Goal: Task Accomplishment & Management: Use online tool/utility

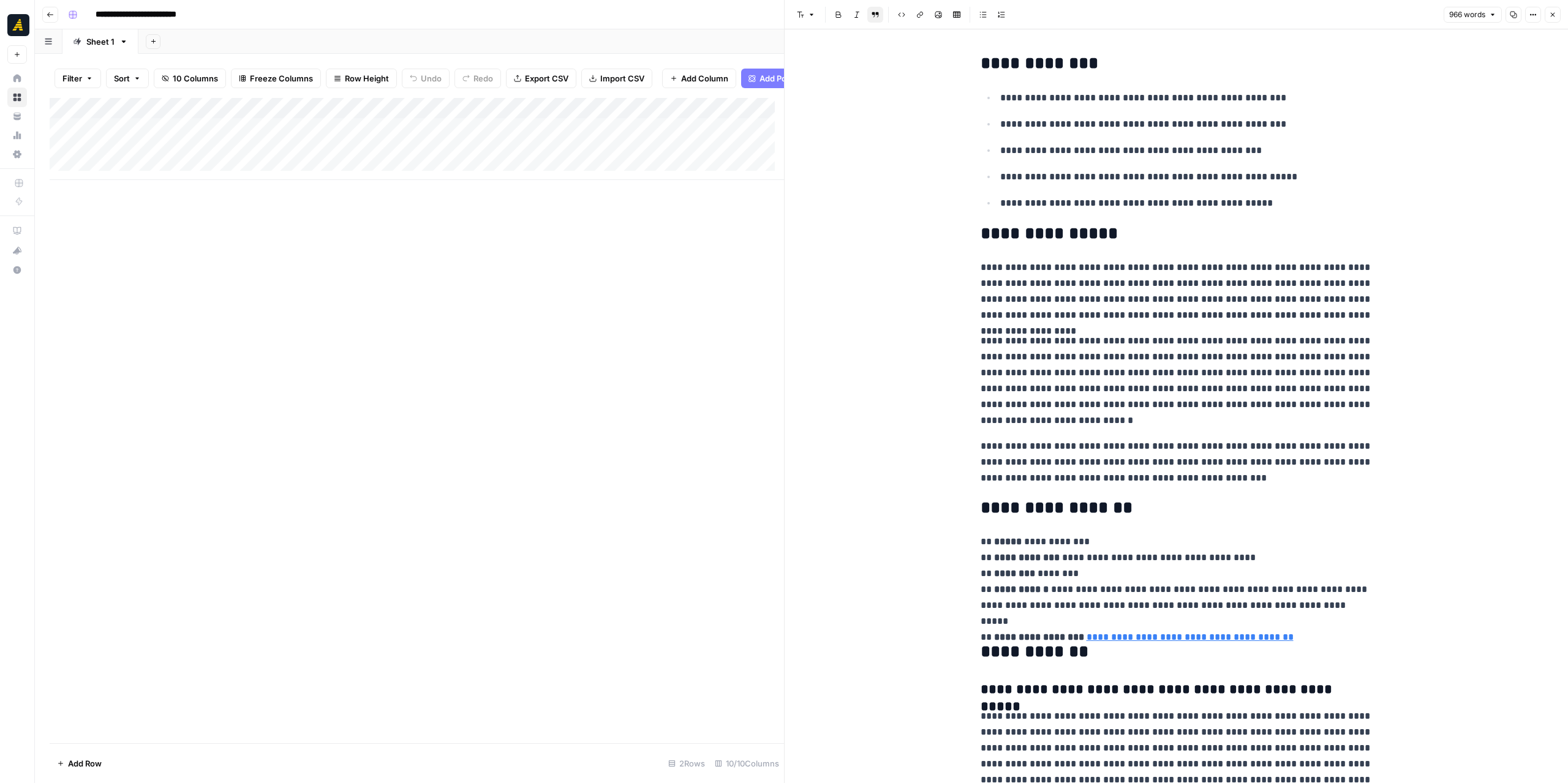
scroll to position [673, 0]
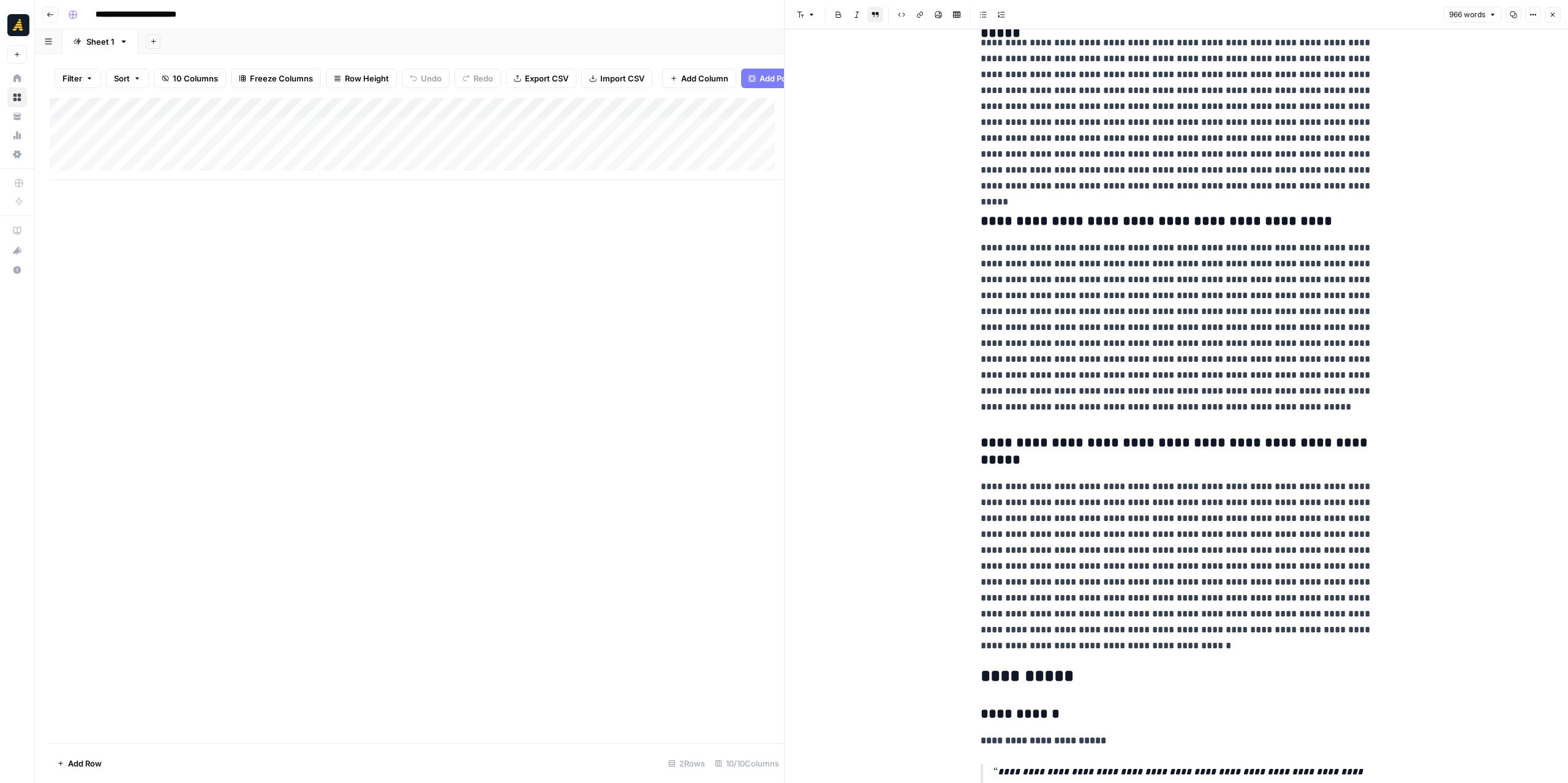
click at [1554, 19] on button "Close" at bounding box center [1552, 15] width 16 height 16
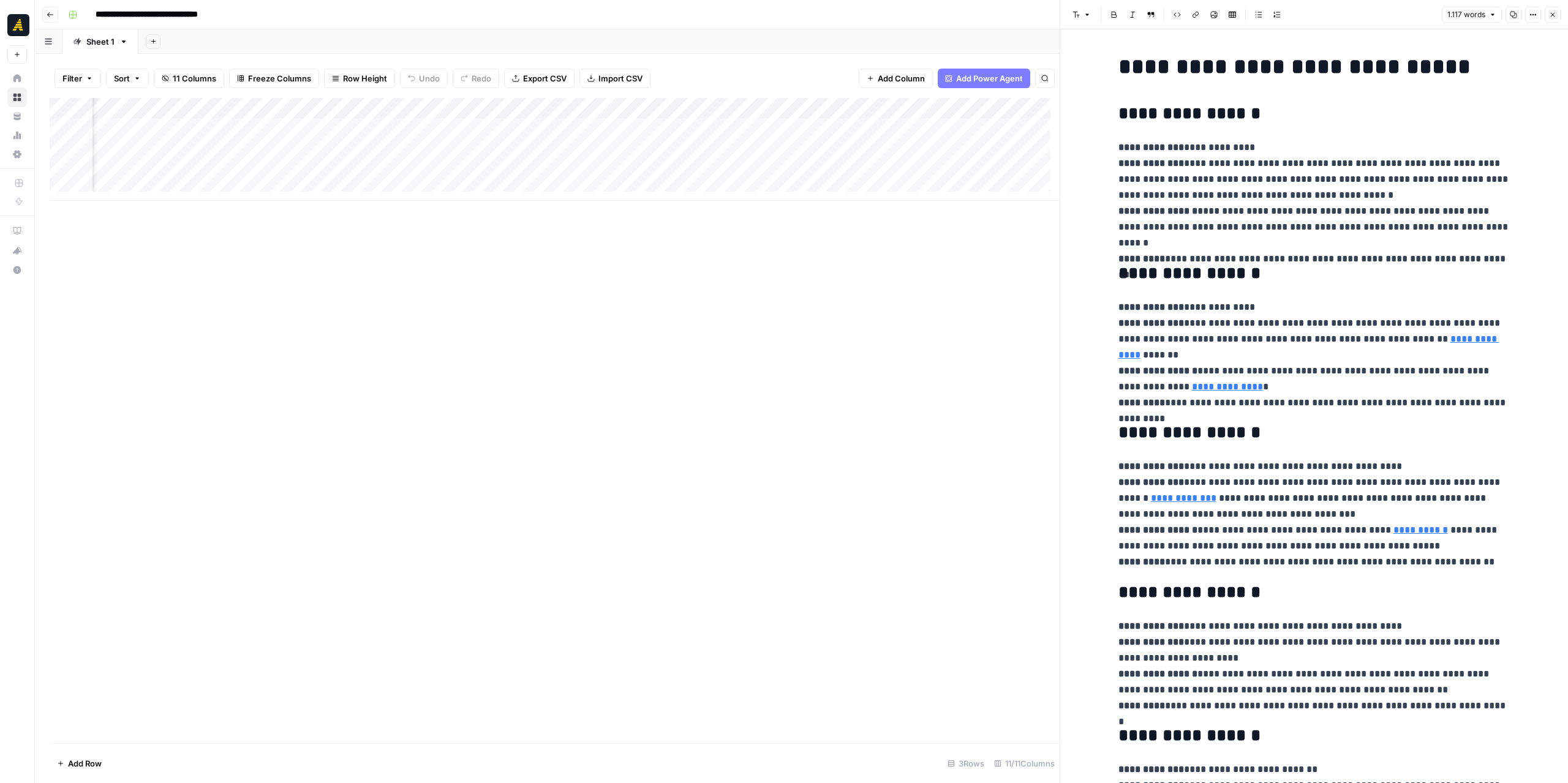
scroll to position [1705, 0]
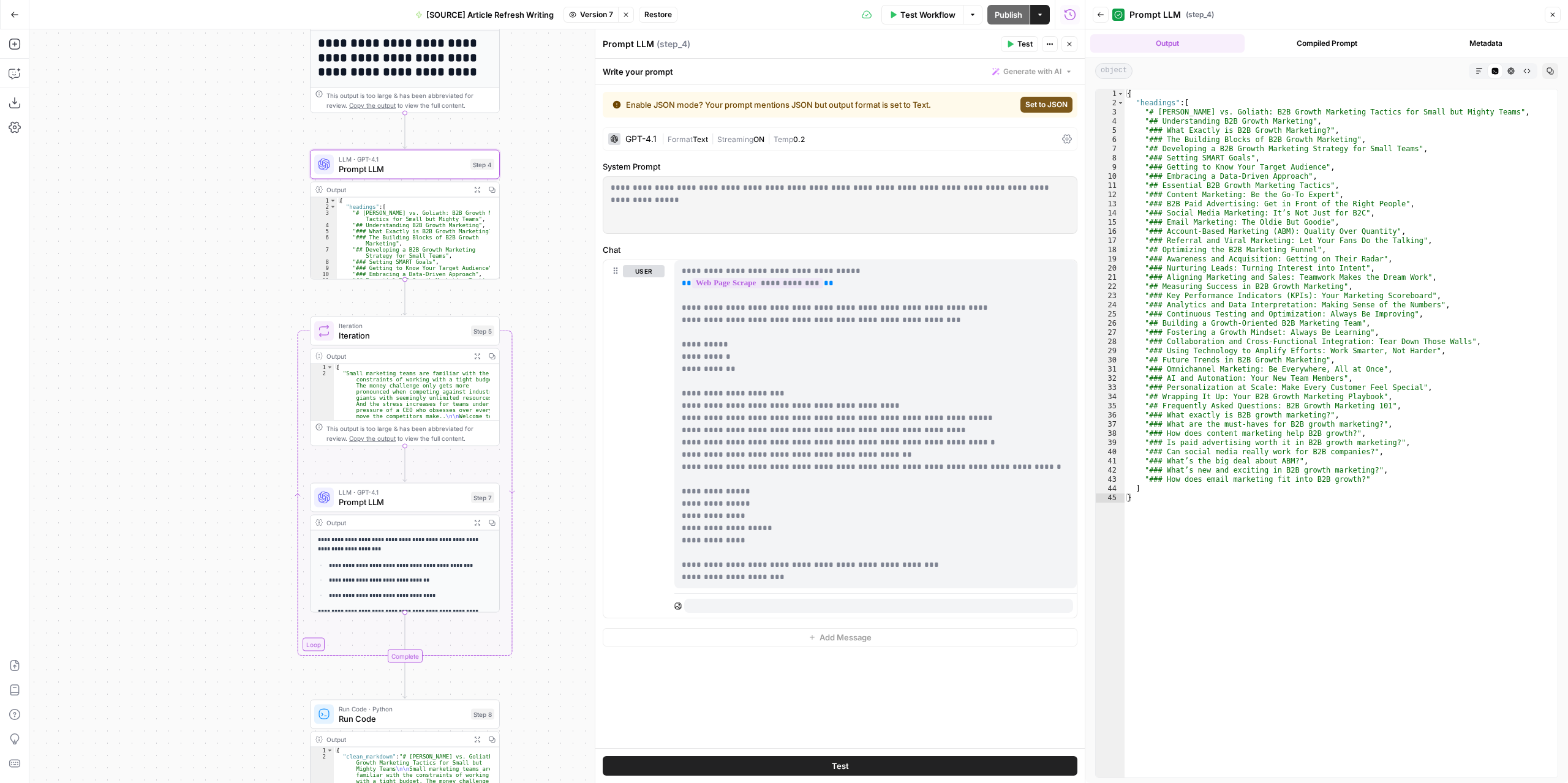
drag, startPoint x: 532, startPoint y: 296, endPoint x: 551, endPoint y: 134, distance: 163.1
click at [551, 134] on div "**********" at bounding box center [557, 406] width 1055 height 754
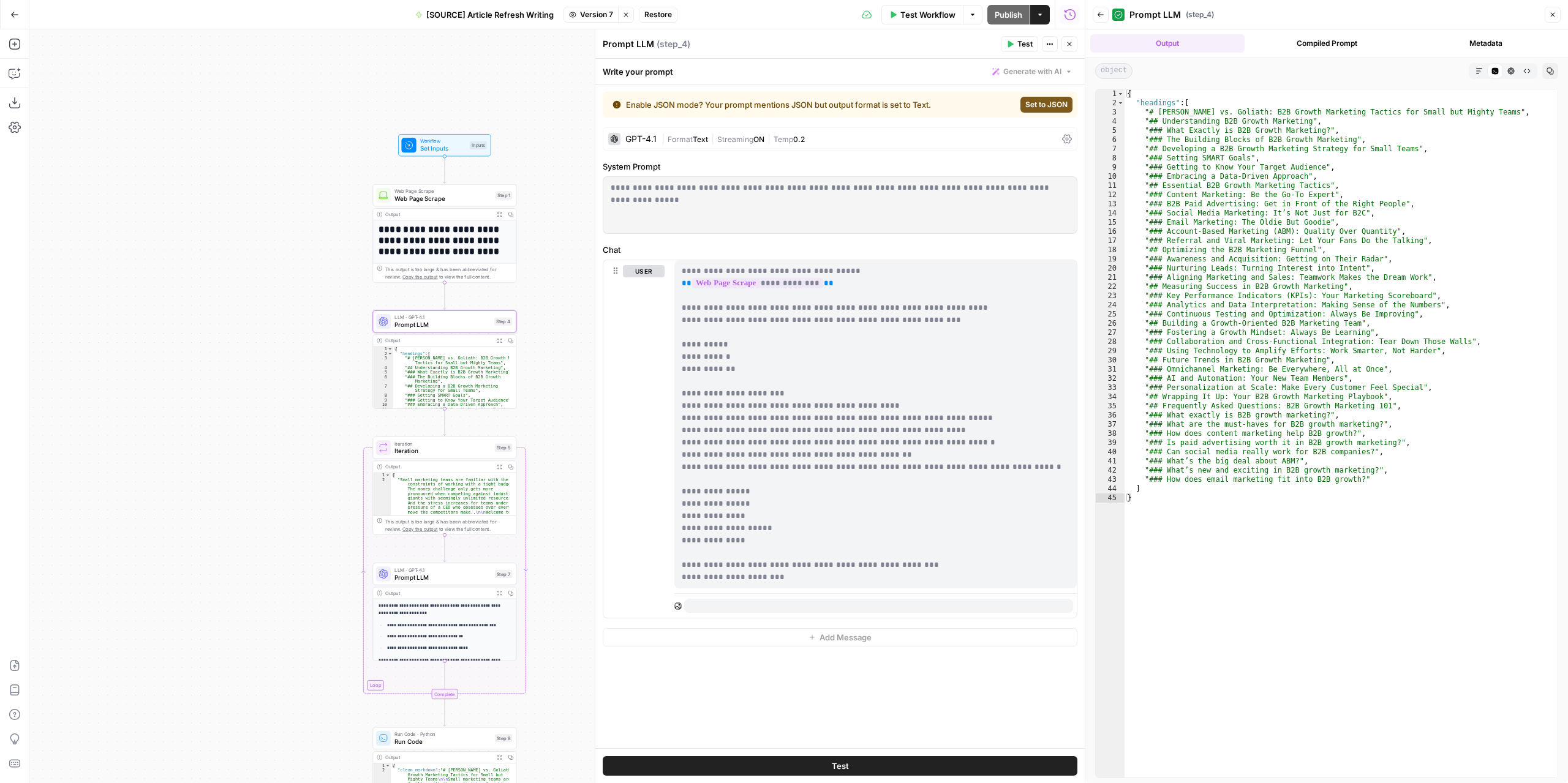
drag, startPoint x: 546, startPoint y: 232, endPoint x: 560, endPoint y: 369, distance: 137.7
click at [560, 369] on div "**********" at bounding box center [557, 406] width 1055 height 754
click at [443, 424] on icon "Edge from step_4 to step_5" at bounding box center [445, 422] width 3 height 27
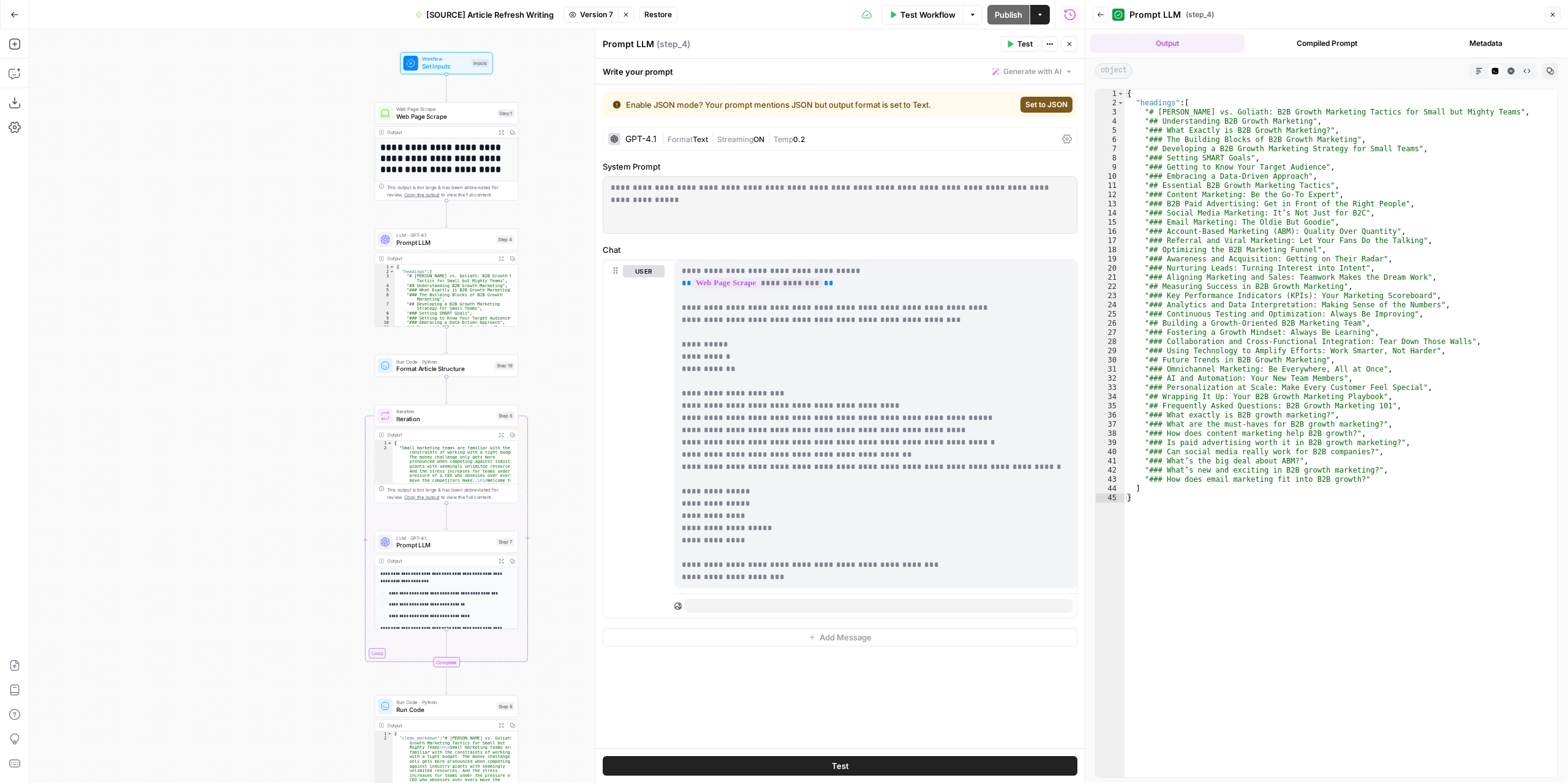
drag, startPoint x: 539, startPoint y: 480, endPoint x: 541, endPoint y: 395, distance: 85.0
click at [541, 395] on div "**********" at bounding box center [557, 406] width 1055 height 754
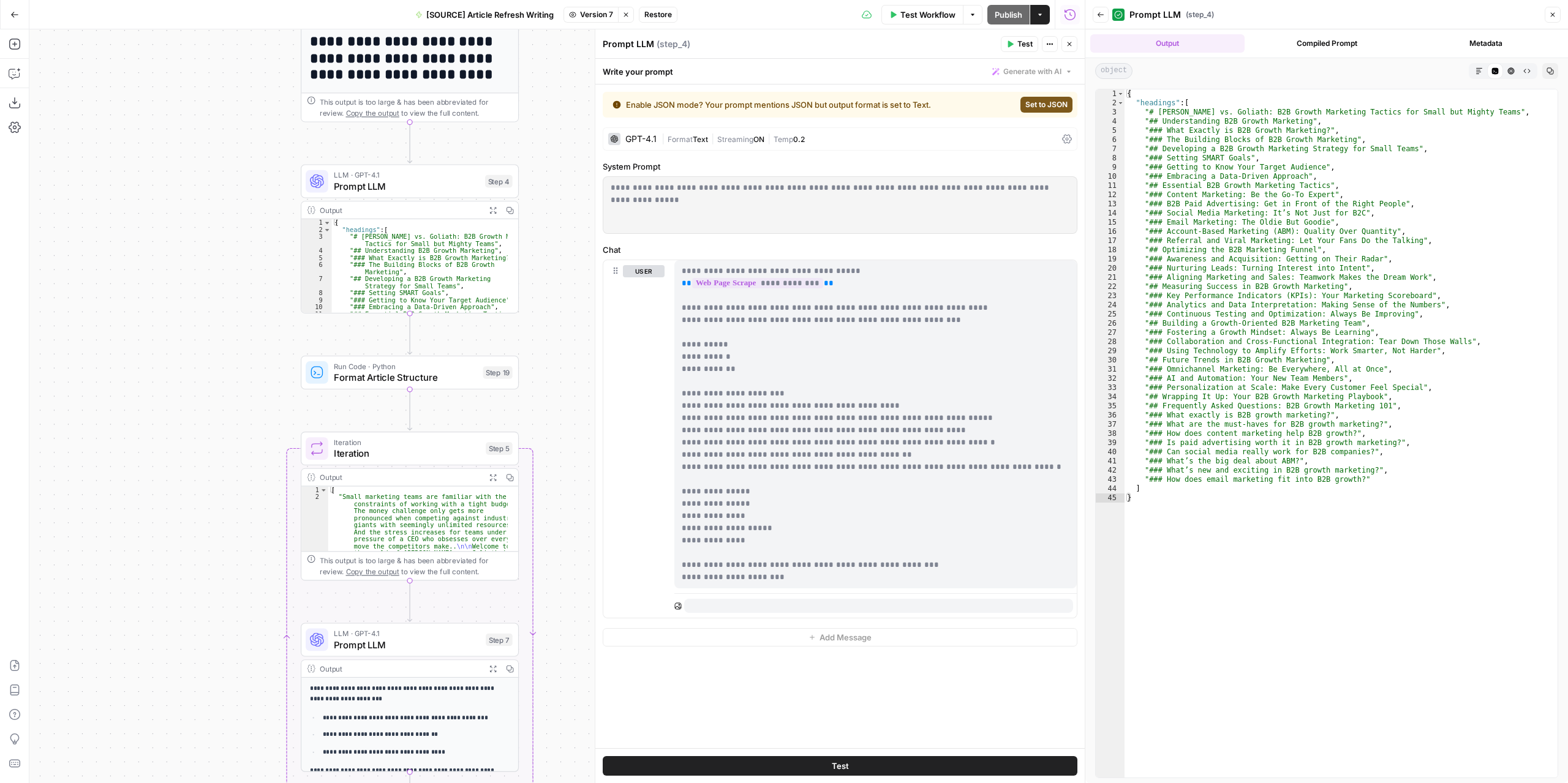
click at [479, 368] on div "Run Code · Python Format Article Structure Step 19" at bounding box center [408, 373] width 207 height 24
click at [1069, 42] on icon "button" at bounding box center [1069, 44] width 7 height 7
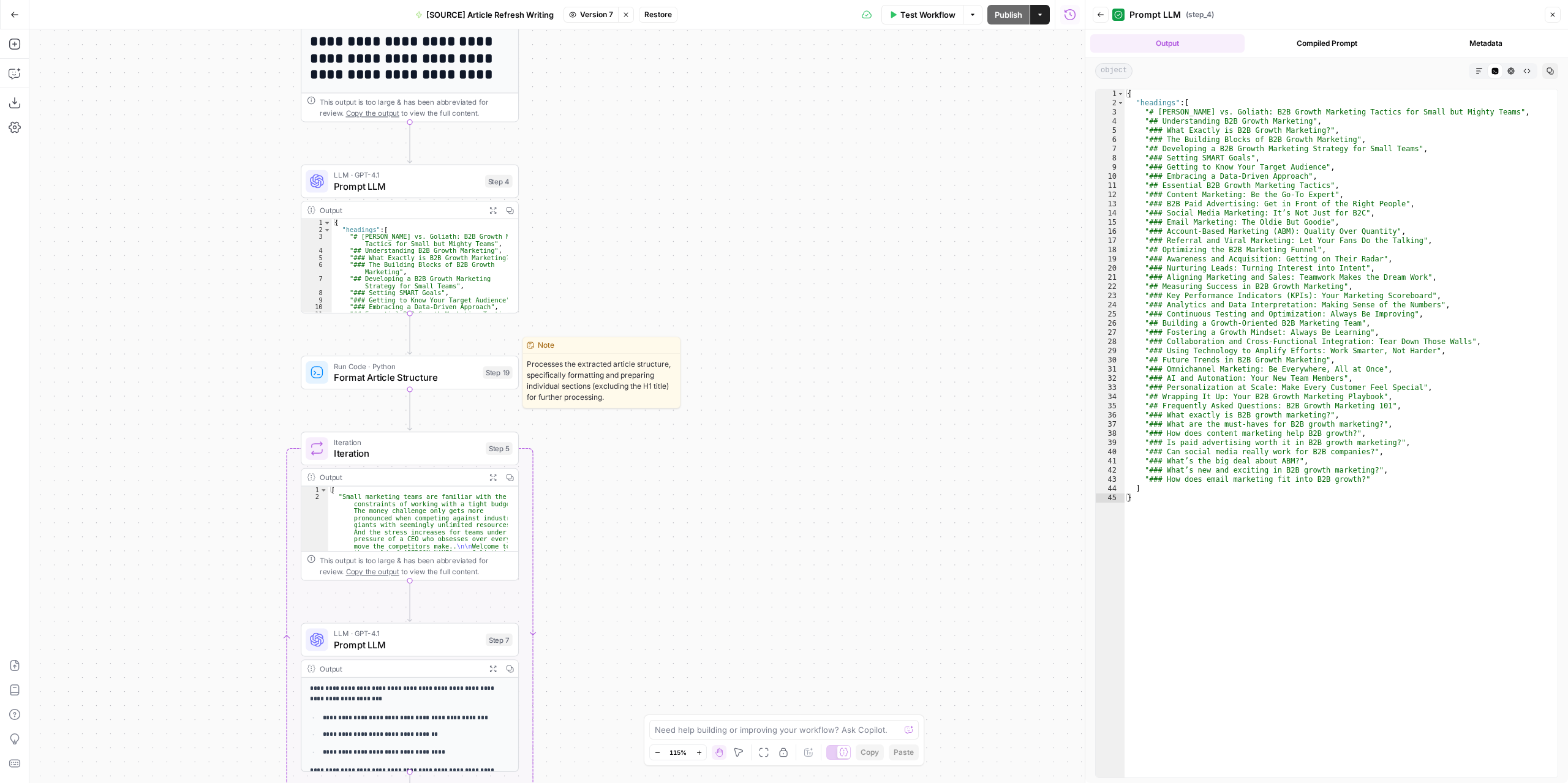
click at [460, 377] on span "Format Article Structure" at bounding box center [405, 377] width 144 height 14
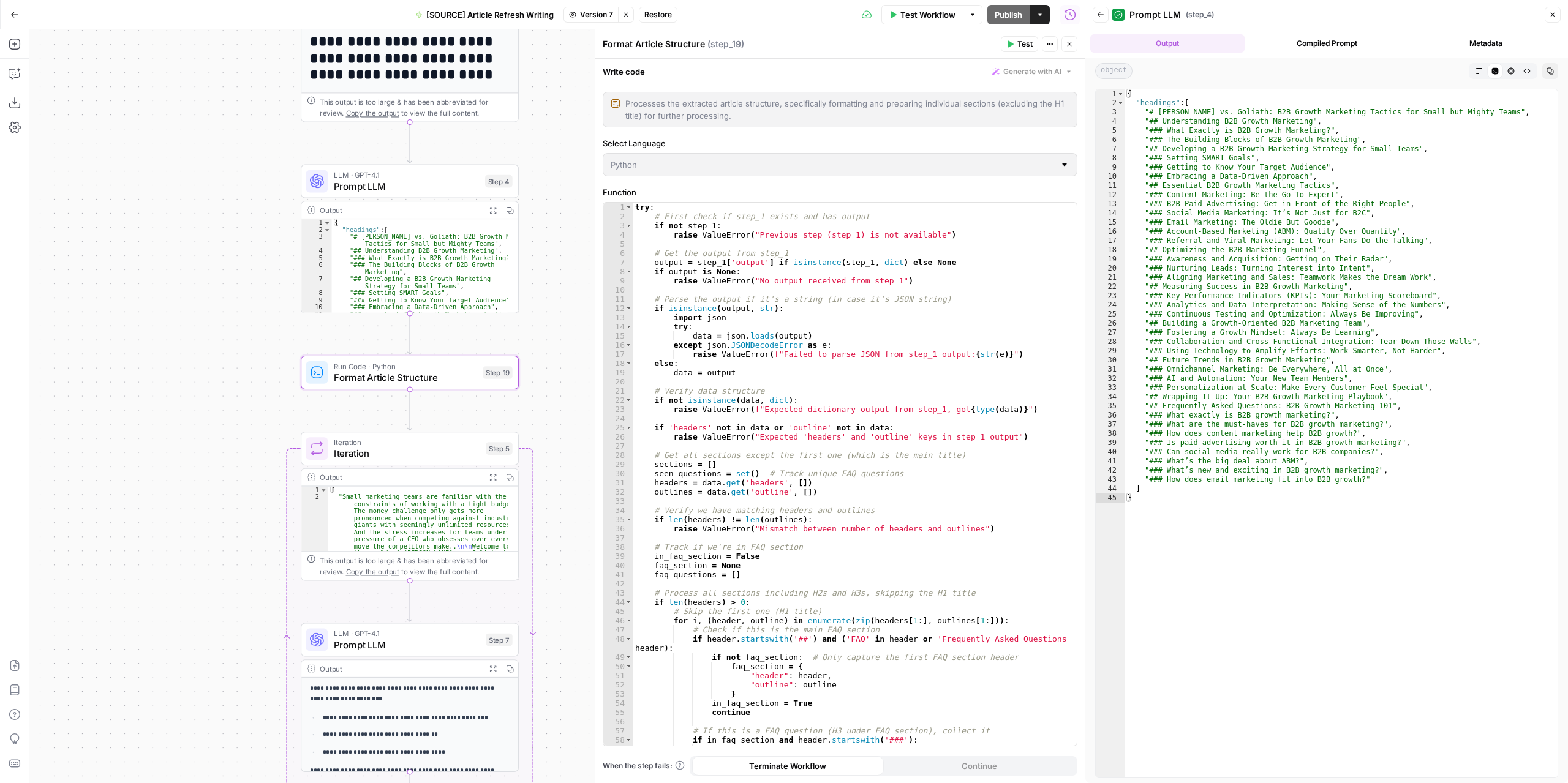
click at [474, 174] on span "LLM · GPT-4.1" at bounding box center [406, 175] width 146 height 11
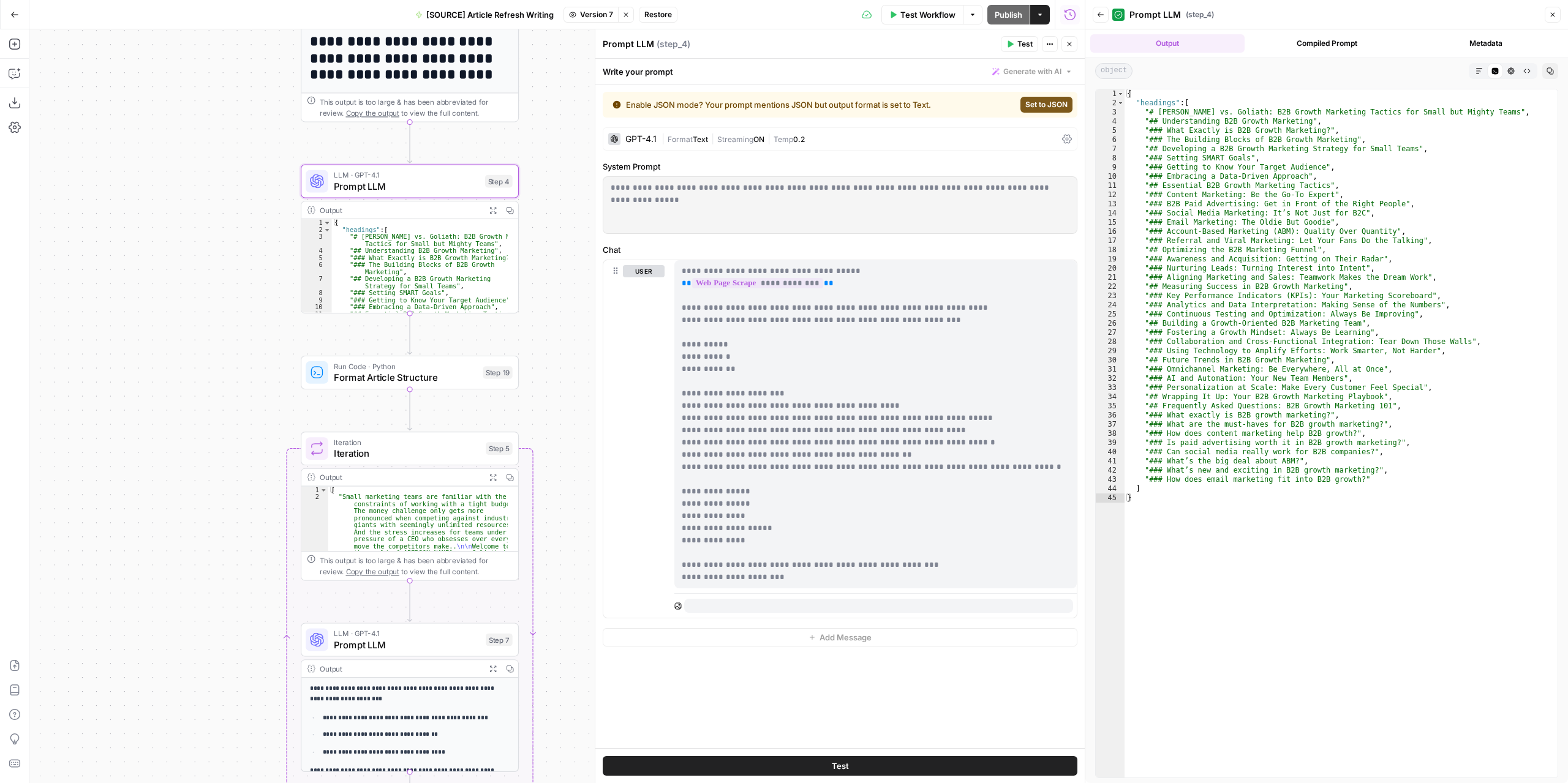
click at [1067, 46] on icon "button" at bounding box center [1069, 44] width 4 height 4
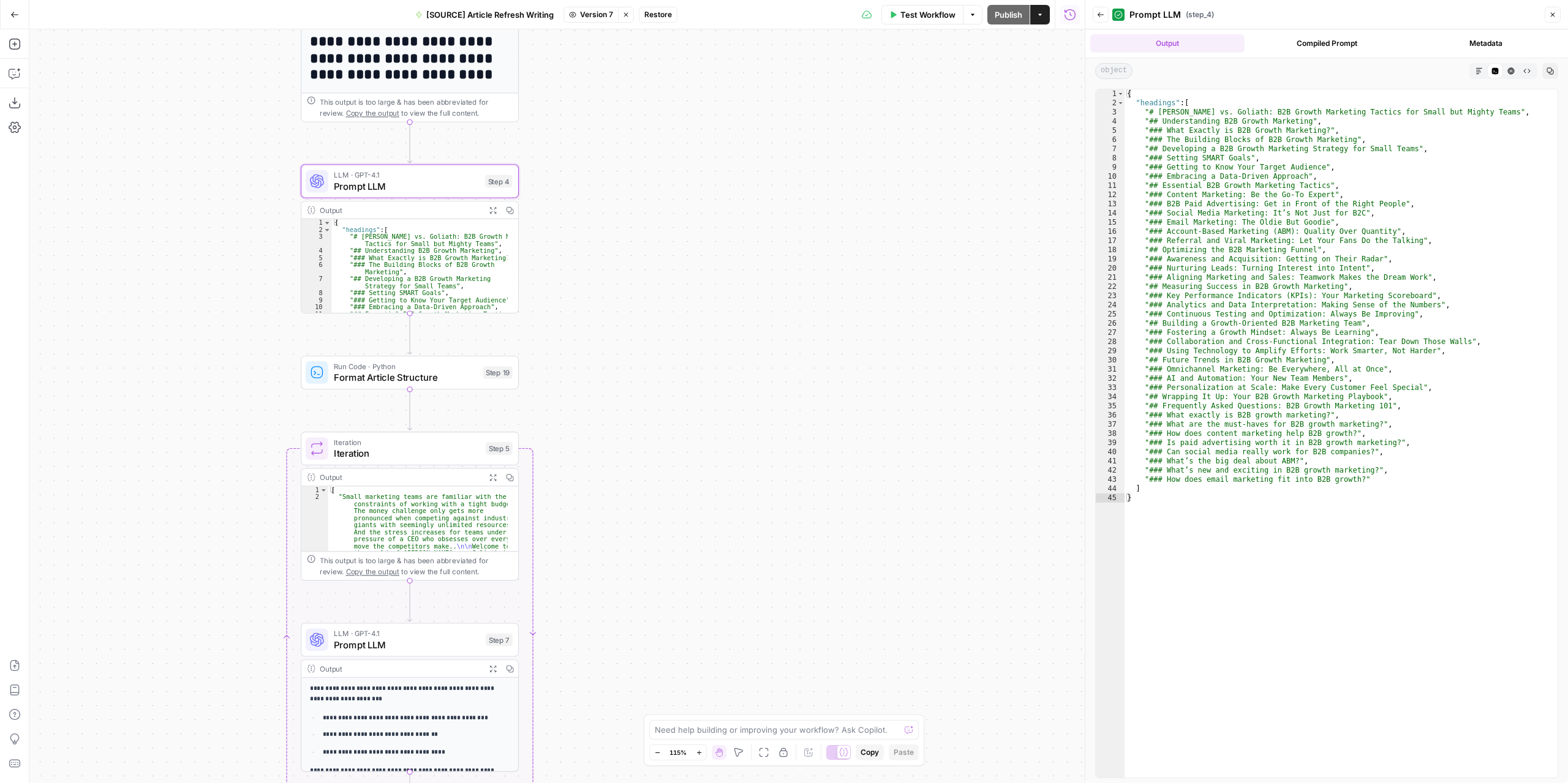
drag, startPoint x: 794, startPoint y: 133, endPoint x: 788, endPoint y: 134, distance: 6.1
click at [792, 133] on div "**********" at bounding box center [557, 406] width 1055 height 754
click at [625, 15] on icon "button" at bounding box center [626, 14] width 4 height 4
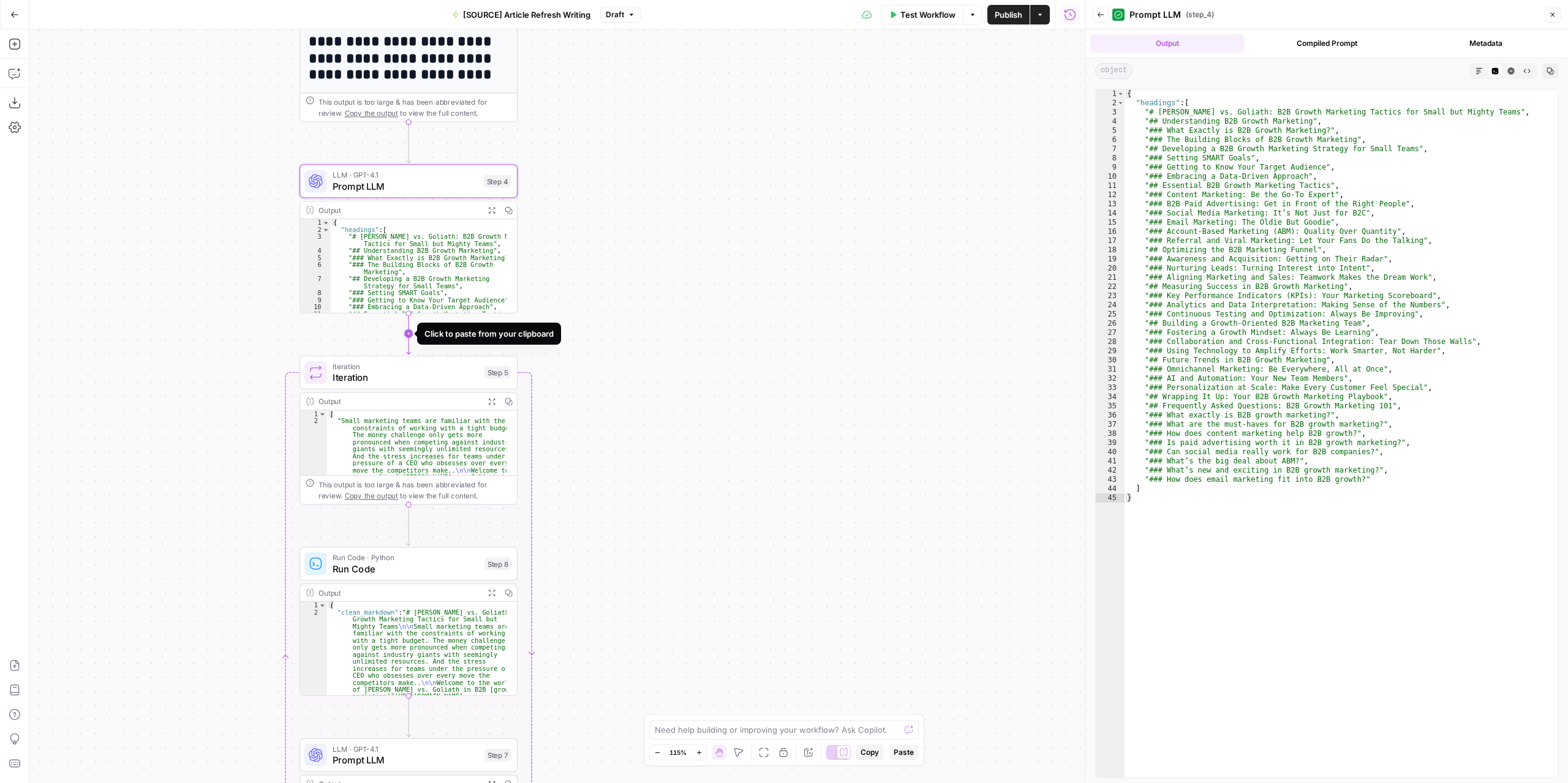
click at [406, 336] on icon "Edge from step_4 to step_5" at bounding box center [408, 333] width 4 height 41
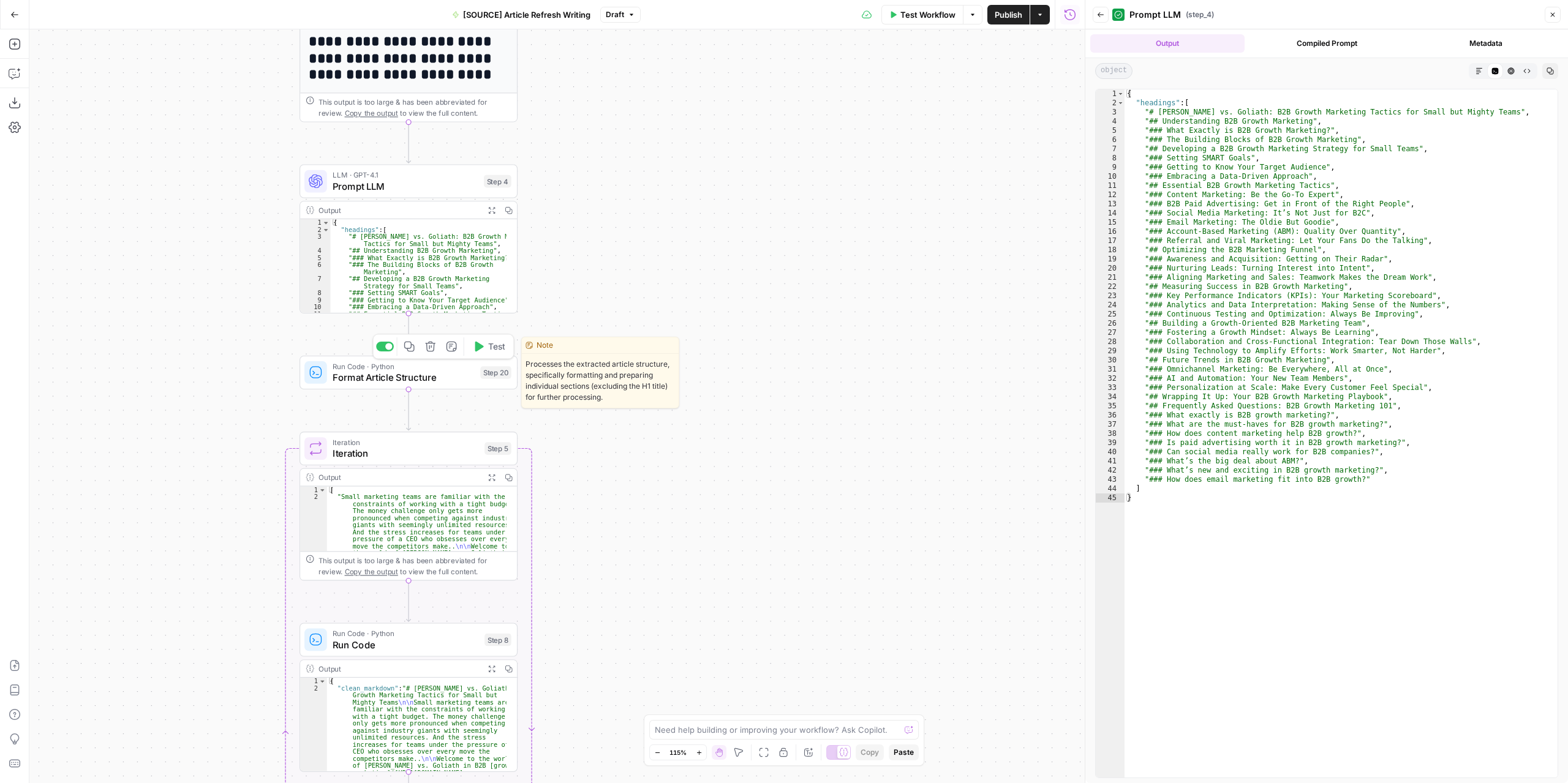
click at [486, 347] on button "Test" at bounding box center [488, 347] width 43 height 18
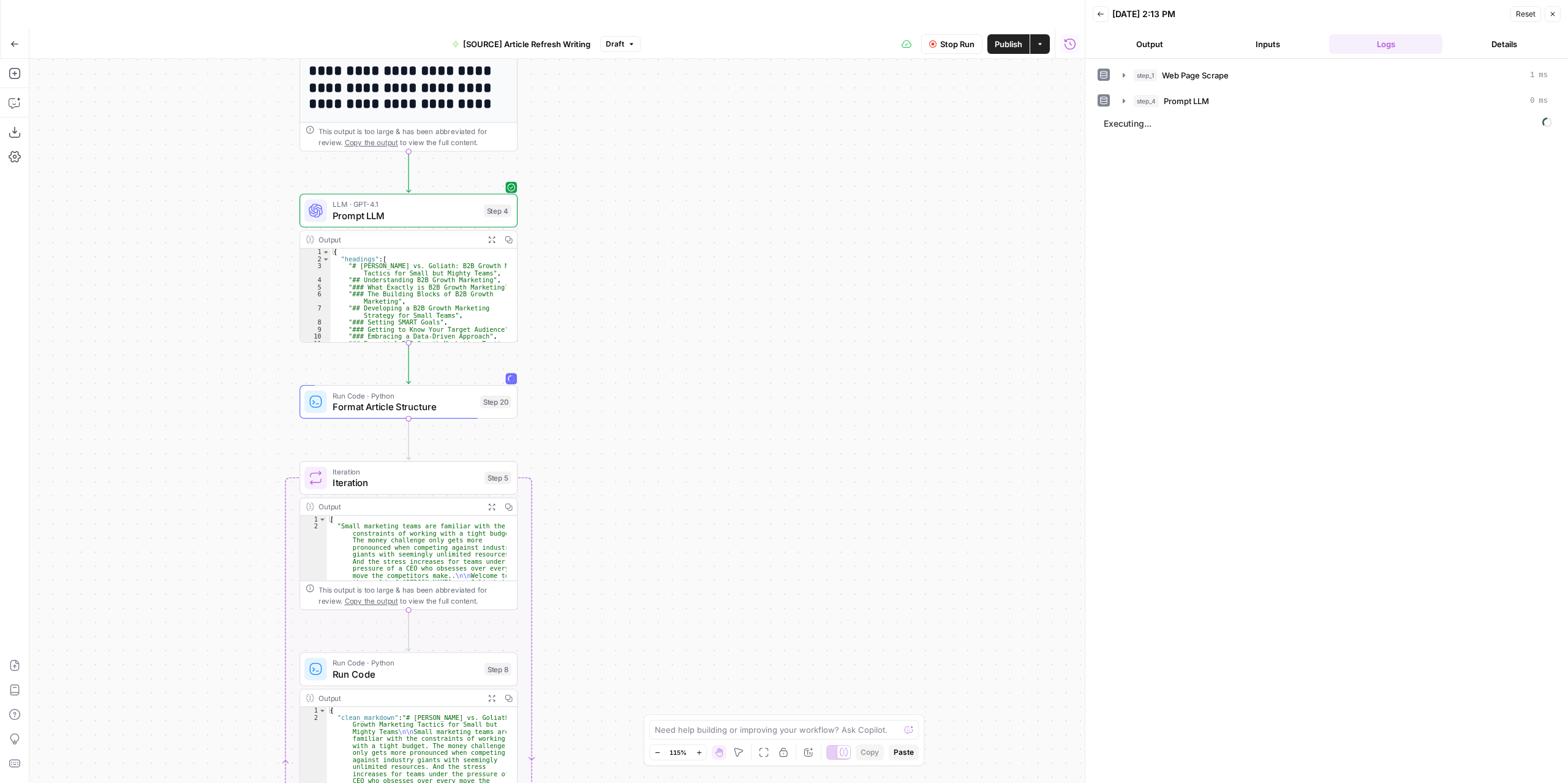
click at [1136, 41] on button "Output" at bounding box center [1149, 44] width 114 height 20
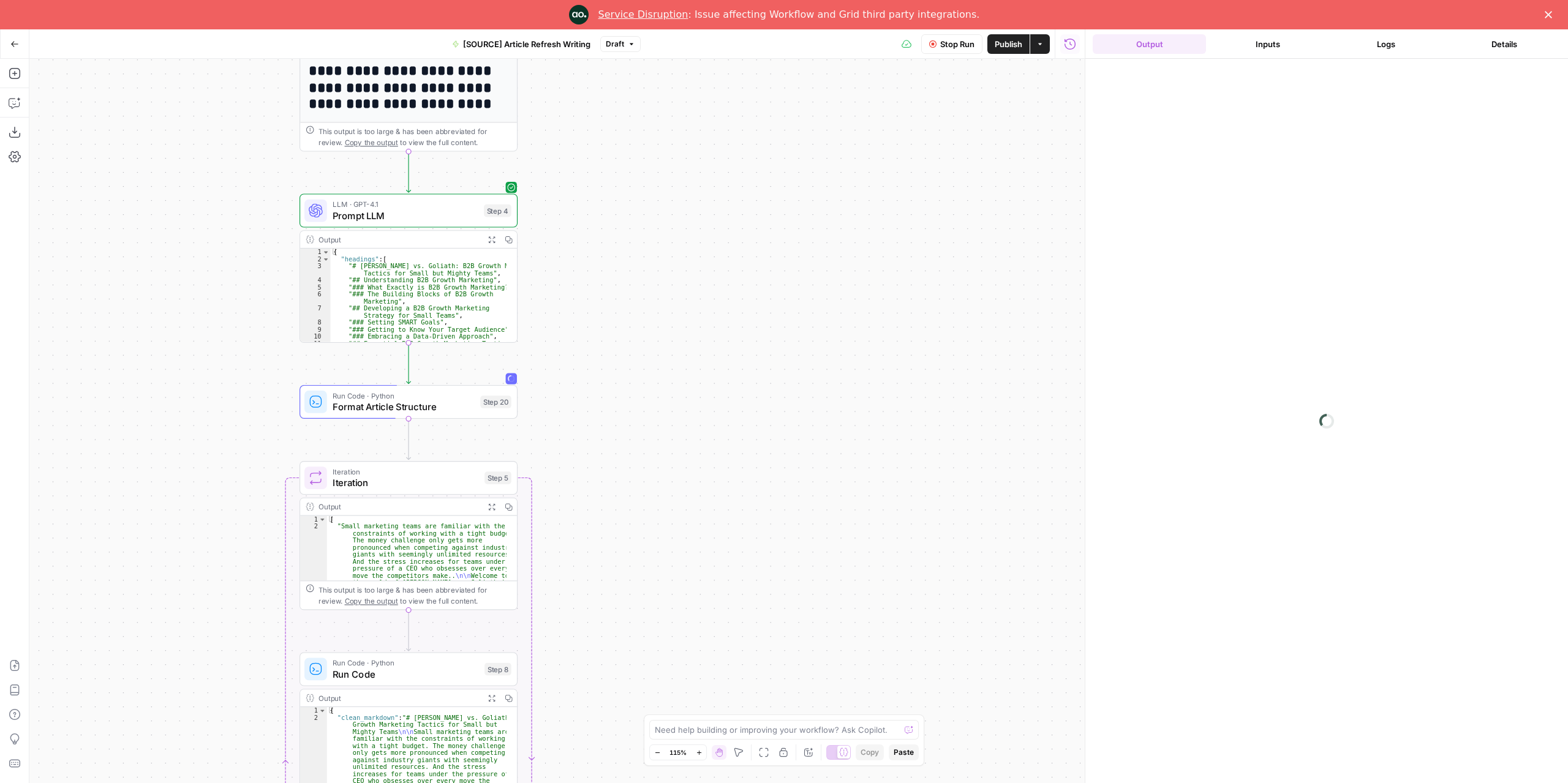
click at [687, 11] on link "Service Disruption" at bounding box center [643, 14] width 90 height 12
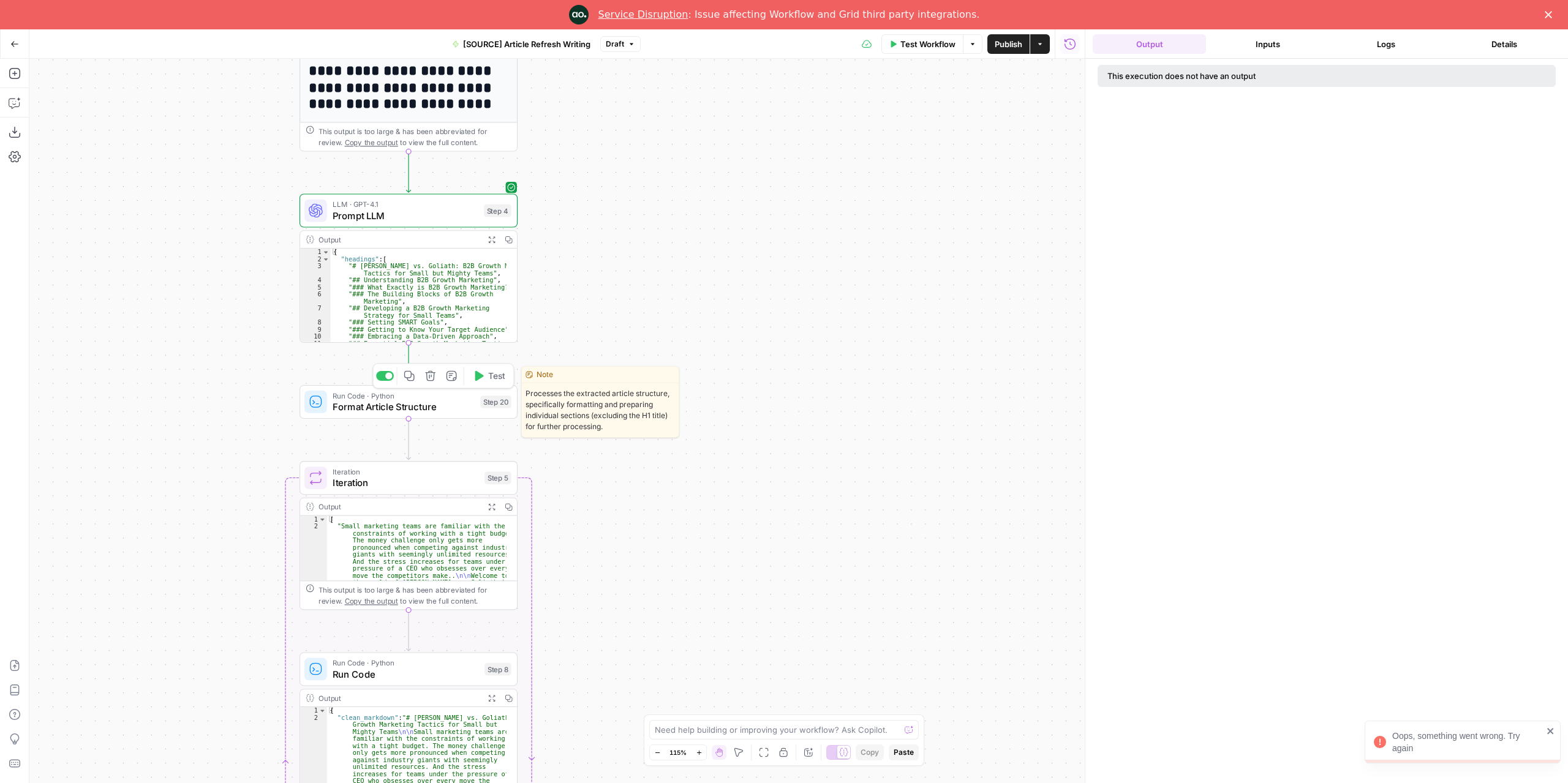
click at [483, 374] on button "Test" at bounding box center [488, 376] width 43 height 18
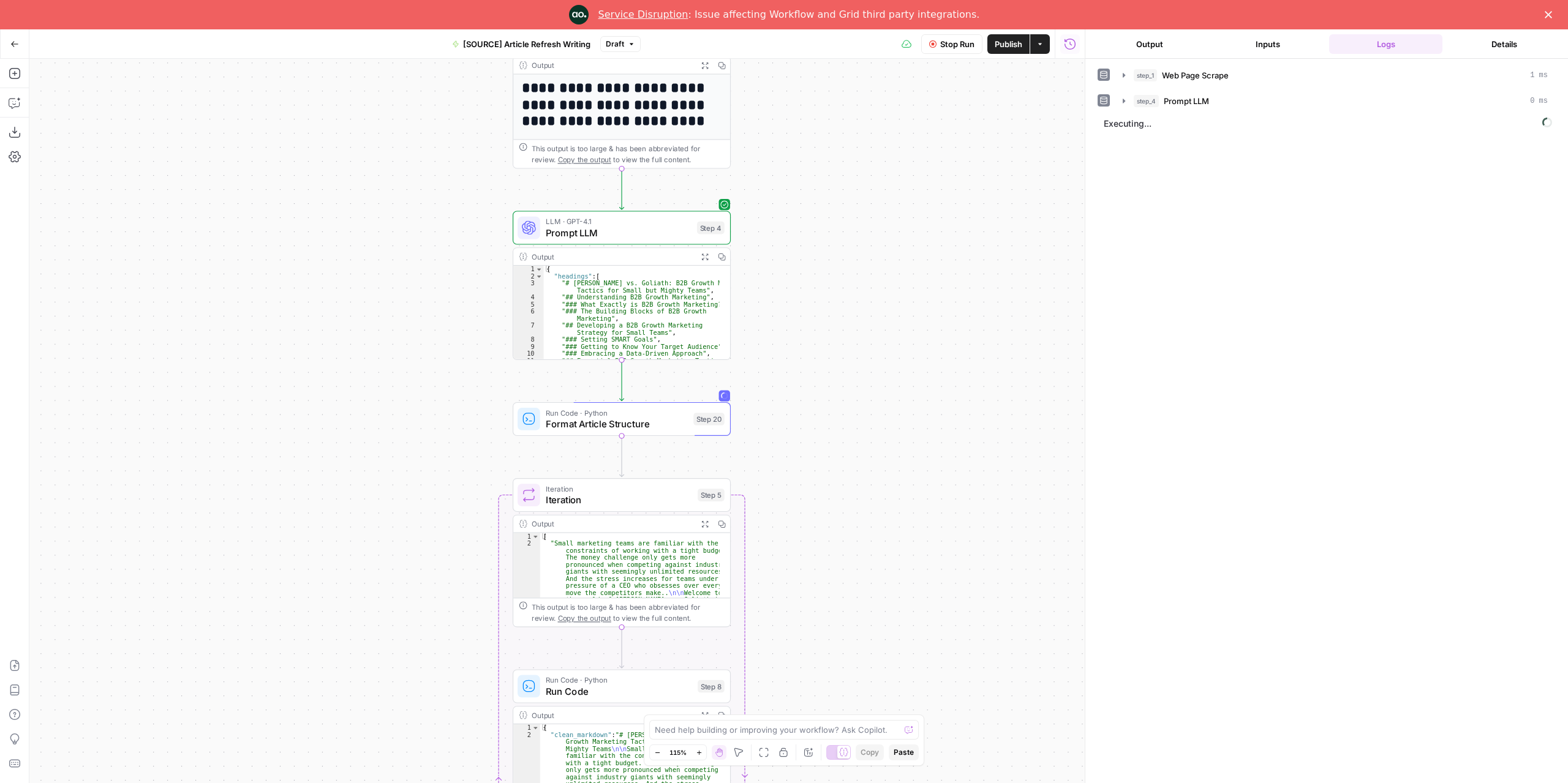
drag, startPoint x: 722, startPoint y: 319, endPoint x: 923, endPoint y: 334, distance: 201.6
click at [923, 334] on div "**********" at bounding box center [557, 421] width 1055 height 724
click at [681, 423] on span "Format Article Structure" at bounding box center [617, 424] width 142 height 14
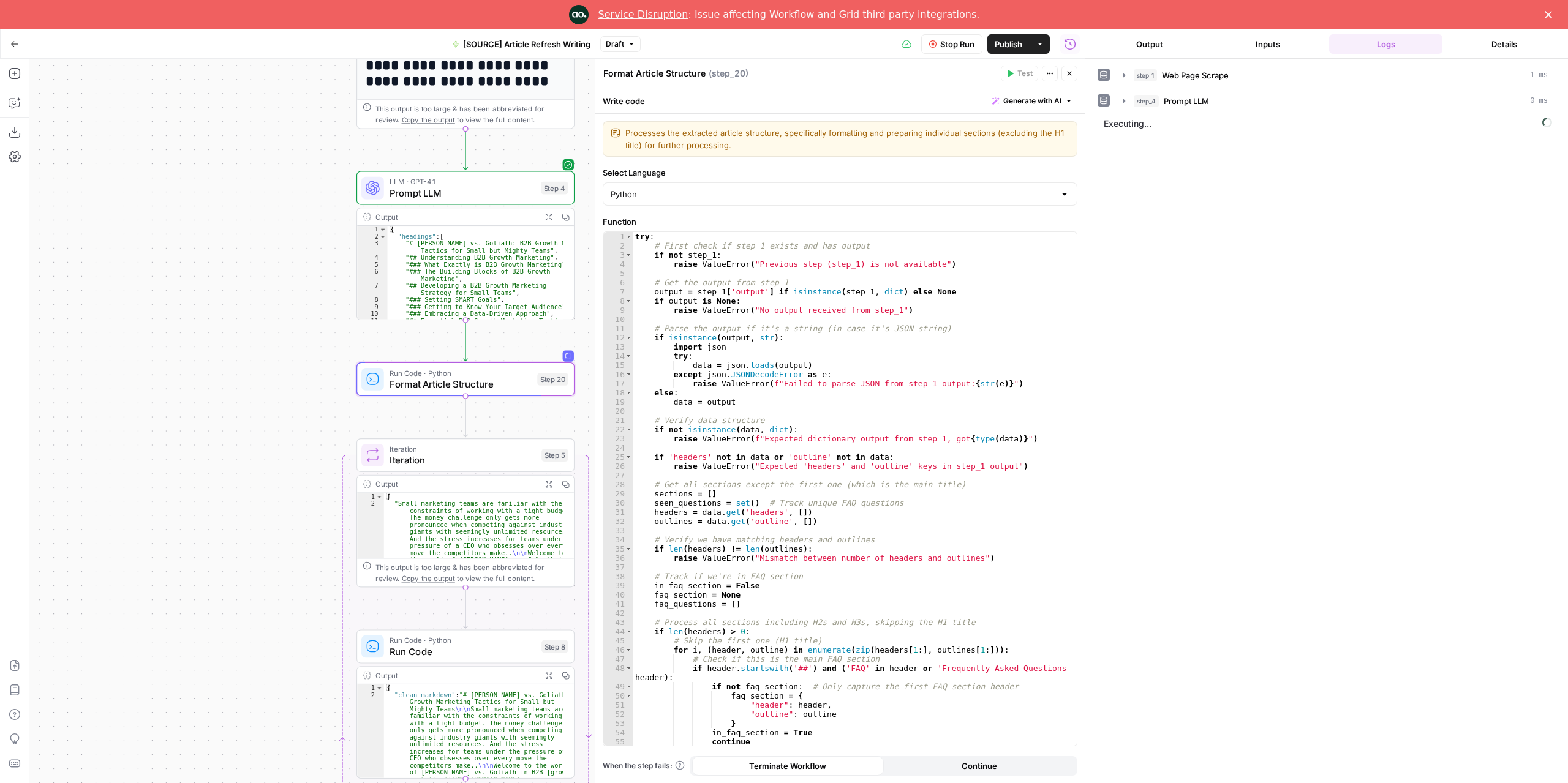
drag, startPoint x: 379, startPoint y: 392, endPoint x: 249, endPoint y: 358, distance: 134.4
click at [249, 358] on div "**********" at bounding box center [557, 421] width 1055 height 724
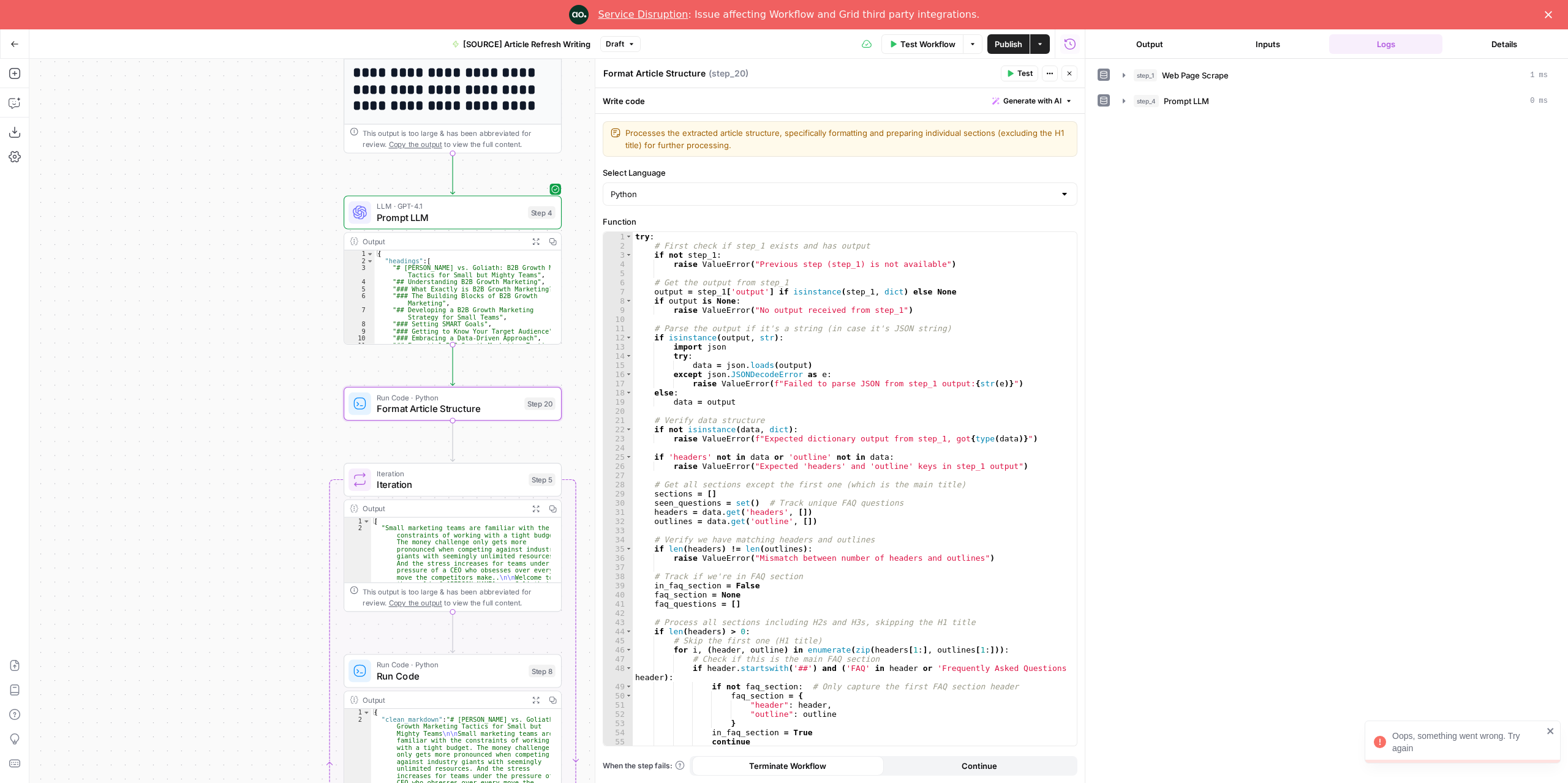
drag, startPoint x: 249, startPoint y: 358, endPoint x: 236, endPoint y: 382, distance: 27.3
click at [236, 382] on div "**********" at bounding box center [557, 421] width 1055 height 724
click at [1071, 76] on div "Run History E" at bounding box center [1070, 70] width 71 height 22
click at [1066, 74] on div "Run History E" at bounding box center [1070, 70] width 57 height 12
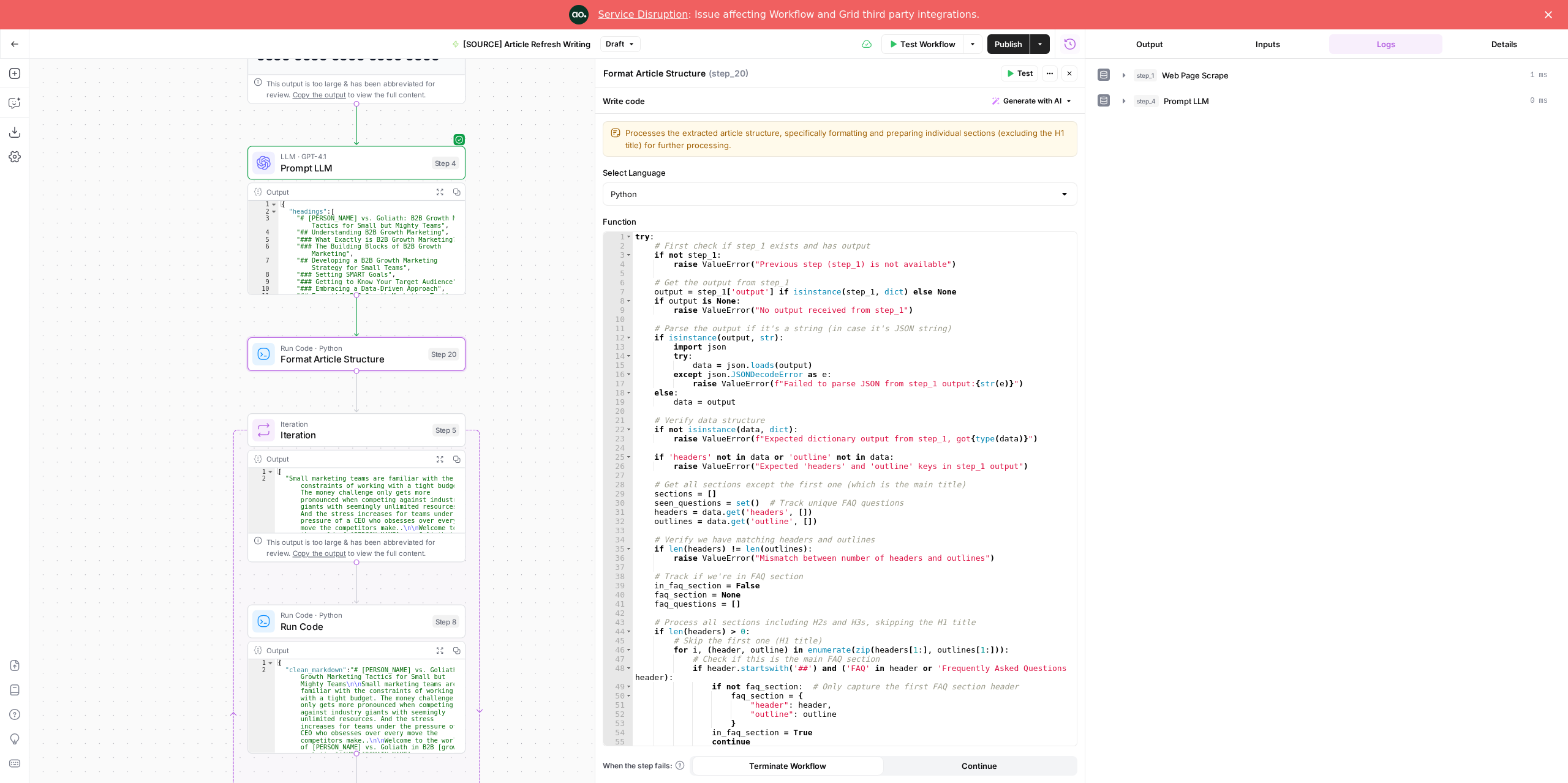
drag, startPoint x: 273, startPoint y: 331, endPoint x: 145, endPoint y: 249, distance: 152.0
click at [144, 249] on div "**********" at bounding box center [557, 421] width 1055 height 724
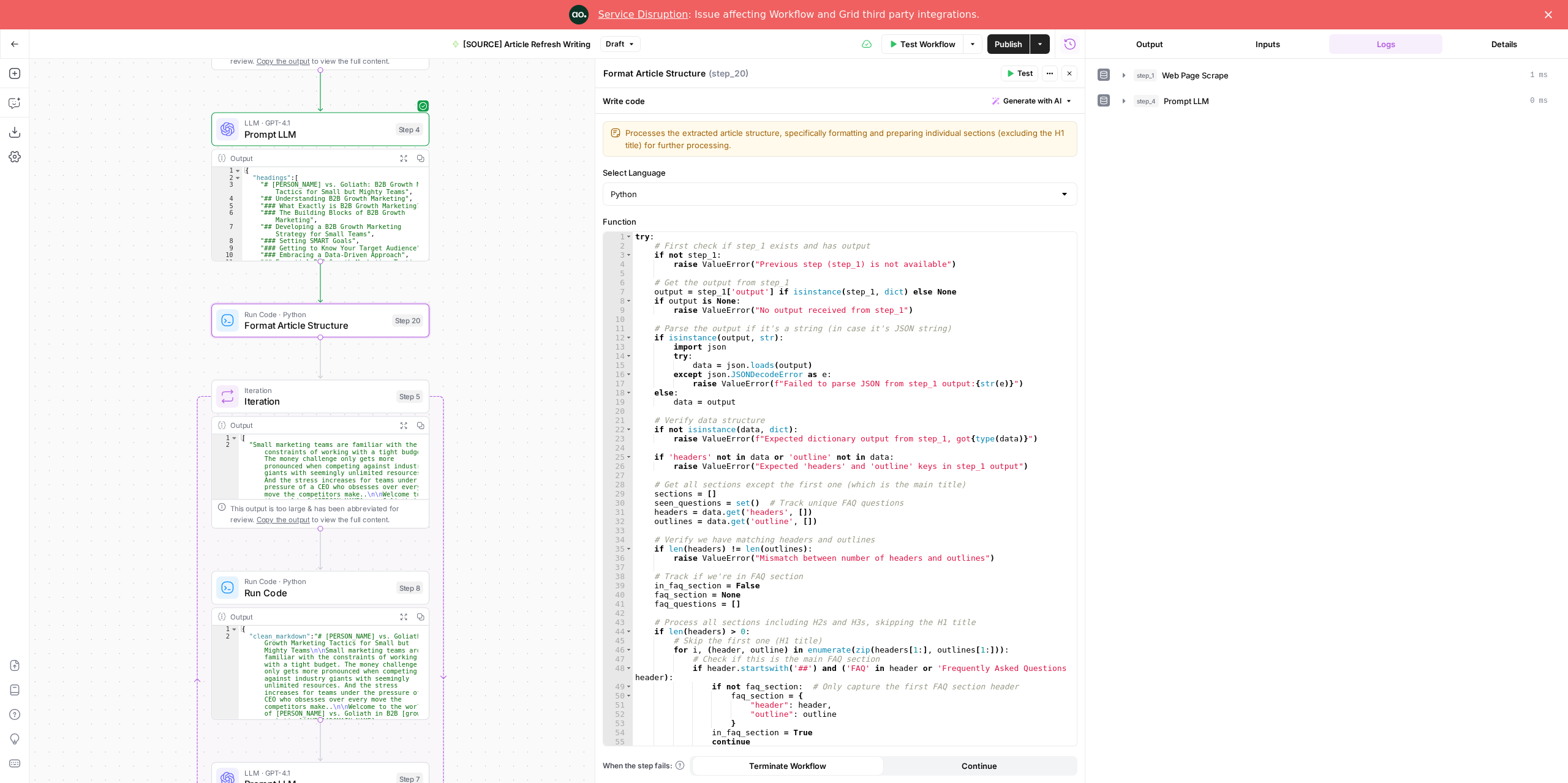
click at [1074, 74] on button "Close" at bounding box center [1069, 74] width 16 height 16
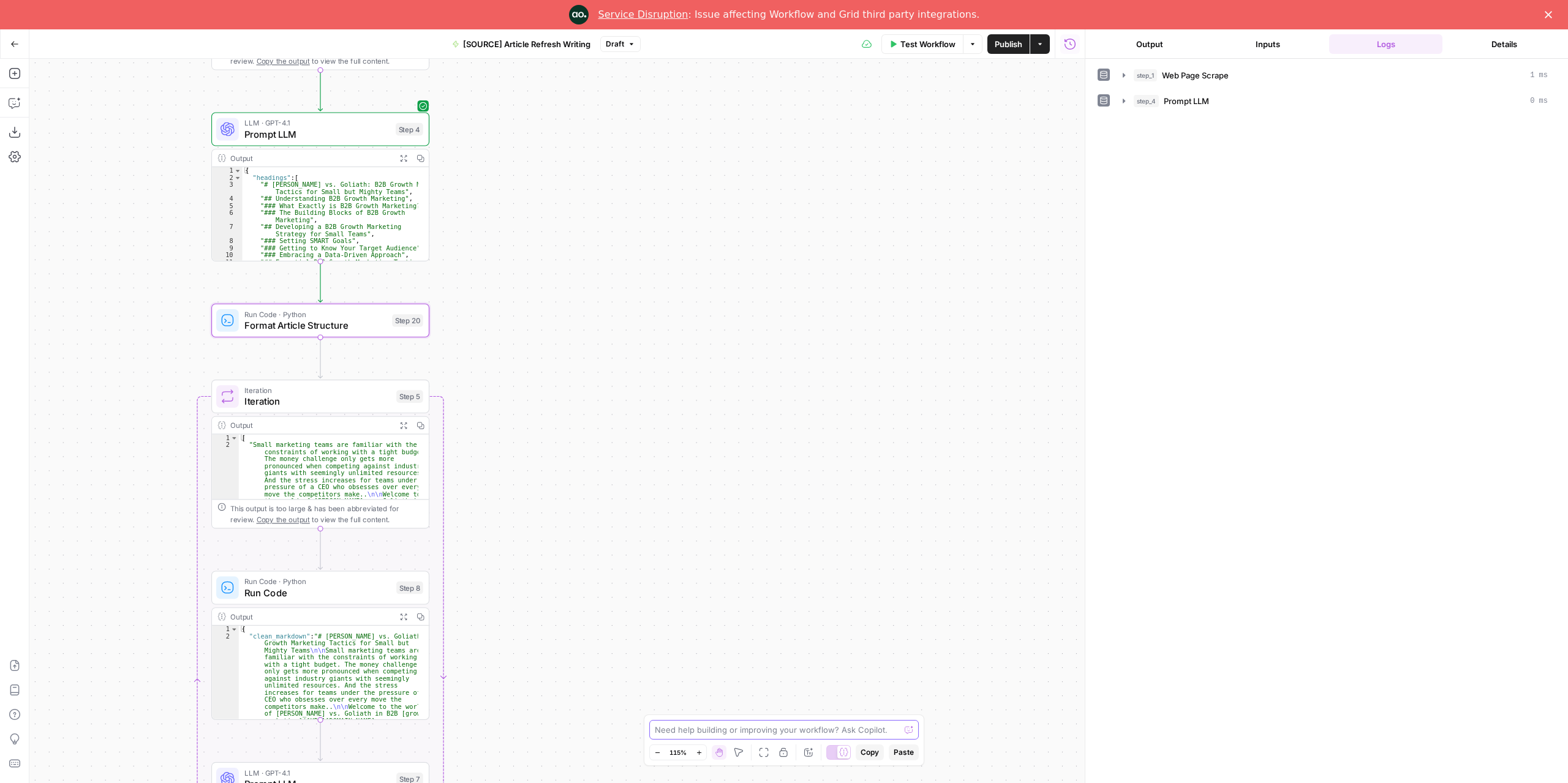
click at [732, 727] on textarea at bounding box center [777, 729] width 245 height 12
type textarea "adapt step 20 to work on this workflow"
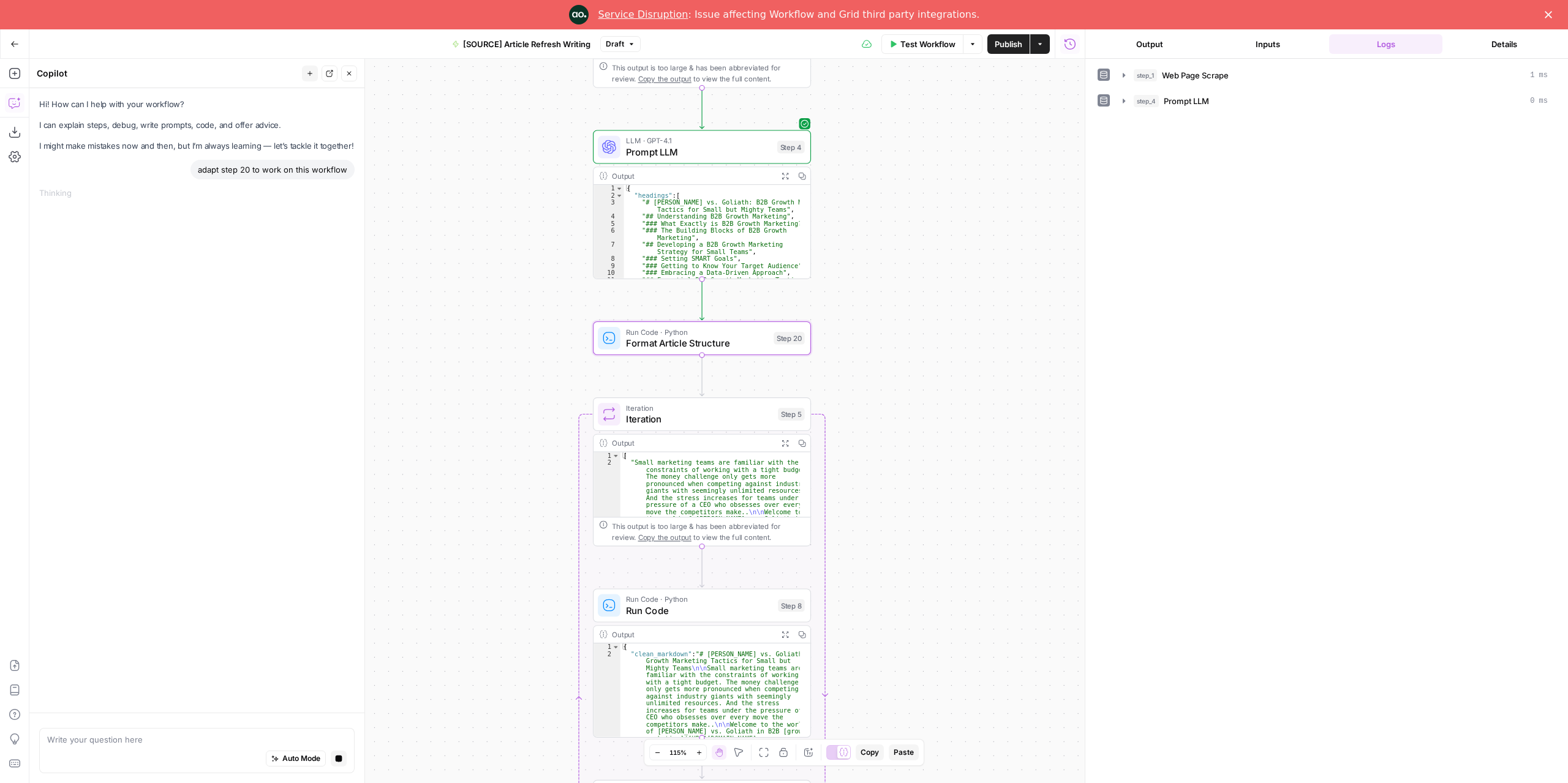
drag, startPoint x: 771, startPoint y: 294, endPoint x: 932, endPoint y: 309, distance: 161.7
click at [932, 309] on div "**********" at bounding box center [557, 421] width 1055 height 724
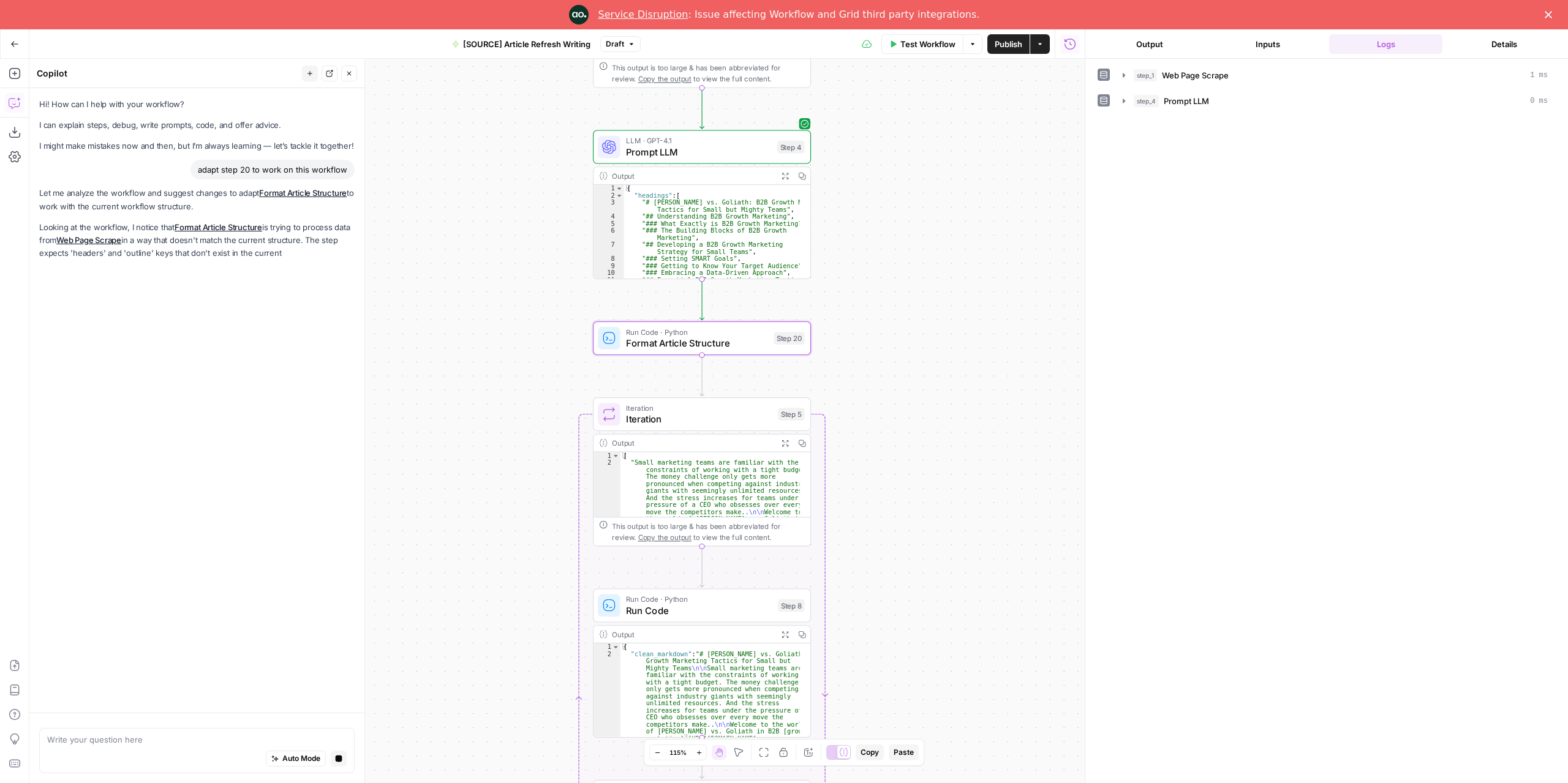
click at [1279, 43] on button "Inputs" at bounding box center [1267, 44] width 114 height 20
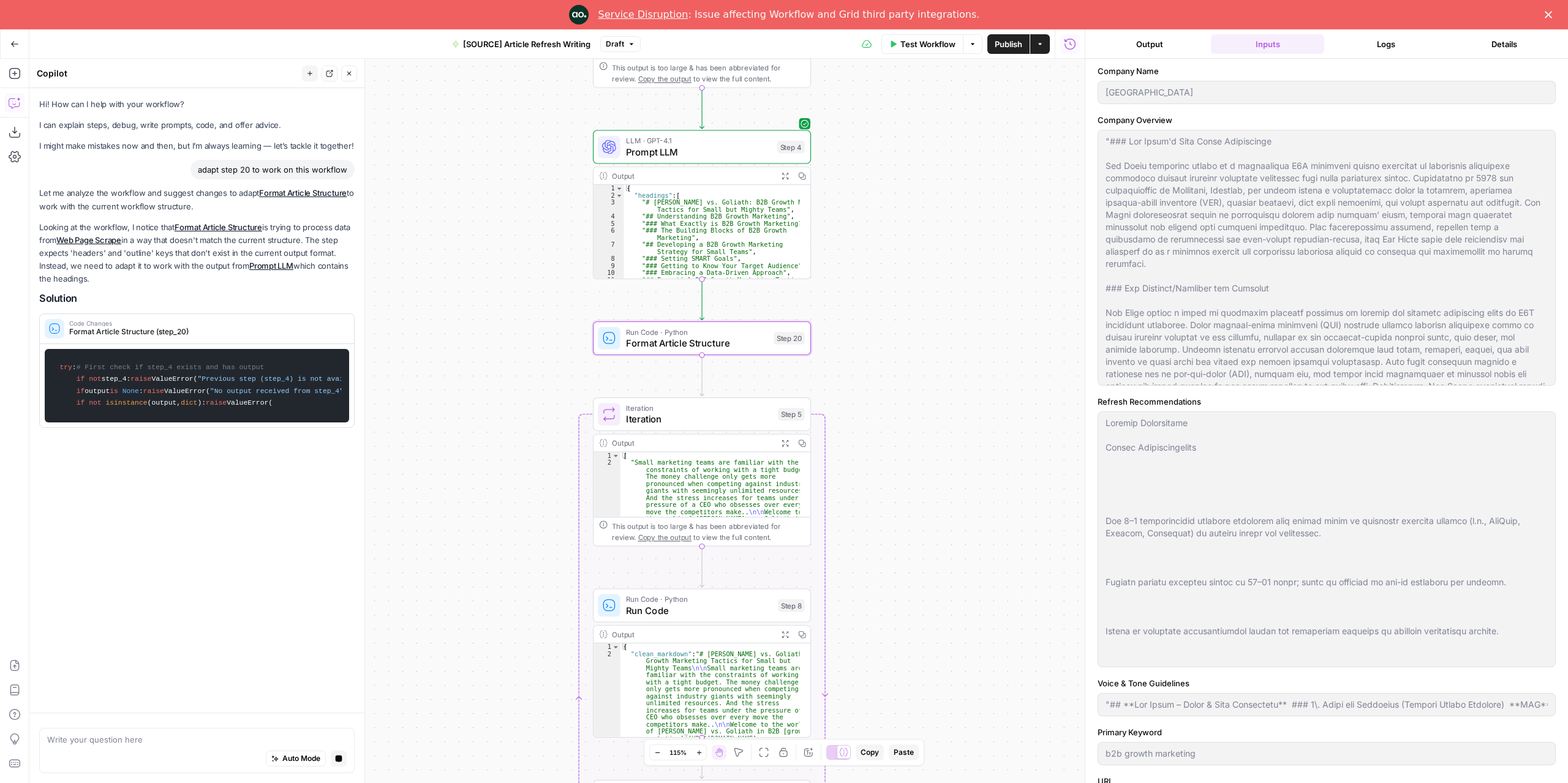
click at [1386, 46] on button "Logs" at bounding box center [1386, 44] width 114 height 20
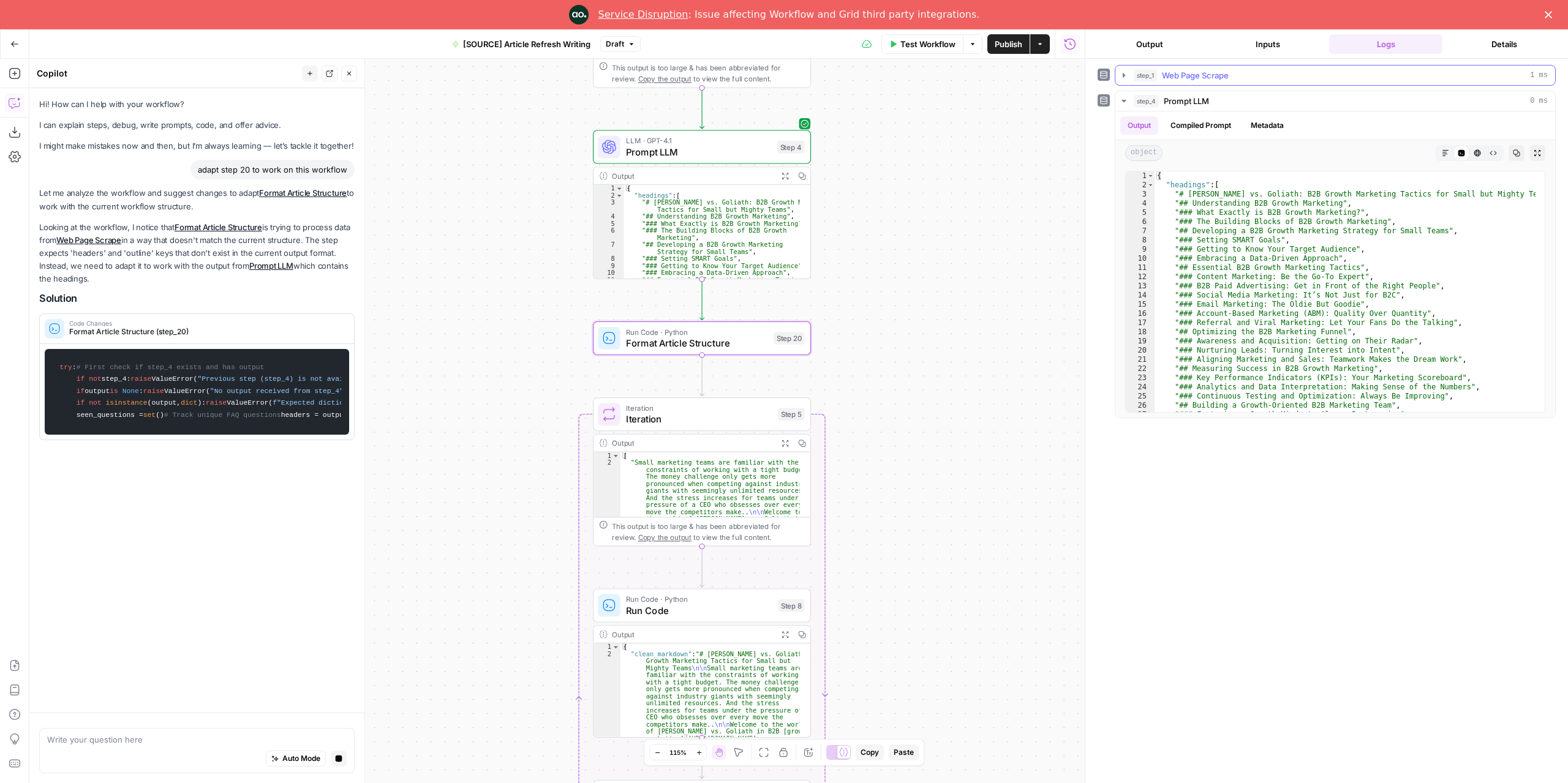
click at [1264, 46] on button "Inputs" at bounding box center [1267, 44] width 114 height 20
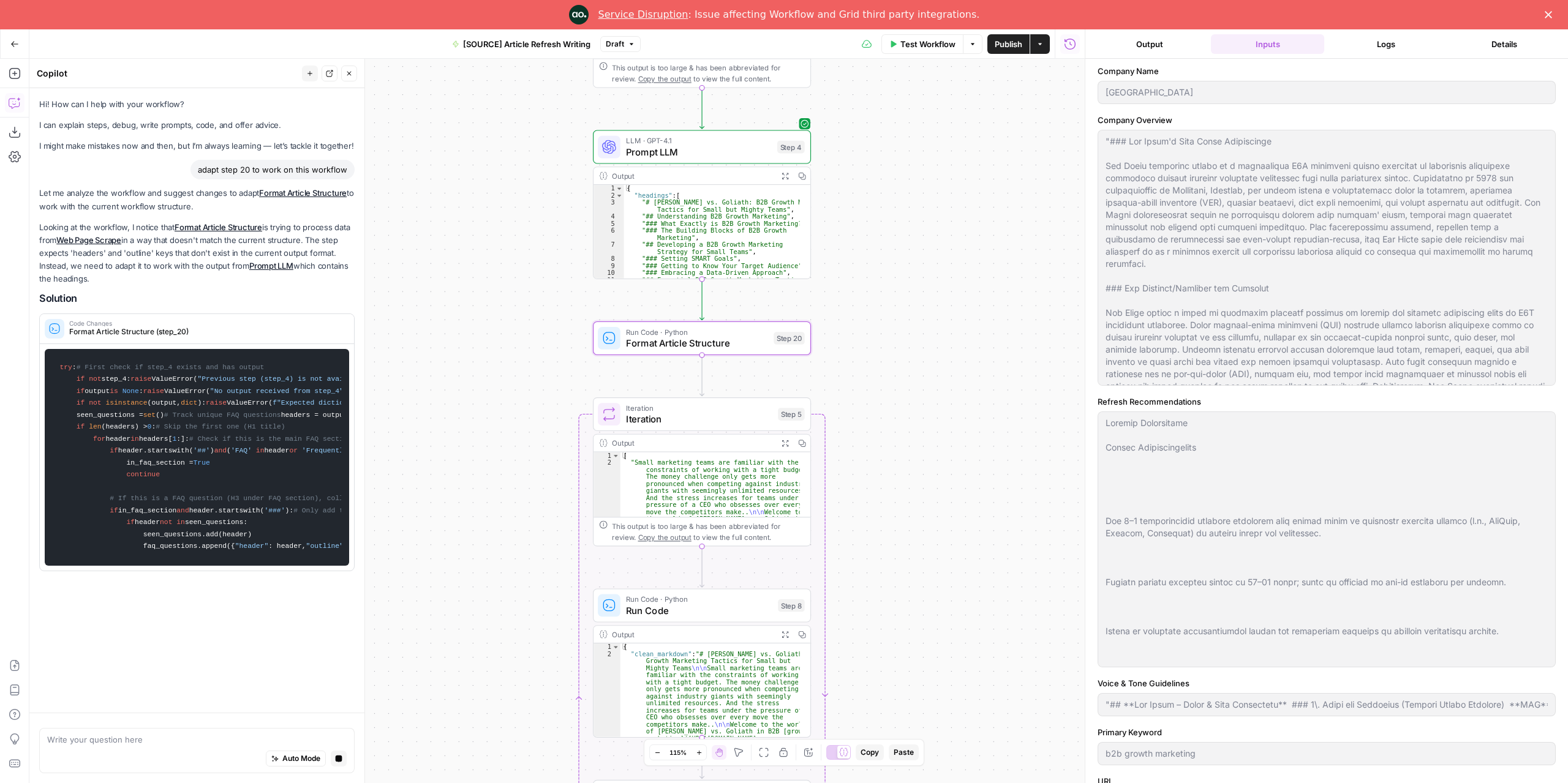
click at [1397, 37] on button "Logs" at bounding box center [1386, 44] width 114 height 20
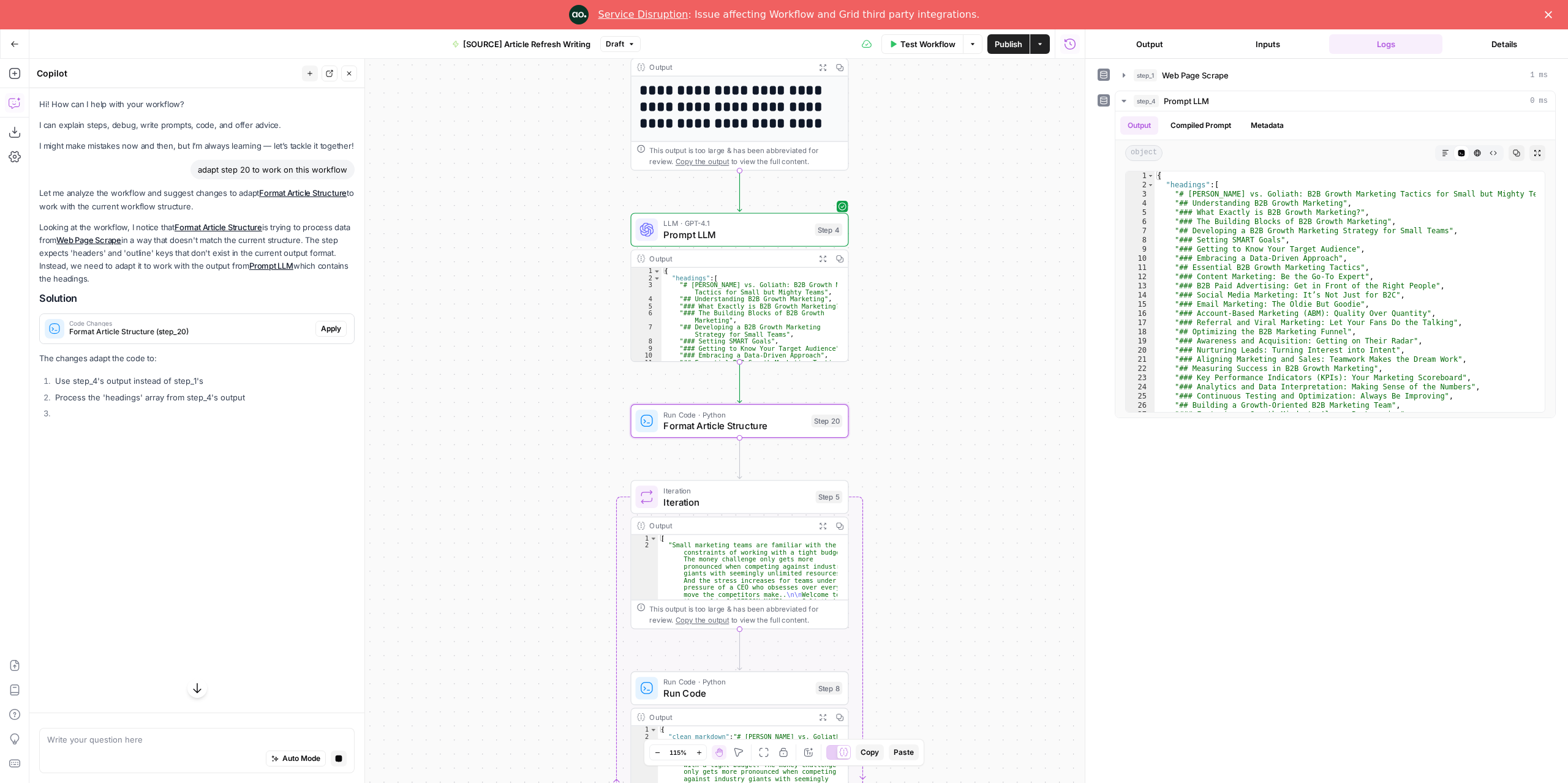
click at [322, 329] on span "Apply" at bounding box center [331, 328] width 20 height 11
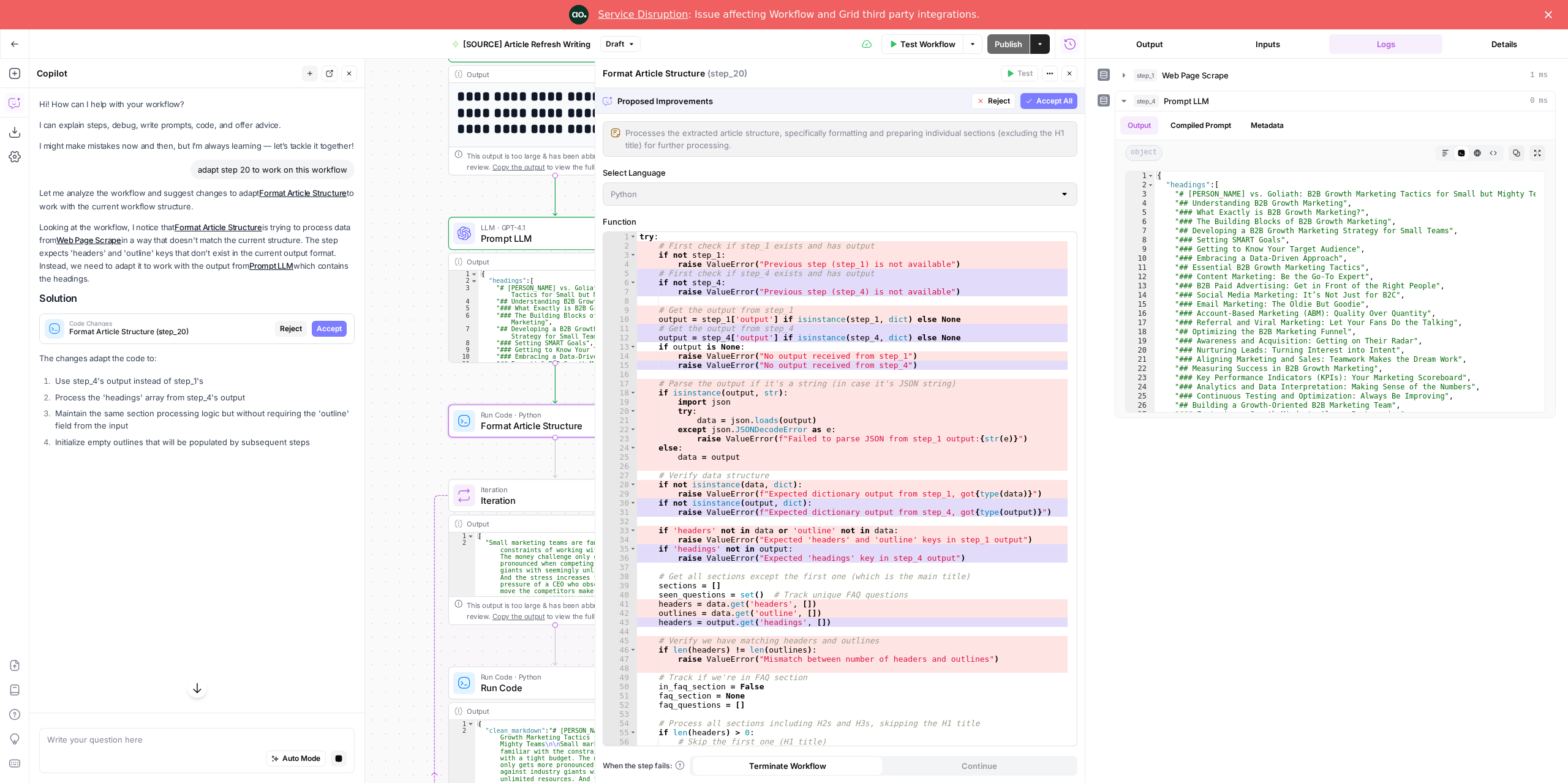
click at [336, 331] on span "Accept" at bounding box center [329, 328] width 25 height 11
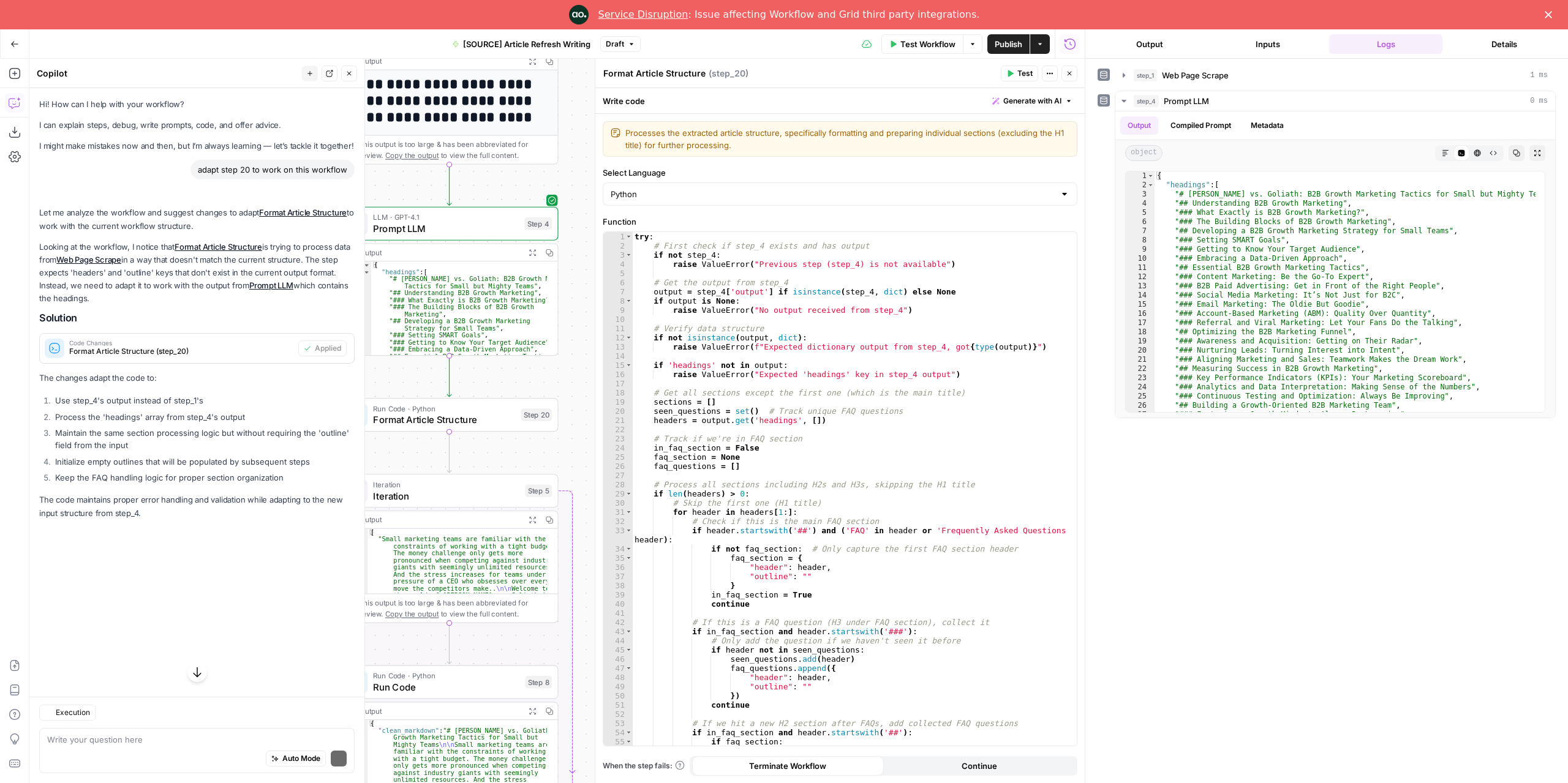
drag, startPoint x: 544, startPoint y: 396, endPoint x: 495, endPoint y: 389, distance: 49.5
click at [495, 389] on div "**********" at bounding box center [557, 421] width 1055 height 724
click at [527, 387] on span "Test" at bounding box center [533, 387] width 17 height 13
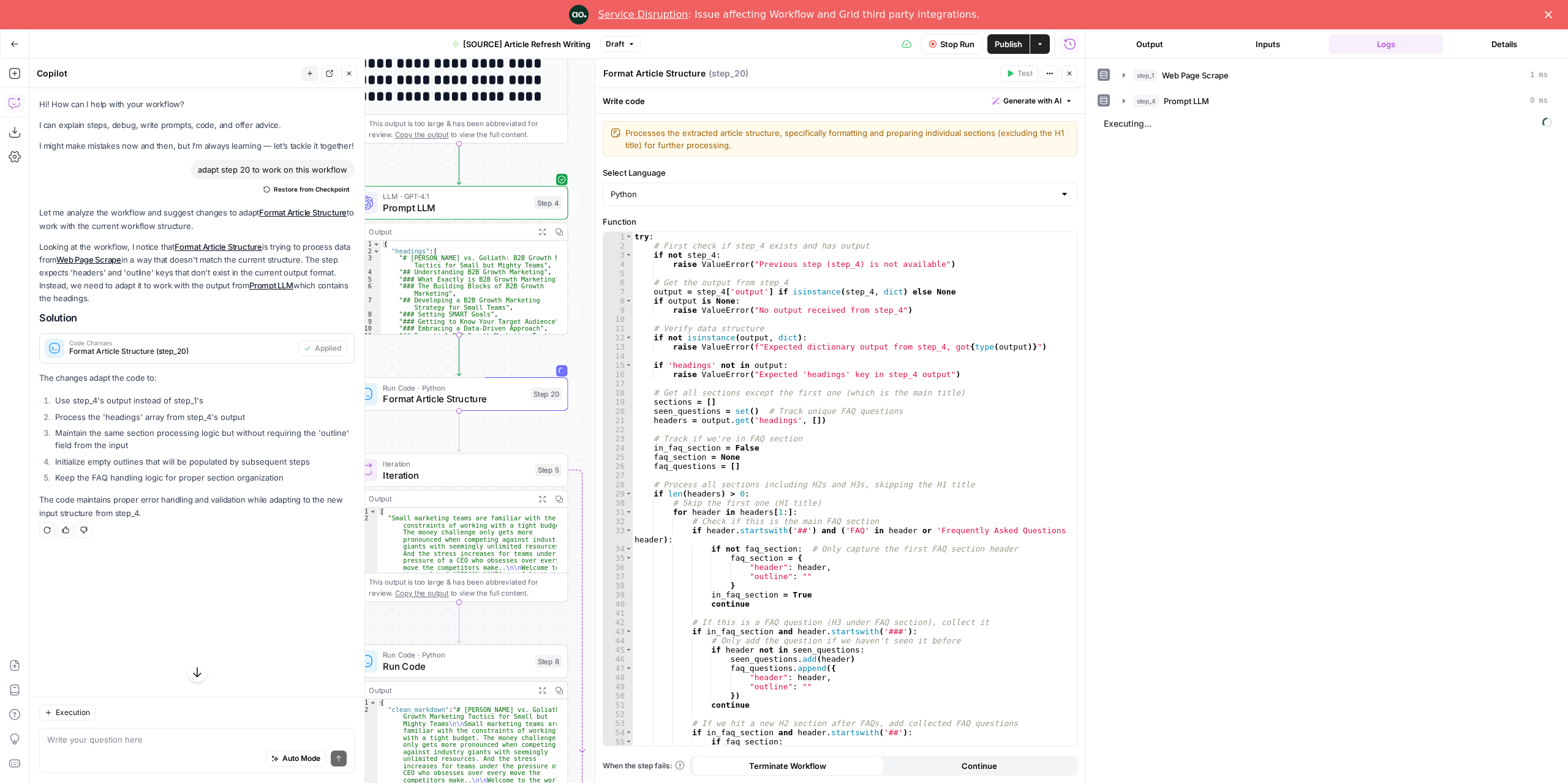
drag, startPoint x: 583, startPoint y: 434, endPoint x: 596, endPoint y: 415, distance: 23.0
click at [596, 415] on body "**********" at bounding box center [784, 406] width 1568 height 754
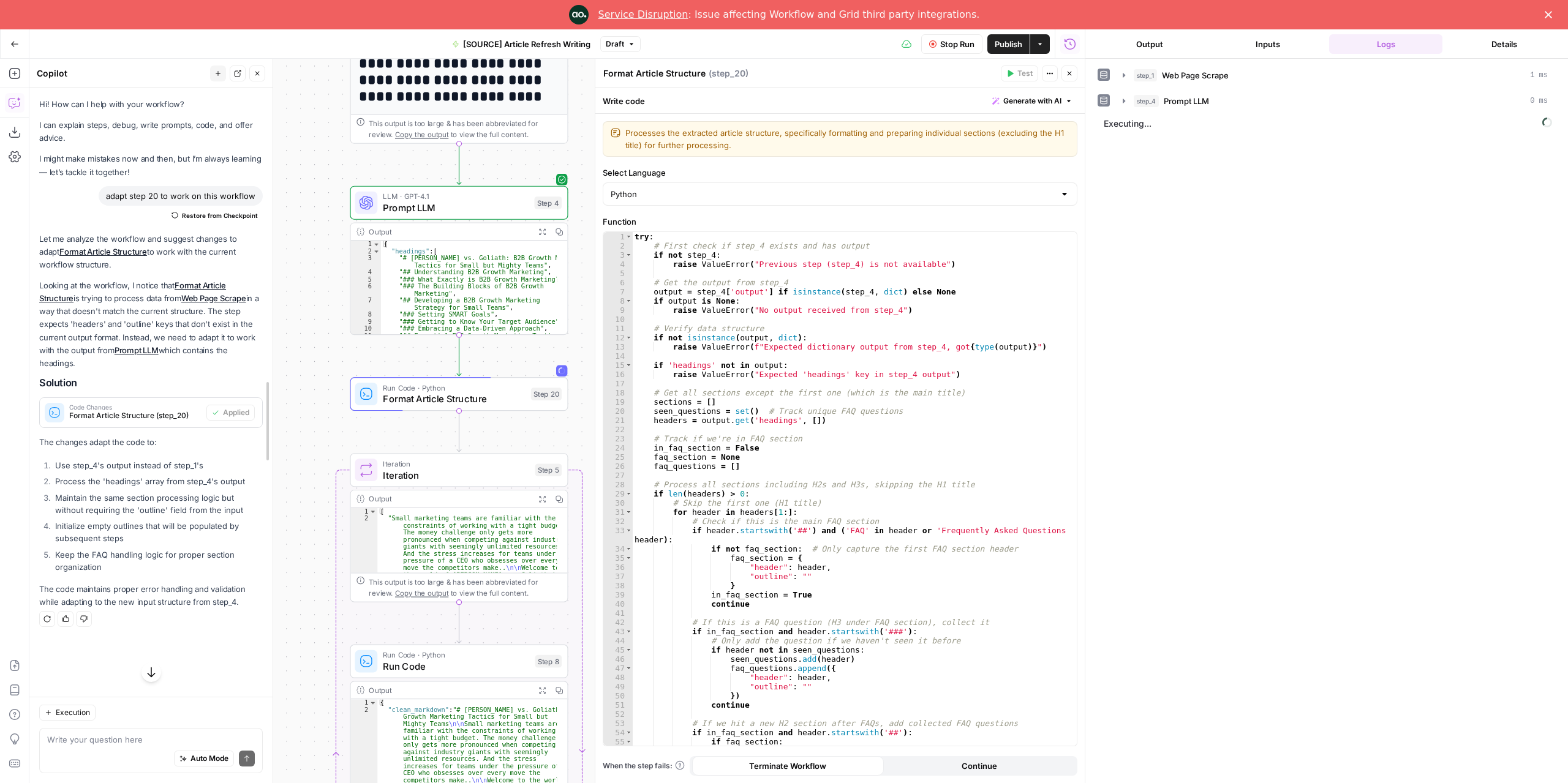
drag, startPoint x: 357, startPoint y: 416, endPoint x: 266, endPoint y: 423, distance: 91.3
drag, startPoint x: 1089, startPoint y: 446, endPoint x: 1216, endPoint y: 450, distance: 127.1
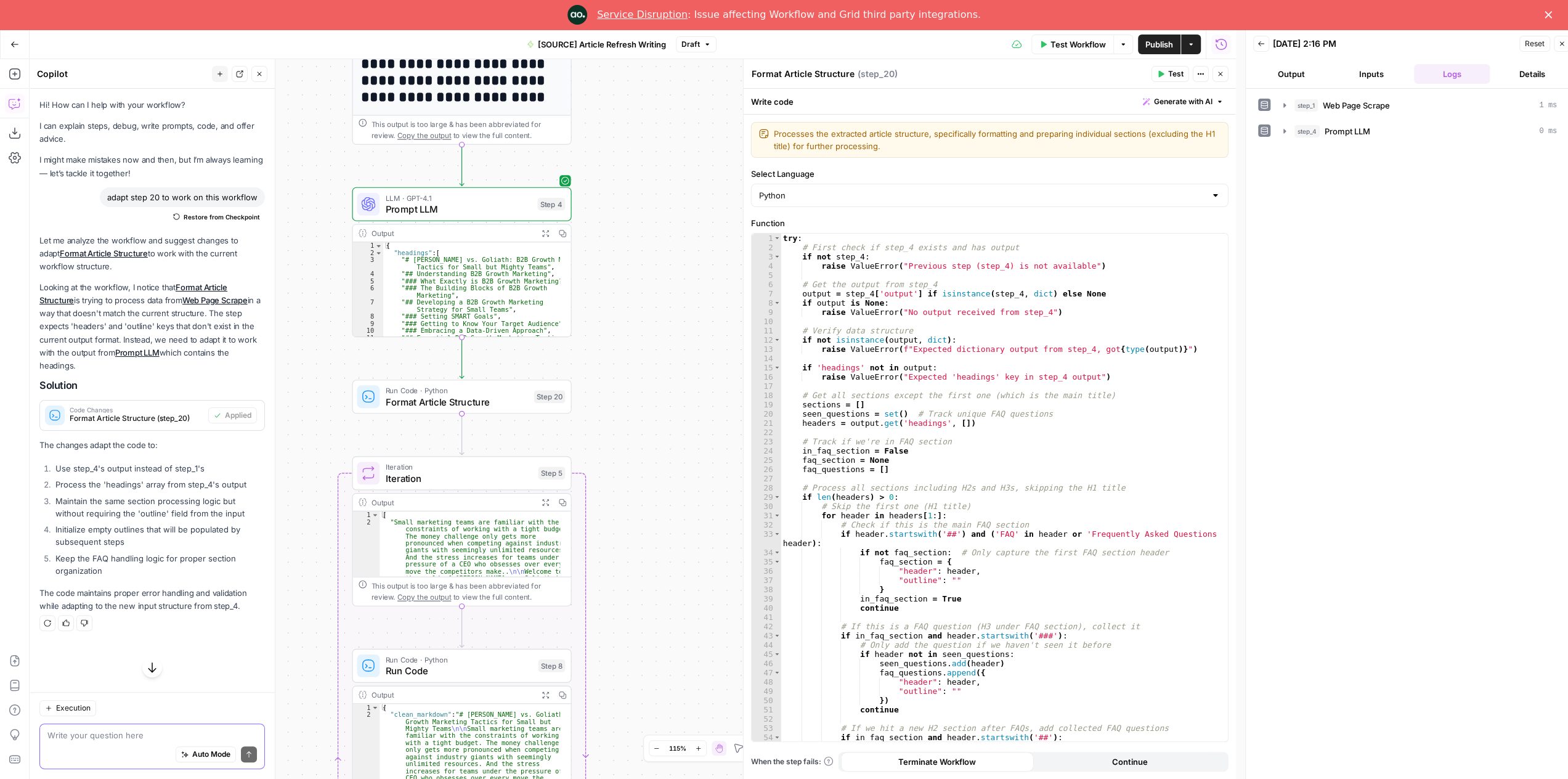
click at [160, 730] on textarea at bounding box center [152, 735] width 209 height 12
paste textarea "[ { "header": "## What Is Call Center Automation?", "outline": "Call center aut…"
type textarea "I need step 20 to give me this style of outut for the whole article: [ { "heade…"
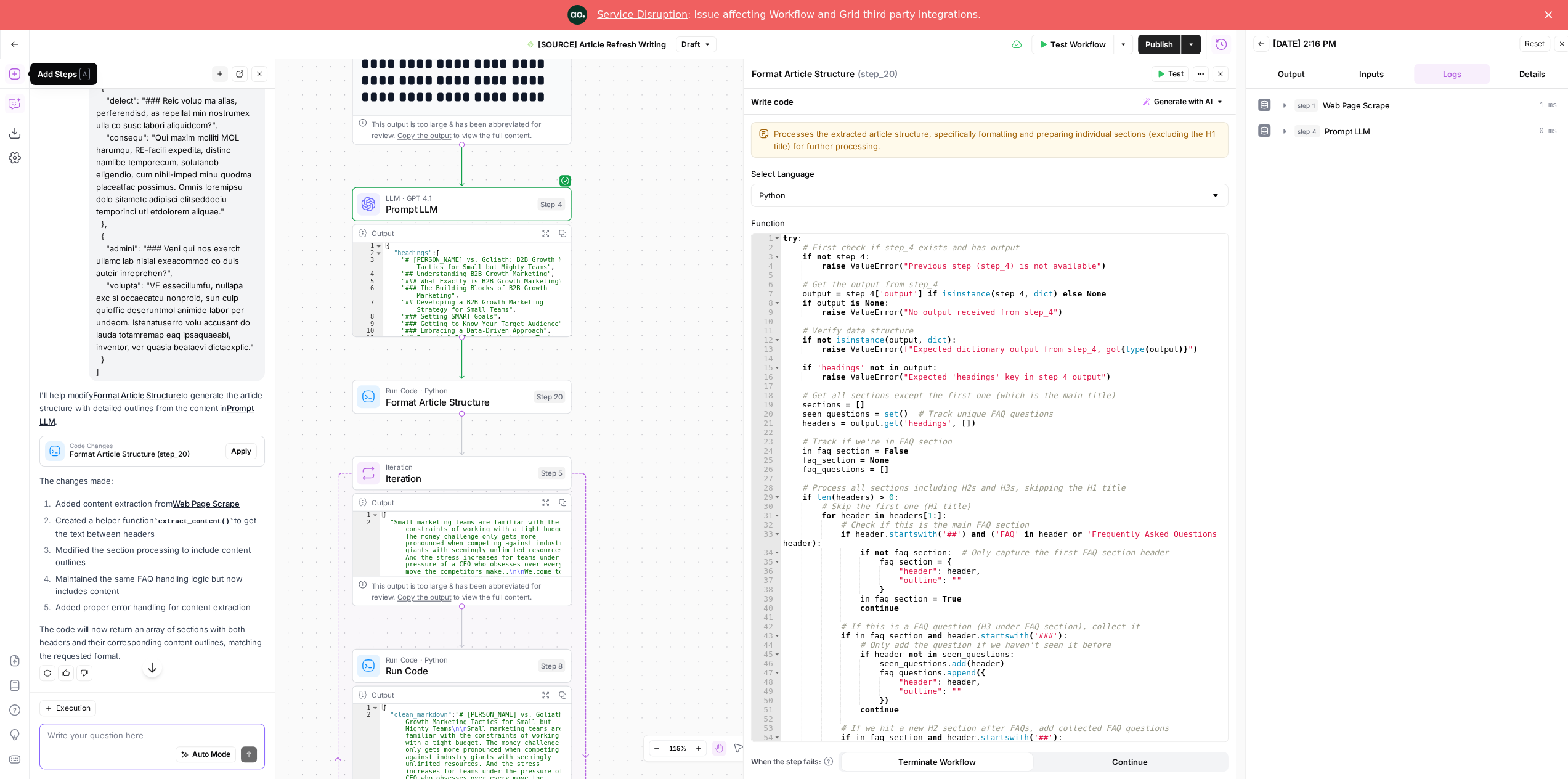
scroll to position [5163, 0]
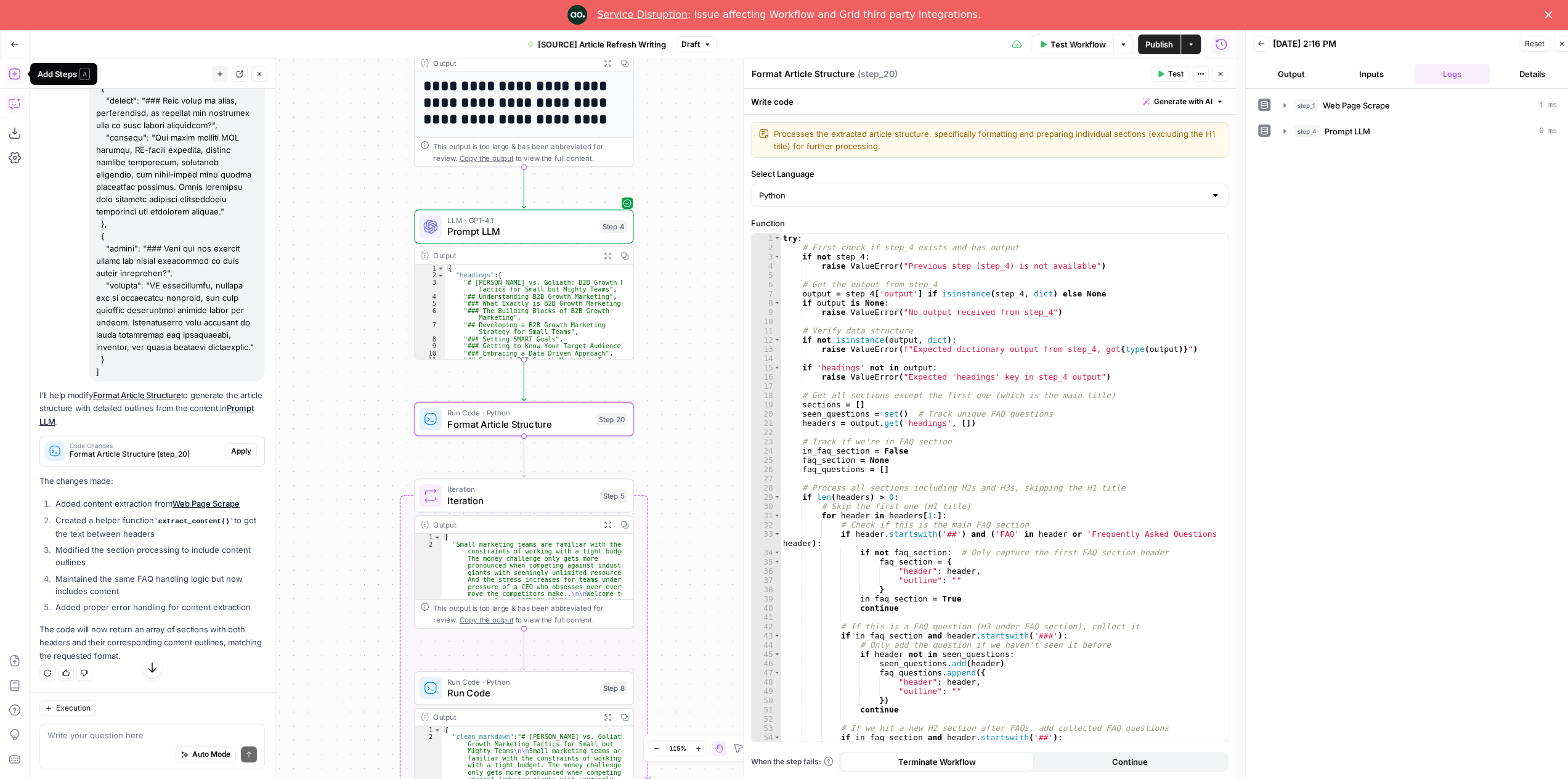
click at [231, 457] on span "Apply" at bounding box center [241, 451] width 20 height 11
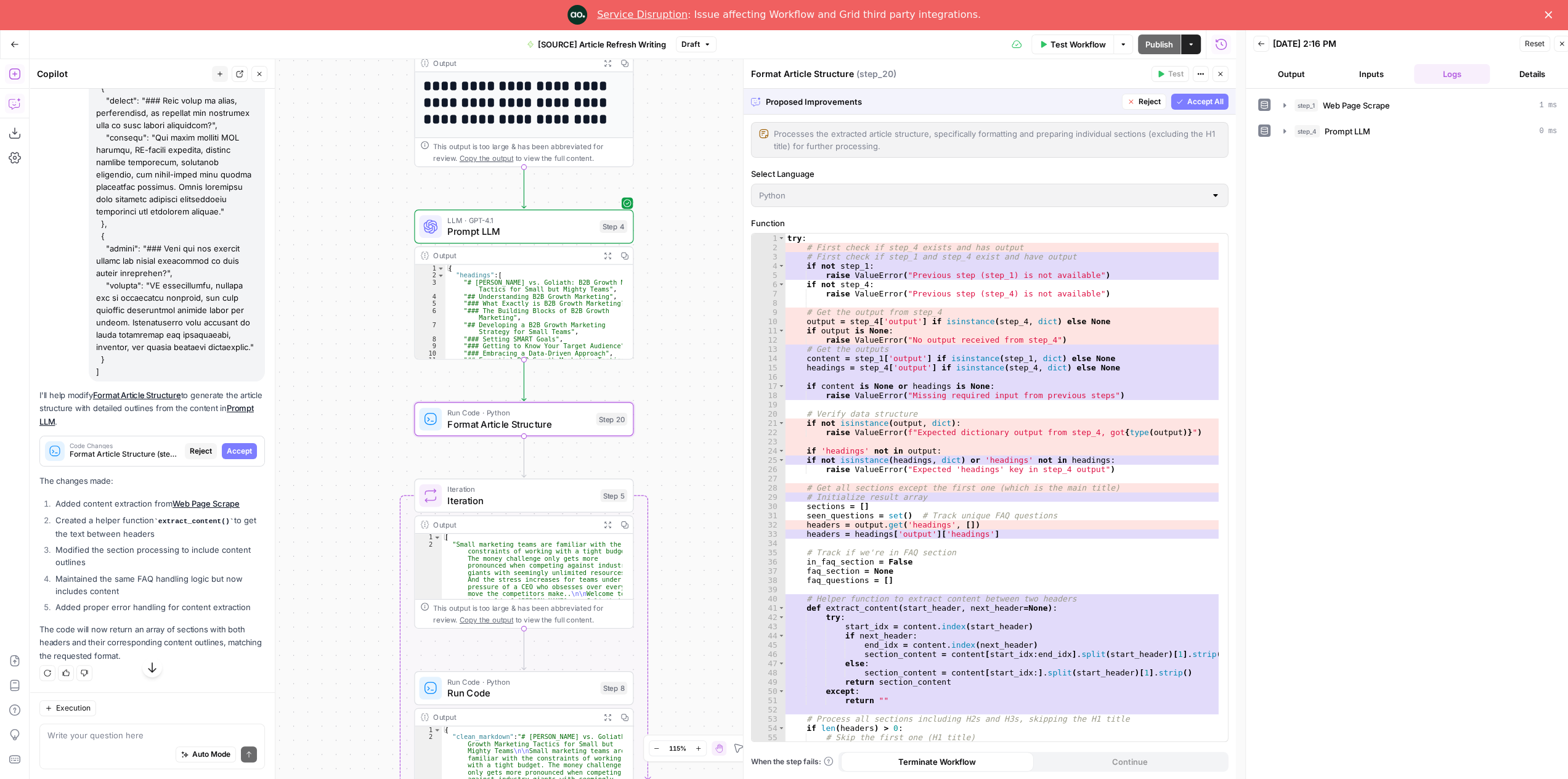
click at [235, 457] on span "Accept" at bounding box center [240, 451] width 25 height 11
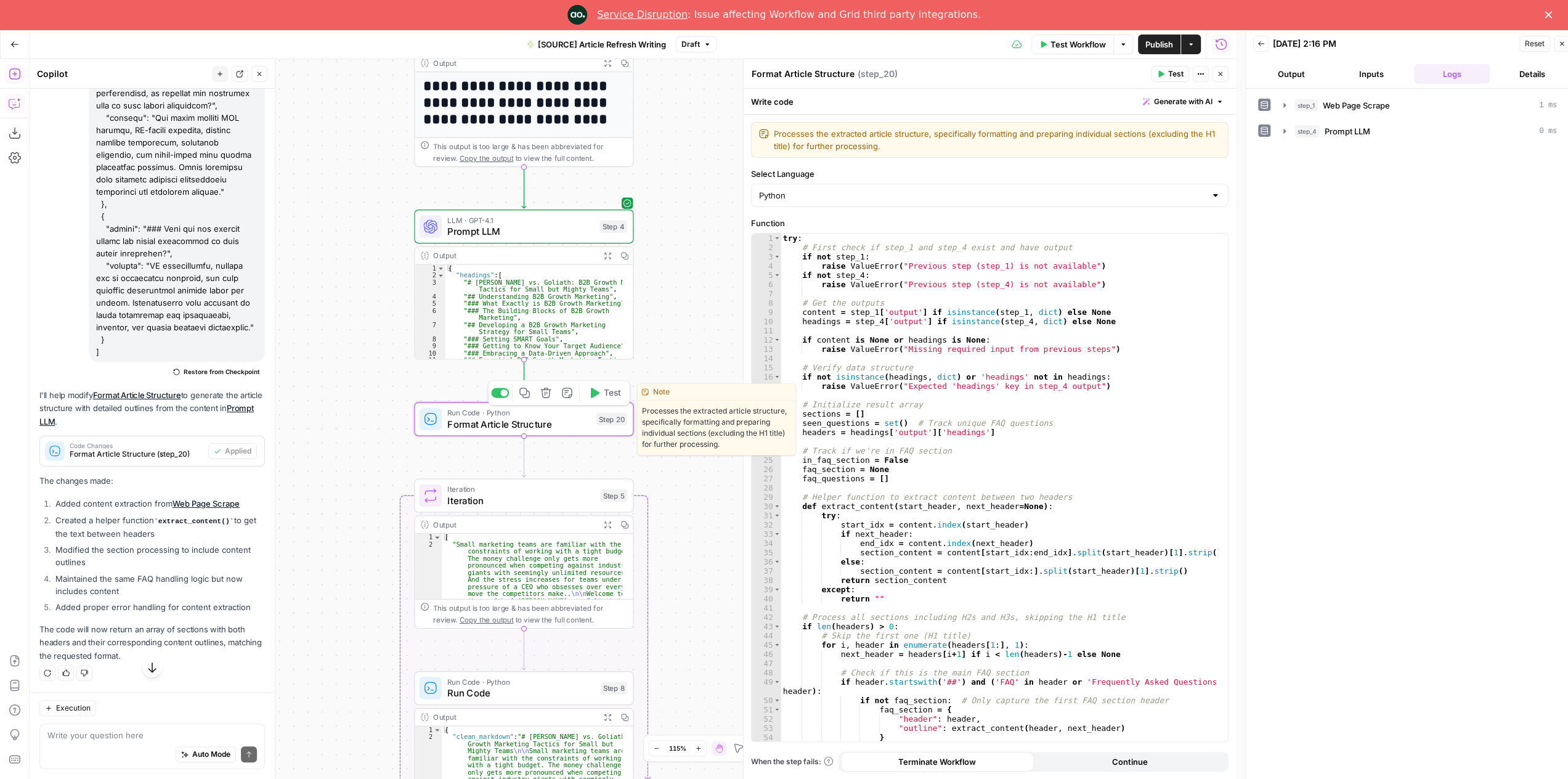
click at [601, 393] on button "Test" at bounding box center [605, 393] width 44 height 18
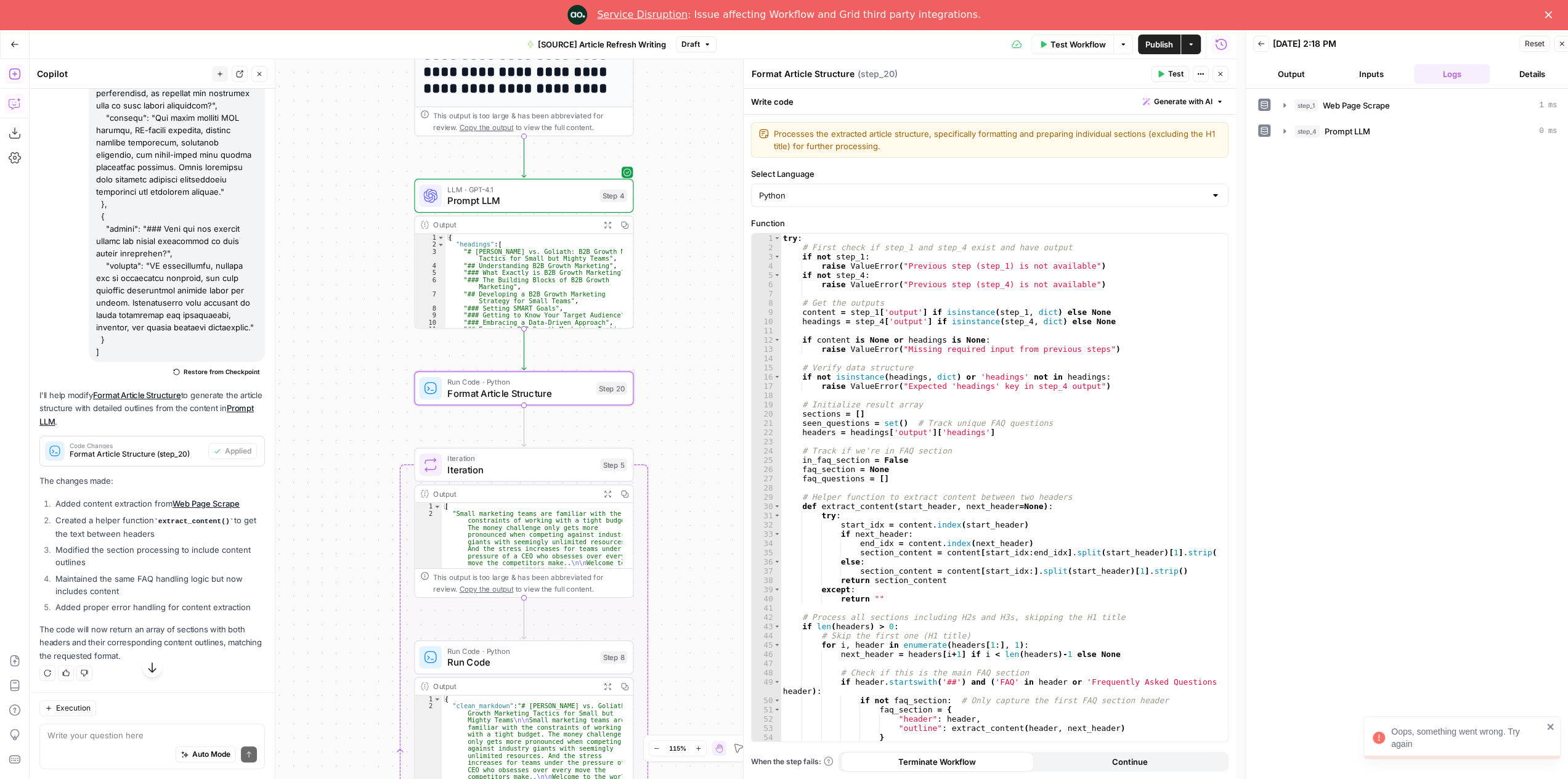
click at [690, 422] on div "**********" at bounding box center [632, 419] width 1206 height 720
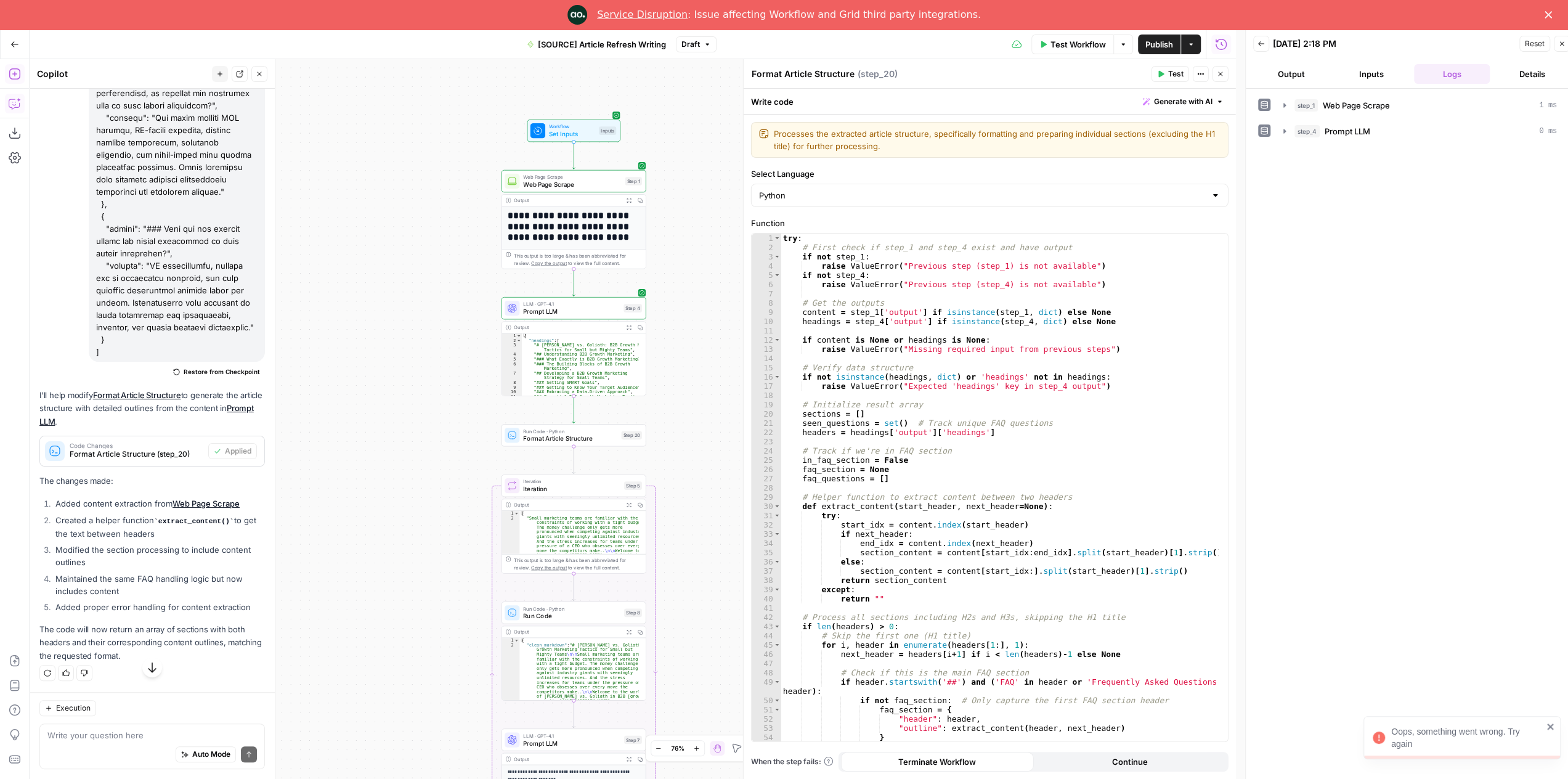
drag, startPoint x: 690, startPoint y: 363, endPoint x: 678, endPoint y: 413, distance: 51.4
click at [682, 417] on div "**********" at bounding box center [632, 419] width 1206 height 720
click at [623, 331] on button "Expand Output" at bounding box center [627, 330] width 11 height 11
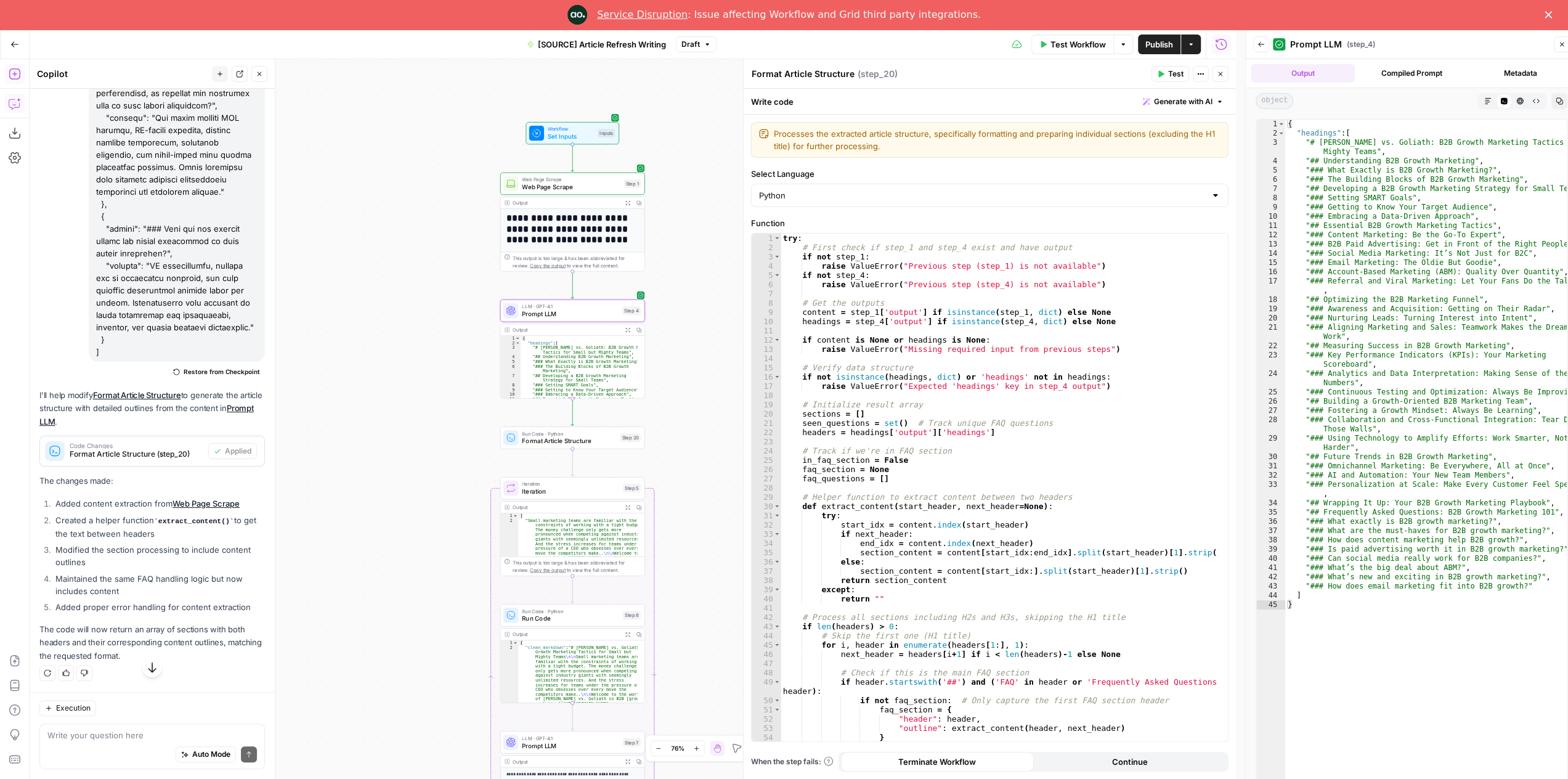
click at [599, 311] on span "Prompt LLM" at bounding box center [570, 314] width 97 height 9
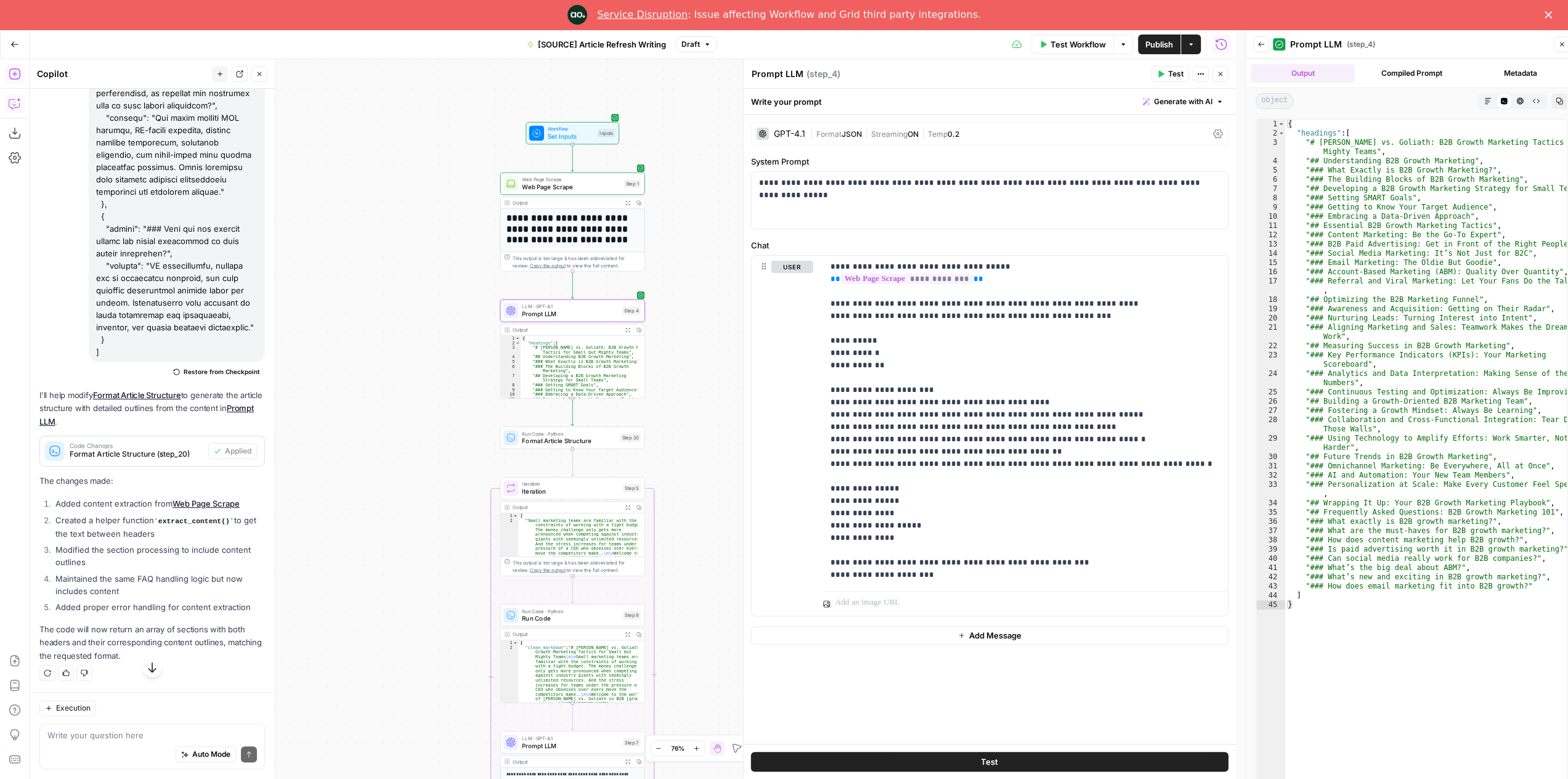
click at [594, 340] on div "{ "headings" : [ "# David vs. Goliath: B2B Growth Marketing Tactics for Small b…" at bounding box center [580, 372] width 117 height 72
type textarea "**********"
click at [631, 326] on button "Expand Output" at bounding box center [627, 330] width 11 height 11
click at [625, 330] on icon "button" at bounding box center [627, 329] width 5 height 5
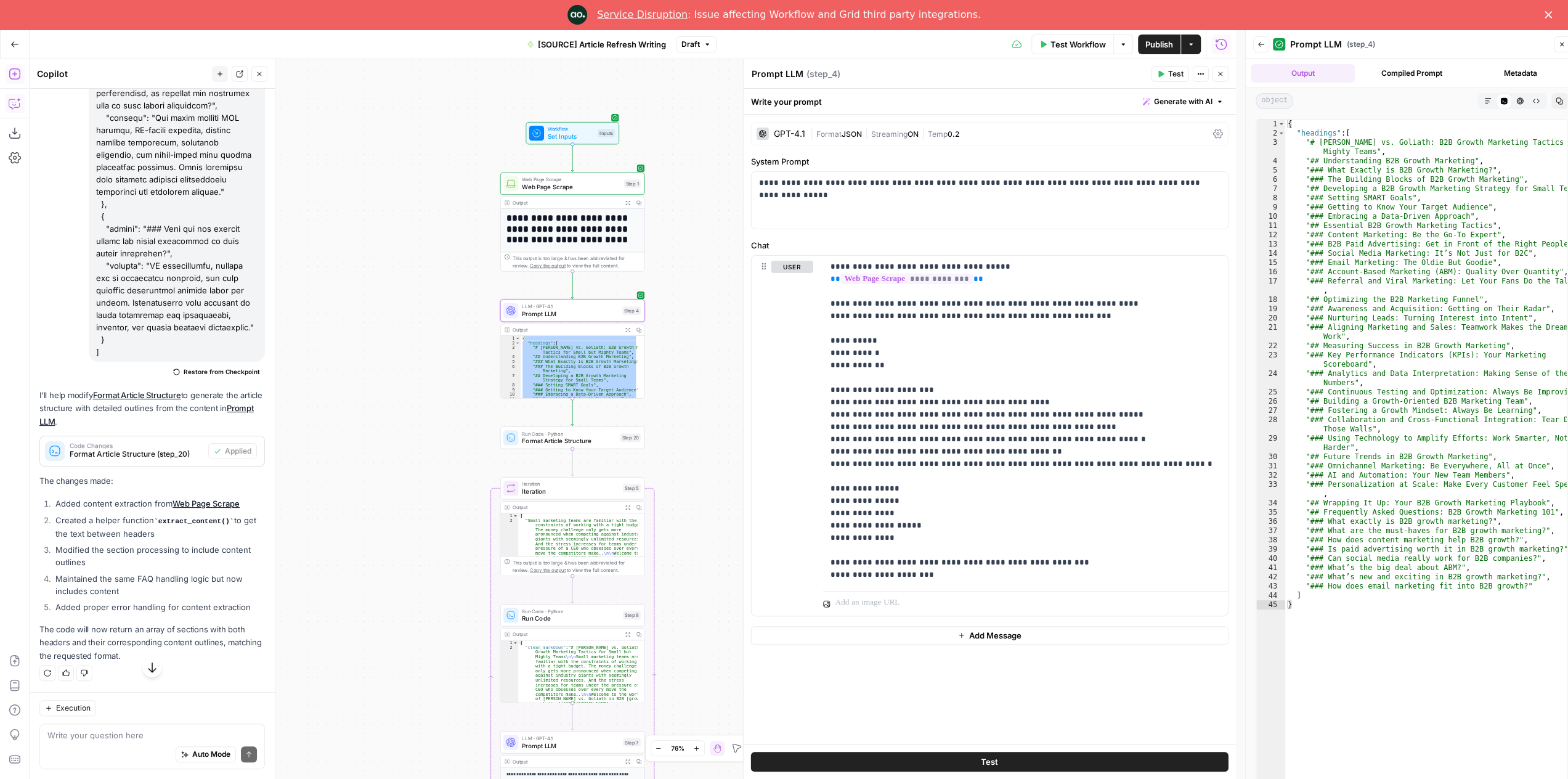
click at [689, 345] on div "**********" at bounding box center [632, 419] width 1206 height 720
click at [627, 333] on button "Expand Output" at bounding box center [627, 330] width 11 height 11
click at [602, 312] on span "Prompt LLM" at bounding box center [570, 314] width 97 height 9
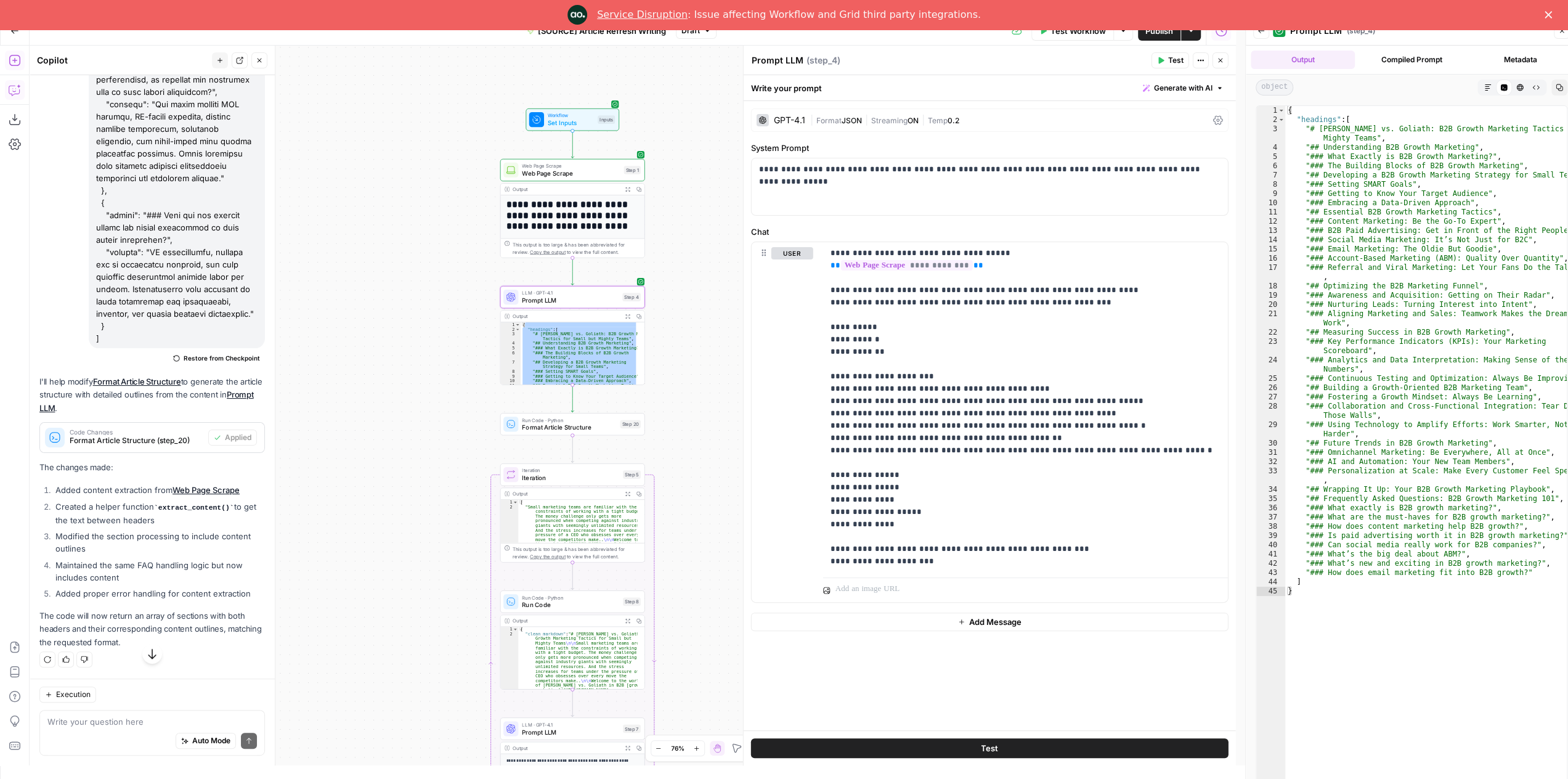
scroll to position [0, 0]
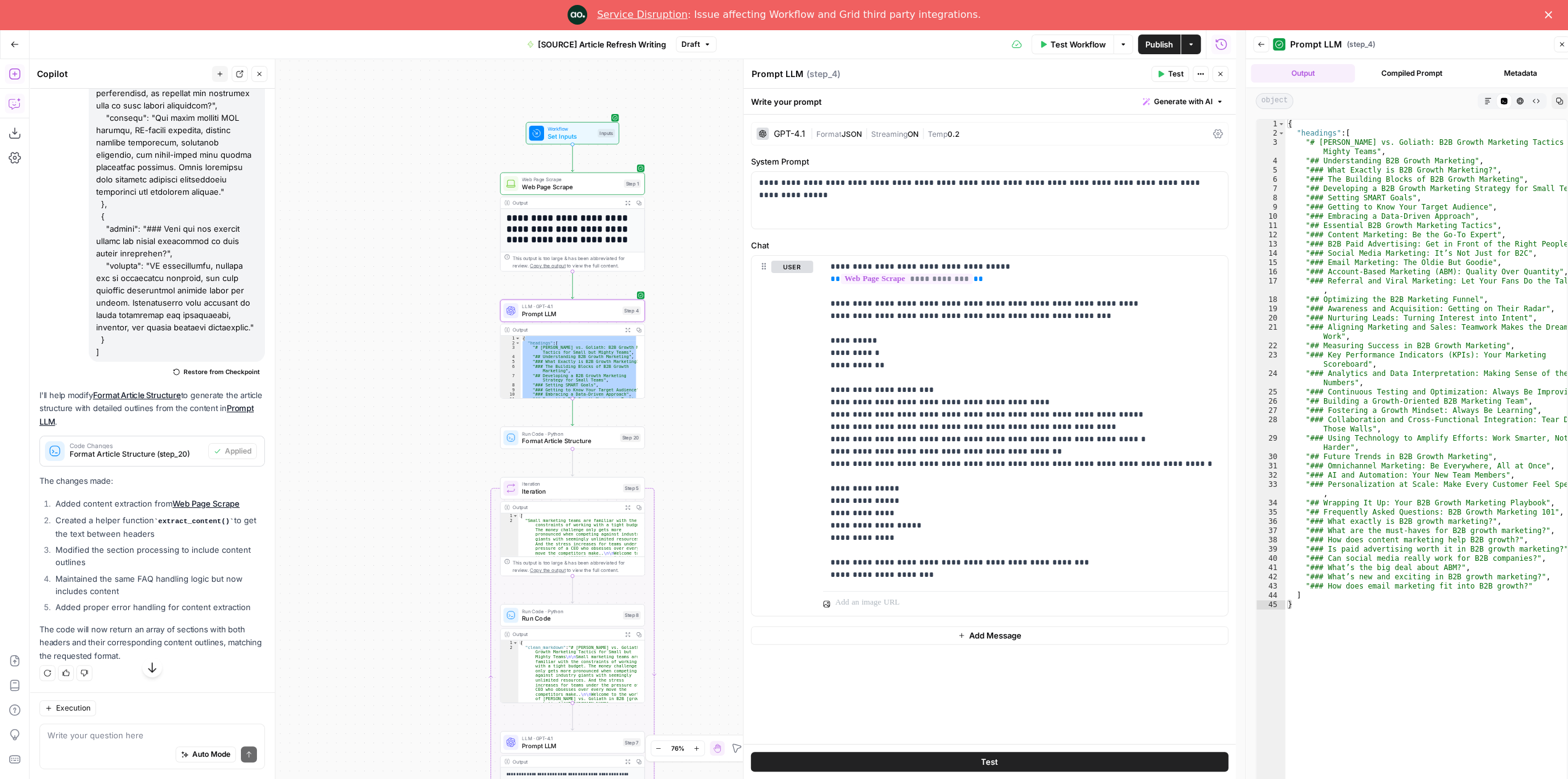
click at [702, 375] on div "**********" at bounding box center [632, 419] width 1206 height 720
click at [600, 437] on span "Format Article Structure" at bounding box center [569, 441] width 94 height 9
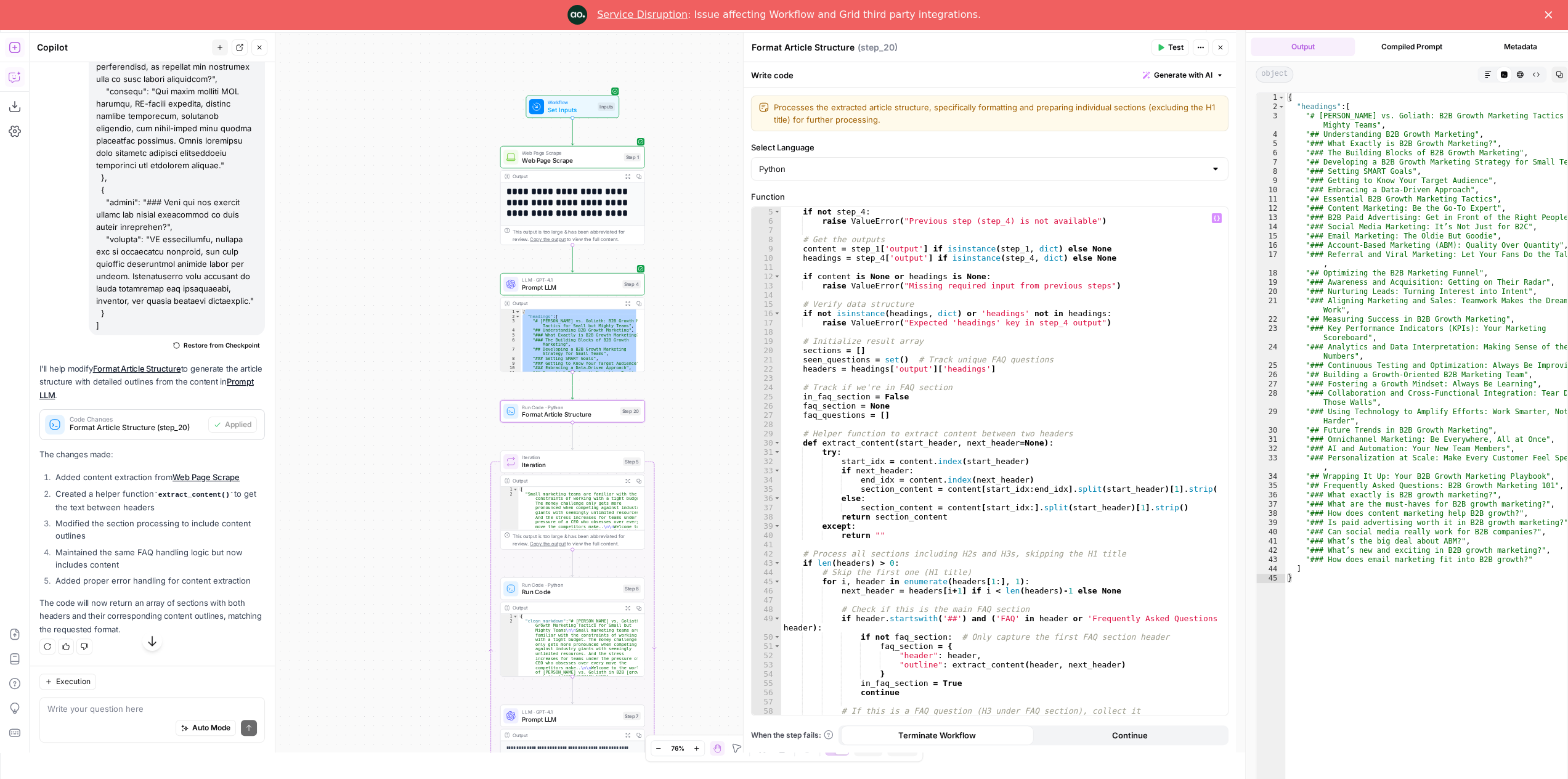
scroll to position [39, 0]
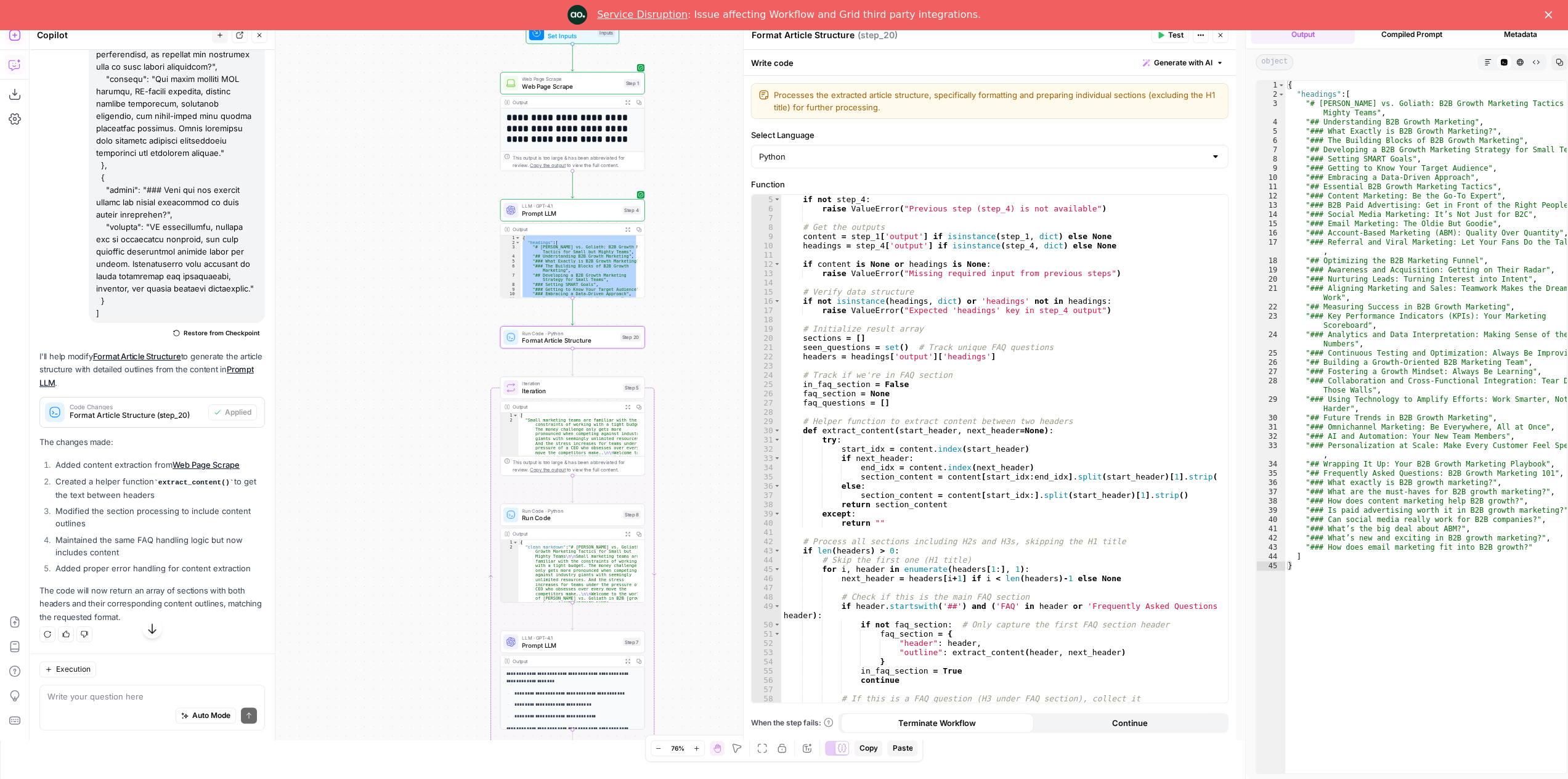
type textarea "**********"
click at [596, 431] on div "[ "Small marketing teams are familiar with the constraints of working with a ti…" at bounding box center [578, 528] width 120 height 231
click at [613, 388] on div "Expand Output" at bounding box center [627, 384] width 54 height 12
click at [613, 388] on div "Expand Output" at bounding box center [627, 384] width 57 height 12
click at [576, 389] on span "Iteration" at bounding box center [570, 391] width 97 height 9
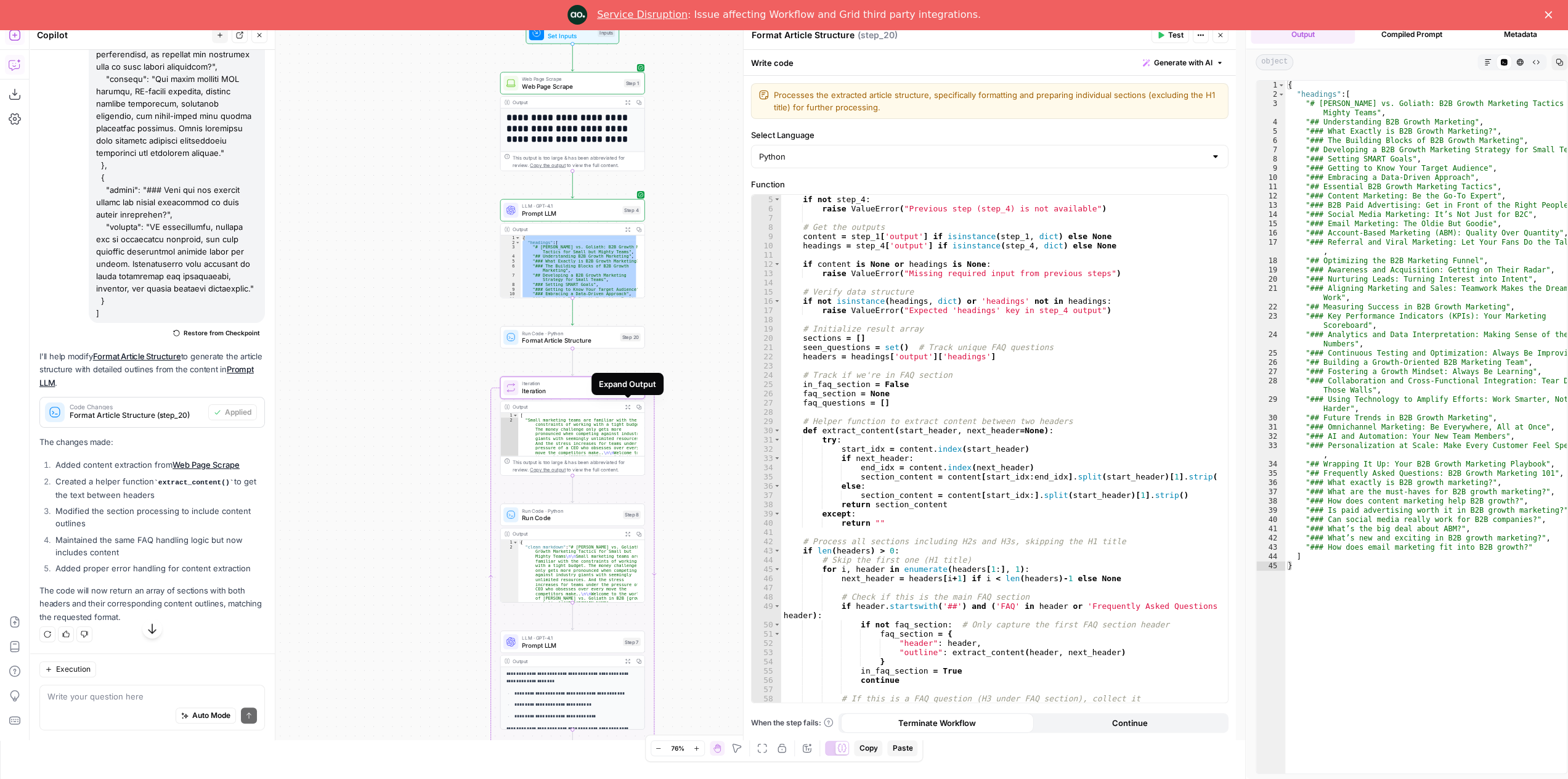
click at [576, 389] on span "Iteration" at bounding box center [570, 391] width 97 height 9
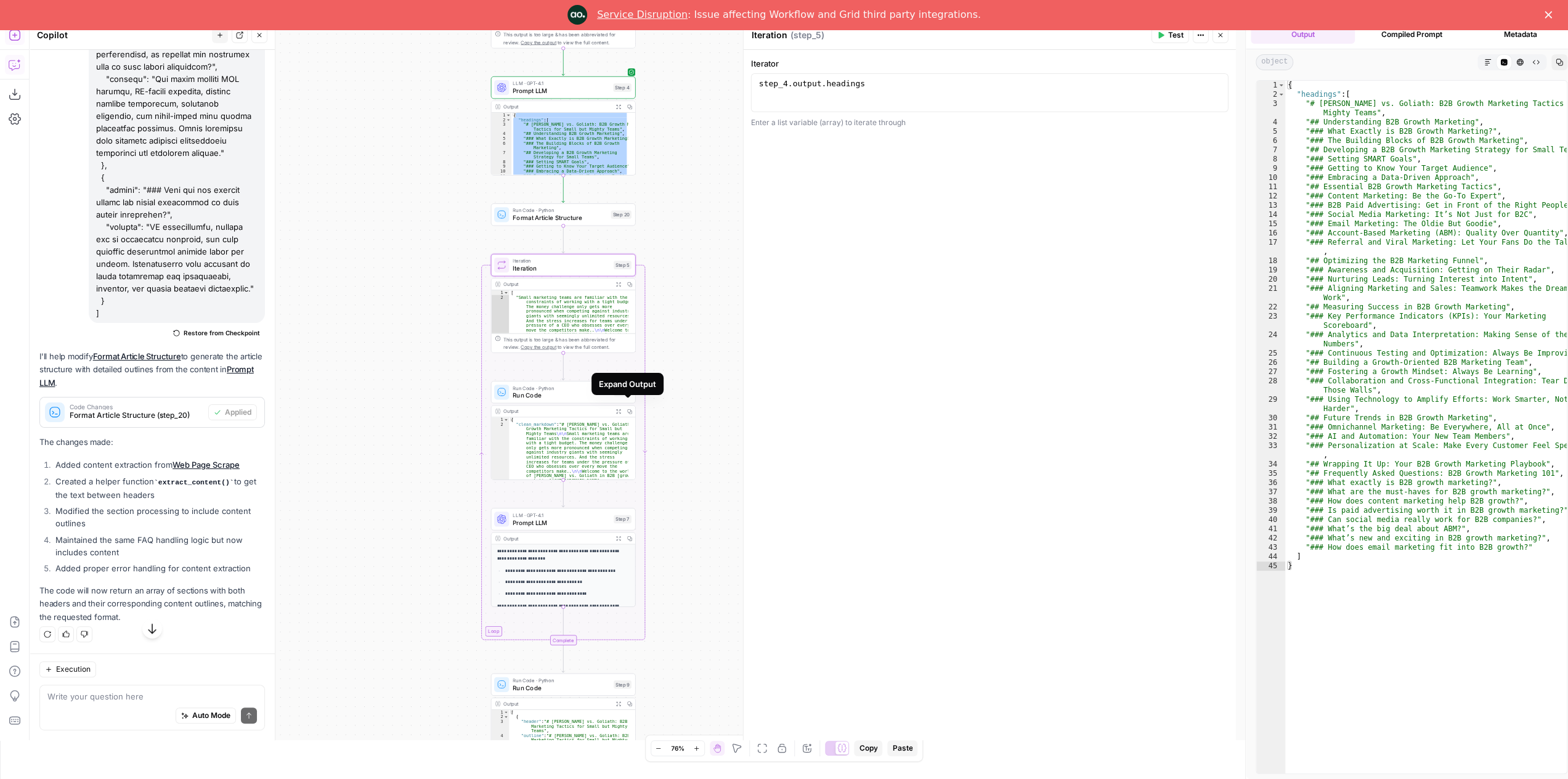
drag, startPoint x: 707, startPoint y: 484, endPoint x: 694, endPoint y: 314, distance: 170.5
click at [697, 312] on div "**********" at bounding box center [632, 380] width 1206 height 720
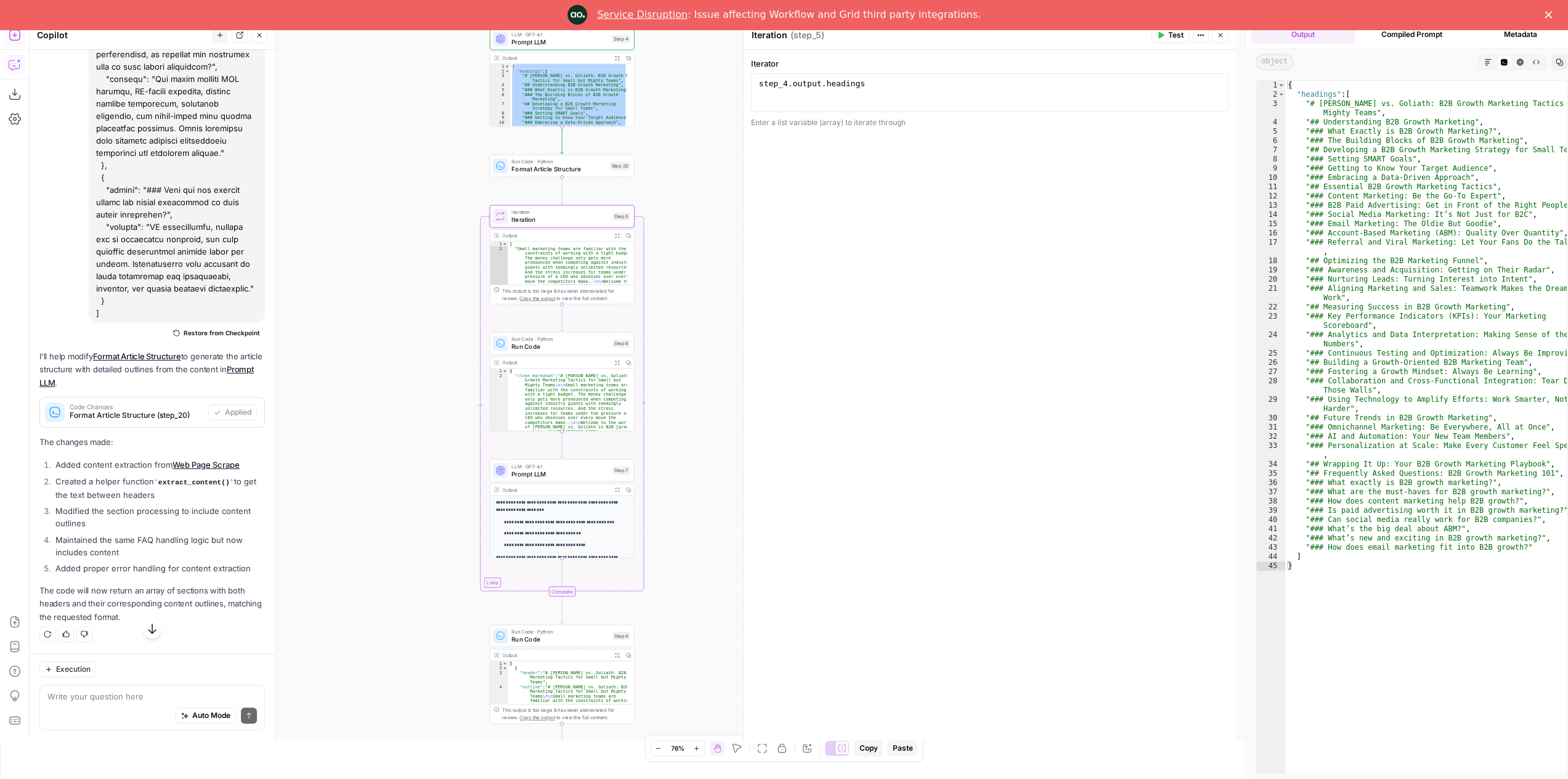
type textarea "**********"
click at [619, 361] on icon "button" at bounding box center [616, 362] width 5 height 5
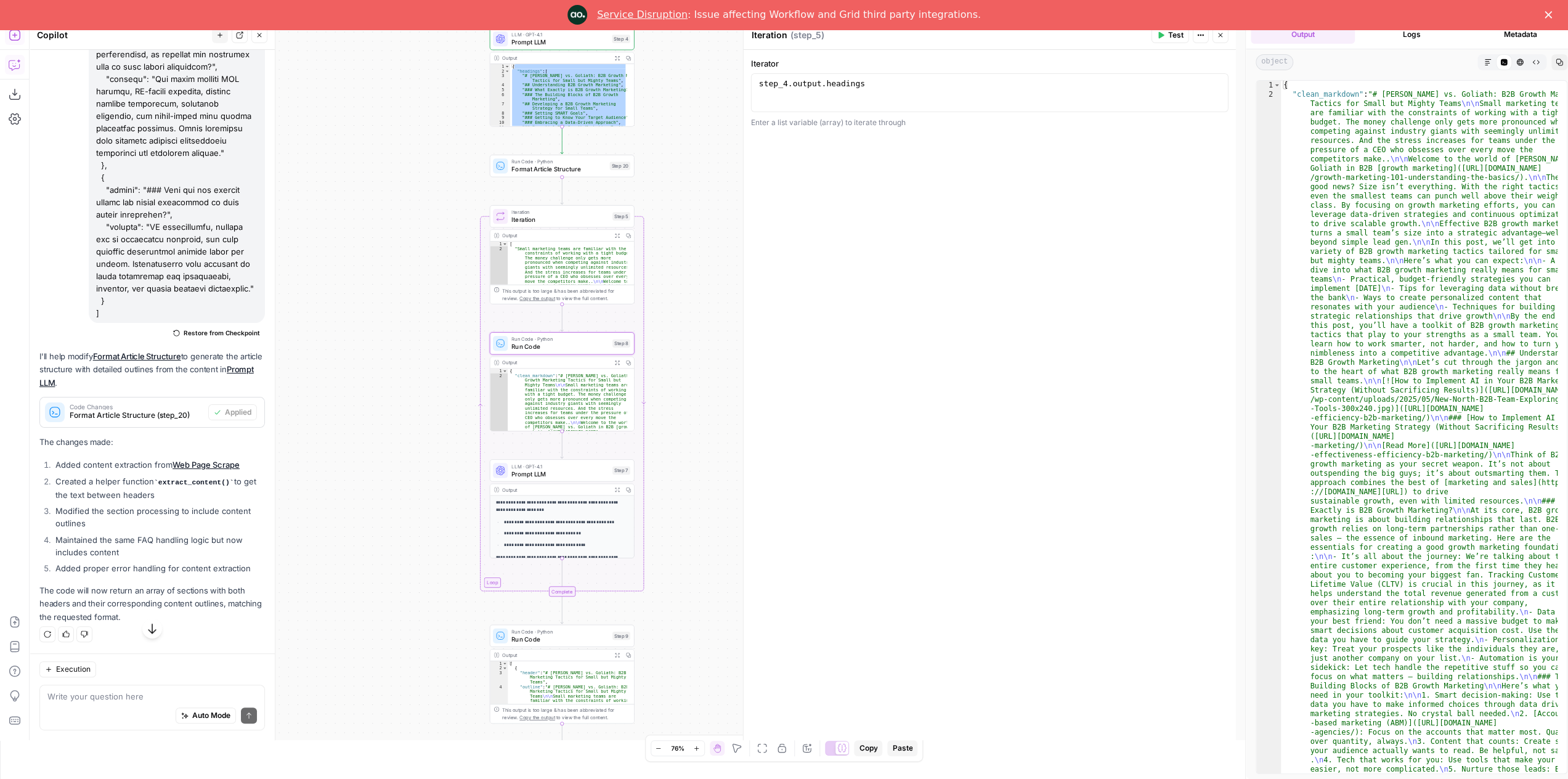
click at [1493, 61] on button "Markdown" at bounding box center [1488, 62] width 16 height 16
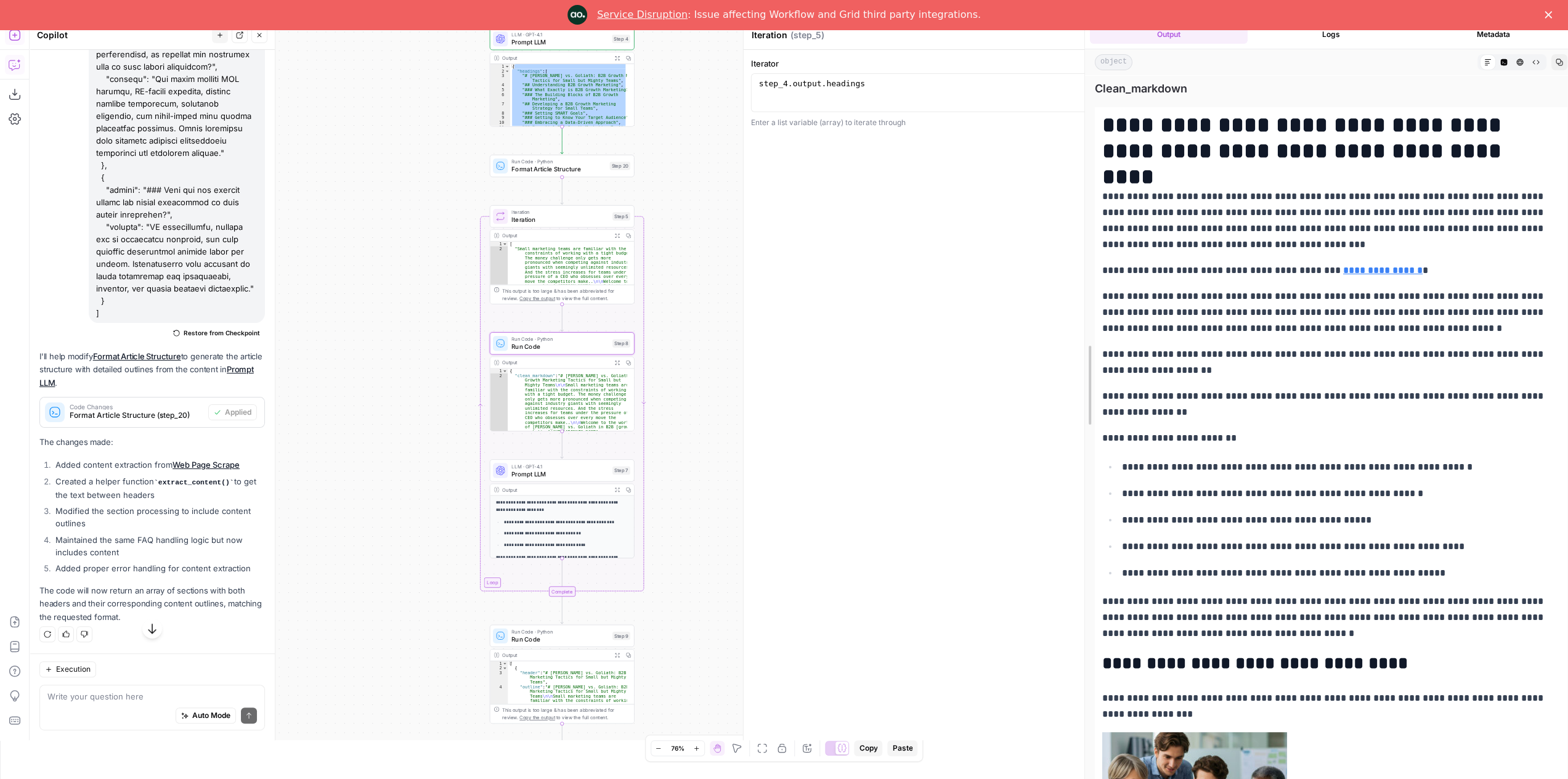
drag, startPoint x: 1243, startPoint y: 197, endPoint x: 918, endPoint y: 210, distance: 325.3
click at [917, 211] on body "**********" at bounding box center [784, 365] width 1568 height 749
drag, startPoint x: 580, startPoint y: 200, endPoint x: 801, endPoint y: 233, distance: 223.5
click at [836, 223] on div at bounding box center [838, 380] width 12 height 720
click at [553, 347] on span "Run Code" at bounding box center [560, 346] width 97 height 9
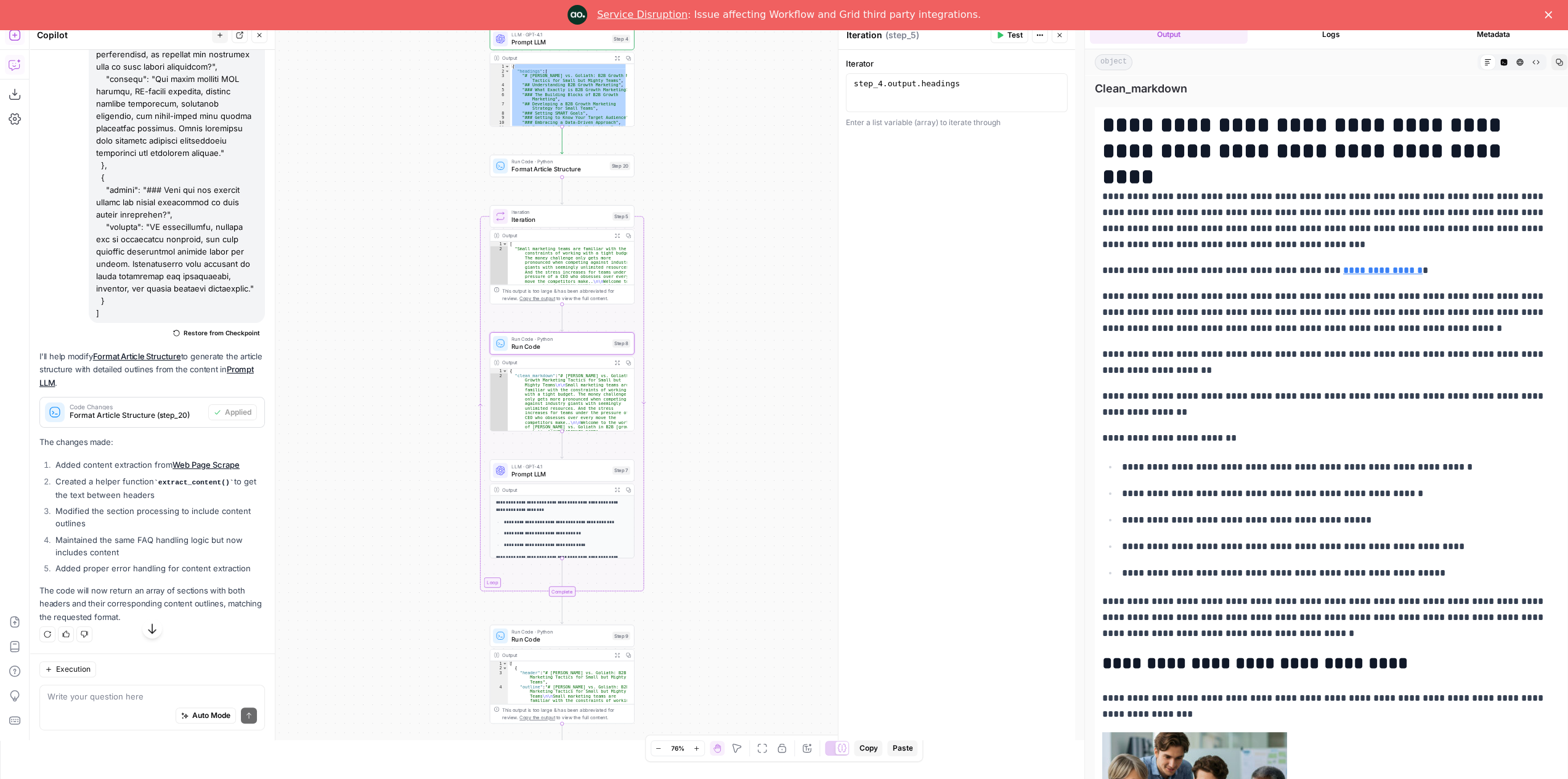
click at [553, 347] on span "Run Code" at bounding box center [560, 346] width 97 height 9
type textarea "Run Code"
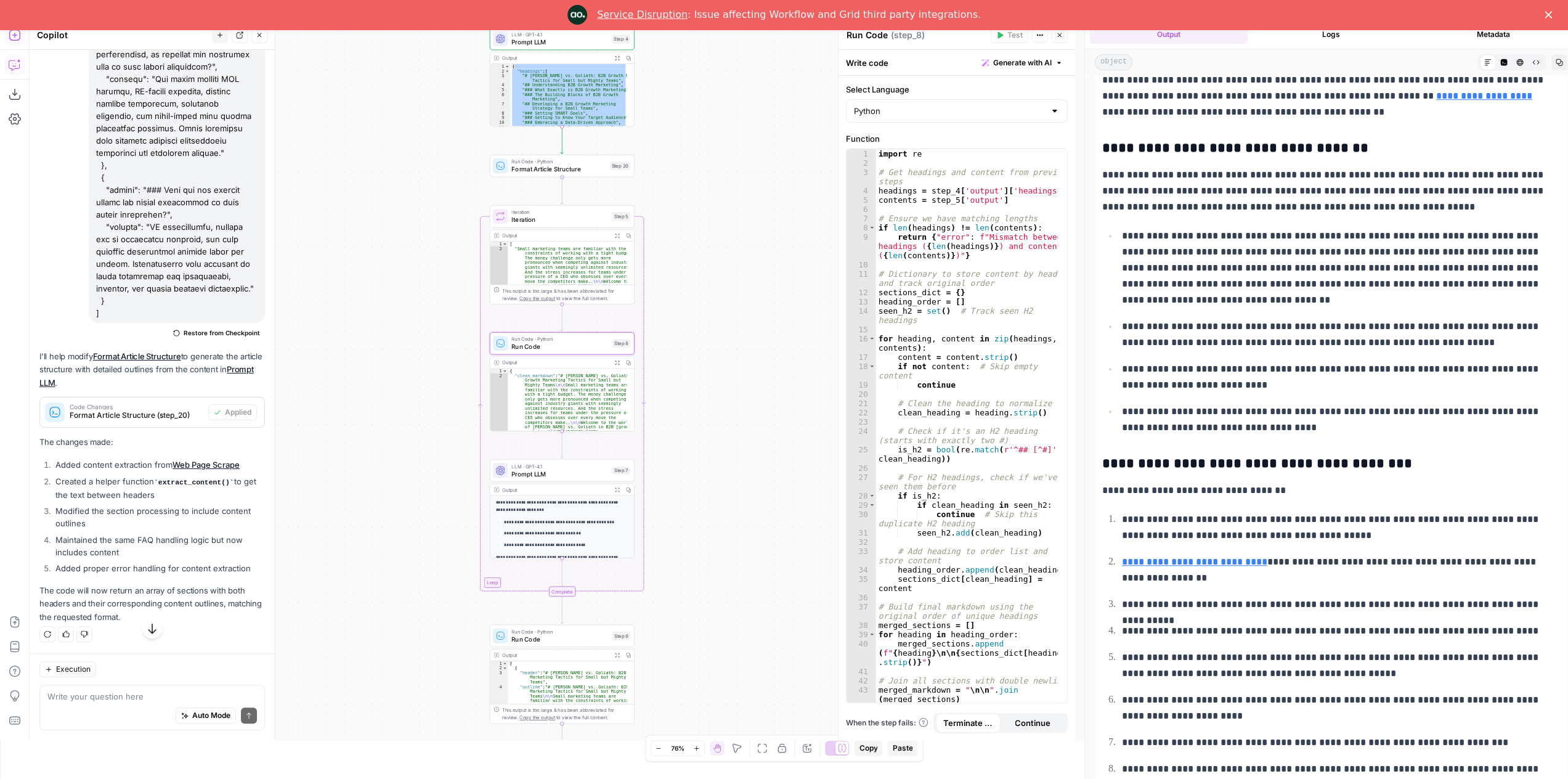
scroll to position [1048, 0]
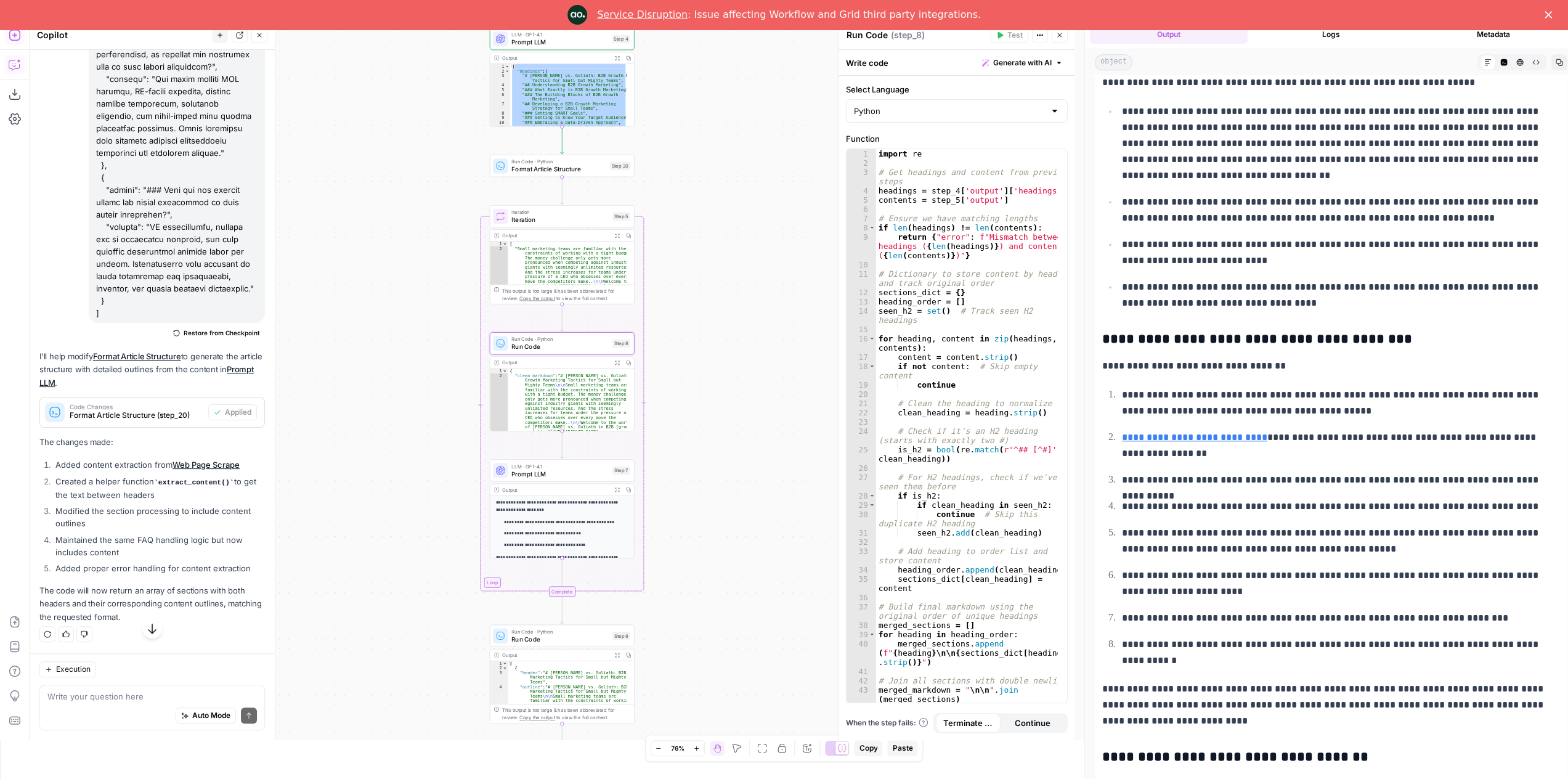
click at [602, 474] on span "Prompt LLM" at bounding box center [560, 473] width 97 height 9
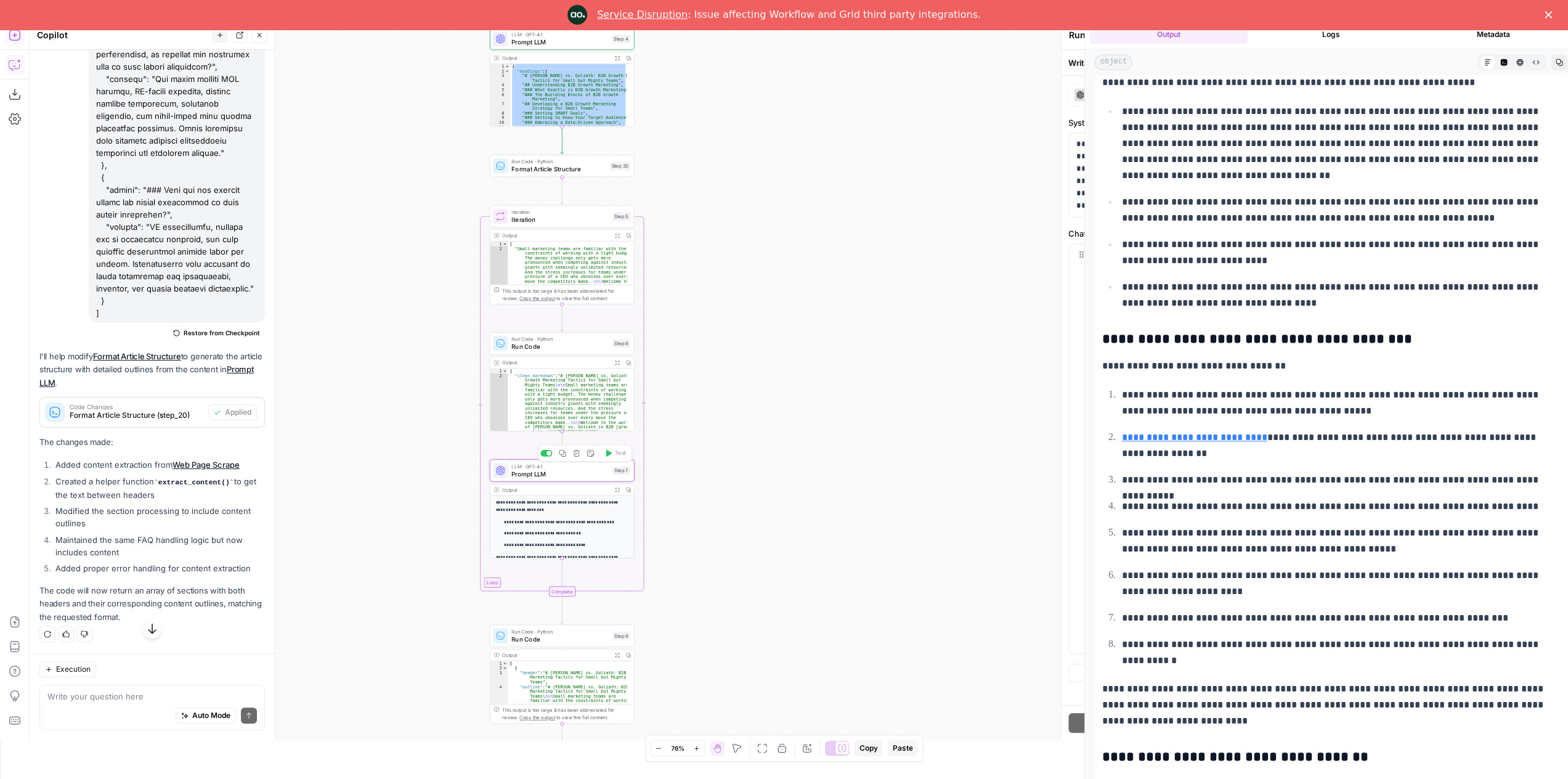
type textarea "Prompt LLM"
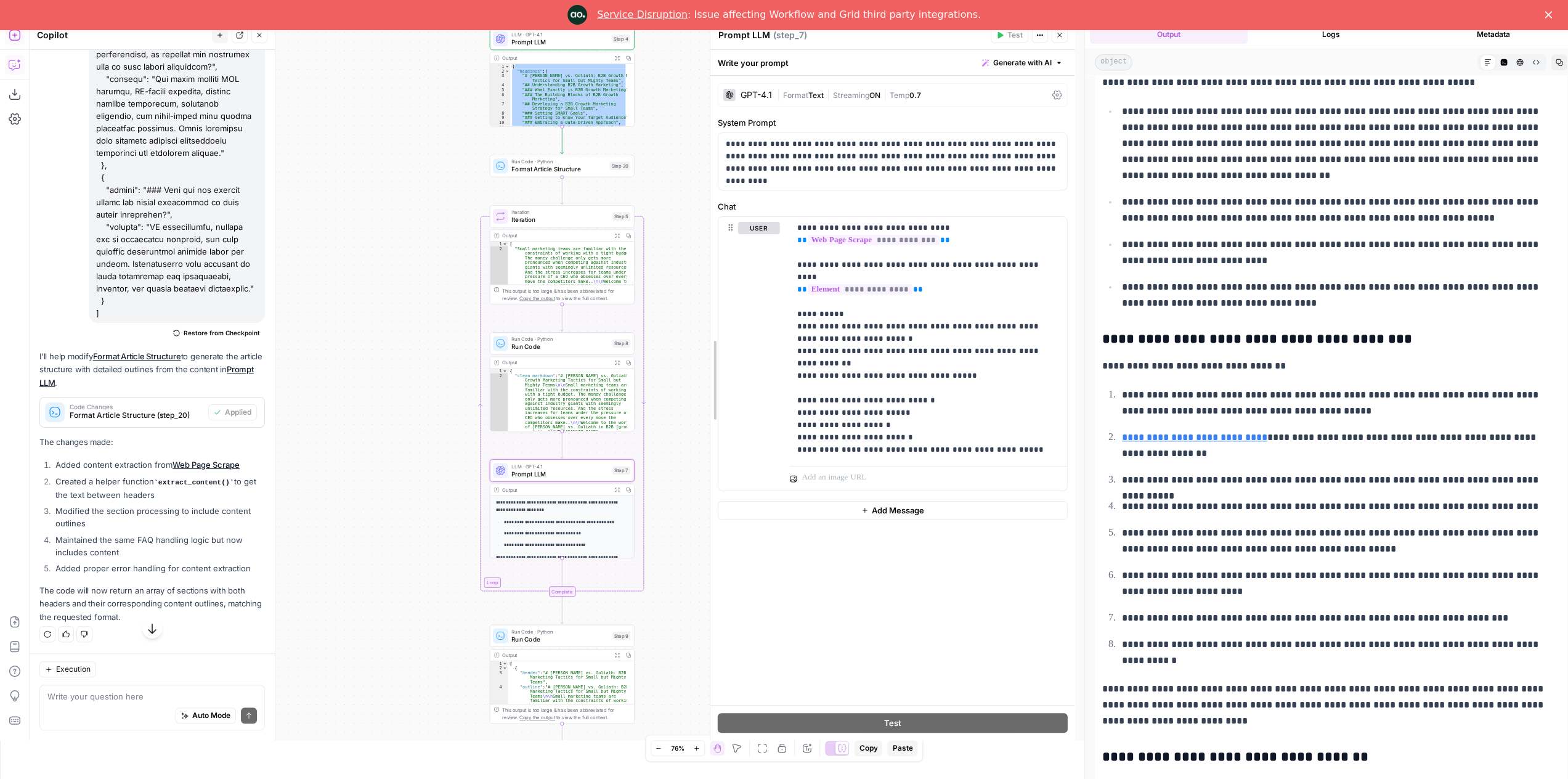
drag, startPoint x: 842, startPoint y: 393, endPoint x: 713, endPoint y: 401, distance: 129.2
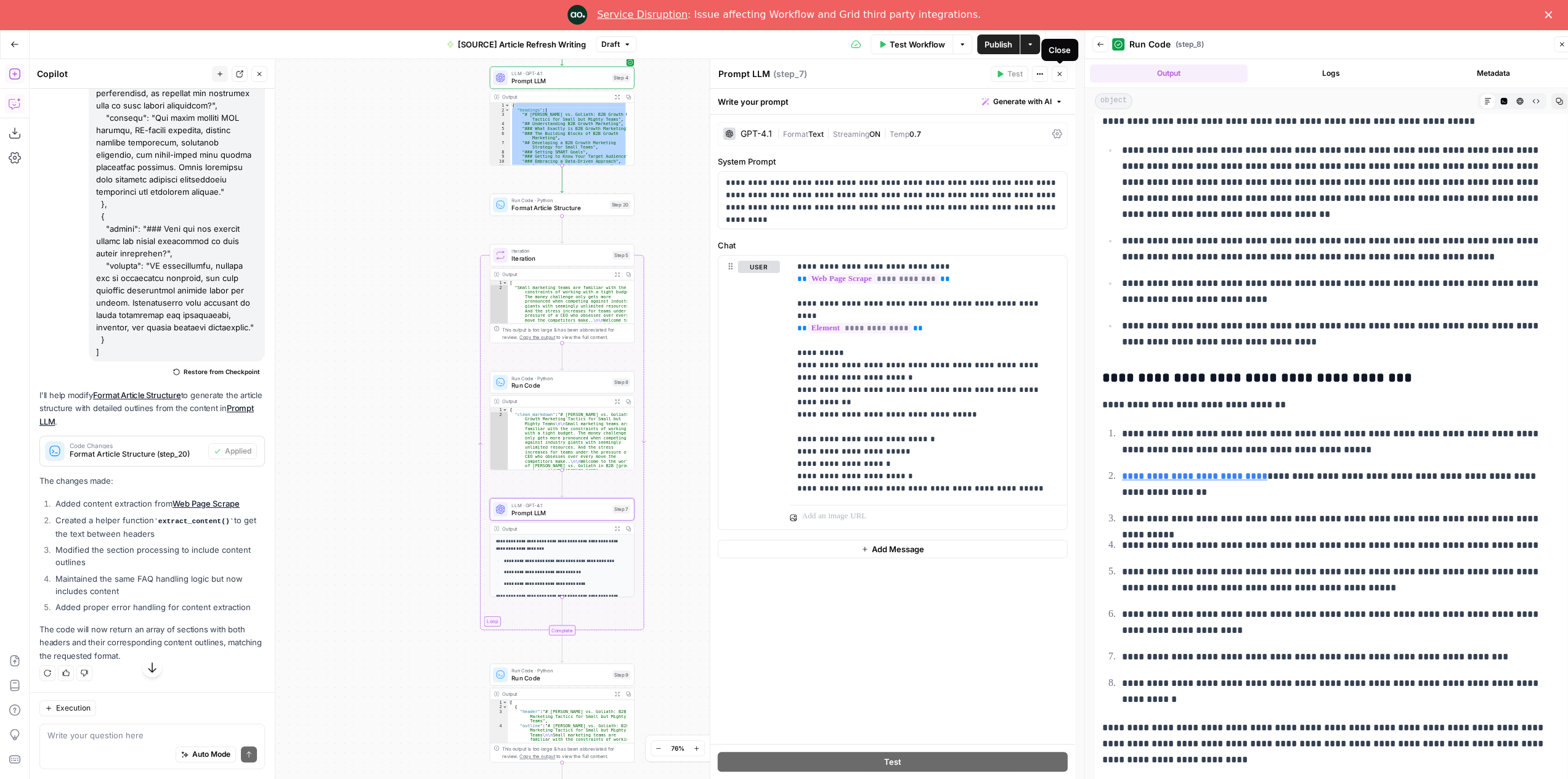
click at [1062, 78] on button "Close" at bounding box center [1060, 74] width 16 height 16
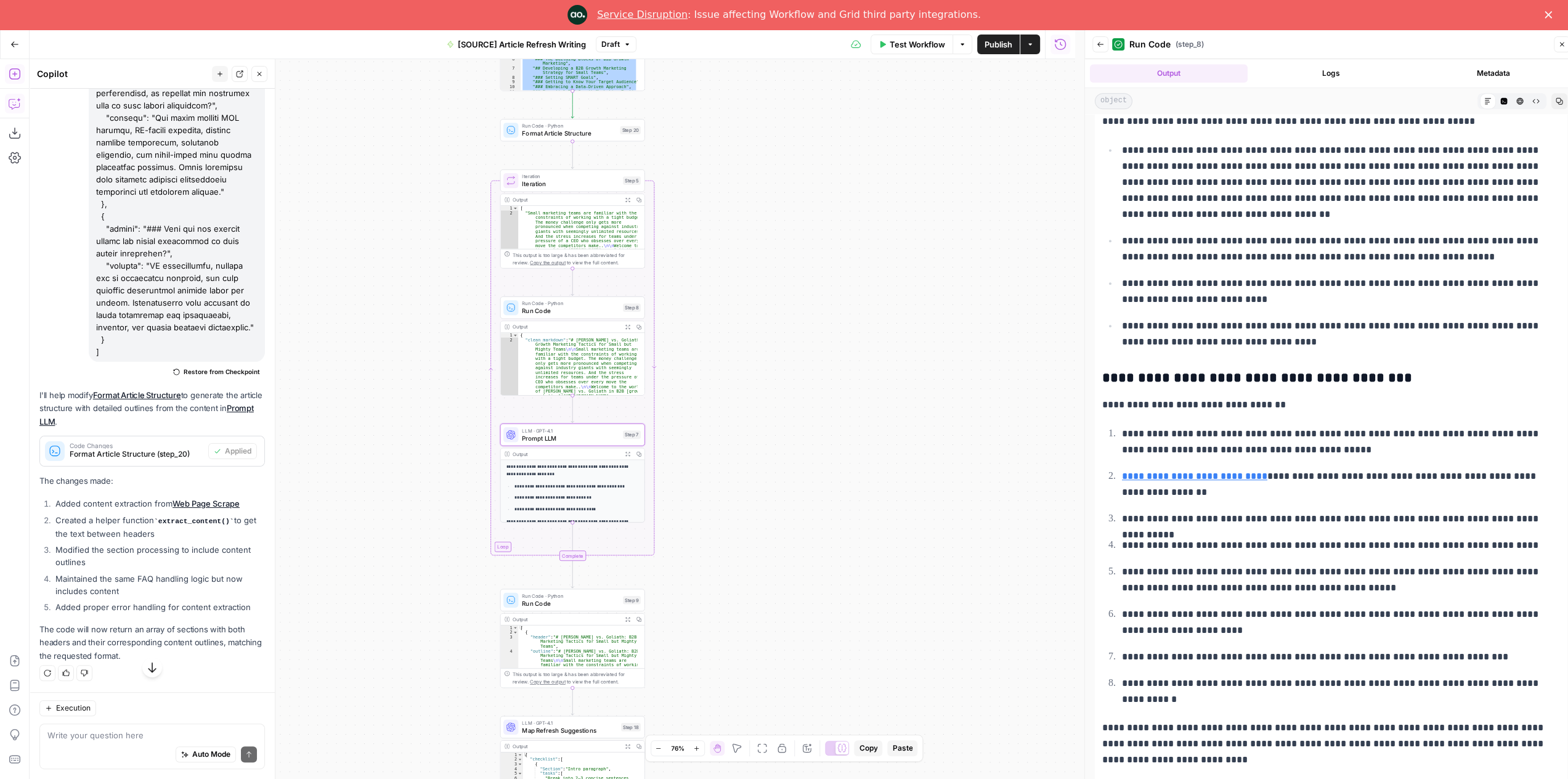
drag, startPoint x: 734, startPoint y: 395, endPoint x: 759, endPoint y: 216, distance: 180.7
click at [759, 216] on div "**********" at bounding box center [552, 419] width 1046 height 720
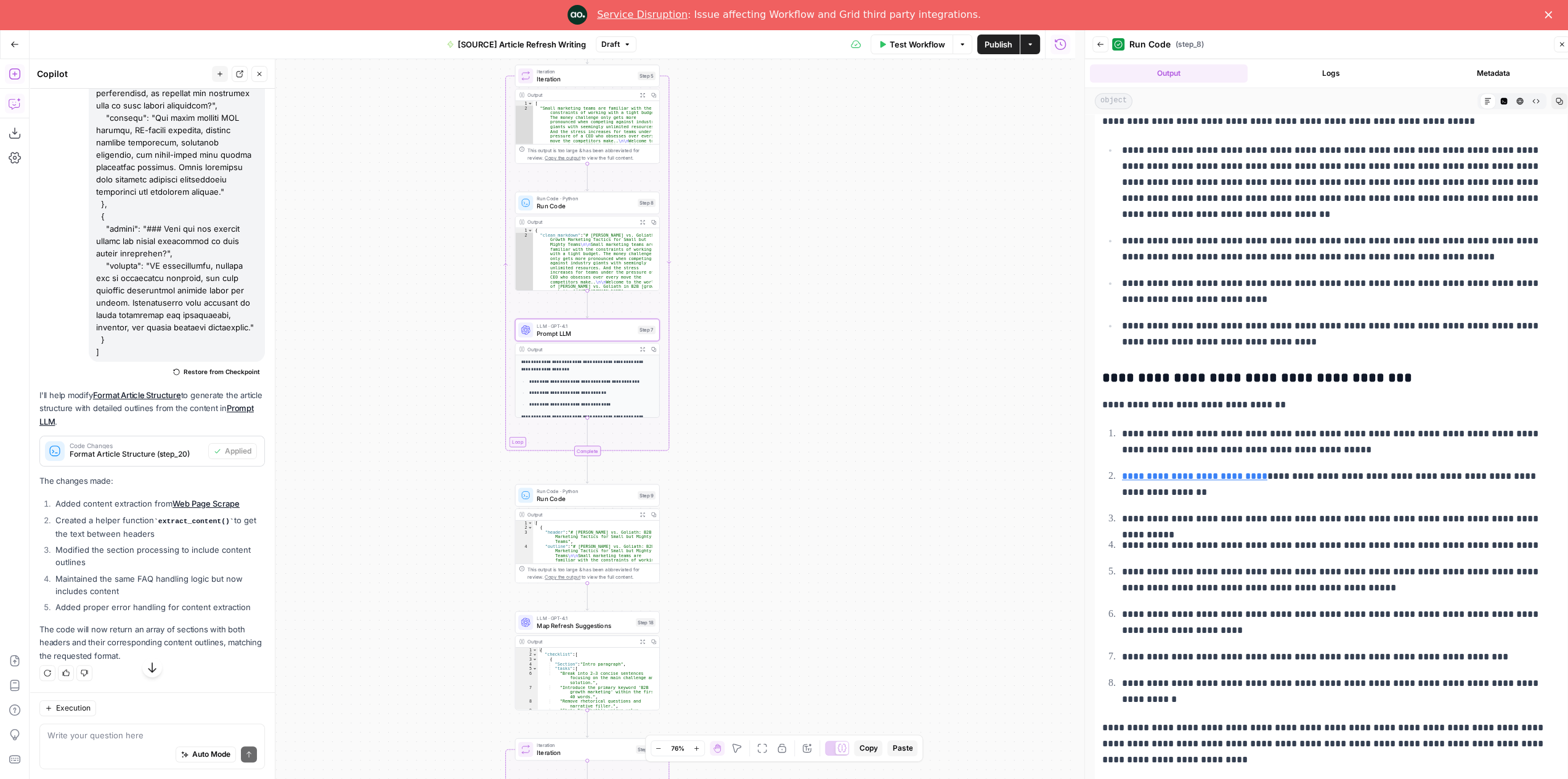
click at [642, 516] on icon "button" at bounding box center [642, 514] width 5 height 5
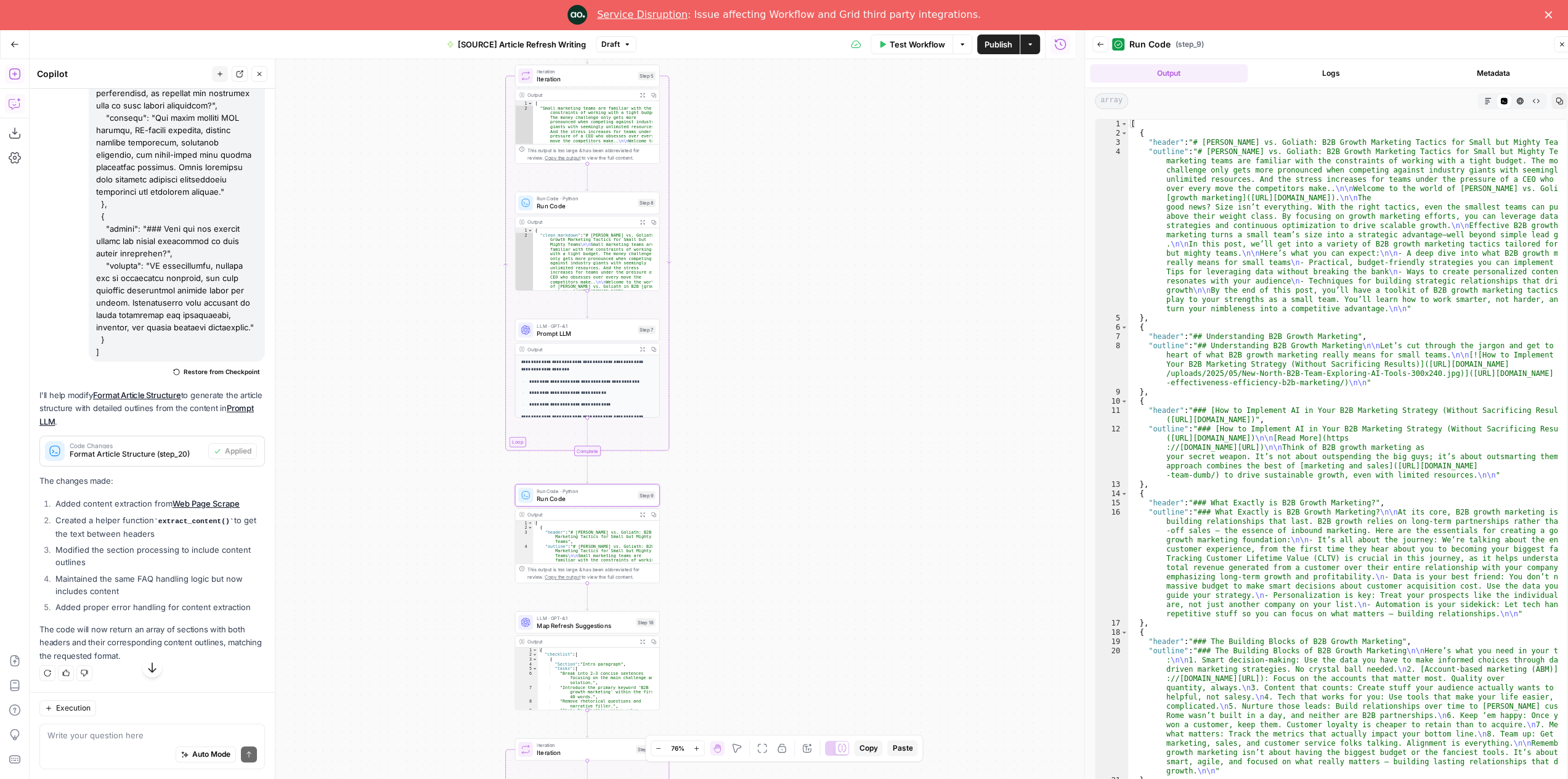
click at [596, 495] on span "Run Code" at bounding box center [585, 498] width 97 height 9
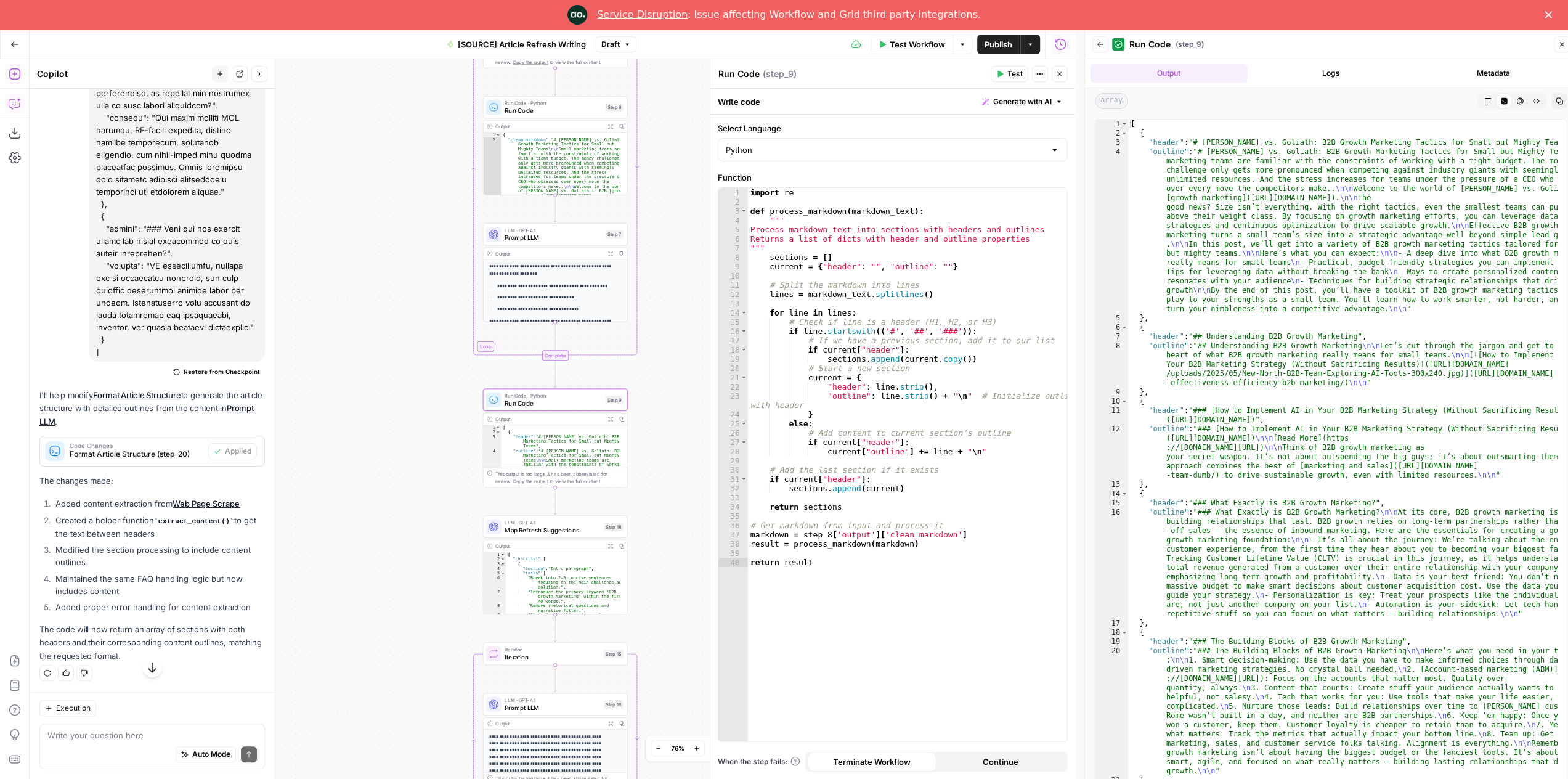
drag, startPoint x: 695, startPoint y: 551, endPoint x: 665, endPoint y: 458, distance: 97.7
click at [666, 458] on div "**********" at bounding box center [552, 419] width 1046 height 720
click at [665, 458] on div "**********" at bounding box center [552, 419] width 1046 height 720
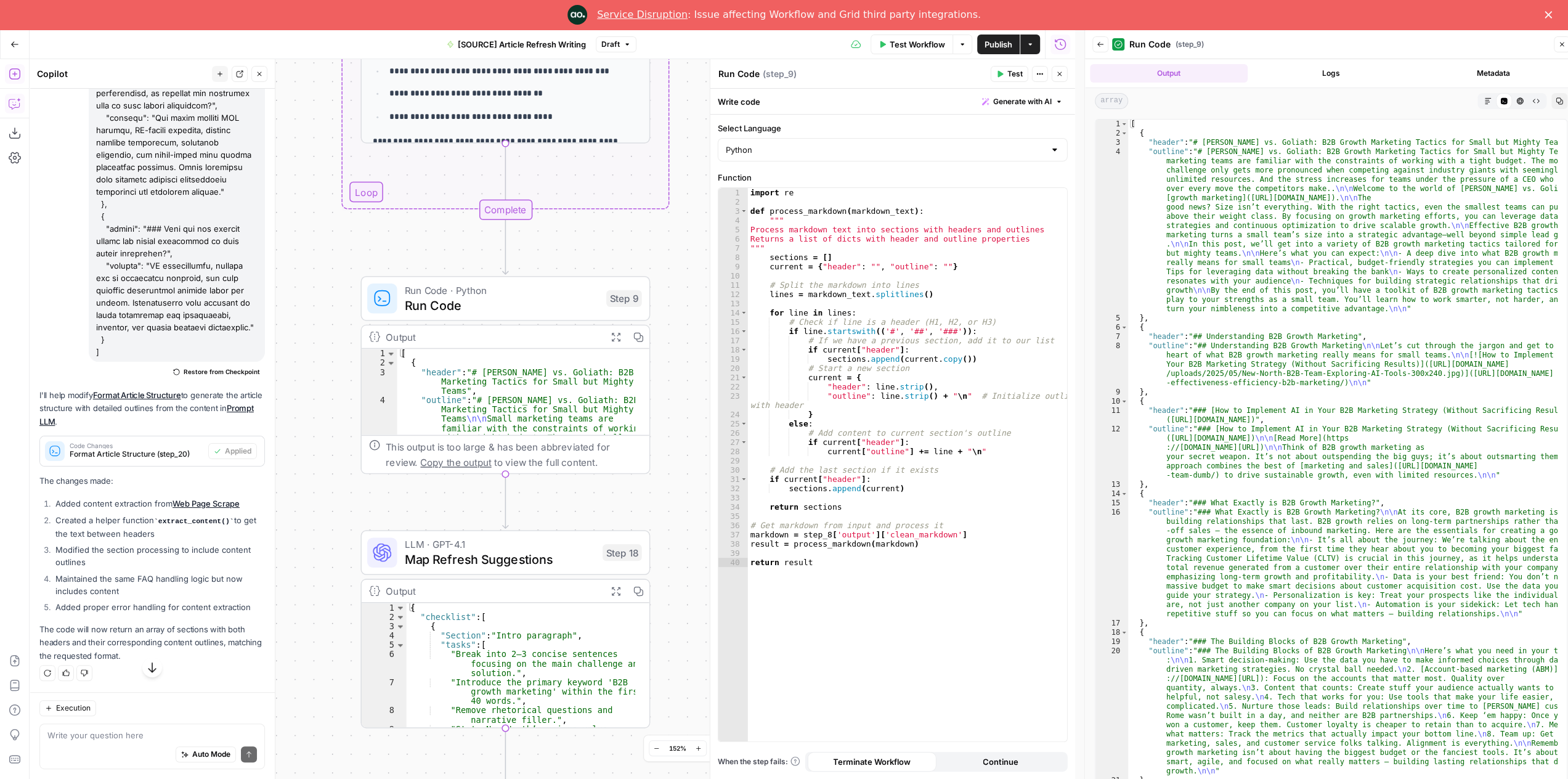
drag, startPoint x: 647, startPoint y: 467, endPoint x: 707, endPoint y: 424, distance: 73.8
click at [707, 424] on body "**********" at bounding box center [784, 404] width 1568 height 749
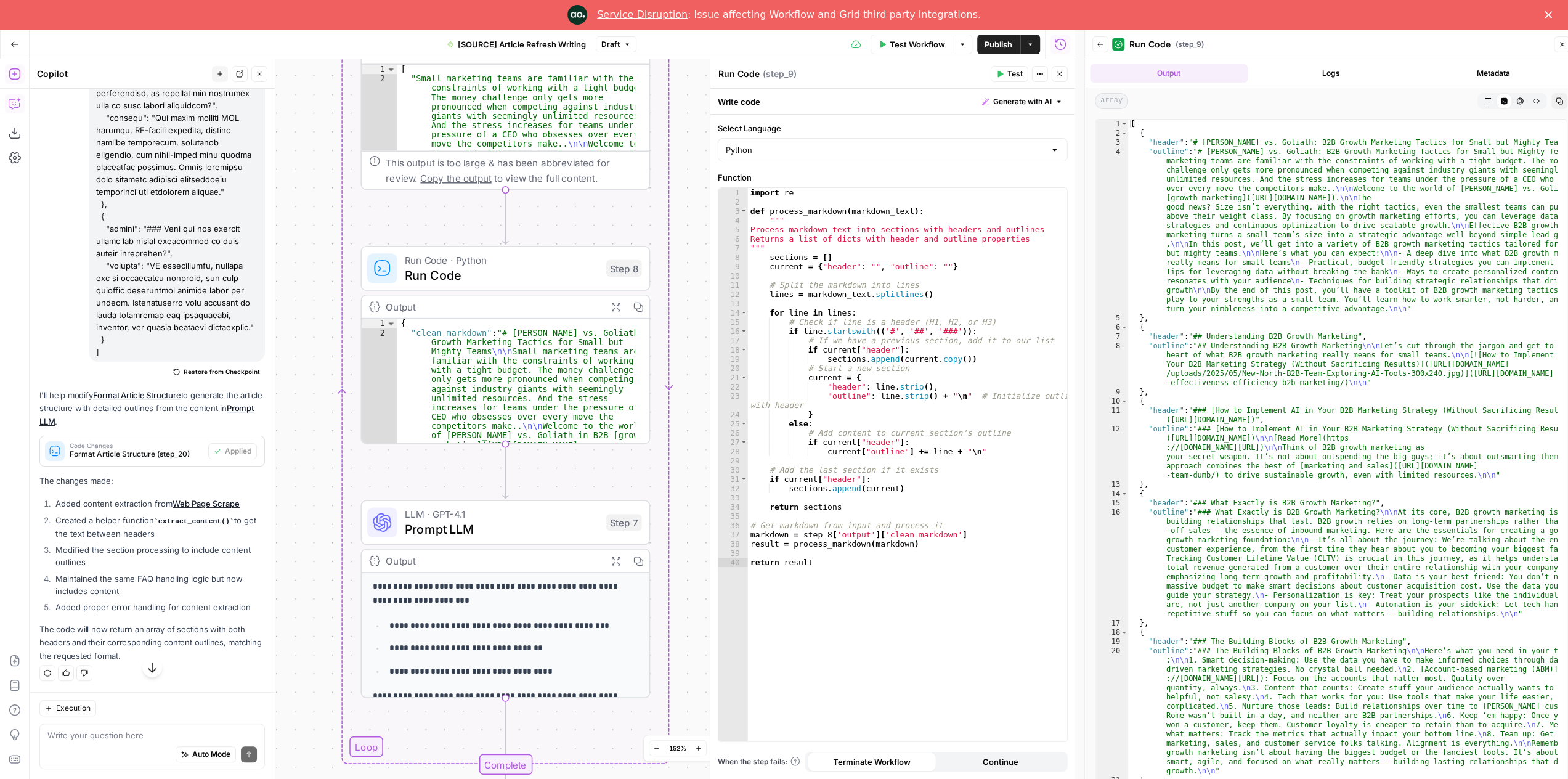
click at [615, 300] on button "Expand Output" at bounding box center [615, 306] width 22 height 22
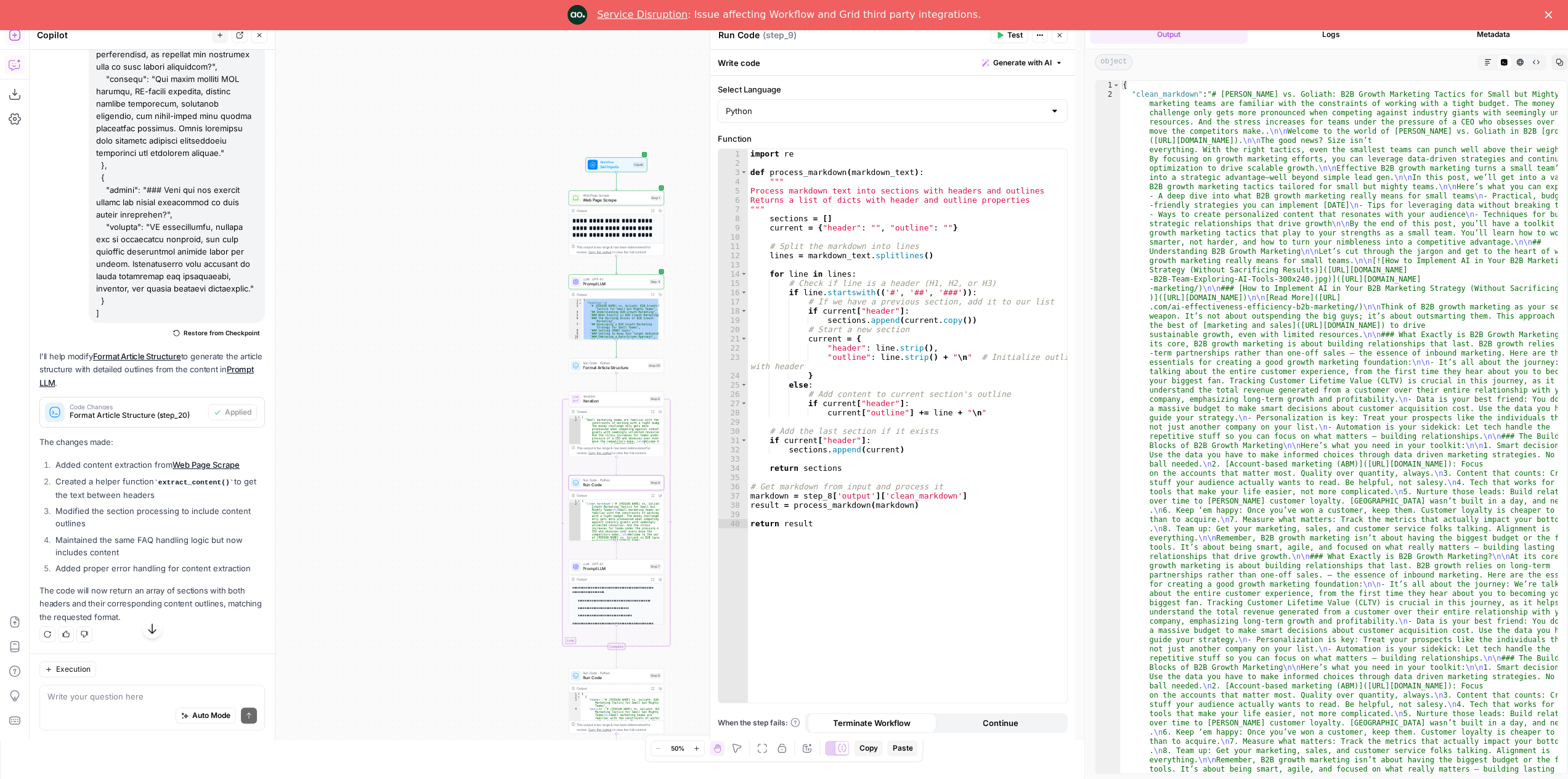
drag, startPoint x: 690, startPoint y: 423, endPoint x: 685, endPoint y: 548, distance: 125.1
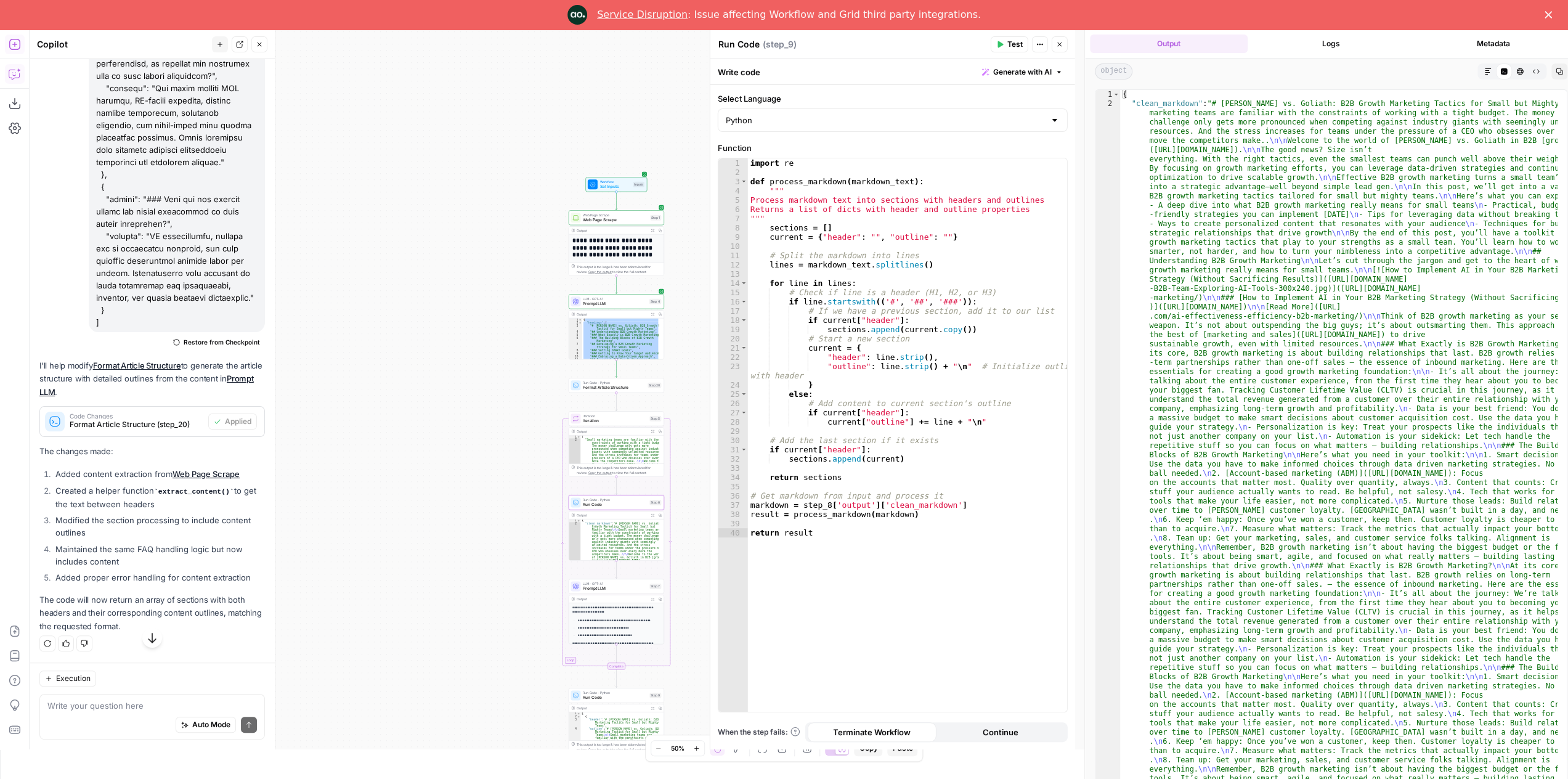
scroll to position [22, 0]
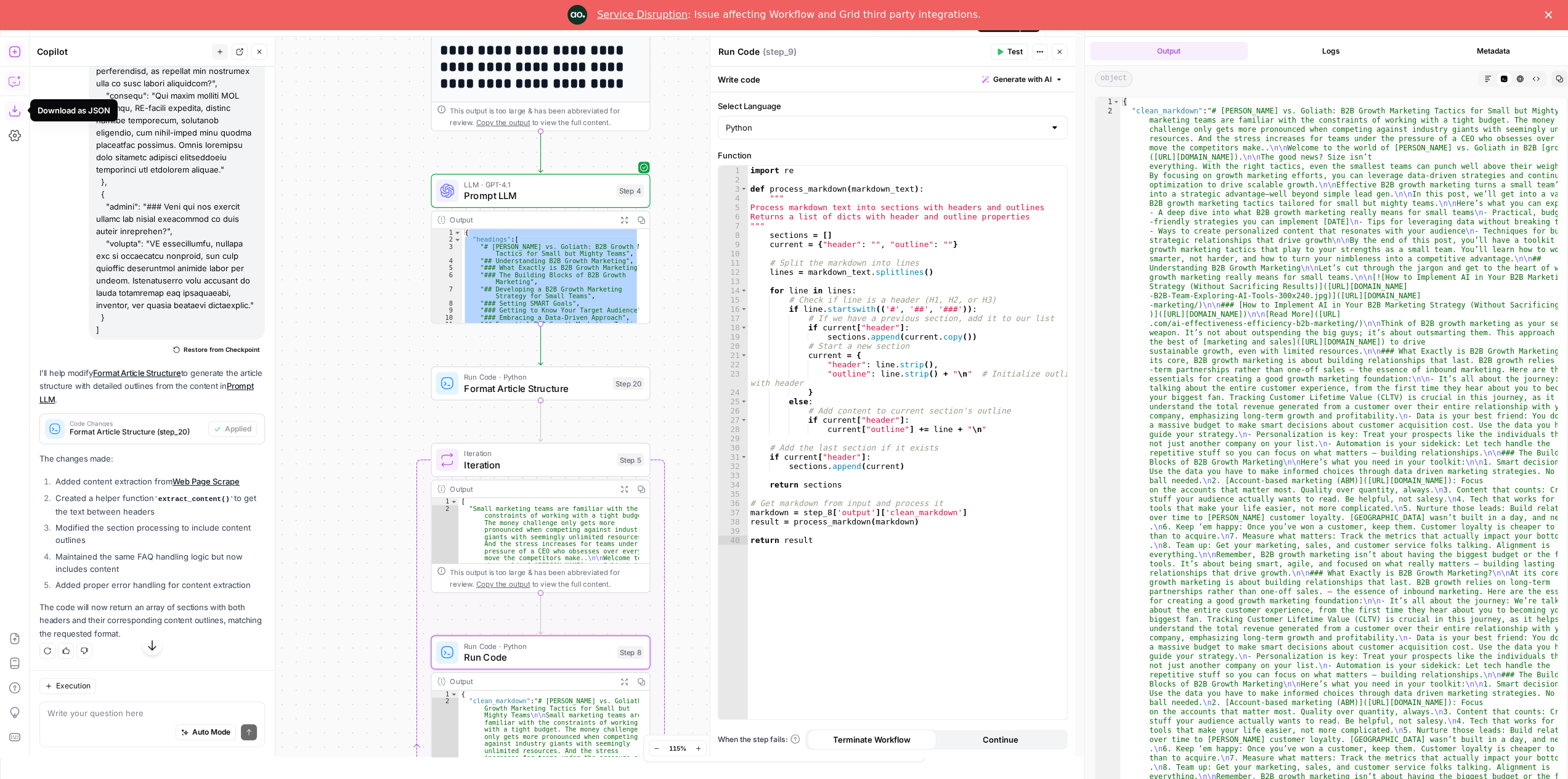
click at [12, 109] on icon "button" at bounding box center [14, 111] width 11 height 11
click at [1552, 17] on icon "Close" at bounding box center [1548, 15] width 7 height 7
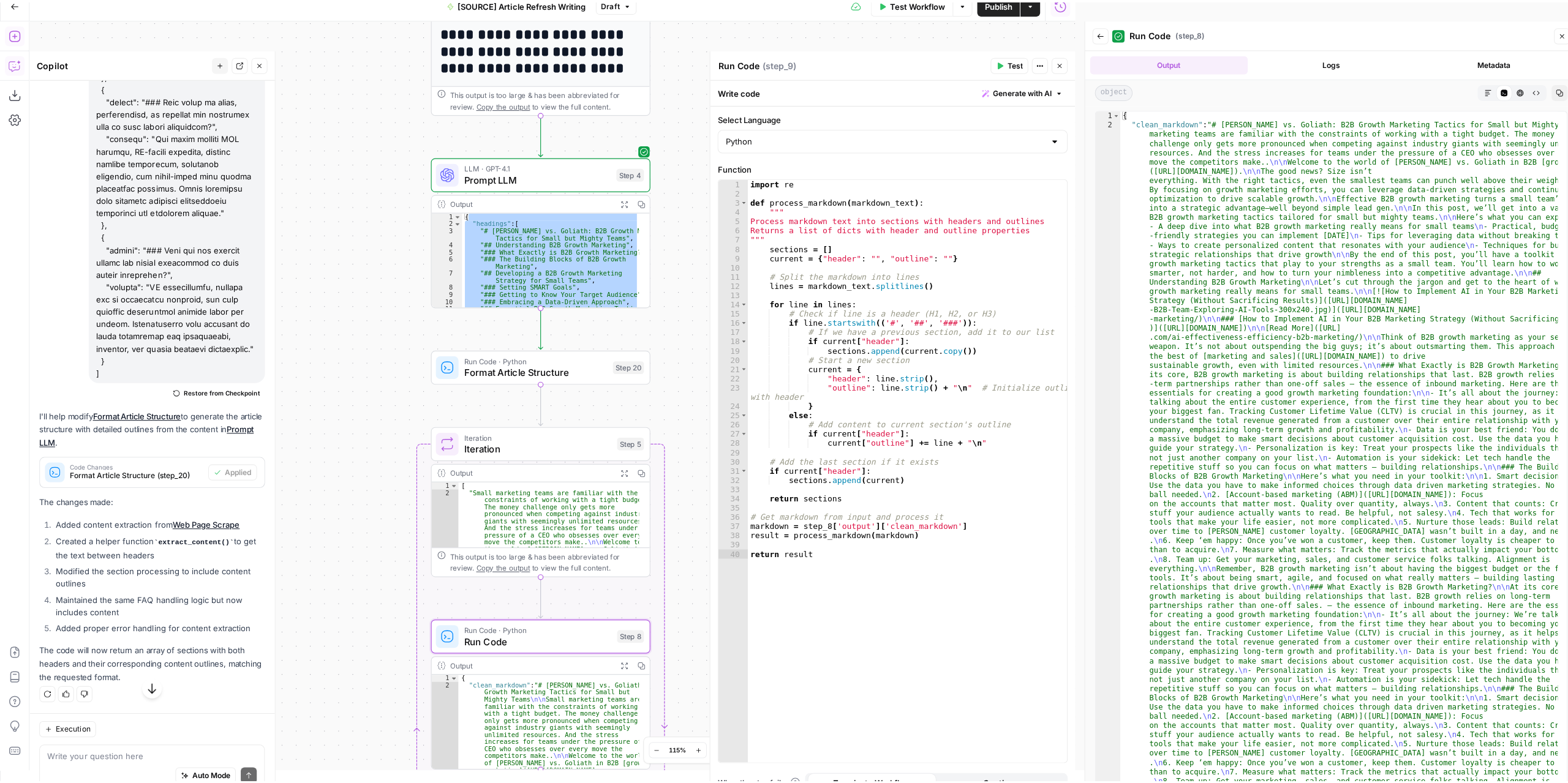
scroll to position [0, 0]
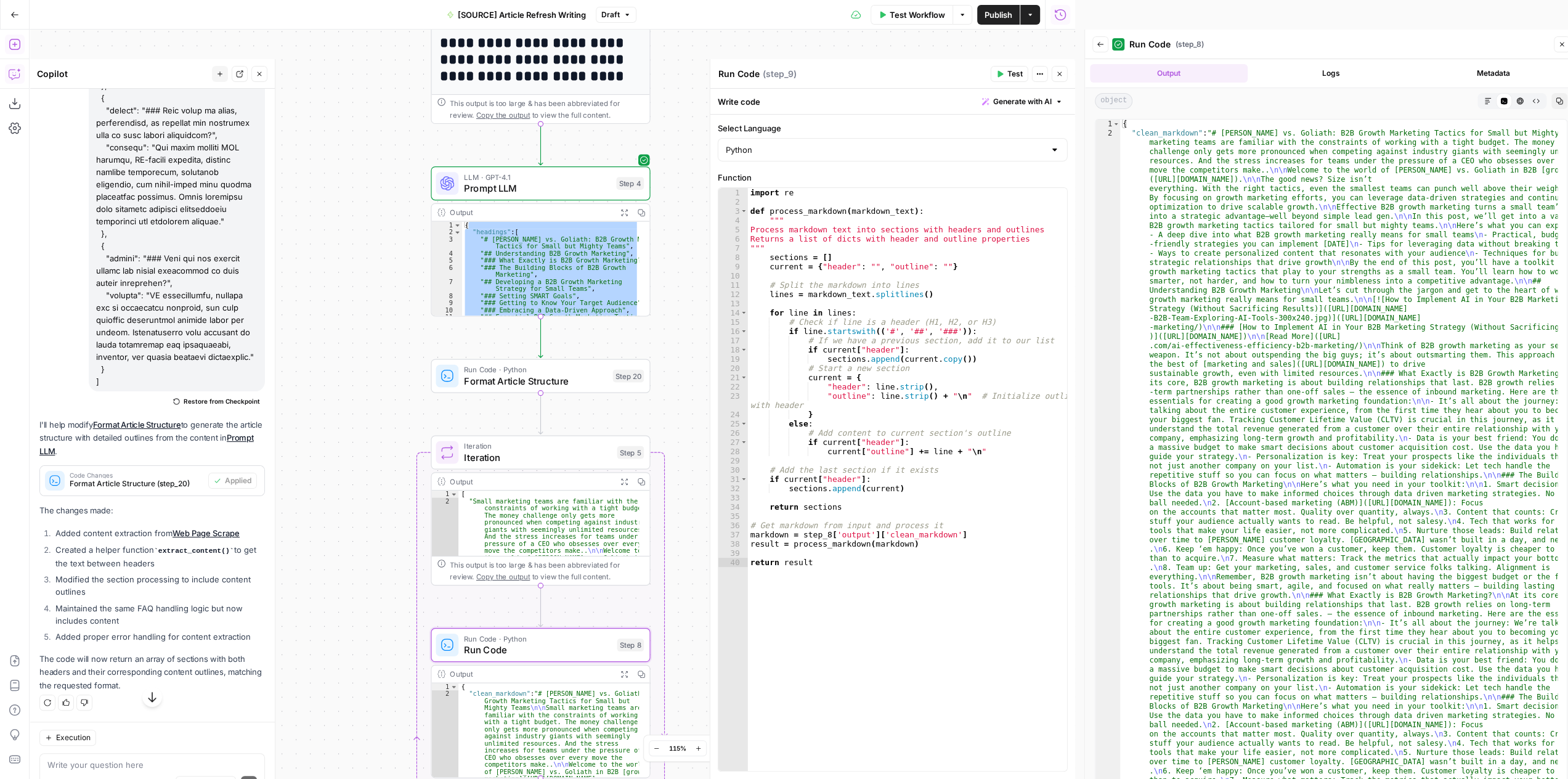
click at [1034, 17] on button "Actions" at bounding box center [1030, 15] width 20 height 20
drag, startPoint x: 1056, startPoint y: 75, endPoint x: 1183, endPoint y: 85, distance: 127.4
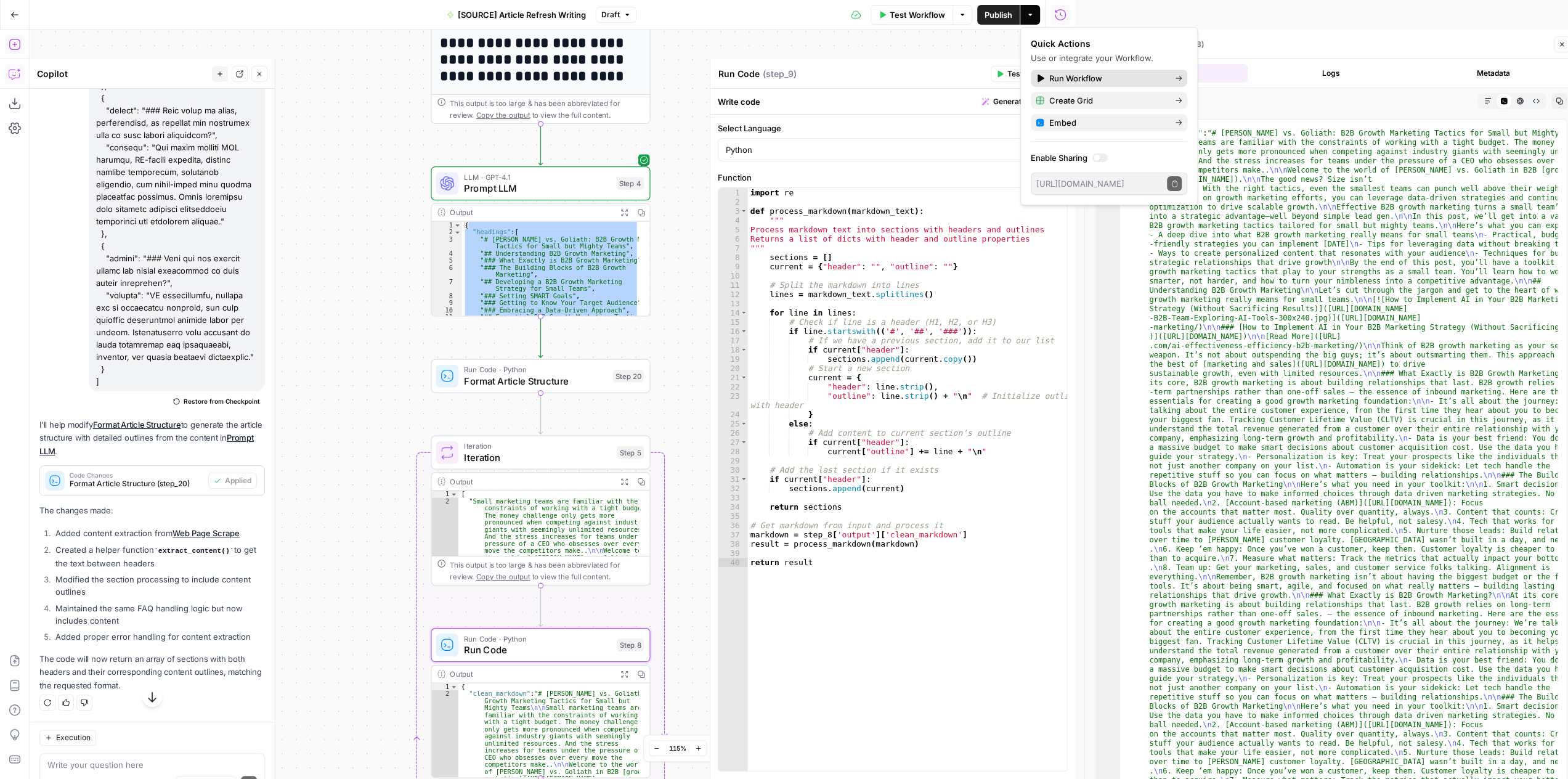
click at [1180, 77] on icon at bounding box center [1179, 78] width 7 height 7
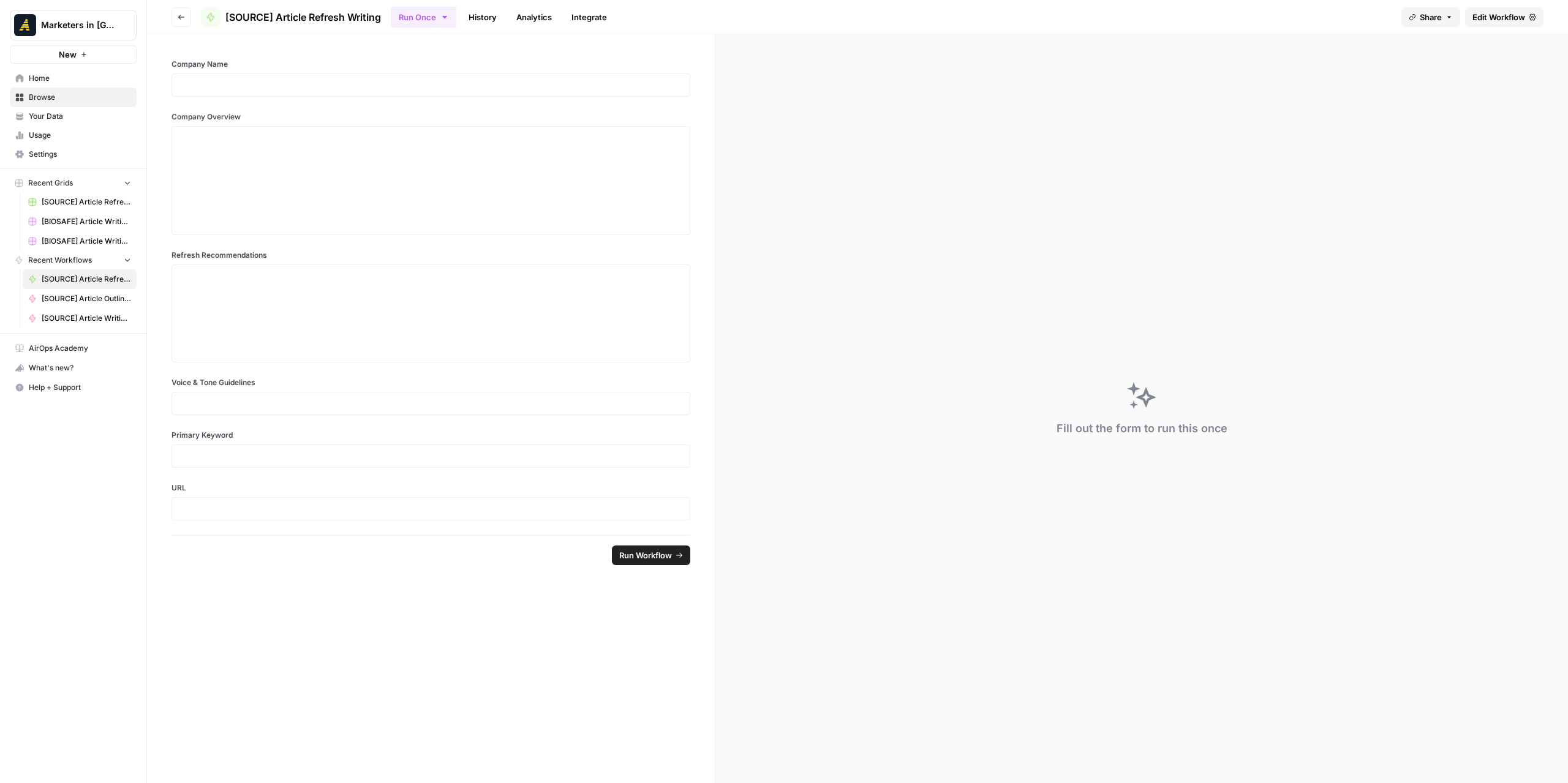
click at [177, 15] on button "Go back" at bounding box center [181, 17] width 20 height 20
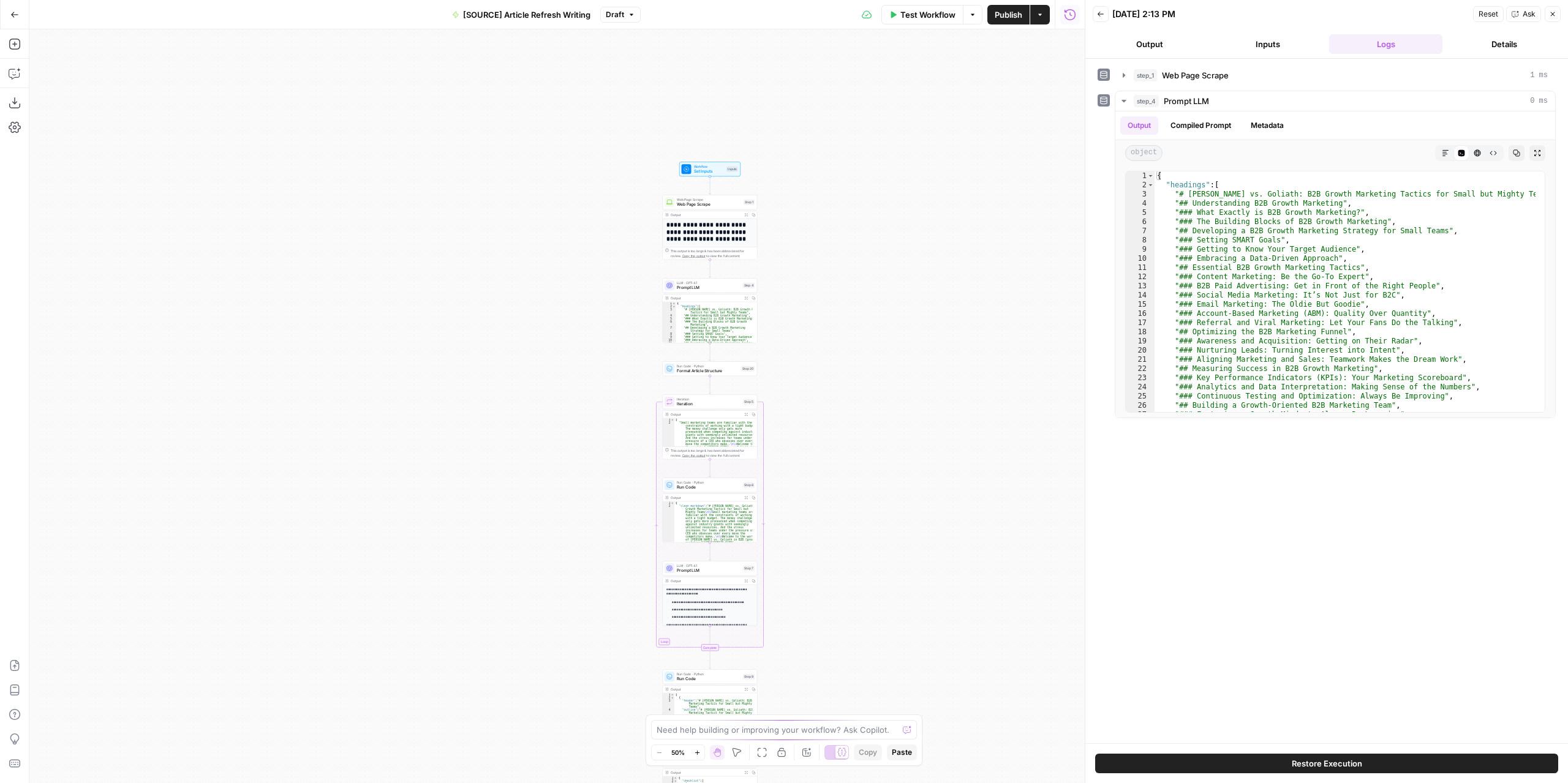
drag, startPoint x: 710, startPoint y: 263, endPoint x: 868, endPoint y: 438, distance: 235.8
drag, startPoint x: 859, startPoint y: 433, endPoint x: 848, endPoint y: 423, distance: 14.9
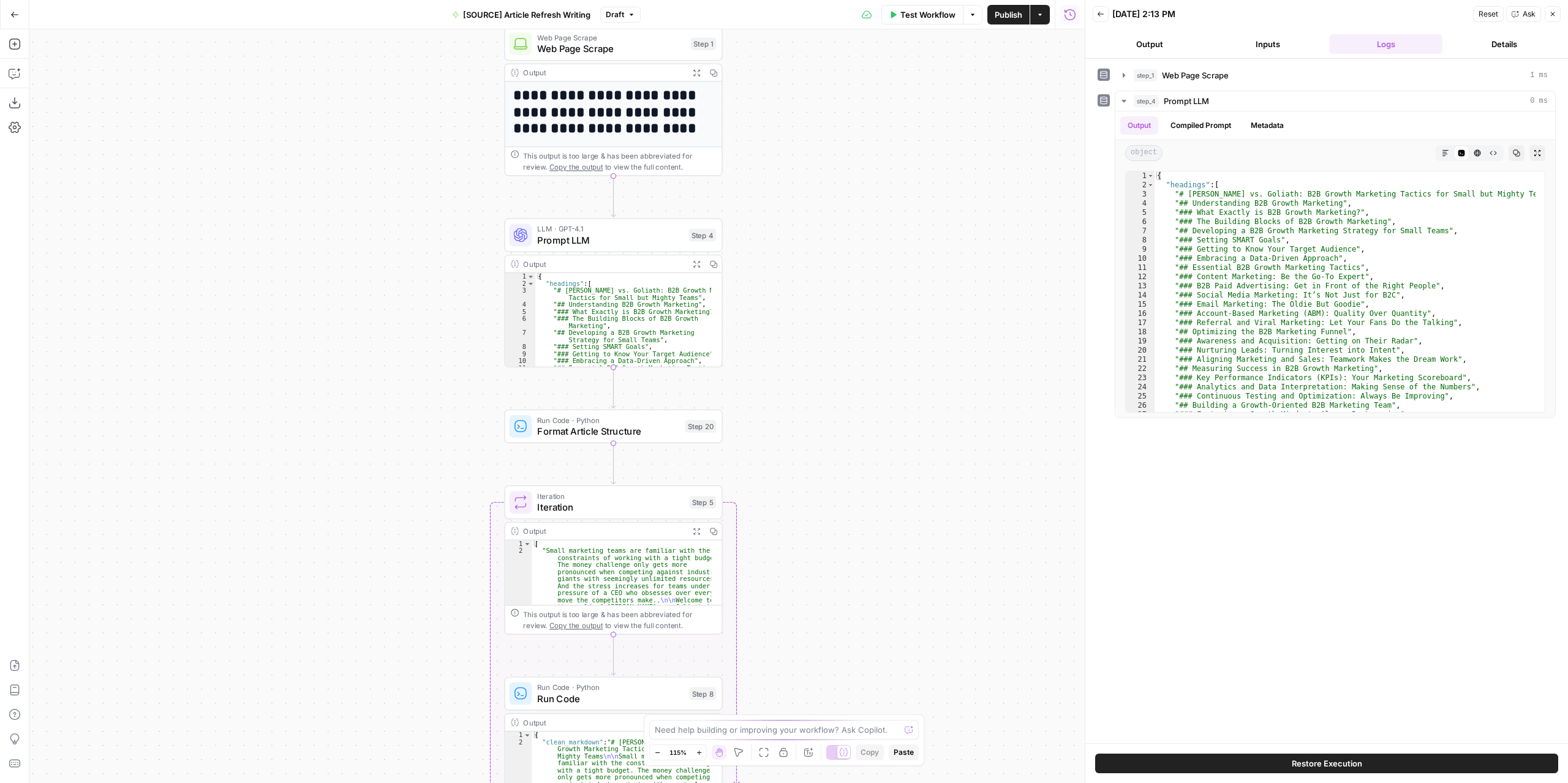
drag, startPoint x: 768, startPoint y: 497, endPoint x: 791, endPoint y: 409, distance: 91.0
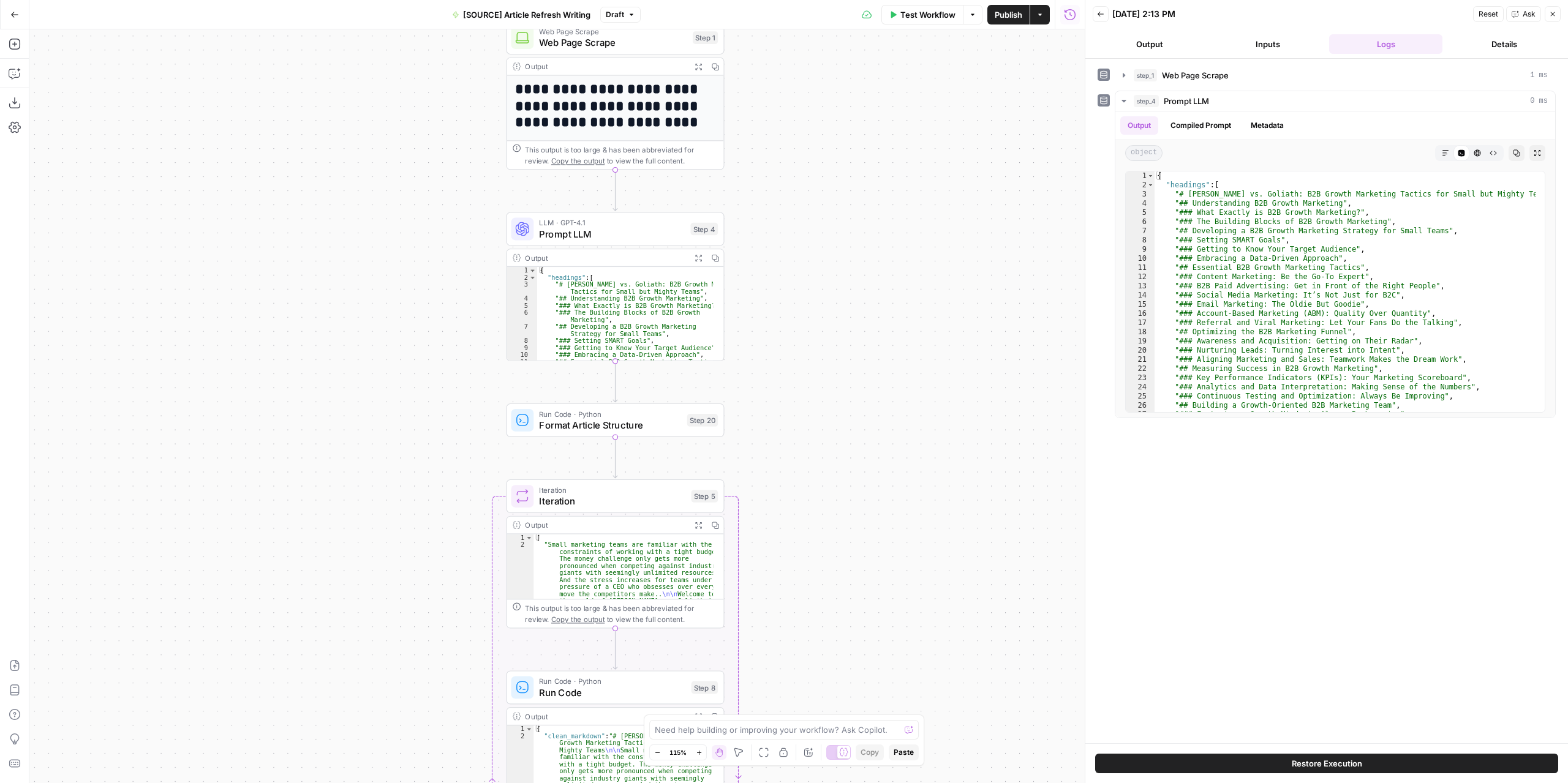
click at [745, 730] on div "Move M" at bounding box center [739, 729] width 32 height 11
click at [654, 731] on textarea at bounding box center [777, 729] width 245 height 12
paste textarea "Matches each section of the article to its header, preparing the structure for …"
type textarea "I need step 20 to Matches each section of the article to its header, preparing …"
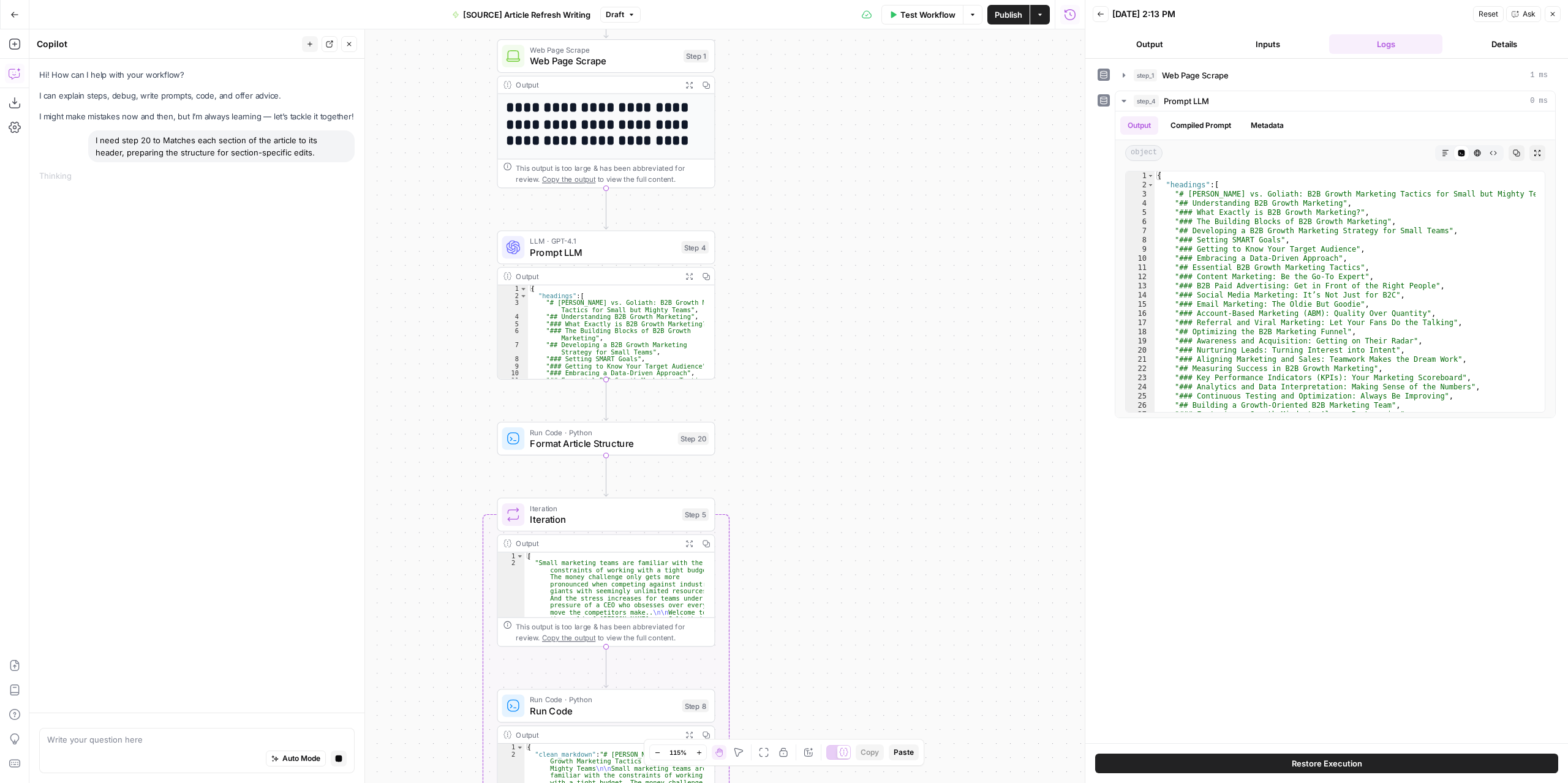
drag, startPoint x: 816, startPoint y: 275, endPoint x: 807, endPoint y: 294, distance: 21.0
click at [807, 294] on div "**********" at bounding box center [557, 406] width 1055 height 754
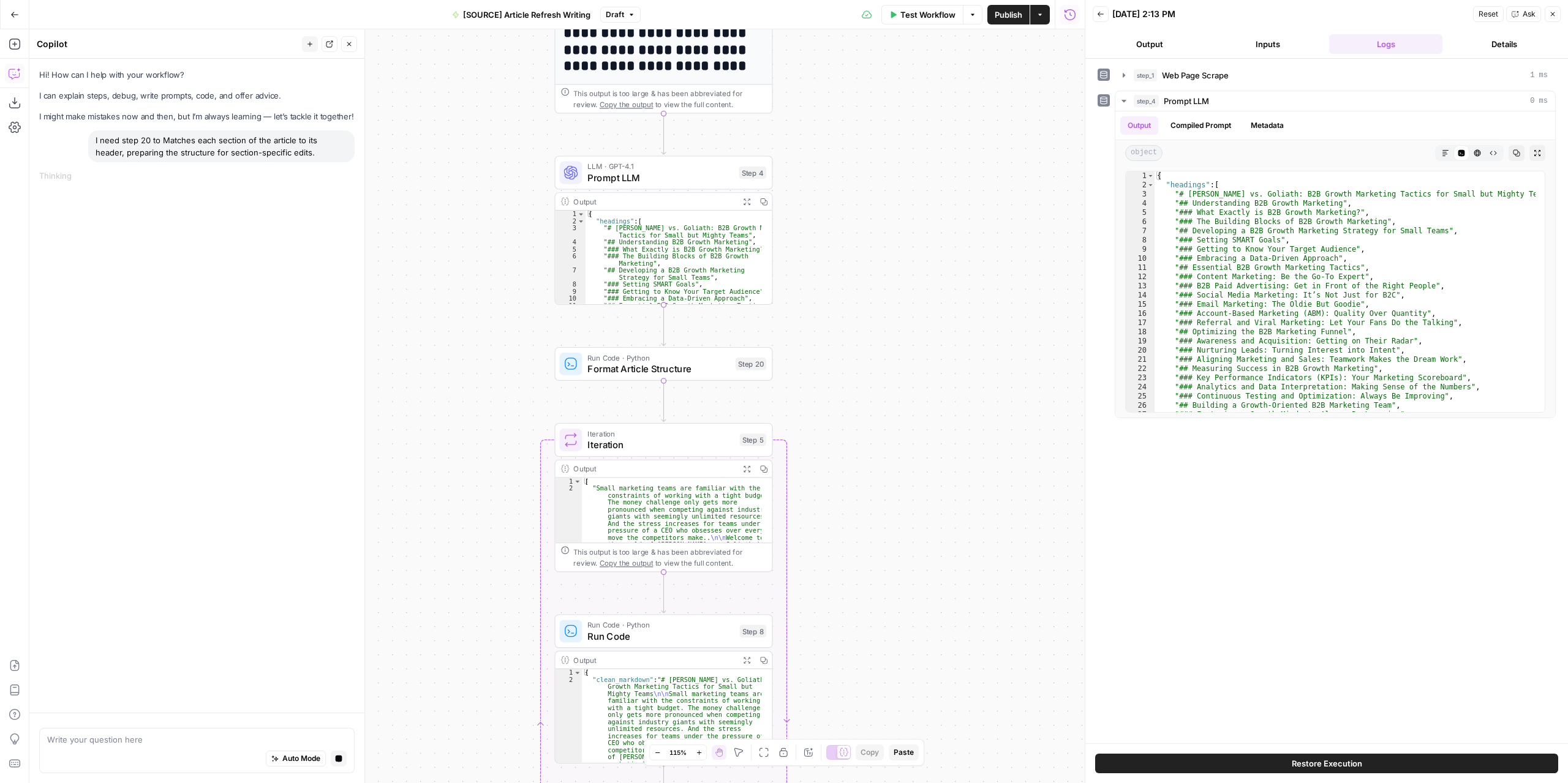
drag, startPoint x: 823, startPoint y: 339, endPoint x: 881, endPoint y: 265, distance: 94.0
click at [881, 265] on div "**********" at bounding box center [557, 406] width 1055 height 754
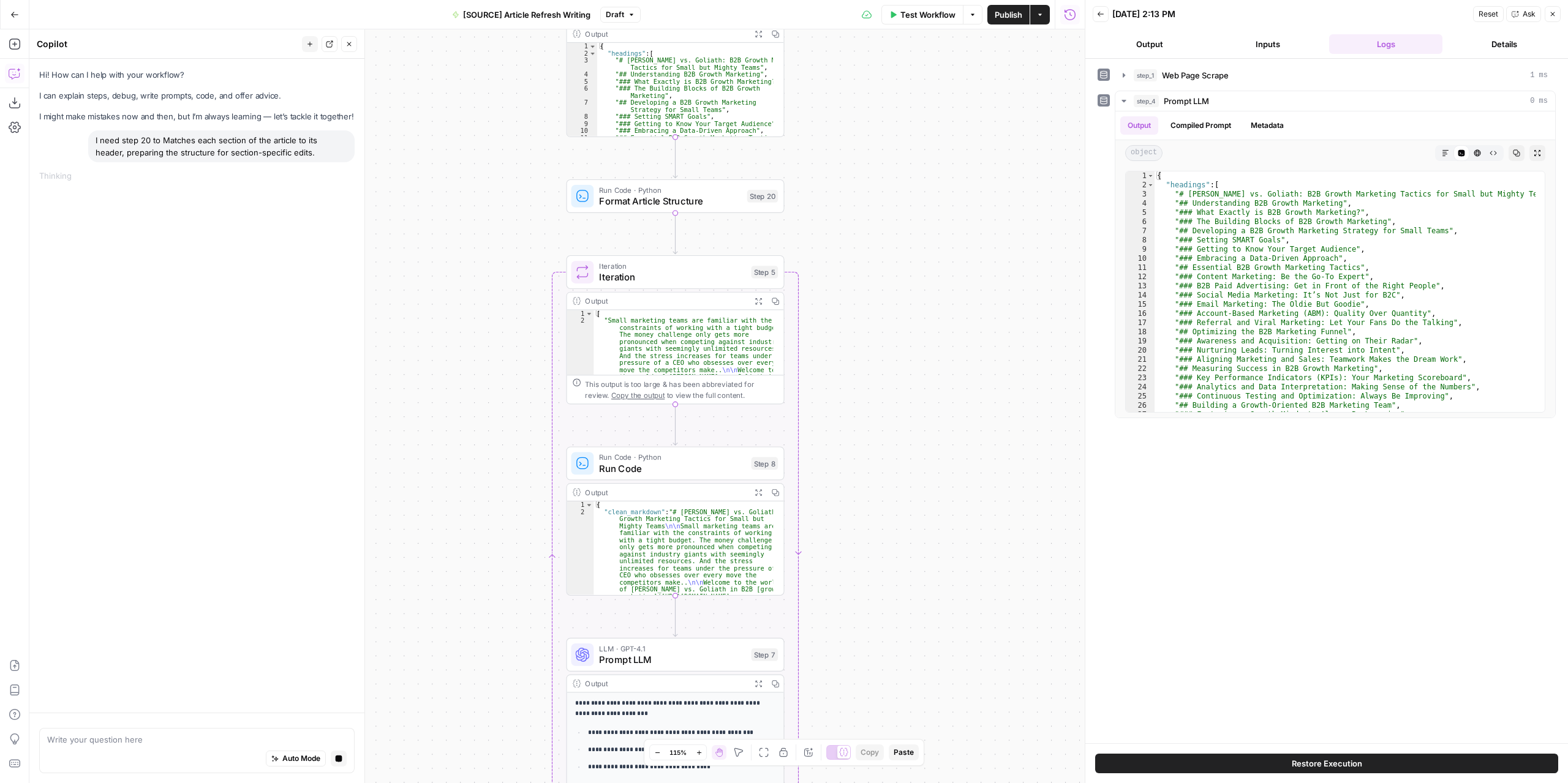
drag, startPoint x: 874, startPoint y: 312, endPoint x: 877, endPoint y: 244, distance: 68.1
click at [877, 244] on div "**********" at bounding box center [557, 406] width 1055 height 754
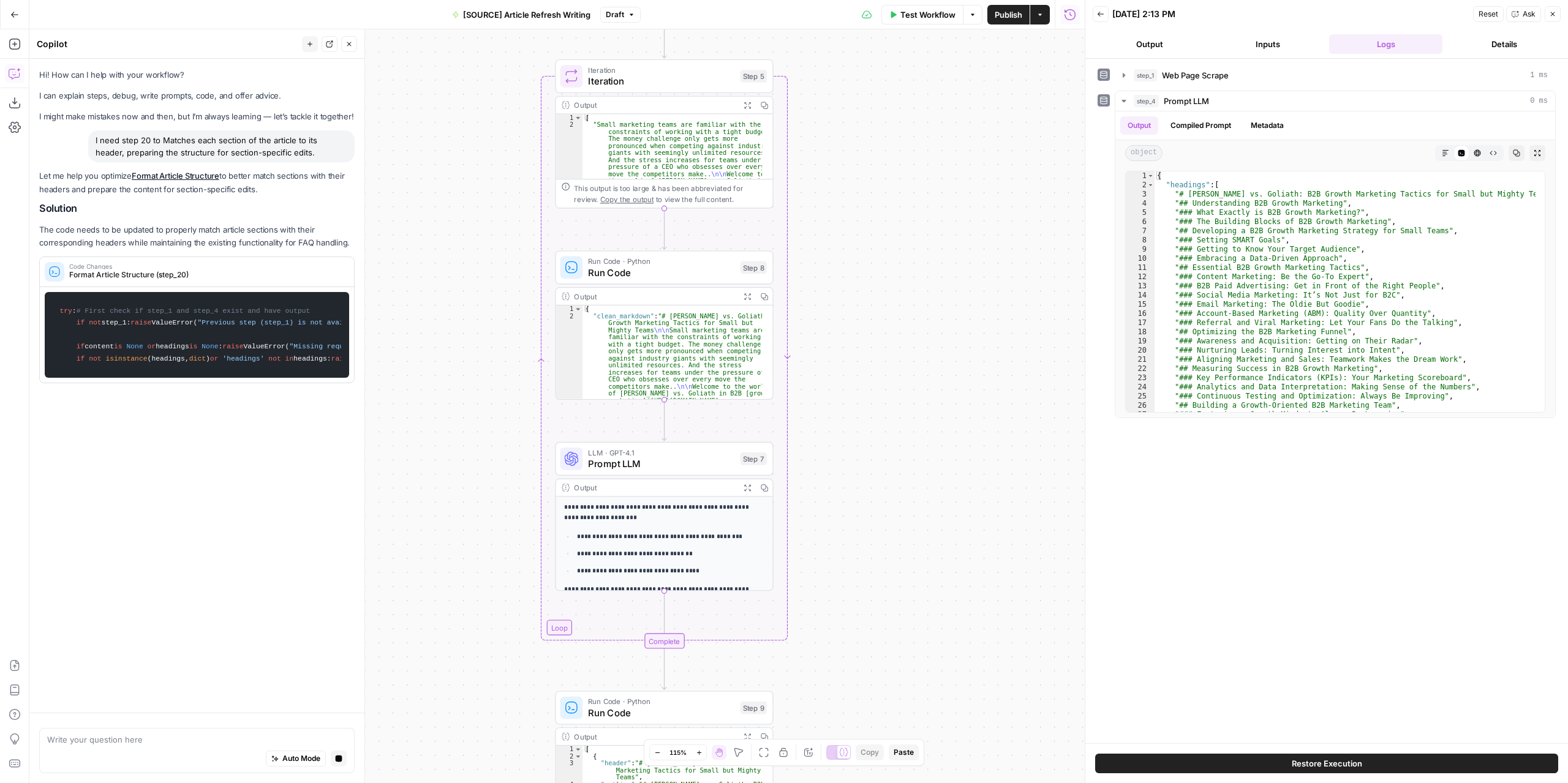
drag, startPoint x: 895, startPoint y: 580, endPoint x: 884, endPoint y: 384, distance: 196.3
click at [884, 384] on div "**********" at bounding box center [557, 406] width 1055 height 754
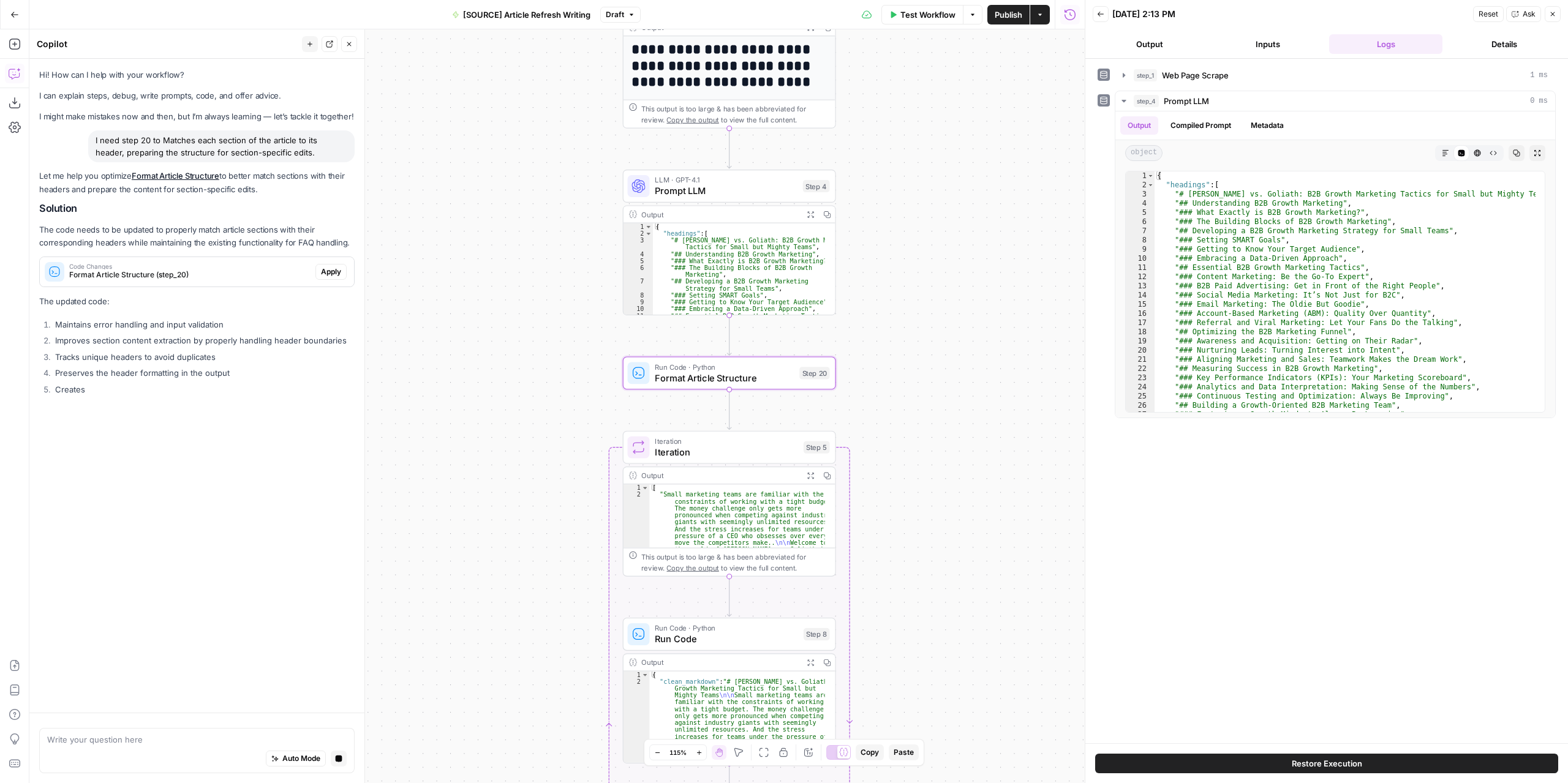
click at [318, 274] on button "Apply" at bounding box center [331, 272] width 32 height 16
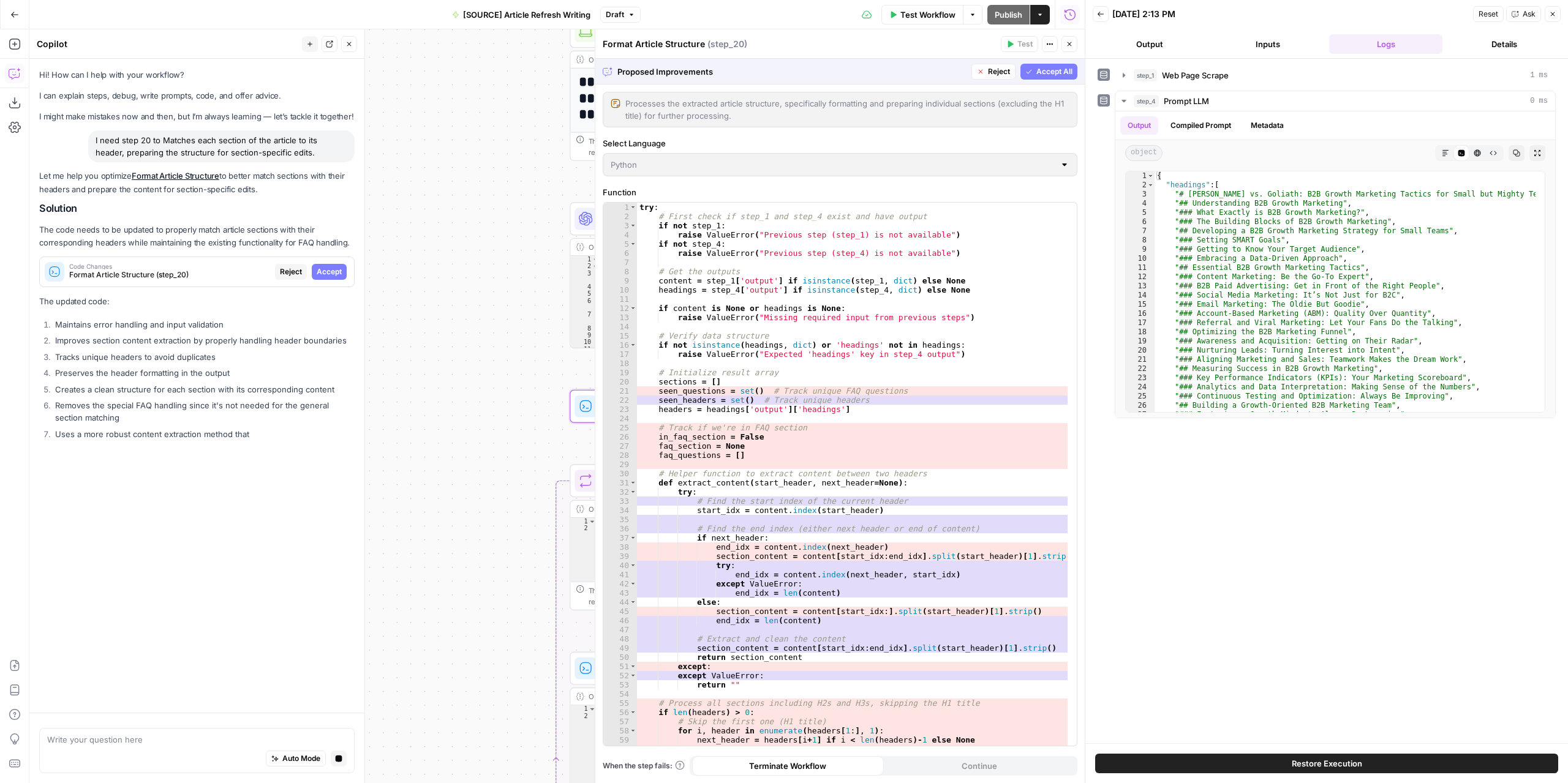
click at [337, 270] on span "Accept" at bounding box center [329, 272] width 25 height 11
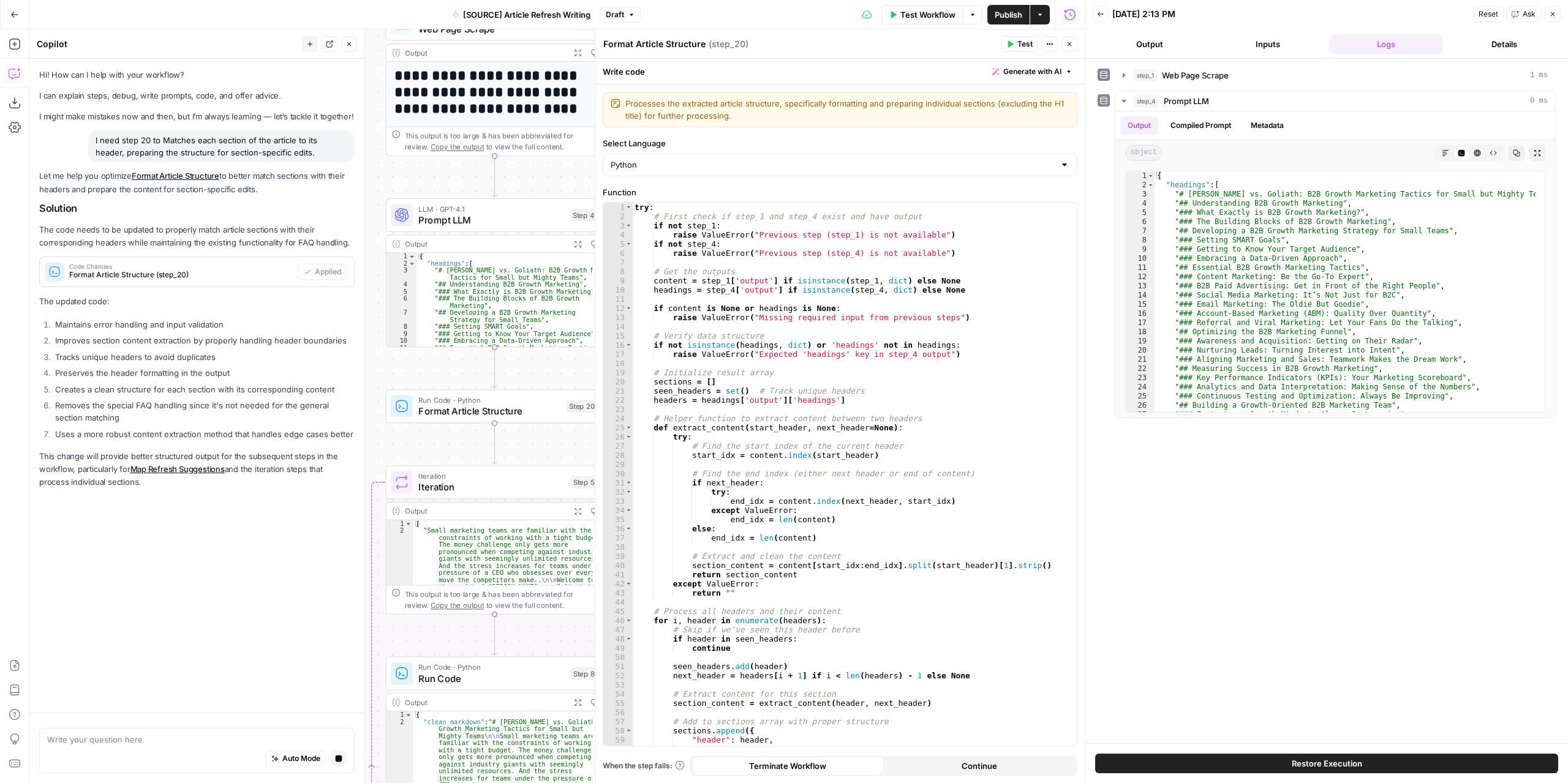
click at [1015, 48] on button "Test" at bounding box center [1019, 44] width 37 height 16
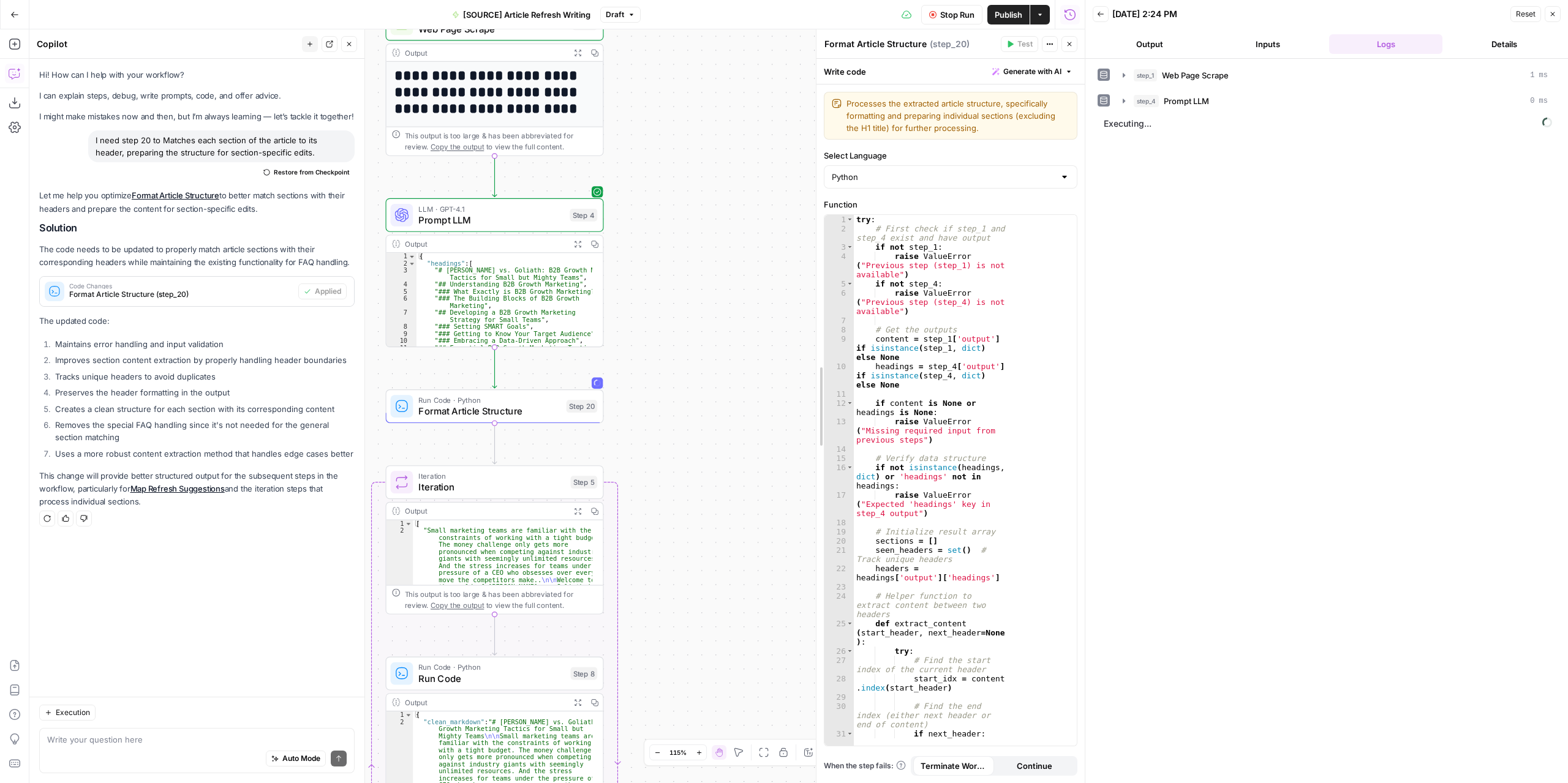
drag, startPoint x: 594, startPoint y: 308, endPoint x: 815, endPoint y: 304, distance: 221.0
click at [815, 304] on div at bounding box center [816, 406] width 12 height 754
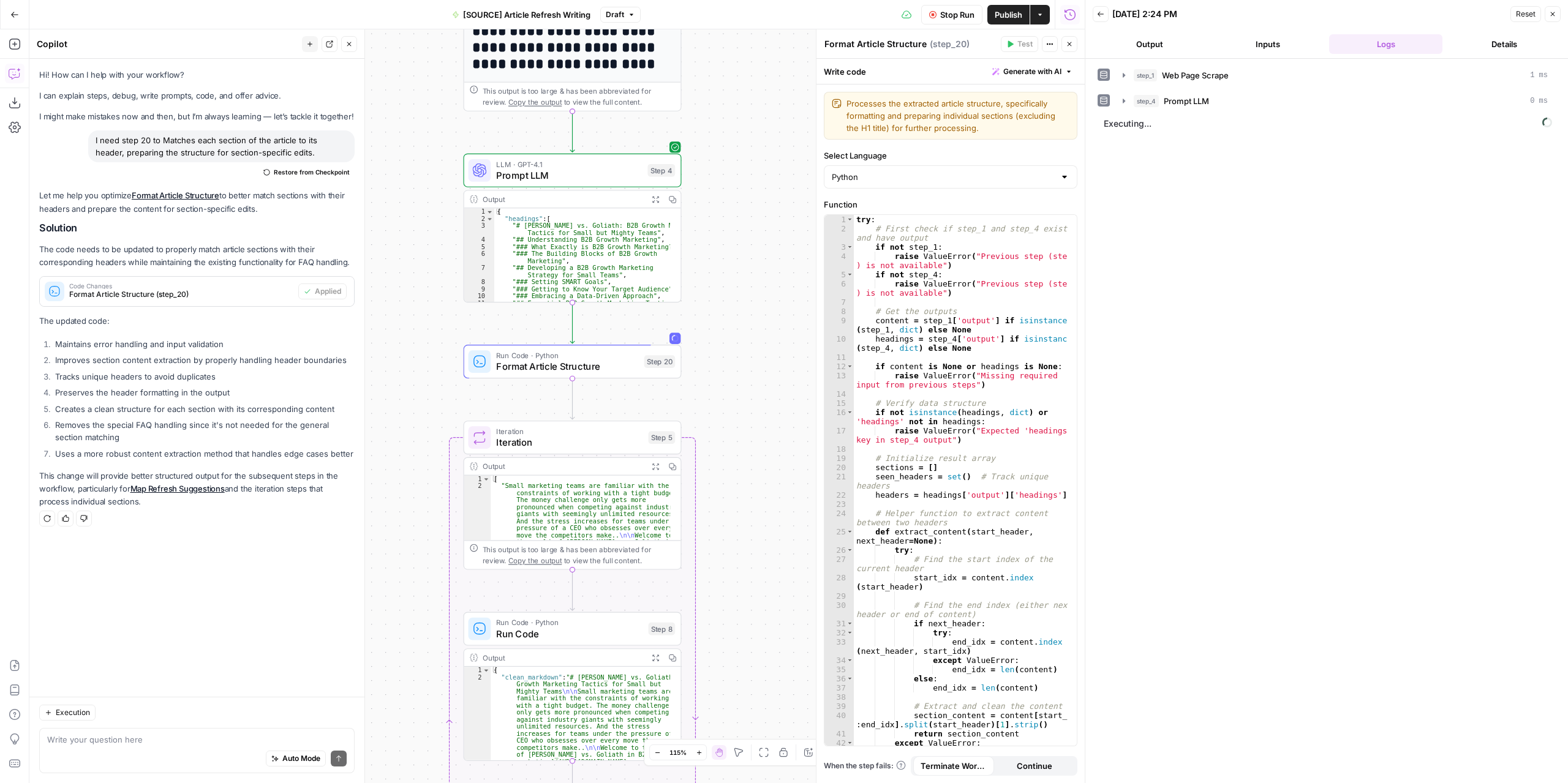
drag, startPoint x: 668, startPoint y: 319, endPoint x: 741, endPoint y: 277, distance: 84.2
click at [741, 277] on div "**********" at bounding box center [557, 406] width 1055 height 754
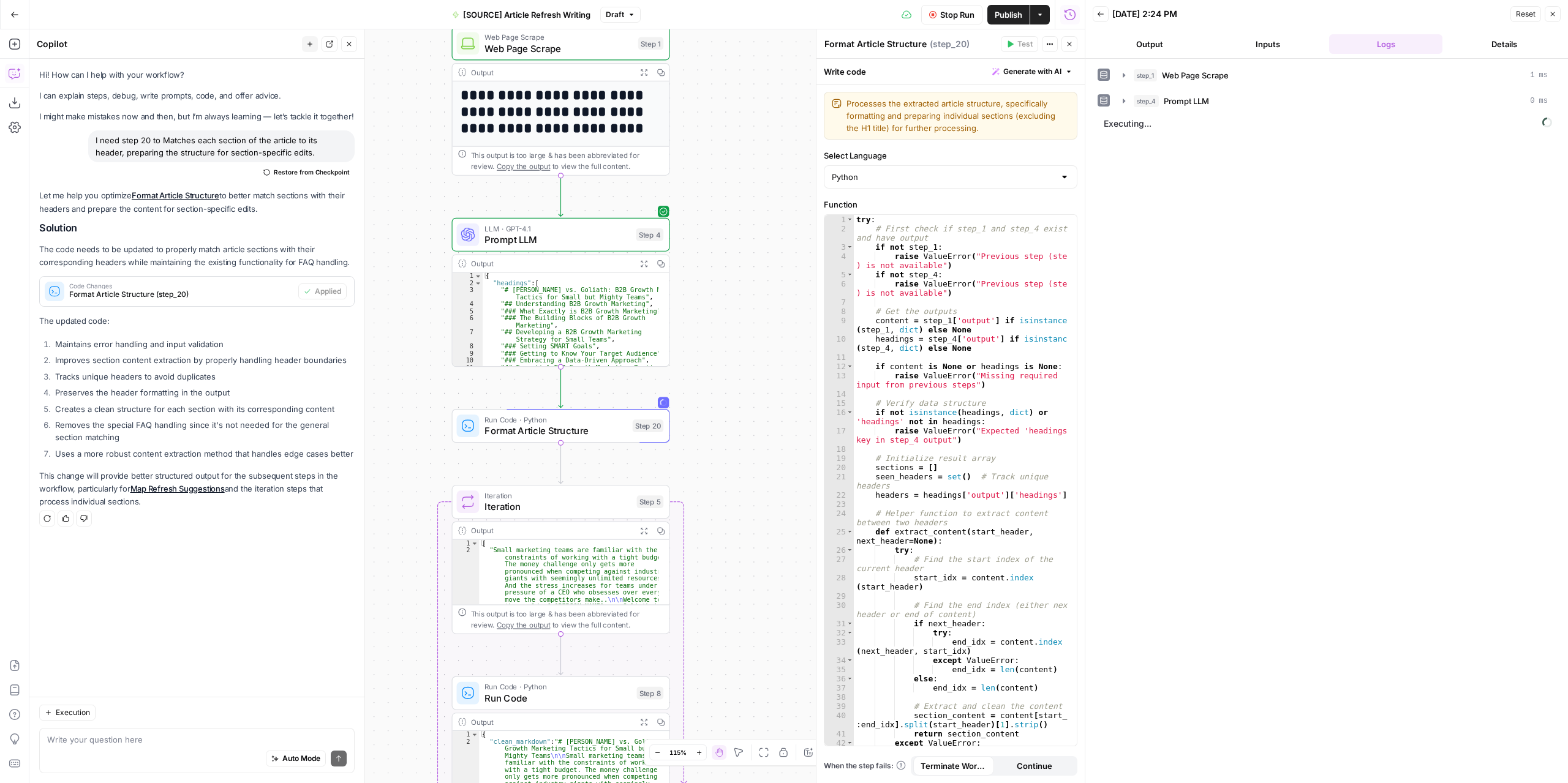
drag, startPoint x: 741, startPoint y: 277, endPoint x: 729, endPoint y: 342, distance: 66.1
click at [729, 342] on div "**********" at bounding box center [557, 406] width 1055 height 754
click at [644, 207] on span "Test" at bounding box center [648, 208] width 17 height 13
click at [1136, 43] on button "Output" at bounding box center [1149, 44] width 114 height 20
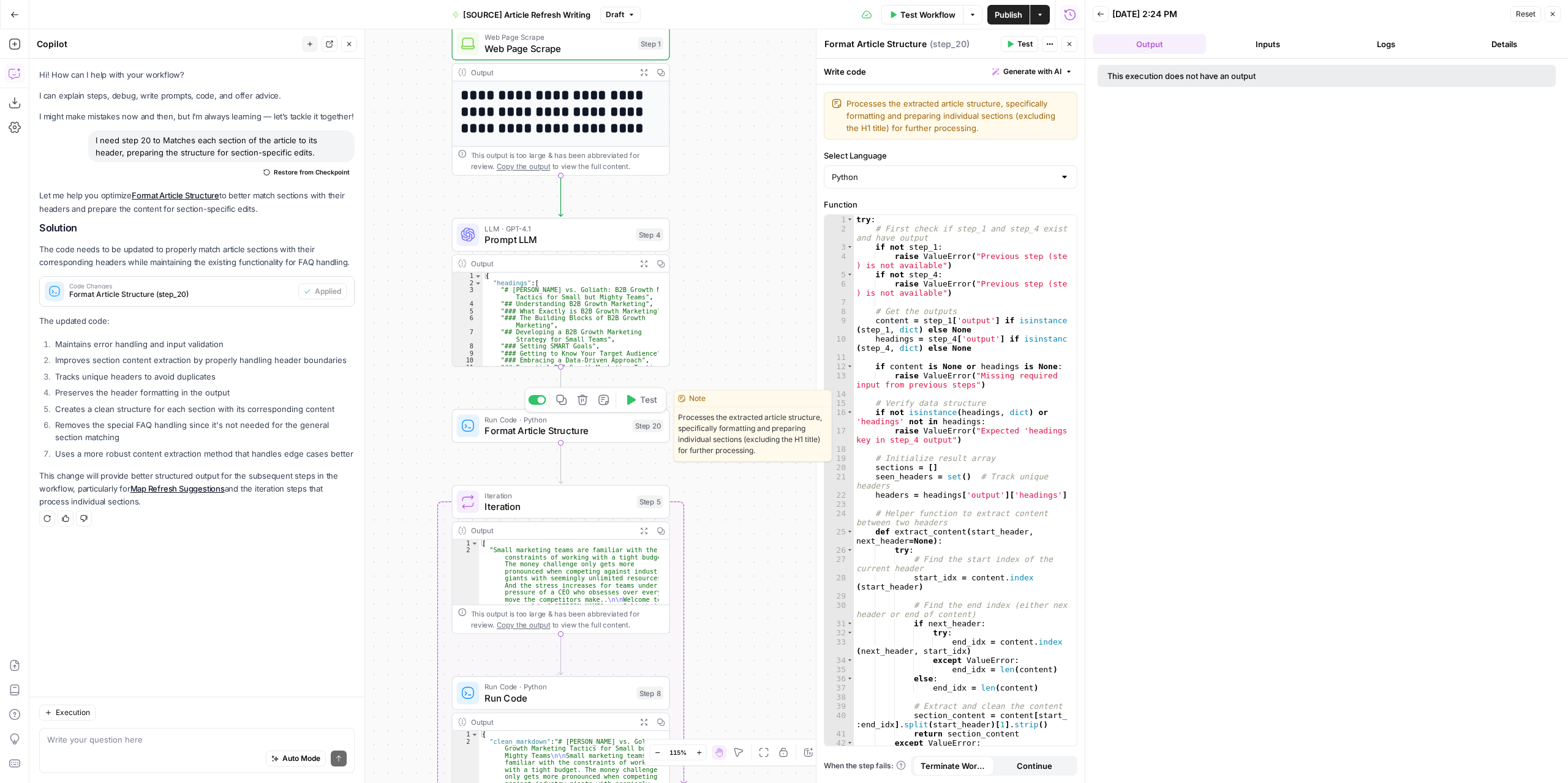
click at [611, 433] on span "Format Article Structure" at bounding box center [555, 431] width 142 height 14
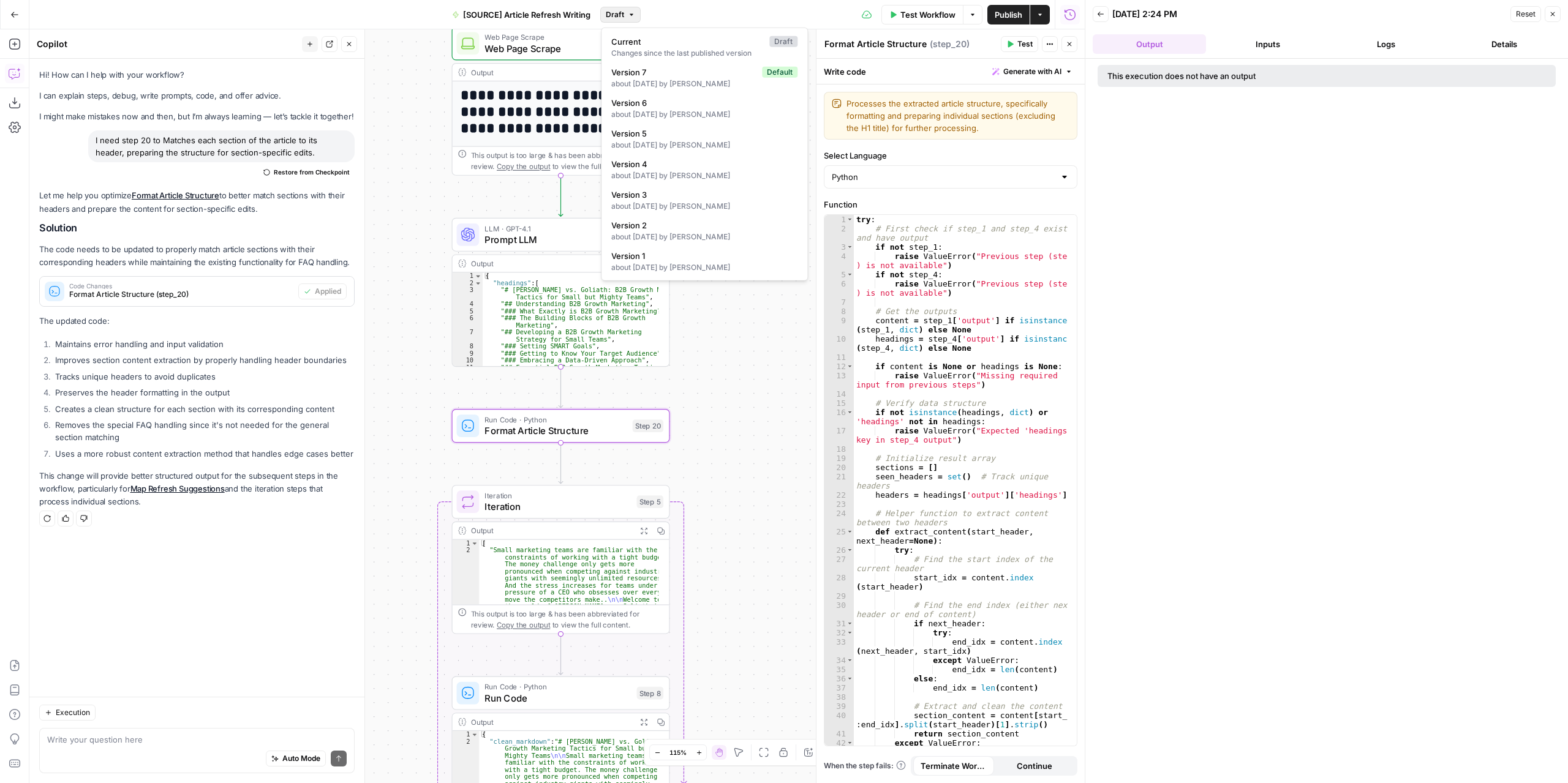
click at [625, 13] on button "Draft" at bounding box center [621, 15] width 41 height 16
click at [643, 95] on button "Version 6 about 2 months ago by Nicolás Fernández" at bounding box center [704, 109] width 196 height 28
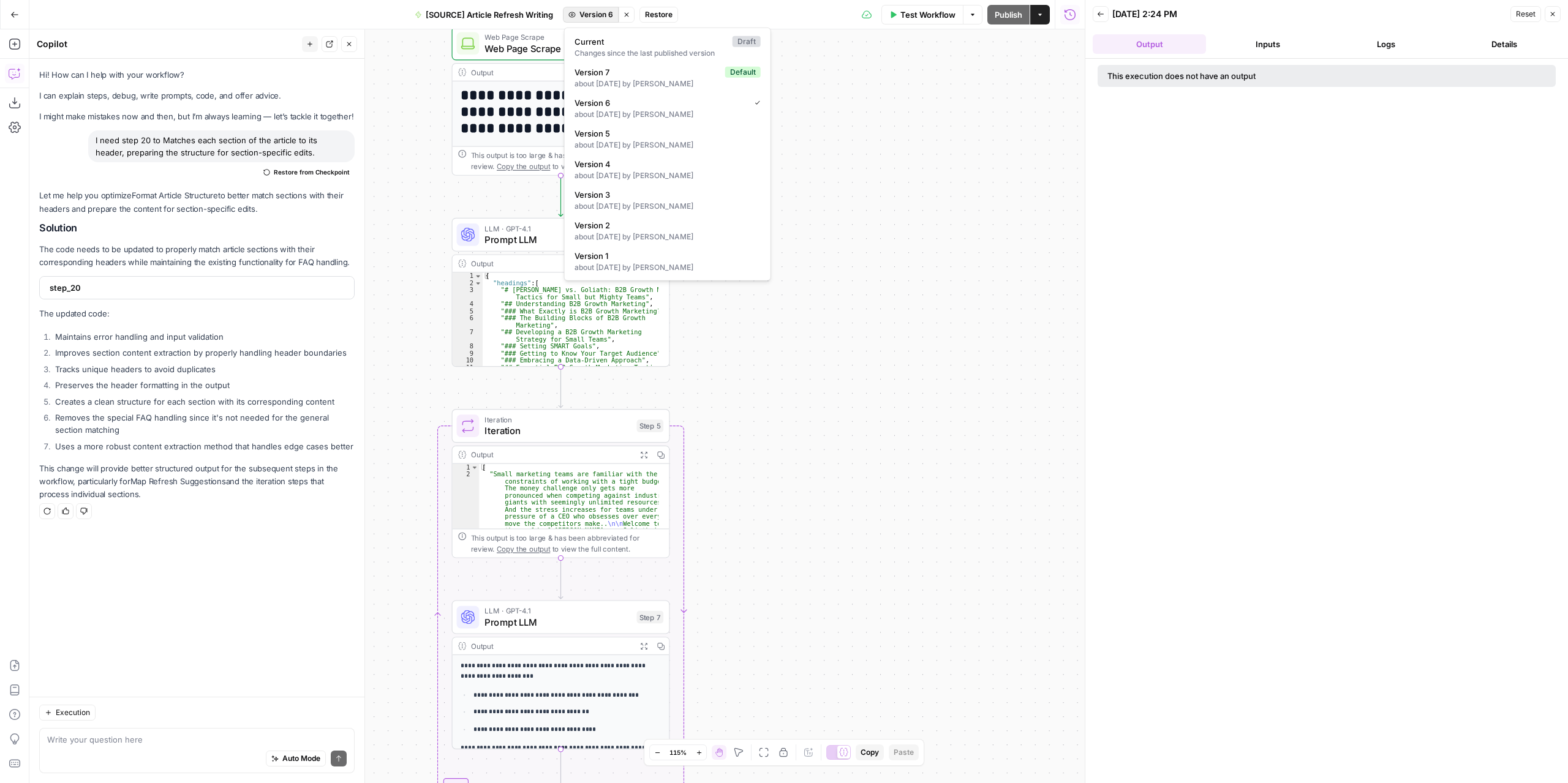
click at [610, 15] on span "Version 6" at bounding box center [596, 15] width 34 height 11
click at [615, 83] on div "about 2 months ago by Nicolás Fernández" at bounding box center [668, 84] width 186 height 11
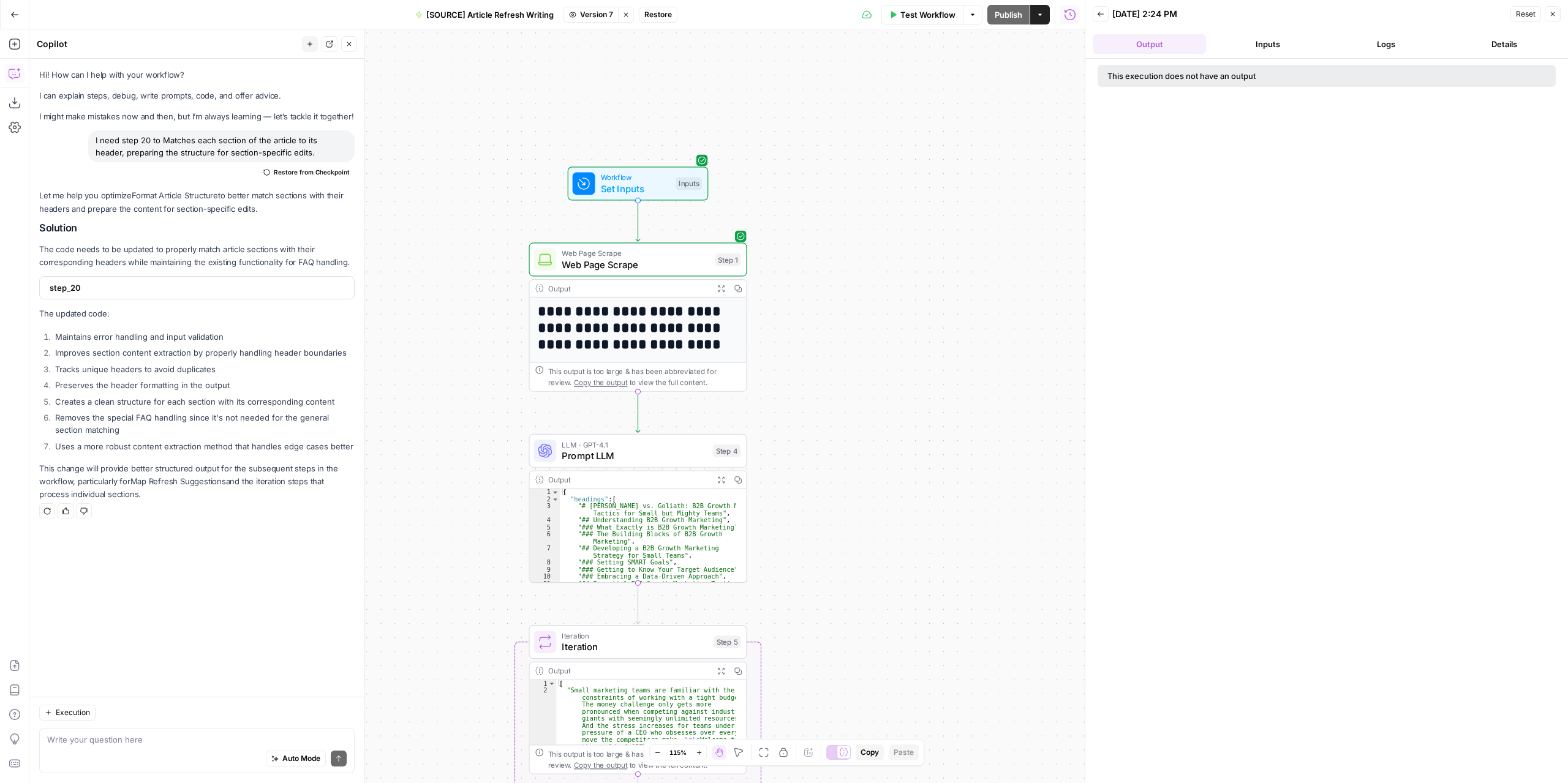
drag, startPoint x: 890, startPoint y: 197, endPoint x: 972, endPoint y: 425, distance: 242.3
click at [972, 425] on div "**********" at bounding box center [557, 406] width 1055 height 754
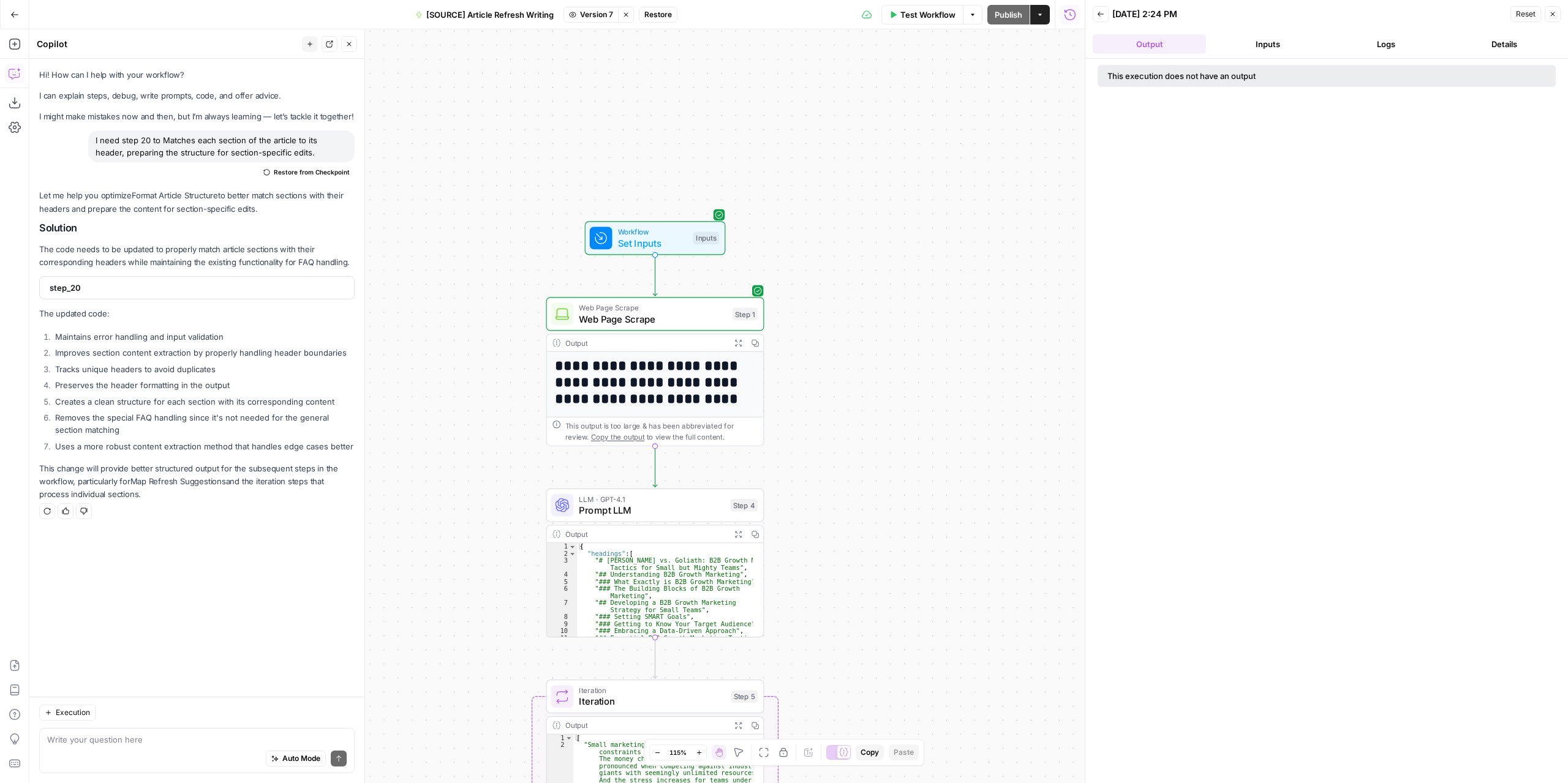
click at [666, 20] on button "Restore" at bounding box center [658, 15] width 39 height 16
click at [743, 137] on span "Restore" at bounding box center [743, 141] width 32 height 12
drag, startPoint x: 868, startPoint y: 382, endPoint x: 843, endPoint y: 318, distance: 68.7
click at [851, 319] on div "**********" at bounding box center [557, 406] width 1055 height 754
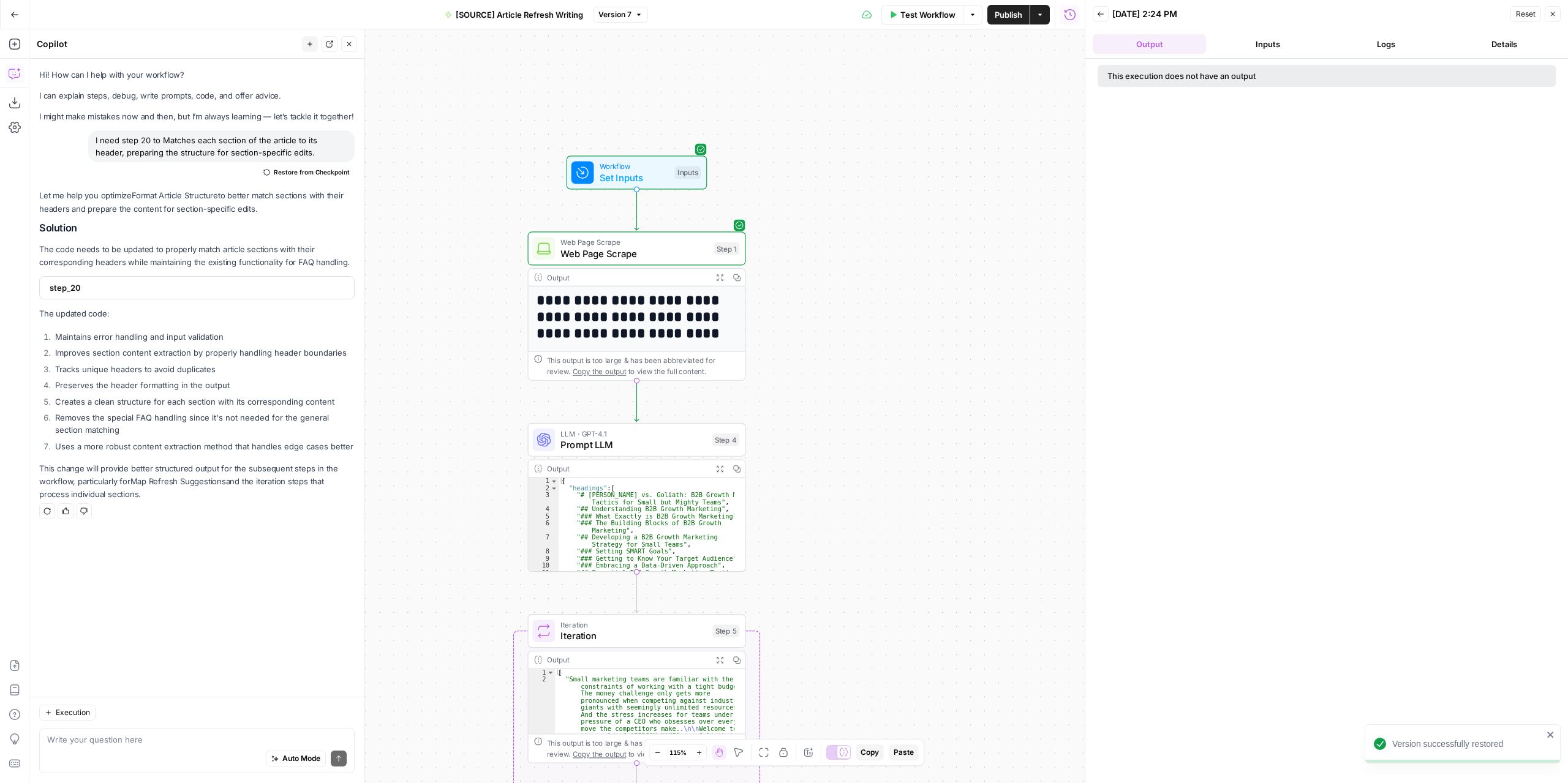
click at [352, 45] on icon "button" at bounding box center [349, 44] width 7 height 7
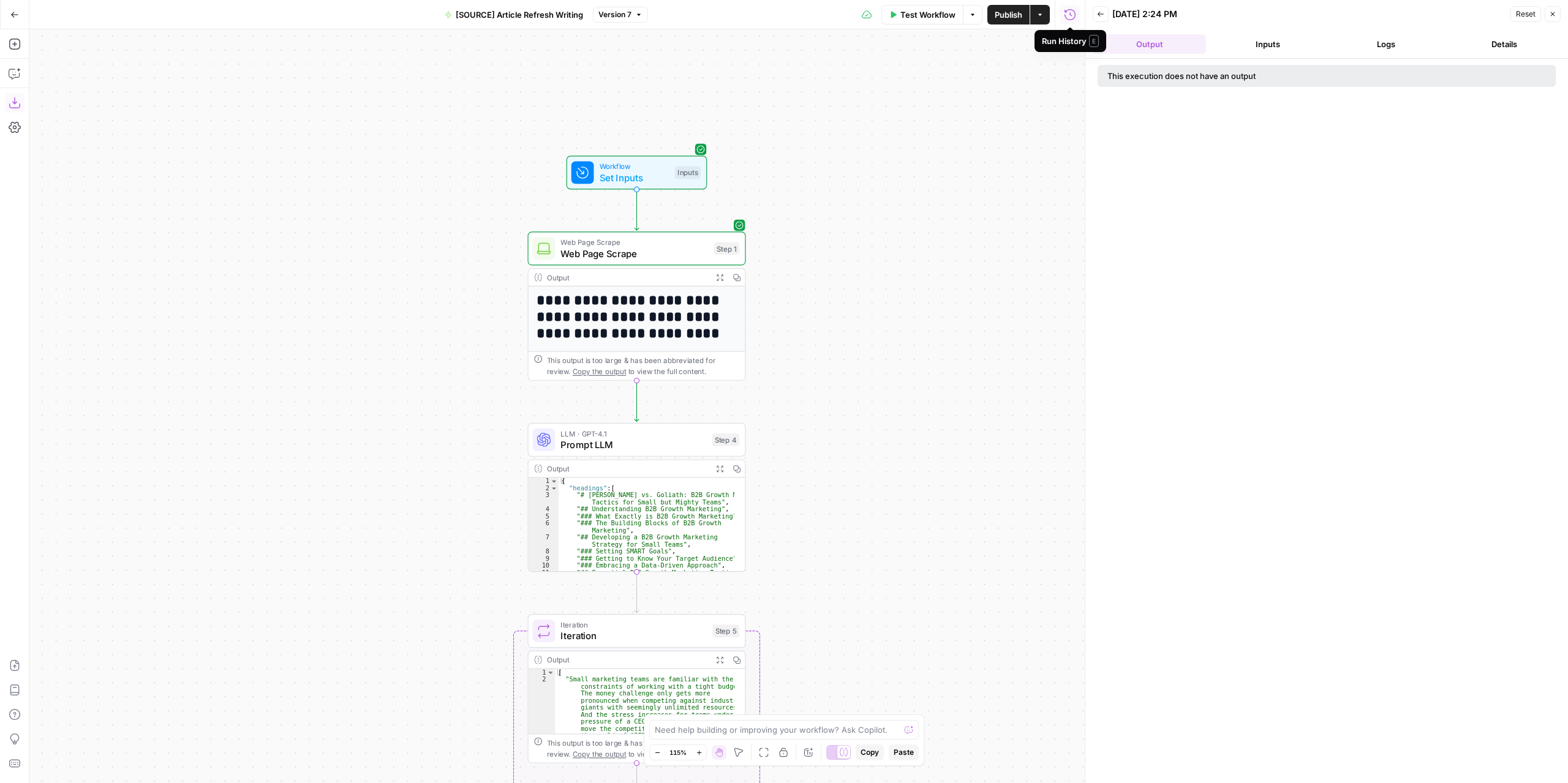
click at [14, 106] on icon "button" at bounding box center [14, 102] width 12 height 12
click at [668, 169] on span "Workflow" at bounding box center [635, 166] width 70 height 11
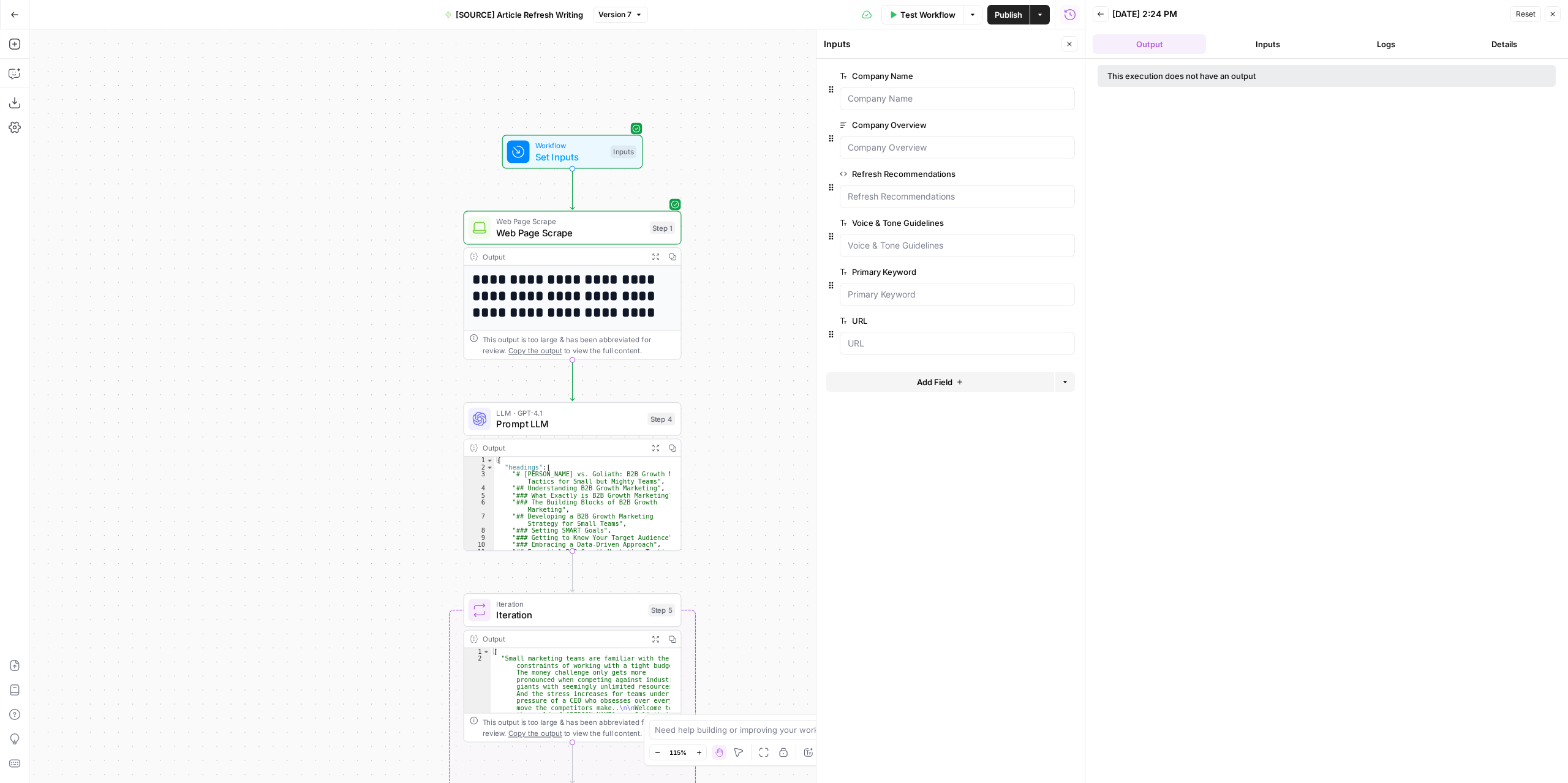
drag, startPoint x: 790, startPoint y: 167, endPoint x: 727, endPoint y: 146, distance: 66.4
click at [727, 146] on div "**********" at bounding box center [557, 406] width 1055 height 754
click at [593, 160] on span "Set Inputs" at bounding box center [570, 156] width 70 height 14
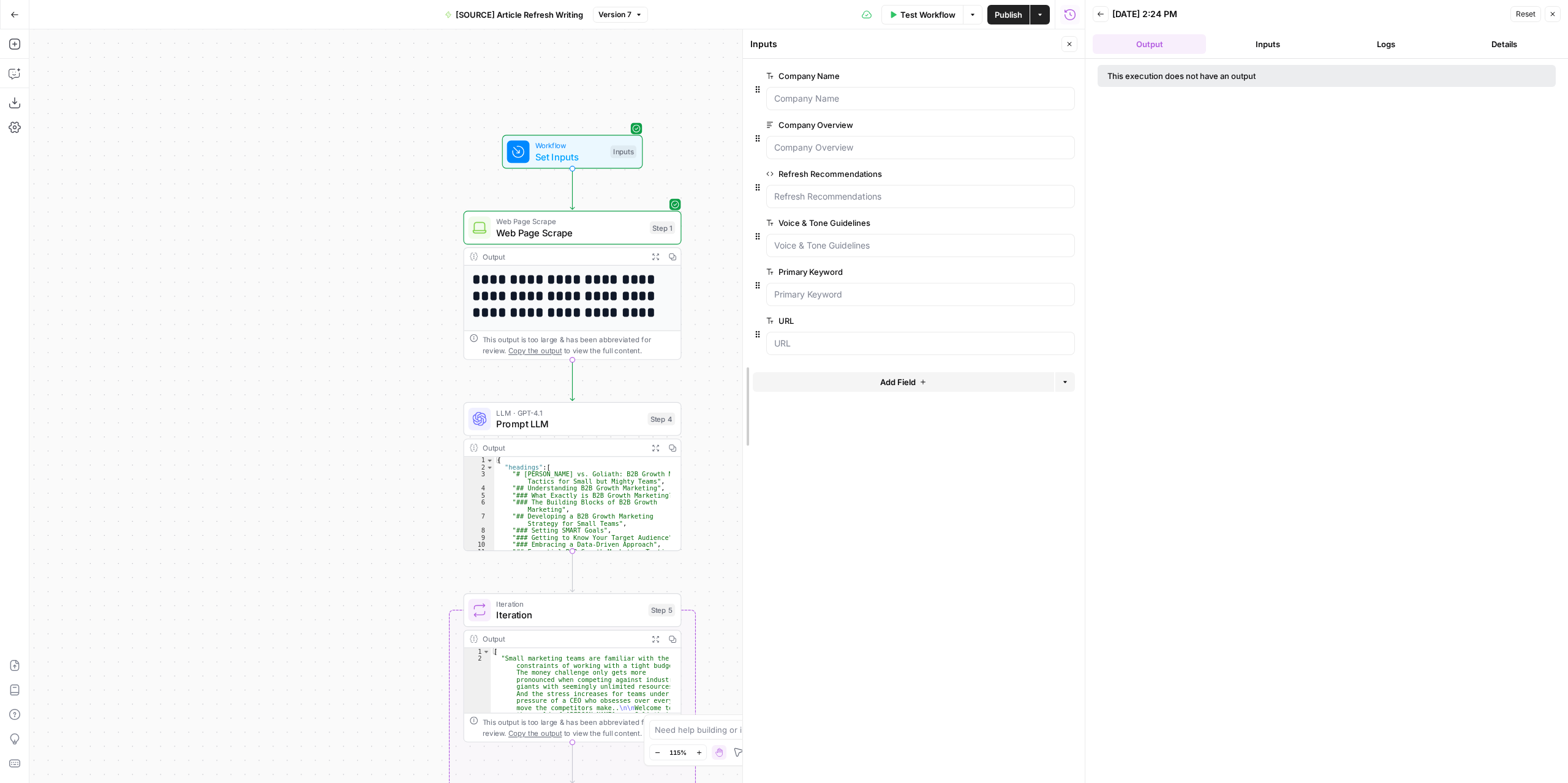
drag, startPoint x: 814, startPoint y: 270, endPoint x: 741, endPoint y: 274, distance: 73.1
click at [741, 274] on div at bounding box center [742, 406] width 12 height 754
click at [1038, 18] on icon "button" at bounding box center [1040, 15] width 7 height 7
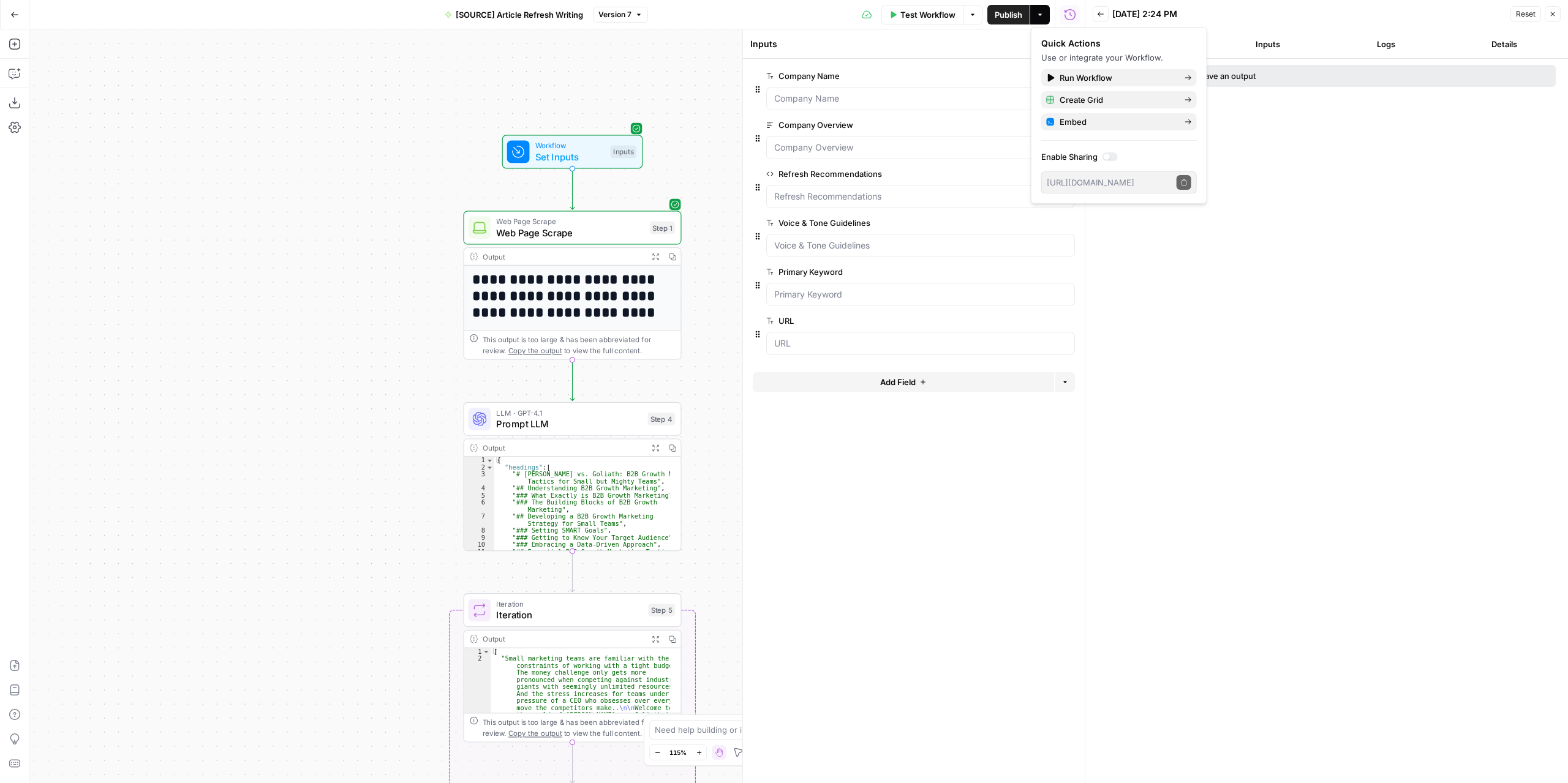
click at [618, 21] on button "Version 7" at bounding box center [620, 15] width 55 height 16
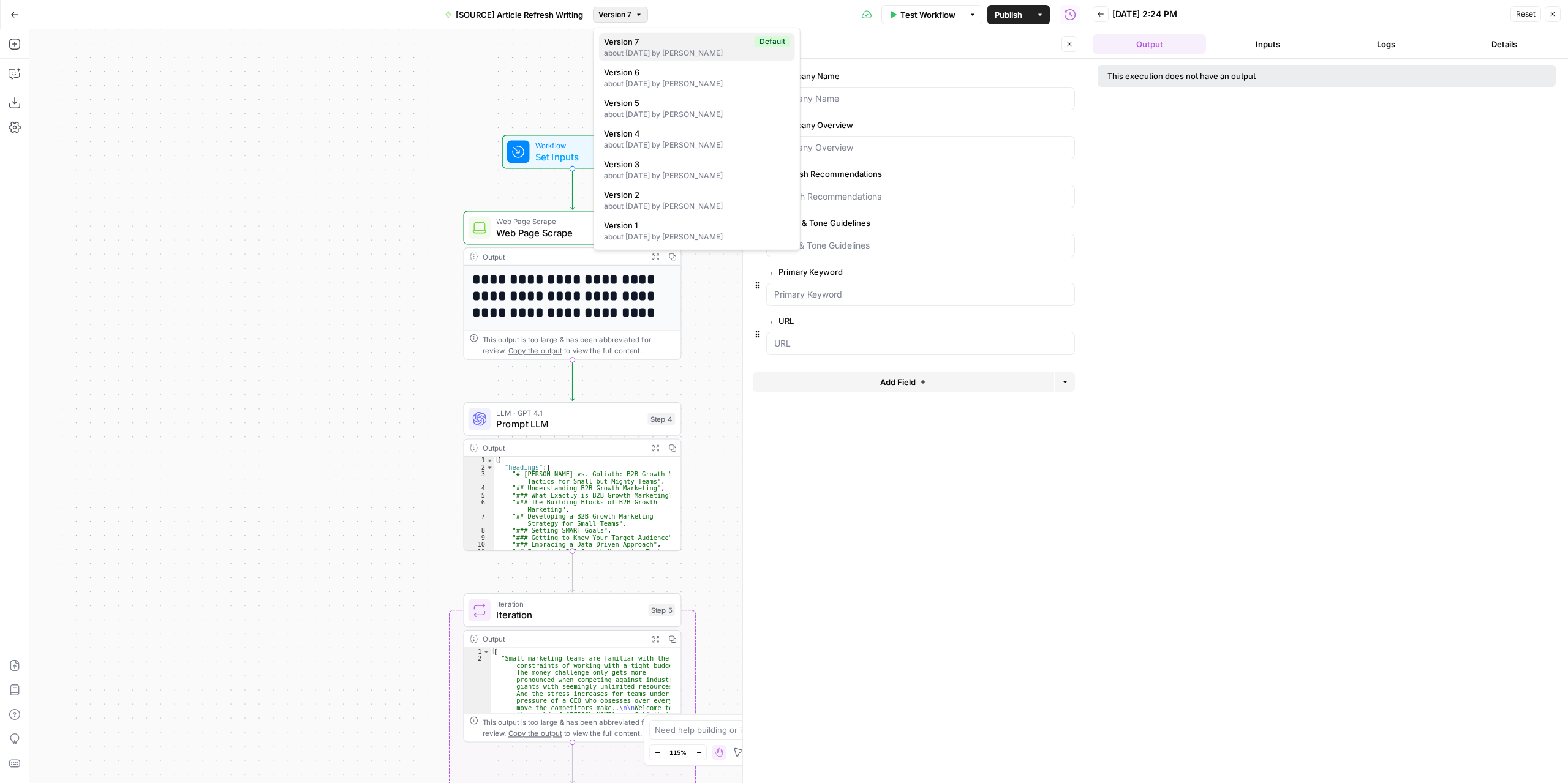
click at [638, 45] on span "Version 7" at bounding box center [677, 41] width 146 height 12
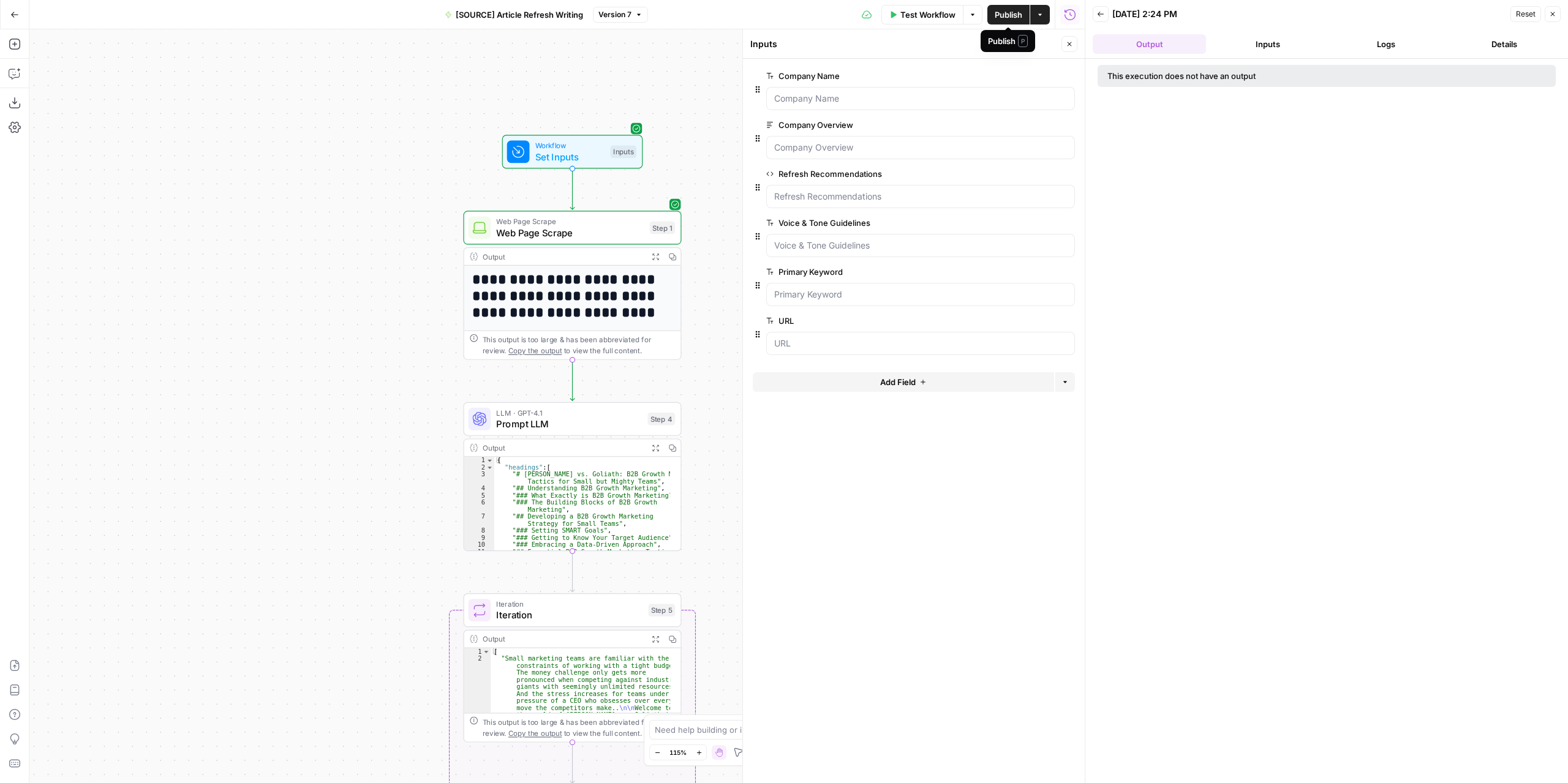
click at [1000, 17] on span "Publish" at bounding box center [1007, 14] width 27 height 12
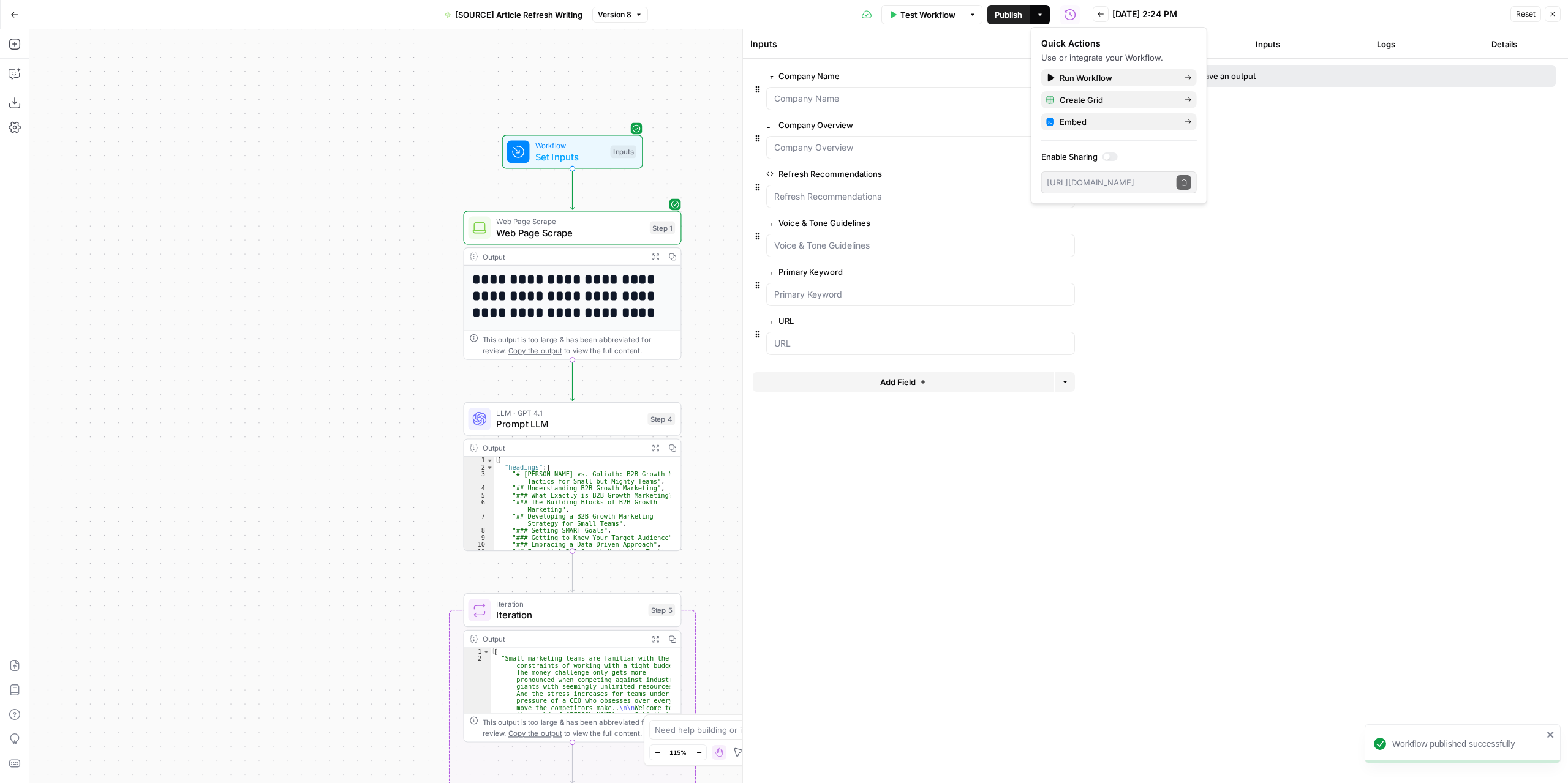
click at [713, 77] on div "**********" at bounding box center [557, 406] width 1055 height 754
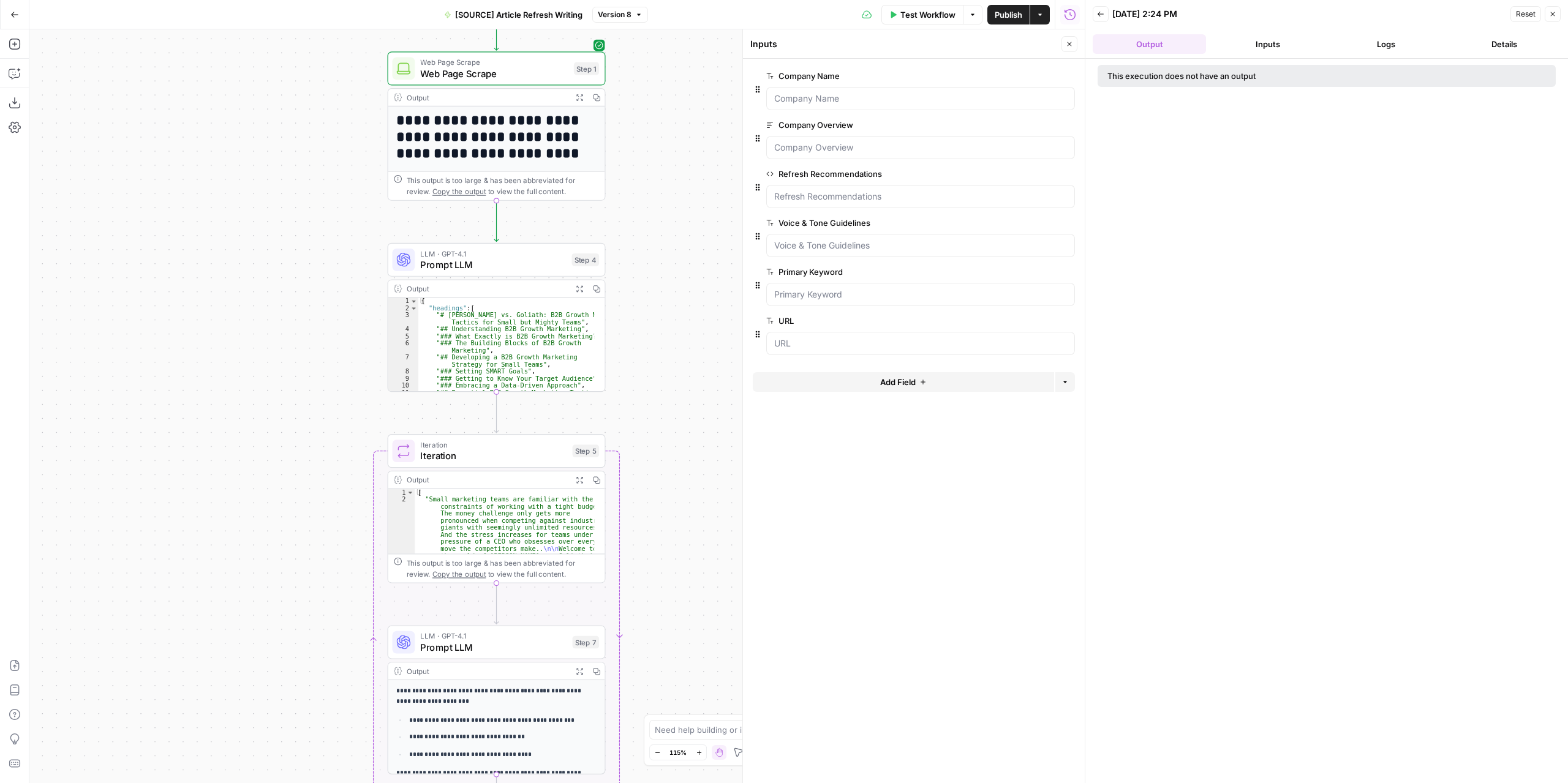
drag, startPoint x: 354, startPoint y: 343, endPoint x: 291, endPoint y: 194, distance: 161.8
click at [291, 194] on div "**********" at bounding box center [557, 406] width 1055 height 754
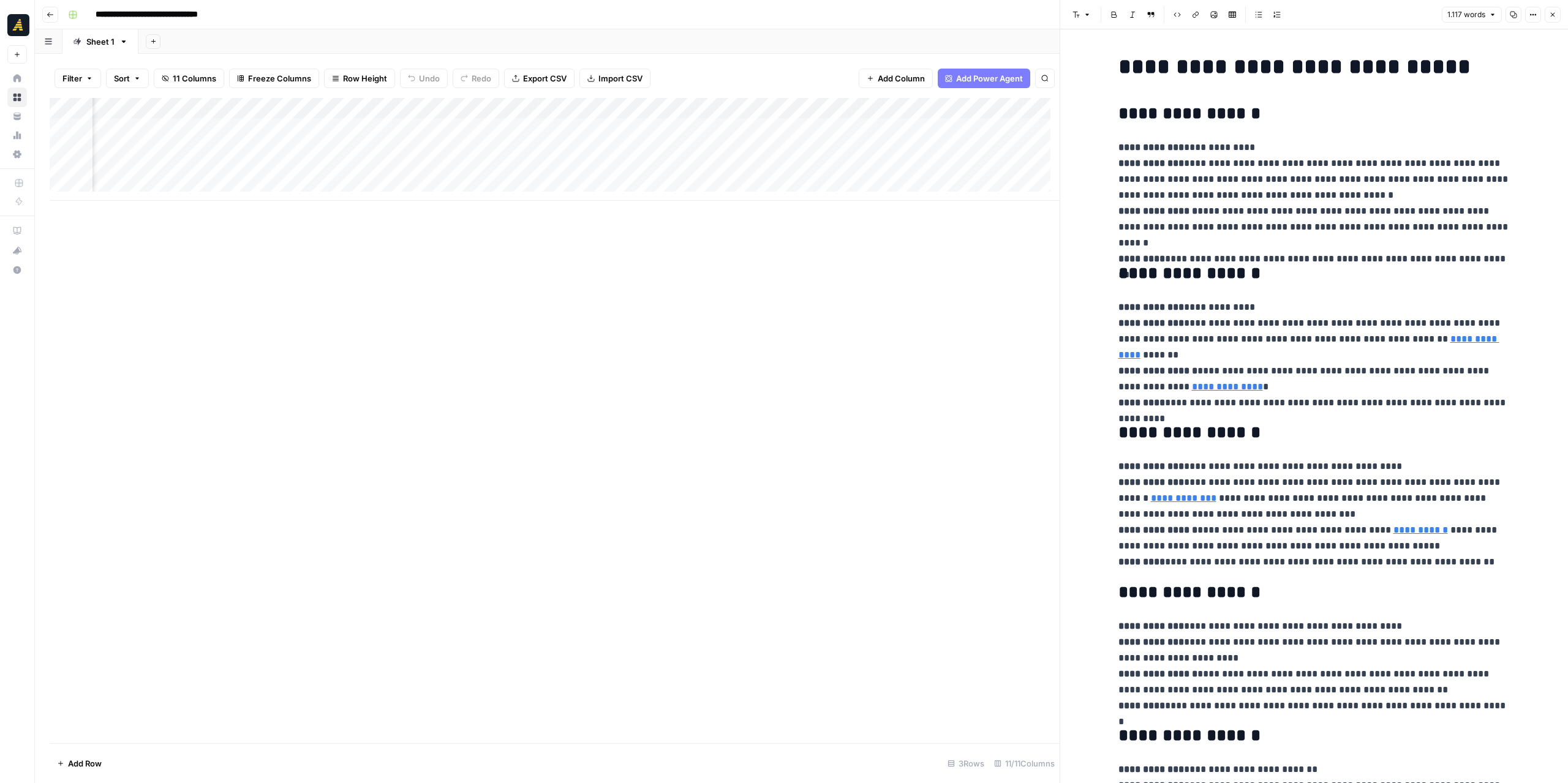
scroll to position [1705, 0]
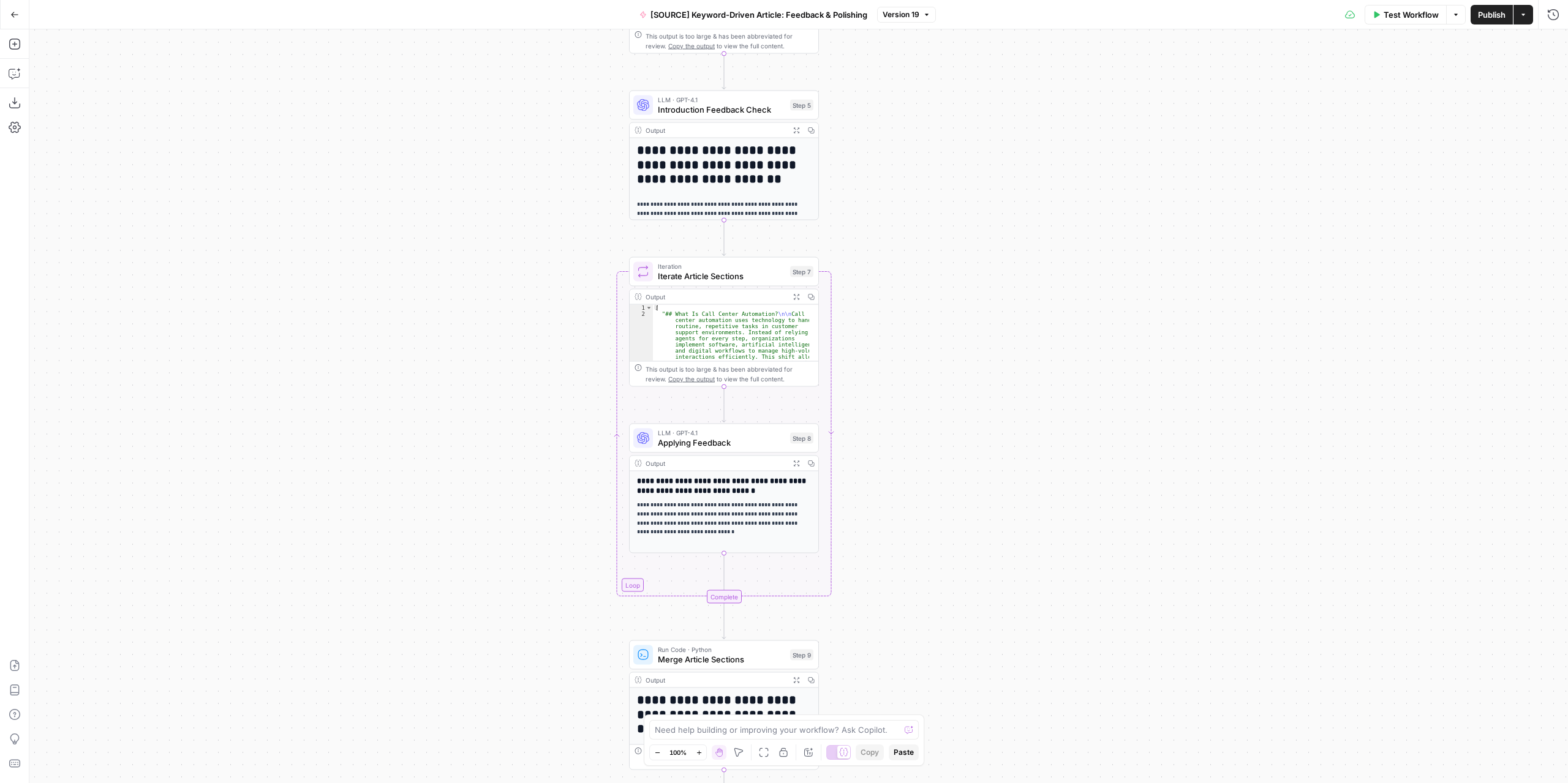
drag, startPoint x: 895, startPoint y: 248, endPoint x: 911, endPoint y: 289, distance: 44.0
click at [912, 415] on div "Workflow Set Inputs Inputs LLM · GPT-4.1 Extract Article Structure Step 1 Outpu…" at bounding box center [799, 406] width 1539 height 754
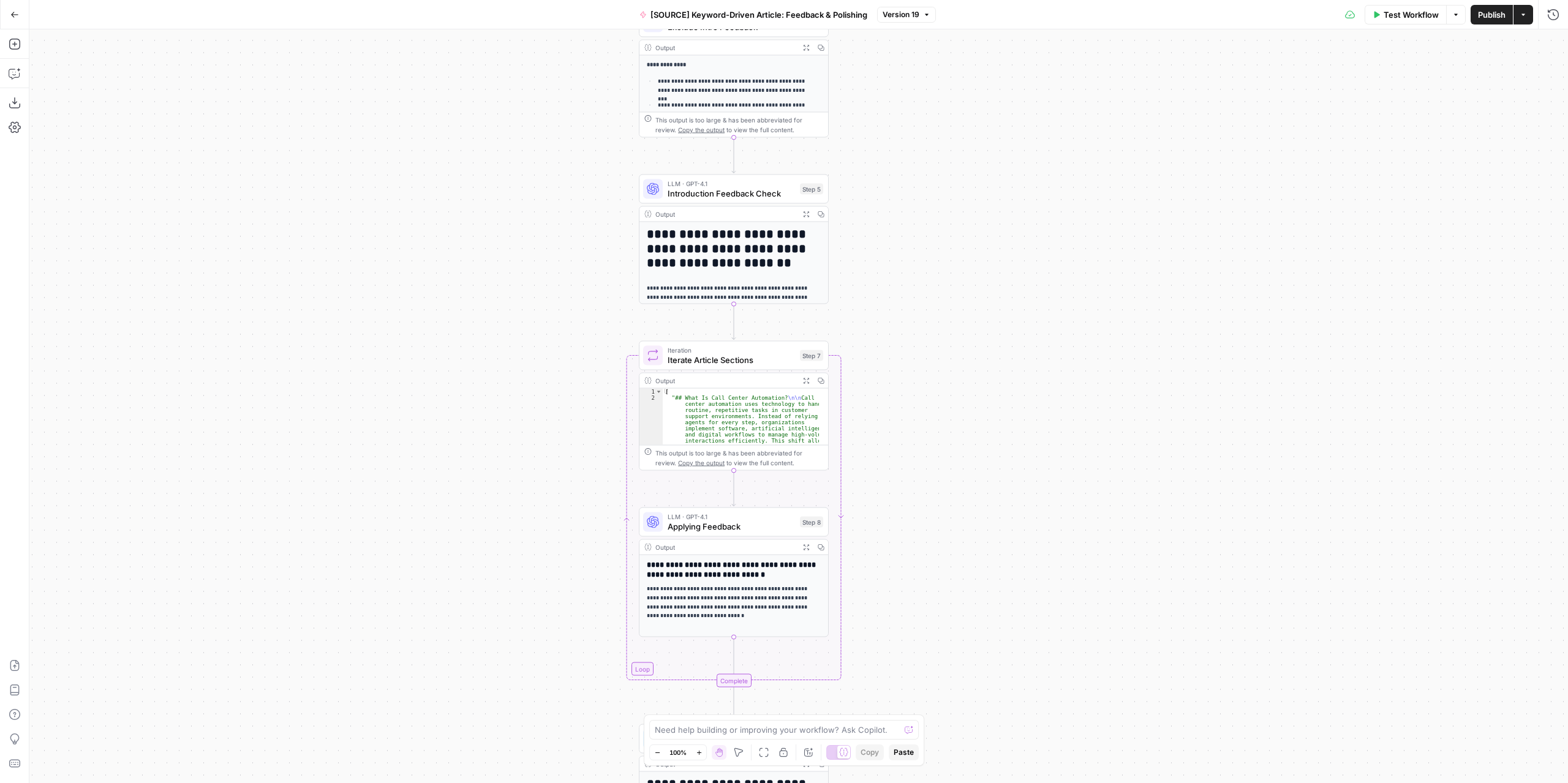
drag, startPoint x: 918, startPoint y: 324, endPoint x: 916, endPoint y: 478, distance: 154.0
click at [916, 479] on div "Workflow Set Inputs Inputs LLM · GPT-4.1 Extract Article Structure Step 1 Outpu…" at bounding box center [799, 406] width 1539 height 754
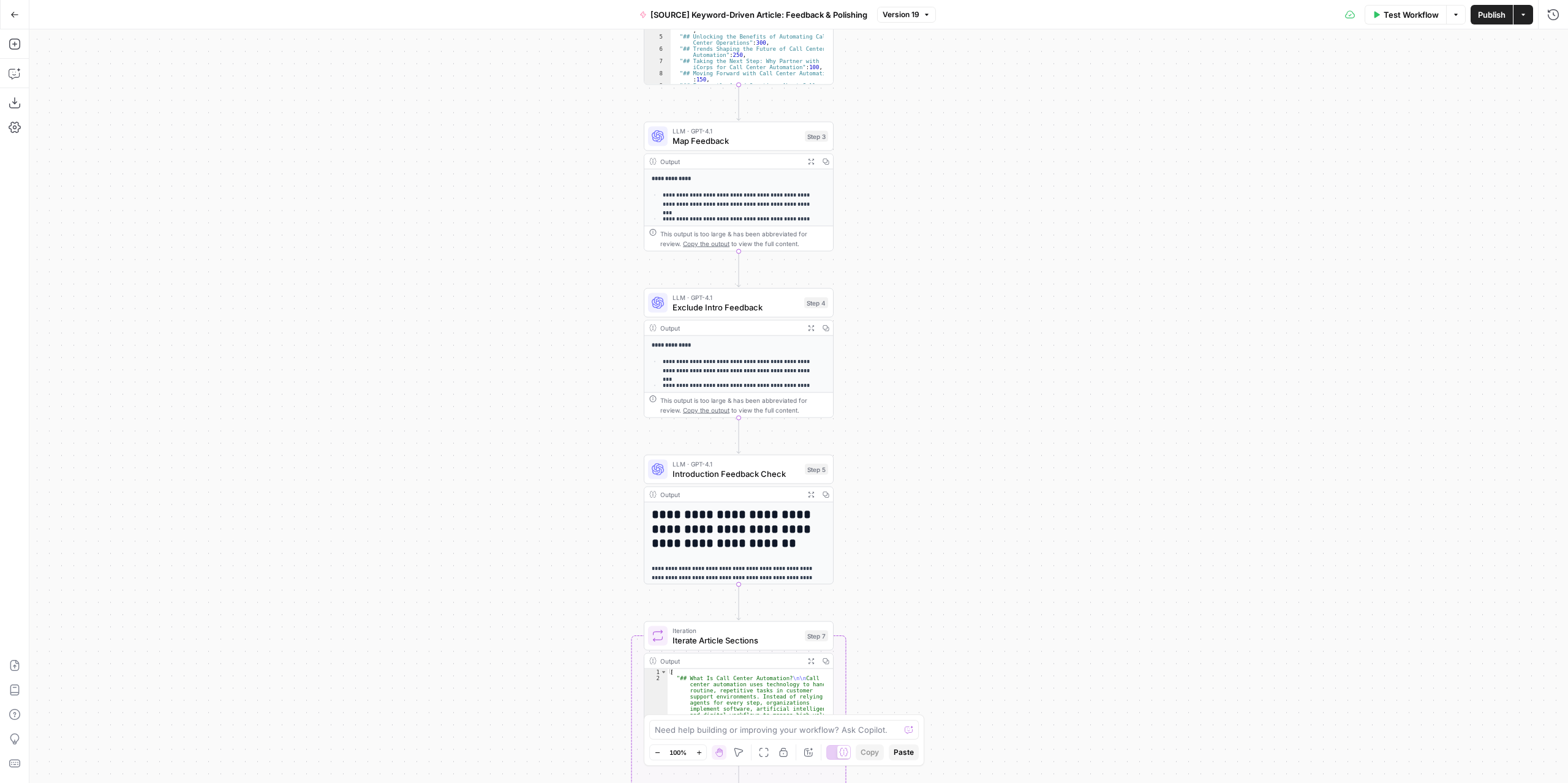
drag, startPoint x: 927, startPoint y: 219, endPoint x: 941, endPoint y: 415, distance: 196.5
click at [941, 418] on div "Workflow Set Inputs Inputs LLM · GPT-4.1 Extract Article Structure Step 1 Outpu…" at bounding box center [799, 406] width 1539 height 754
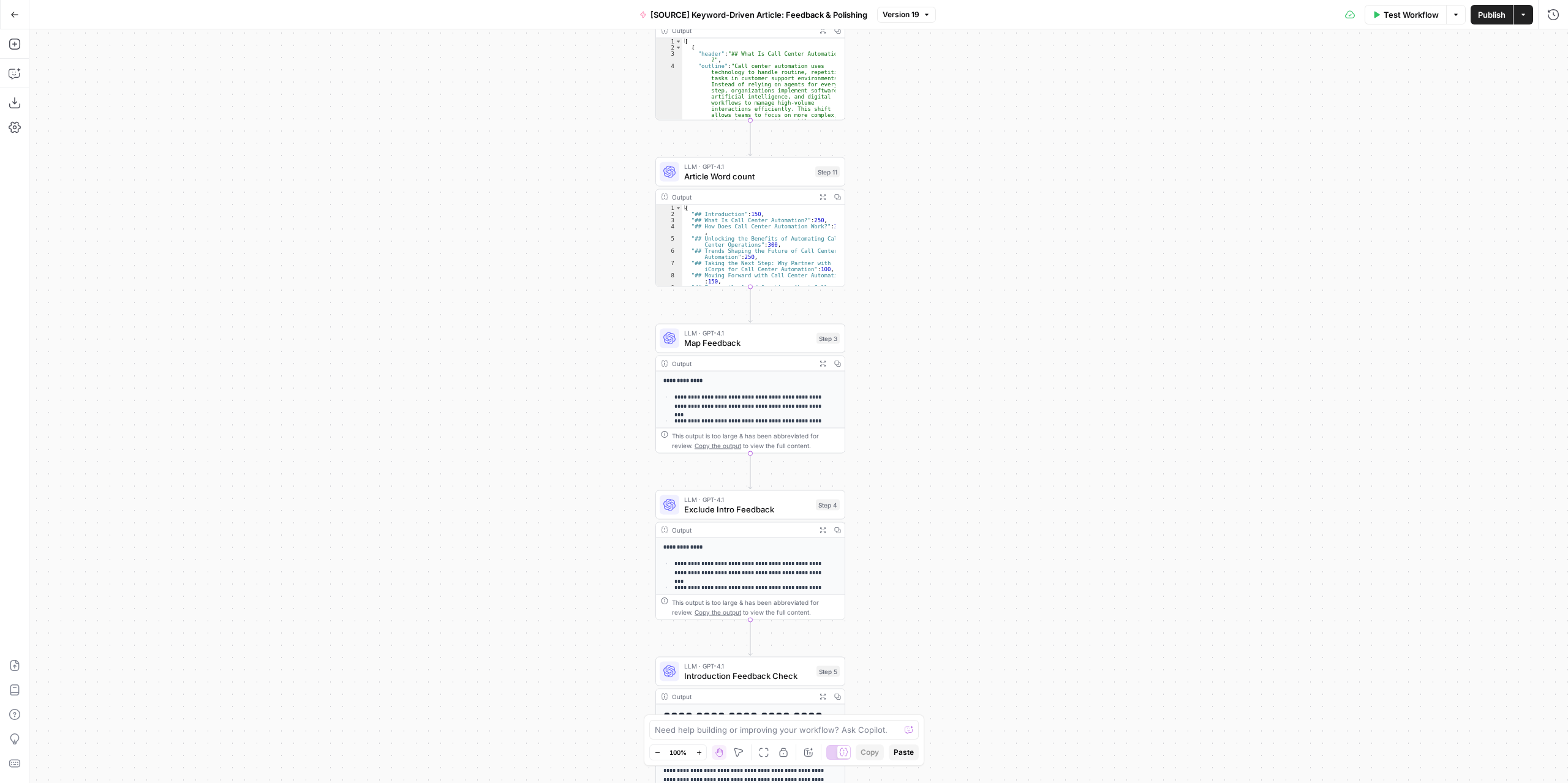
drag, startPoint x: 954, startPoint y: 197, endPoint x: 953, endPoint y: 382, distance: 185.0
click at [956, 425] on div "Workflow Set Inputs Inputs LLM · GPT-4.1 Extract Article Structure Step 1 Outpu…" at bounding box center [799, 406] width 1539 height 754
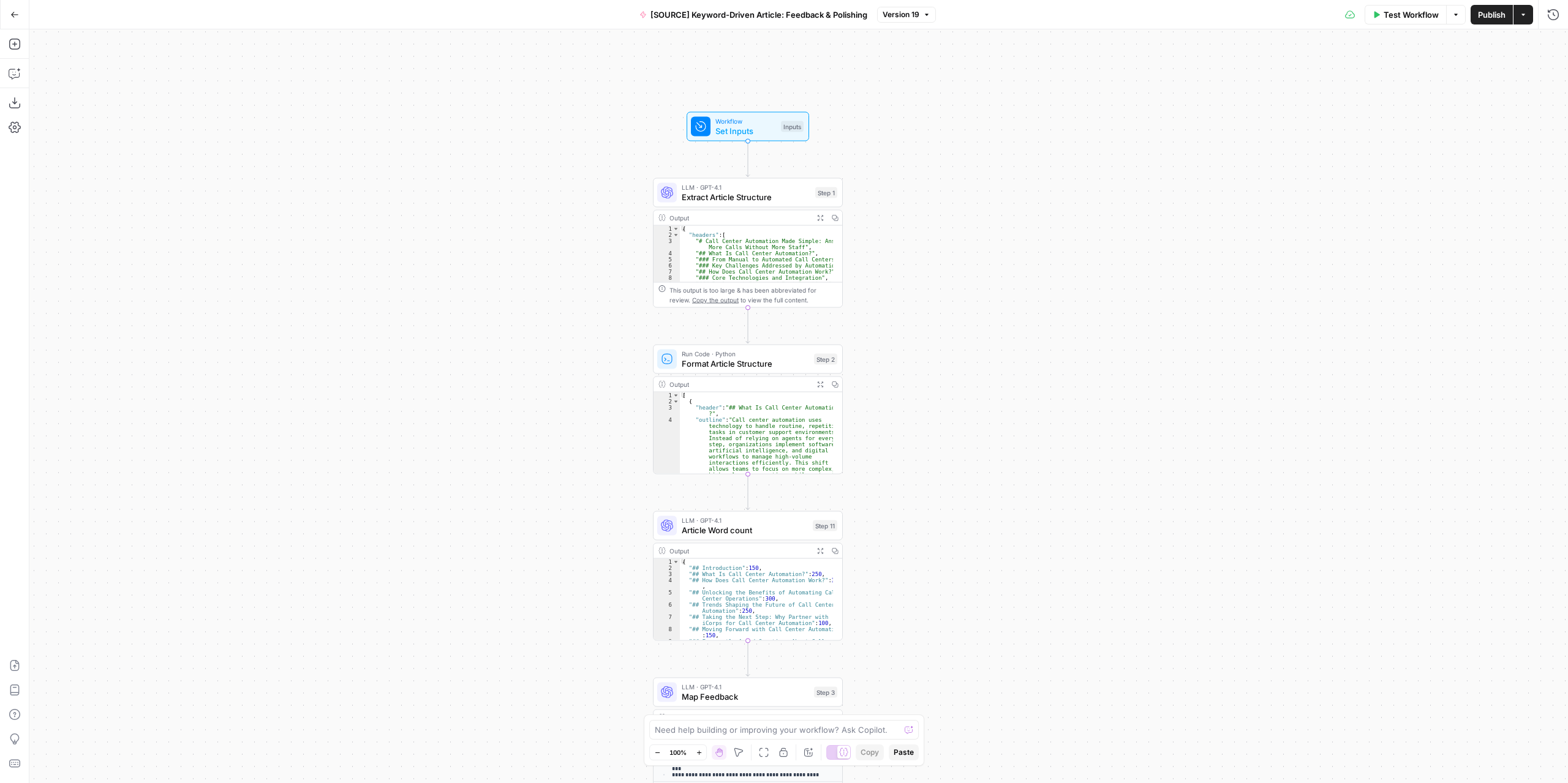
drag, startPoint x: 947, startPoint y: 320, endPoint x: 940, endPoint y: 474, distance: 154.2
click at [938, 483] on div "Workflow Set Inputs Inputs LLM · GPT-4.1 Extract Article Structure Step 1 Outpu…" at bounding box center [799, 406] width 1539 height 754
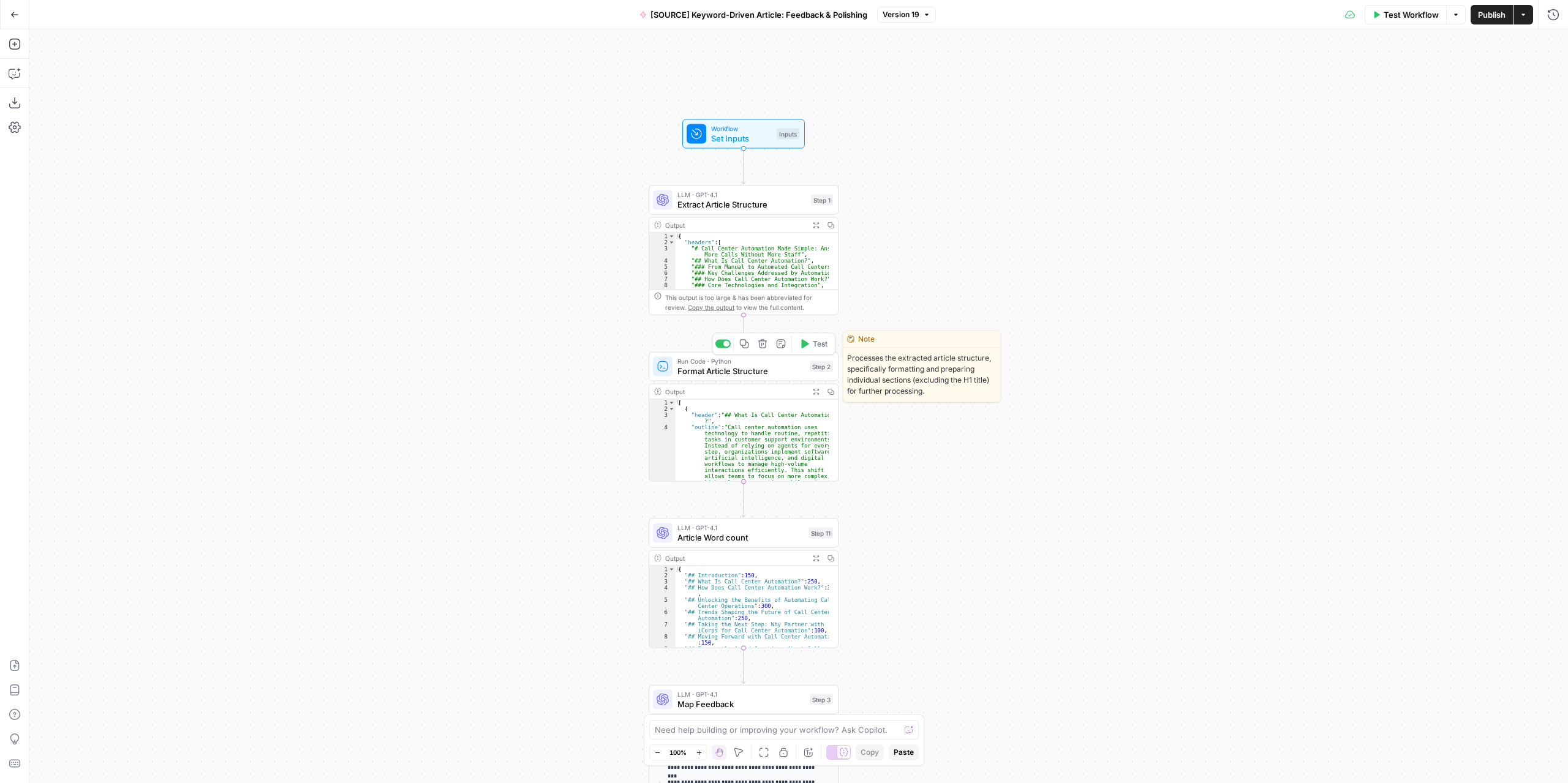
click at [743, 346] on icon "button" at bounding box center [744, 344] width 10 height 10
click at [763, 368] on span "Format Article Structure" at bounding box center [741, 370] width 128 height 12
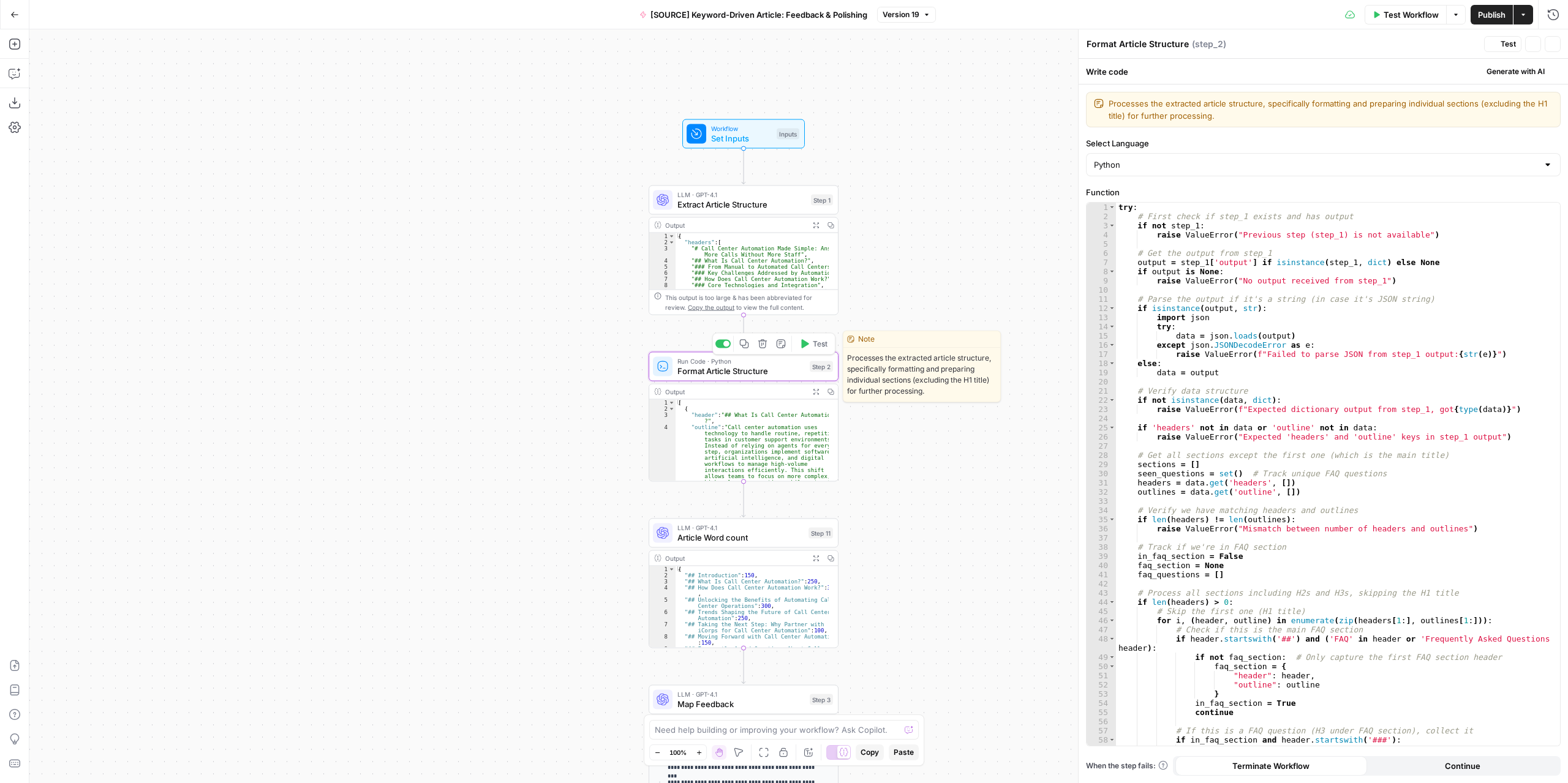
click at [763, 368] on span "Format Article Structure" at bounding box center [741, 370] width 128 height 12
click at [813, 392] on icon "button" at bounding box center [816, 392] width 6 height 6
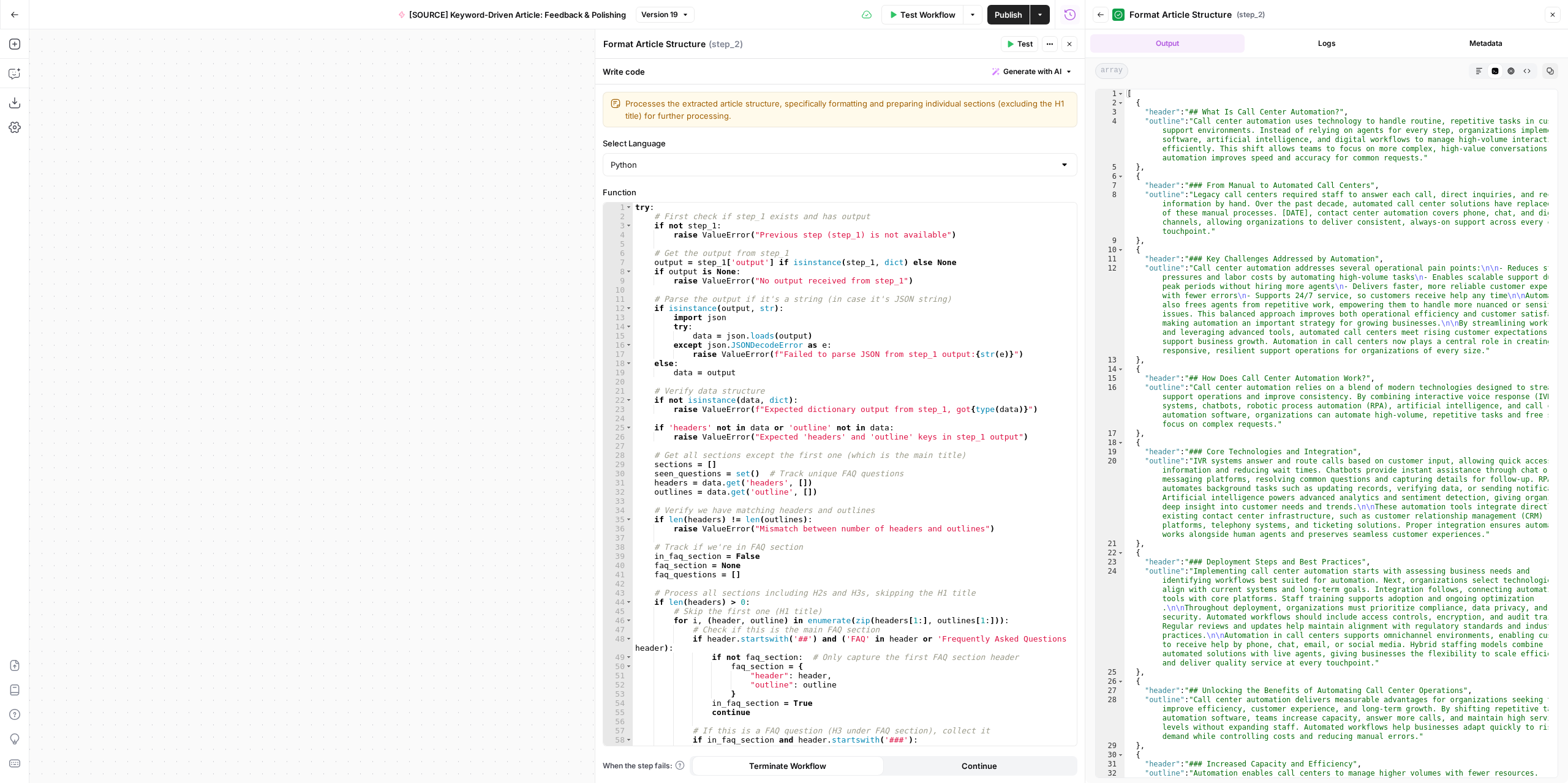
click at [1546, 71] on icon "button" at bounding box center [1550, 71] width 7 height 7
click at [1074, 45] on button "Close" at bounding box center [1069, 44] width 16 height 16
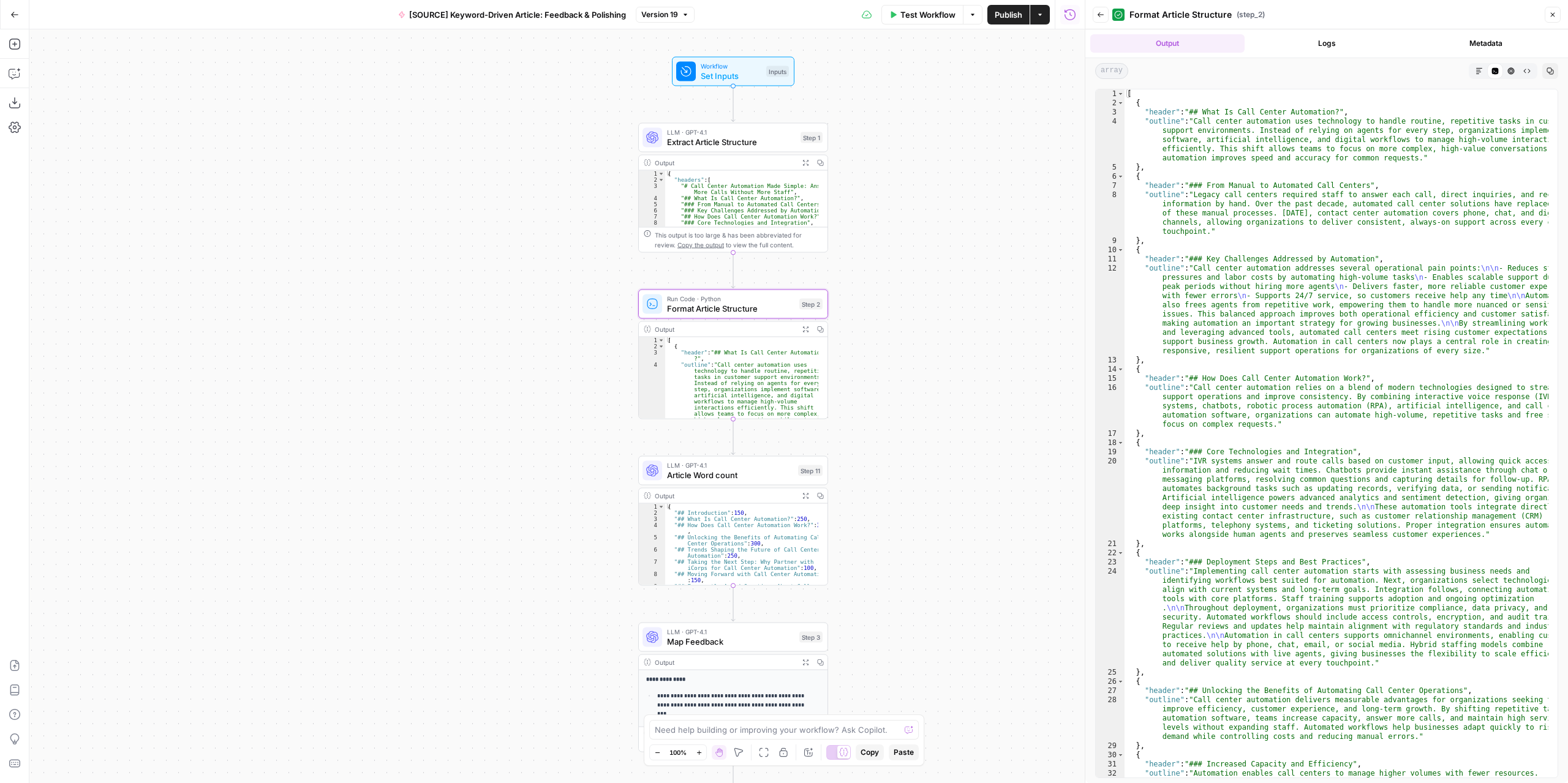
drag, startPoint x: 902, startPoint y: 280, endPoint x: 891, endPoint y: 224, distance: 57.1
click at [891, 224] on div "Workflow Set Inputs Inputs LLM · GPT-4.1 Extract Article Structure Step 1 Outpu…" at bounding box center [557, 406] width 1055 height 754
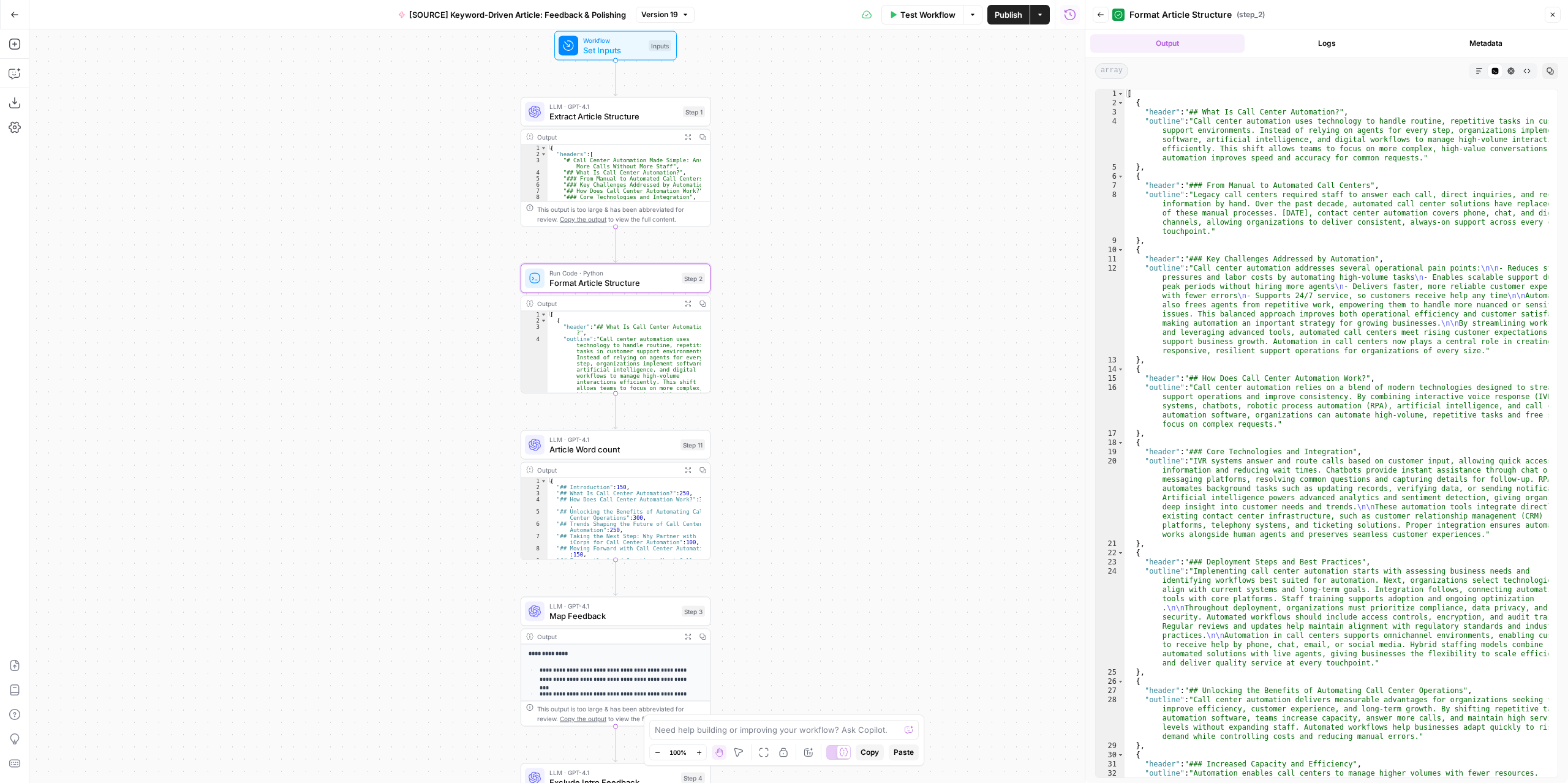
drag, startPoint x: 848, startPoint y: 292, endPoint x: 800, endPoint y: 337, distance: 65.8
click at [804, 354] on div "Workflow Set Inputs Inputs LLM · GPT-4.1 Extract Article Structure Step 1 Outpu…" at bounding box center [557, 406] width 1055 height 754
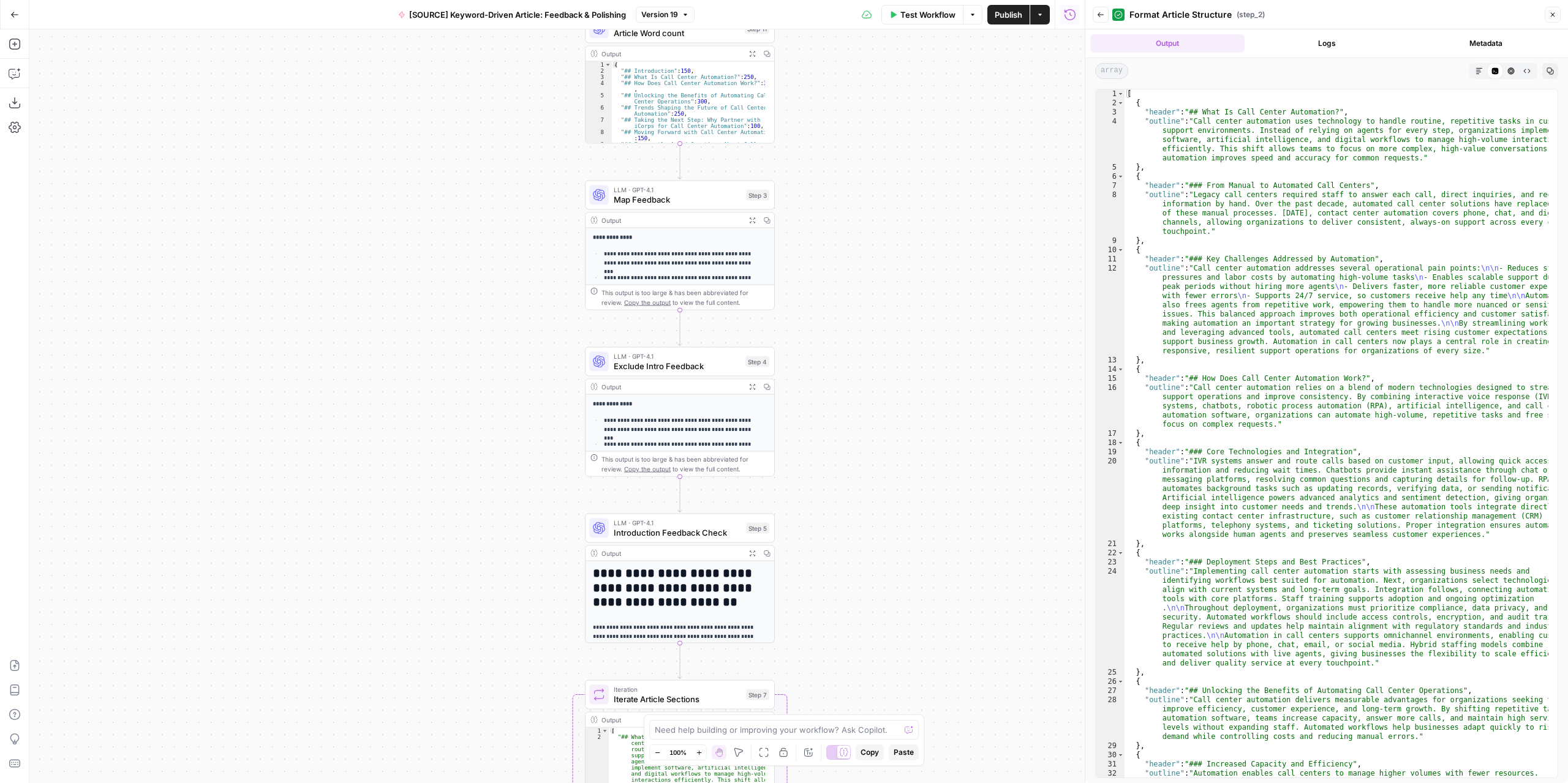
drag, startPoint x: 872, startPoint y: 193, endPoint x: 926, endPoint y: 426, distance: 239.2
click at [926, 426] on div "Workflow Set Inputs Inputs LLM · GPT-4.1 Extract Article Structure Step 1 Outpu…" at bounding box center [557, 406] width 1055 height 754
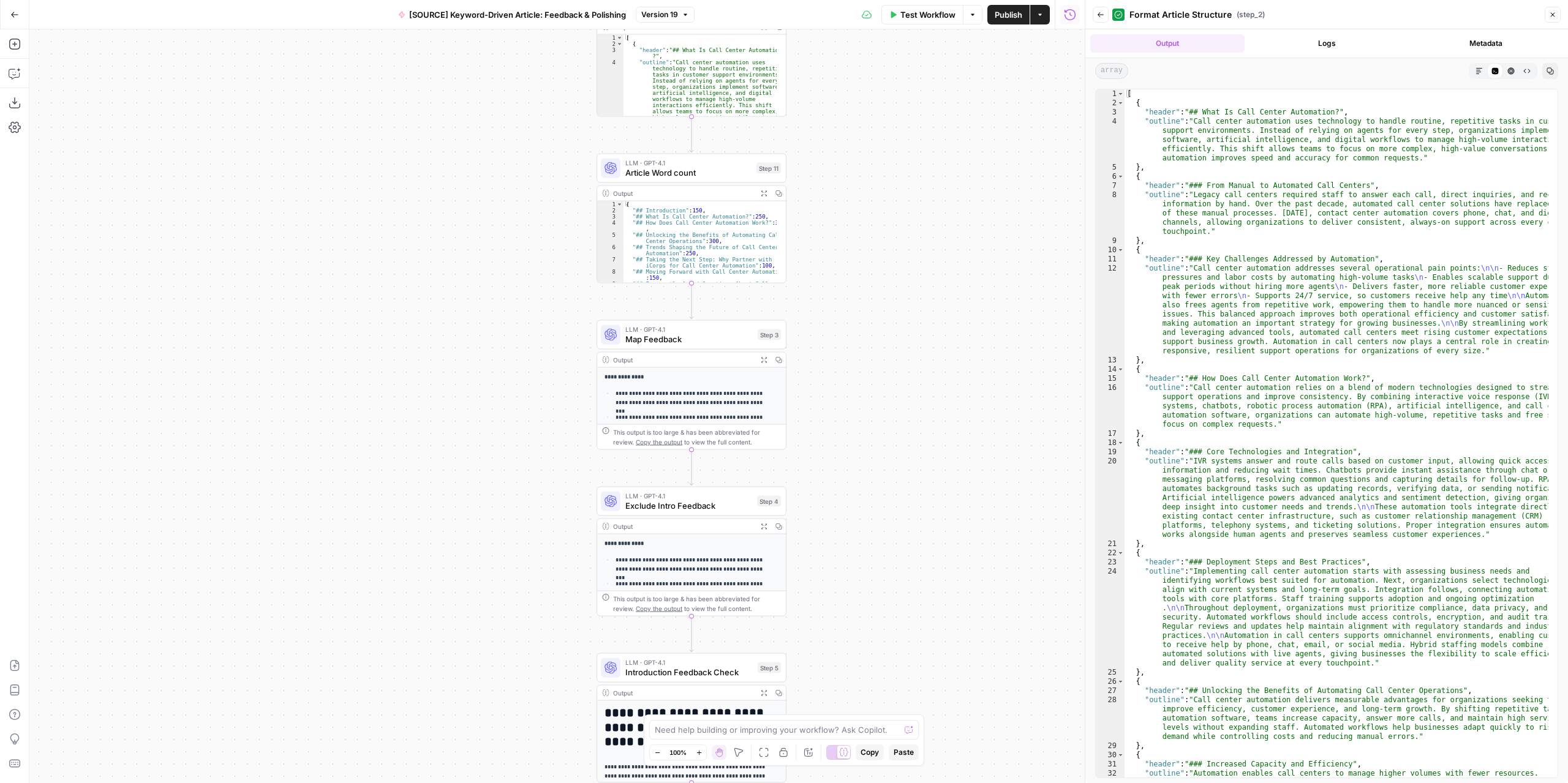
drag, startPoint x: 920, startPoint y: 288, endPoint x: 949, endPoint y: 326, distance: 47.8
click at [928, 407] on div "Workflow Set Inputs Inputs LLM · GPT-4.1 Extract Article Structure Step 1 Outpu…" at bounding box center [557, 406] width 1055 height 754
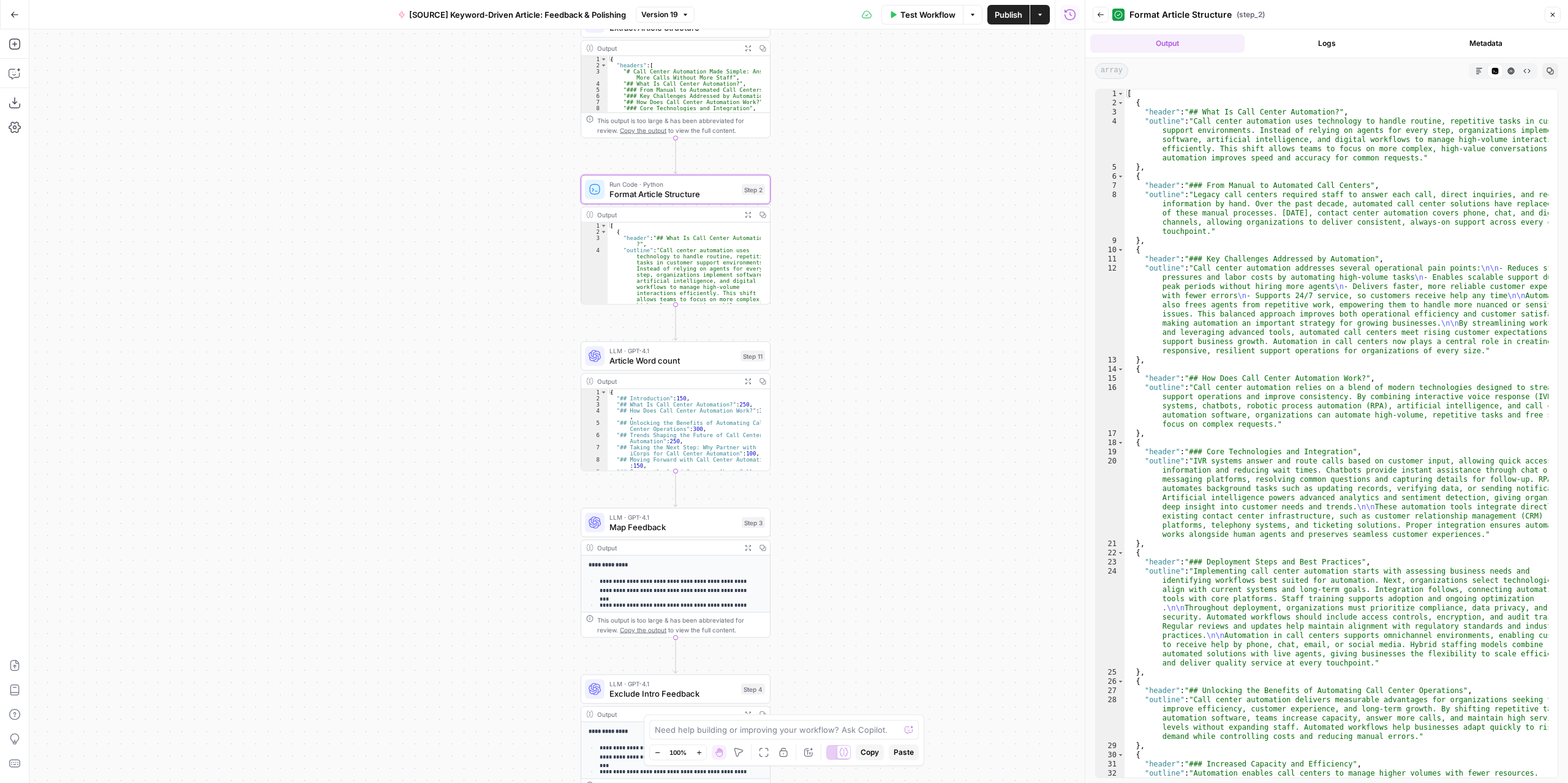
drag, startPoint x: 1037, startPoint y: 260, endPoint x: 1015, endPoint y: 468, distance: 209.2
click at [1017, 476] on div "Workflow Set Inputs Inputs LLM · GPT-4.1 Extract Article Structure Step 1 Outpu…" at bounding box center [557, 406] width 1055 height 754
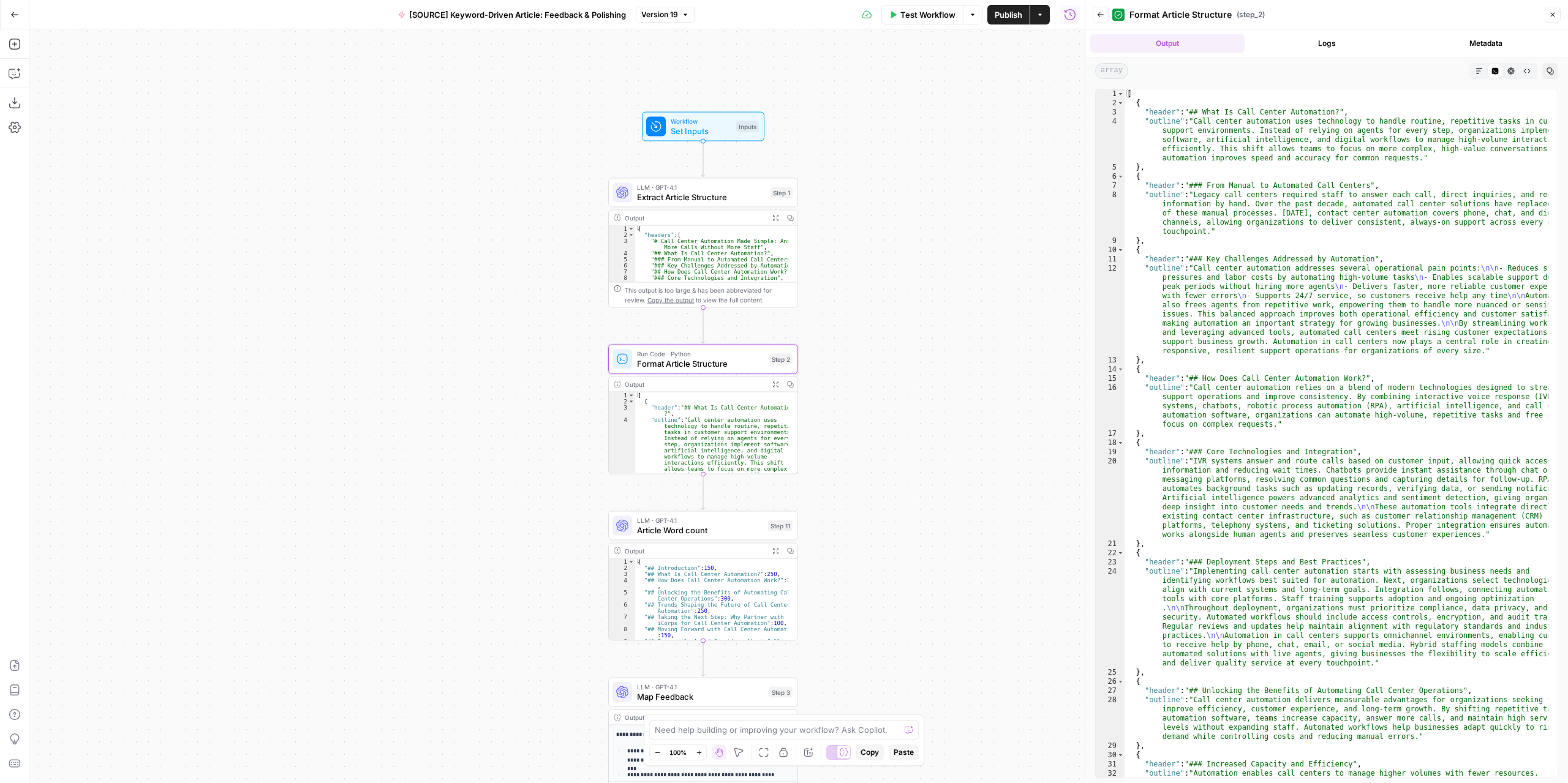
drag, startPoint x: 916, startPoint y: 287, endPoint x: 937, endPoint y: 440, distance: 154.4
click at [937, 440] on div "Workflow Set Inputs Inputs LLM · GPT-4.1 Extract Article Structure Step 1 Outpu…" at bounding box center [557, 406] width 1055 height 754
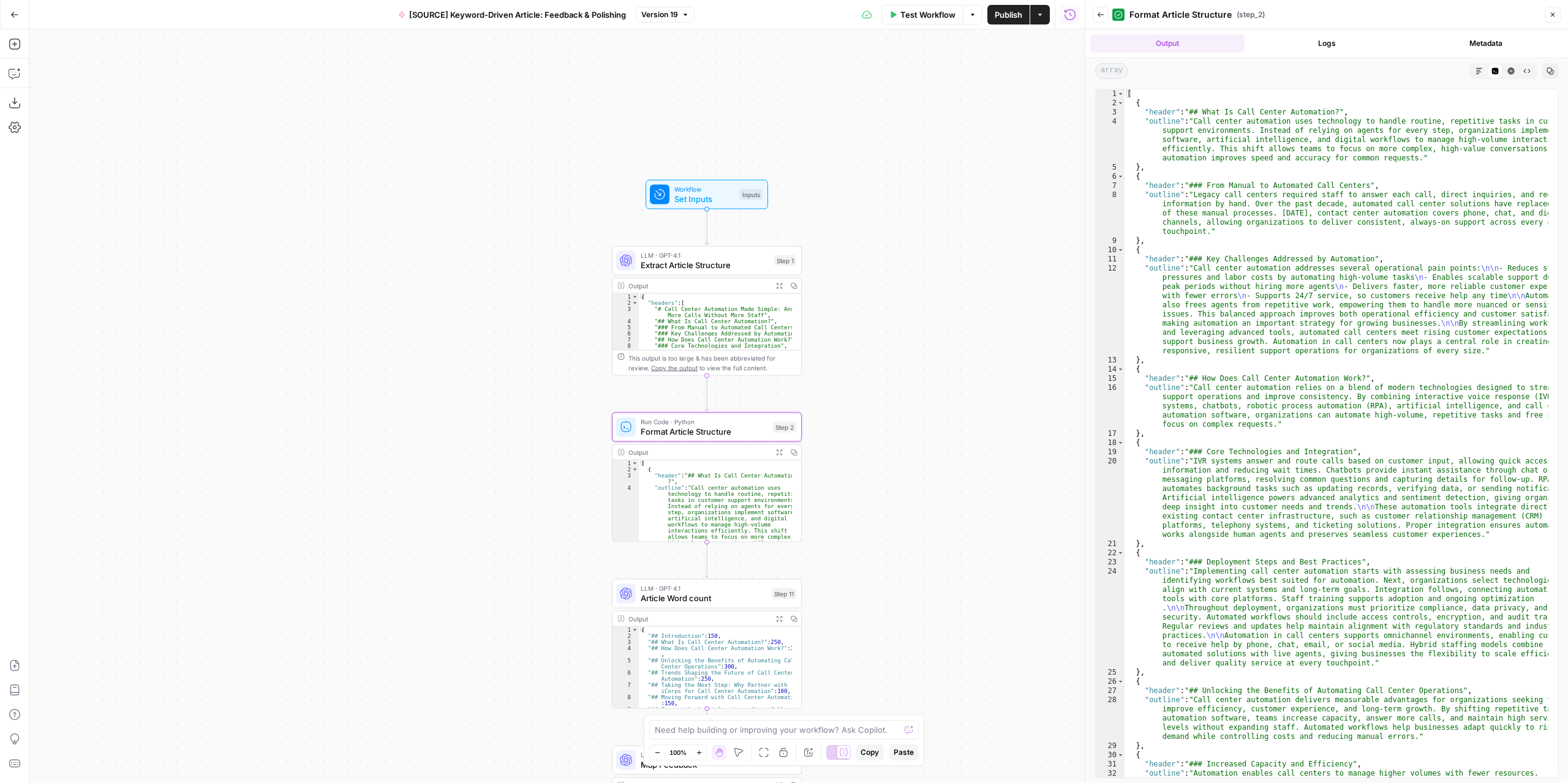
drag, startPoint x: 876, startPoint y: 401, endPoint x: 876, endPoint y: 386, distance: 15.0
click at [876, 386] on div "Workflow Set Inputs Inputs LLM · GPT-4.1 Extract Article Structure Step 1 Outpu…" at bounding box center [557, 406] width 1055 height 754
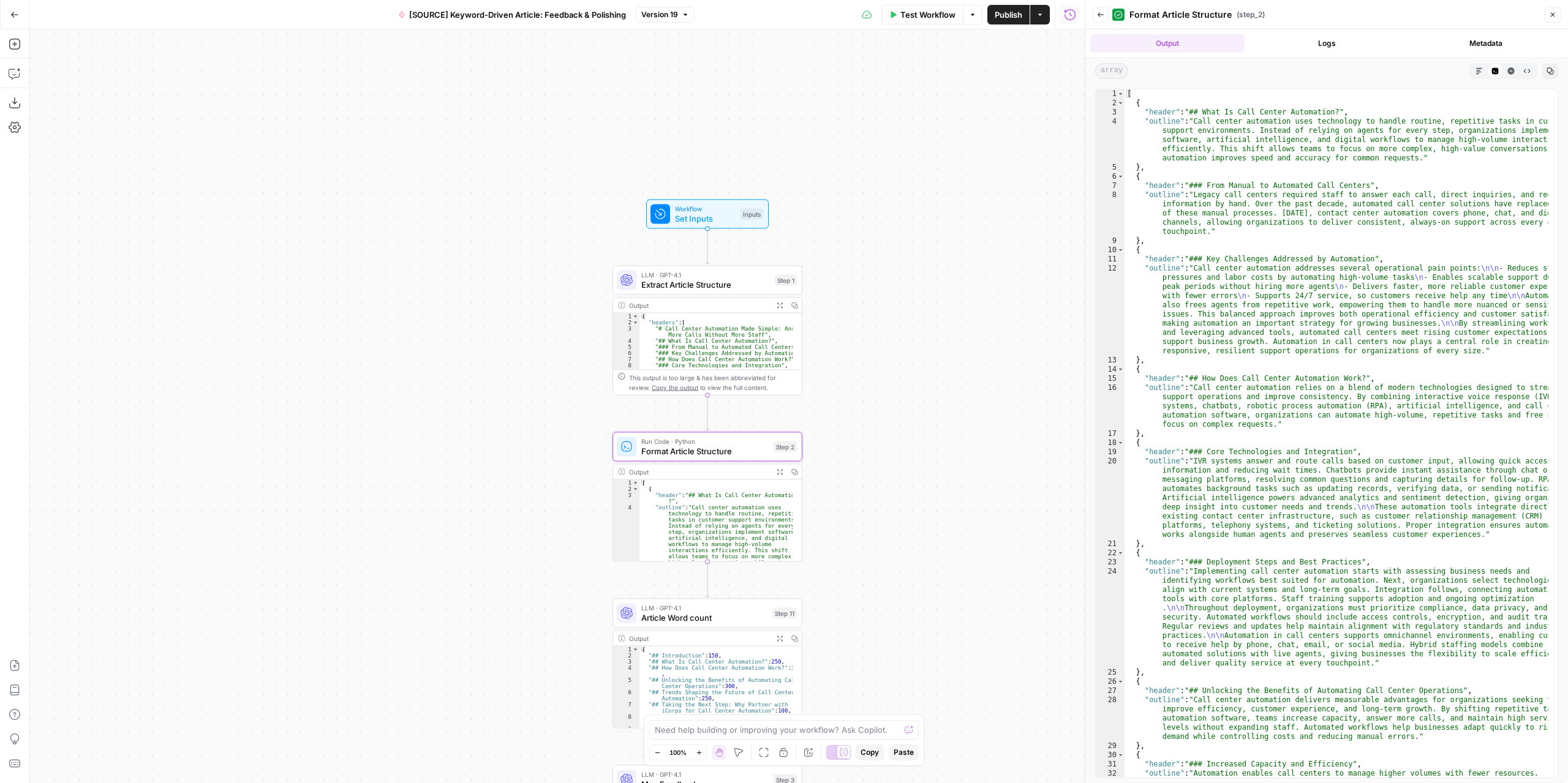
click at [832, 384] on div "Workflow Set Inputs Inputs LLM · GPT-4.1 Extract Article Structure Step 1 Outpu…" at bounding box center [557, 406] width 1055 height 754
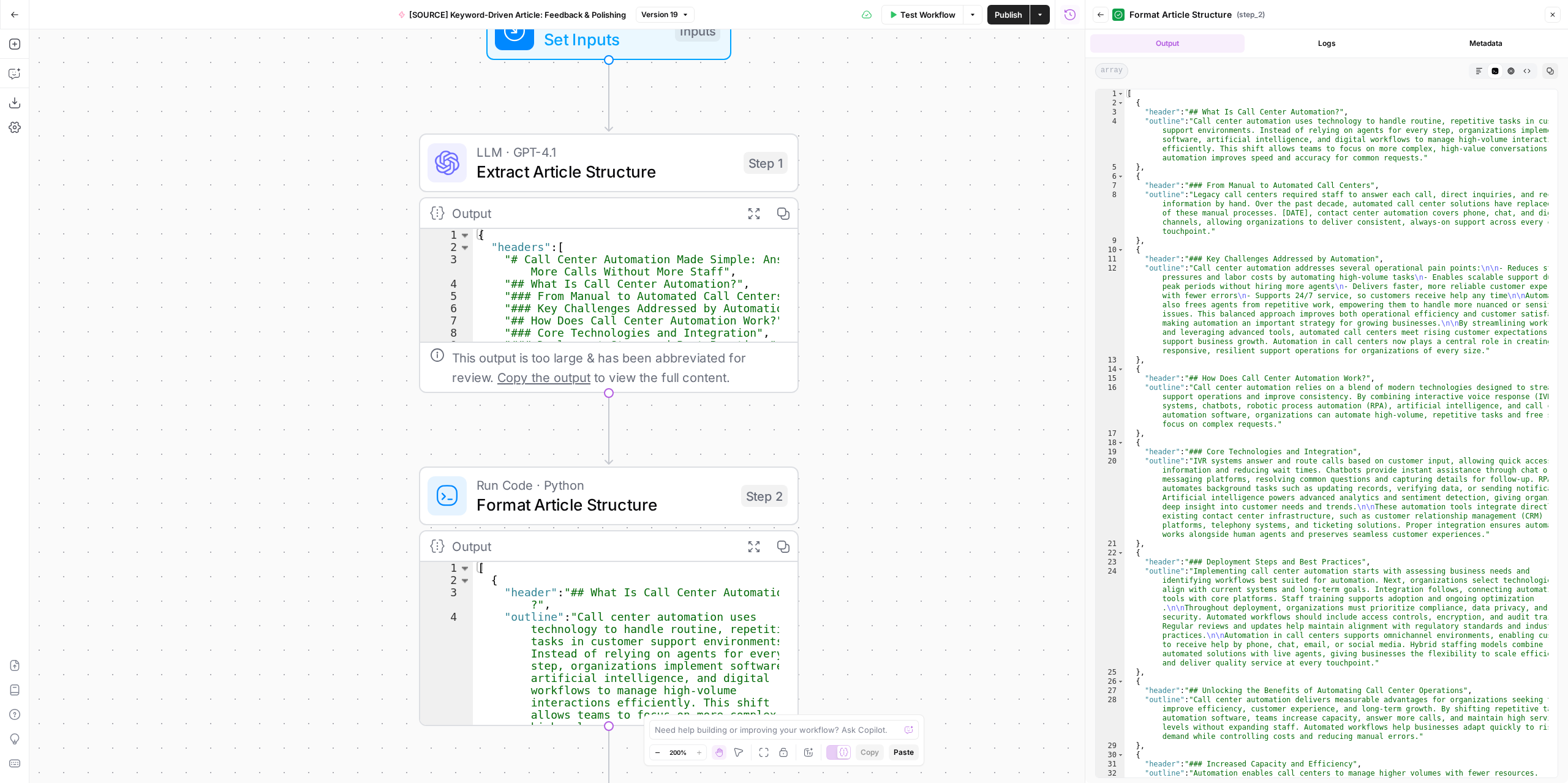
drag, startPoint x: 832, startPoint y: 384, endPoint x: 858, endPoint y: 372, distance: 28.6
click at [858, 372] on div "Workflow Set Inputs Inputs LLM · GPT-4.1 Extract Article Structure Step 1 Outpu…" at bounding box center [557, 406] width 1055 height 754
click at [752, 219] on button "Expand Output" at bounding box center [753, 213] width 29 height 29
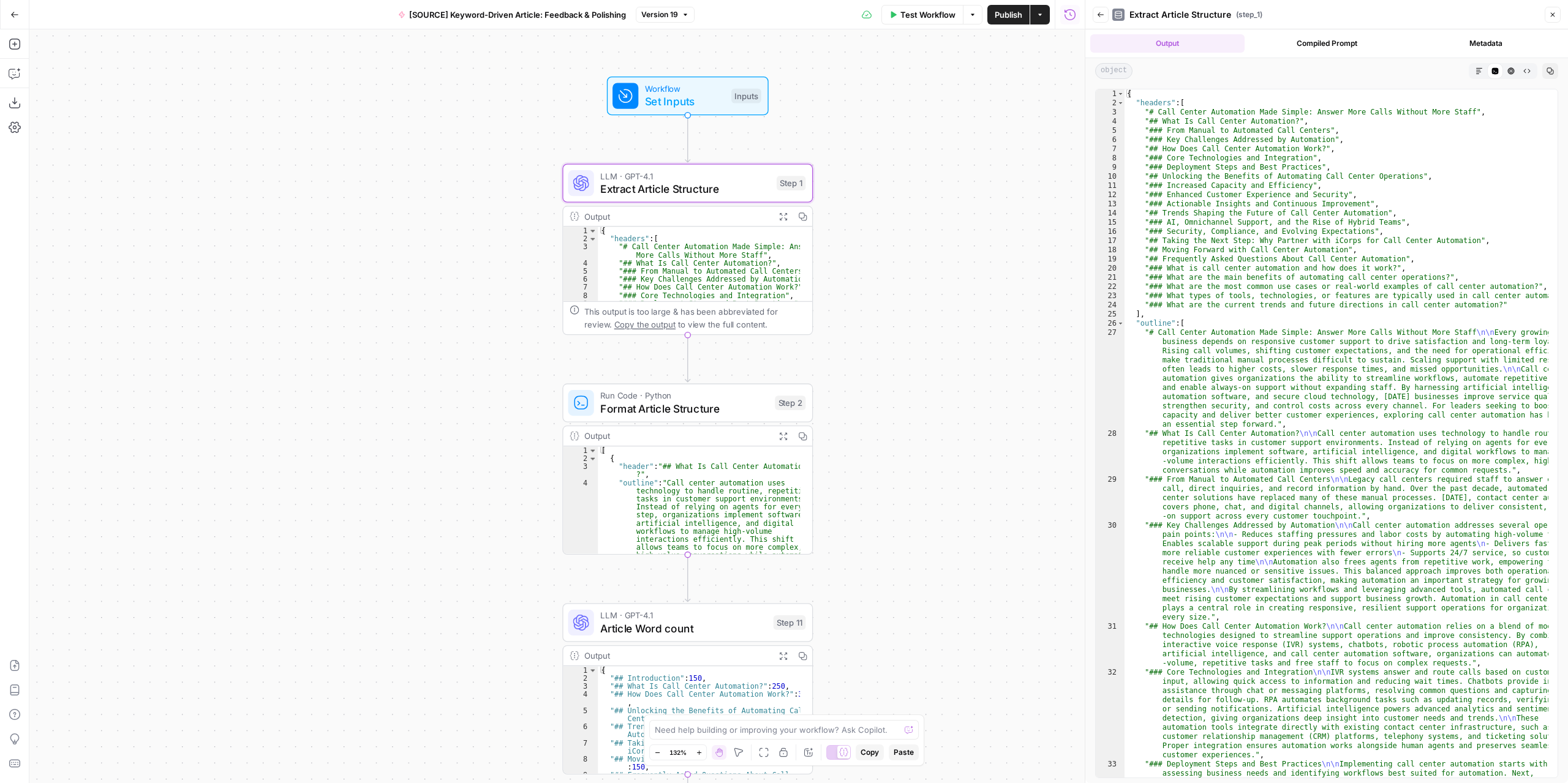
drag, startPoint x: 927, startPoint y: 349, endPoint x: 914, endPoint y: 326, distance: 26.4
click at [914, 326] on div "Workflow Set Inputs Inputs LLM · GPT-4.1 Extract Article Structure Step 1 Outpu…" at bounding box center [557, 406] width 1055 height 754
click at [738, 198] on div "LLM · GPT-4.1 Extract Article Structure Step 1 Copy step Delete step Edit Note …" at bounding box center [687, 182] width 250 height 39
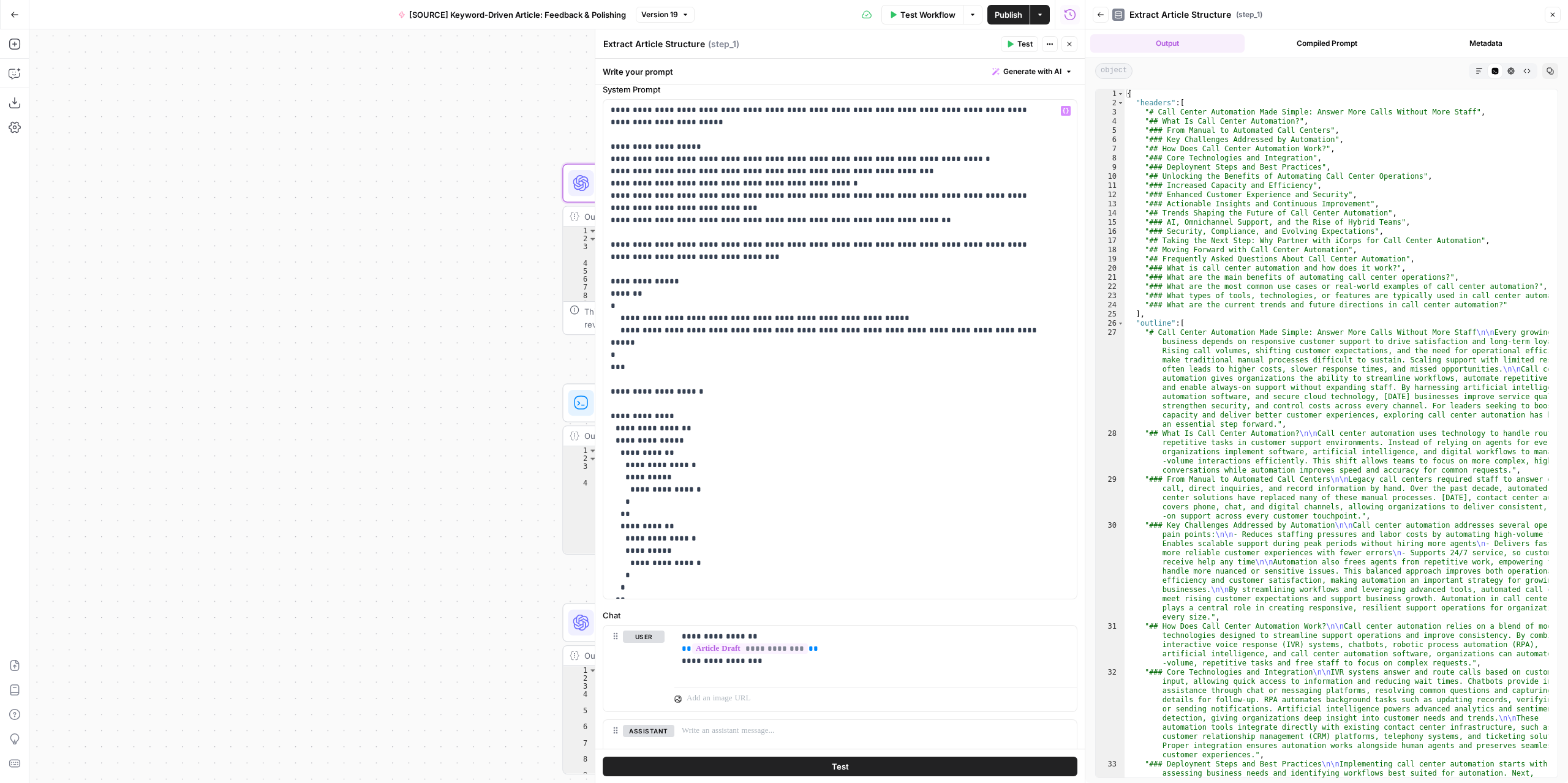
scroll to position [201, 0]
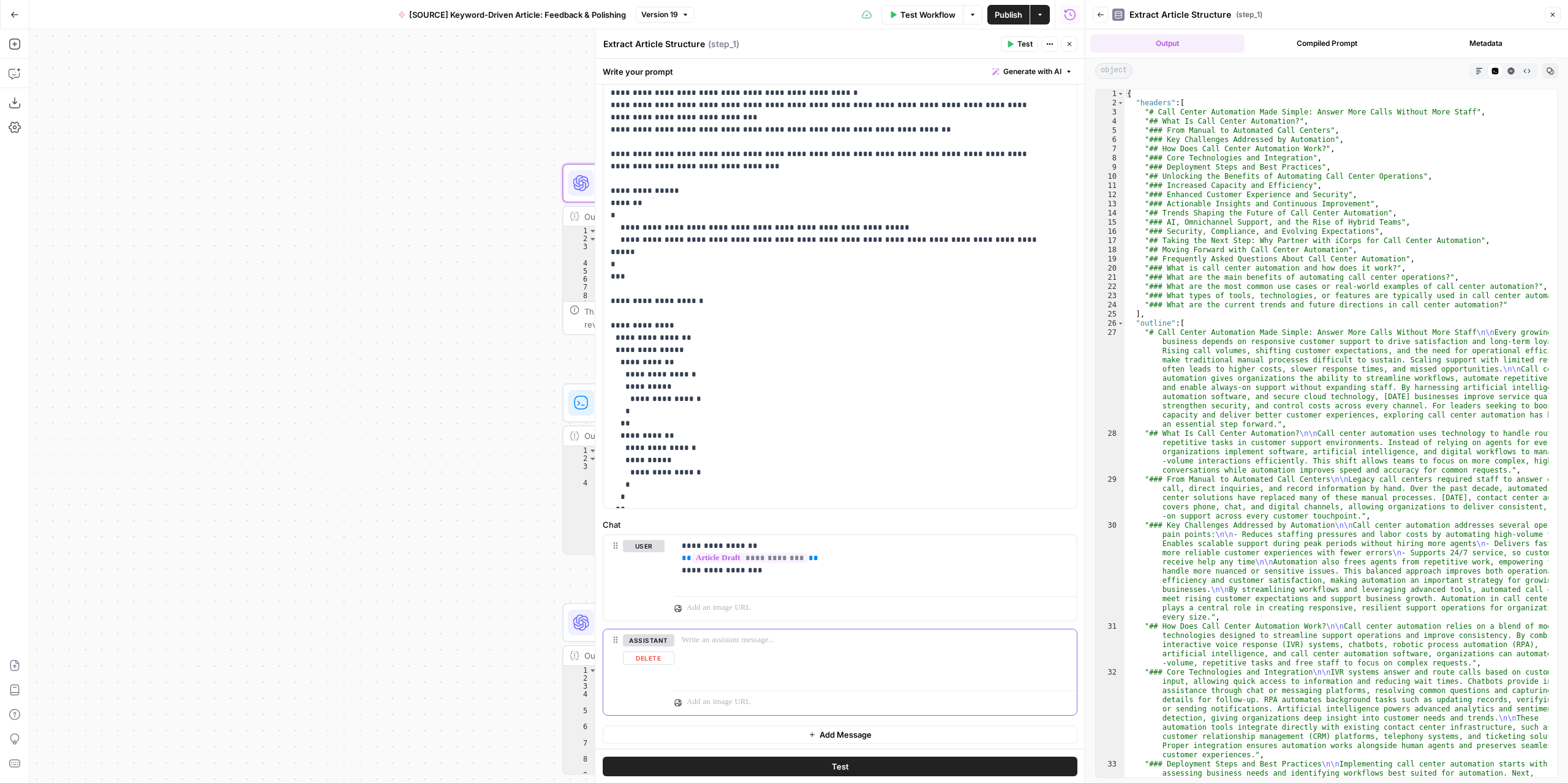
click at [631, 658] on button "Delete" at bounding box center [648, 658] width 51 height 13
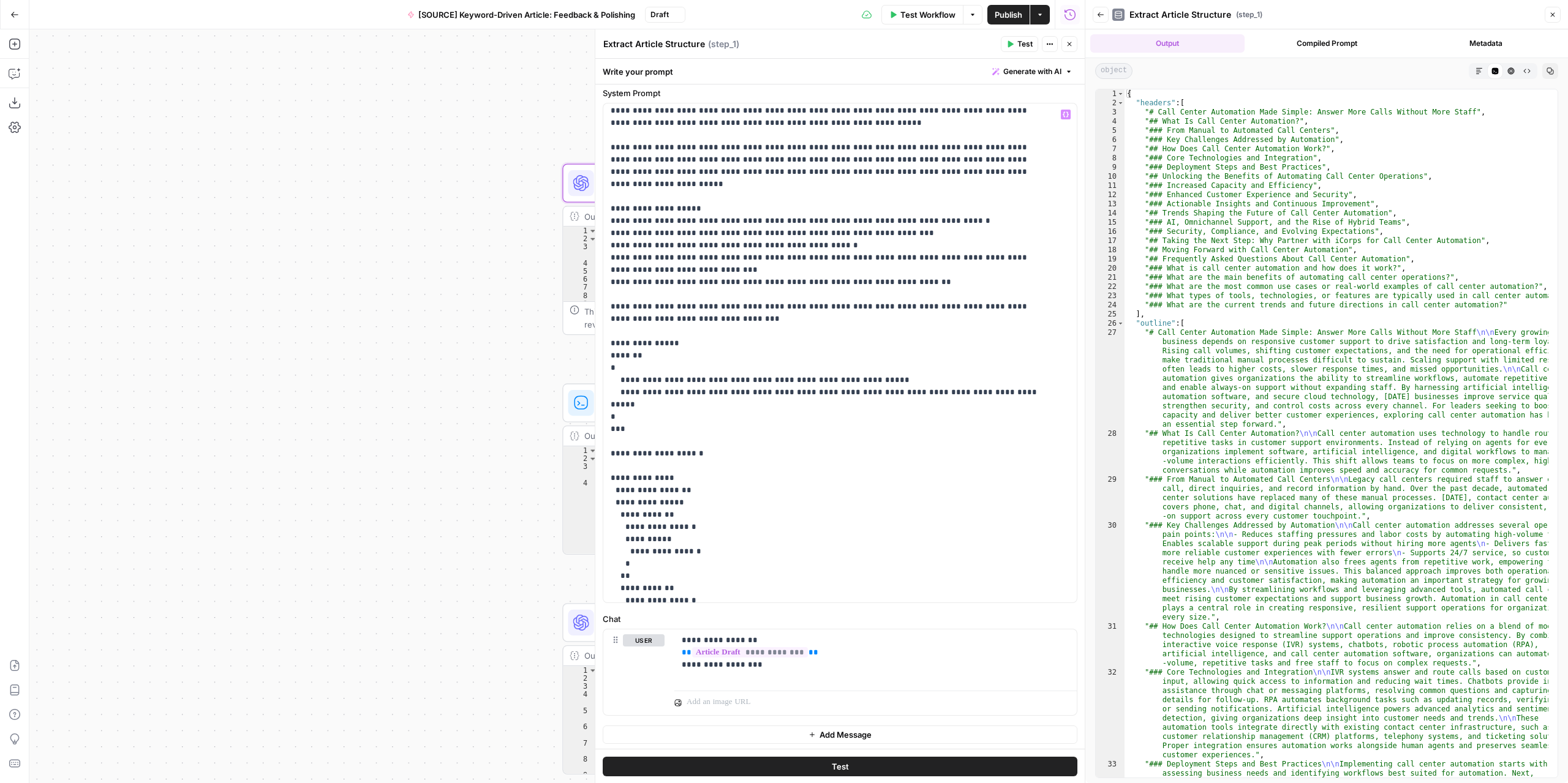
scroll to position [0, 0]
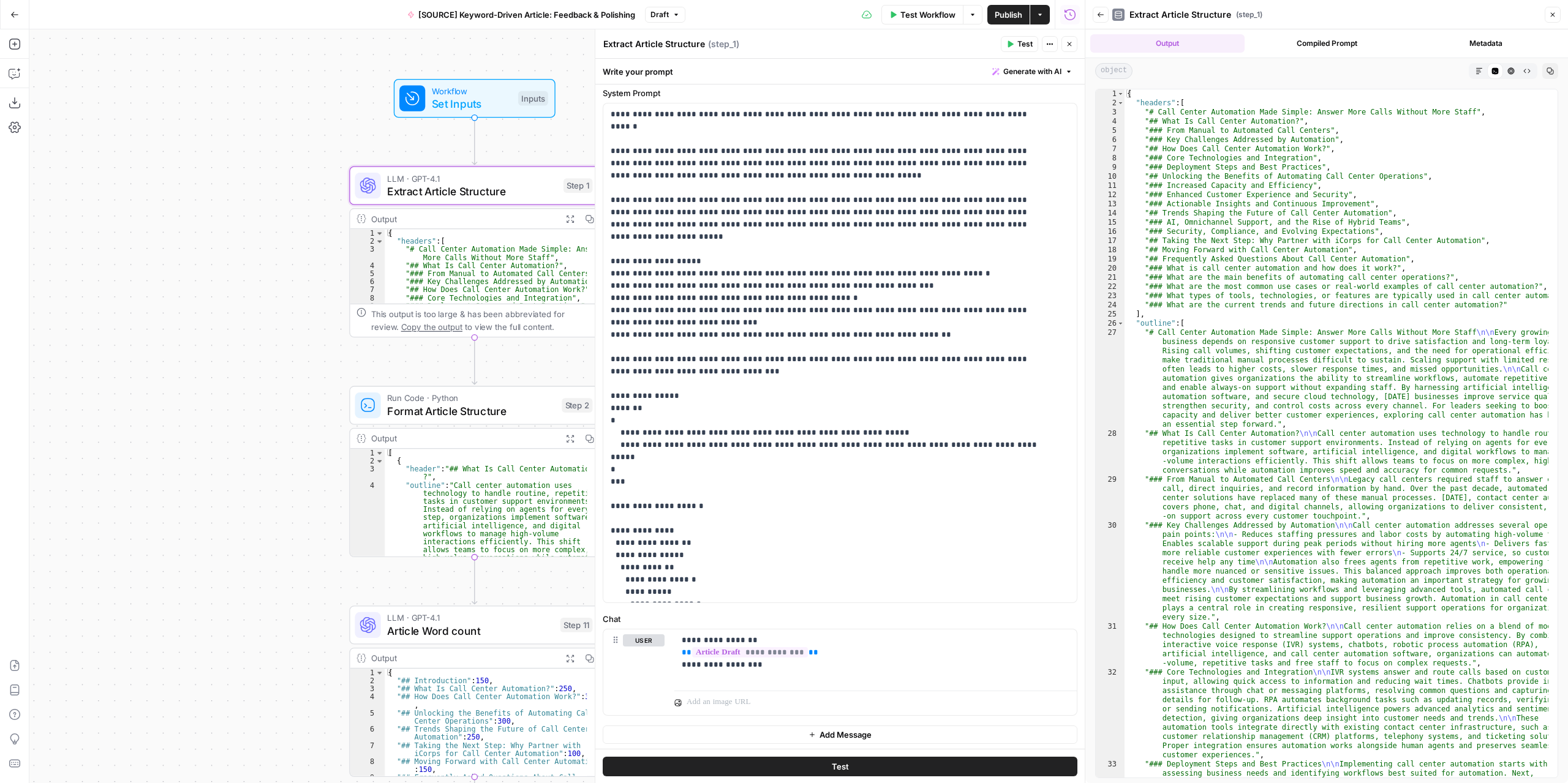
drag, startPoint x: 458, startPoint y: 359, endPoint x: 312, endPoint y: 366, distance: 146.2
click at [312, 366] on div "Workflow Set Inputs Inputs LLM · GPT-4.1 Extract Article Structure Step 1 Outpu…" at bounding box center [557, 406] width 1055 height 754
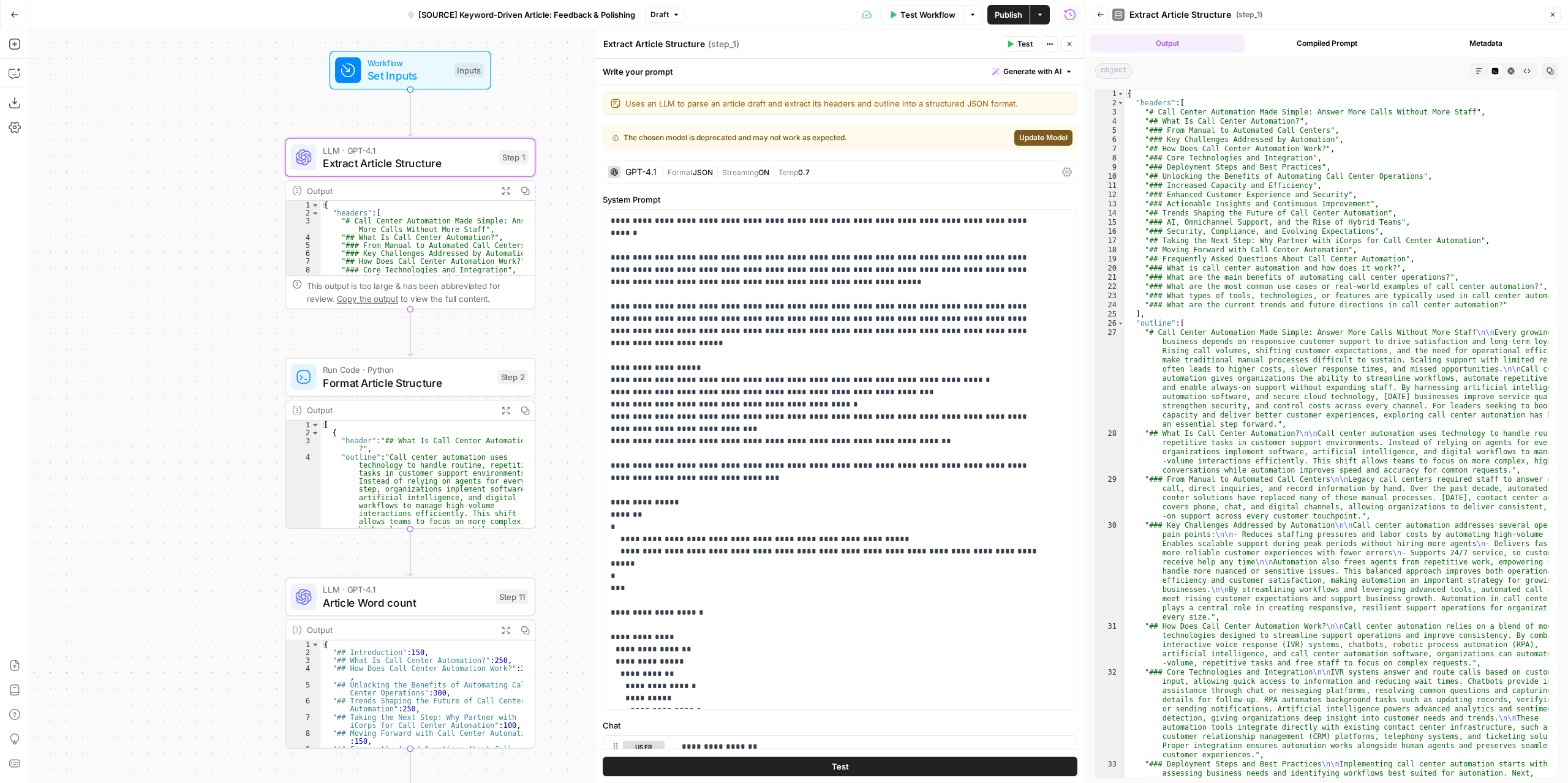
drag, startPoint x: 302, startPoint y: 352, endPoint x: 239, endPoint y: 324, distance: 68.9
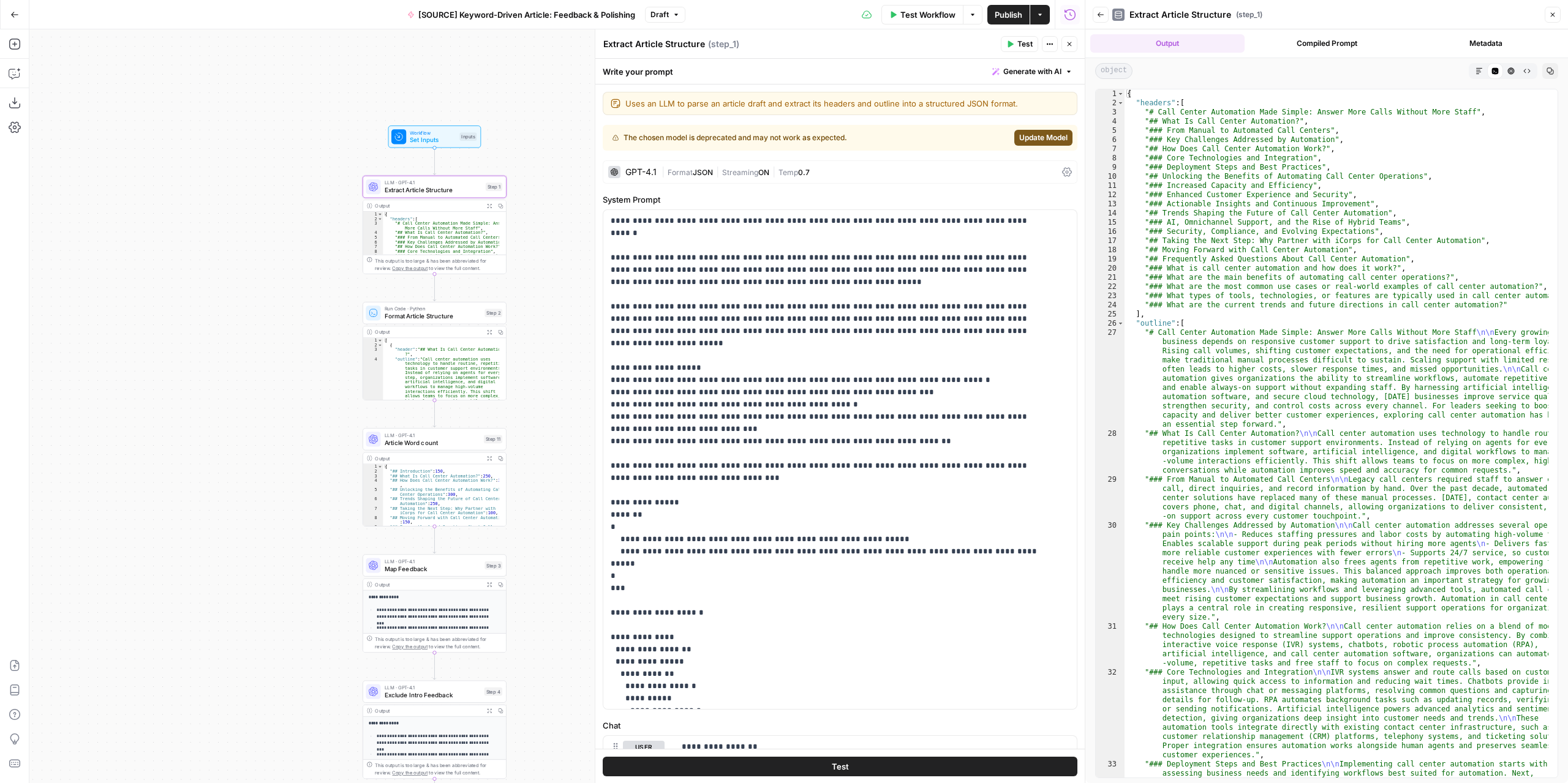
drag, startPoint x: 575, startPoint y: 406, endPoint x: 532, endPoint y: 353, distance: 68.2
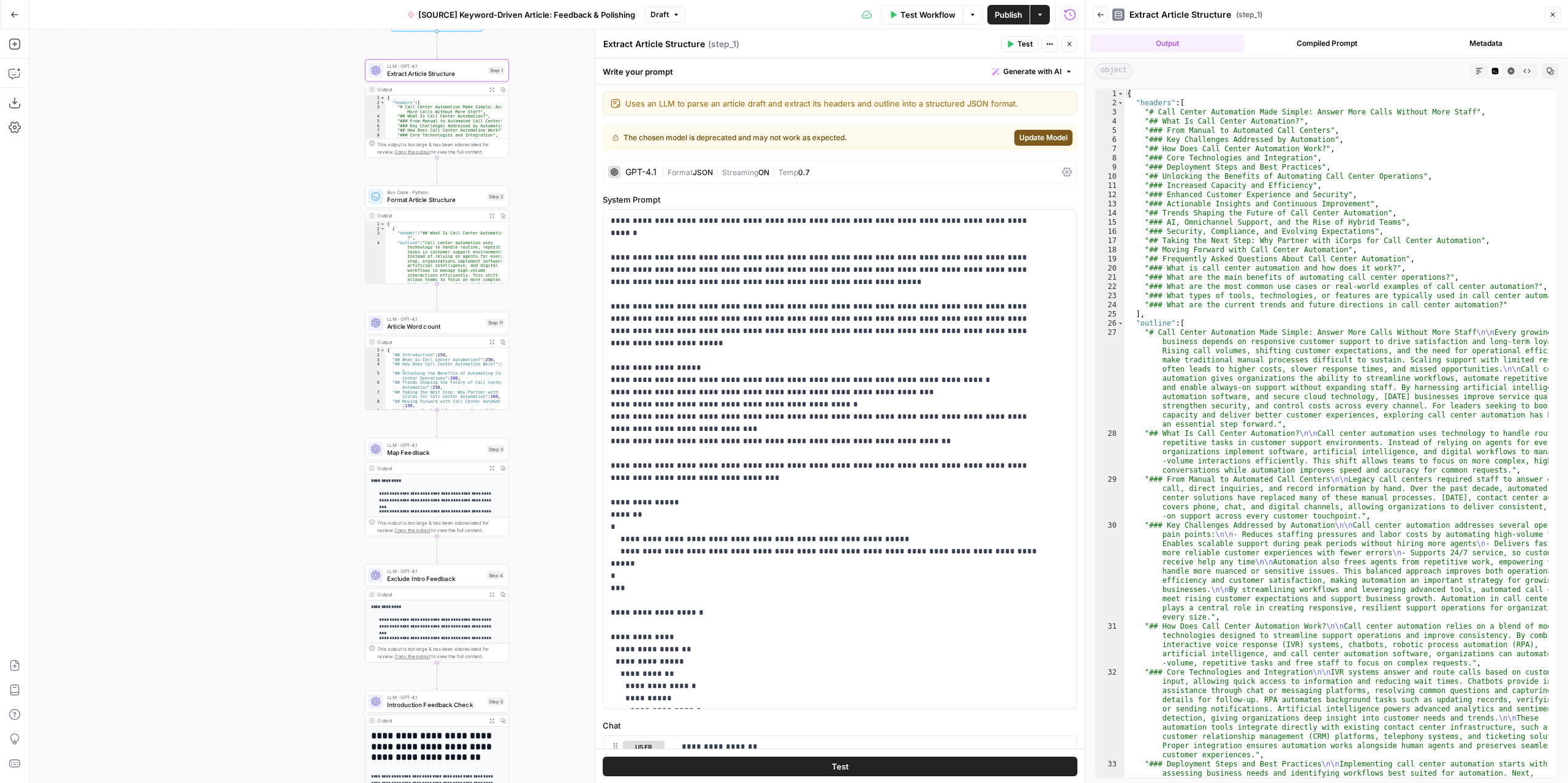
drag, startPoint x: 540, startPoint y: 406, endPoint x: 542, endPoint y: 290, distance: 116.0
click at [542, 290] on div "Workflow Set Inputs Inputs LLM · GPT-4.1 Extract Article Structure Step 1 Outpu…" at bounding box center [557, 406] width 1055 height 754
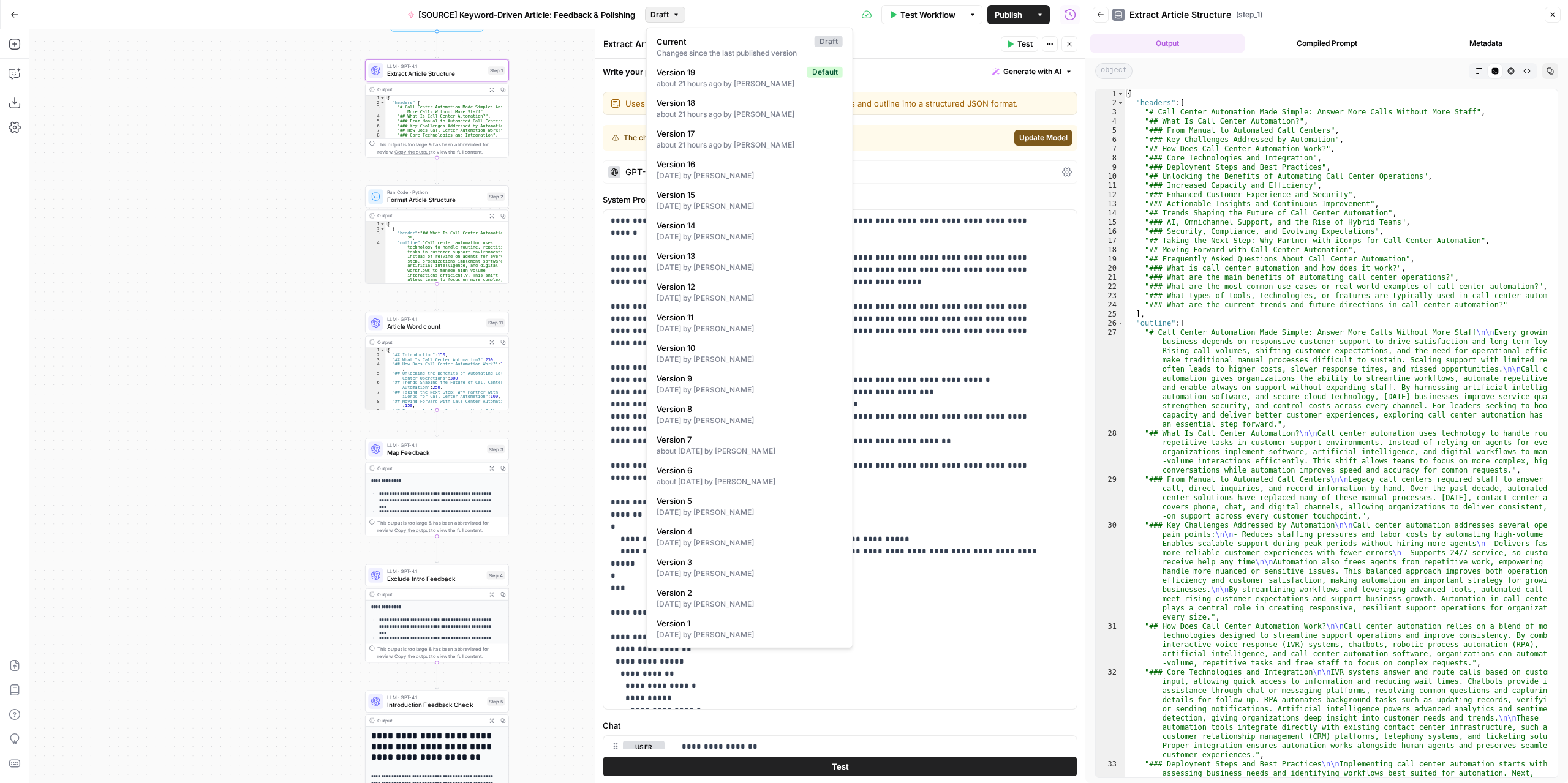
click at [665, 18] on span "Draft" at bounding box center [659, 15] width 18 height 11
click at [706, 73] on span "Version 19" at bounding box center [729, 71] width 146 height 12
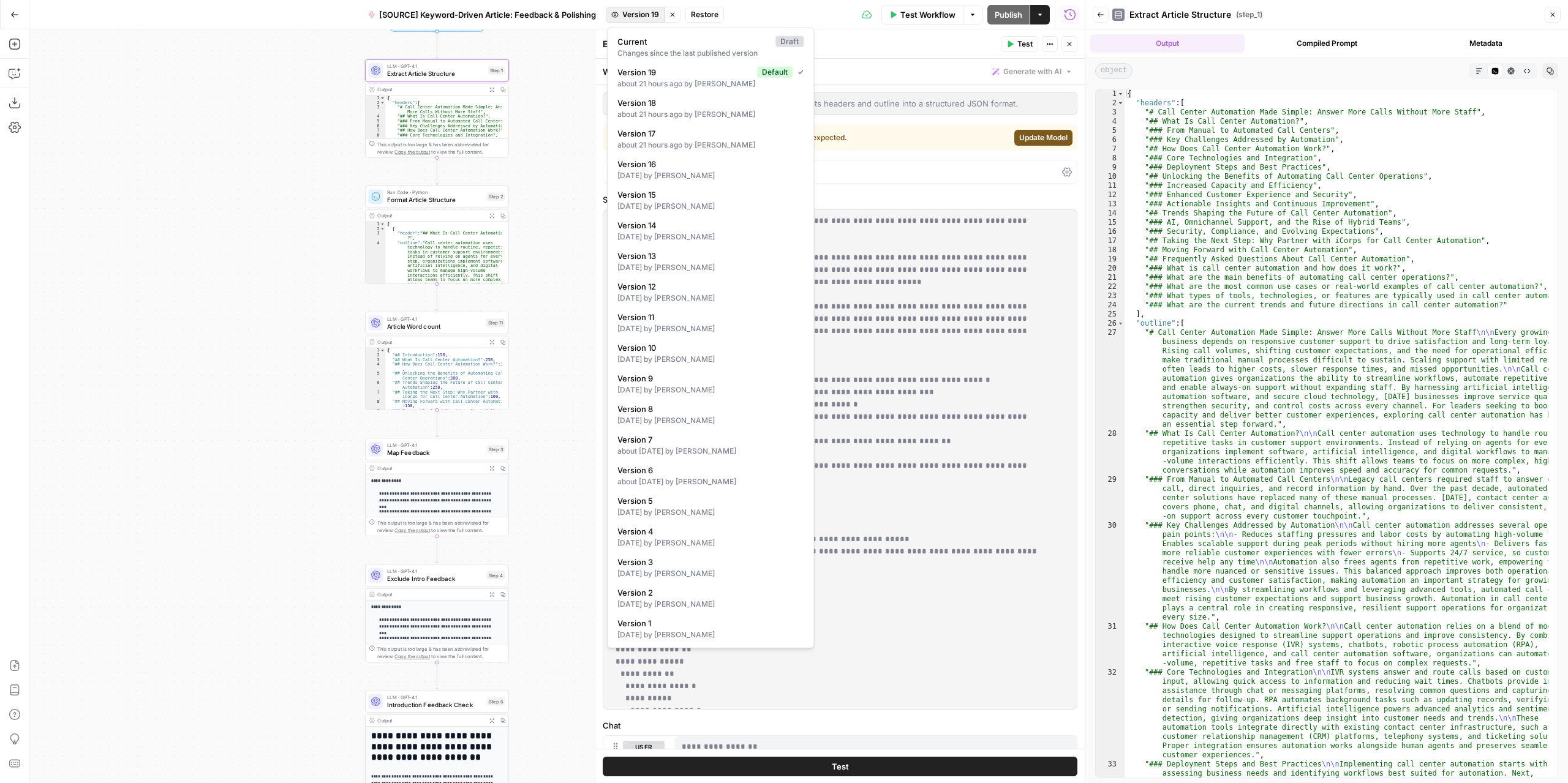
click at [642, 13] on span "Version 19" at bounding box center [640, 15] width 36 height 11
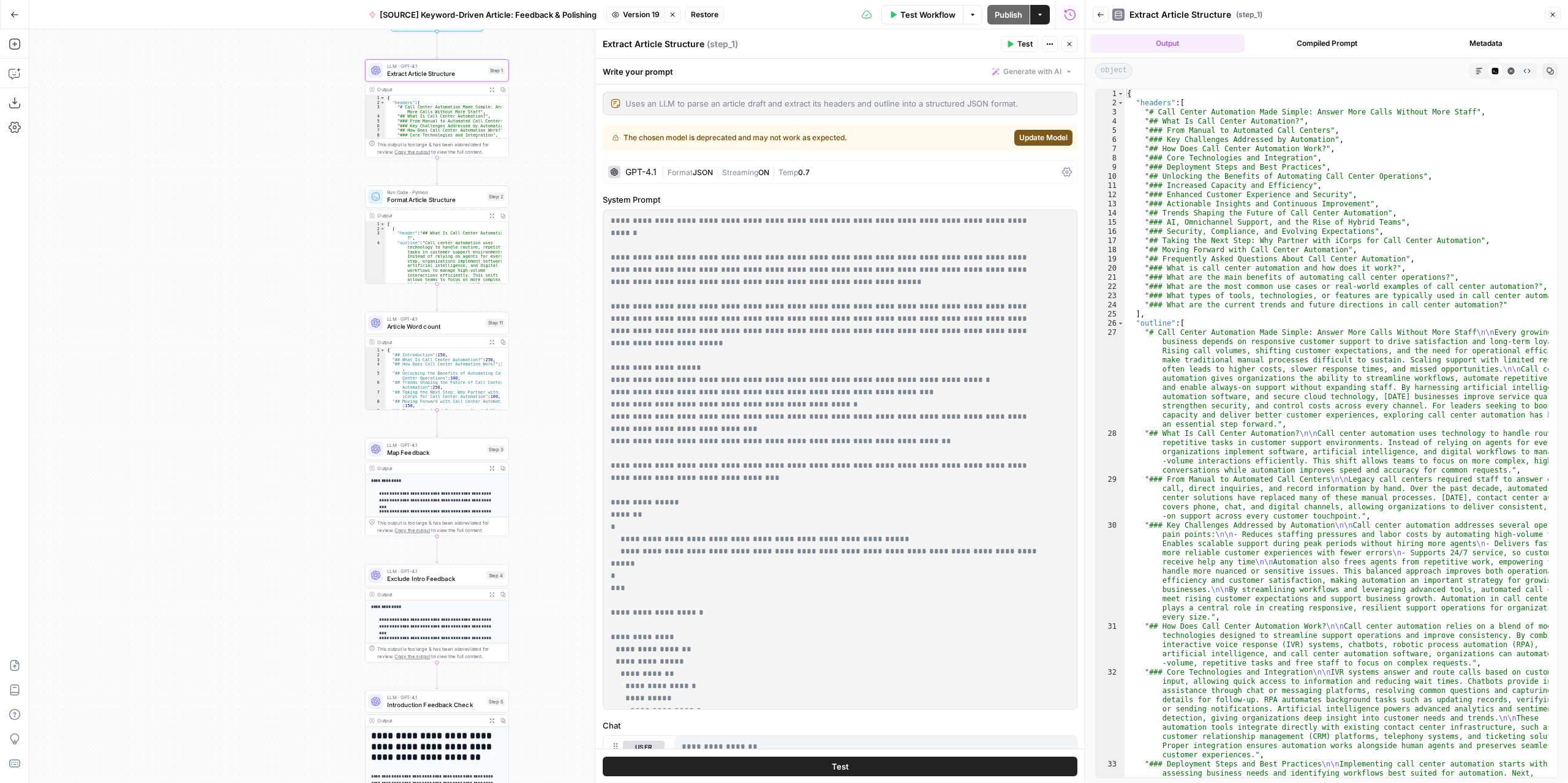
click at [642, 13] on span "Version 19" at bounding box center [641, 15] width 36 height 11
click at [703, 13] on span "Restore" at bounding box center [704, 15] width 27 height 11
click at [740, 141] on span "Restore" at bounding box center [743, 141] width 32 height 12
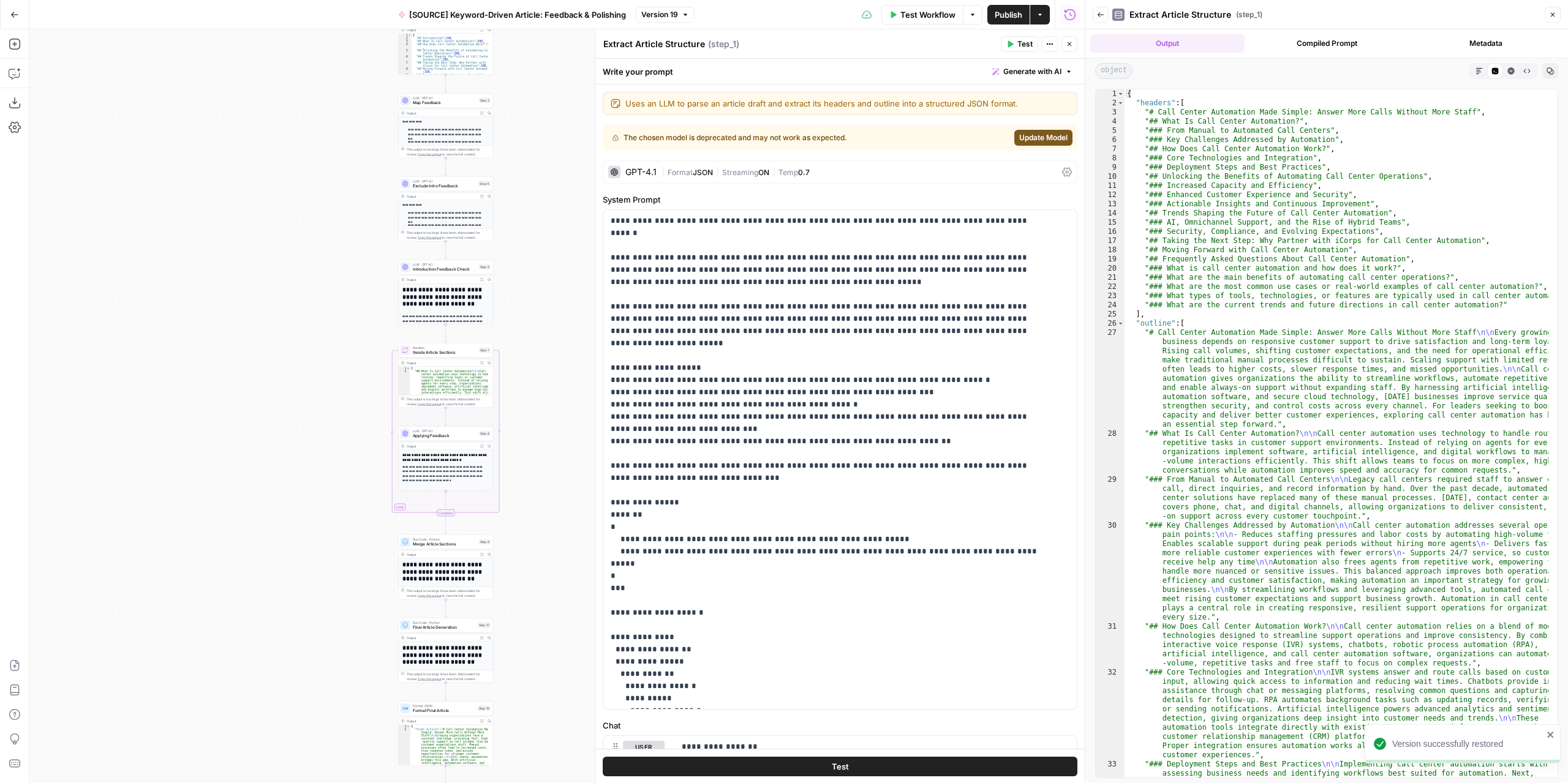
drag, startPoint x: 551, startPoint y: 445, endPoint x: 520, endPoint y: 203, distance: 244.0
click at [520, 203] on div "Workflow Set Inputs Inputs LLM · GPT-4.1 Extract Article Structure Step 1 Outpu…" at bounding box center [557, 406] width 1055 height 754
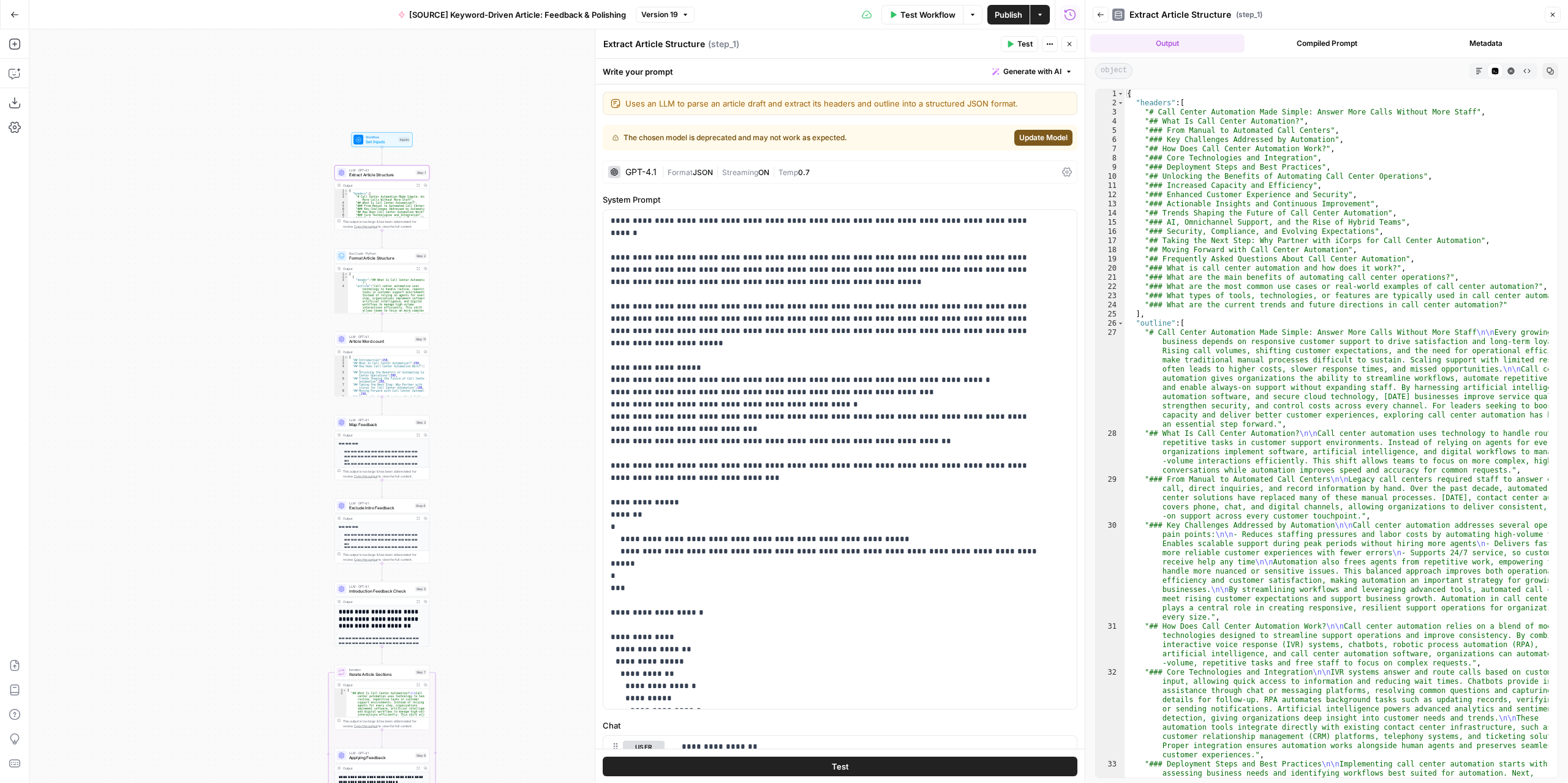
drag, startPoint x: 525, startPoint y: 238, endPoint x: 479, endPoint y: 501, distance: 267.0
click at [479, 504] on div "Workflow Set Inputs Inputs LLM · GPT-4.1 Extract Article Structure Step 1 Outpu…" at bounding box center [557, 406] width 1055 height 754
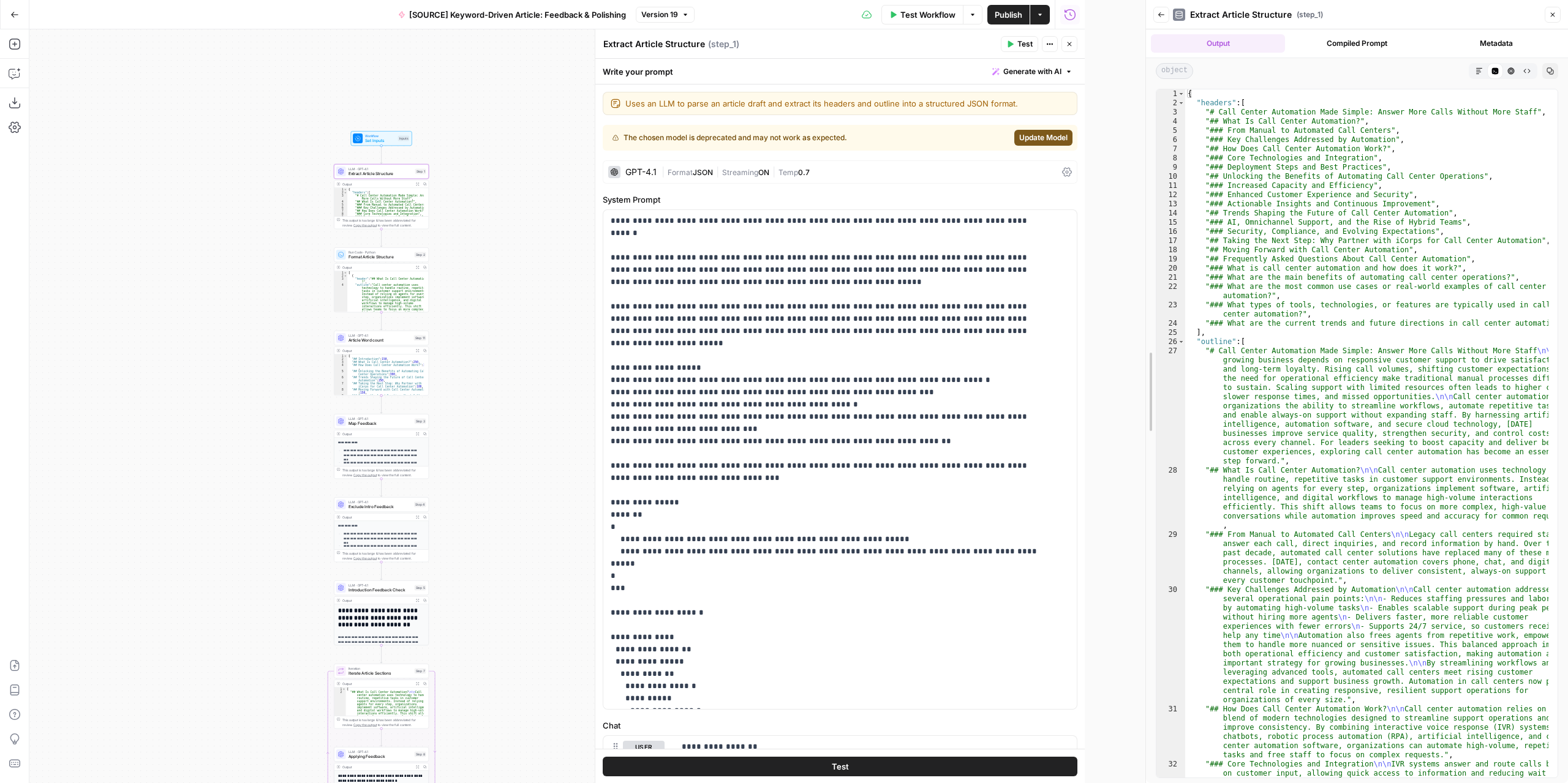
drag, startPoint x: 1083, startPoint y: 240, endPoint x: 1144, endPoint y: 238, distance: 61.0
click at [1144, 238] on div at bounding box center [1146, 392] width 12 height 783
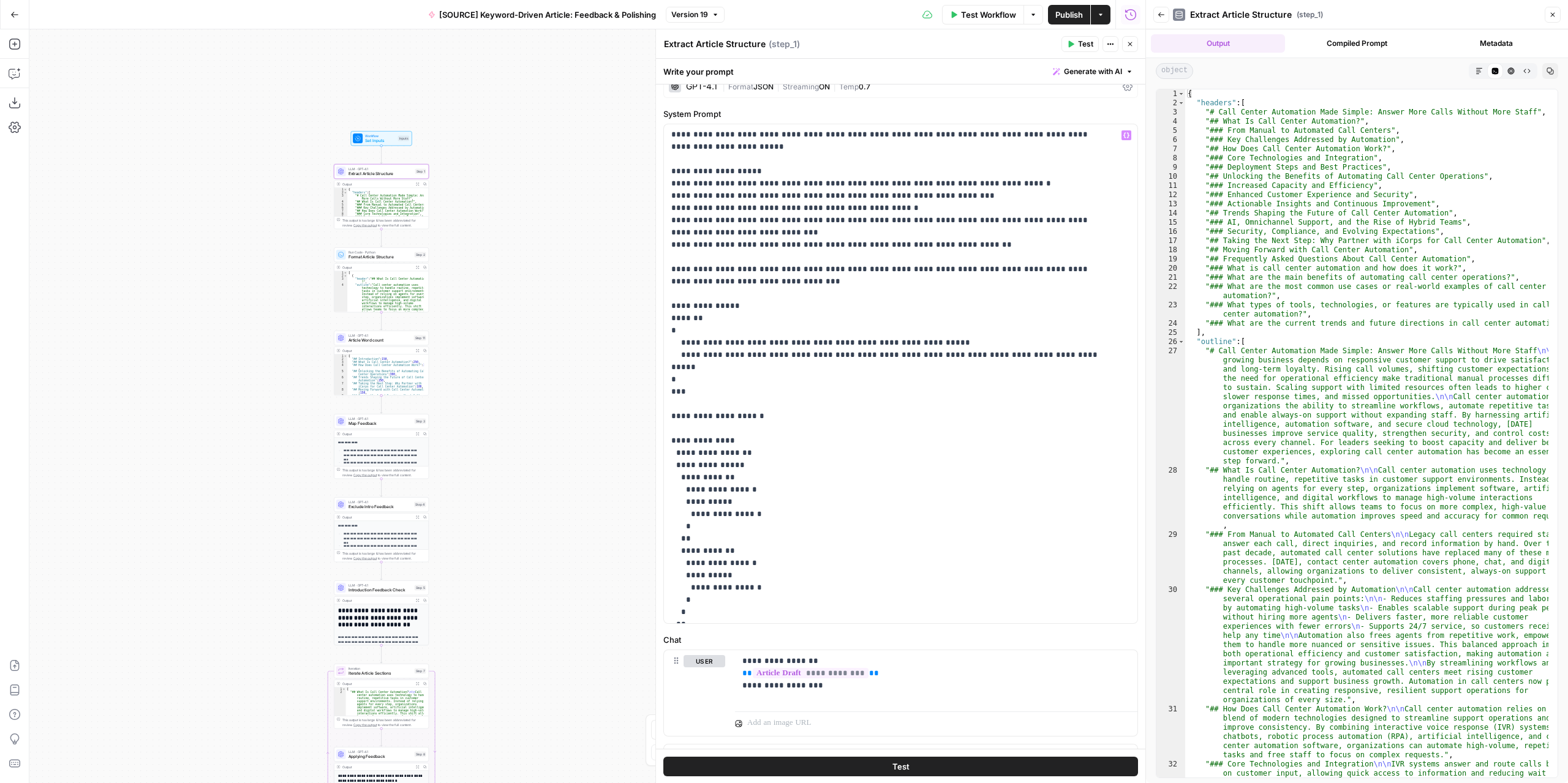
scroll to position [201, 0]
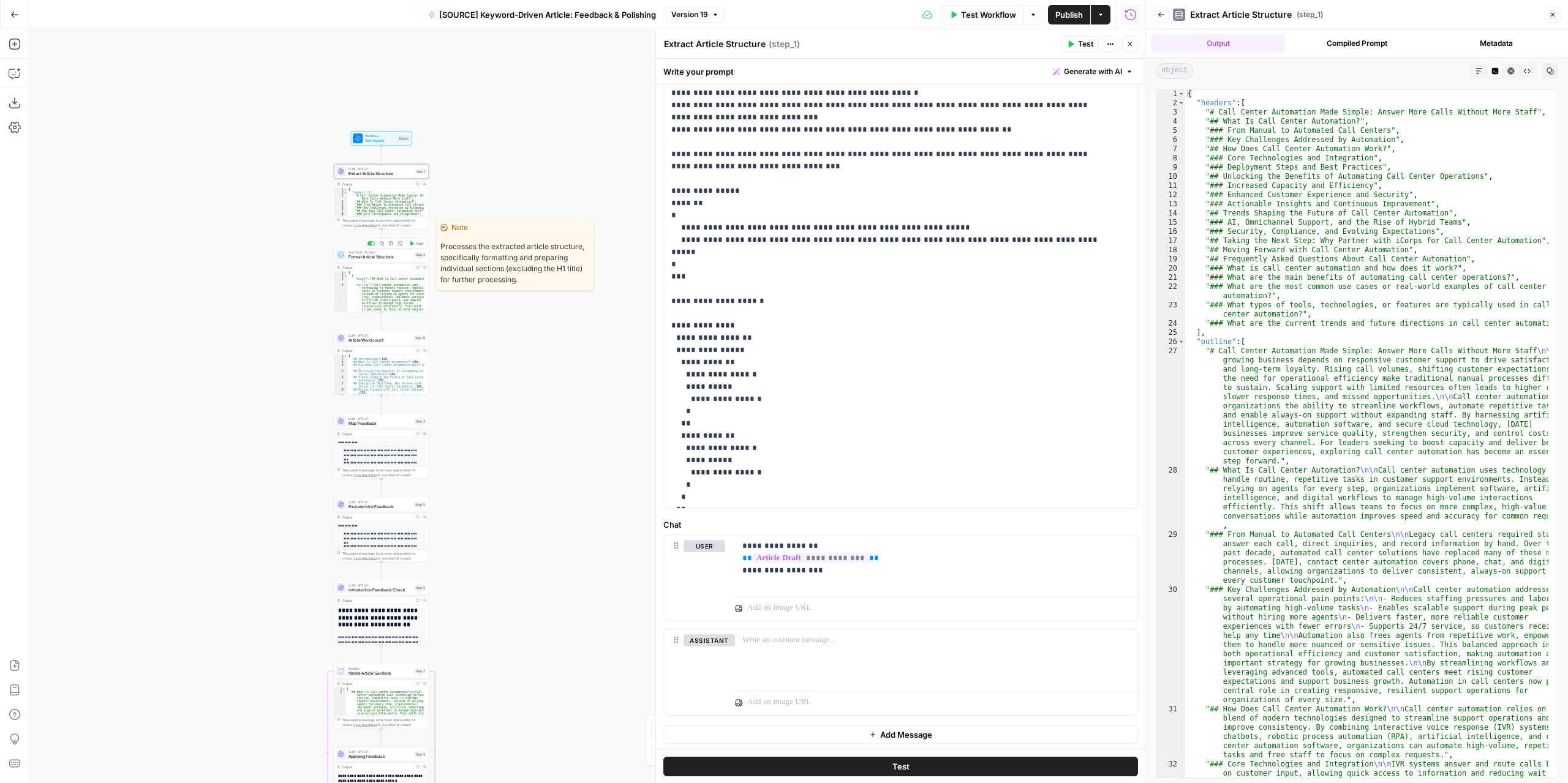
click at [394, 260] on span "Format Article Structure" at bounding box center [380, 257] width 64 height 6
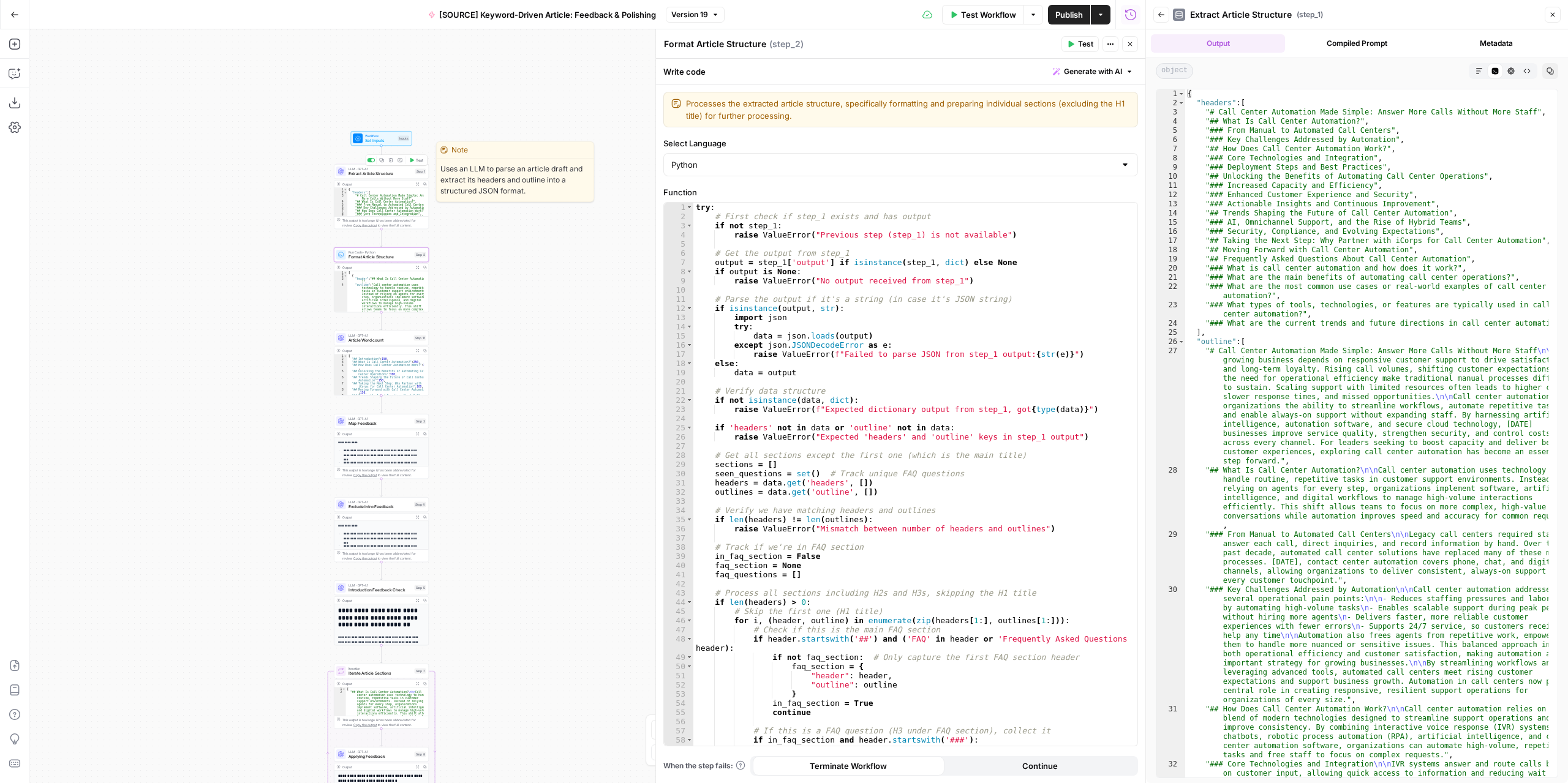
click at [416, 158] on span "Test" at bounding box center [419, 160] width 7 height 6
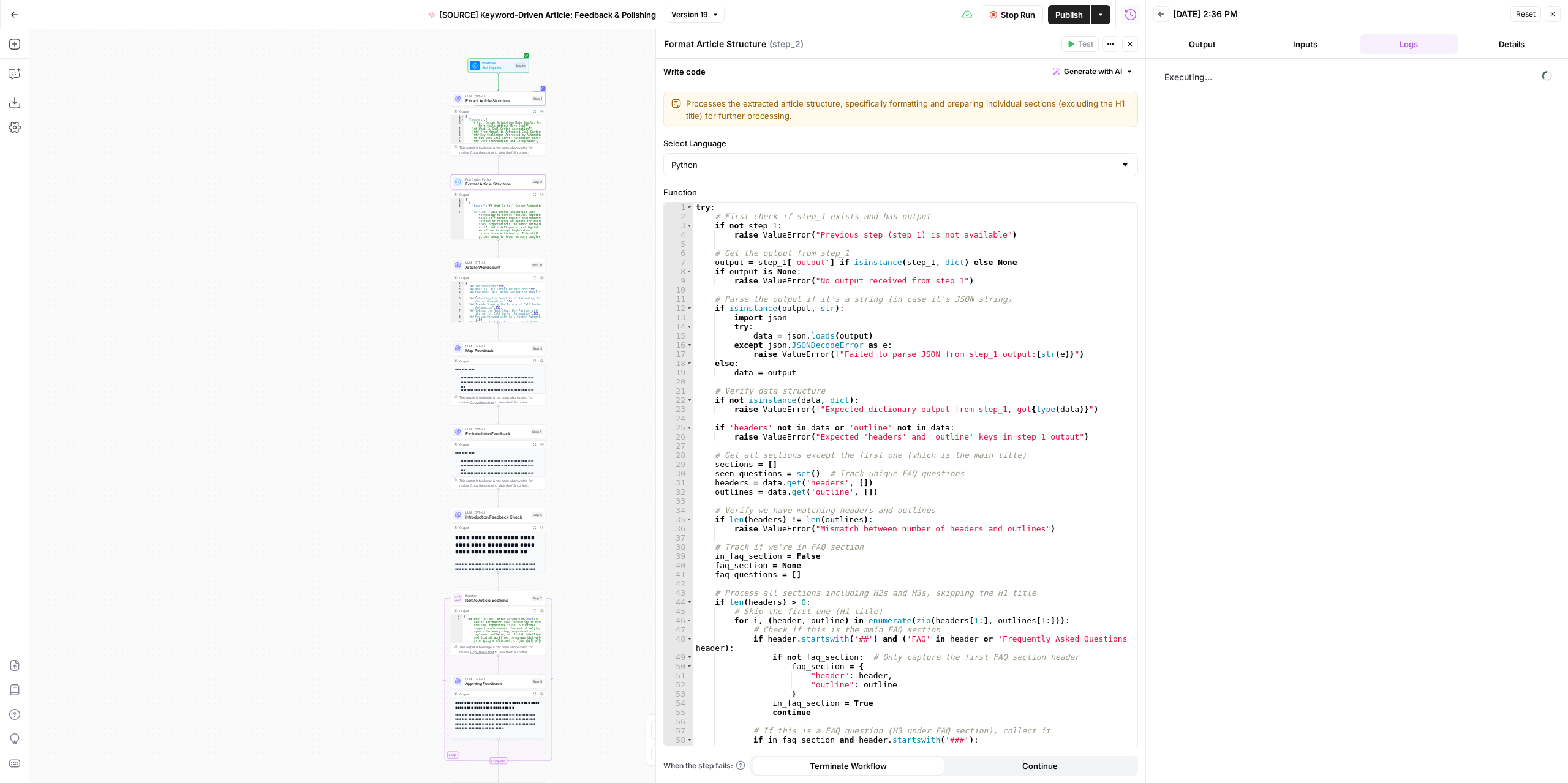
drag, startPoint x: 534, startPoint y: 319, endPoint x: 649, endPoint y: 338, distance: 116.6
click at [649, 338] on div "Workflow Set Inputs Inputs LLM · GPT-4.1 Extract Article Structure Step 1 Outpu…" at bounding box center [587, 406] width 1115 height 754
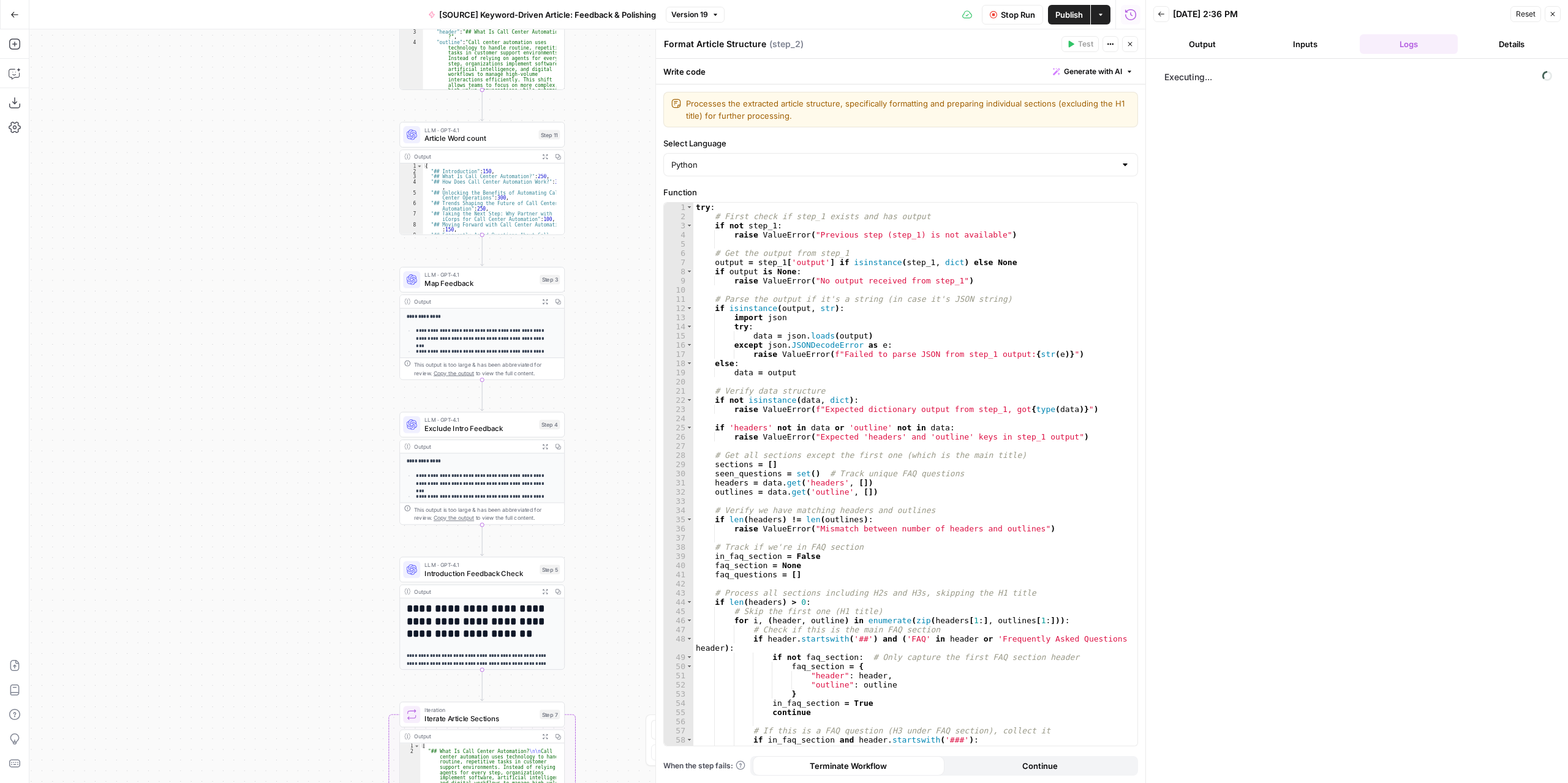
drag, startPoint x: 425, startPoint y: 462, endPoint x: 355, endPoint y: 451, distance: 70.9
click at [498, 289] on div "LLM · GPT-4.1 Map Feedback Step 3 Copy step Delete step Edit Note Test" at bounding box center [482, 279] width 165 height 26
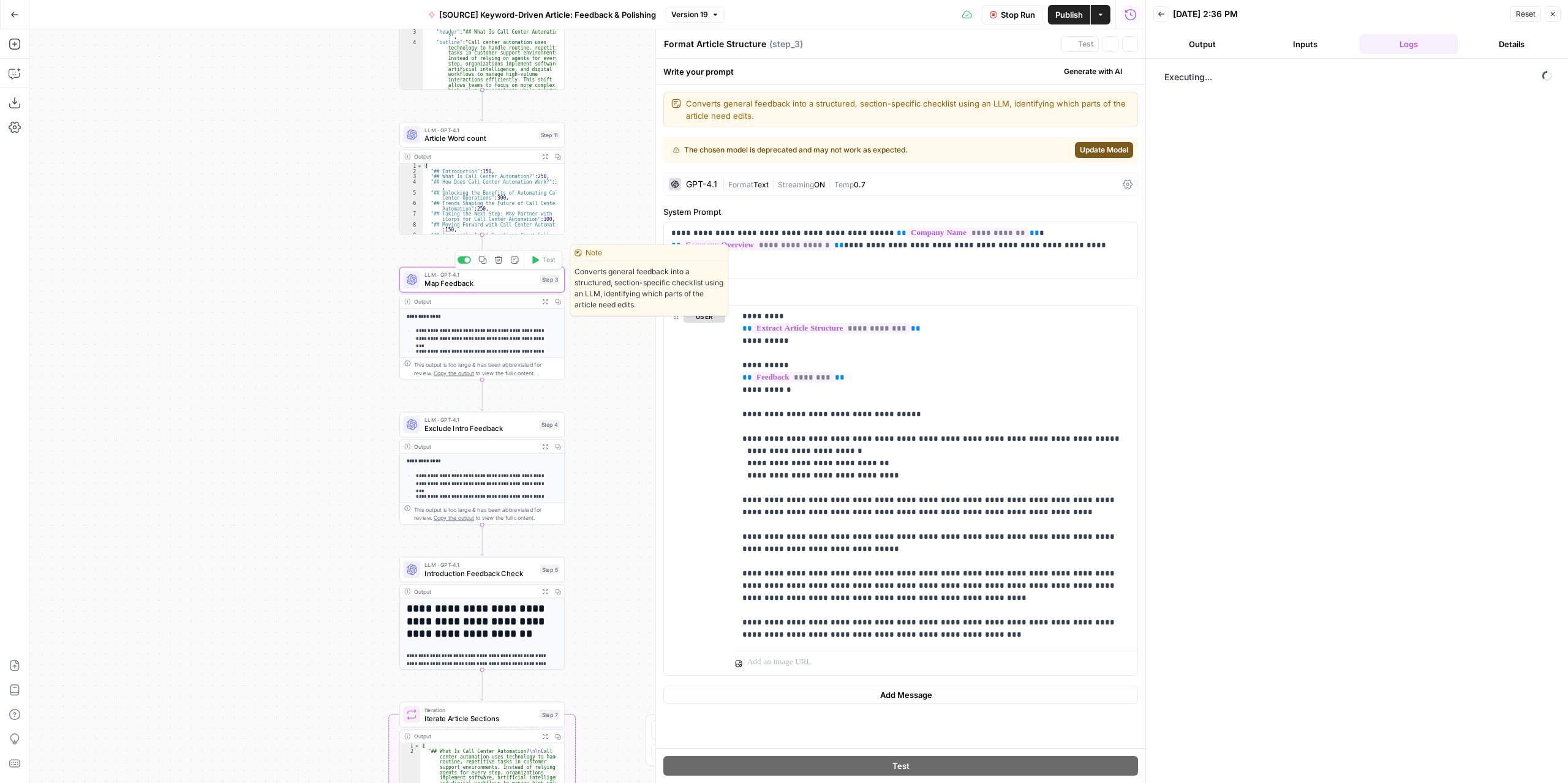
type textarea "Map Feedback"
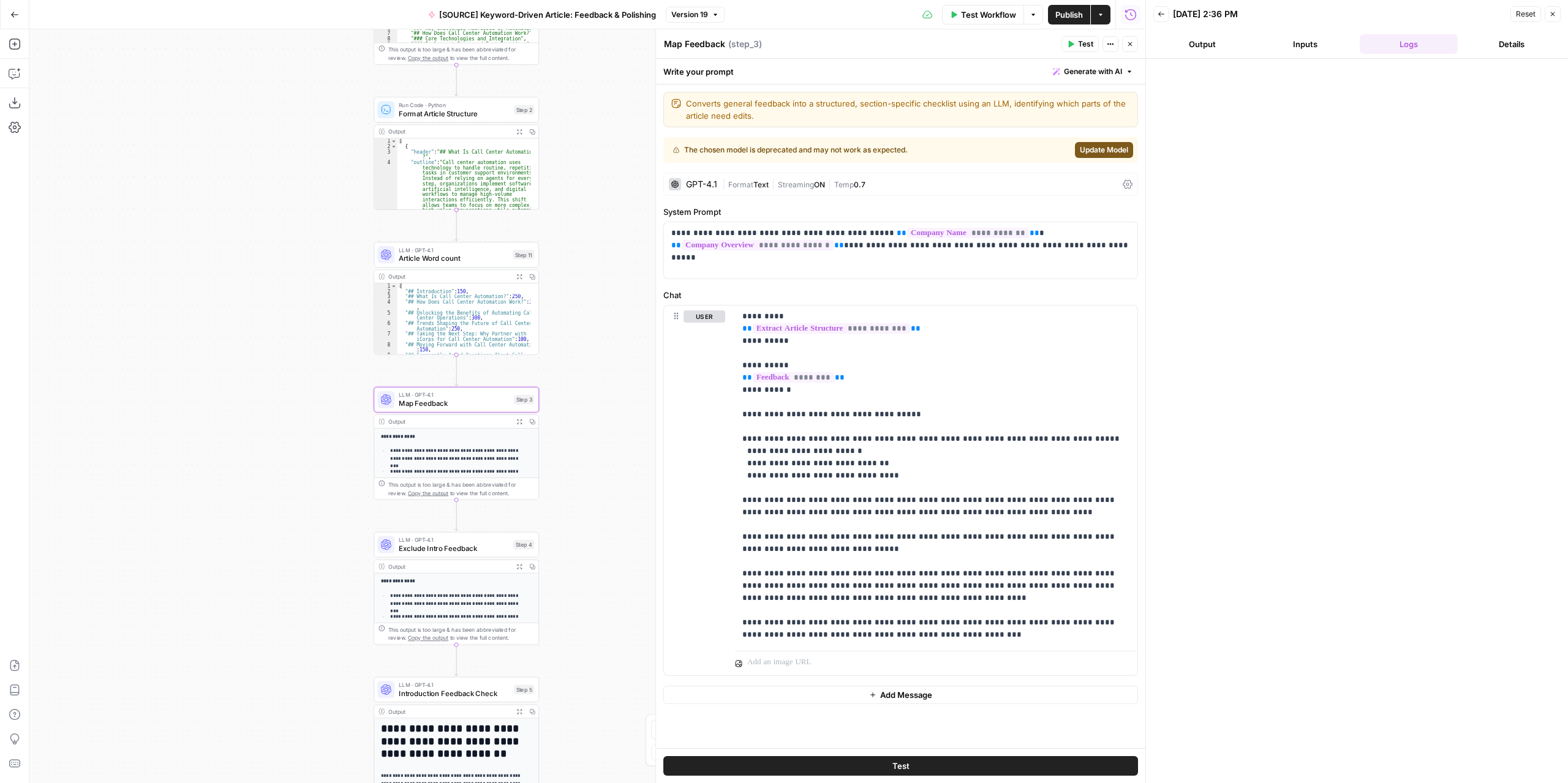
drag, startPoint x: 607, startPoint y: 217, endPoint x: 582, endPoint y: 338, distance: 123.6
click at [582, 338] on div "Workflow Set Inputs Inputs LLM · GPT-4.1 Extract Article Structure Step 1 Outpu…" at bounding box center [587, 406] width 1115 height 754
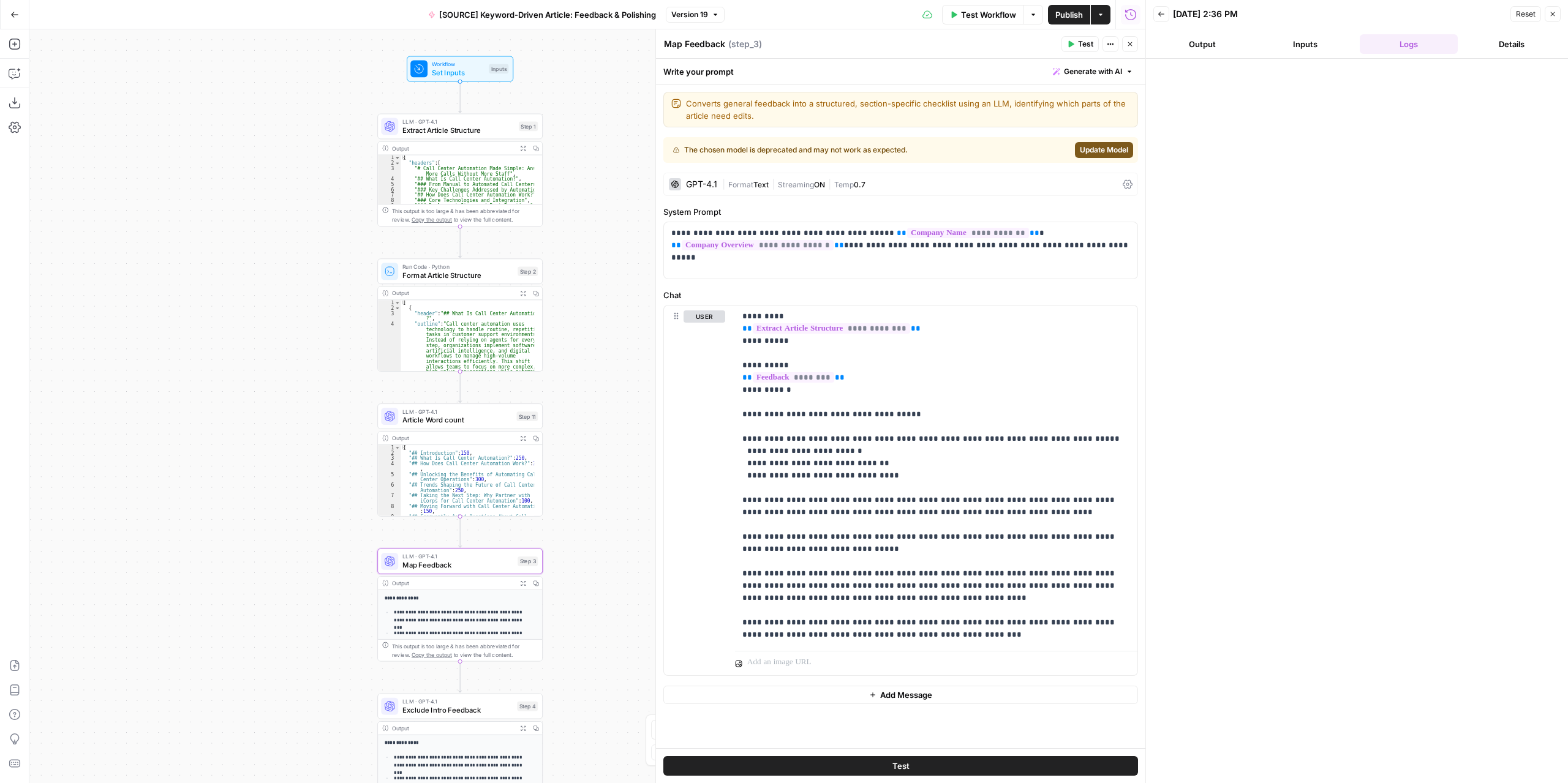
drag, startPoint x: 586, startPoint y: 250, endPoint x: 586, endPoint y: 240, distance: 10.0
click at [586, 382] on div "Workflow Set Inputs Inputs LLM · GPT-4.1 Extract Article Structure Step 1 Outpu…" at bounding box center [587, 406] width 1115 height 754
drag, startPoint x: 586, startPoint y: 236, endPoint x: 582, endPoint y: 406, distance: 170.0
click at [582, 406] on div "Workflow Set Inputs Inputs LLM · GPT-4.1 Extract Article Structure Step 1 Outpu…" at bounding box center [587, 406] width 1115 height 754
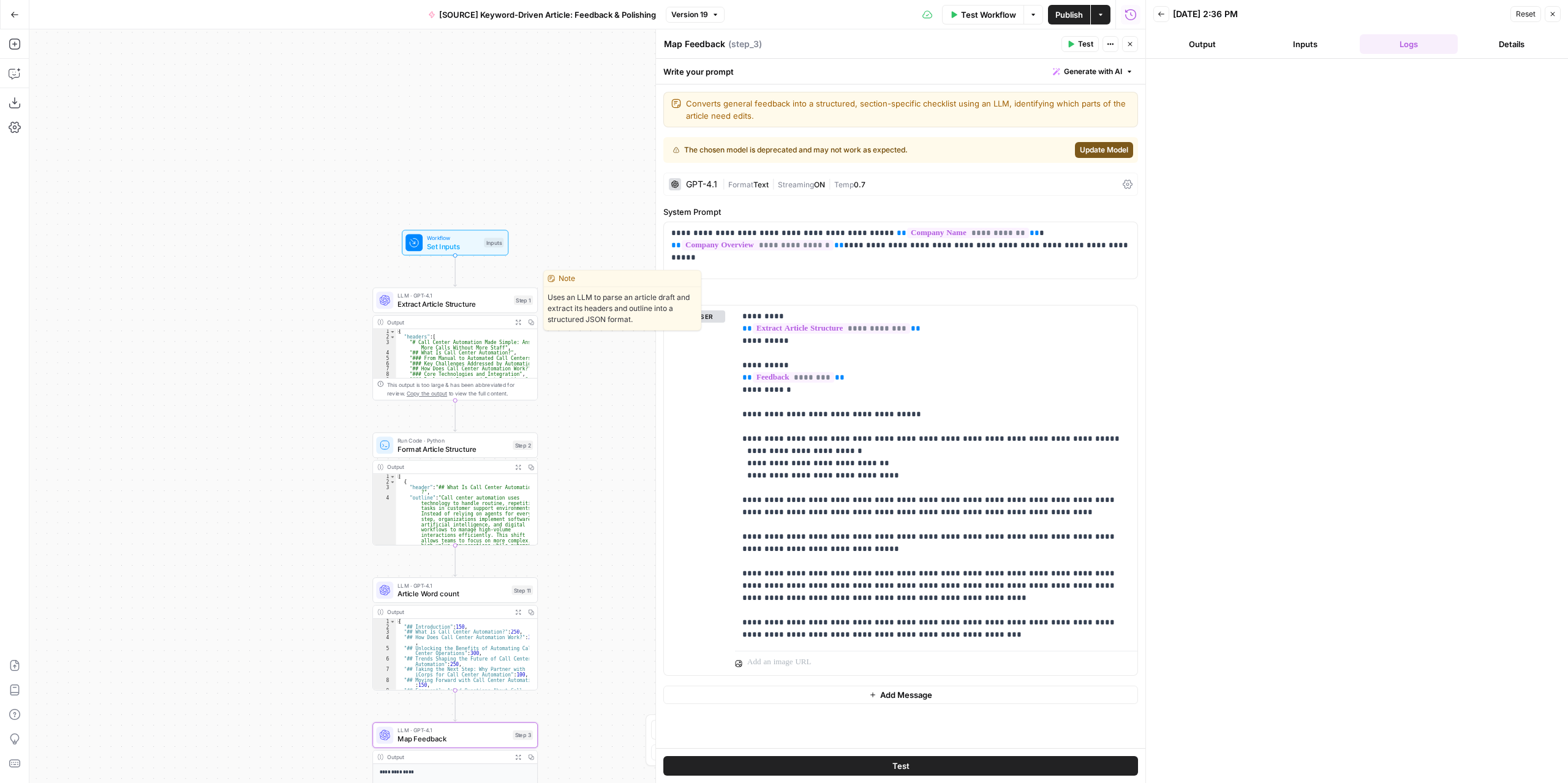
click at [483, 301] on span "Extract Article Structure" at bounding box center [453, 304] width 112 height 11
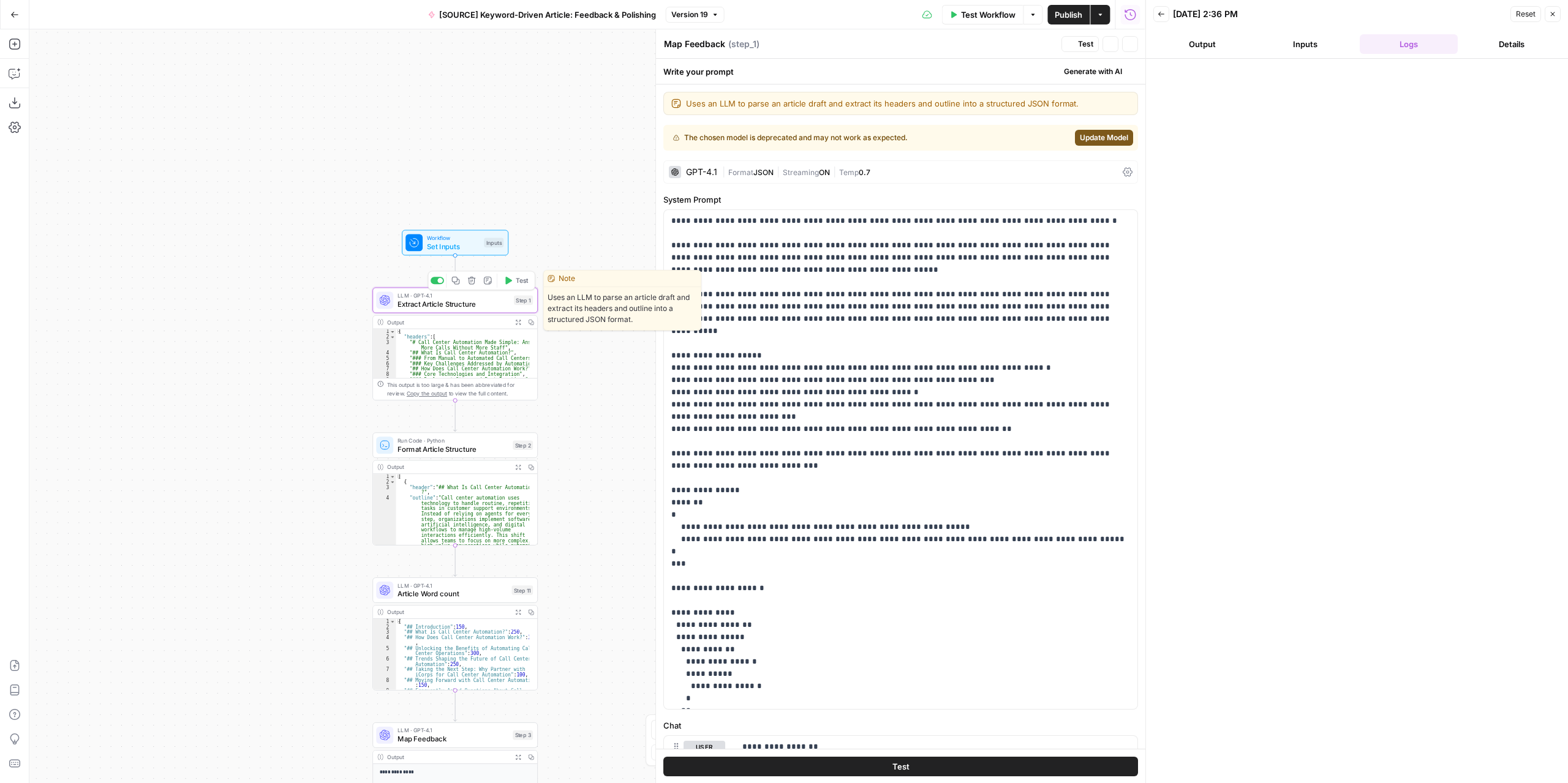
type textarea "Extract Article Structure"
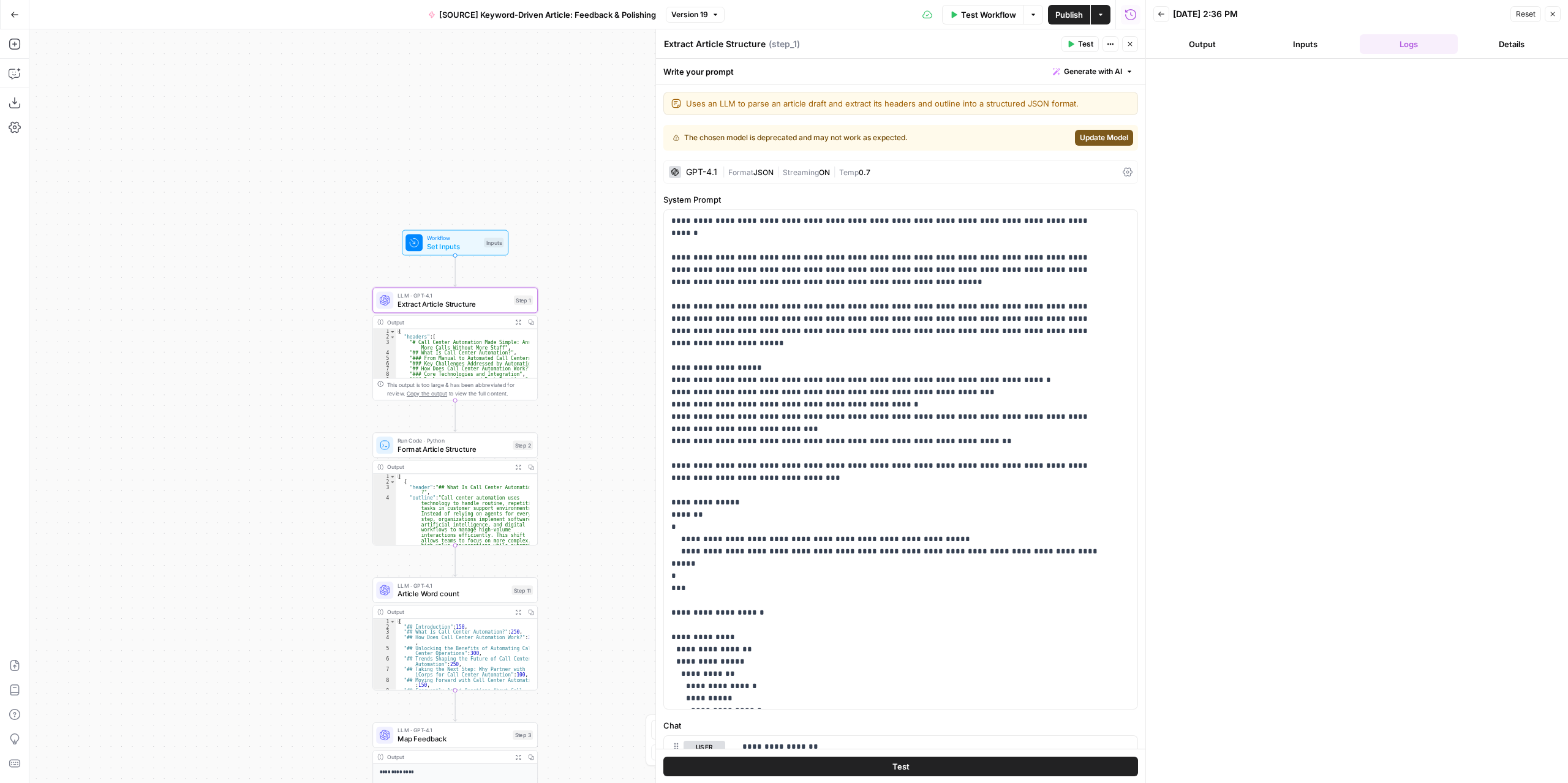
click at [475, 242] on span "Set Inputs" at bounding box center [453, 246] width 53 height 11
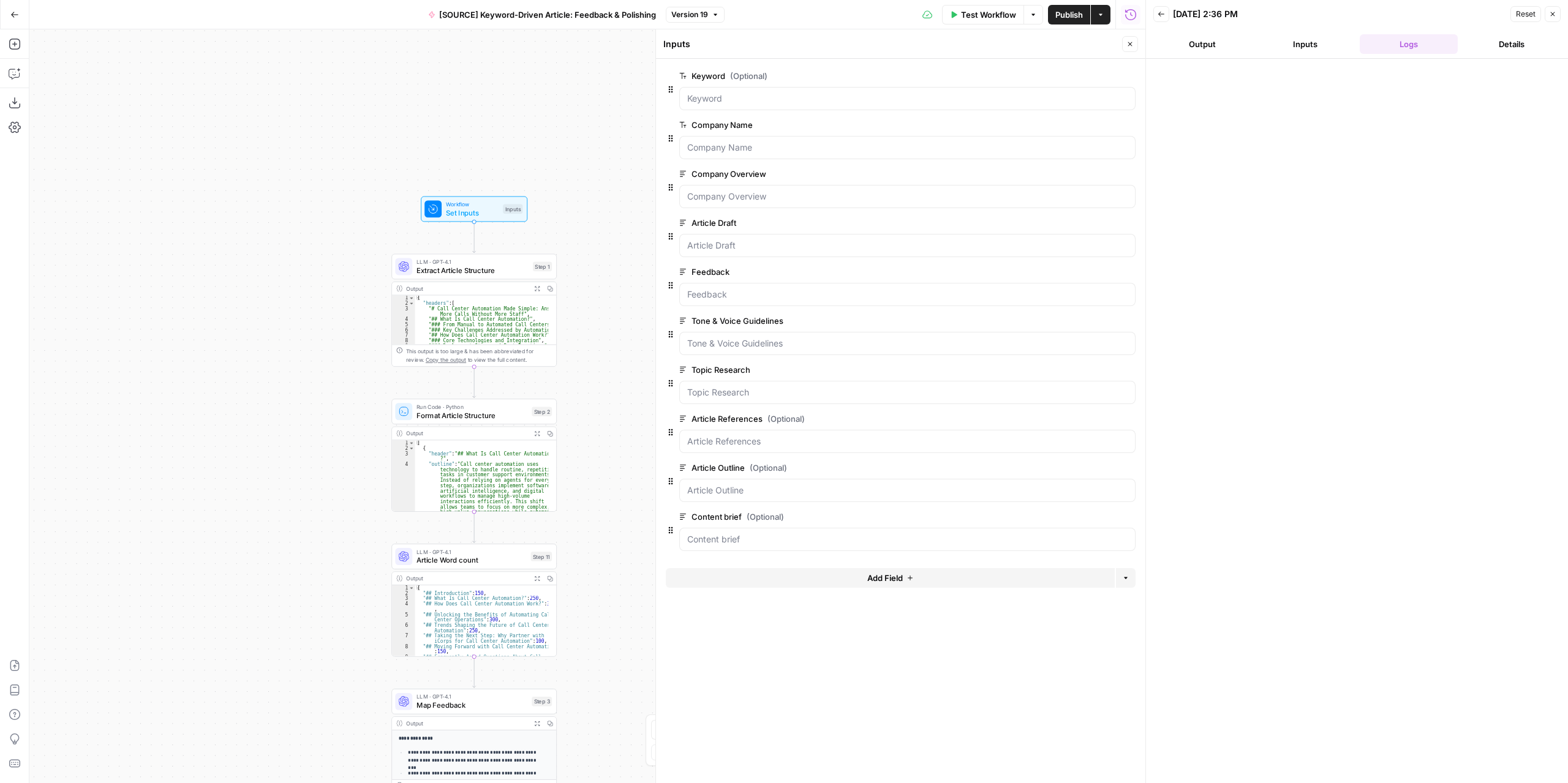
drag, startPoint x: 591, startPoint y: 327, endPoint x: 610, endPoint y: 293, distance: 38.9
click at [610, 293] on div "Workflow Set Inputs Inputs LLM · GPT-4.1 Extract Article Structure Step 1 Outpu…" at bounding box center [587, 406] width 1115 height 754
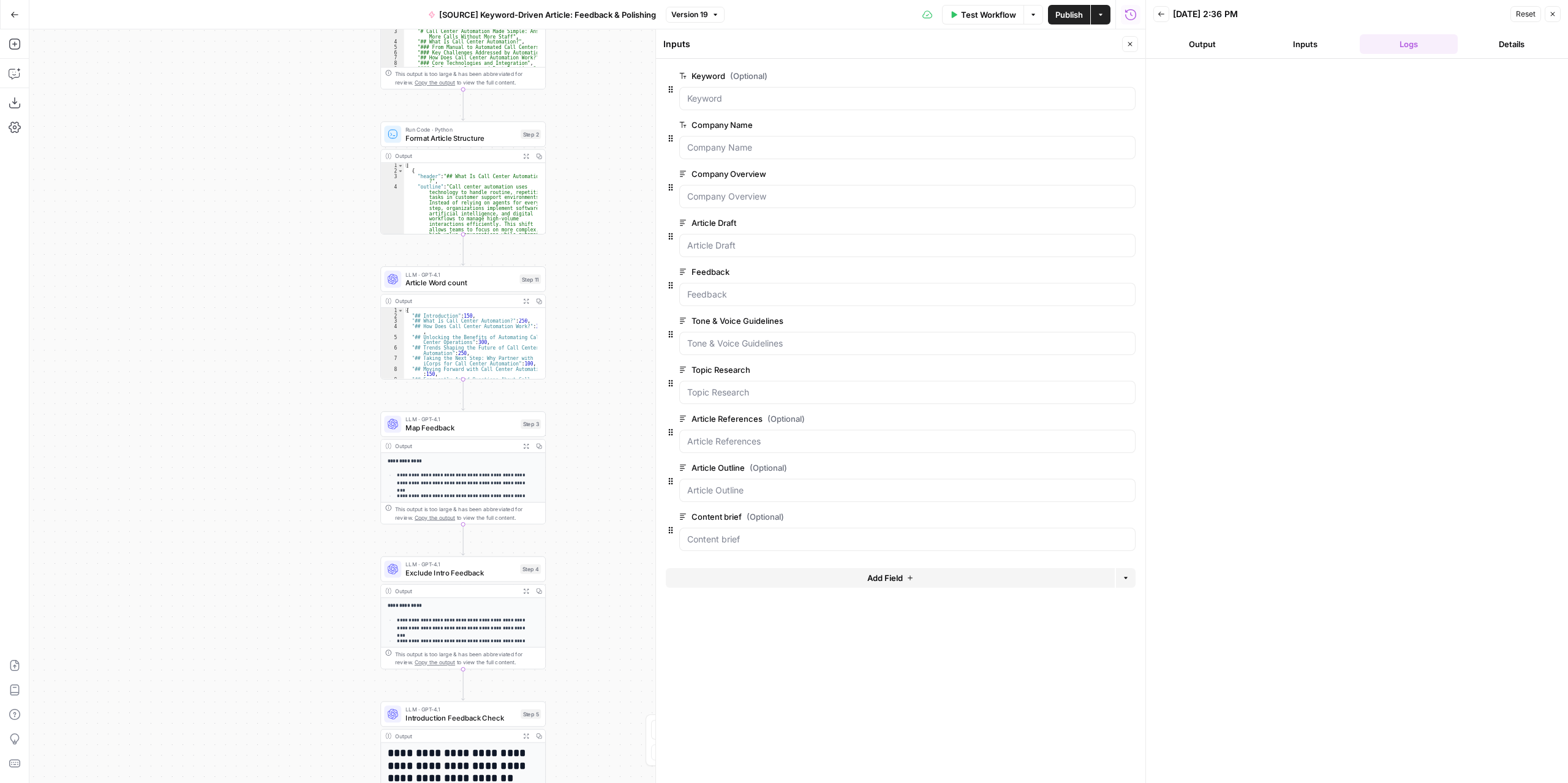
drag, startPoint x: 584, startPoint y: 518, endPoint x: 572, endPoint y: 240, distance: 278.3
click at [572, 240] on div "Workflow Set Inputs Inputs LLM · GPT-4.1 Extract Article Structure Step 1 Outpu…" at bounding box center [587, 406] width 1115 height 754
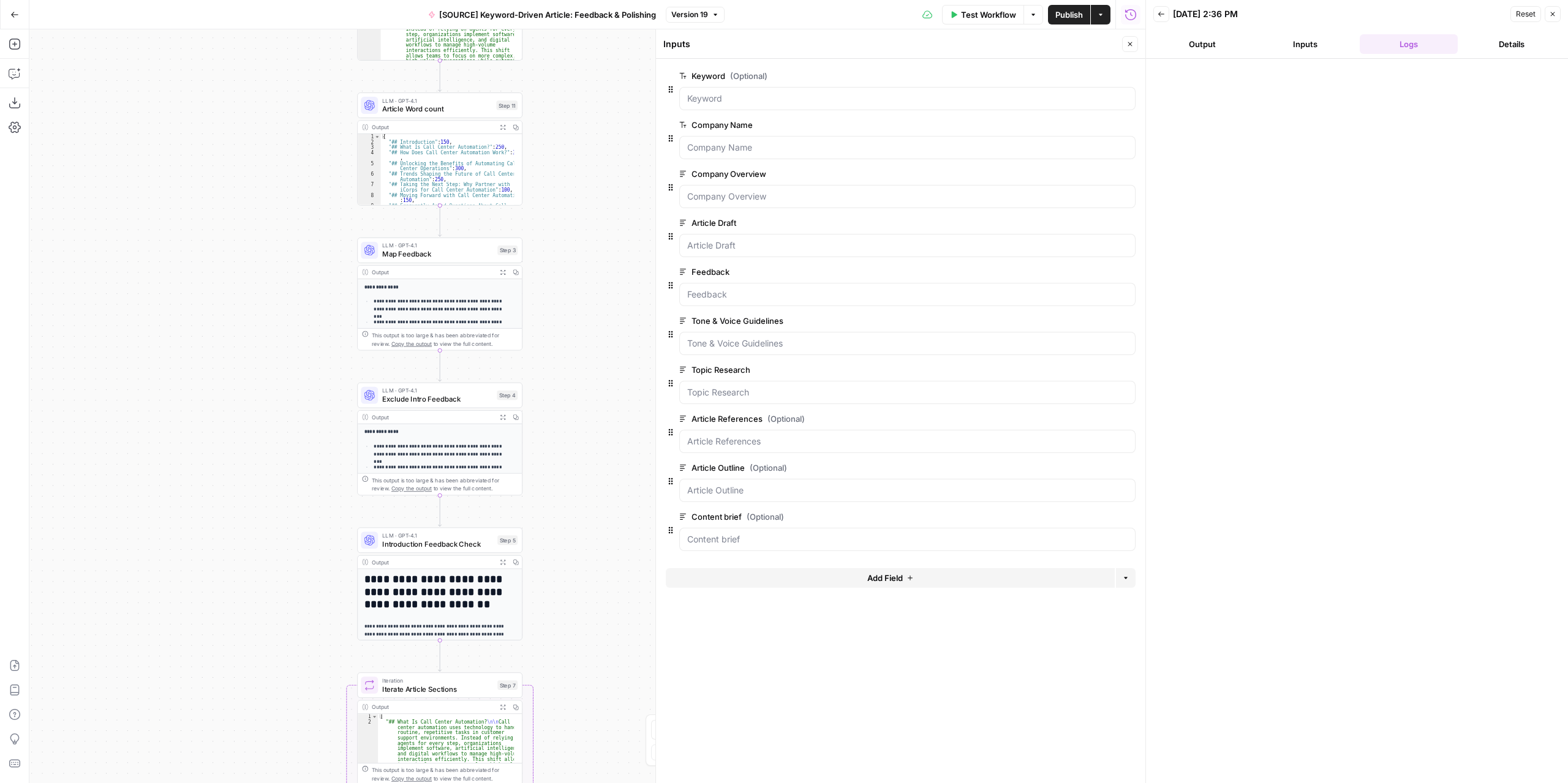
drag, startPoint x: 587, startPoint y: 588, endPoint x: 565, endPoint y: 427, distance: 162.5
click at [565, 427] on div "Workflow Set Inputs Inputs LLM · GPT-4.1 Extract Article Structure Step 1 Outpu…" at bounding box center [587, 406] width 1115 height 754
click at [450, 677] on span "Iteration" at bounding box center [437, 680] width 111 height 8
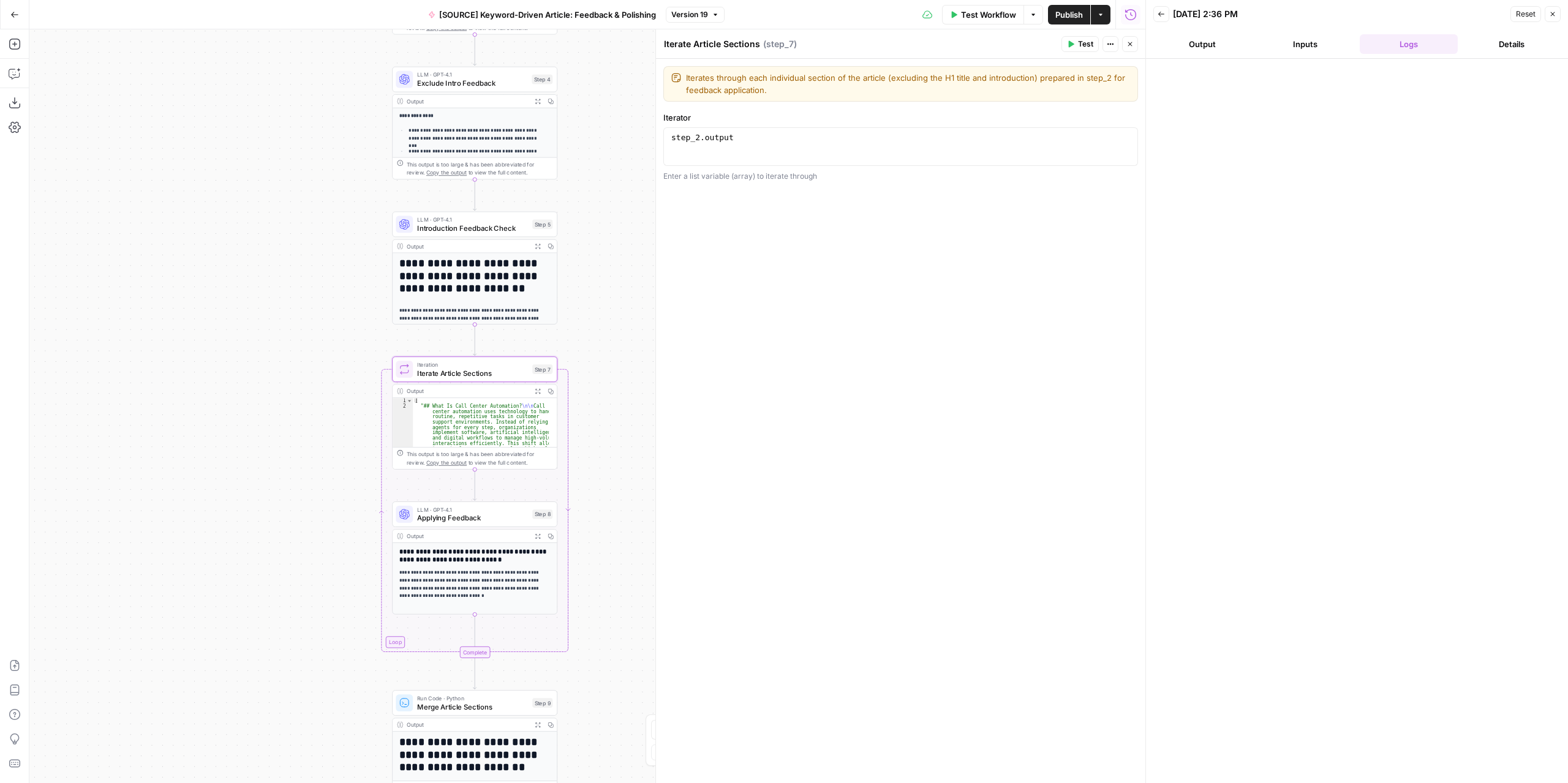
drag, startPoint x: 558, startPoint y: 549, endPoint x: 591, endPoint y: 220, distance: 330.7
click at [592, 220] on div "Workflow Set Inputs Inputs LLM · GPT-4.1 Extract Article Structure Step 1 Outpu…" at bounding box center [587, 406] width 1115 height 754
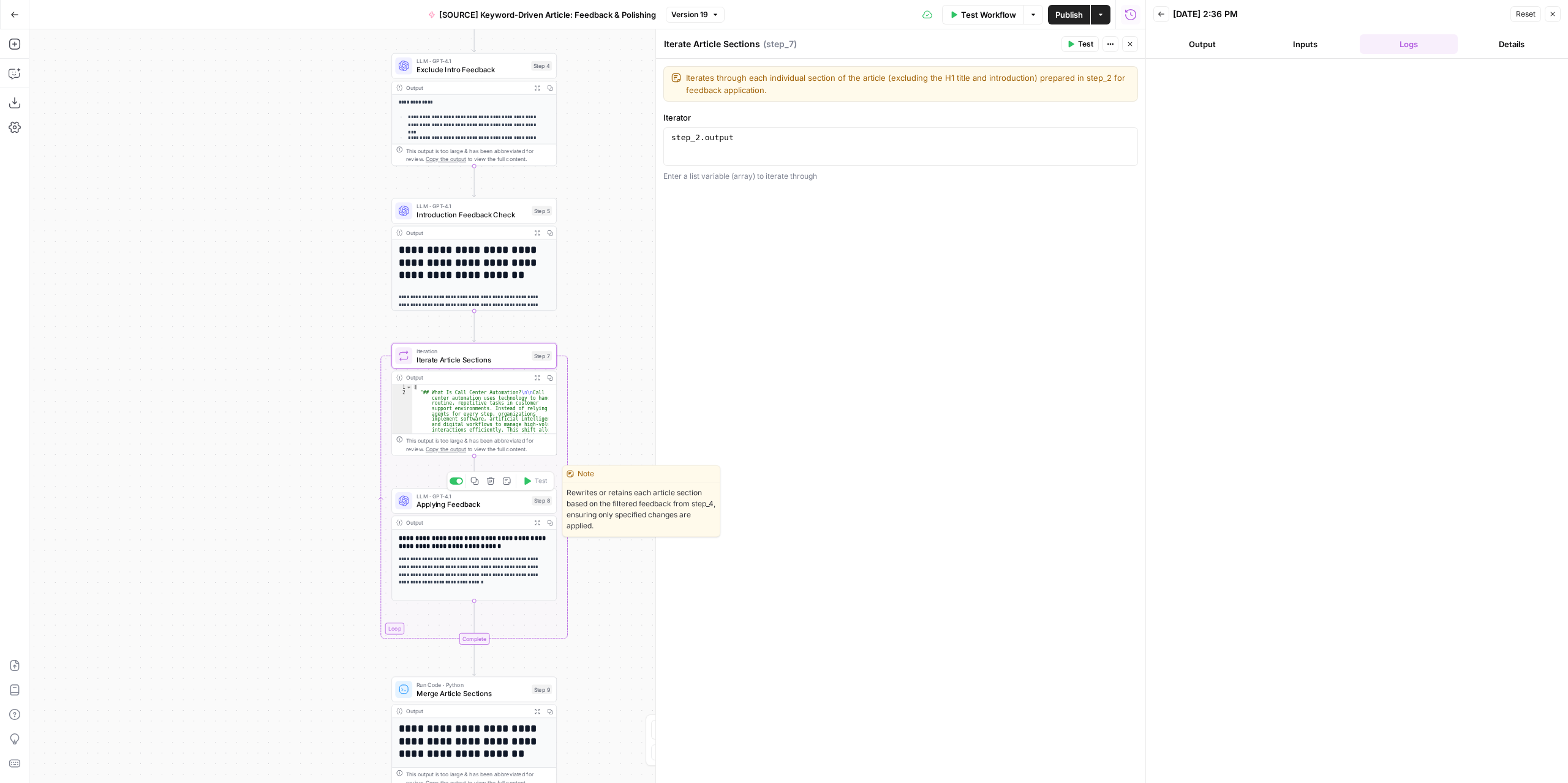
click at [509, 503] on span "Applying Feedback" at bounding box center [472, 504] width 111 height 11
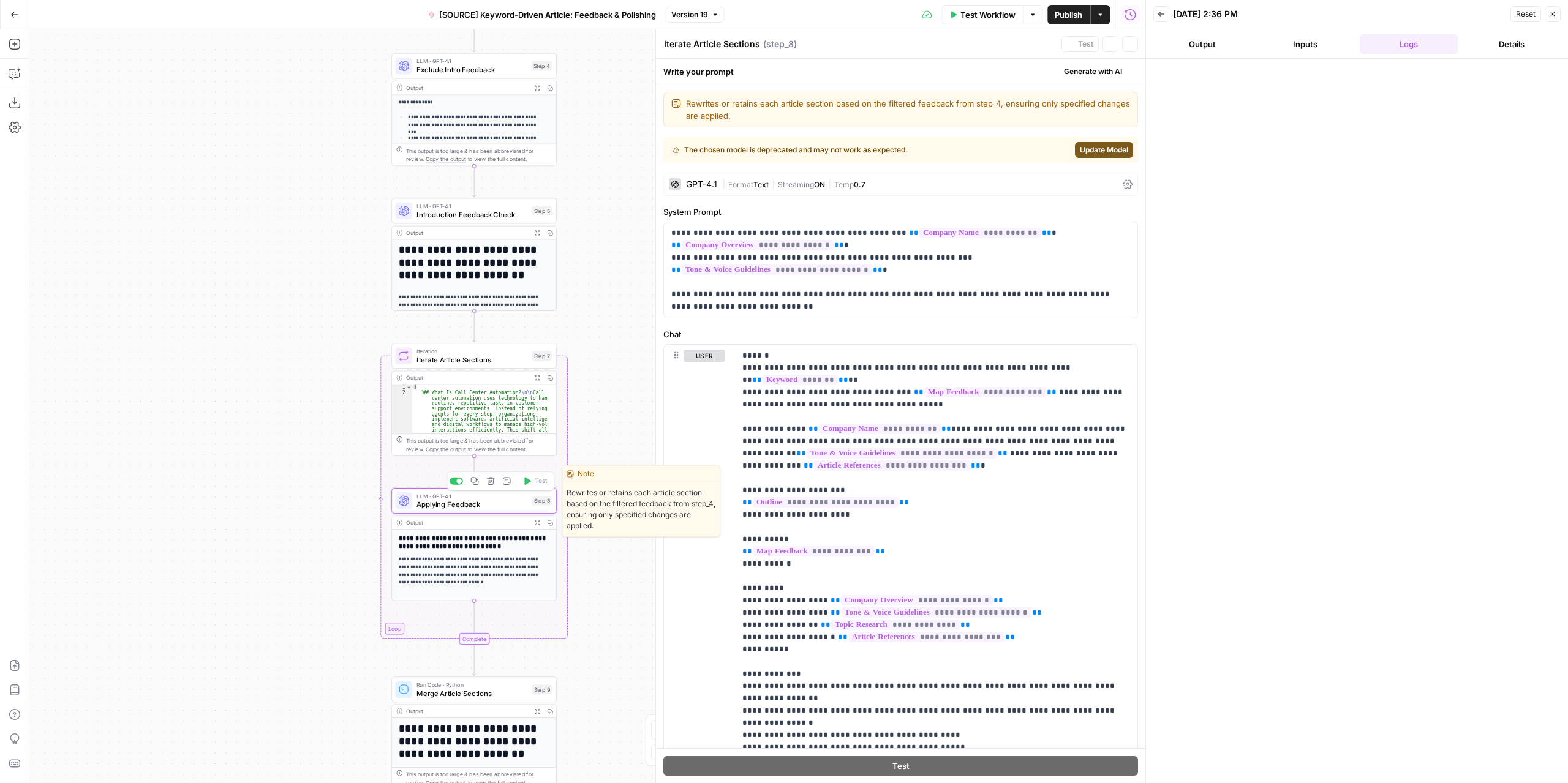
type textarea "Applying Feedback"
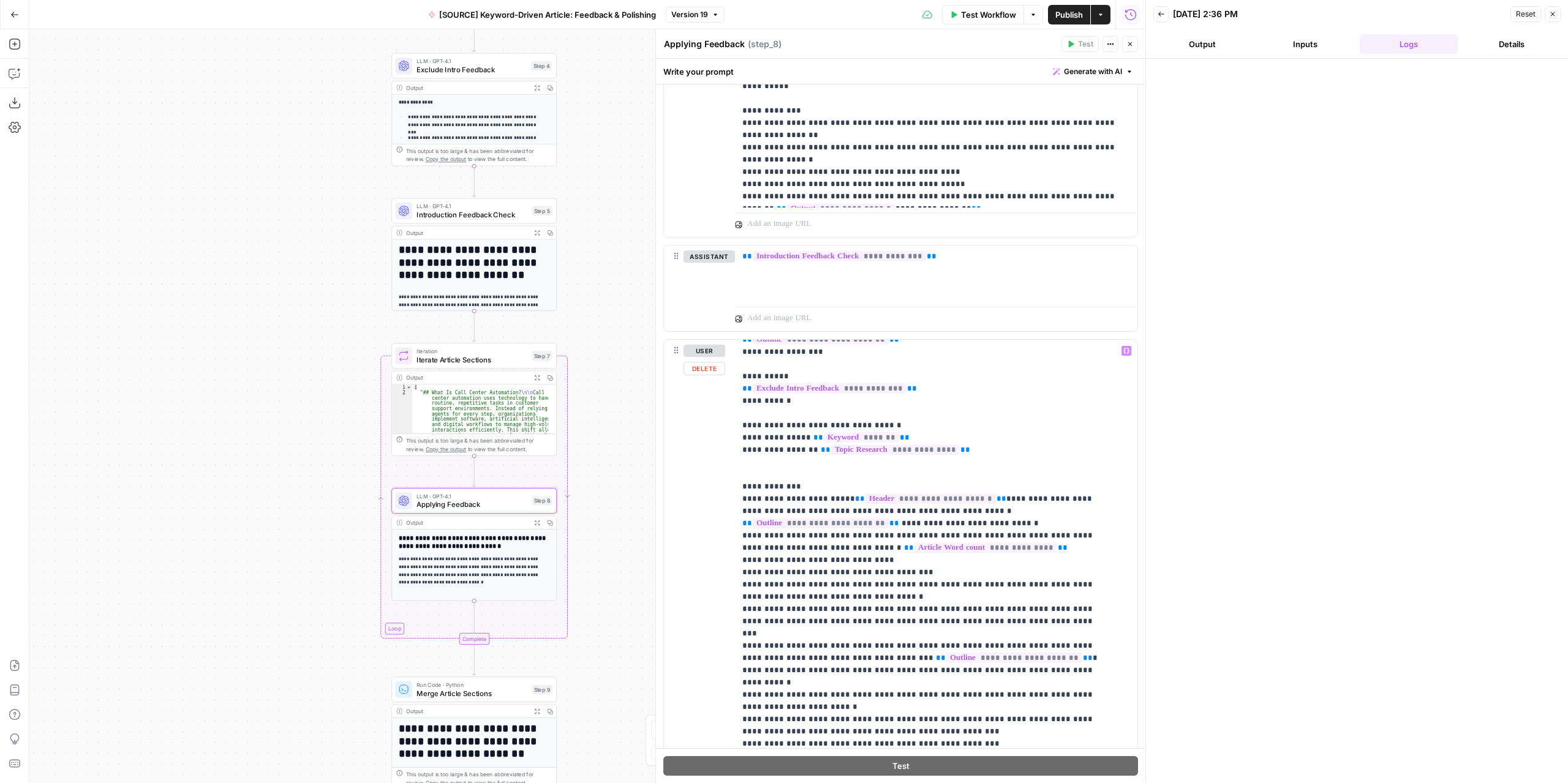
scroll to position [99, 0]
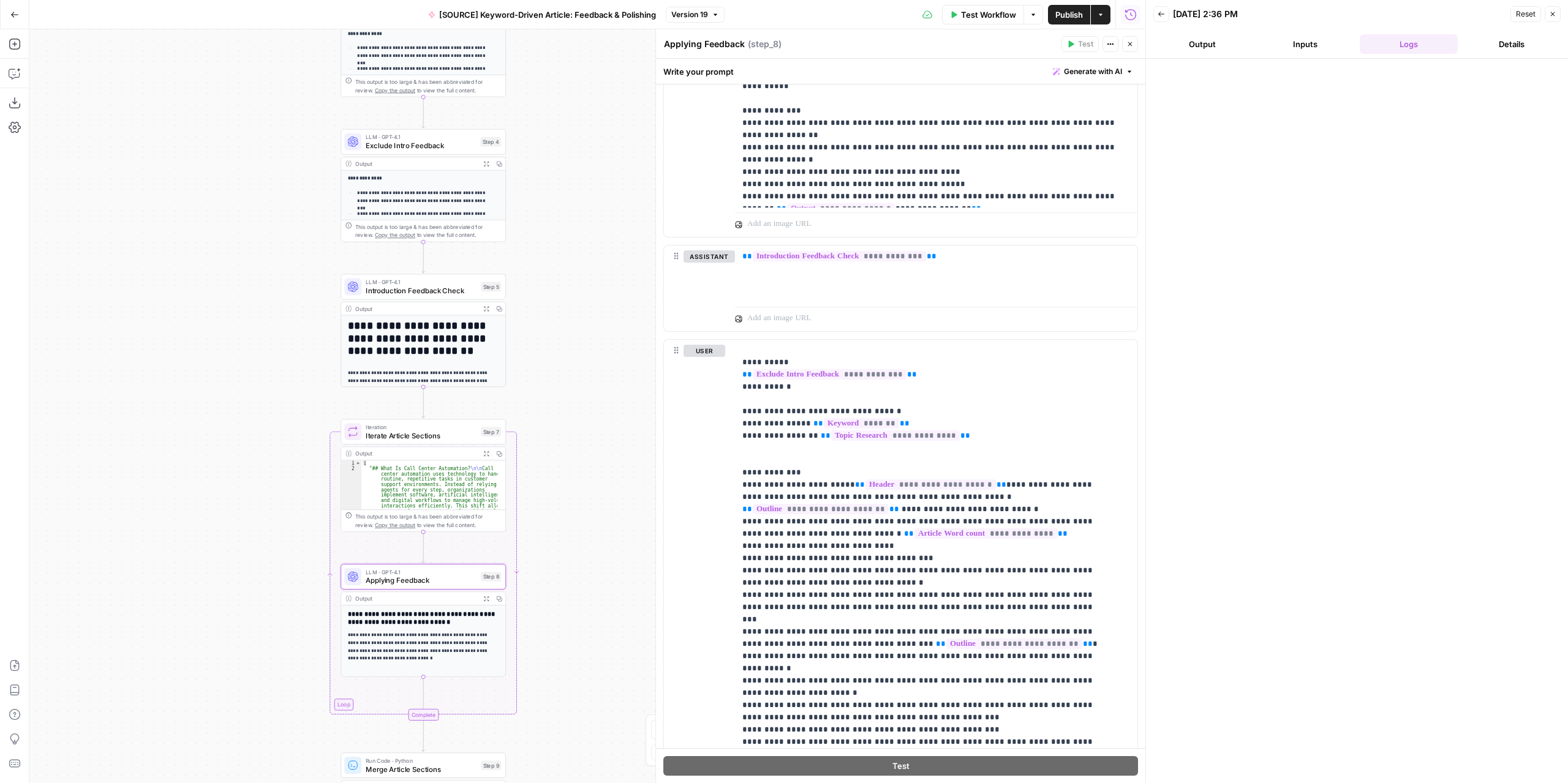
drag, startPoint x: 611, startPoint y: 547, endPoint x: 561, endPoint y: 623, distance: 91.0
click at [561, 623] on div "Workflow Set Inputs Inputs LLM · GPT-4.1 Extract Article Structure Step 1 Outpu…" at bounding box center [587, 406] width 1115 height 754
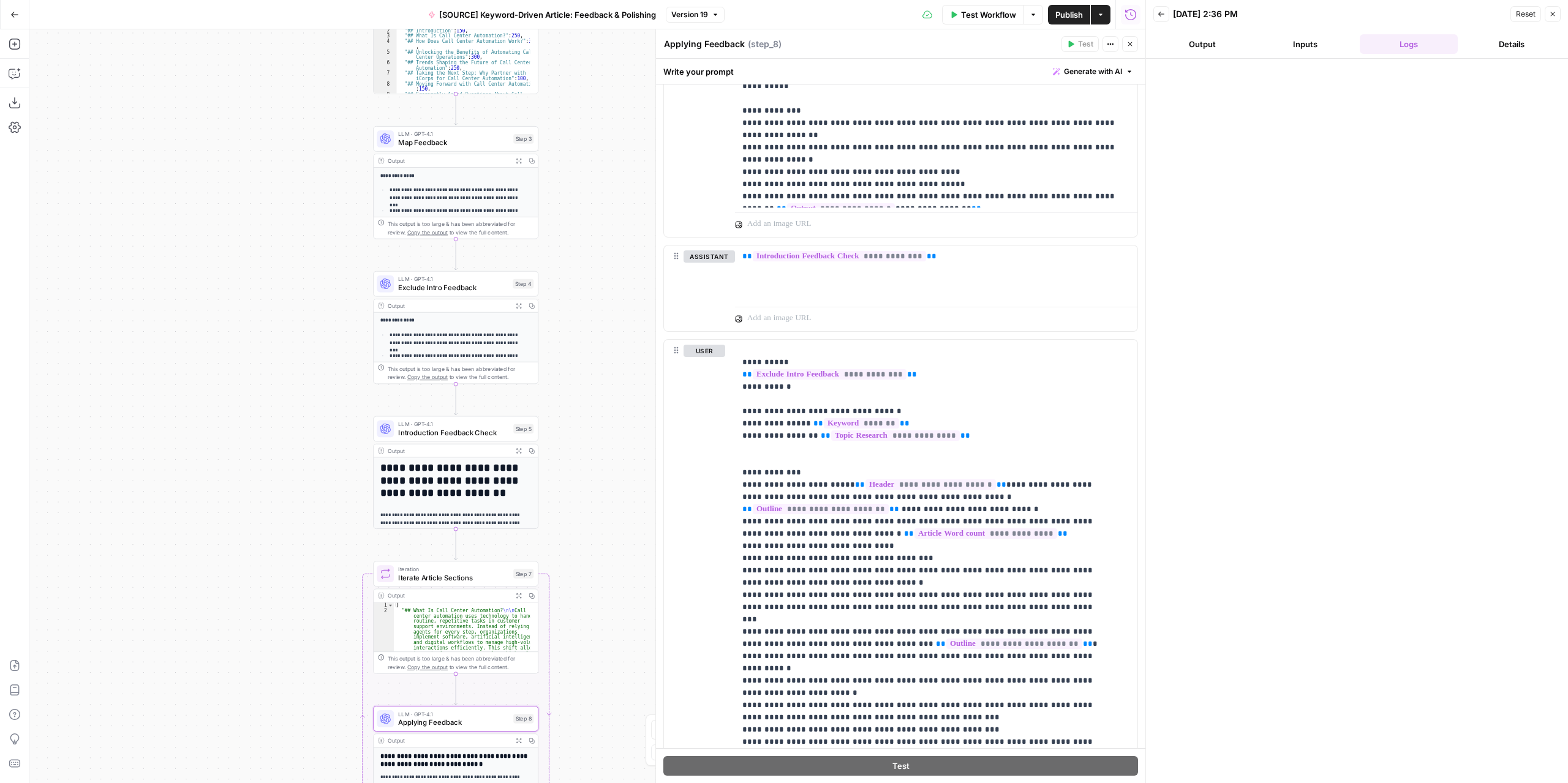
drag, startPoint x: 558, startPoint y: 353, endPoint x: 591, endPoint y: 495, distance: 145.8
click at [591, 495] on div "Workflow Set Inputs Inputs LLM · GPT-4.1 Extract Article Structure Step 1 Outpu…" at bounding box center [587, 406] width 1115 height 754
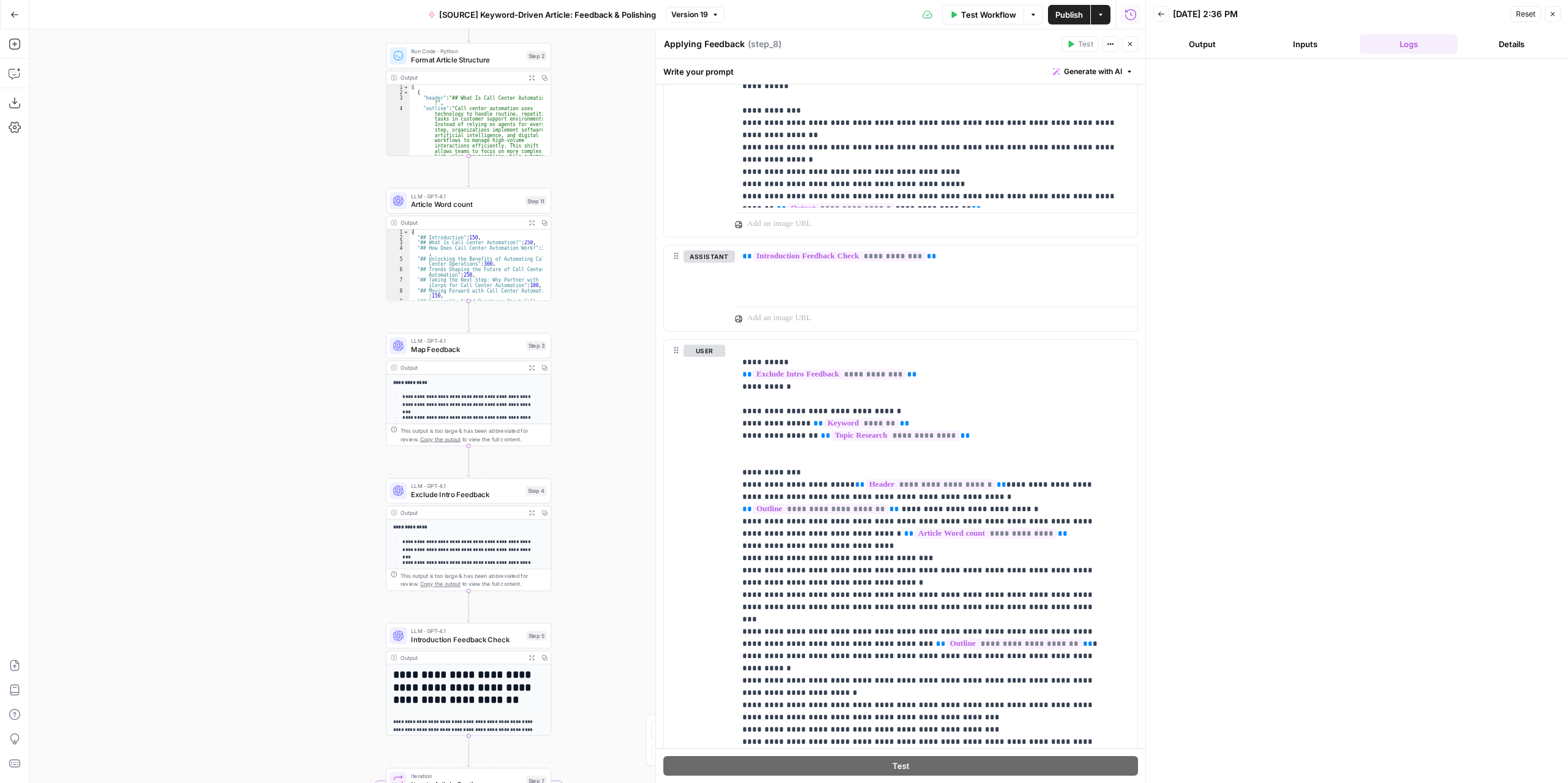
drag, startPoint x: 592, startPoint y: 345, endPoint x: 605, endPoint y: 532, distance: 187.5
click at [605, 532] on div "Workflow Set Inputs Inputs LLM · GPT-4.1 Extract Article Structure Step 1 Outpu…" at bounding box center [587, 406] width 1115 height 754
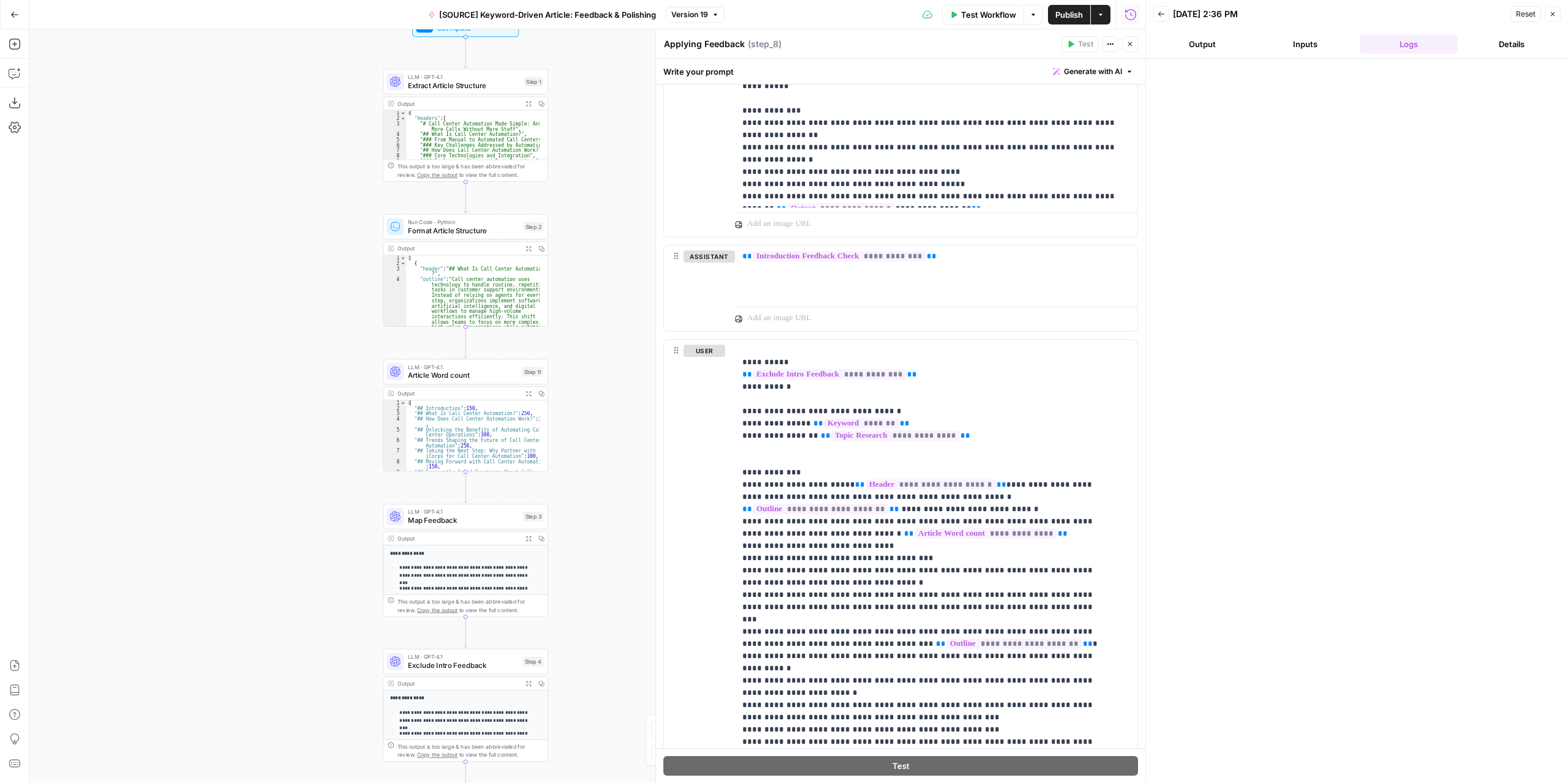
drag, startPoint x: 591, startPoint y: 361, endPoint x: 587, endPoint y: 519, distance: 158.1
click at [587, 519] on div "Workflow Set Inputs Inputs LLM · GPT-4.1 Extract Article Structure Step 1 Outpu…" at bounding box center [587, 406] width 1115 height 754
click at [476, 228] on span "Format Article Structure" at bounding box center [463, 230] width 111 height 11
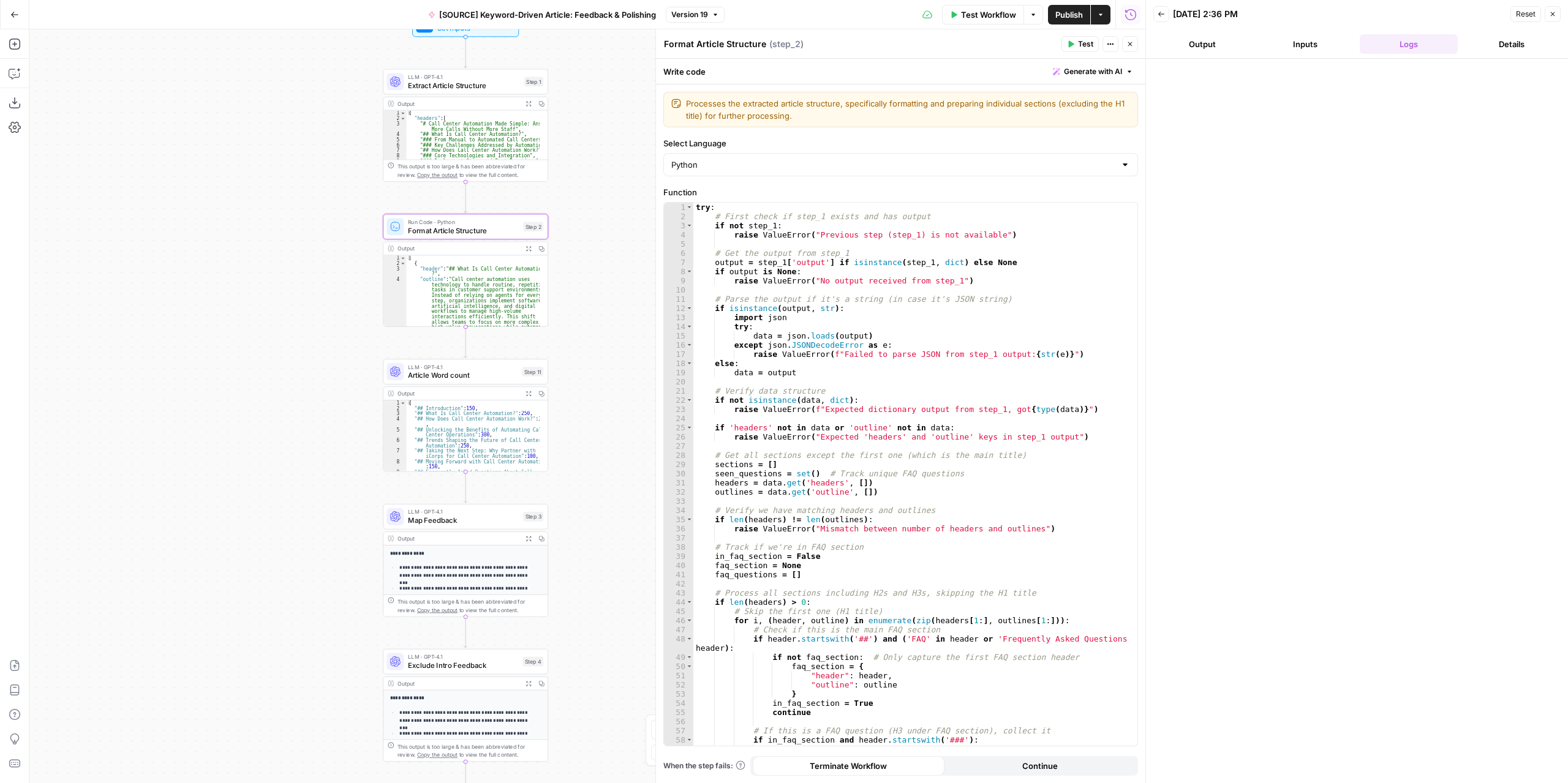
click at [530, 246] on icon "button" at bounding box center [528, 248] width 5 height 5
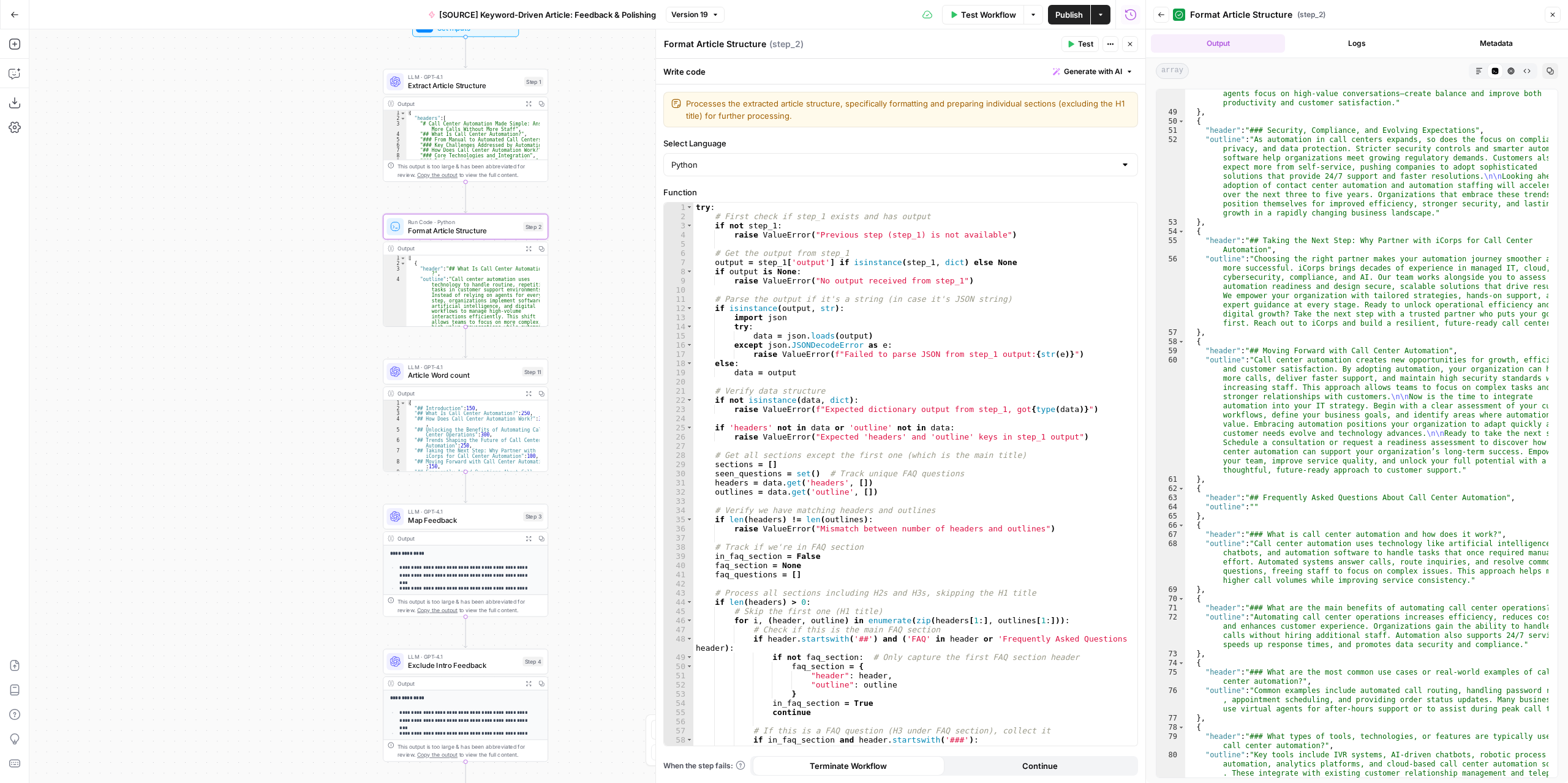
scroll to position [1267, 0]
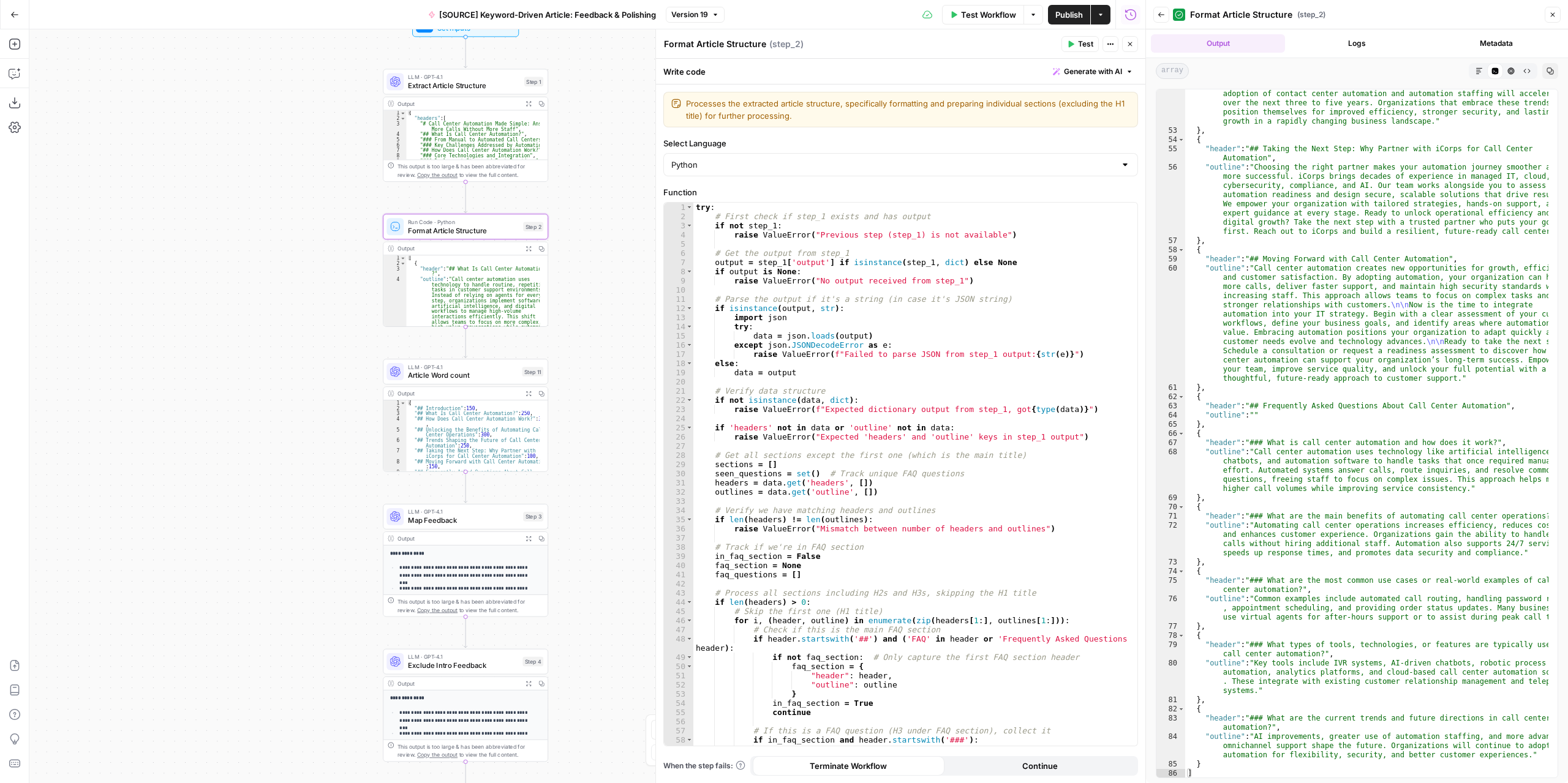
click at [687, 14] on span "Version 19" at bounding box center [689, 15] width 36 height 11
click at [643, 101] on div "Workflow Set Inputs Inputs LLM · GPT-4.1 Extract Article Structure Step 1 Outpu…" at bounding box center [587, 406] width 1115 height 754
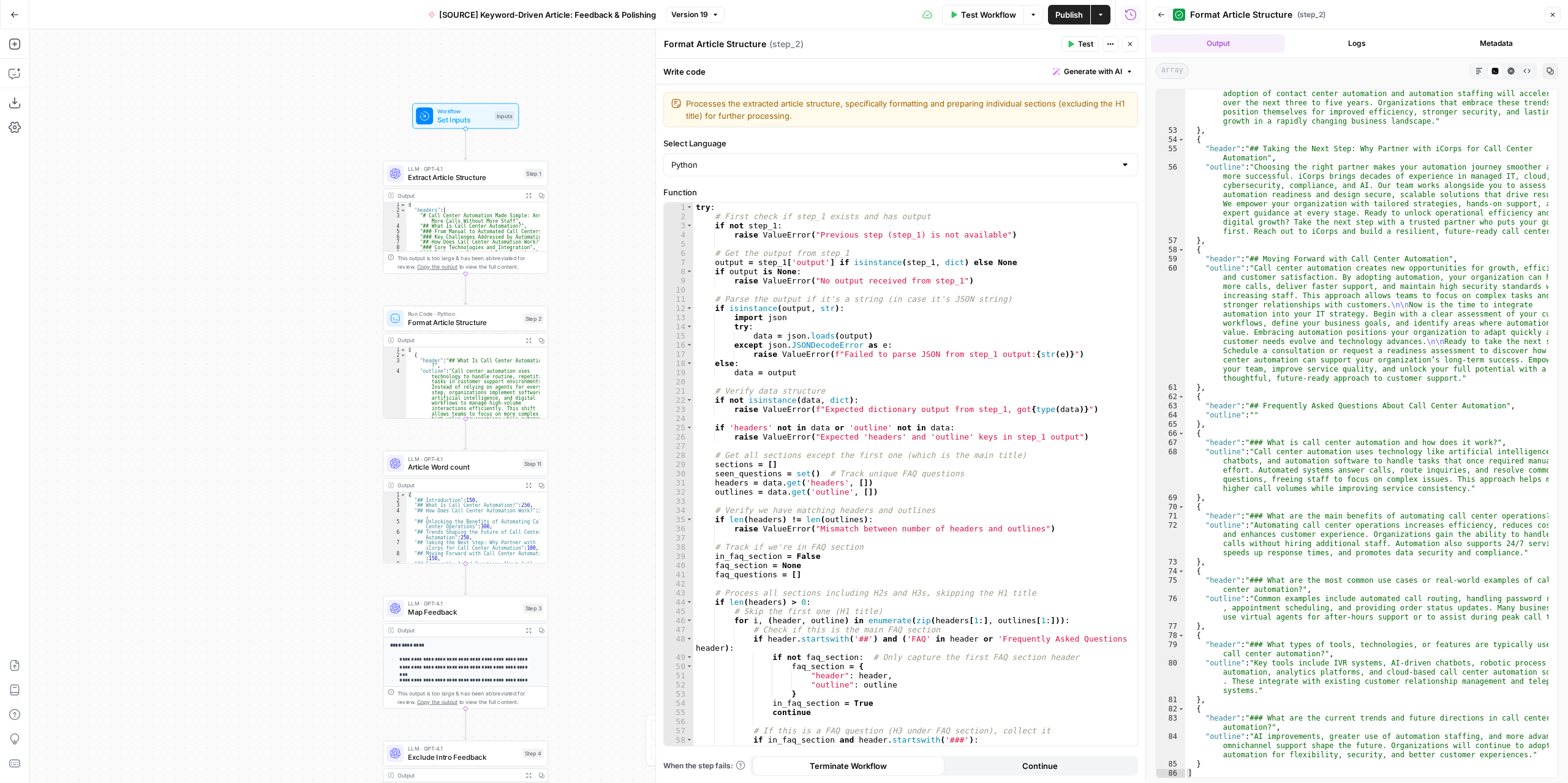
click at [527, 197] on icon "button" at bounding box center [528, 195] width 6 height 6
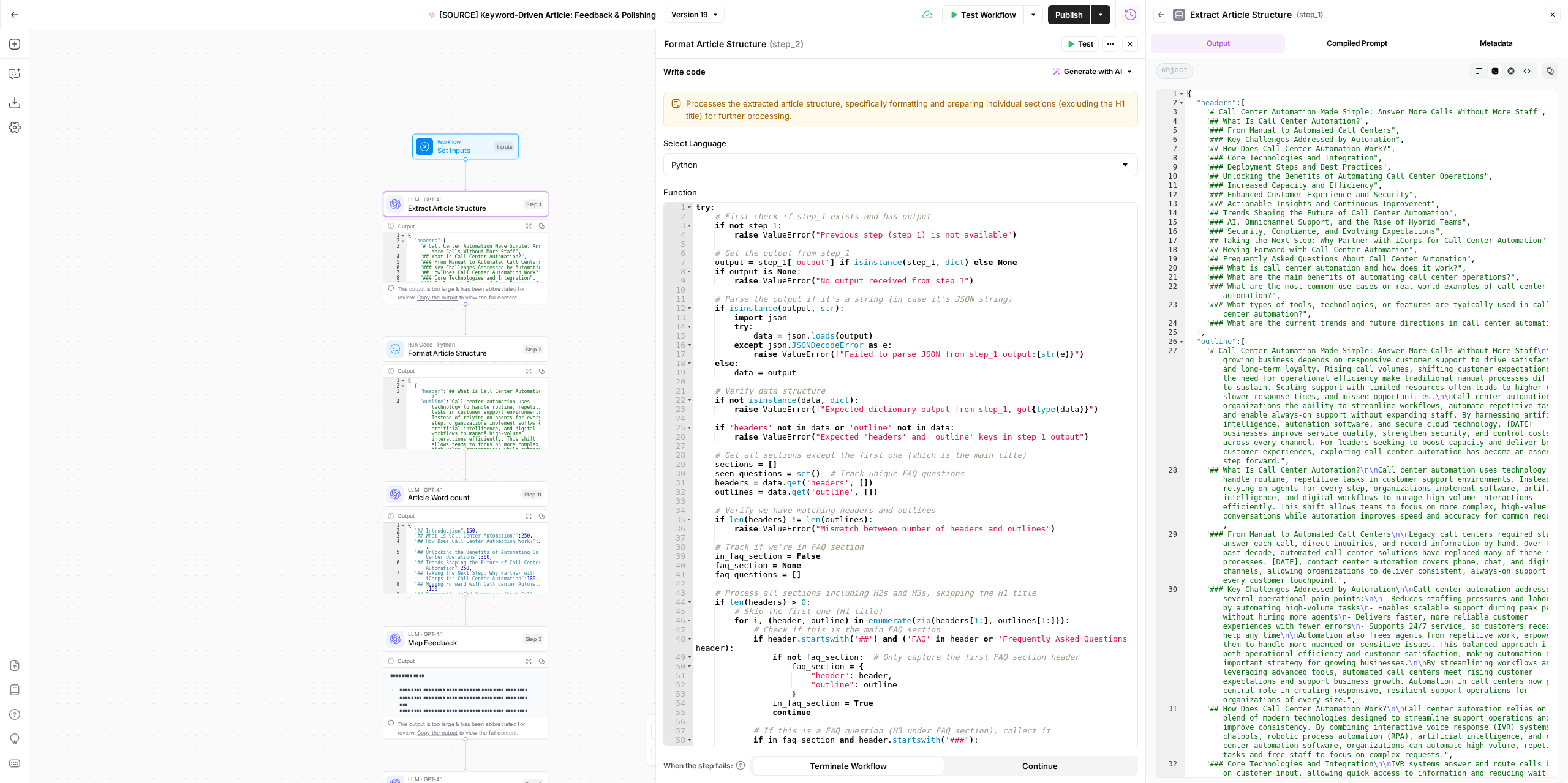
click at [522, 373] on div "Output Expand Output Copy" at bounding box center [465, 370] width 164 height 13
click at [524, 373] on button "Expand Output" at bounding box center [528, 370] width 13 height 13
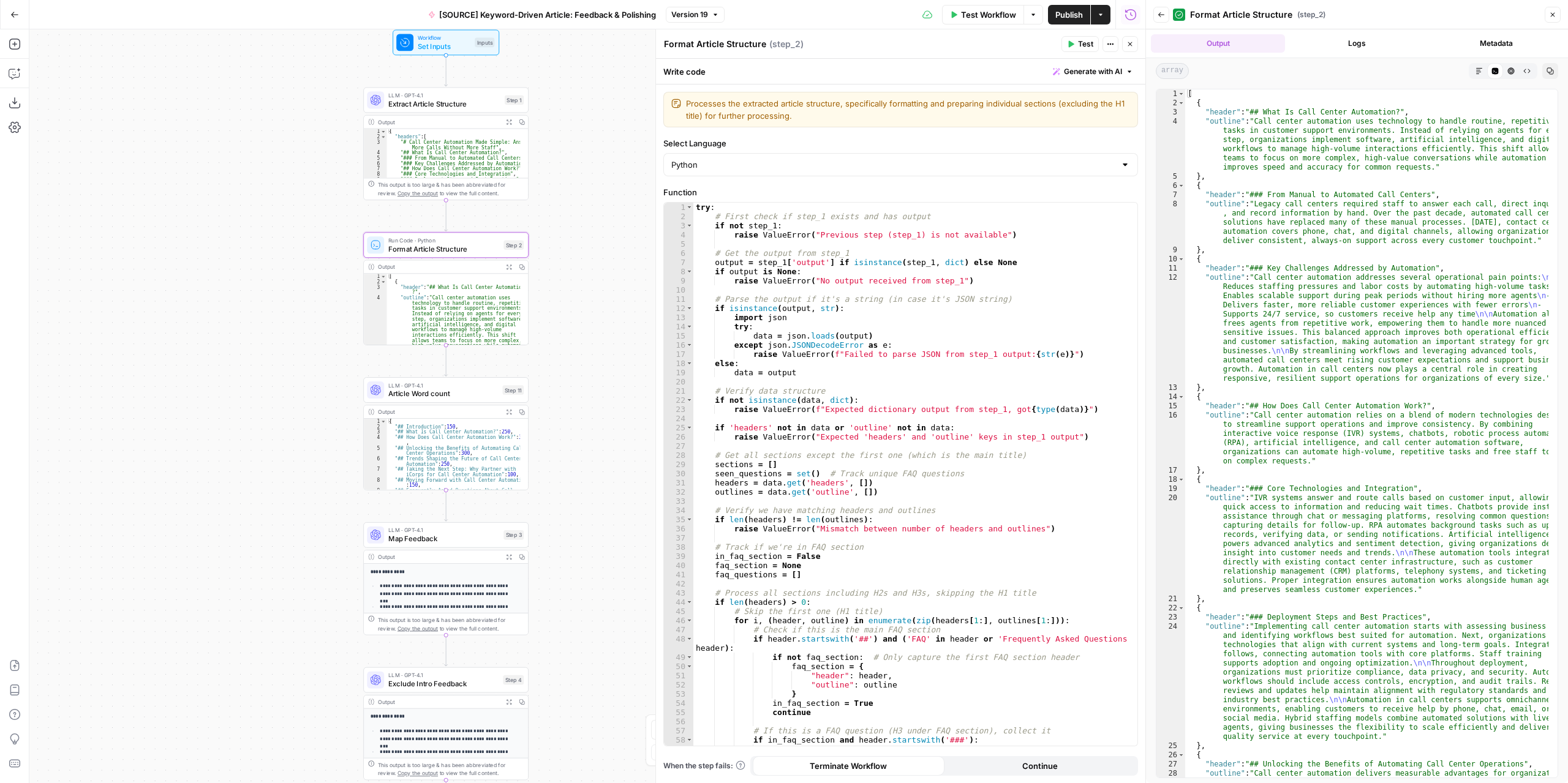
drag, startPoint x: 599, startPoint y: 412, endPoint x: 577, endPoint y: 296, distance: 118.1
click at [577, 294] on div "Workflow Set Inputs Inputs LLM · GPT-4.1 Extract Article Structure Step 1 Outpu…" at bounding box center [587, 406] width 1115 height 754
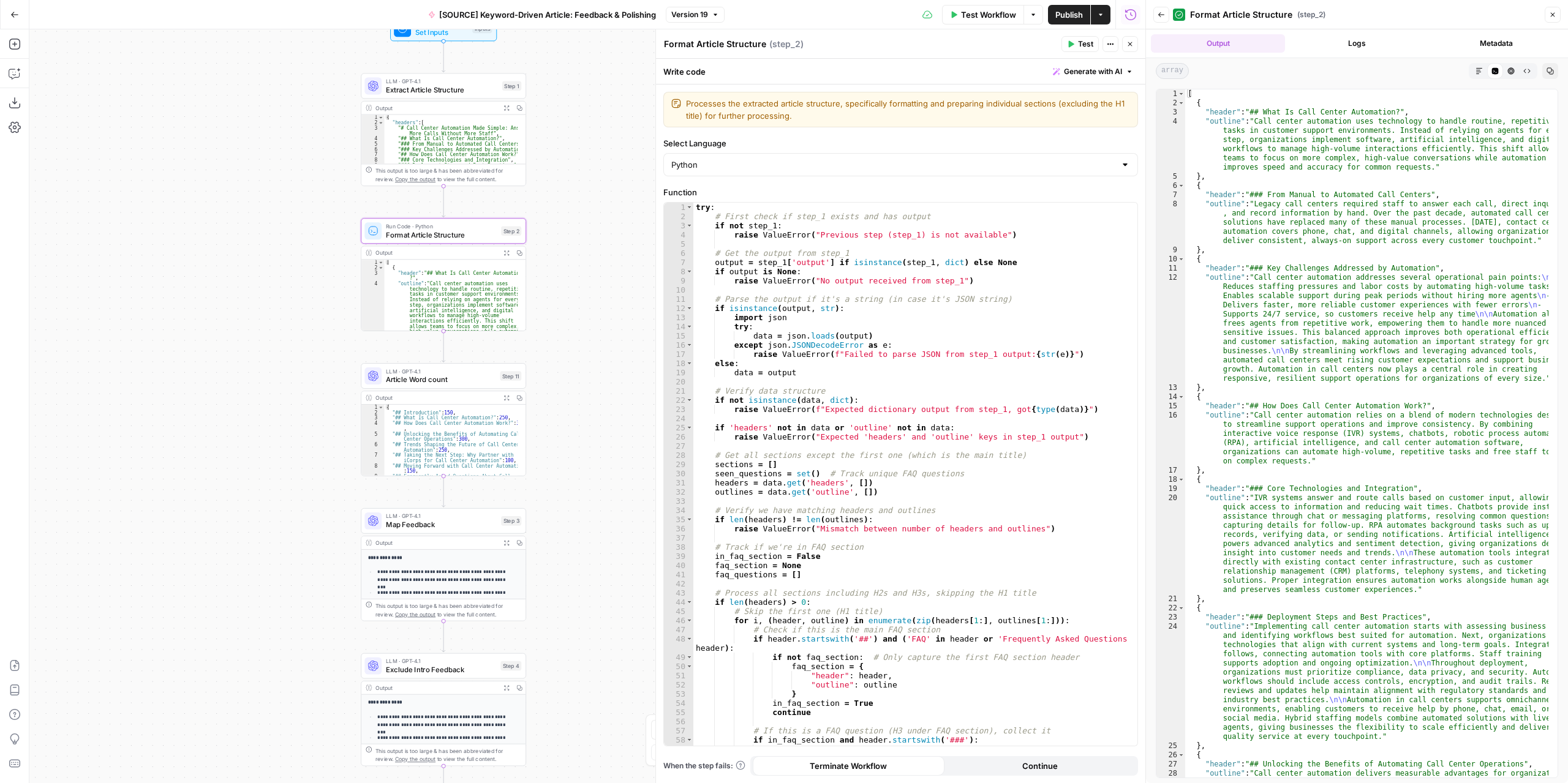
click at [1126, 40] on button "Close" at bounding box center [1129, 44] width 16 height 16
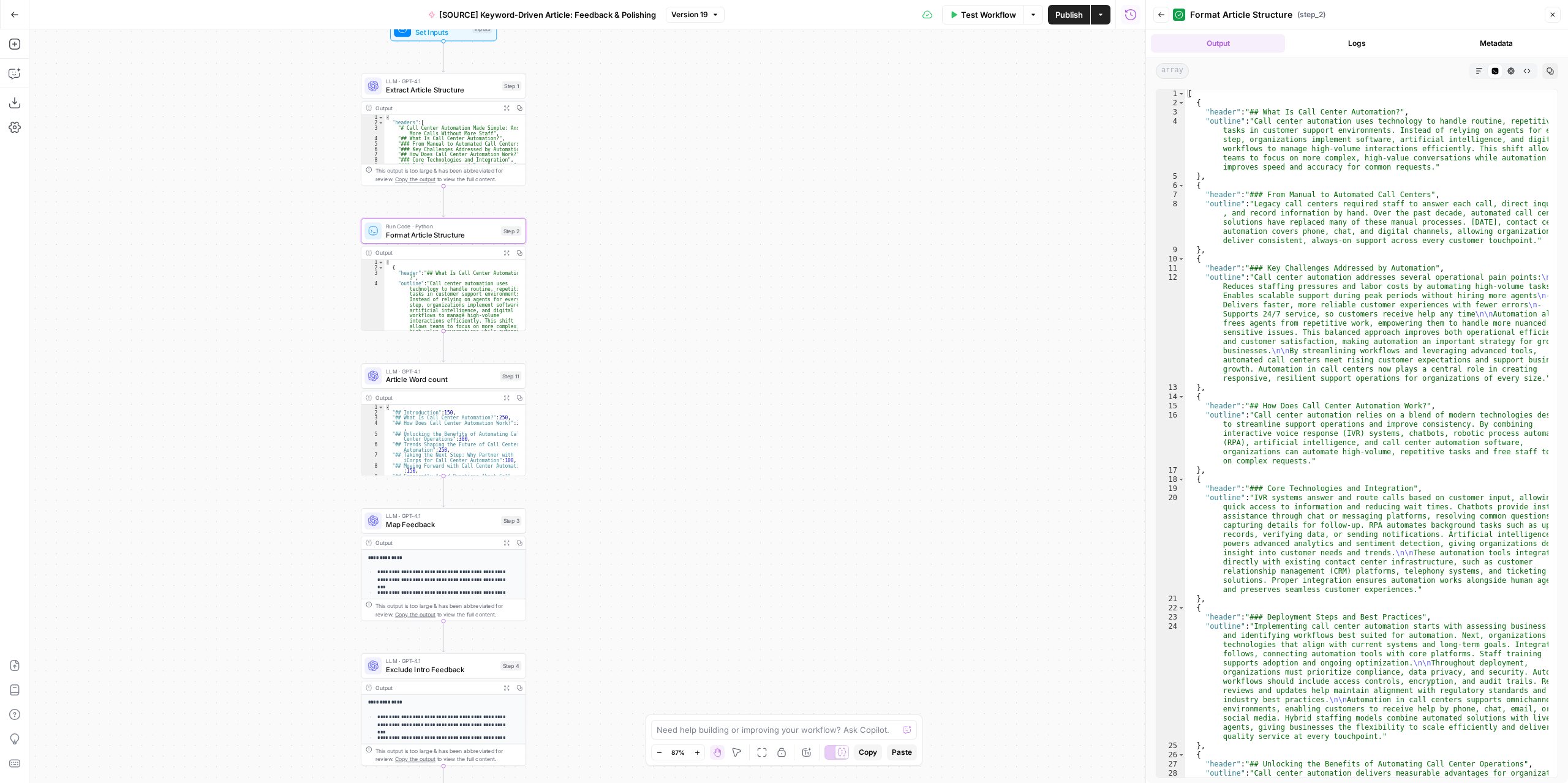
click at [813, 736] on div "Need help building or improving your workflow? Ask Copilot." at bounding box center [783, 730] width 266 height 20
type textarea "what does the step 2 does"
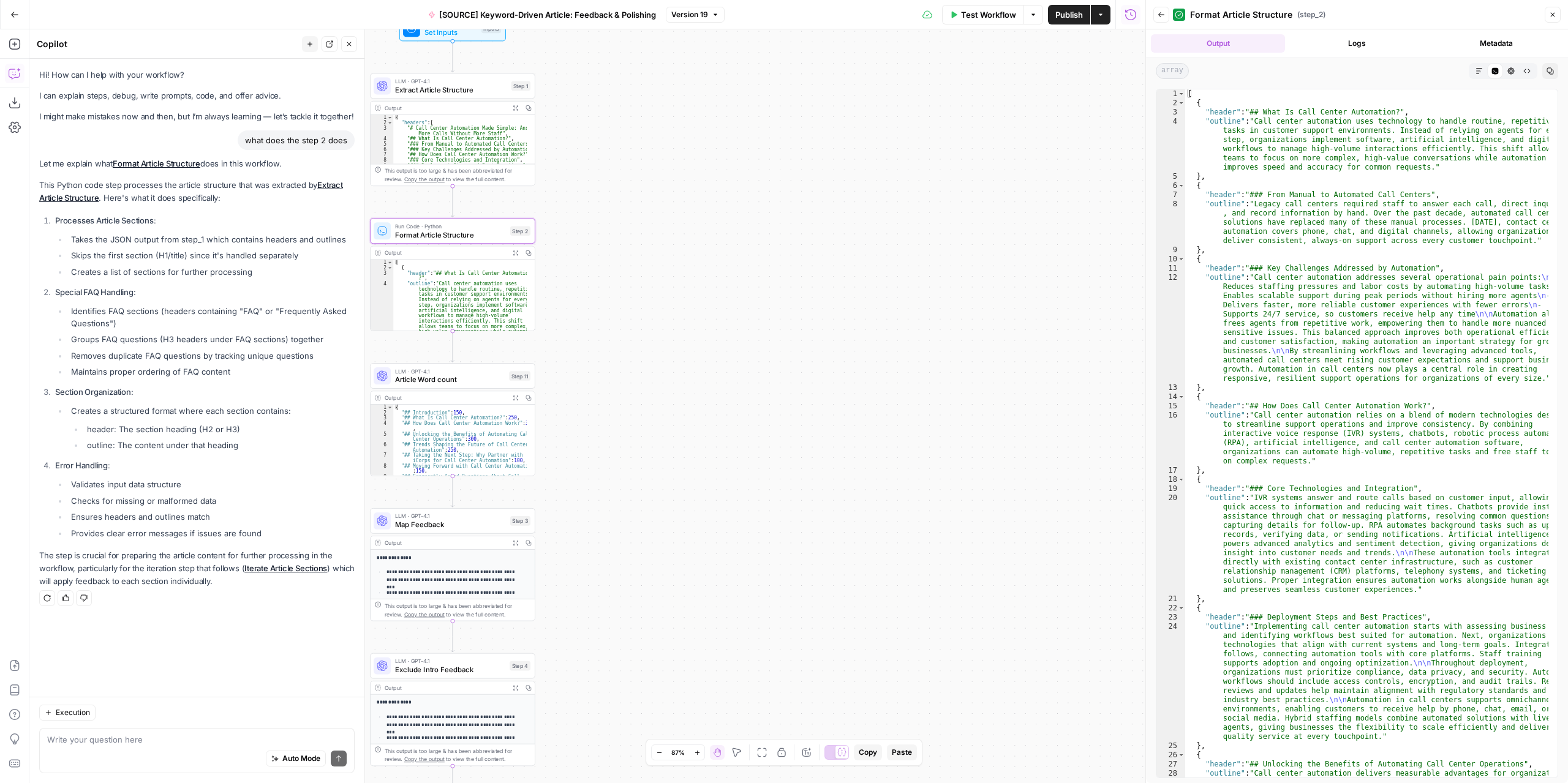
drag, startPoint x: 165, startPoint y: 221, endPoint x: 31, endPoint y: 219, distance: 134.0
click at [31, 219] on div "Hi! How can I help with your workflow? I can explain steps, debug, write prompt…" at bounding box center [197, 377] width 335 height 638
click at [126, 737] on textarea at bounding box center [196, 739] width 299 height 12
drag, startPoint x: 305, startPoint y: 736, endPoint x: 152, endPoint y: 751, distance: 153.7
click at [152, 751] on div "can the same thing be done just using this step or we need step 1 can the same …" at bounding box center [197, 750] width 315 height 46
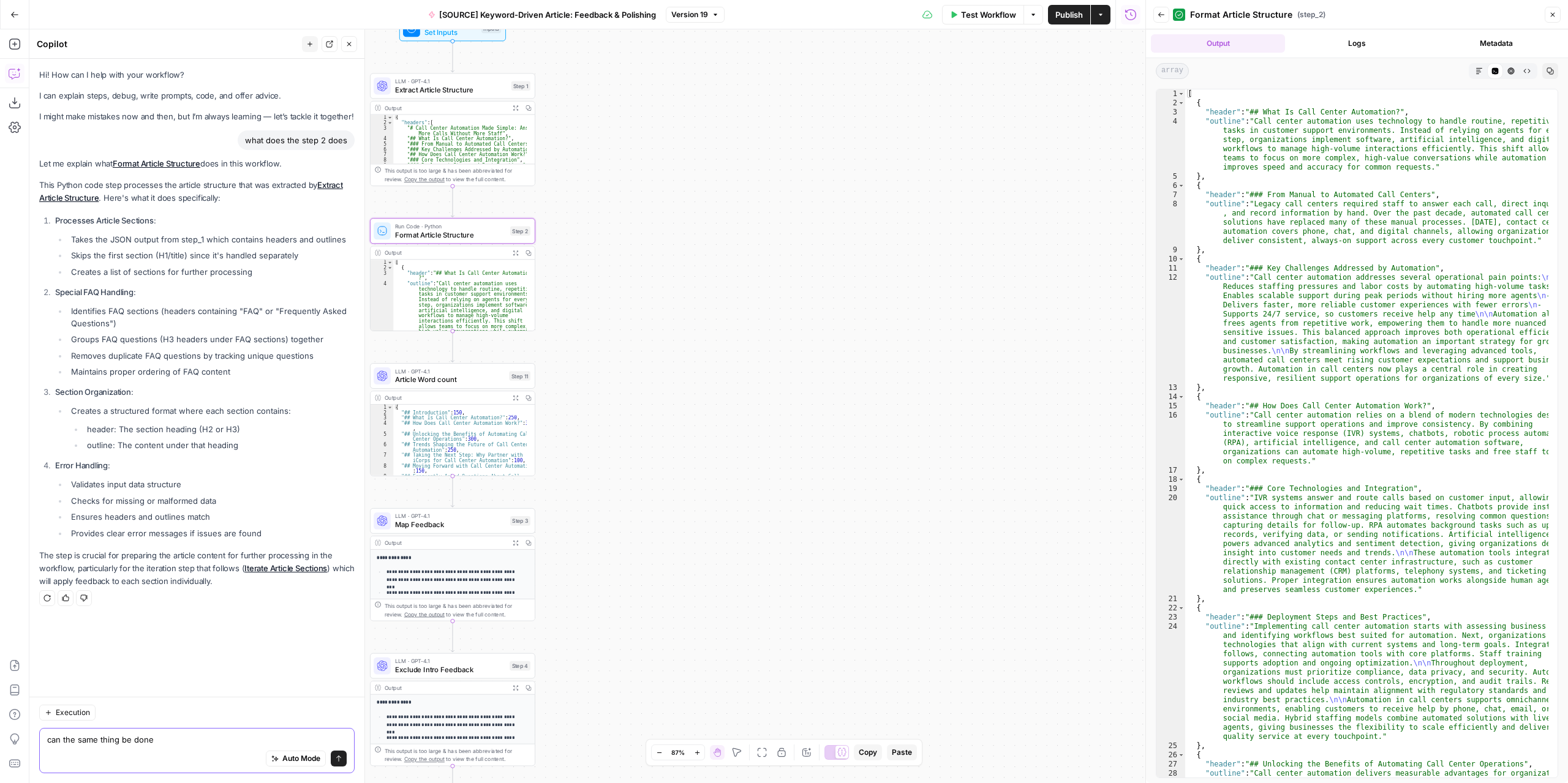
drag, startPoint x: 184, startPoint y: 742, endPoint x: 46, endPoint y: 746, distance: 138.1
click at [46, 746] on div "can the same thing be done can the same thing be done Auto Mode Send" at bounding box center [197, 750] width 315 height 46
type textarea "Can we have the sam output without the need of step 1 maybe grabing the article…"
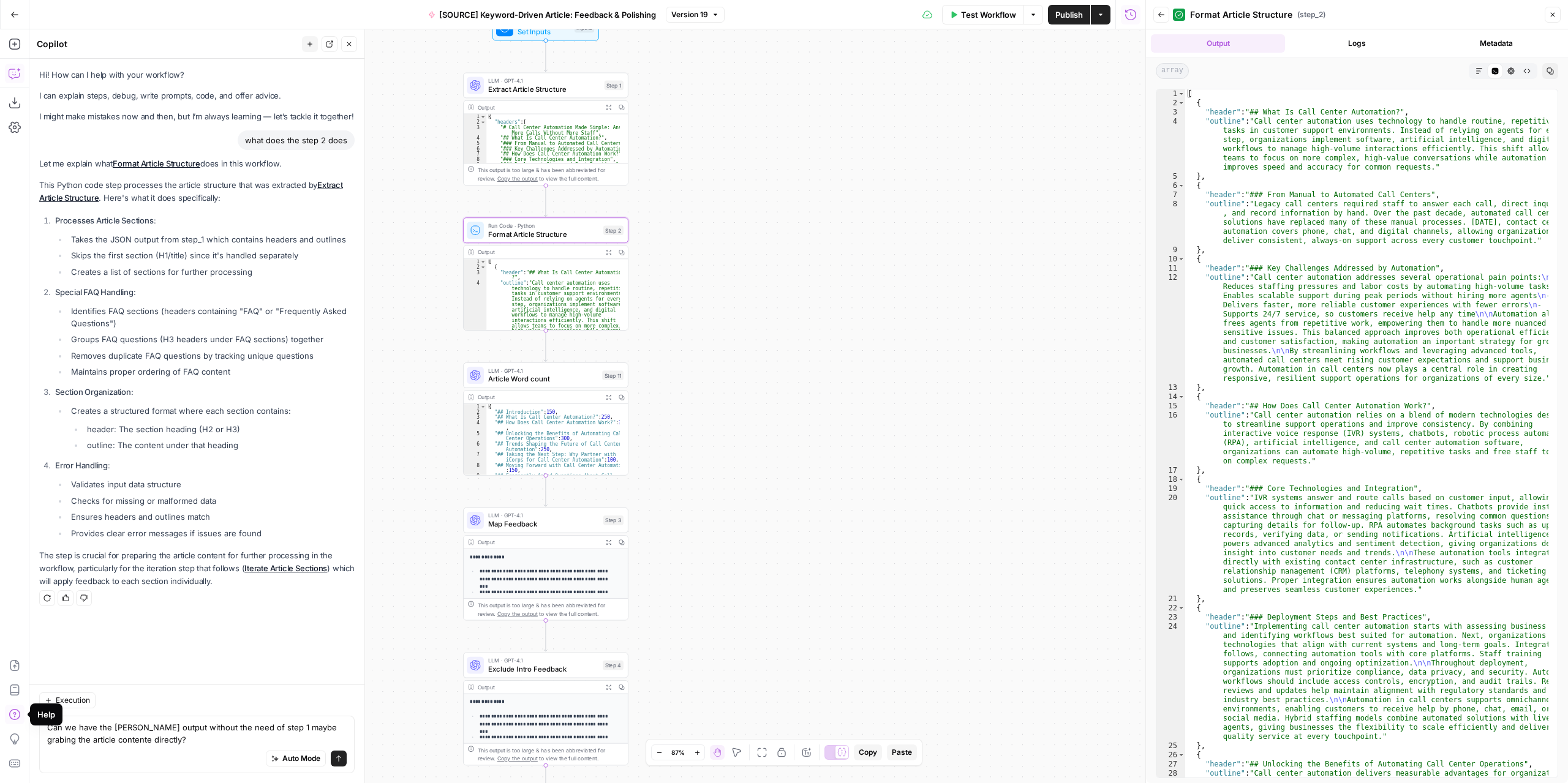
drag, startPoint x: 702, startPoint y: 361, endPoint x: 765, endPoint y: 359, distance: 63.0
click at [765, 359] on div "Workflow Set Inputs Inputs LLM · GPT-4.1 Extract Article Structure Step 1 Outpu…" at bounding box center [587, 406] width 1115 height 754
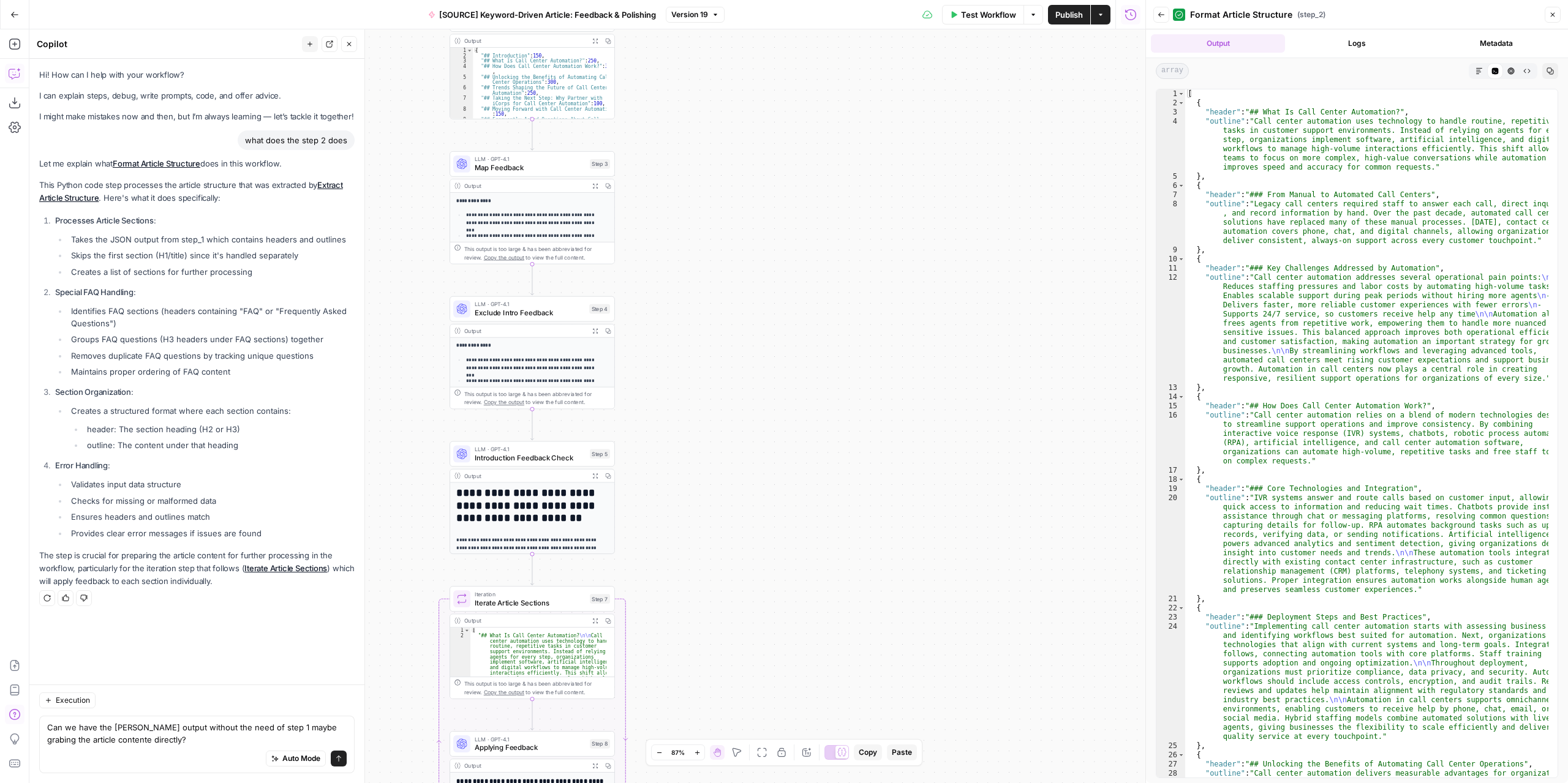
drag, startPoint x: 709, startPoint y: 515, endPoint x: 695, endPoint y: 158, distance: 357.3
click at [695, 158] on div "Workflow Set Inputs Inputs LLM · GPT-4.1 Extract Article Structure Step 1 Outpu…" at bounding box center [587, 406] width 1115 height 754
click at [593, 478] on button "Expand Output" at bounding box center [595, 476] width 13 height 13
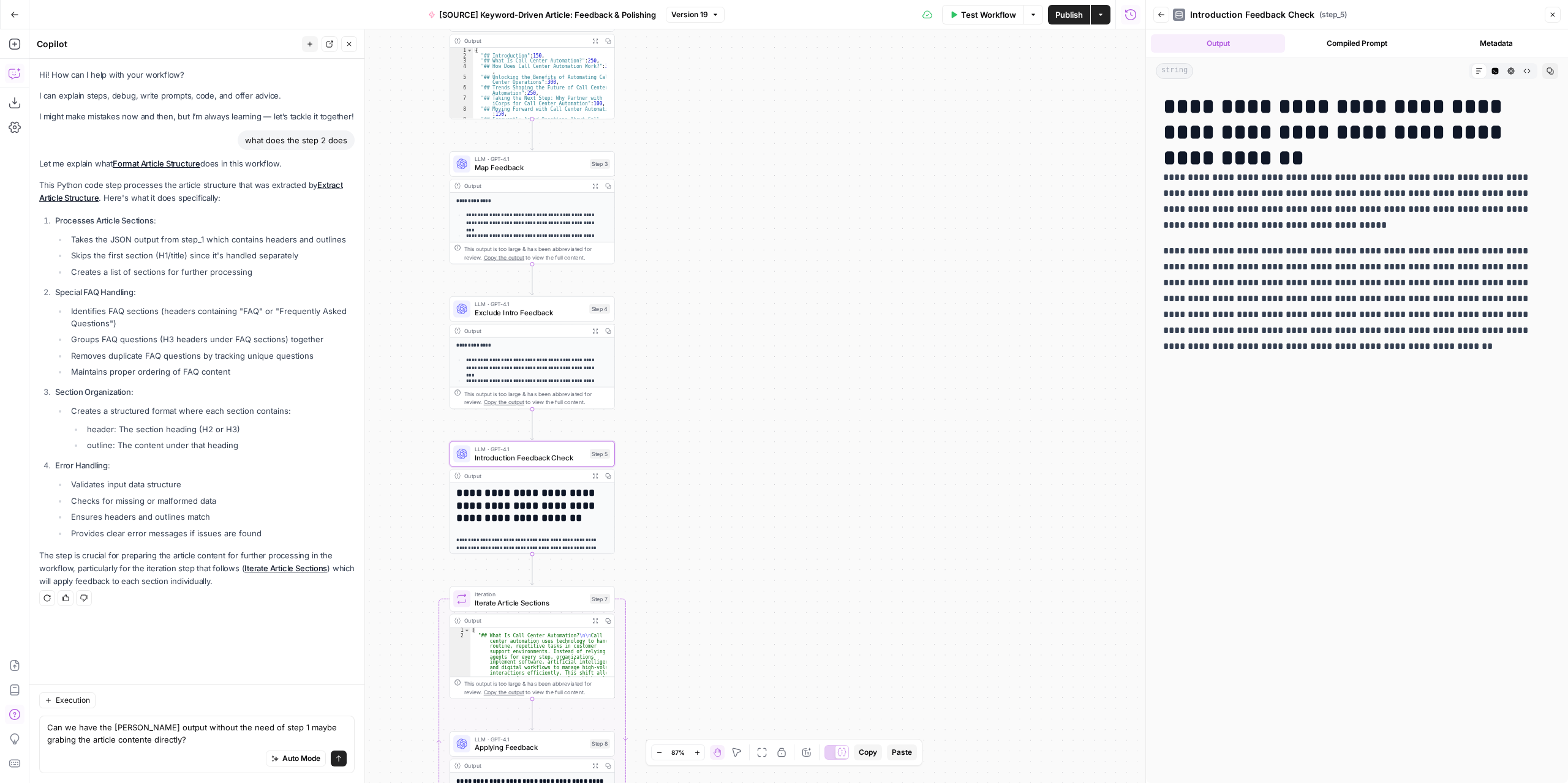
click at [535, 467] on div "**********" at bounding box center [532, 498] width 165 height 113
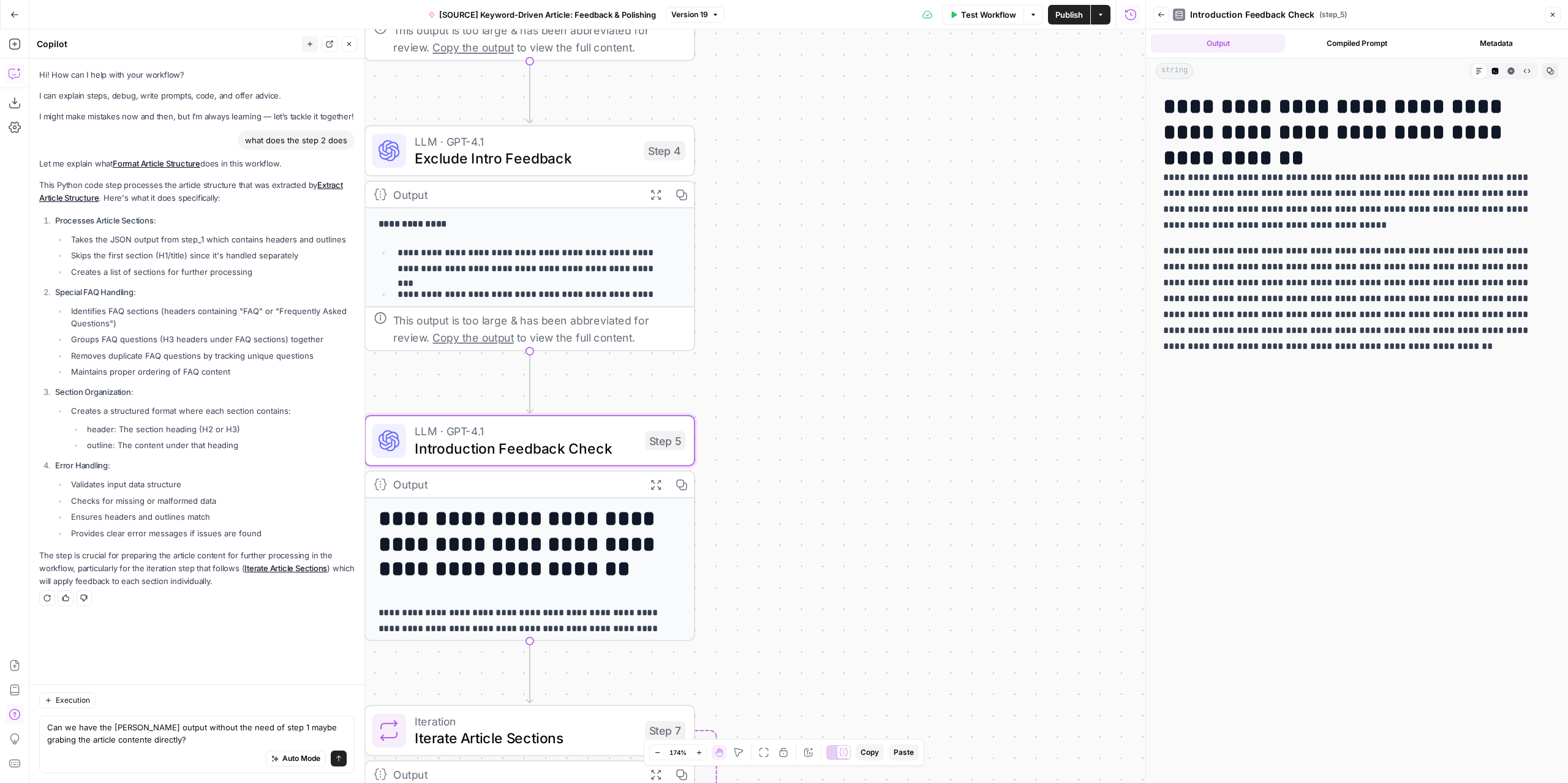
click at [543, 454] on span "Introduction Feedback Check" at bounding box center [525, 448] width 221 height 22
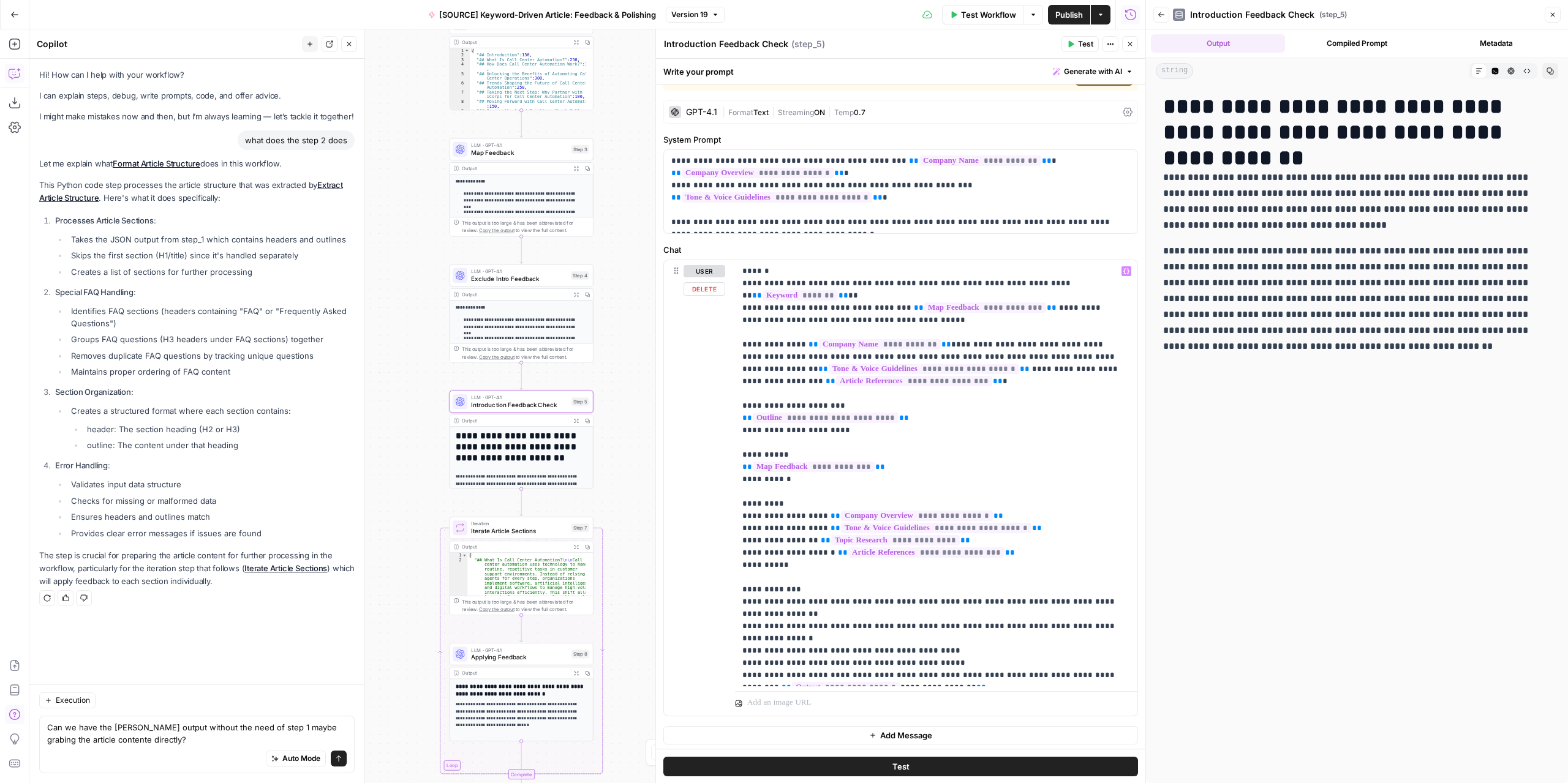
scroll to position [74, 0]
click at [338, 758] on icon "submit" at bounding box center [338, 758] width 7 height 7
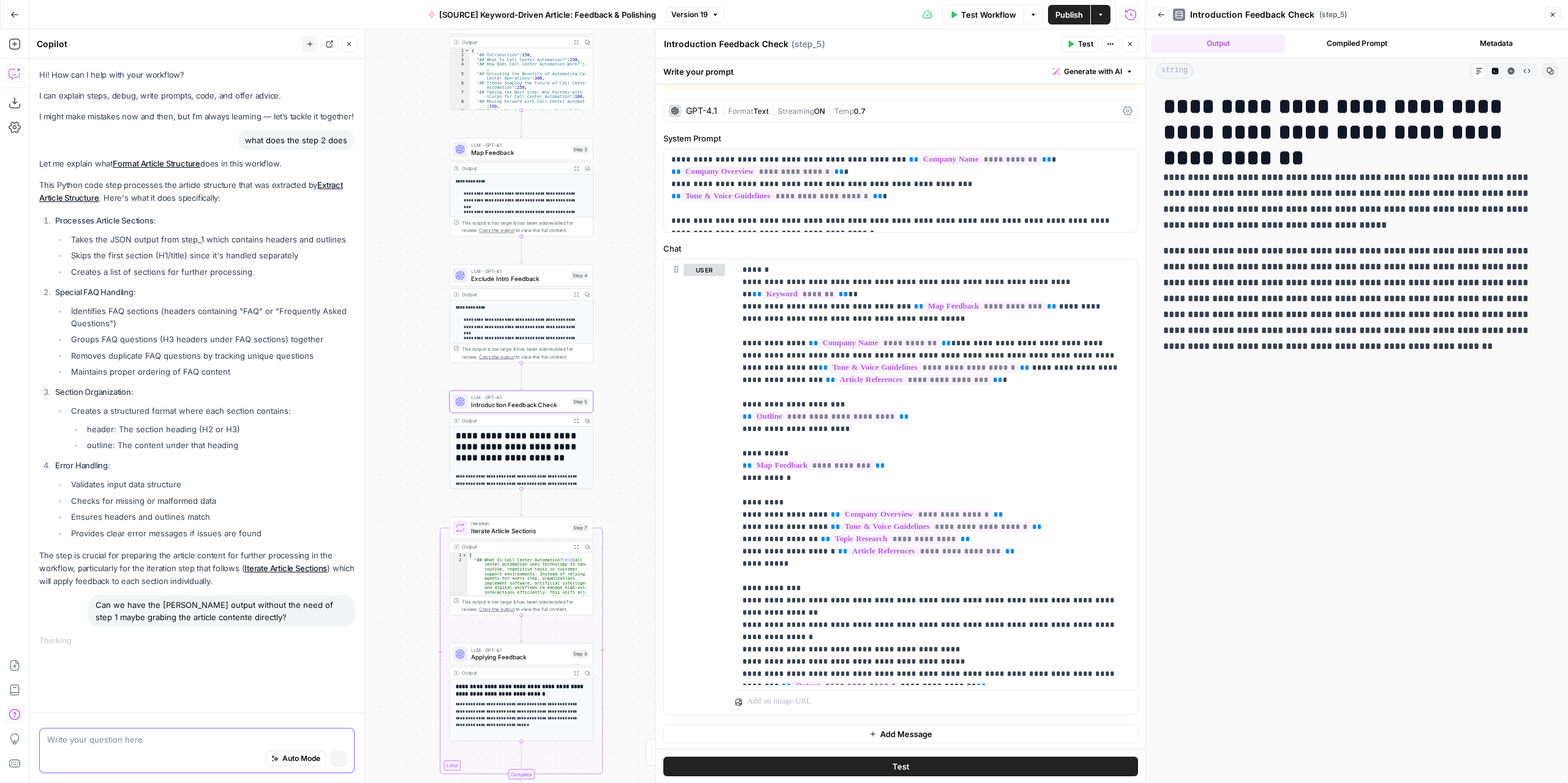
scroll to position [0, 0]
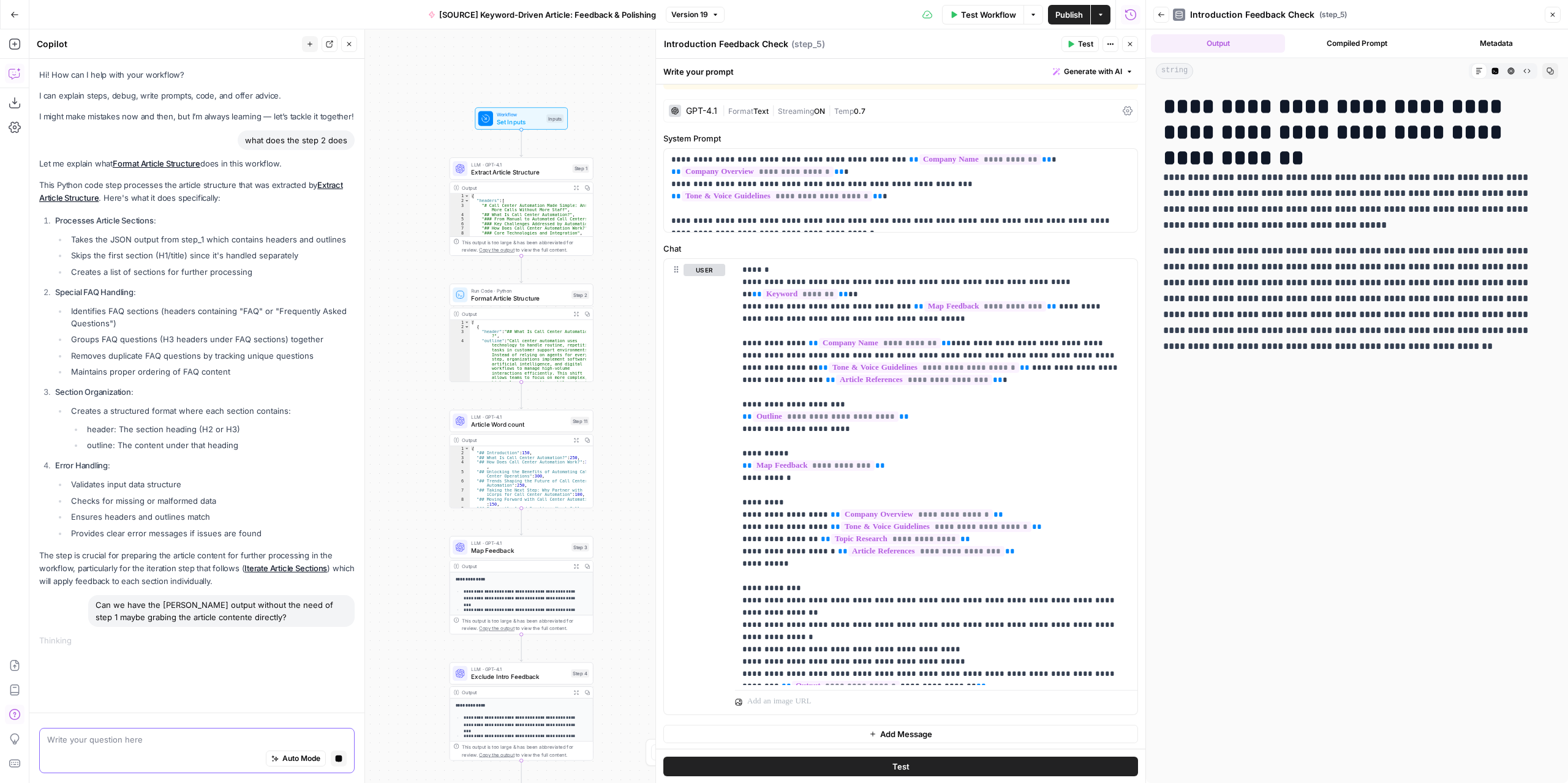
click at [521, 176] on span "Extract Article Structure" at bounding box center [519, 172] width 97 height 9
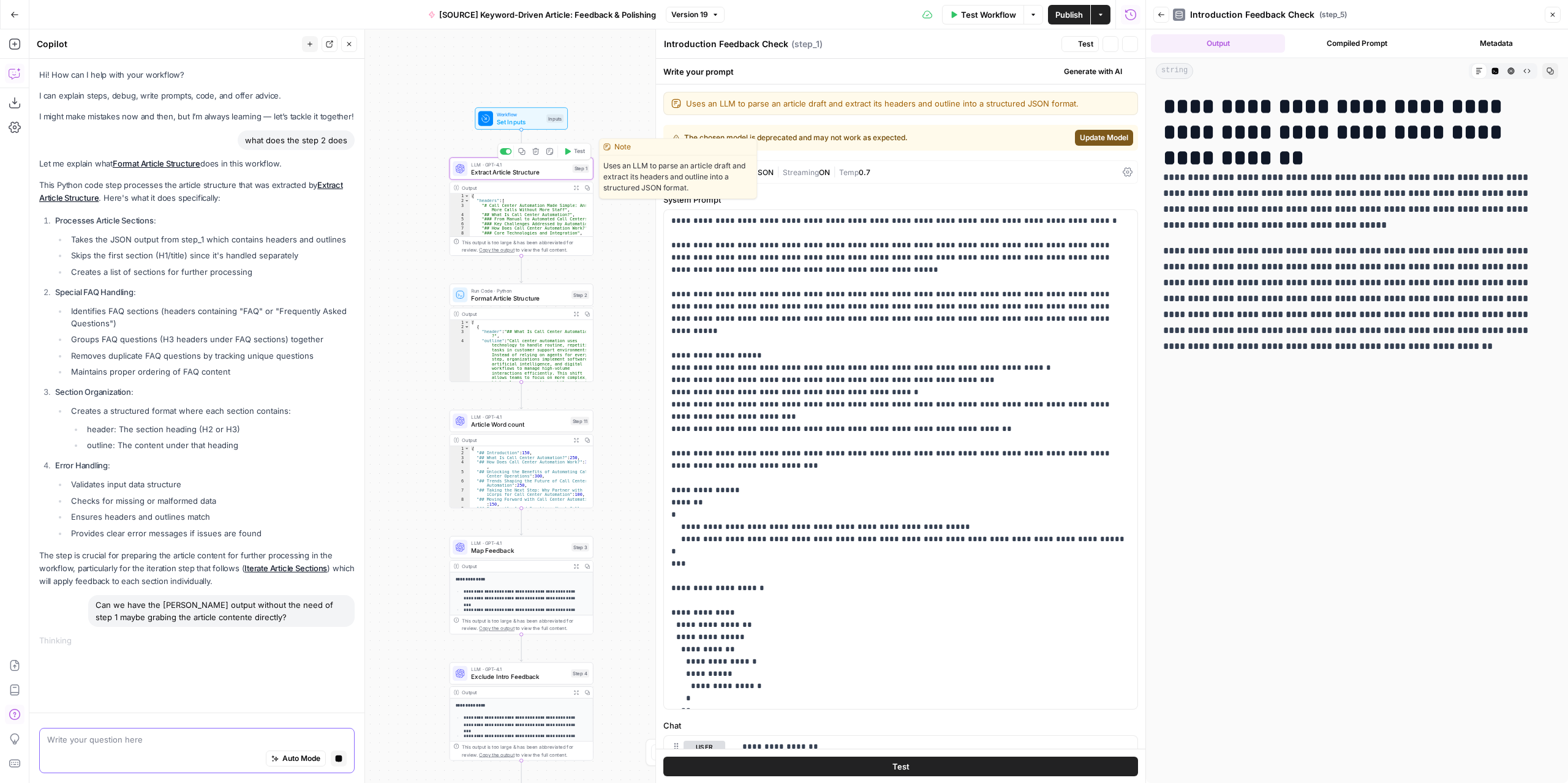
type textarea "Extract Article Structure"
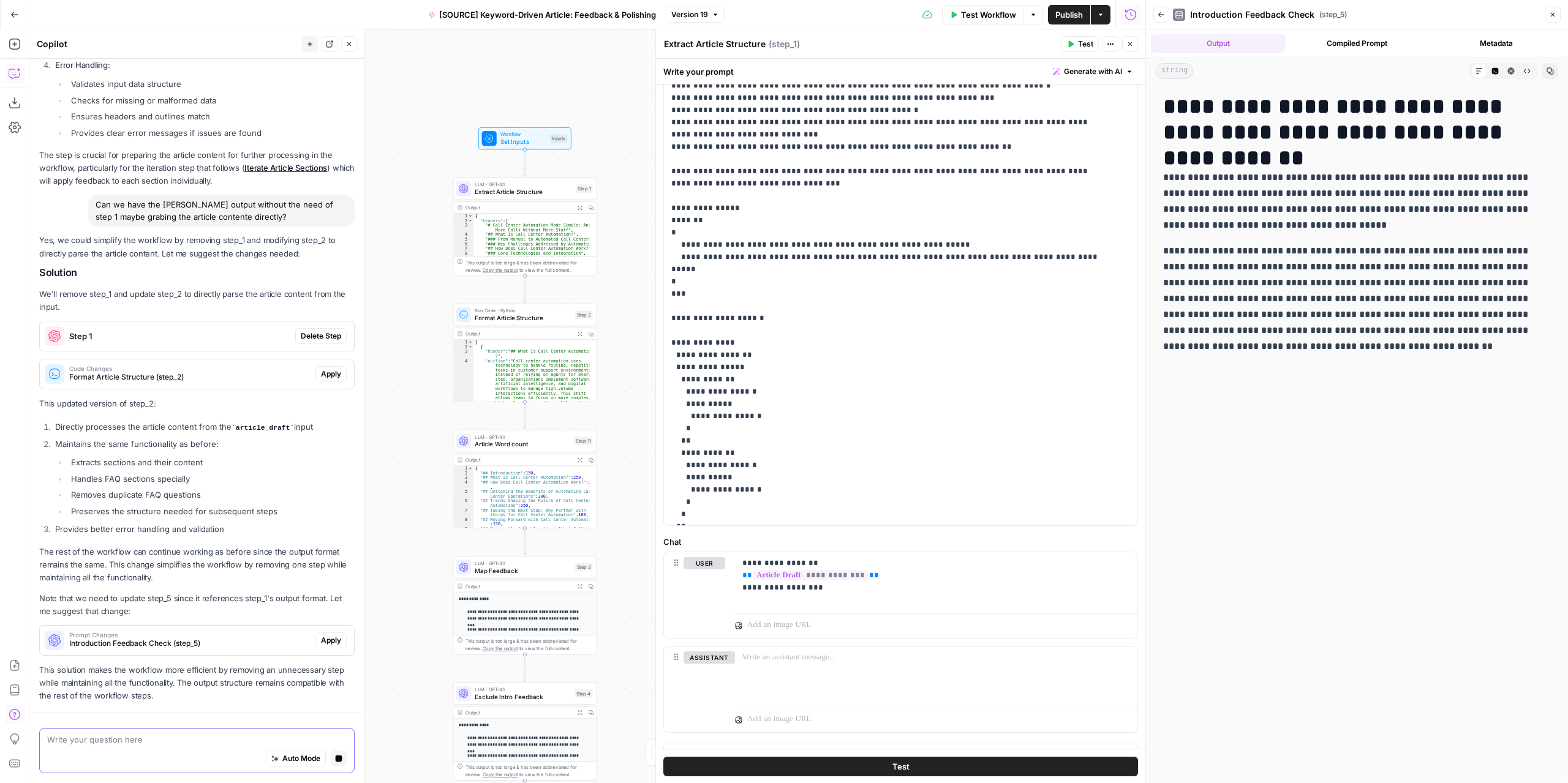
scroll to position [445, 0]
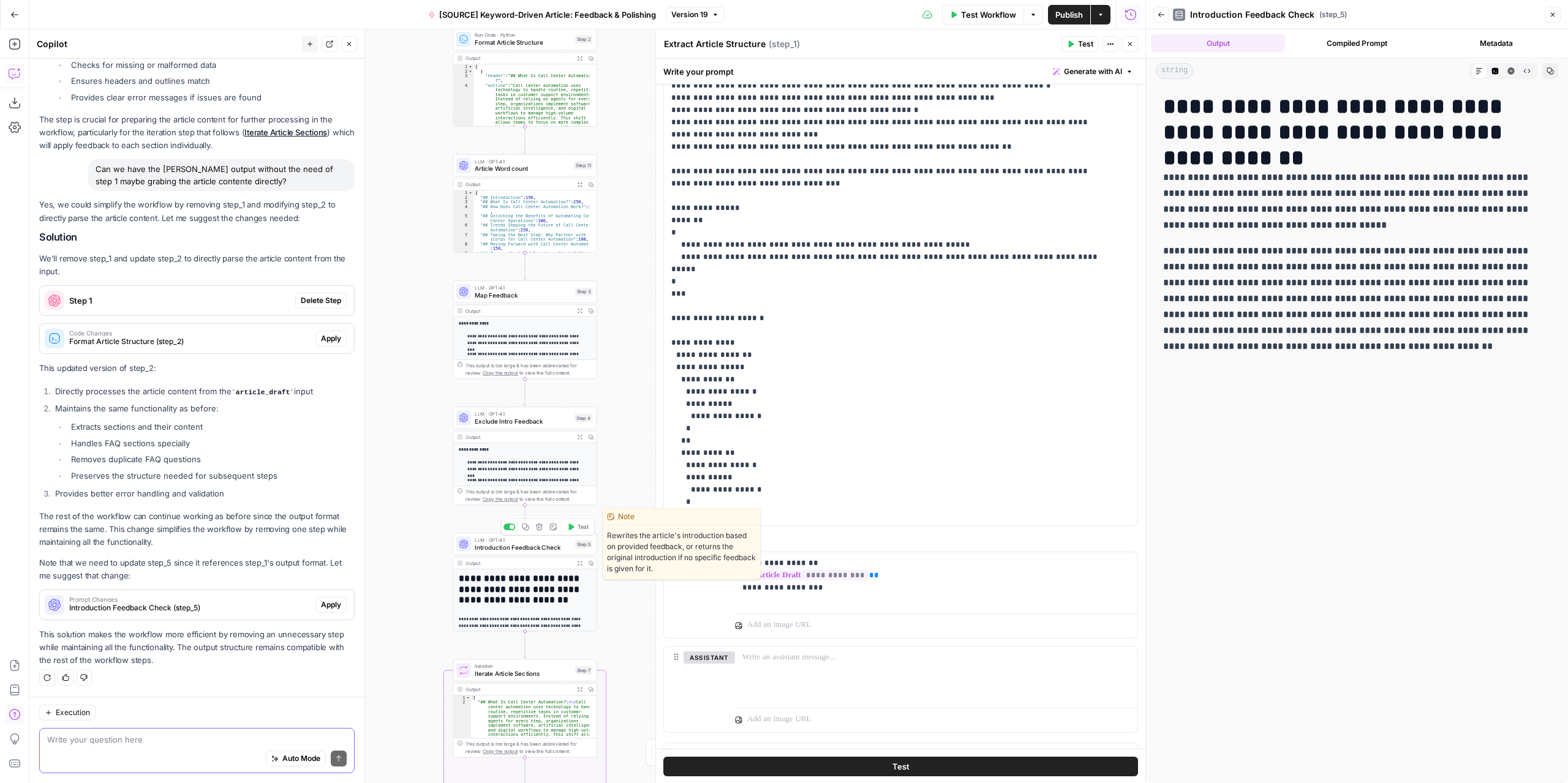
click at [544, 552] on div "LLM · GPT-4.1 Introduction Feedback Check Step 5 Copy step Delete step Edit Not…" at bounding box center [525, 543] width 144 height 22
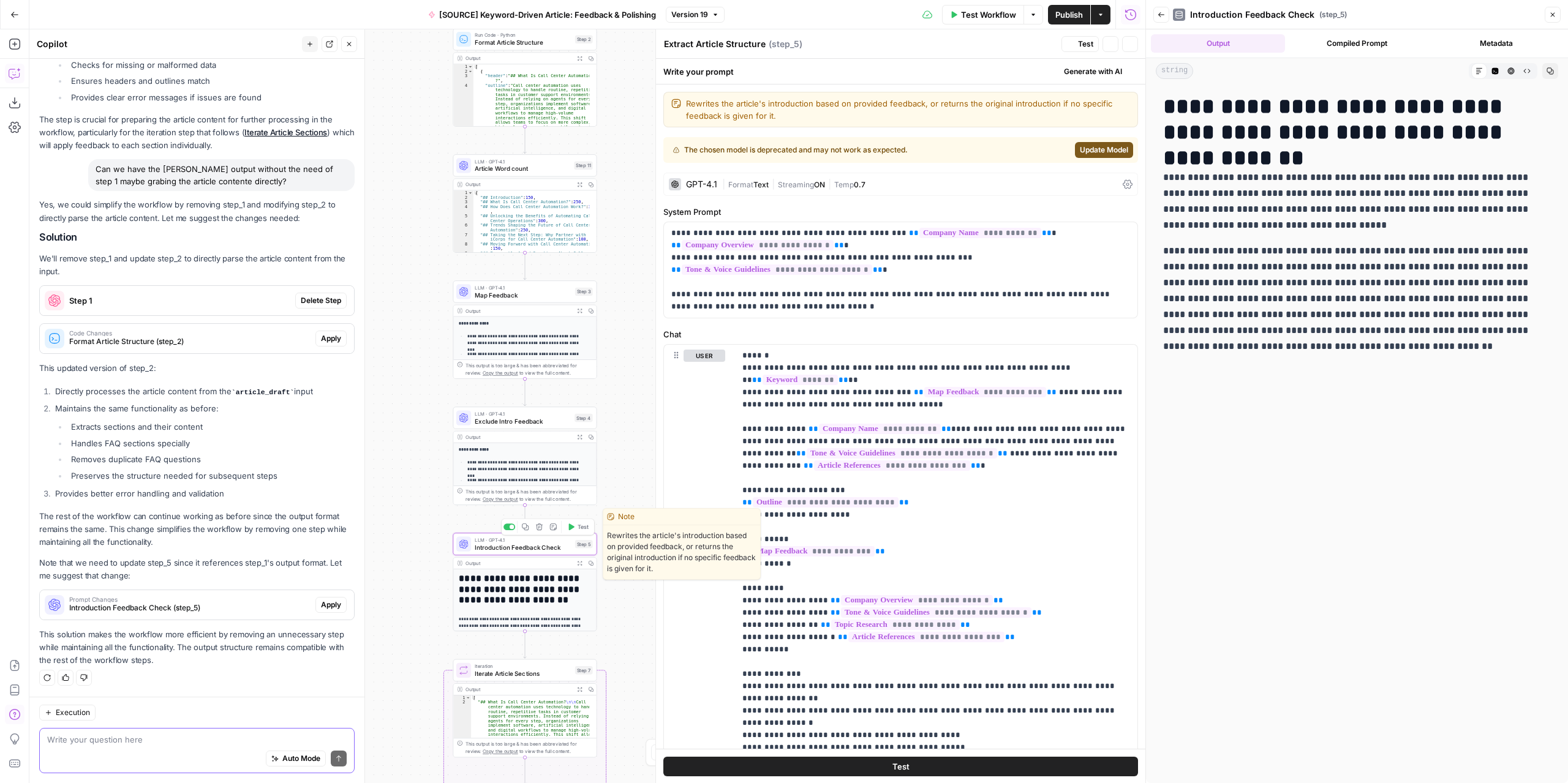
type textarea "Introduction Feedback Check"
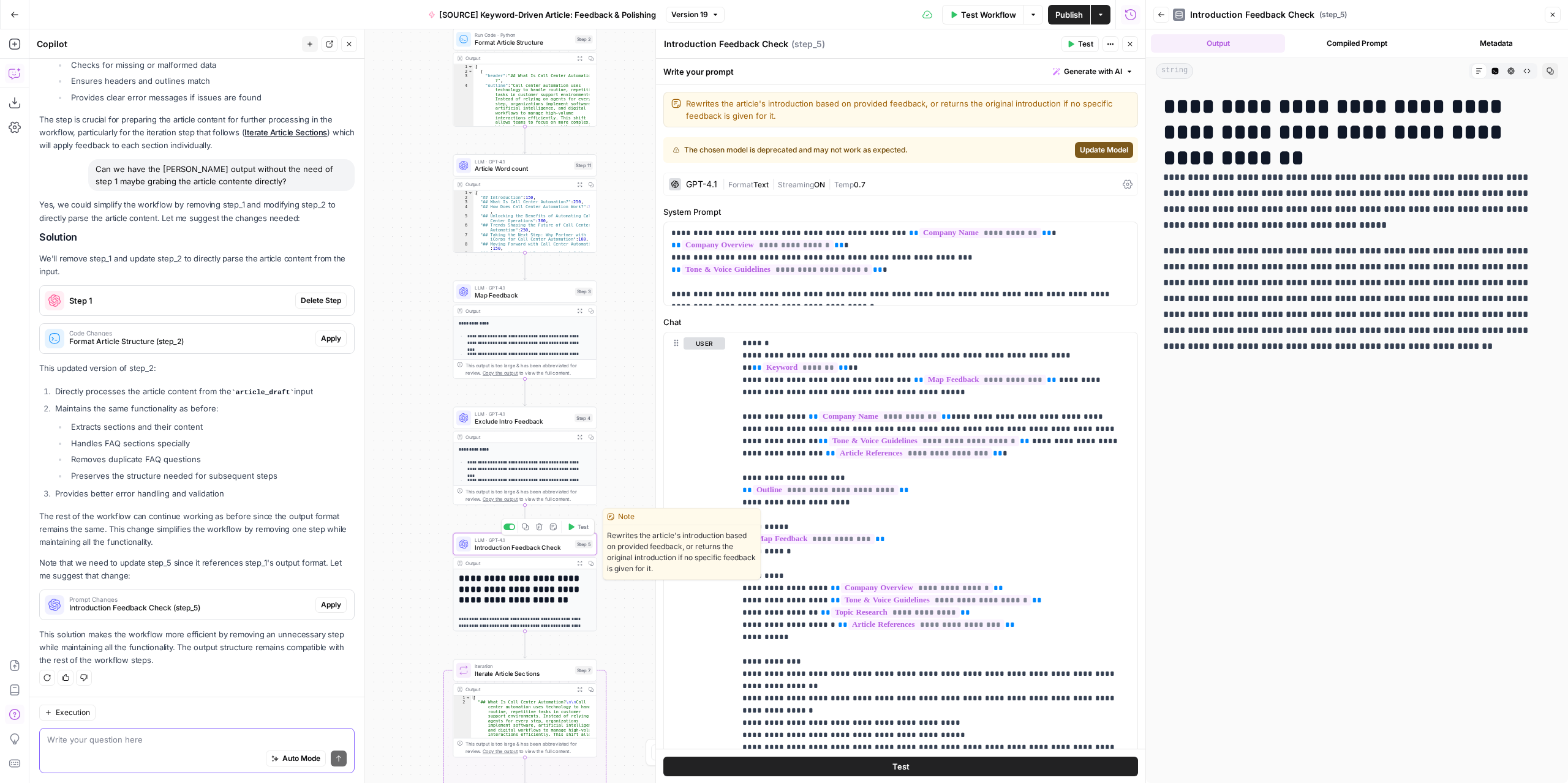
click at [544, 552] on div "LLM · GPT-4.1 Introduction Feedback Check Step 5 Copy step Delete step Edit Not…" at bounding box center [525, 543] width 144 height 22
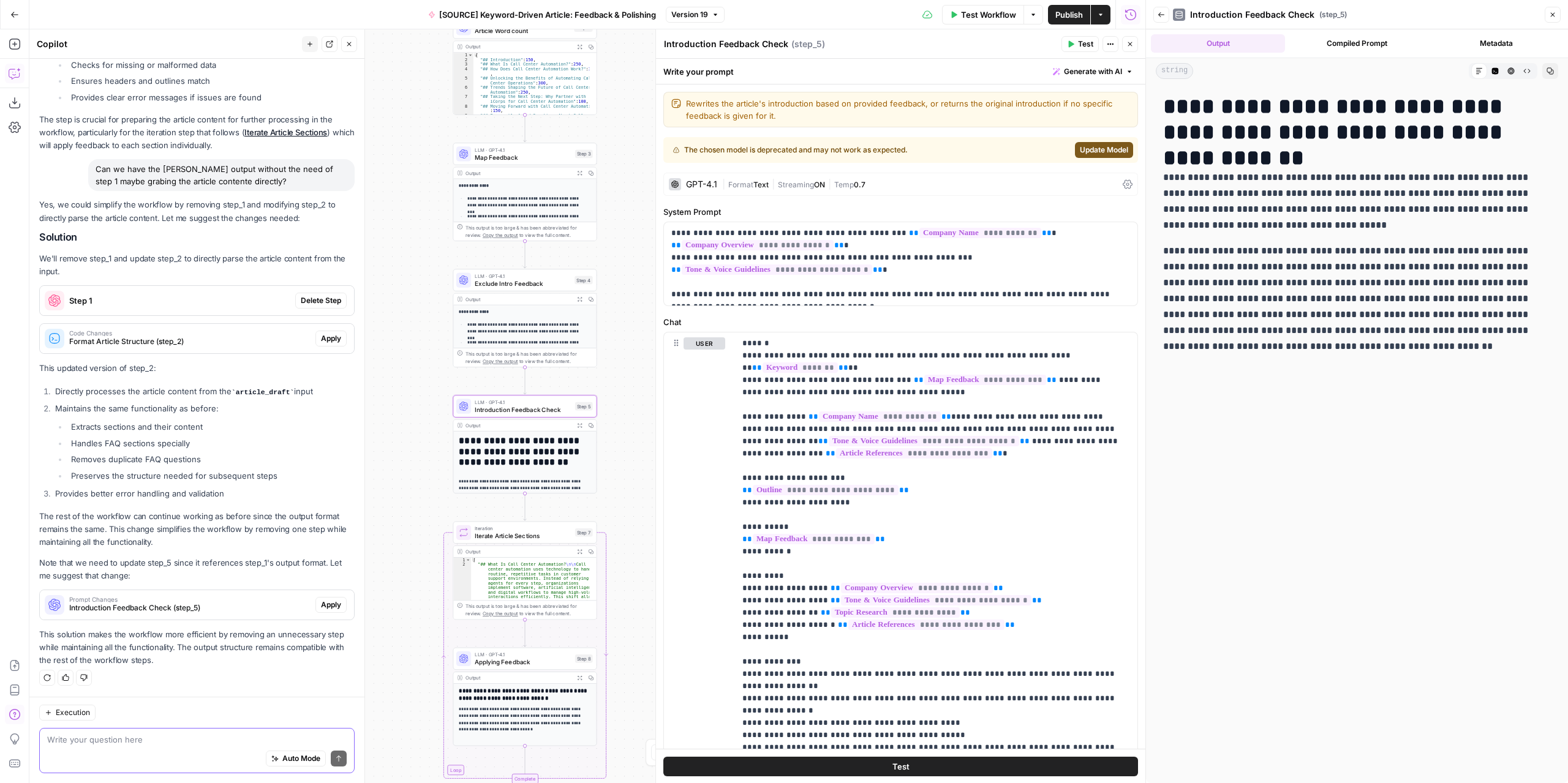
click at [262, 611] on span "Introduction Feedback Check (step_5)" at bounding box center [190, 608] width 241 height 11
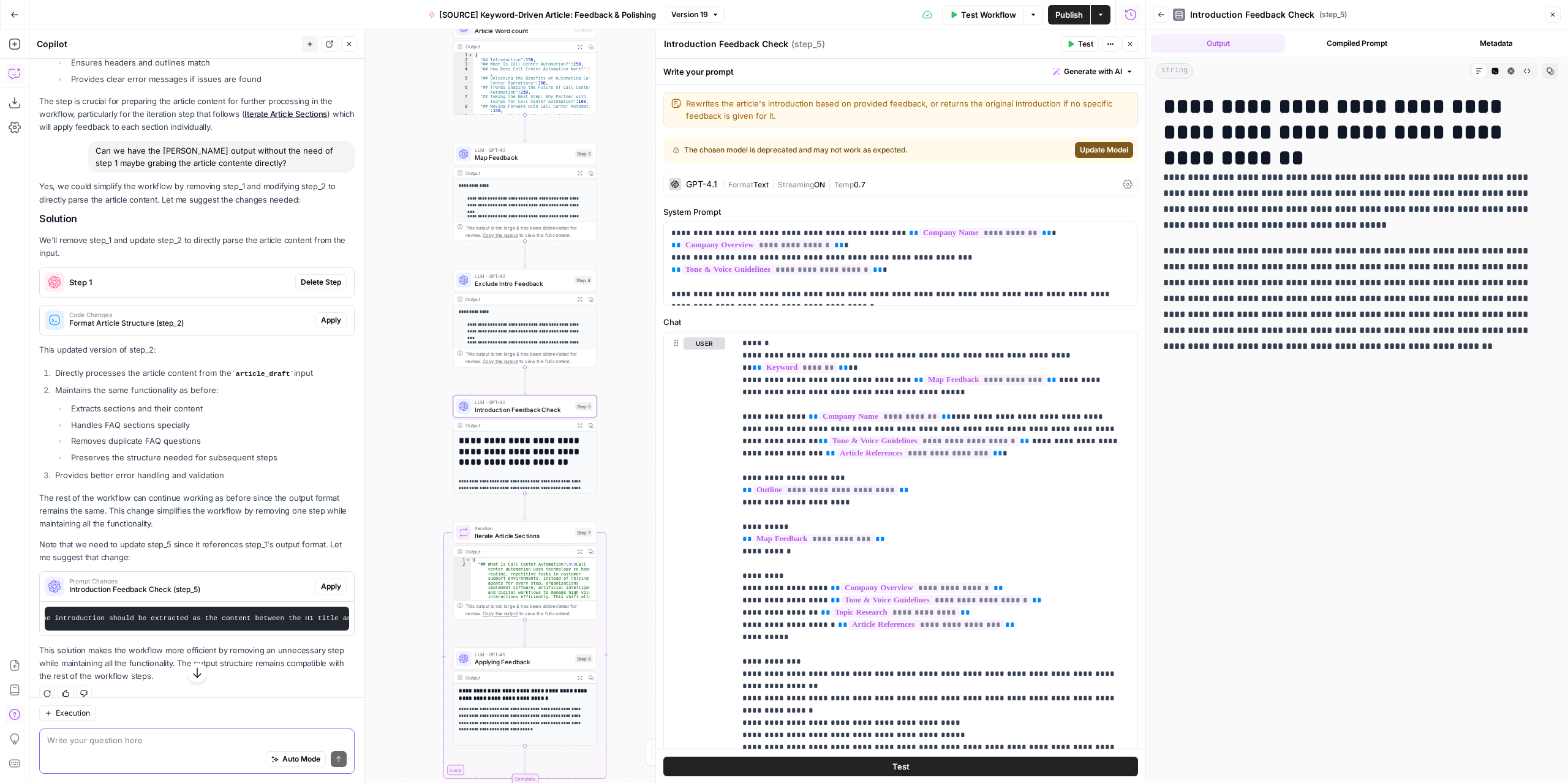
scroll to position [0, 513]
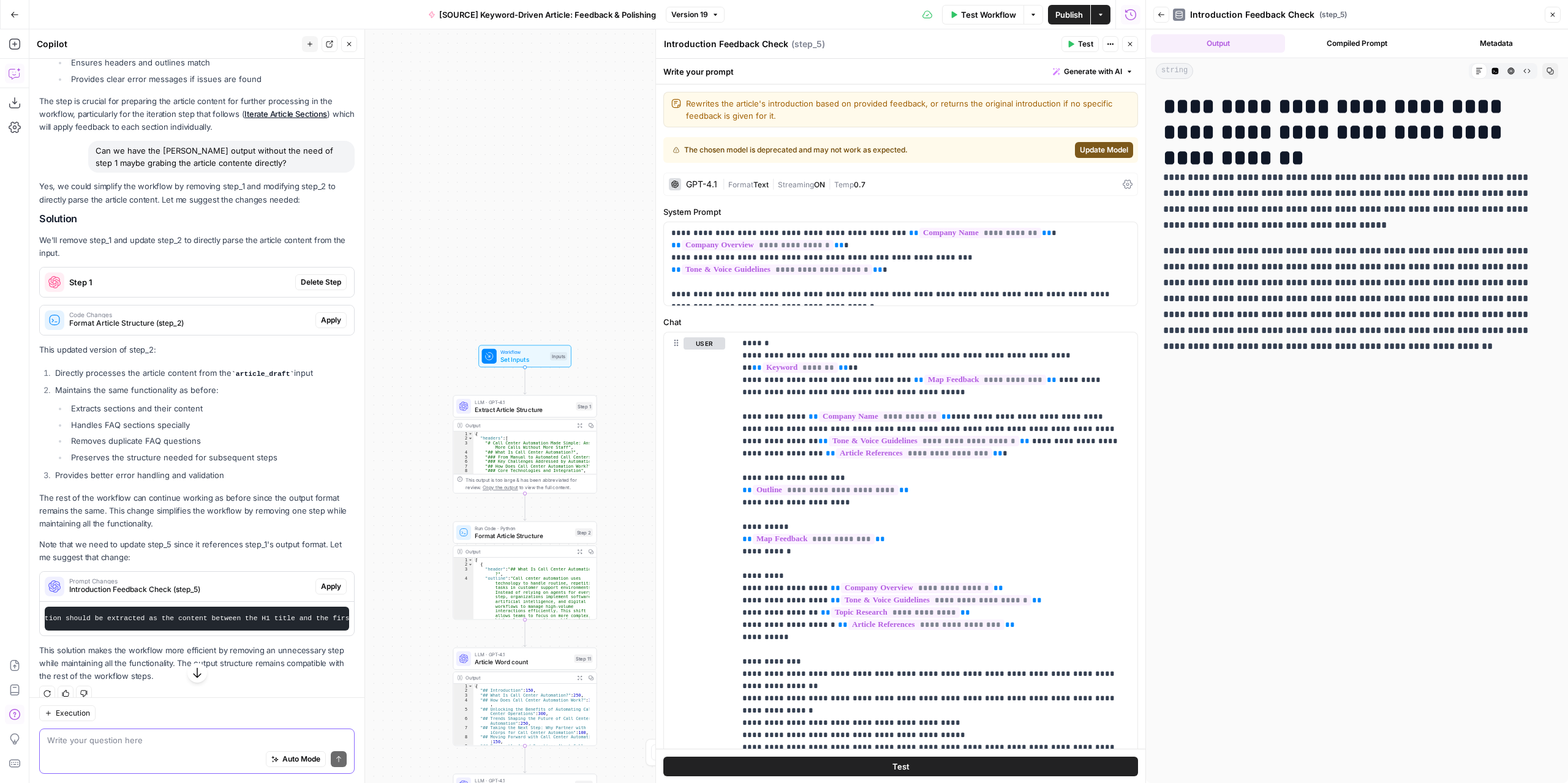
click at [345, 51] on button "Close" at bounding box center [349, 44] width 16 height 16
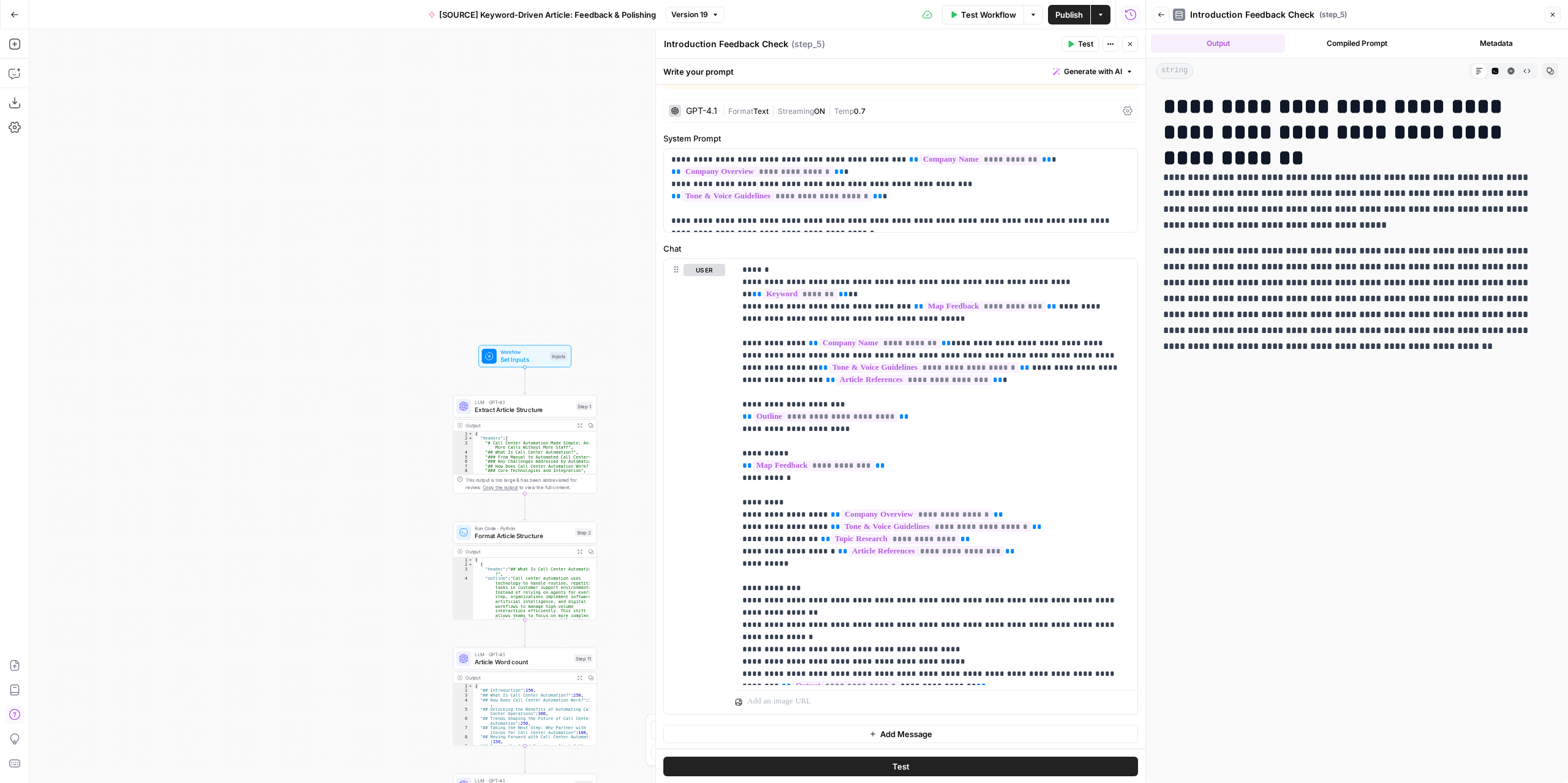
scroll to position [0, 0]
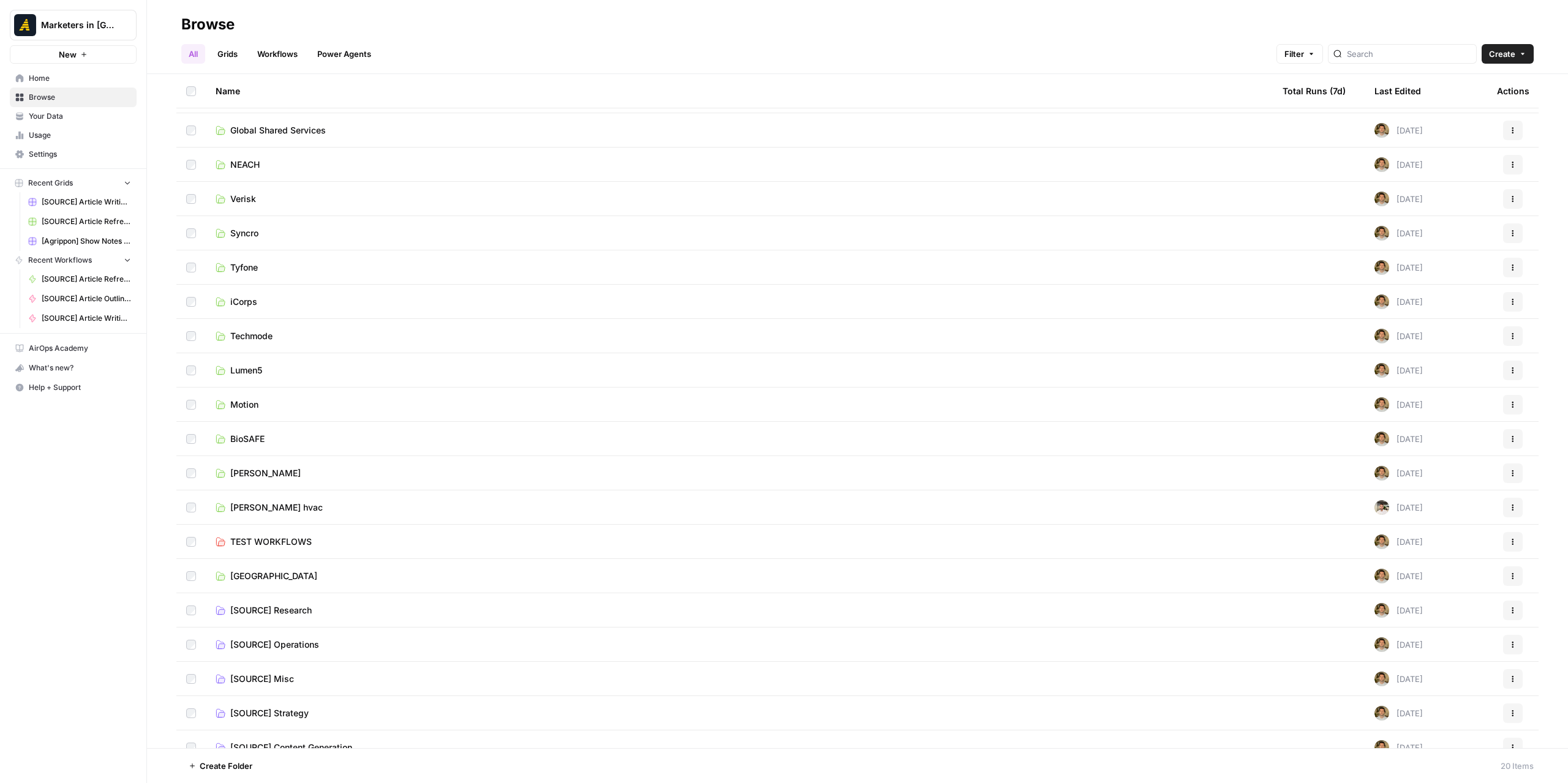
scroll to position [46, 0]
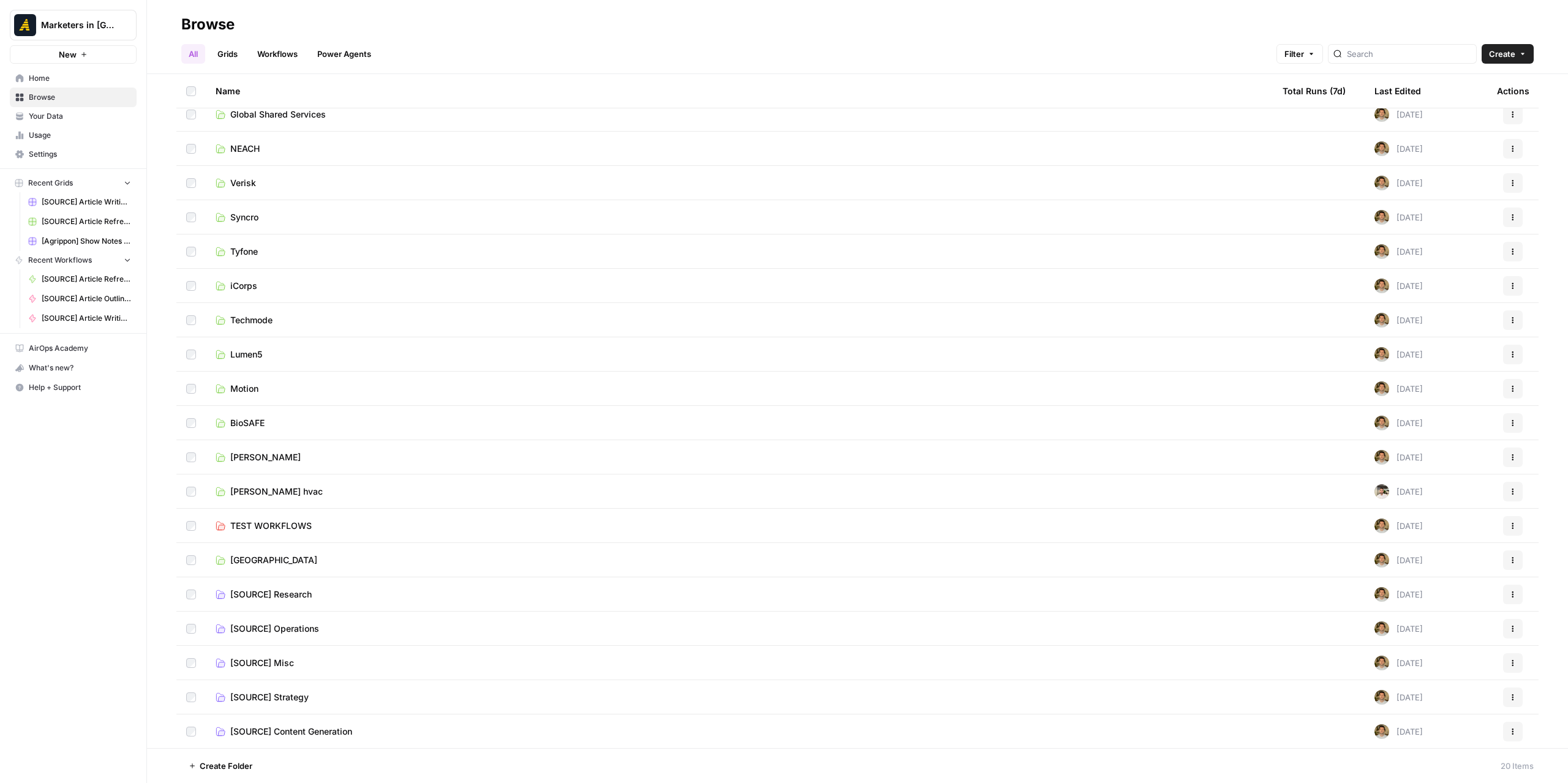
click at [298, 734] on span "[SOURCE] Content Generation" at bounding box center [291, 731] width 122 height 12
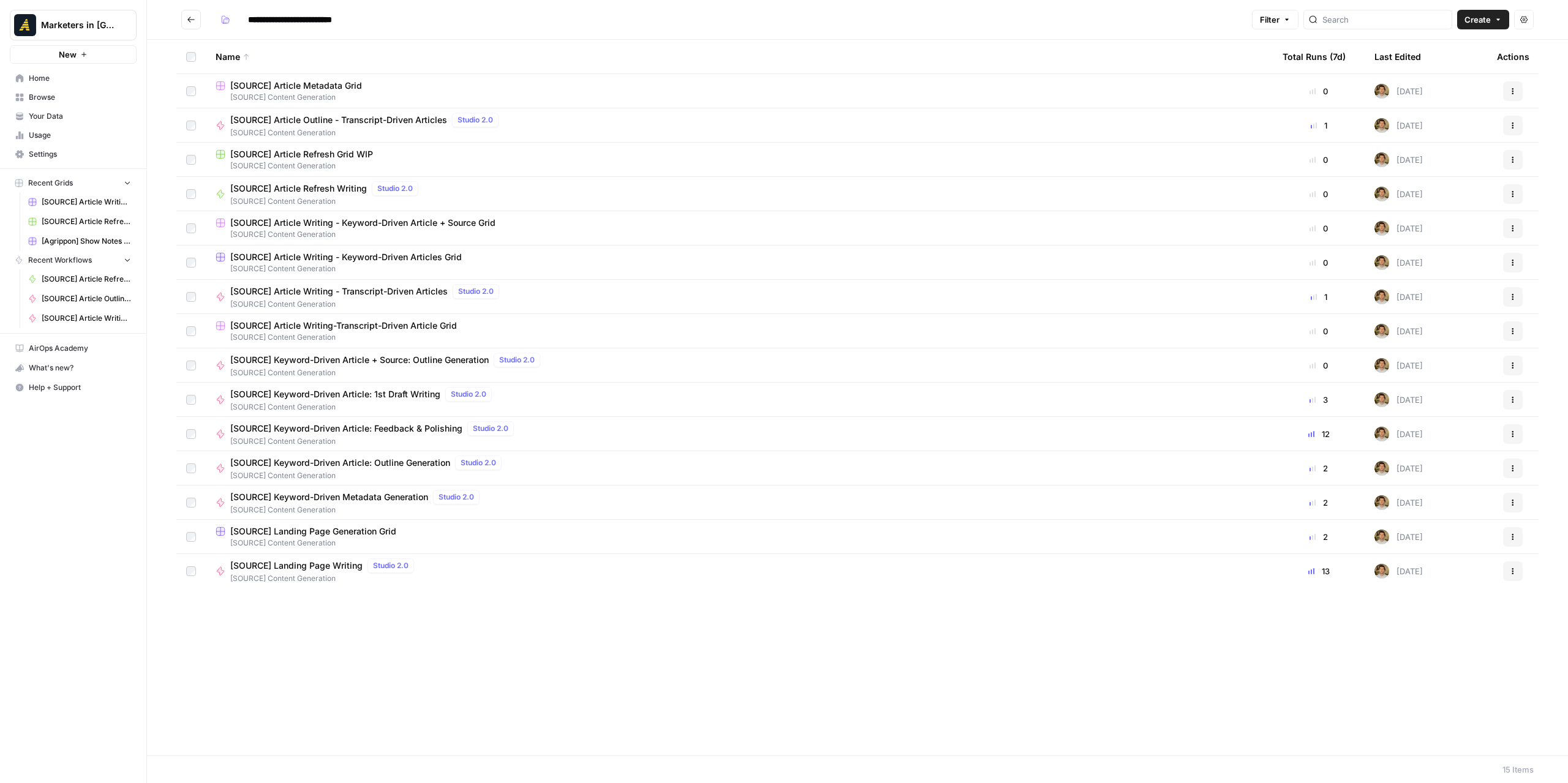
click at [326, 155] on span "[SOURCE] Article Refresh Grid WIP" at bounding box center [302, 154] width 143 height 12
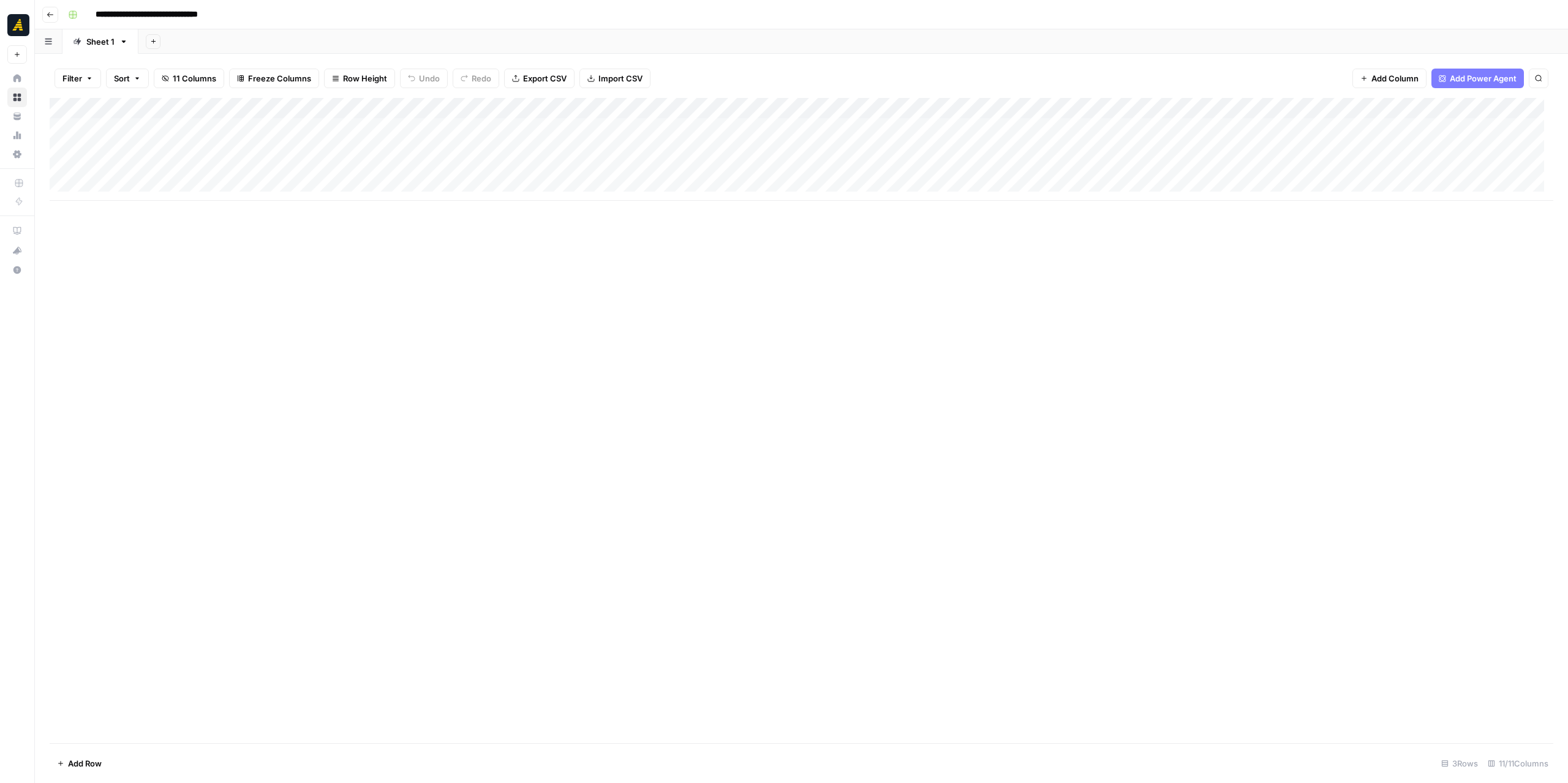
click at [787, 107] on div "Add Column" at bounding box center [802, 149] width 1504 height 103
click at [758, 228] on span "Edit Workflow" at bounding box center [750, 228] width 107 height 12
drag, startPoint x: 942, startPoint y: 200, endPoint x: 1112, endPoint y: 200, distance: 170.0
click at [1112, 200] on div "Add Column" at bounding box center [802, 149] width 1504 height 103
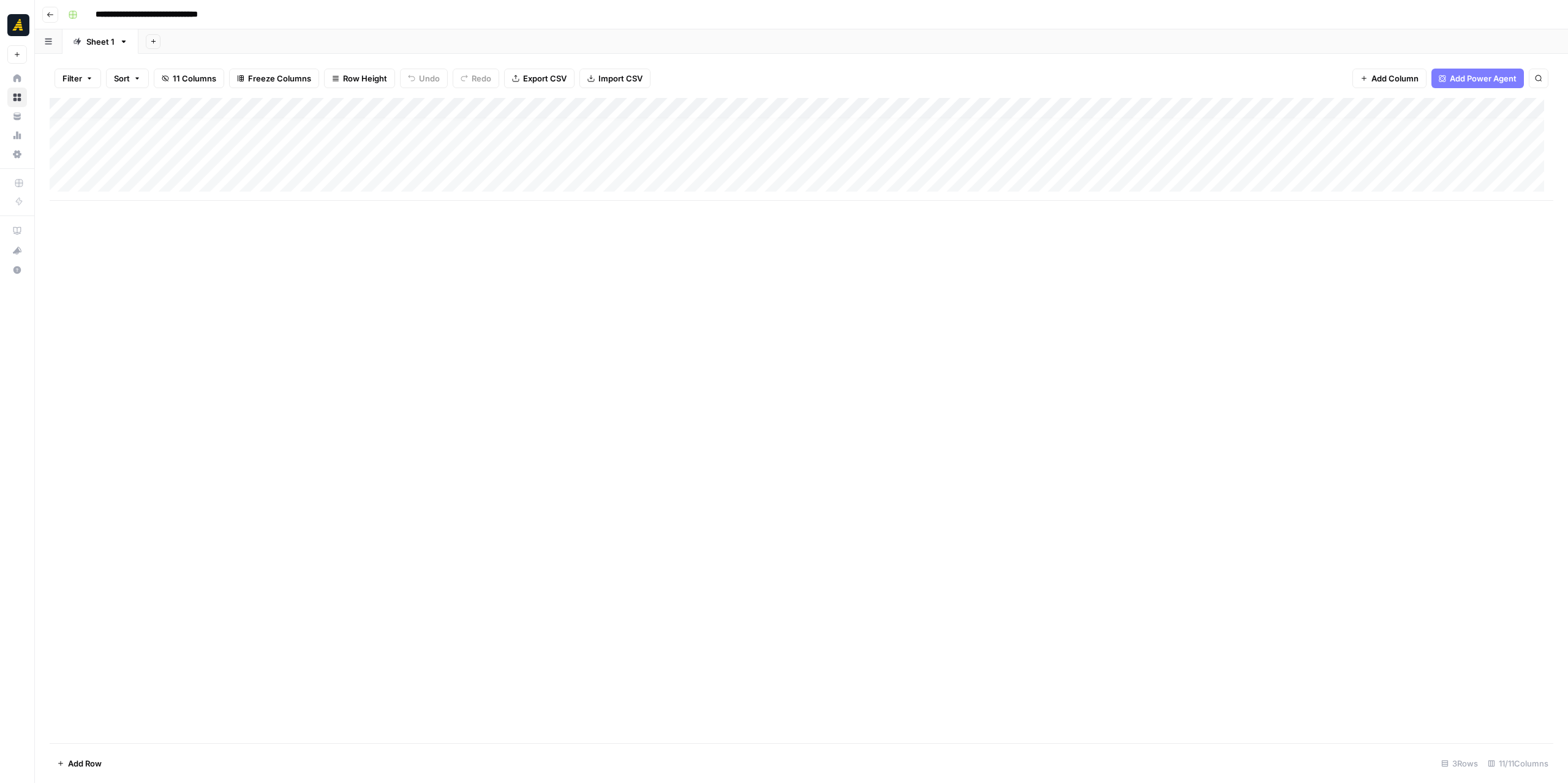
click at [1192, 101] on div "Add Column" at bounding box center [802, 149] width 1504 height 103
click at [1174, 226] on span "Edit Workflow" at bounding box center [1198, 228] width 107 height 12
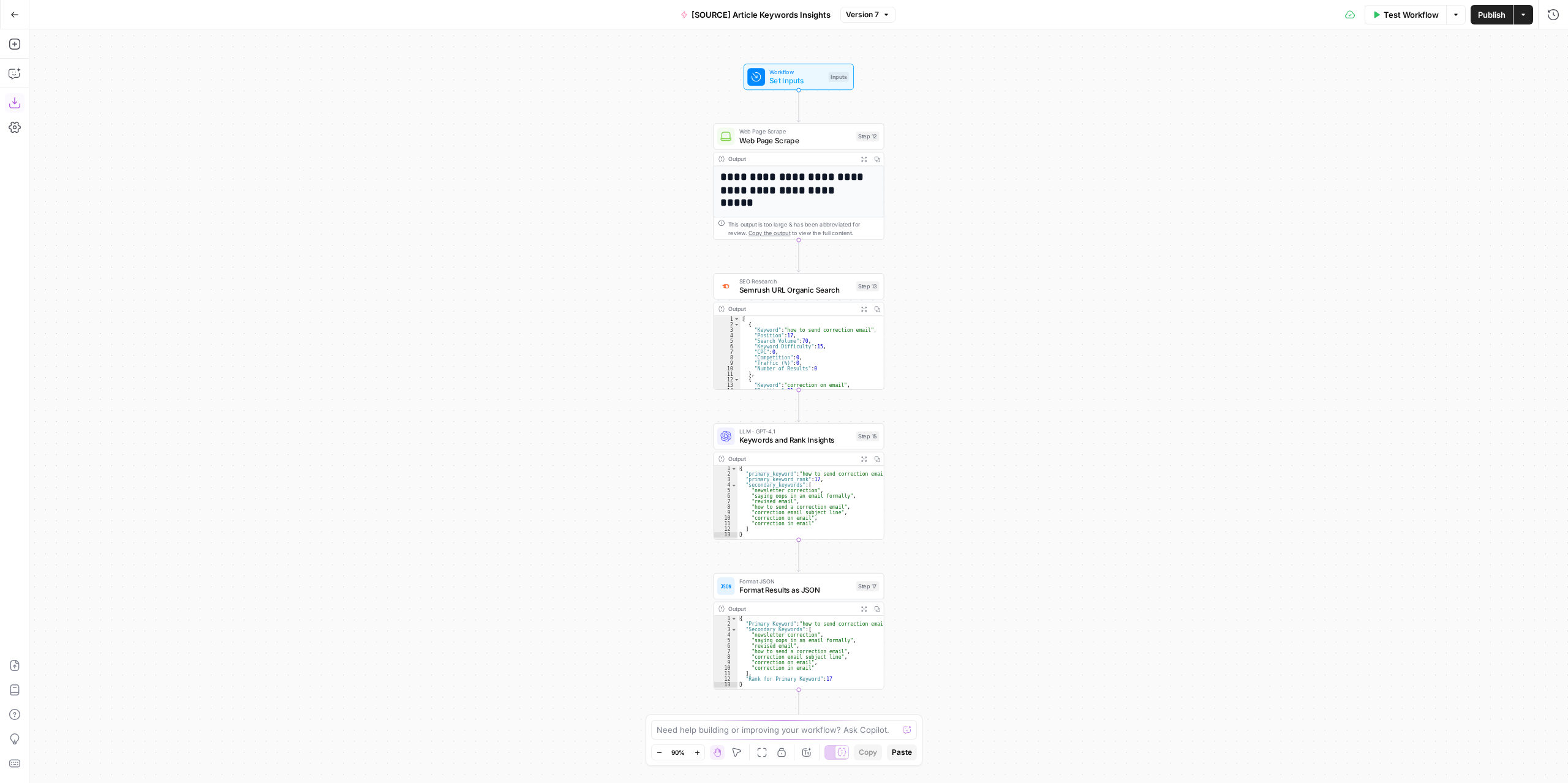
click at [19, 103] on icon "button" at bounding box center [14, 102] width 12 height 12
click at [9, 17] on button "Go Back" at bounding box center [14, 14] width 22 height 22
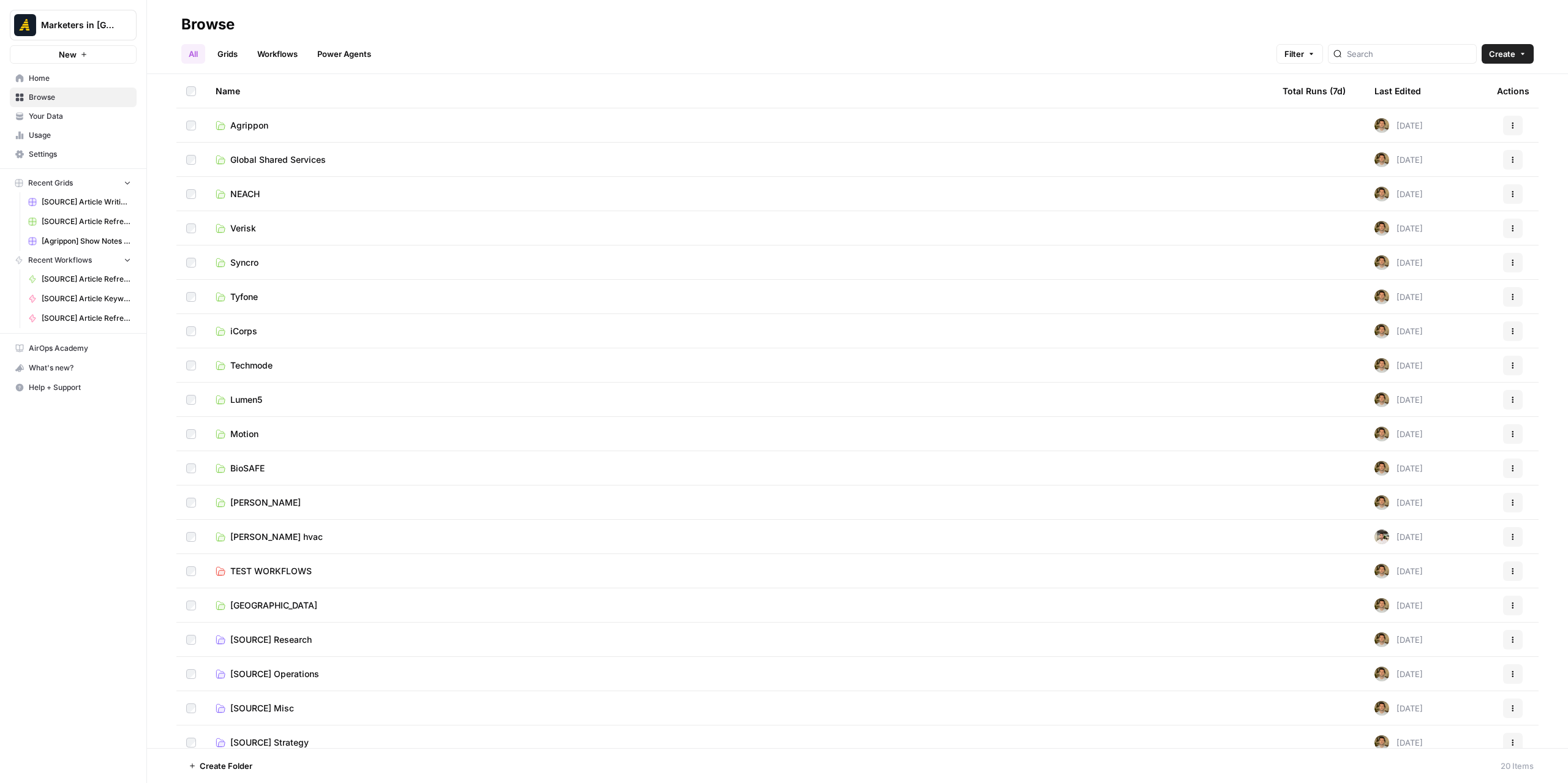
scroll to position [46, 0]
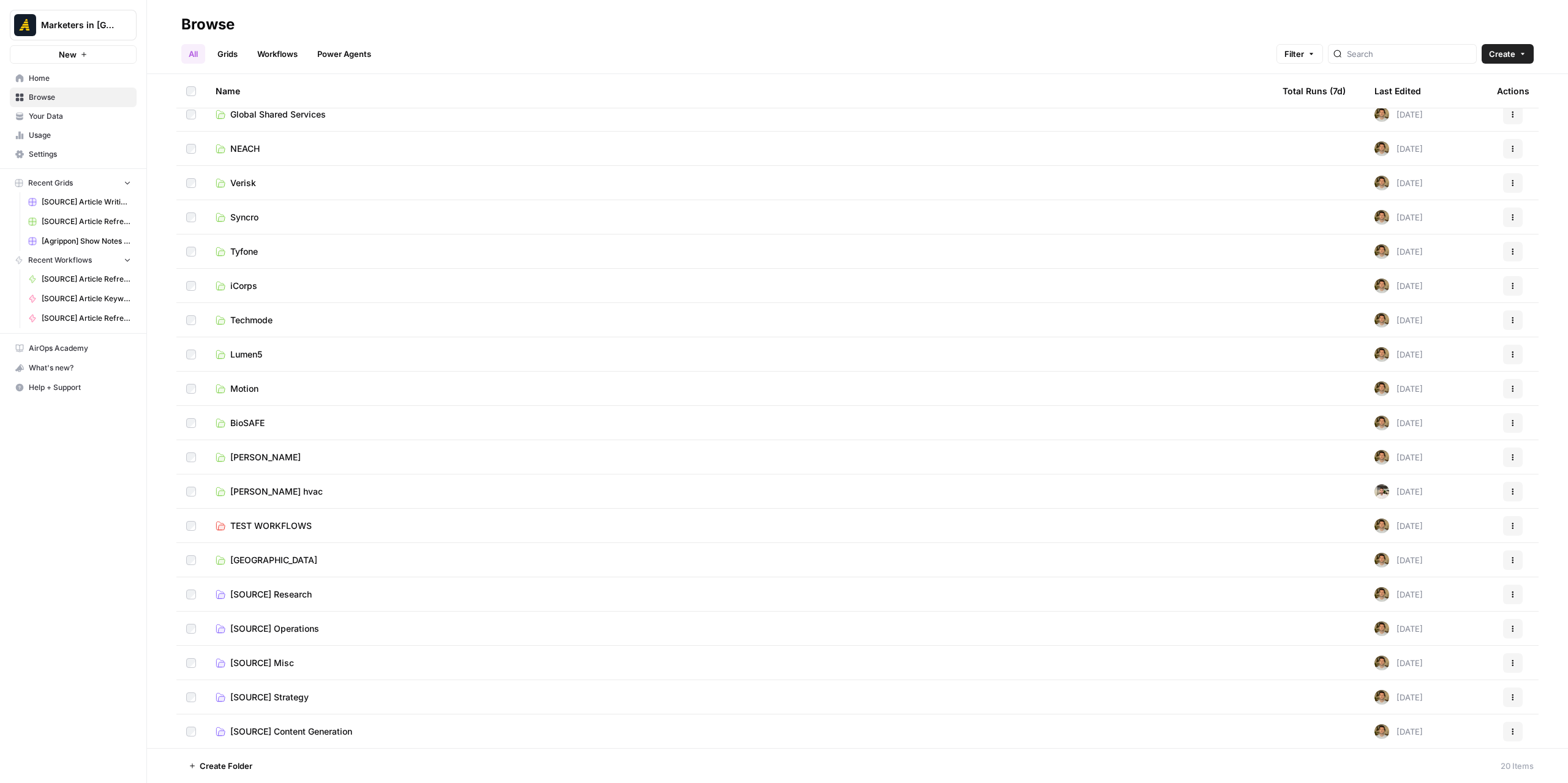
click at [333, 727] on span "[SOURCE] Content Generation" at bounding box center [291, 731] width 122 height 12
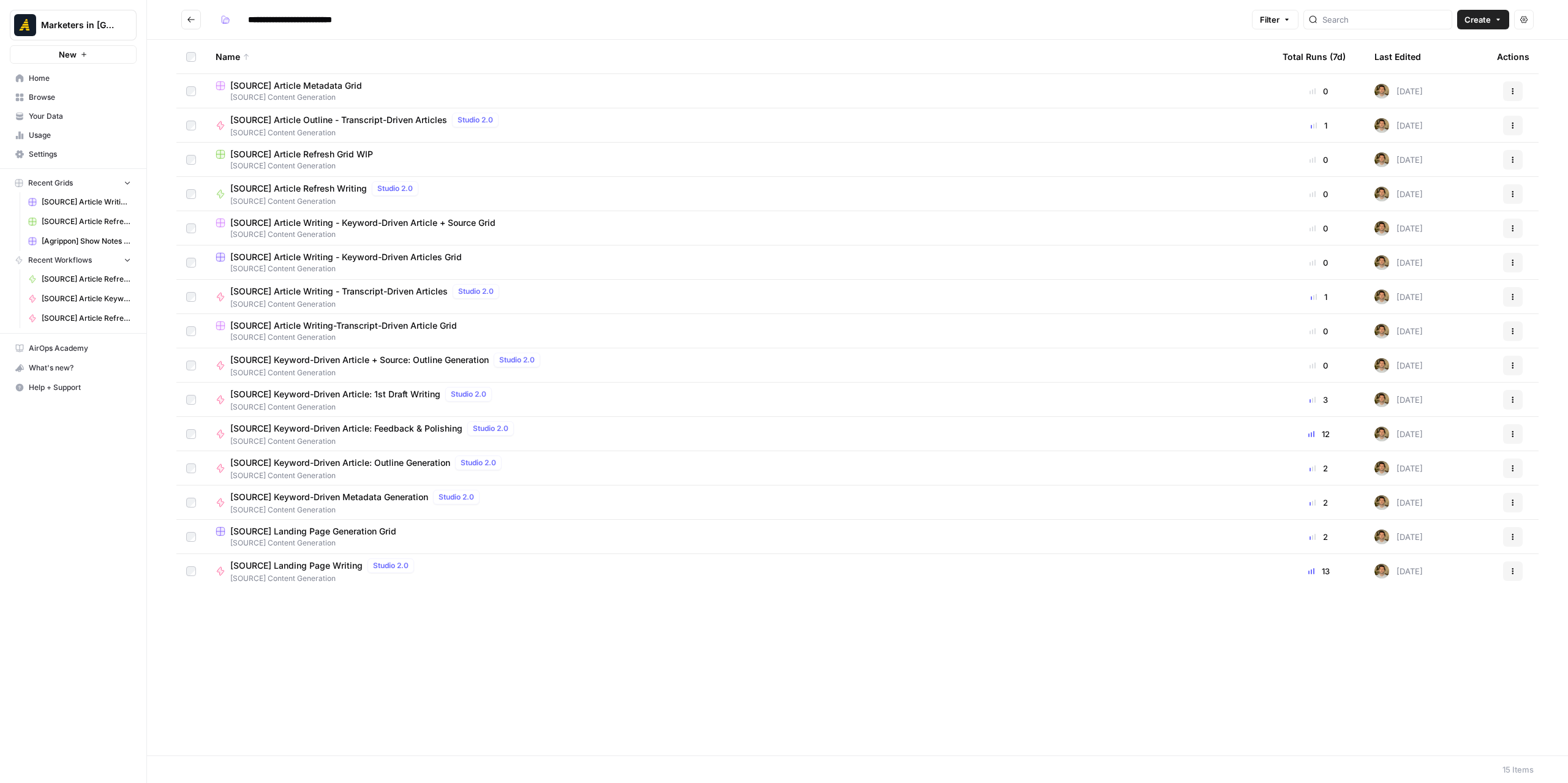
click at [294, 160] on span "[SOURCE] Content Generation" at bounding box center [739, 166] width 1047 height 11
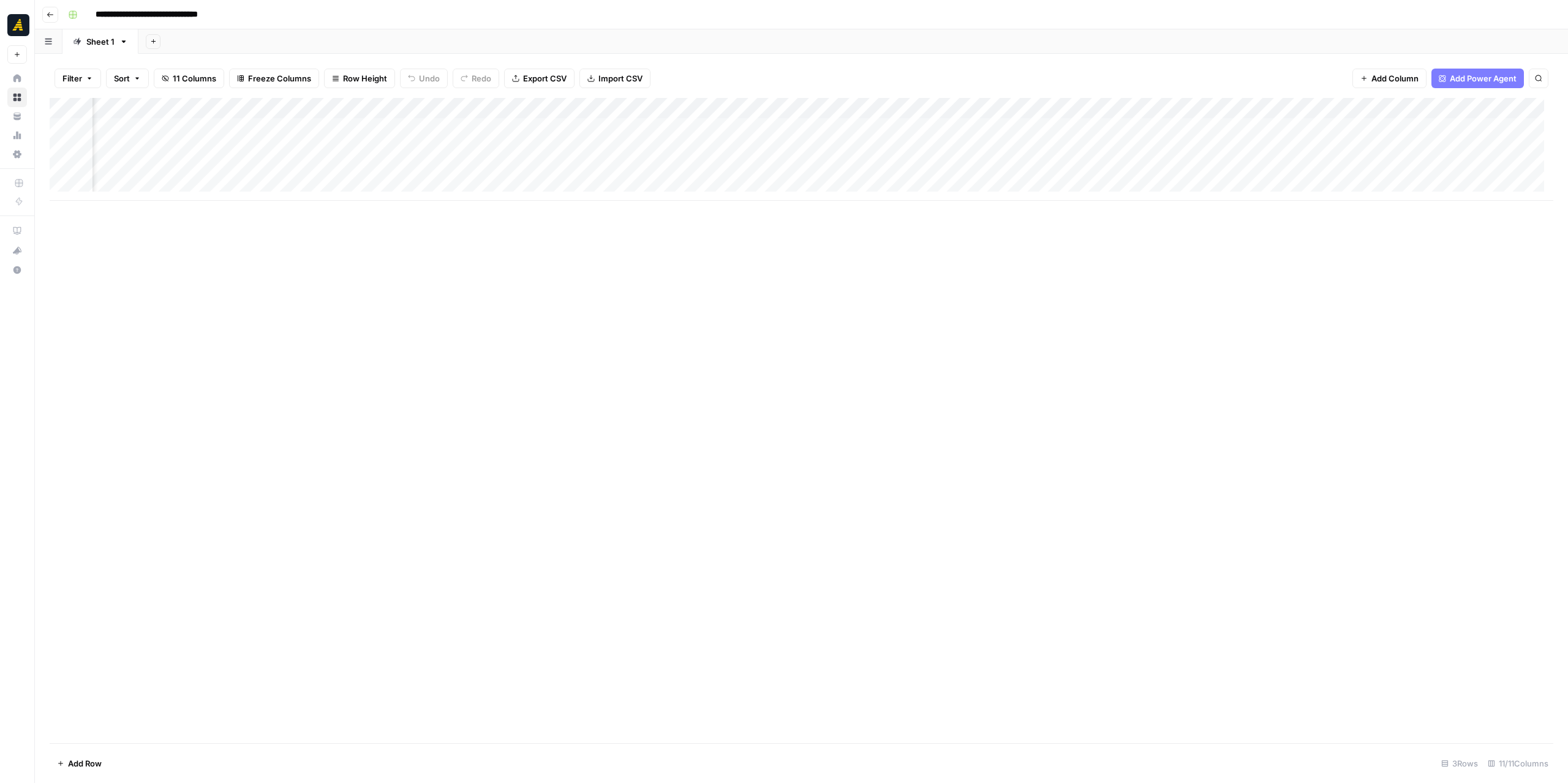
scroll to position [0, 97]
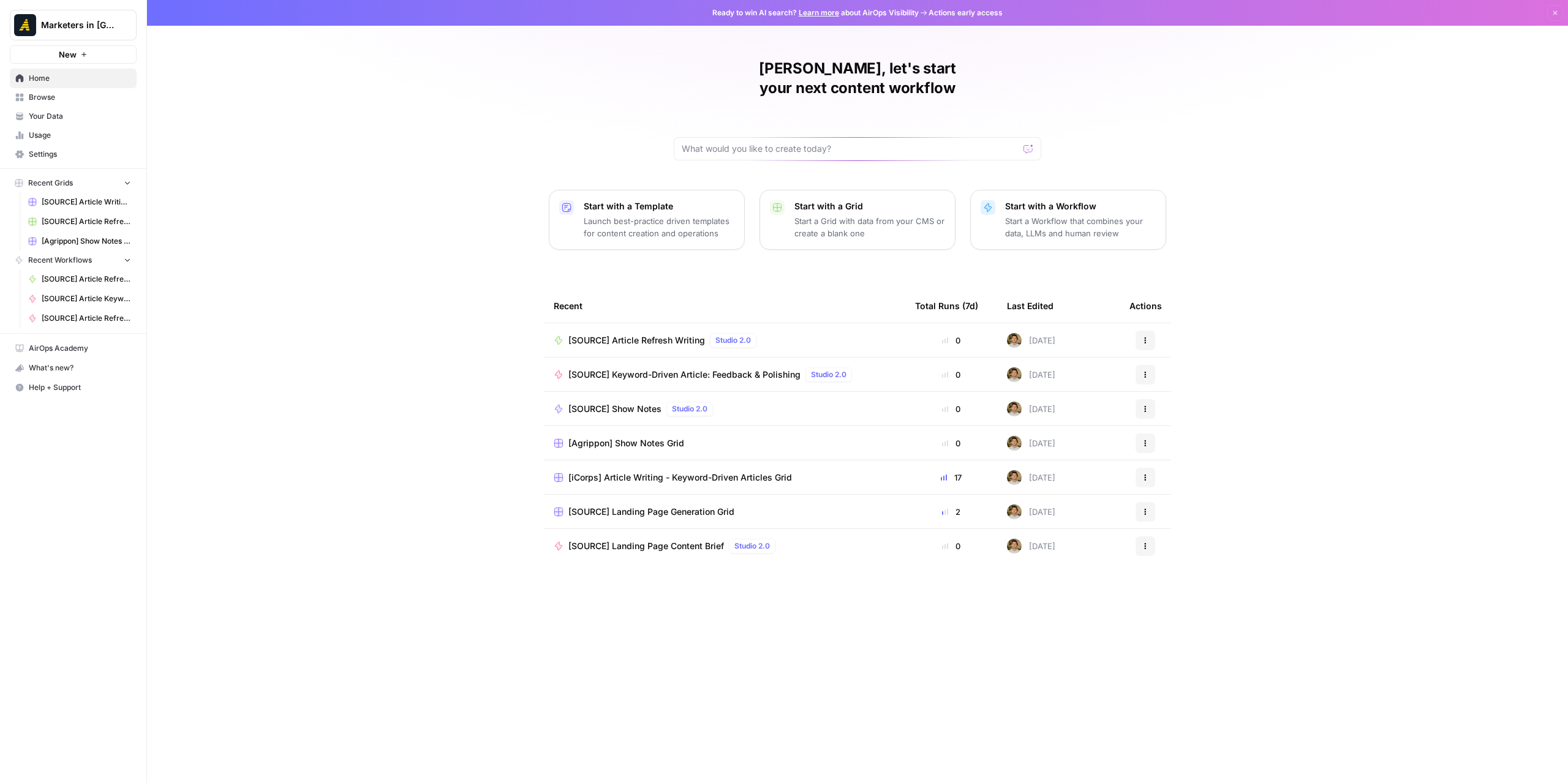
click at [96, 95] on span "Browse" at bounding box center [80, 97] width 102 height 11
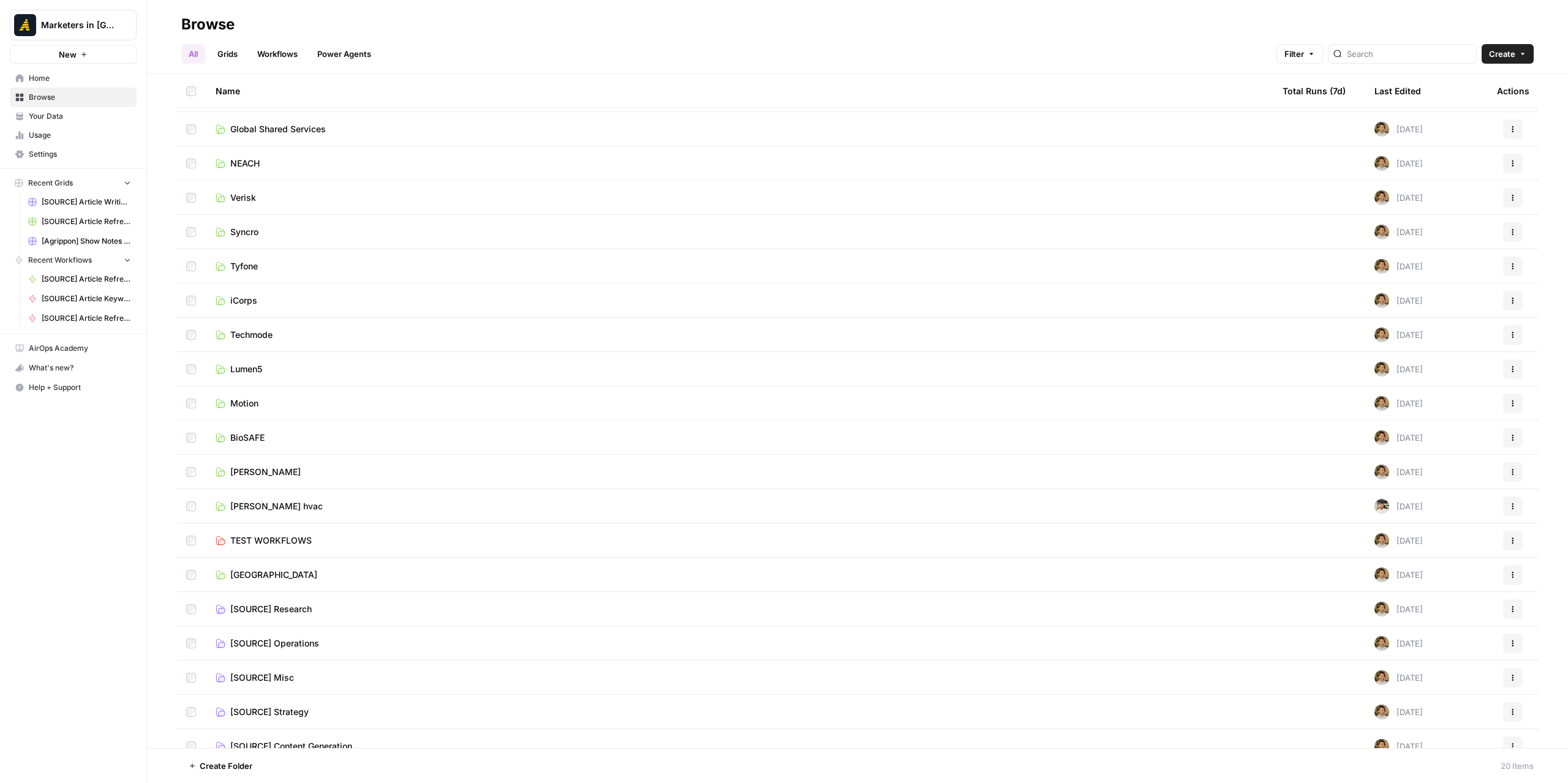
scroll to position [46, 0]
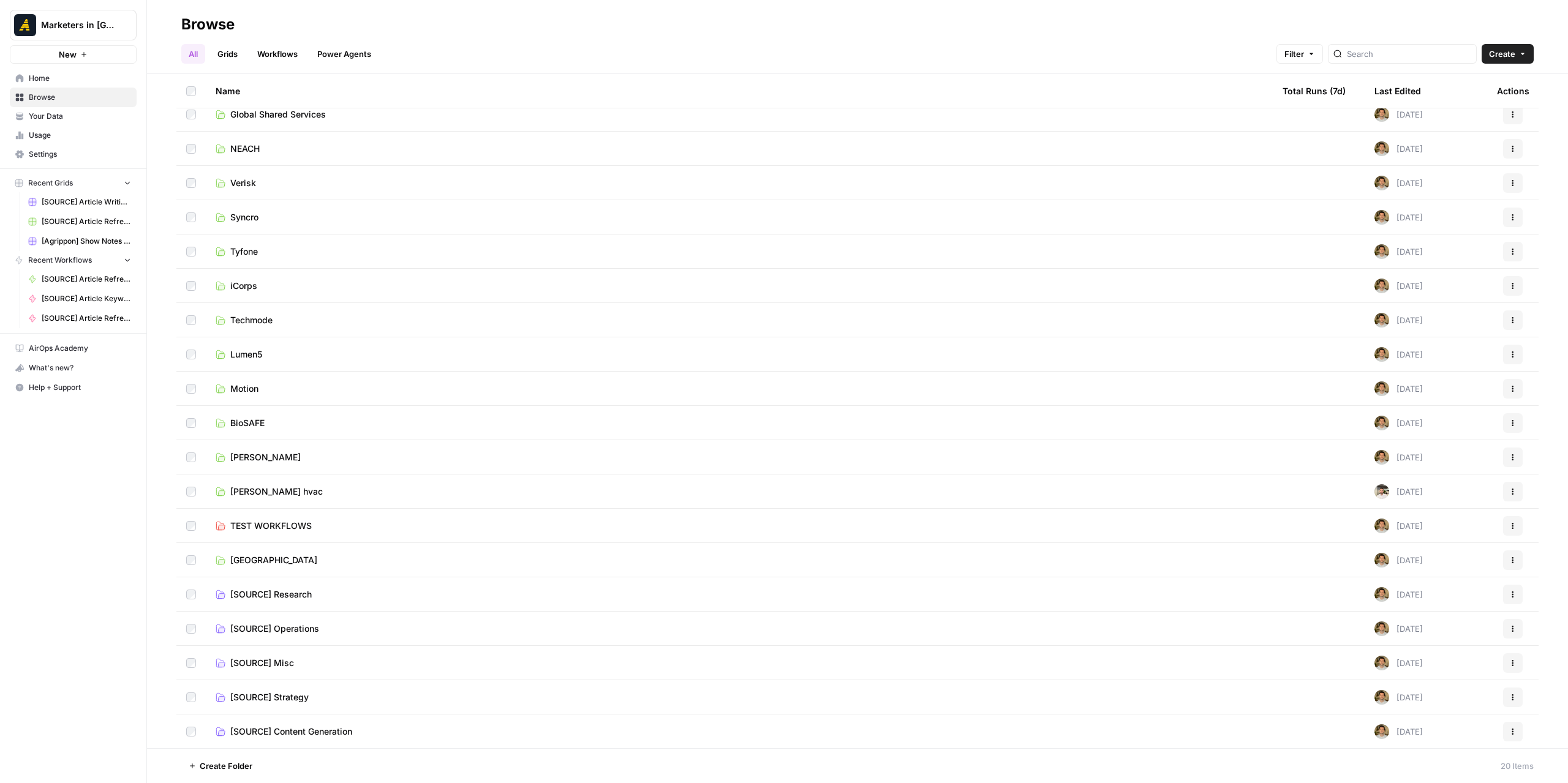
click at [343, 740] on td "[SOURCE] Content Generation" at bounding box center [739, 731] width 1067 height 34
click at [336, 735] on span "[SOURCE] Content Generation" at bounding box center [291, 731] width 122 height 12
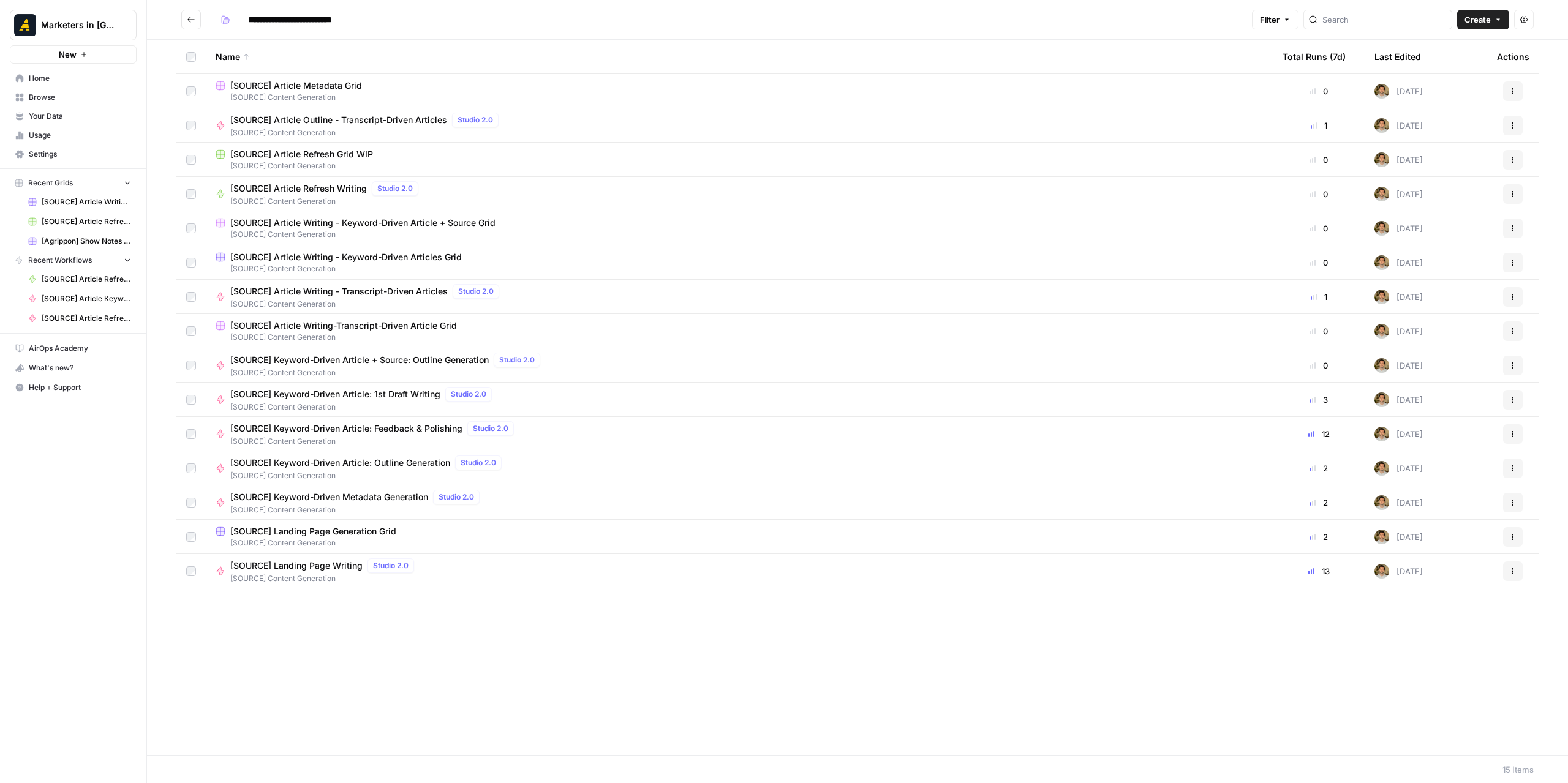
click at [190, 18] on icon "Go back" at bounding box center [191, 20] width 8 height 8
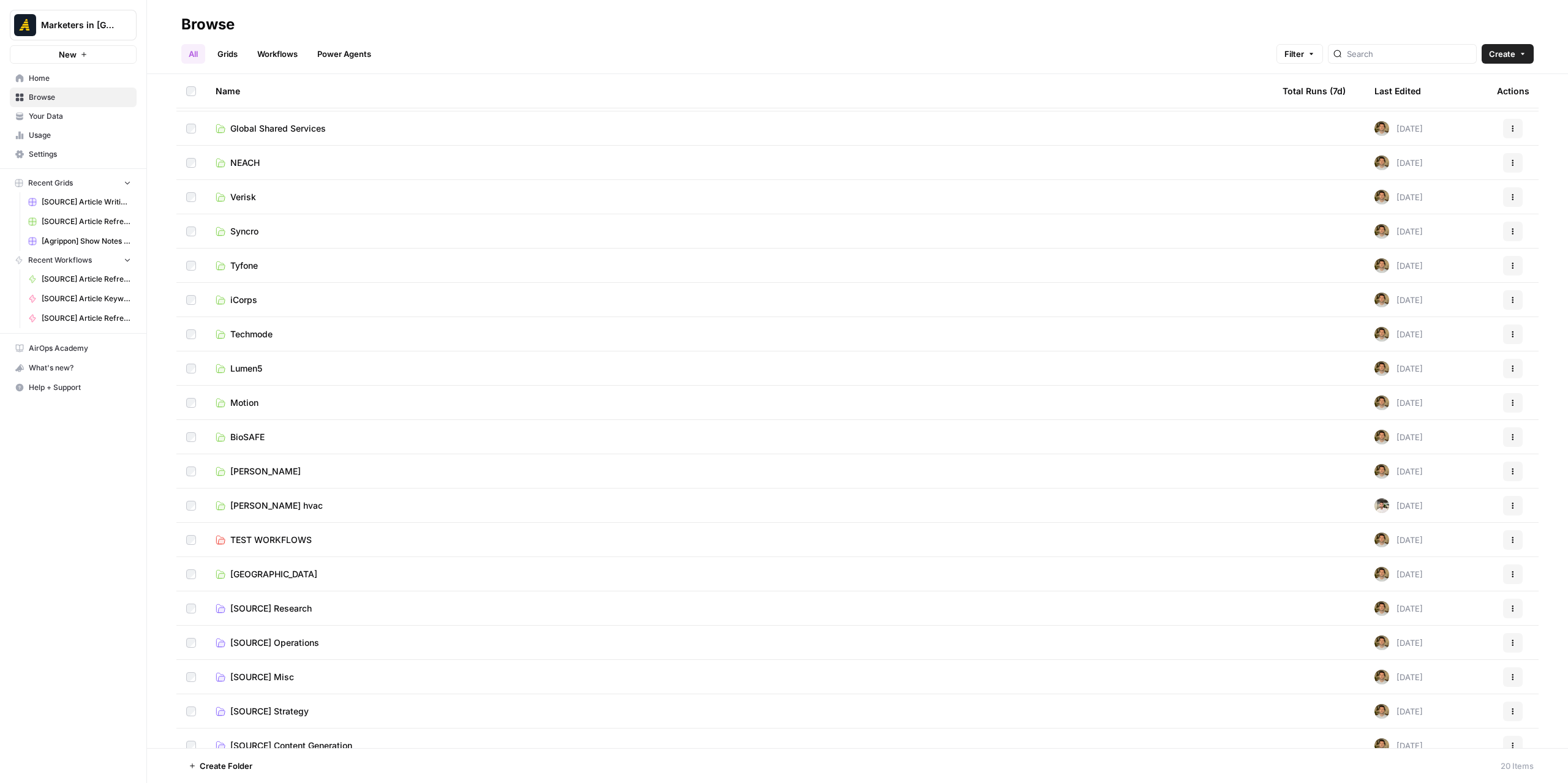
scroll to position [46, 0]
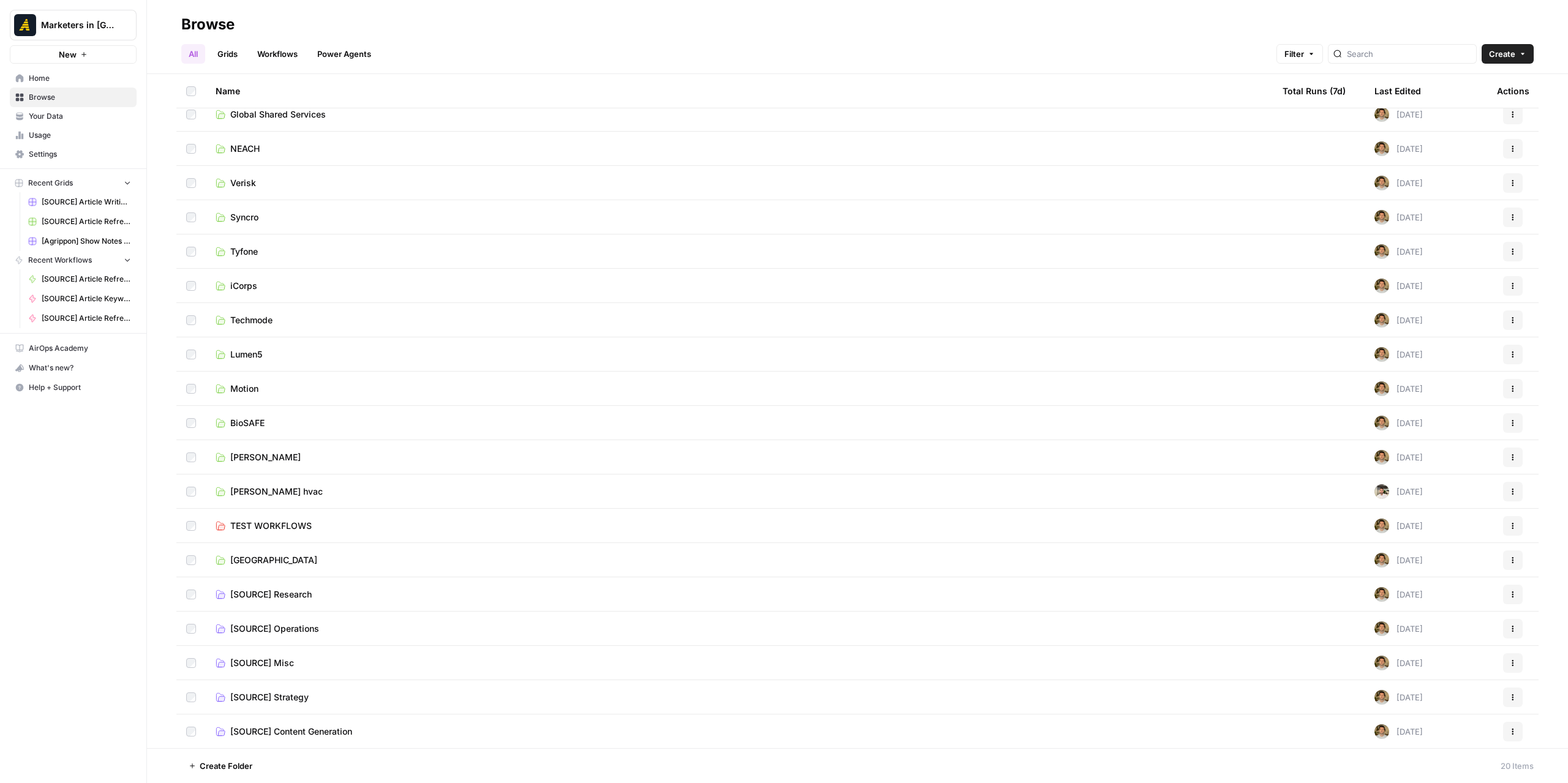
click at [278, 695] on span "[SOURCE] Strategy" at bounding box center [270, 697] width 78 height 12
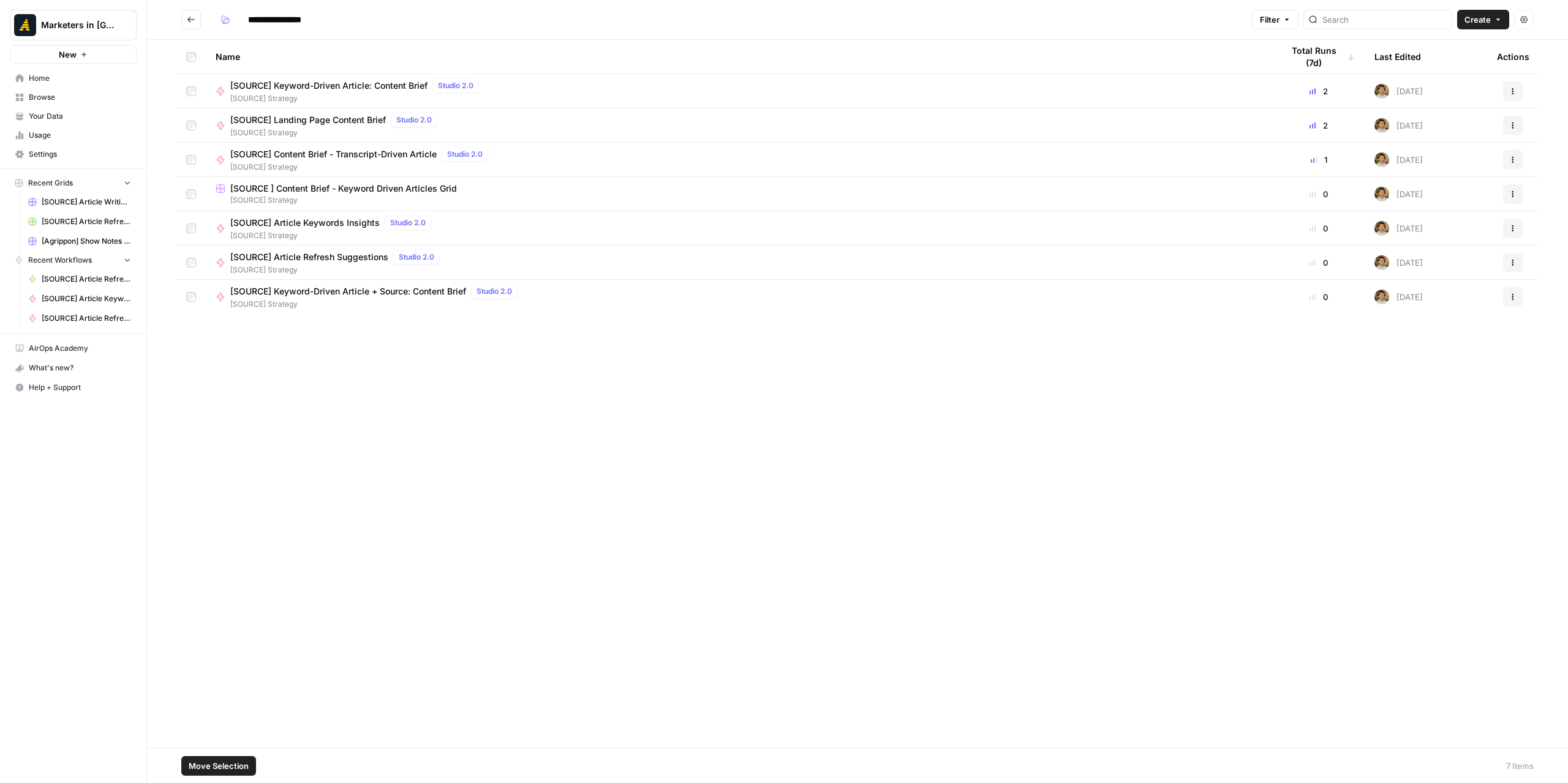
click at [1510, 90] on icon "button" at bounding box center [1513, 91] width 7 height 7
click at [1439, 199] on span "Duplicate" at bounding box center [1458, 198] width 98 height 12
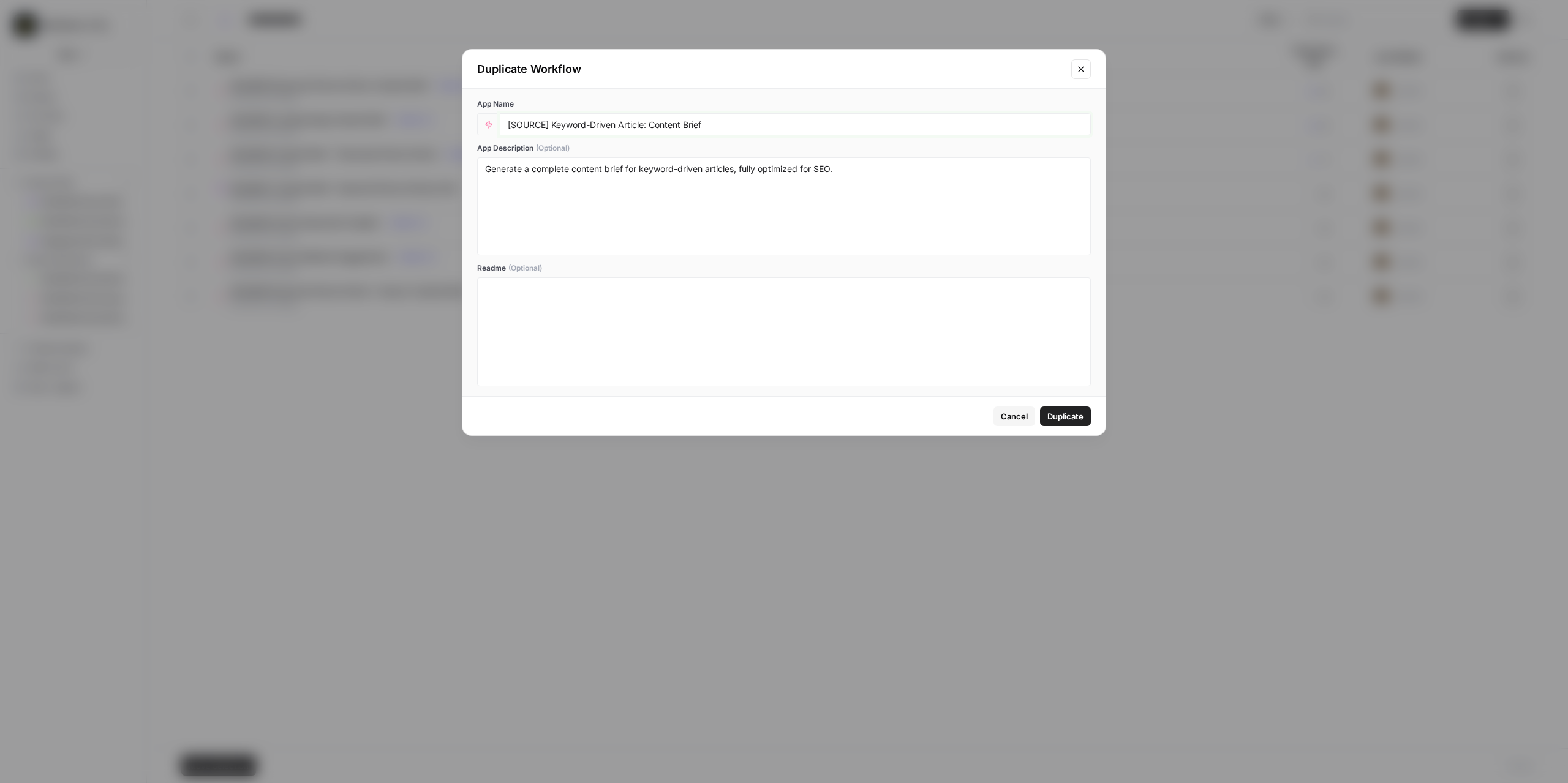
drag, startPoint x: 549, startPoint y: 125, endPoint x: 514, endPoint y: 127, distance: 35.1
click at [514, 127] on input "[SOURCE] Keyword-Driven Article: Content Brief" at bounding box center [795, 125] width 575 height 11
type input "[BRANDKIT TEST] Keyword-Driven Article: Content Brief"
click at [481, 125] on button "button" at bounding box center [488, 124] width 20 height 20
drag, startPoint x: 530, startPoint y: 168, endPoint x: 553, endPoint y: 326, distance: 159.7
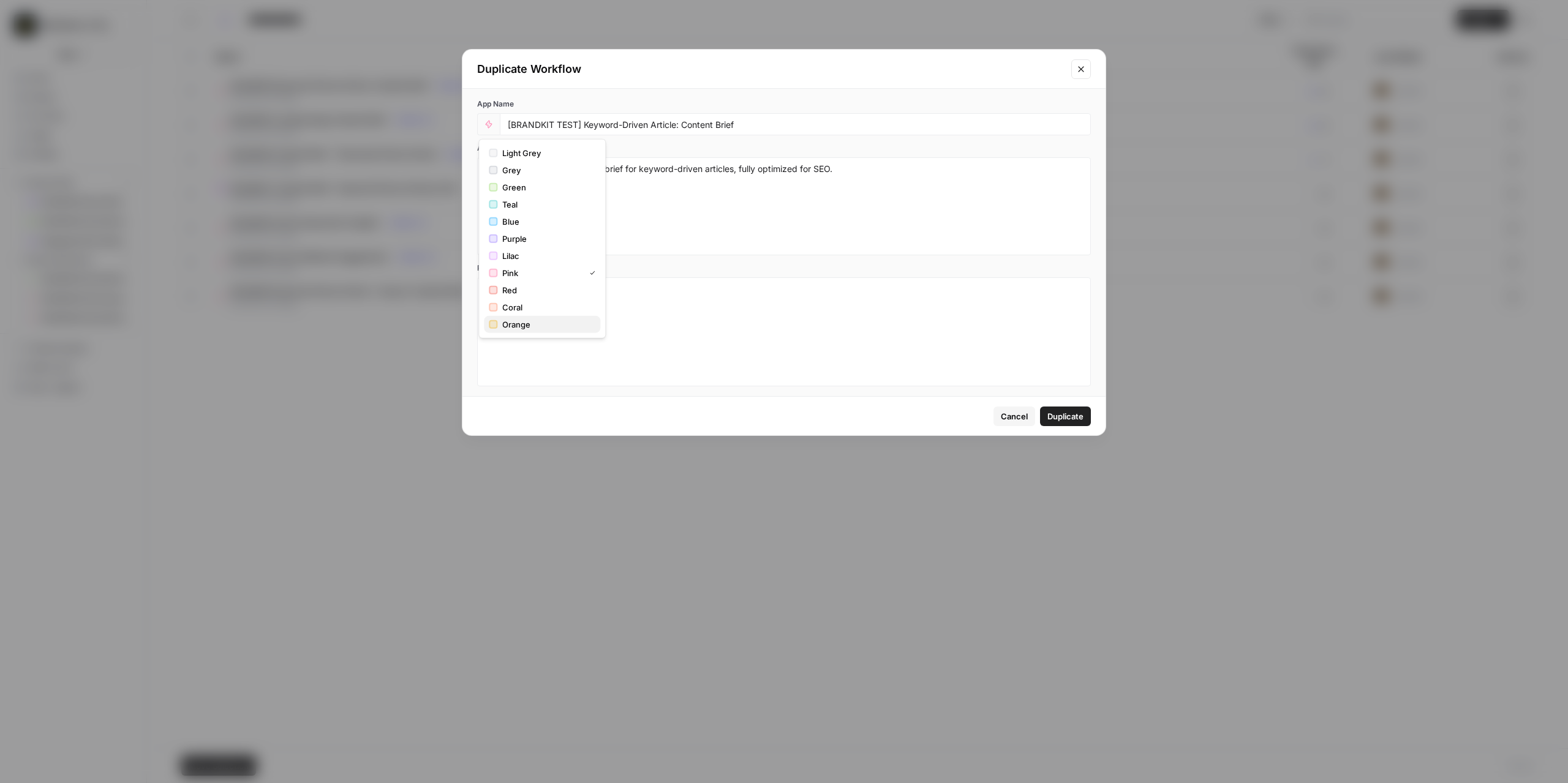
click at [553, 326] on div "Light Grey Grey Green Teal Blue Purple Lilac Pink Red Coral Orange" at bounding box center [542, 238] width 128 height 200
click at [556, 328] on span "Orange" at bounding box center [546, 324] width 88 height 12
click at [1075, 408] on button "Duplicate" at bounding box center [1065, 416] width 51 height 20
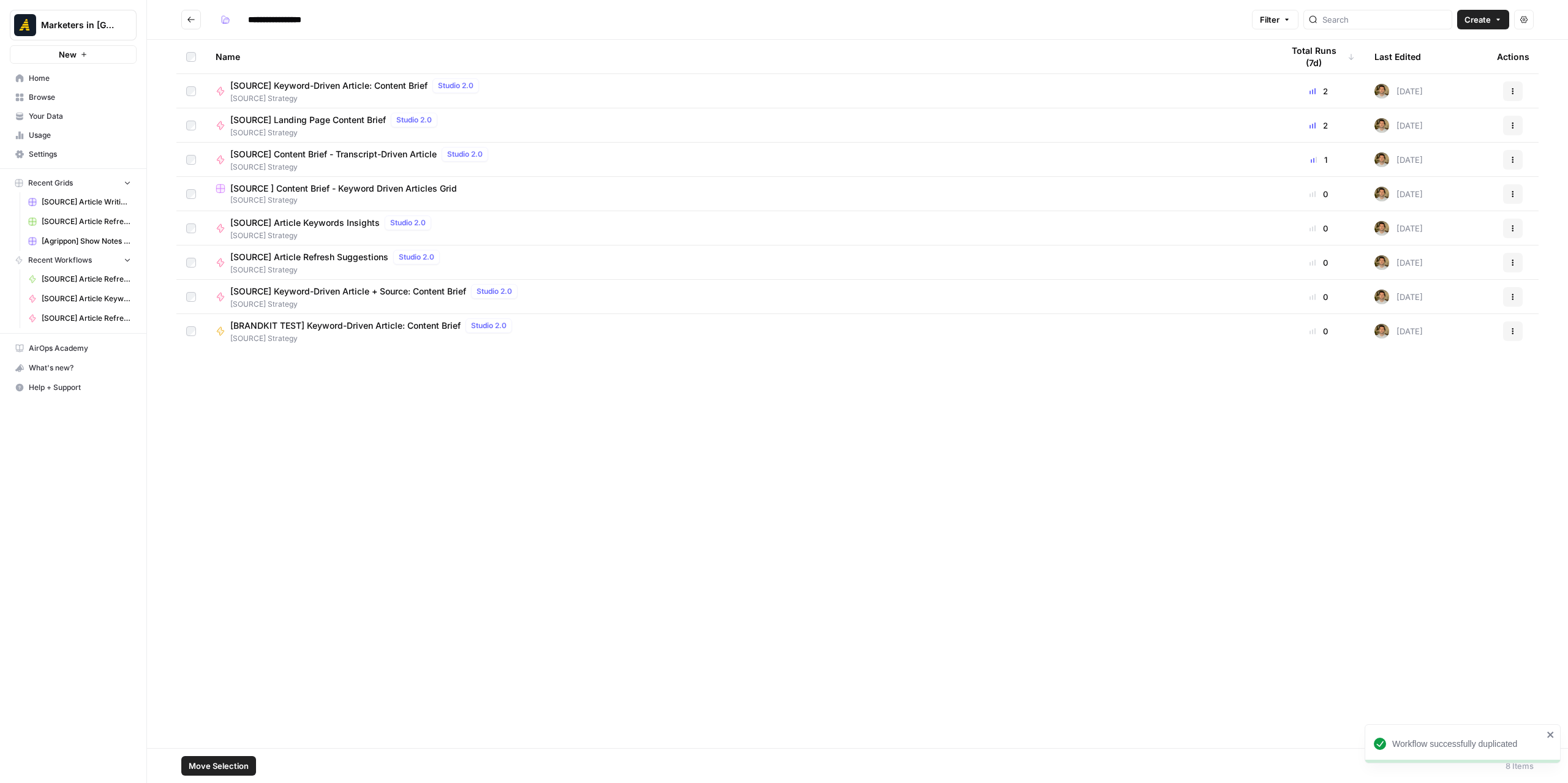
click at [228, 761] on span "Move Selection" at bounding box center [219, 765] width 60 height 12
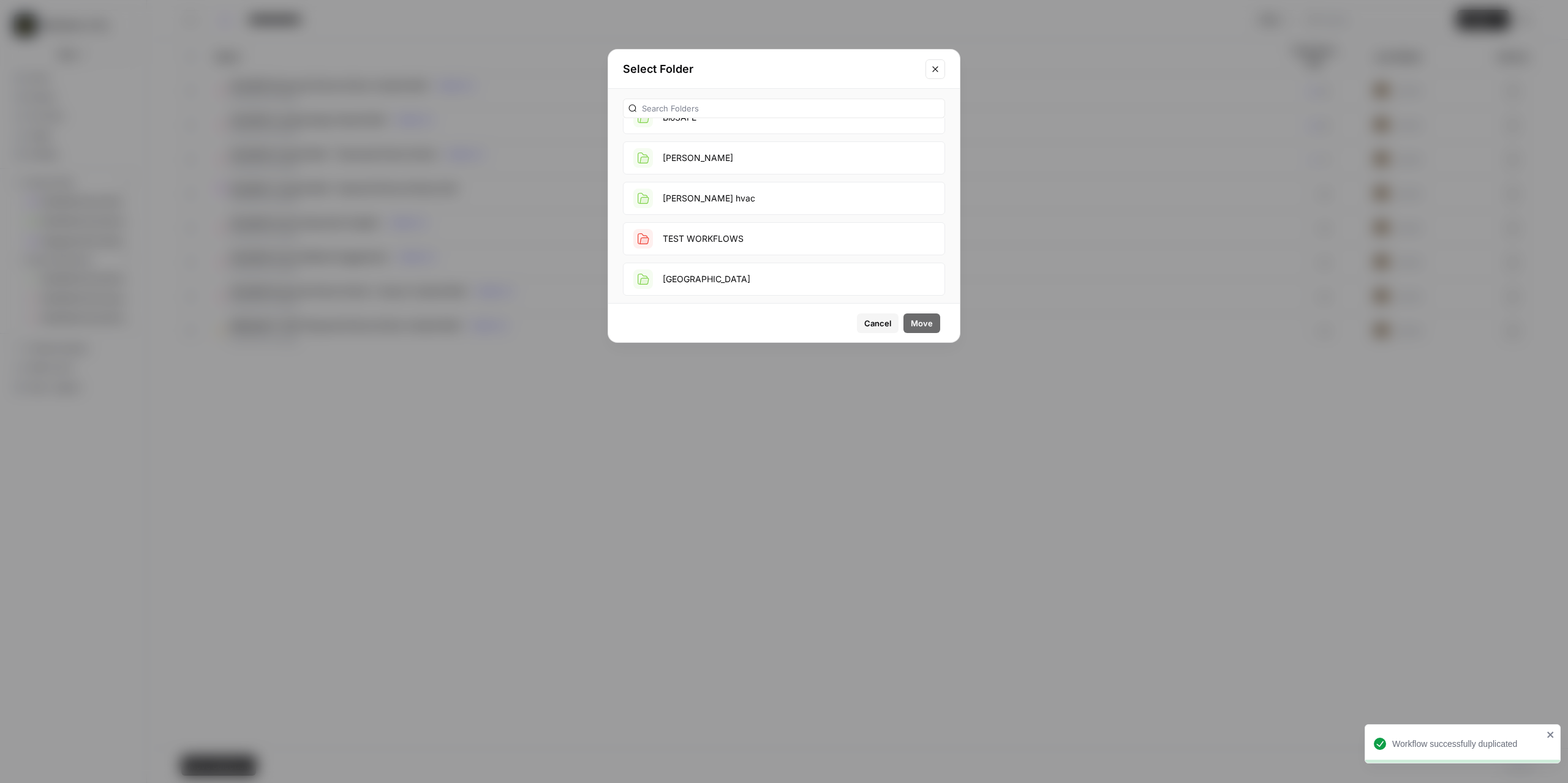
scroll to position [551, 0]
click at [764, 155] on button "TEST WORKFLOWS" at bounding box center [784, 156] width 322 height 33
click at [926, 320] on span "Move" at bounding box center [921, 323] width 22 height 12
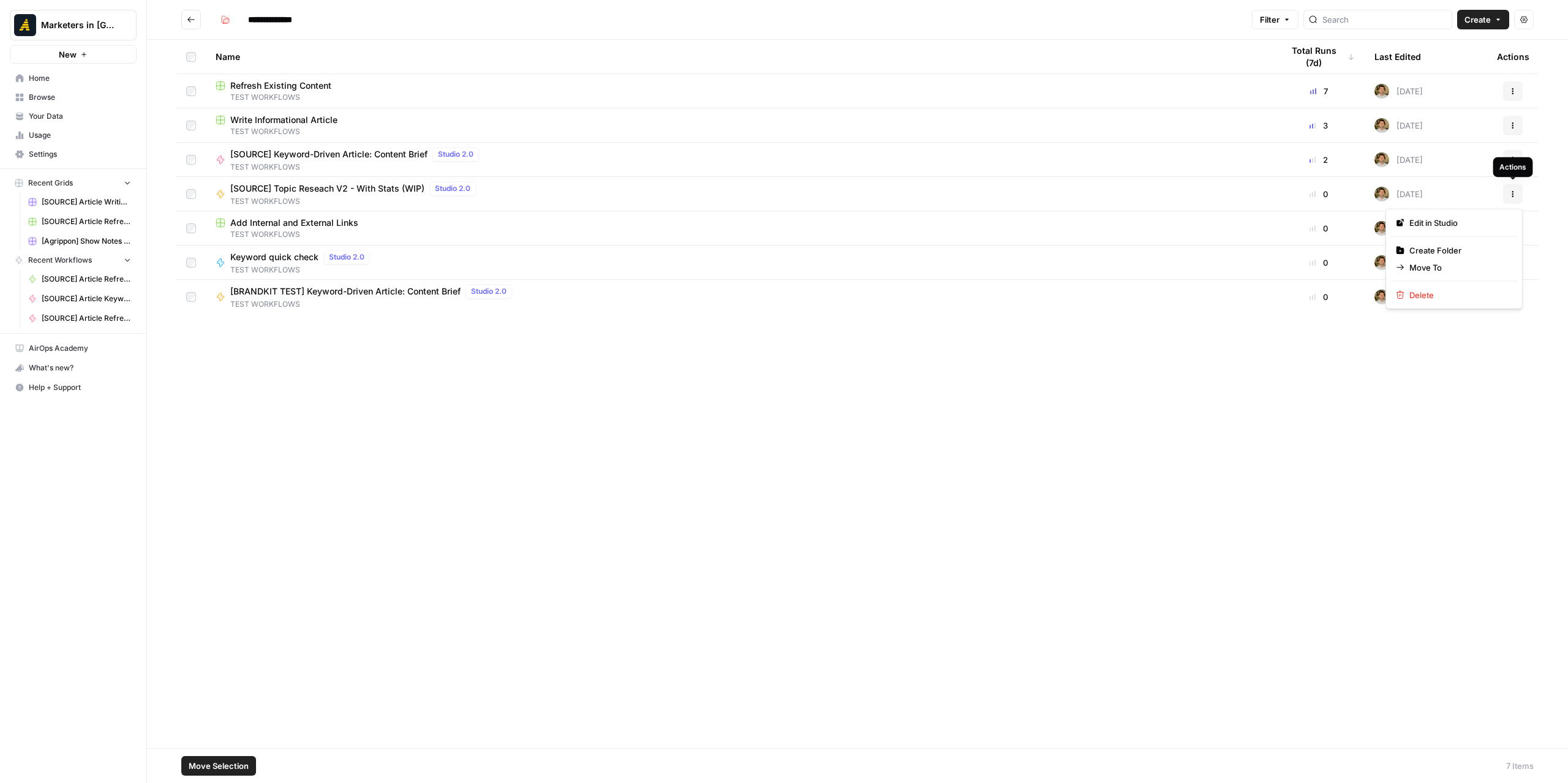
click at [1518, 192] on button "Actions" at bounding box center [1513, 194] width 20 height 20
click at [1441, 299] on span "Delete" at bounding box center [1458, 295] width 98 height 12
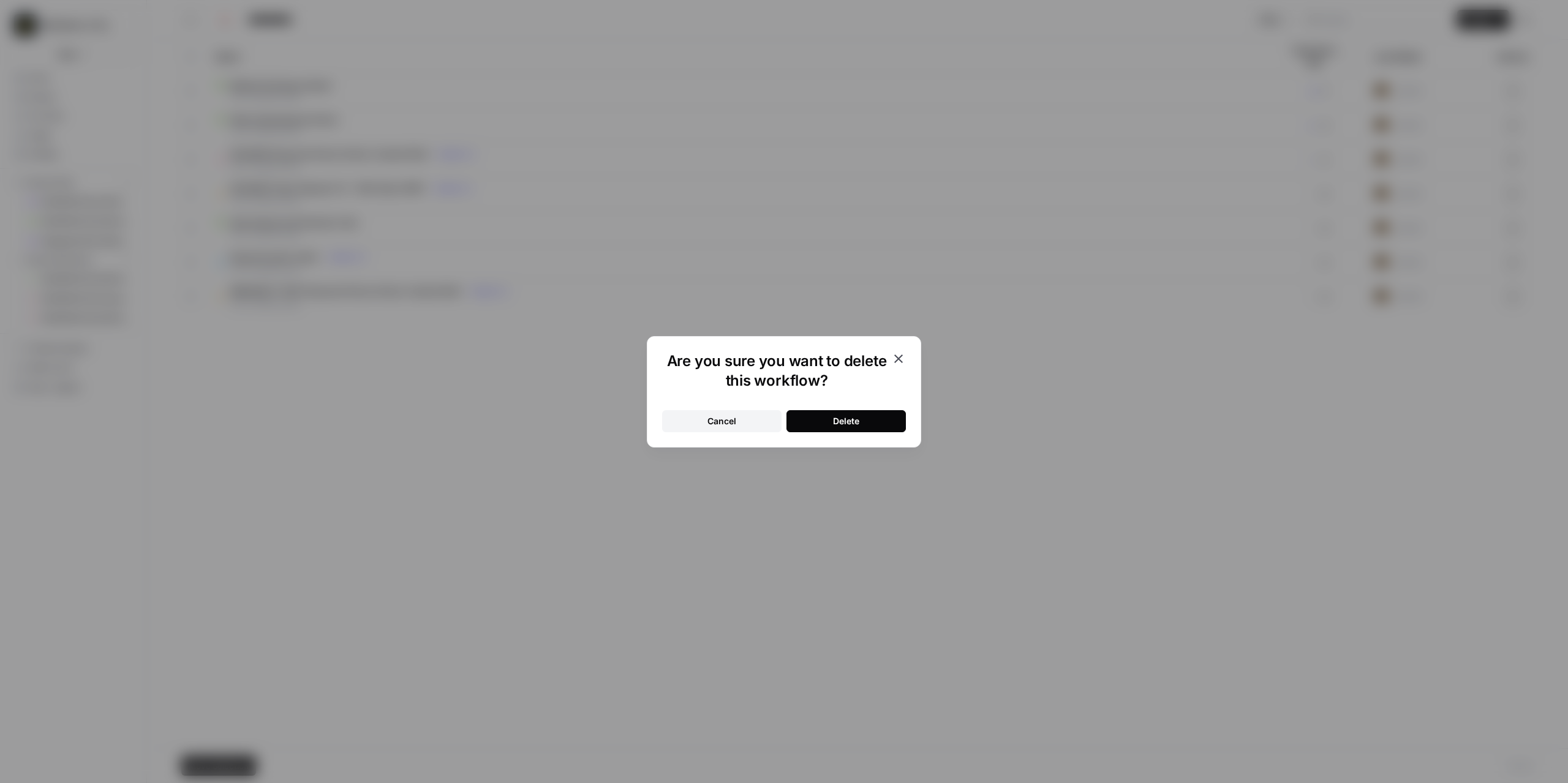
click at [866, 433] on div "Are you sure you want to delete this workflow? Cancel Delete" at bounding box center [784, 392] width 275 height 111
click at [865, 425] on button "Delete" at bounding box center [846, 421] width 119 height 22
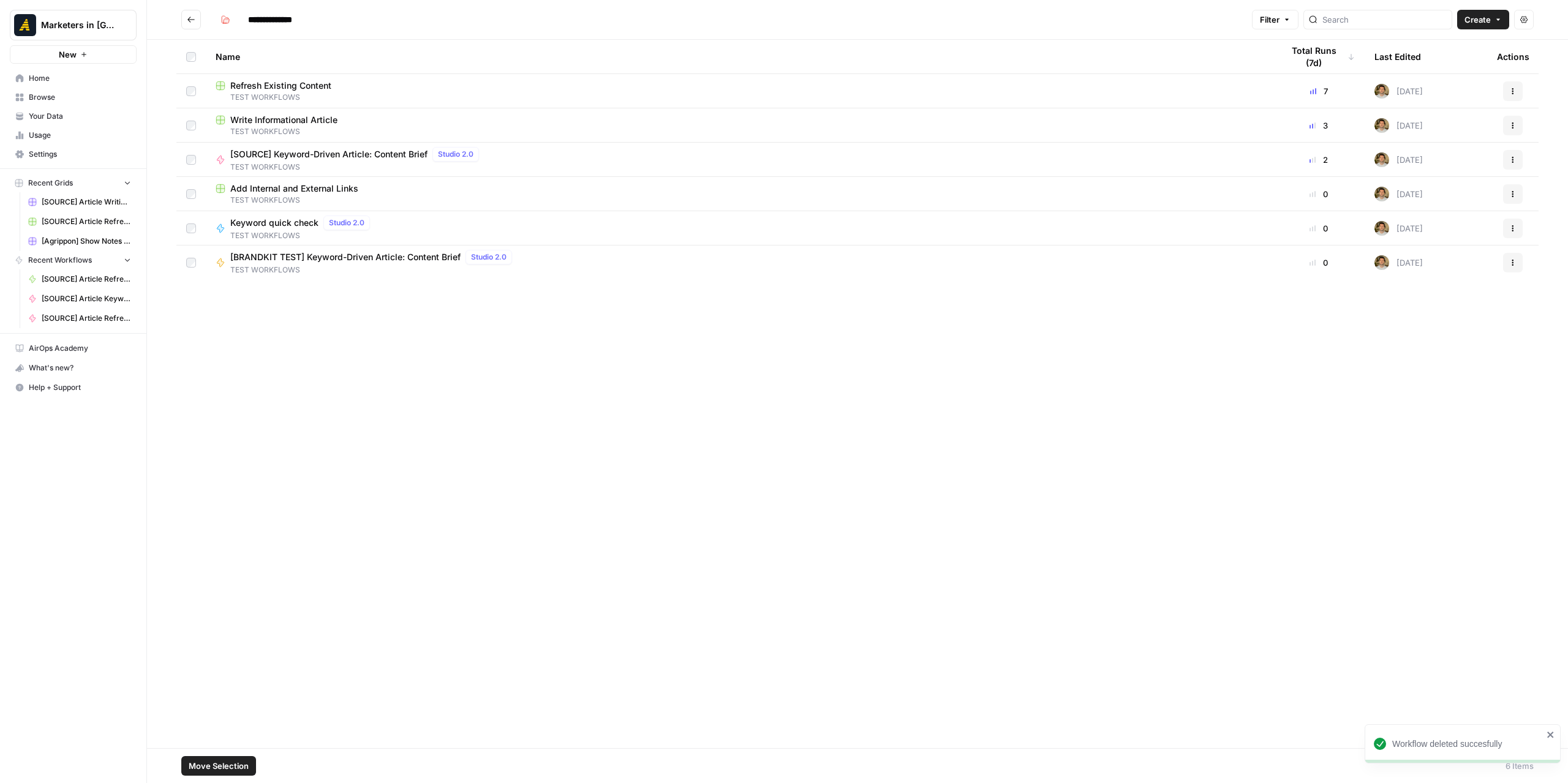
click at [314, 263] on div "[BRANDKIT TEST] Keyword-Driven Article: Content Brief Studio 2.0" at bounding box center [373, 257] width 287 height 15
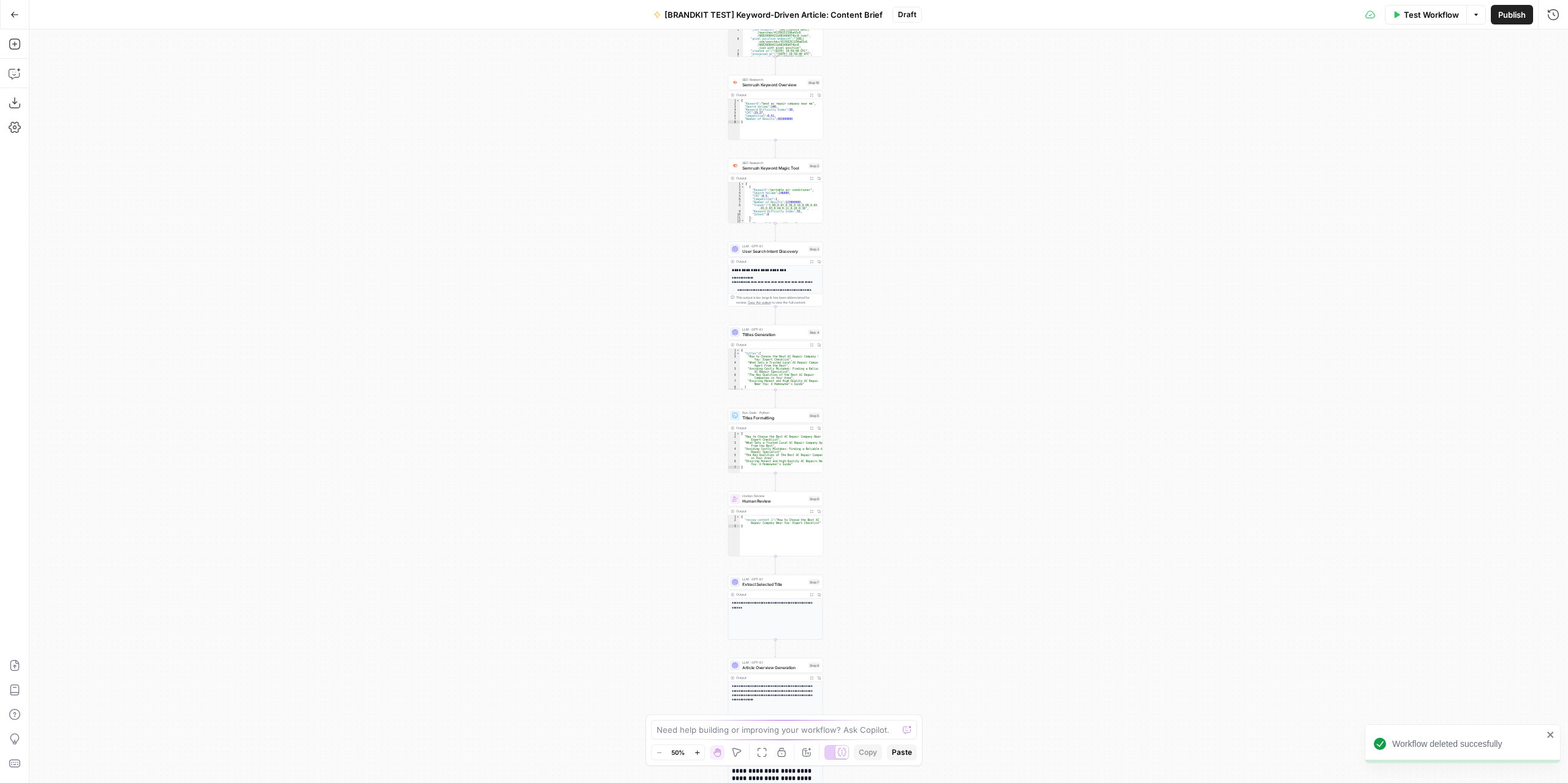
drag, startPoint x: 956, startPoint y: 129, endPoint x: 936, endPoint y: 207, distance: 80.5
click at [936, 207] on div "Workflow Set Inputs Inputs Google Search Google Search Step 1 Output Expand Out…" at bounding box center [799, 406] width 1539 height 754
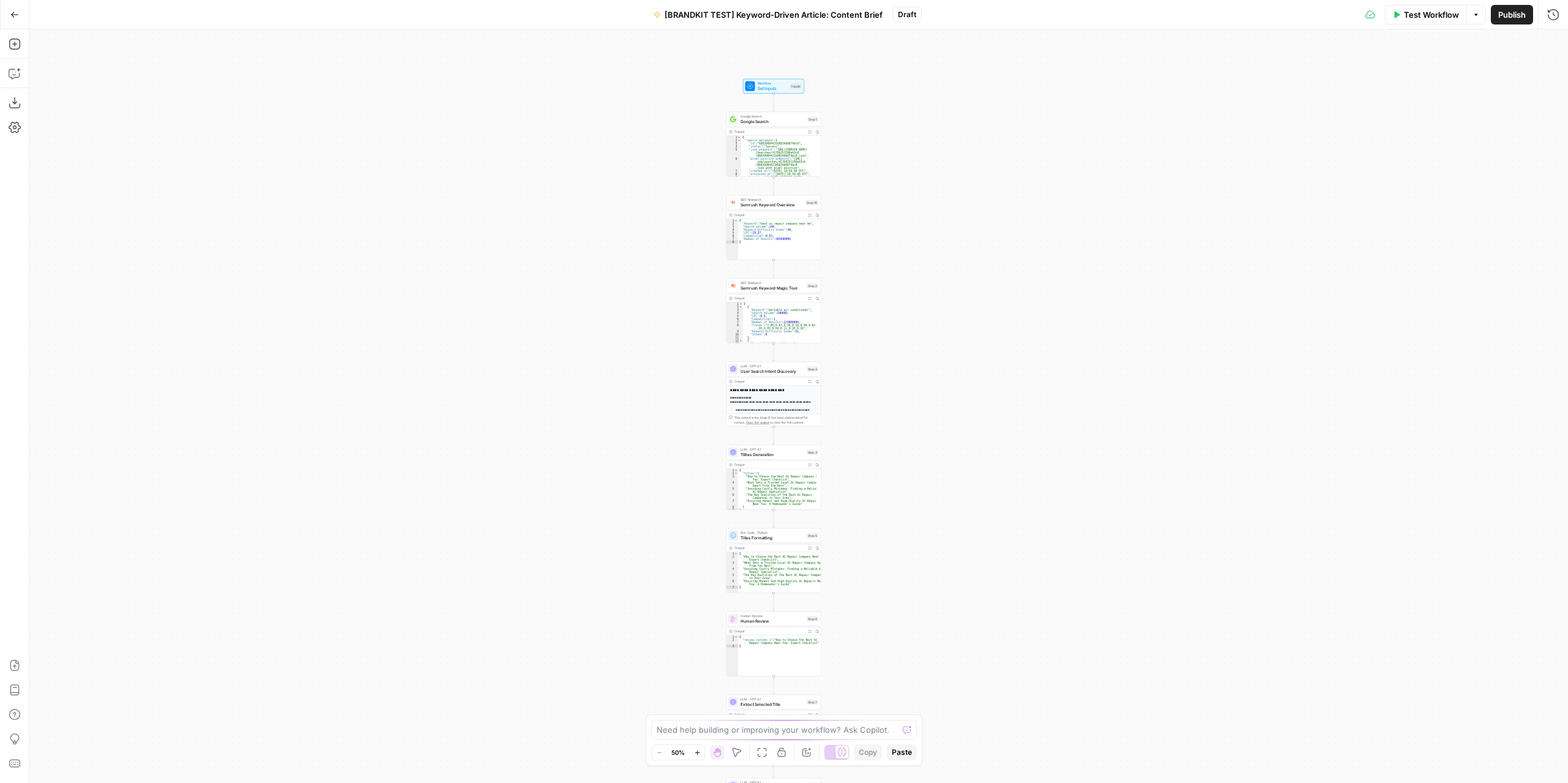
drag, startPoint x: 884, startPoint y: 130, endPoint x: 881, endPoint y: 245, distance: 115.0
click at [881, 245] on div "Workflow Set Inputs Inputs Google Search Google Search Step 1 Output Expand Out…" at bounding box center [799, 406] width 1539 height 754
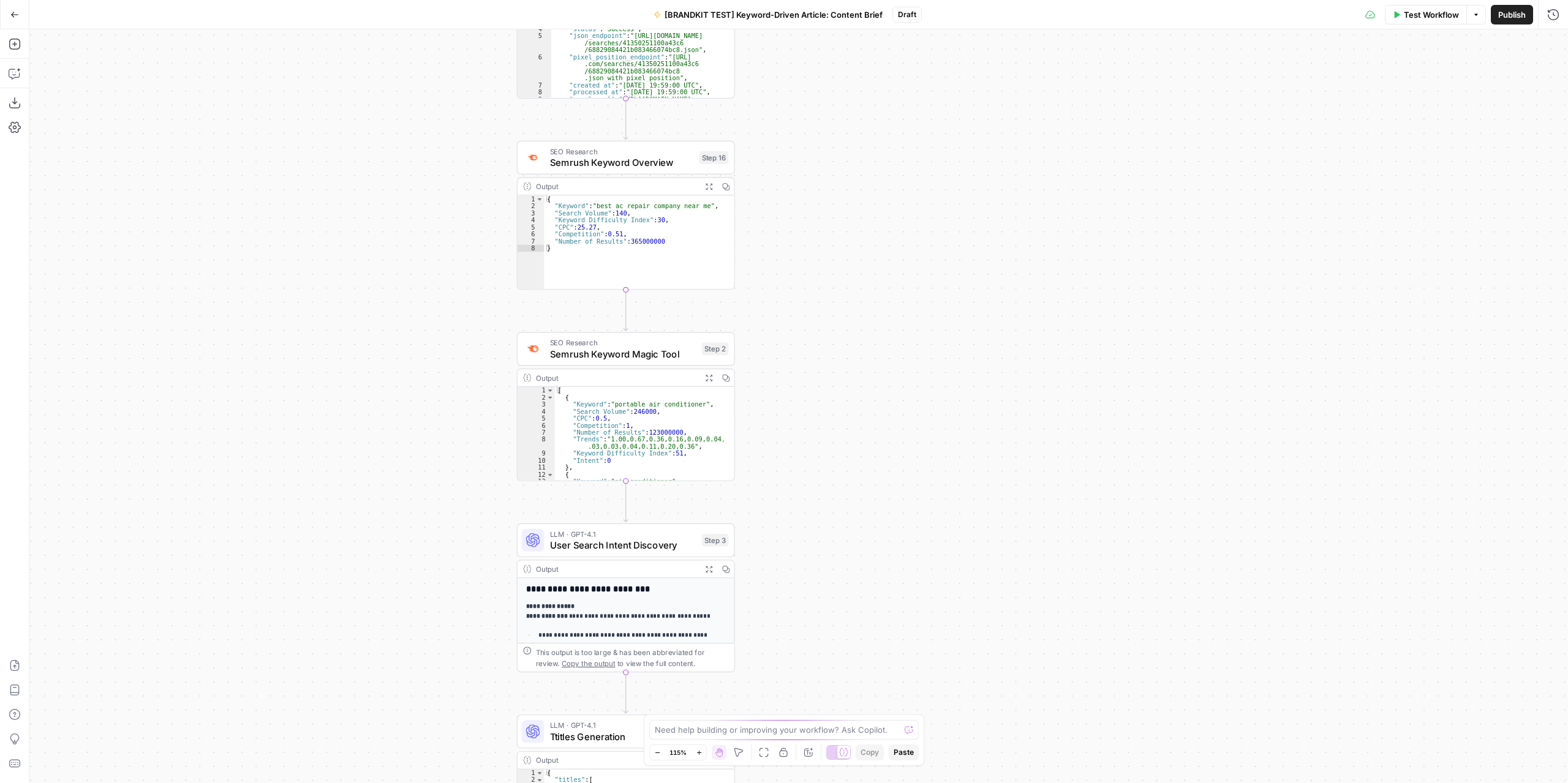
drag, startPoint x: 860, startPoint y: 380, endPoint x: 852, endPoint y: 237, distance: 143.2
click at [853, 237] on div "Workflow Set Inputs Inputs Google Search Google Search Step 1 Output Expand Out…" at bounding box center [799, 406] width 1539 height 754
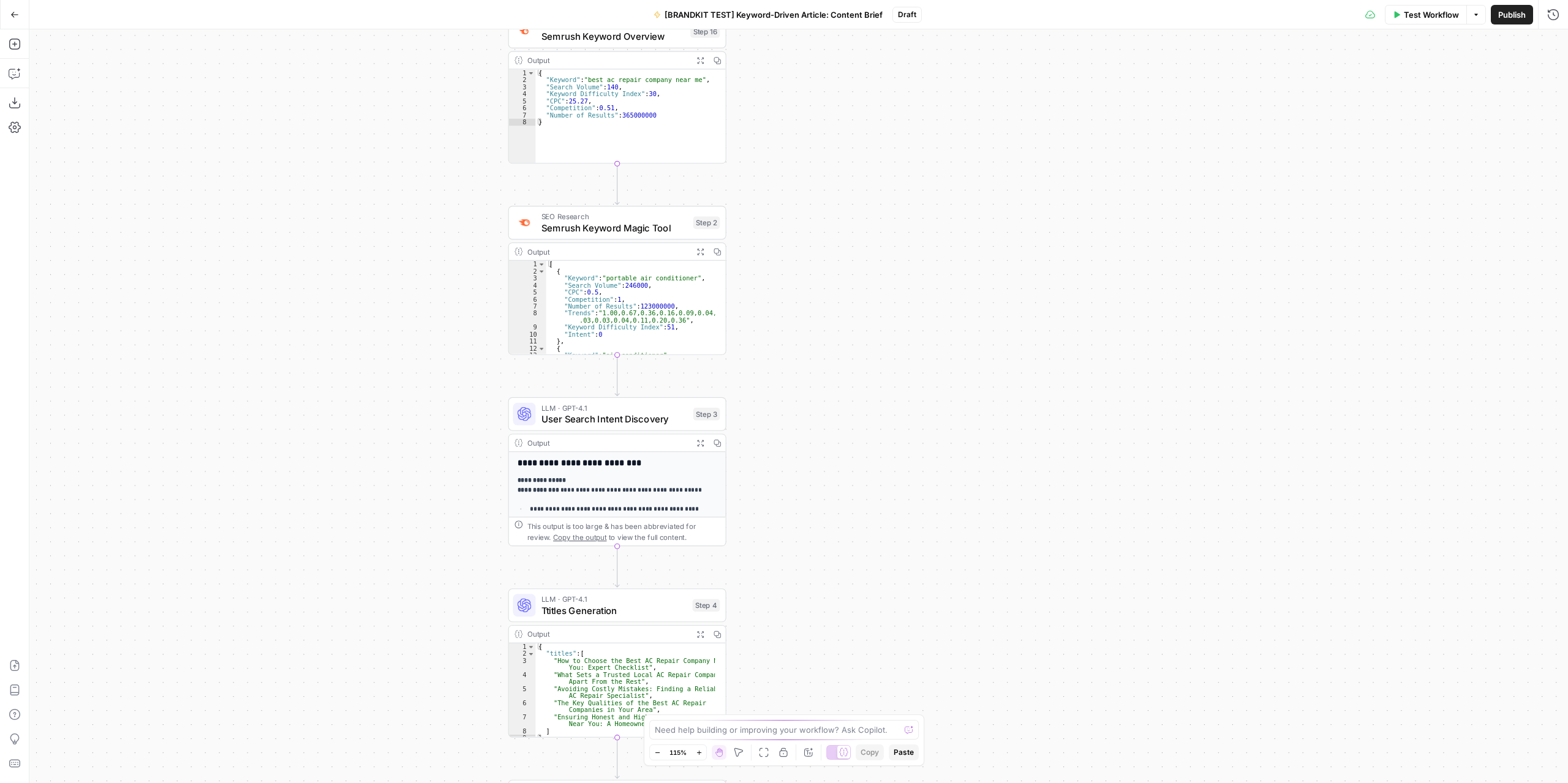
click at [682, 420] on span "User Search Intent Discovery" at bounding box center [614, 419] width 146 height 14
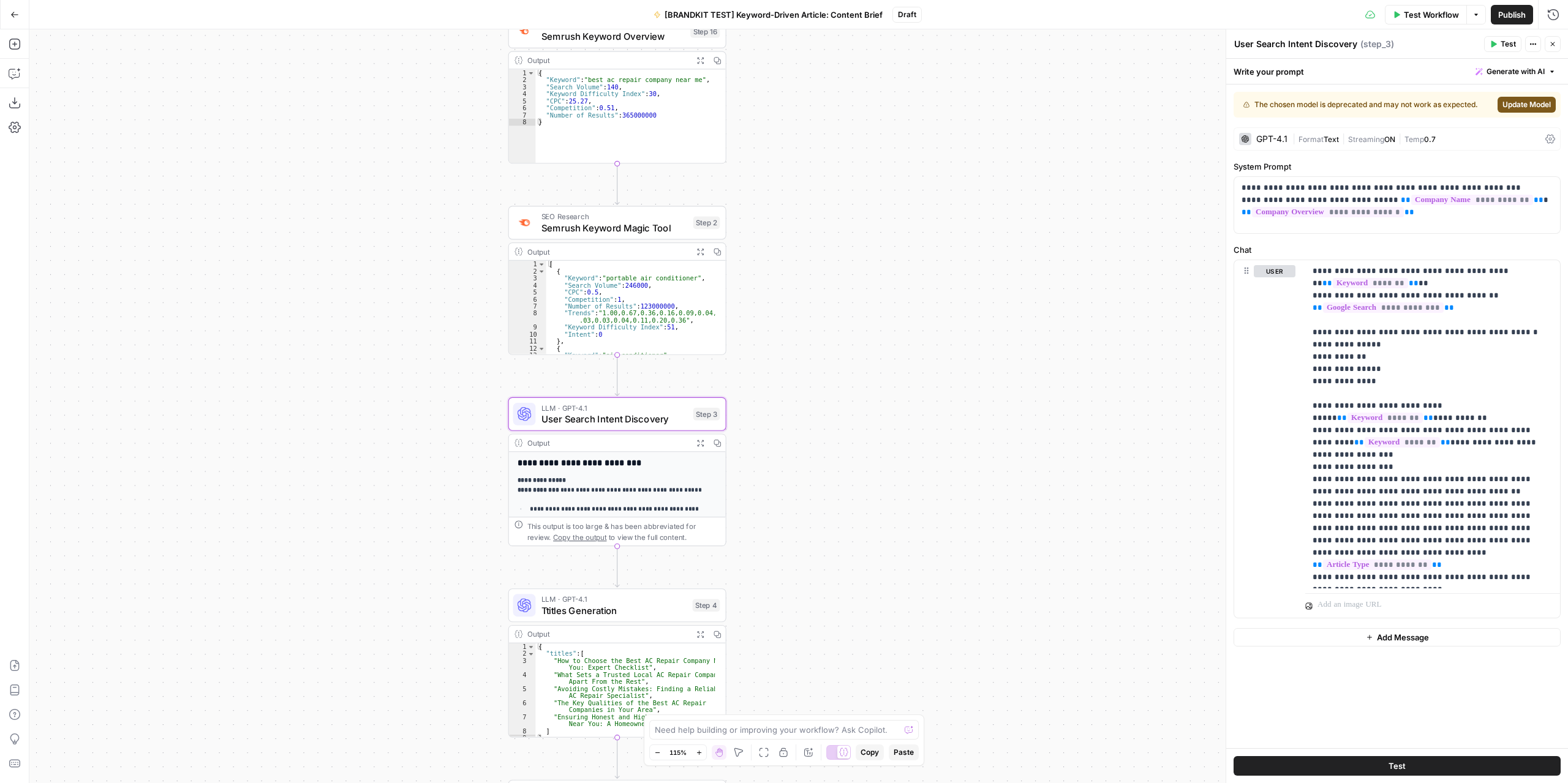
click at [1553, 46] on icon "button" at bounding box center [1552, 44] width 7 height 7
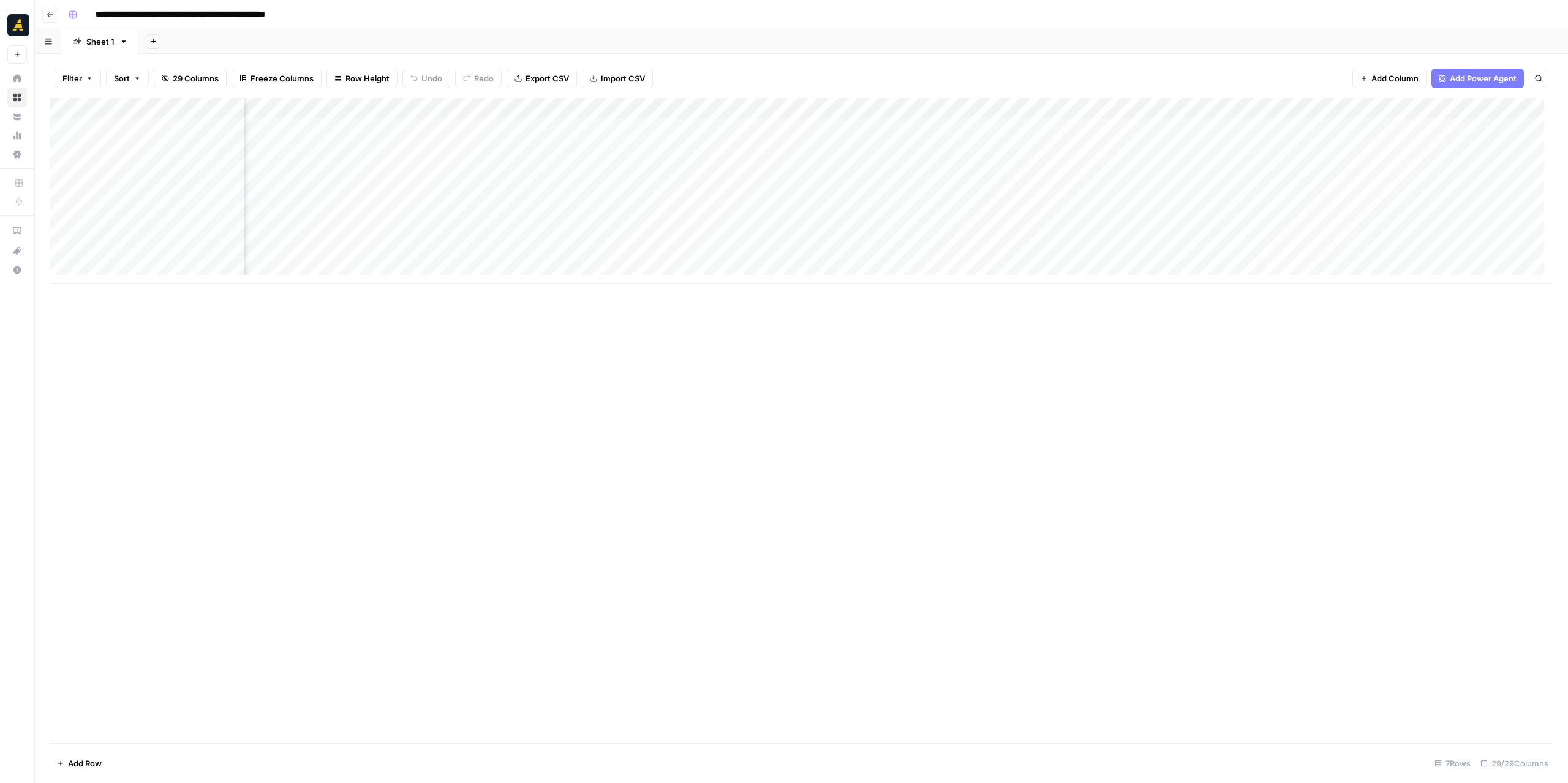
scroll to position [0, 1900]
click at [291, 111] on div "Add Column" at bounding box center [802, 181] width 1504 height 165
click at [278, 222] on span "Fork Power Agent" at bounding box center [280, 228] width 107 height 12
click at [275, 115] on div "Add Column" at bounding box center [802, 181] width 1504 height 165
click at [280, 226] on span "Fork Power Agent" at bounding box center [280, 228] width 107 height 12
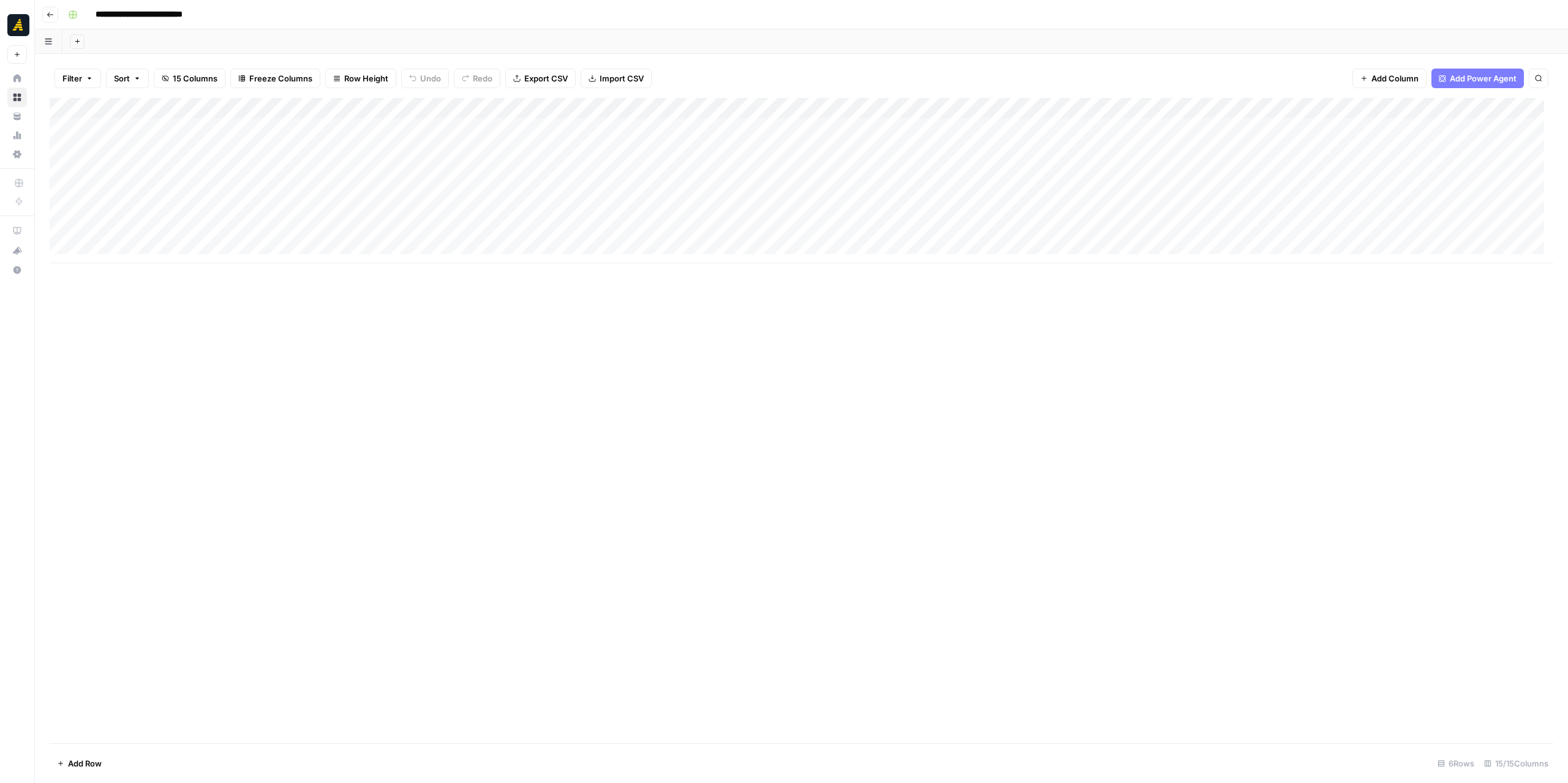
click at [607, 413] on div "Add Column" at bounding box center [802, 420] width 1504 height 645
click at [296, 110] on div "Add Column" at bounding box center [802, 181] width 1504 height 165
click at [472, 333] on div "Add Column" at bounding box center [802, 420] width 1504 height 645
click at [1385, 144] on div "Add Column" at bounding box center [802, 149] width 1504 height 103
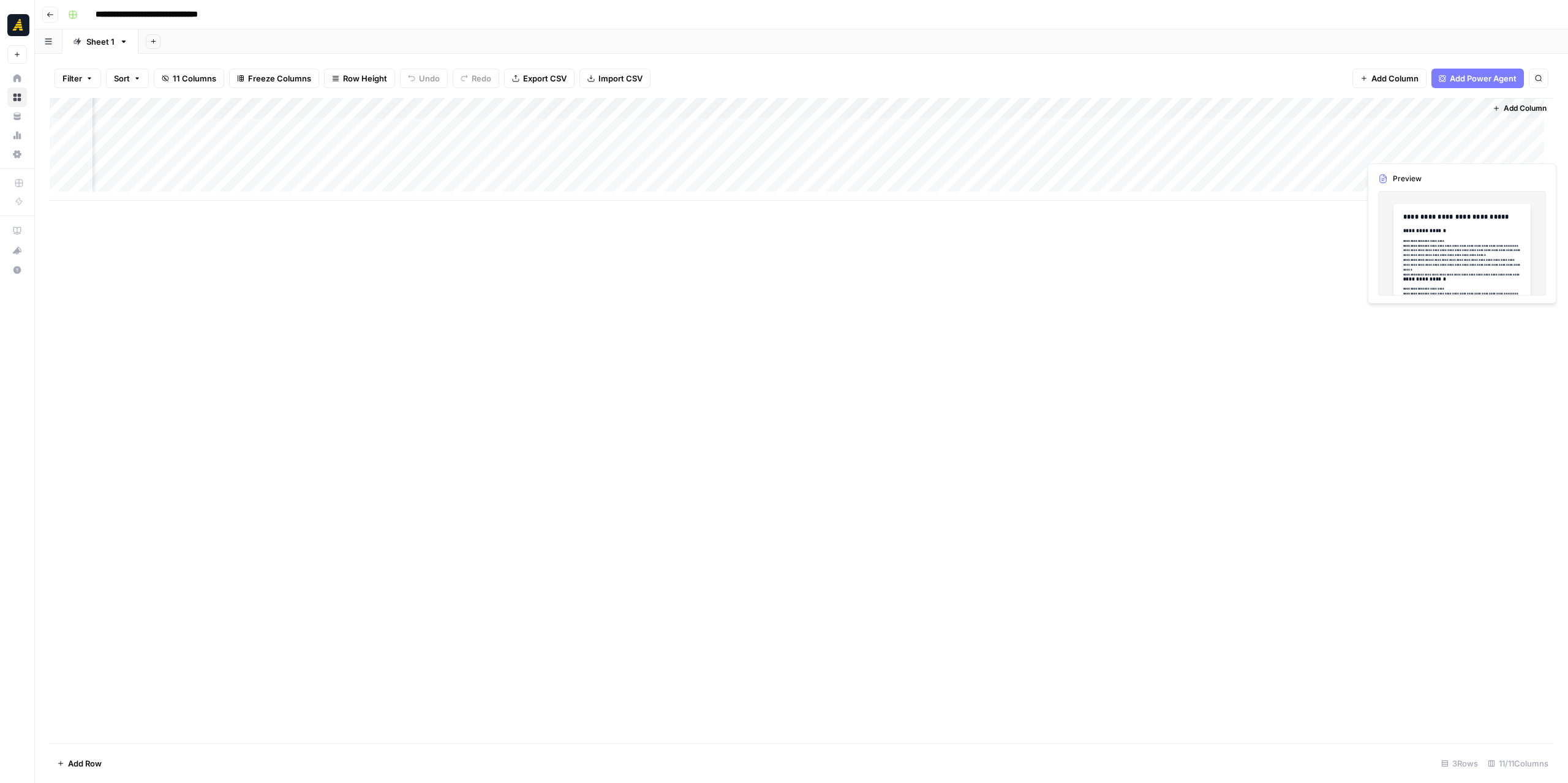
click at [1385, 144] on div "Add Column" at bounding box center [802, 149] width 1504 height 103
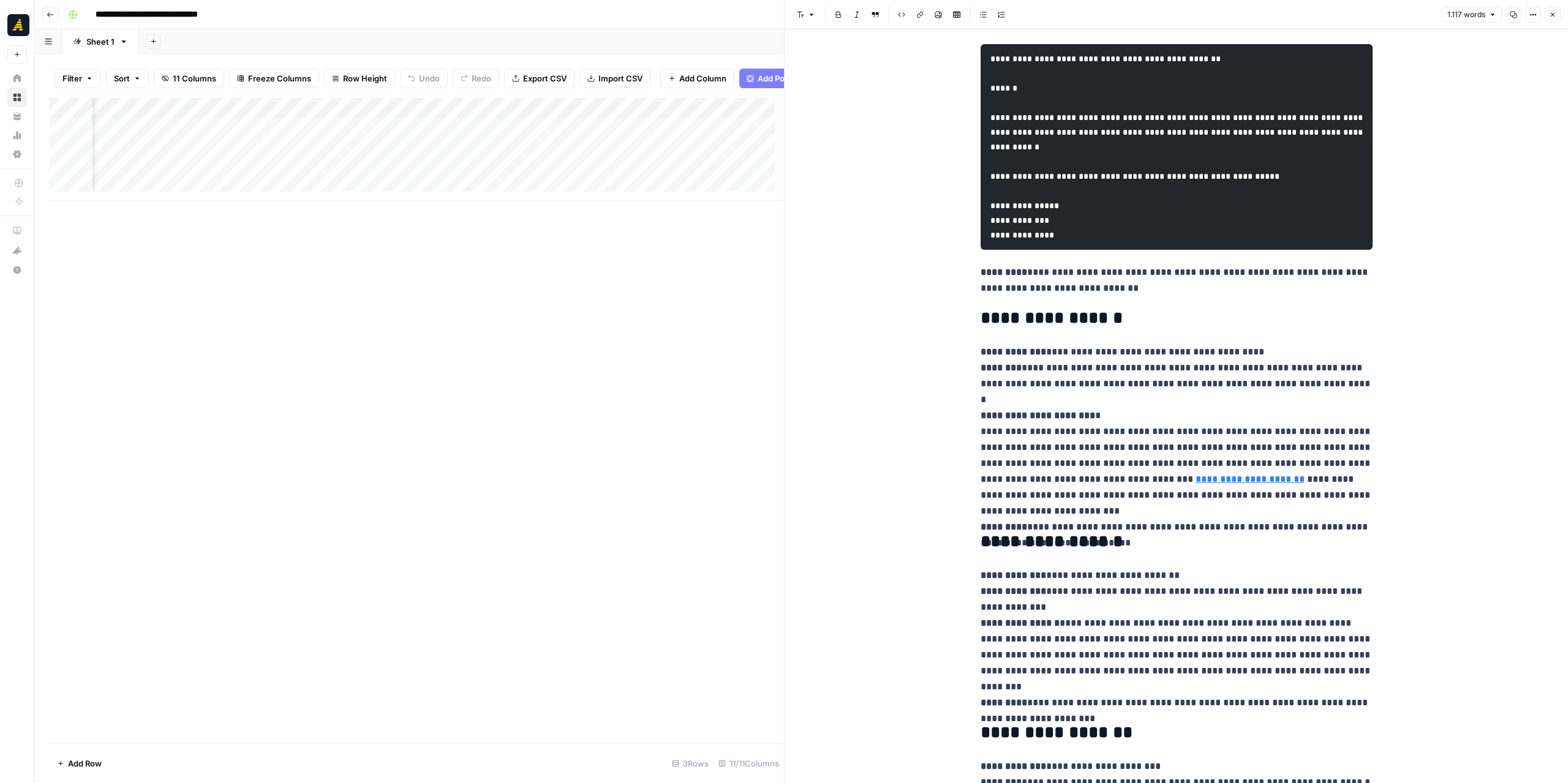
scroll to position [1102, 0]
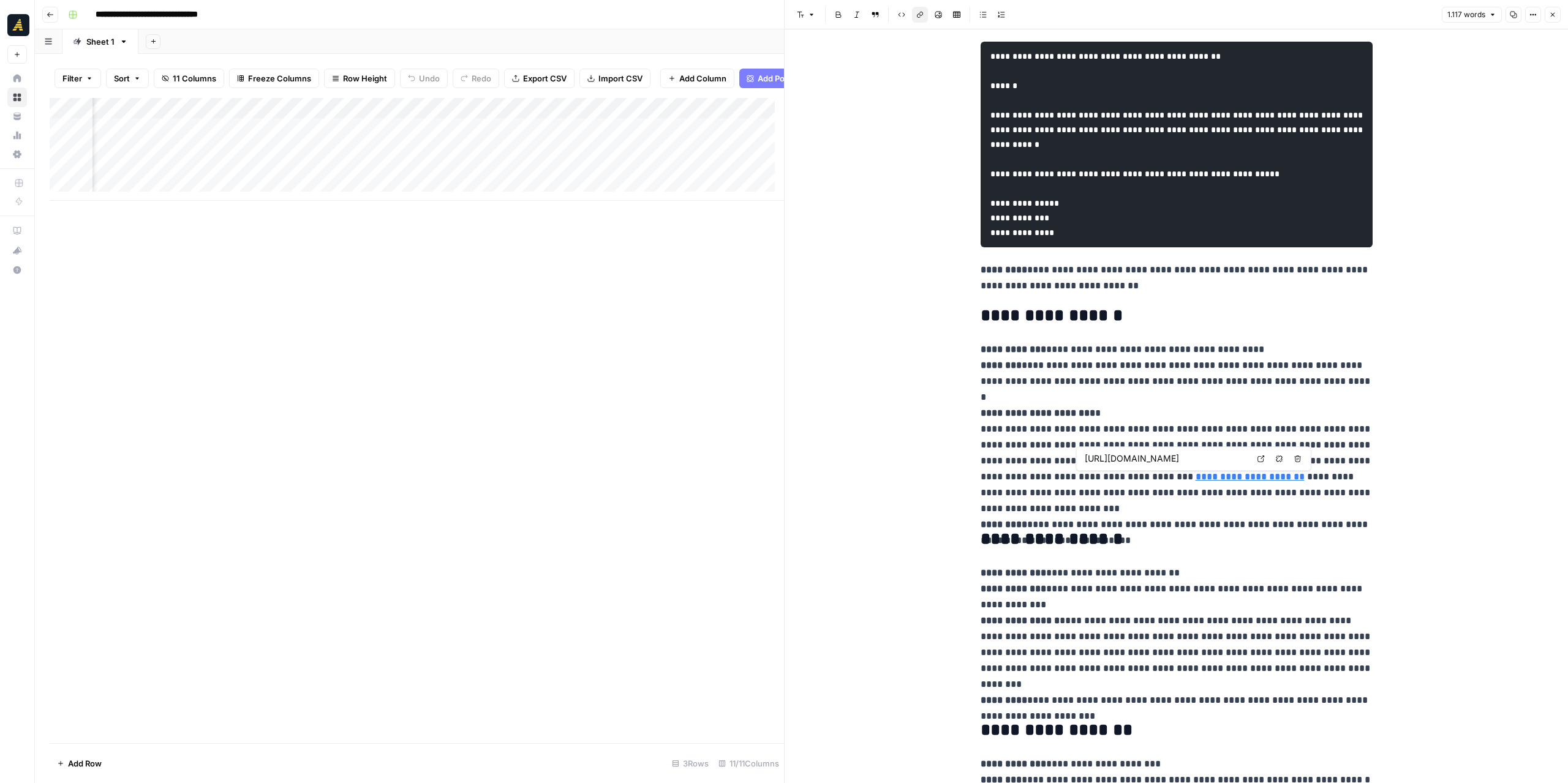
click at [1195, 476] on link "**********" at bounding box center [1250, 476] width 109 height 9
click at [1258, 455] on icon at bounding box center [1260, 458] width 7 height 7
click at [904, 459] on div "**********" at bounding box center [1176, 303] width 783 height 2750
click at [942, 471] on div "**********" at bounding box center [1176, 303] width 783 height 2750
click at [1160, 501] on p "**********" at bounding box center [1176, 429] width 392 height 175
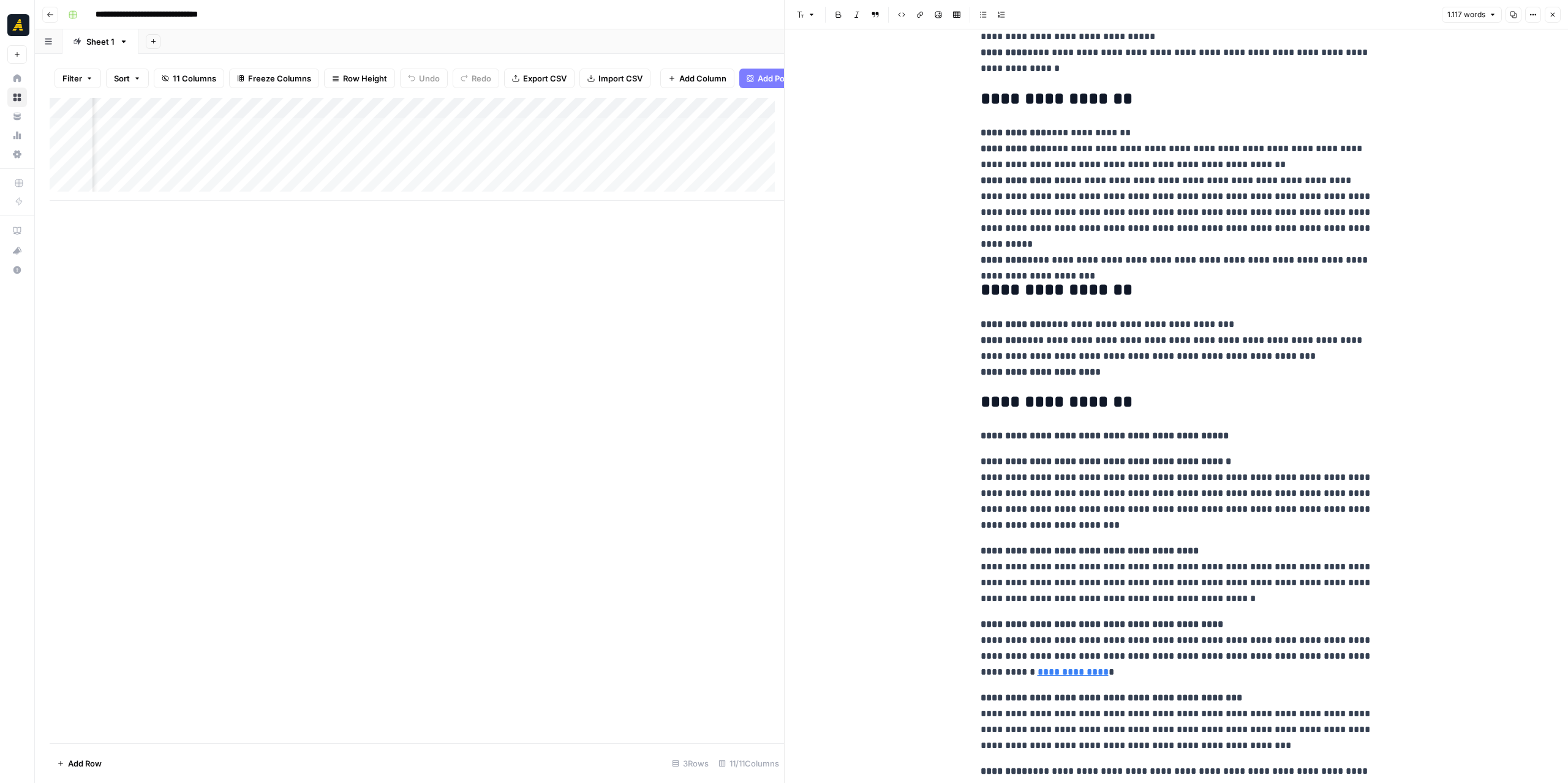
scroll to position [2011, 0]
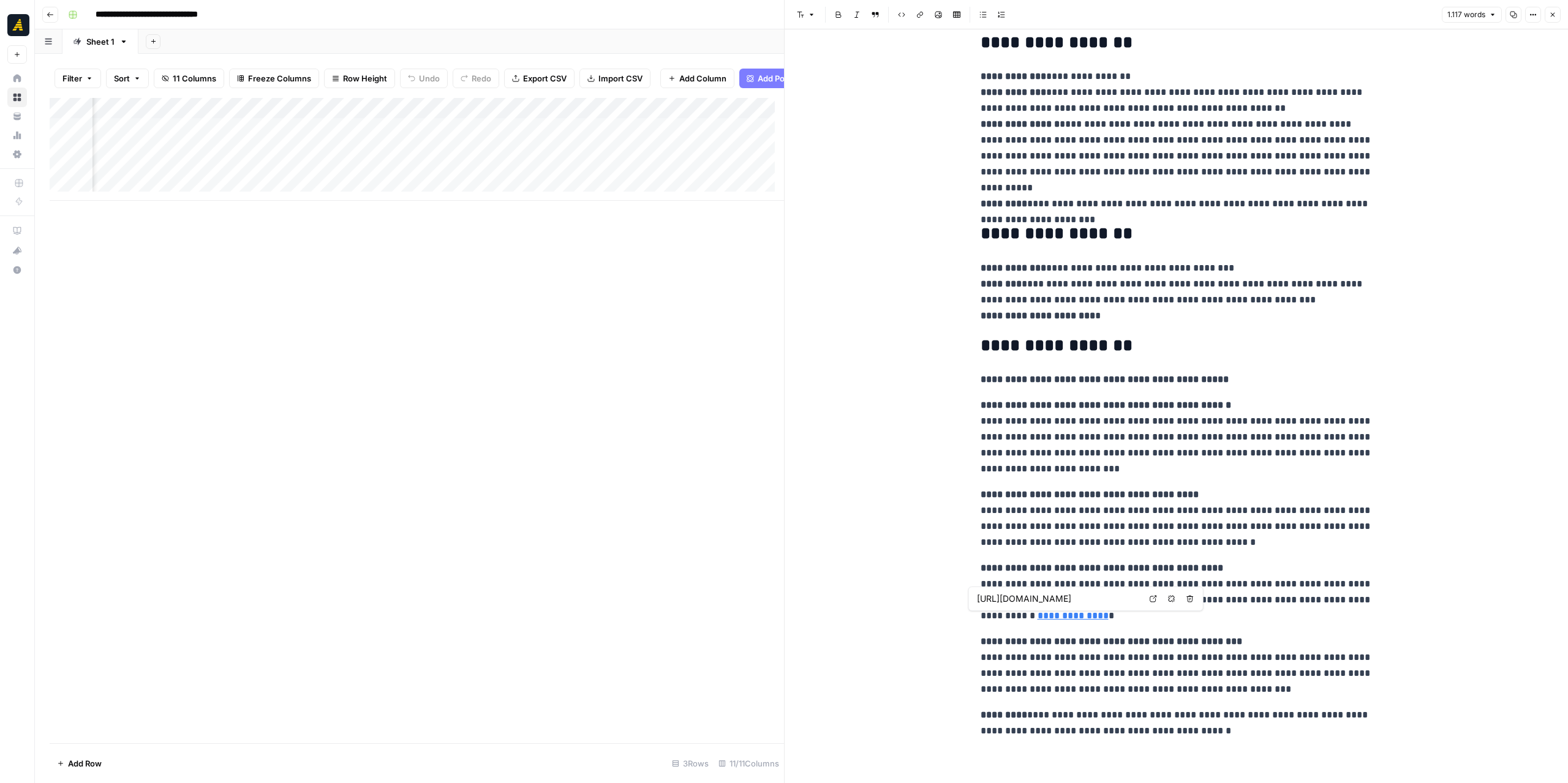
click at [1150, 592] on link "Open in a new tab" at bounding box center [1153, 598] width 16 height 16
drag, startPoint x: 794, startPoint y: 240, endPoint x: 936, endPoint y: 250, distance: 142.4
click at [1550, 15] on icon "button" at bounding box center [1552, 15] width 7 height 7
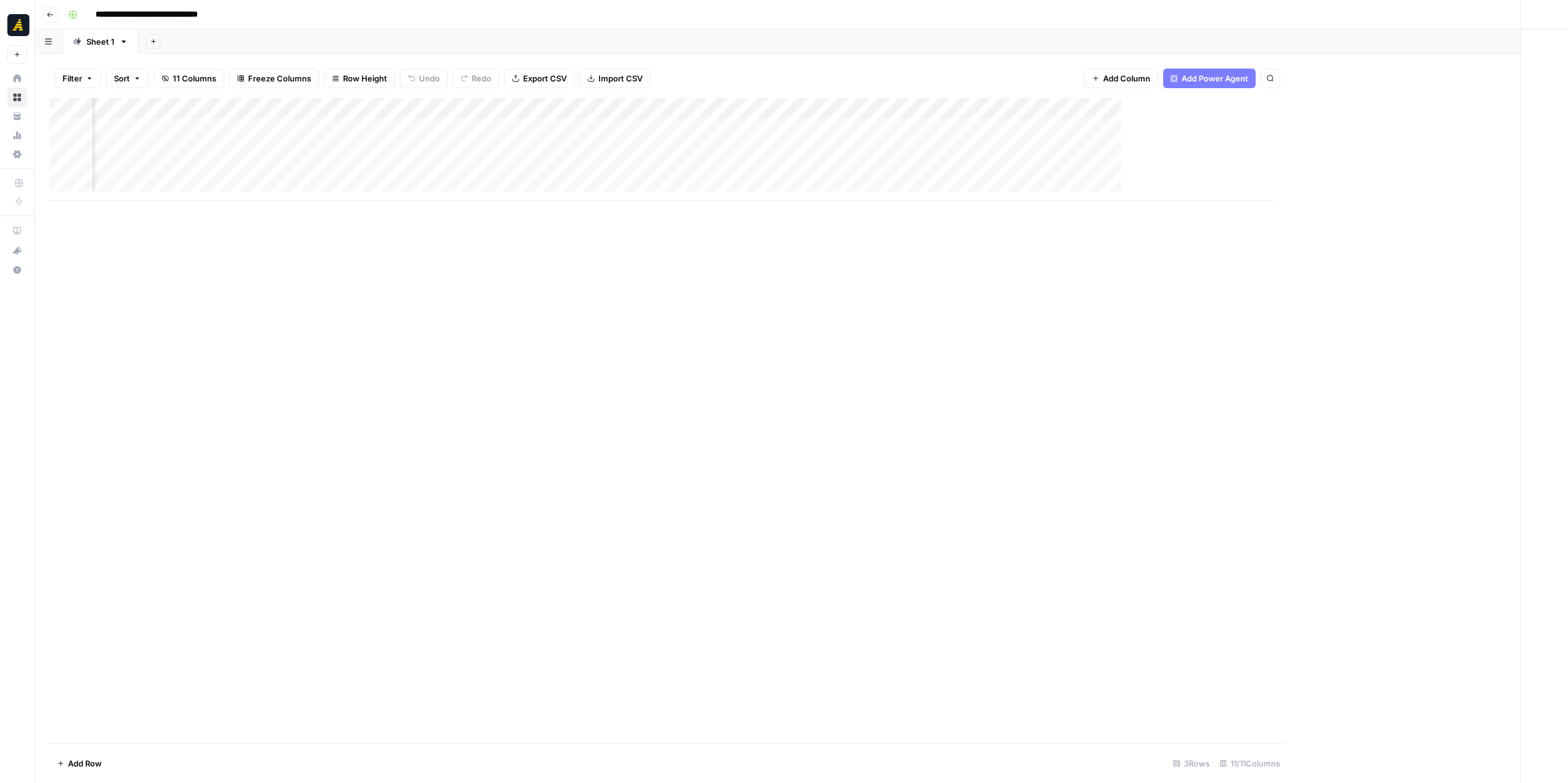
scroll to position [0, 176]
click at [1064, 104] on div "Add Column" at bounding box center [802, 149] width 1504 height 103
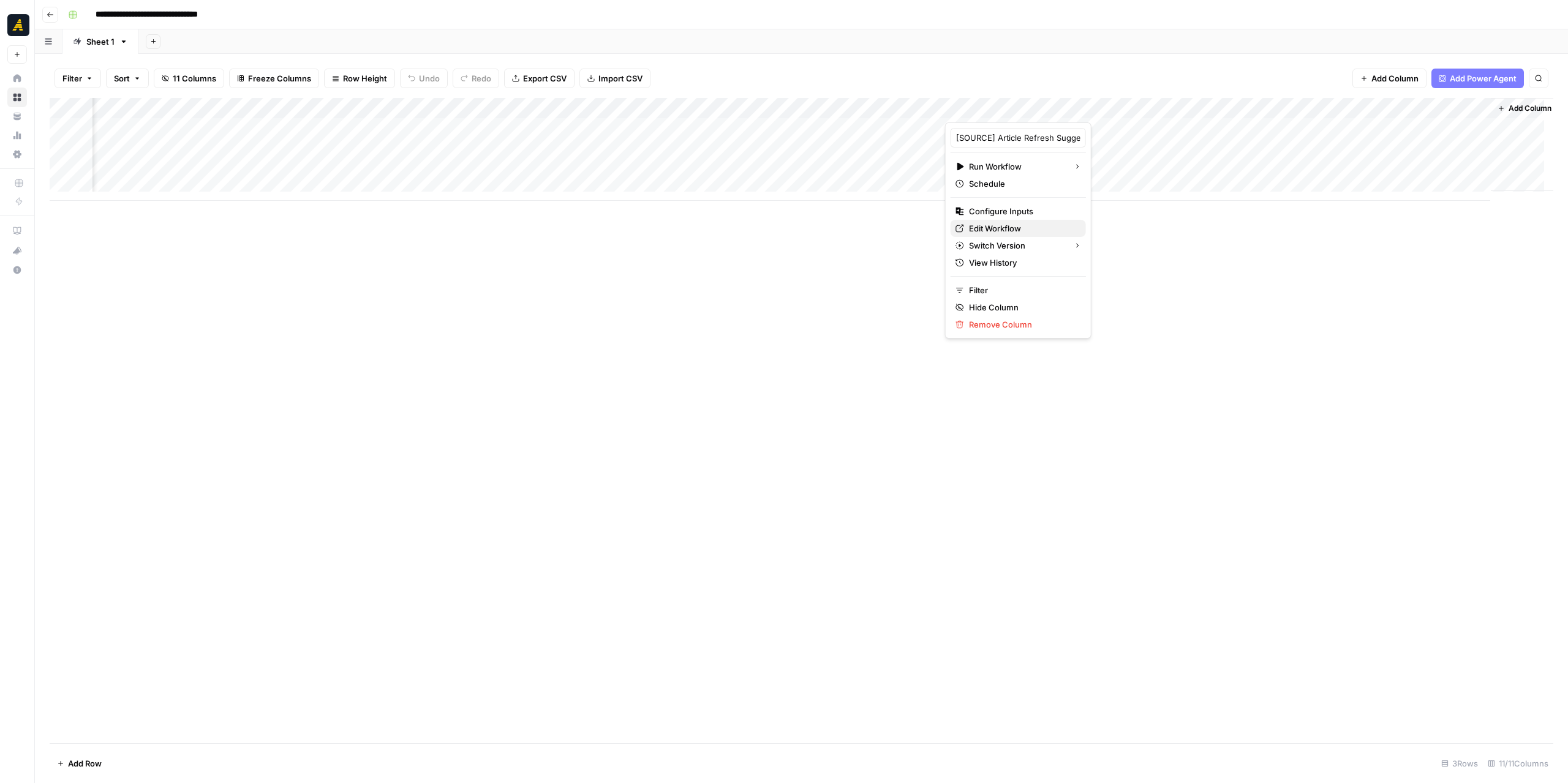
click at [1018, 223] on span "Edit Workflow" at bounding box center [1022, 228] width 107 height 12
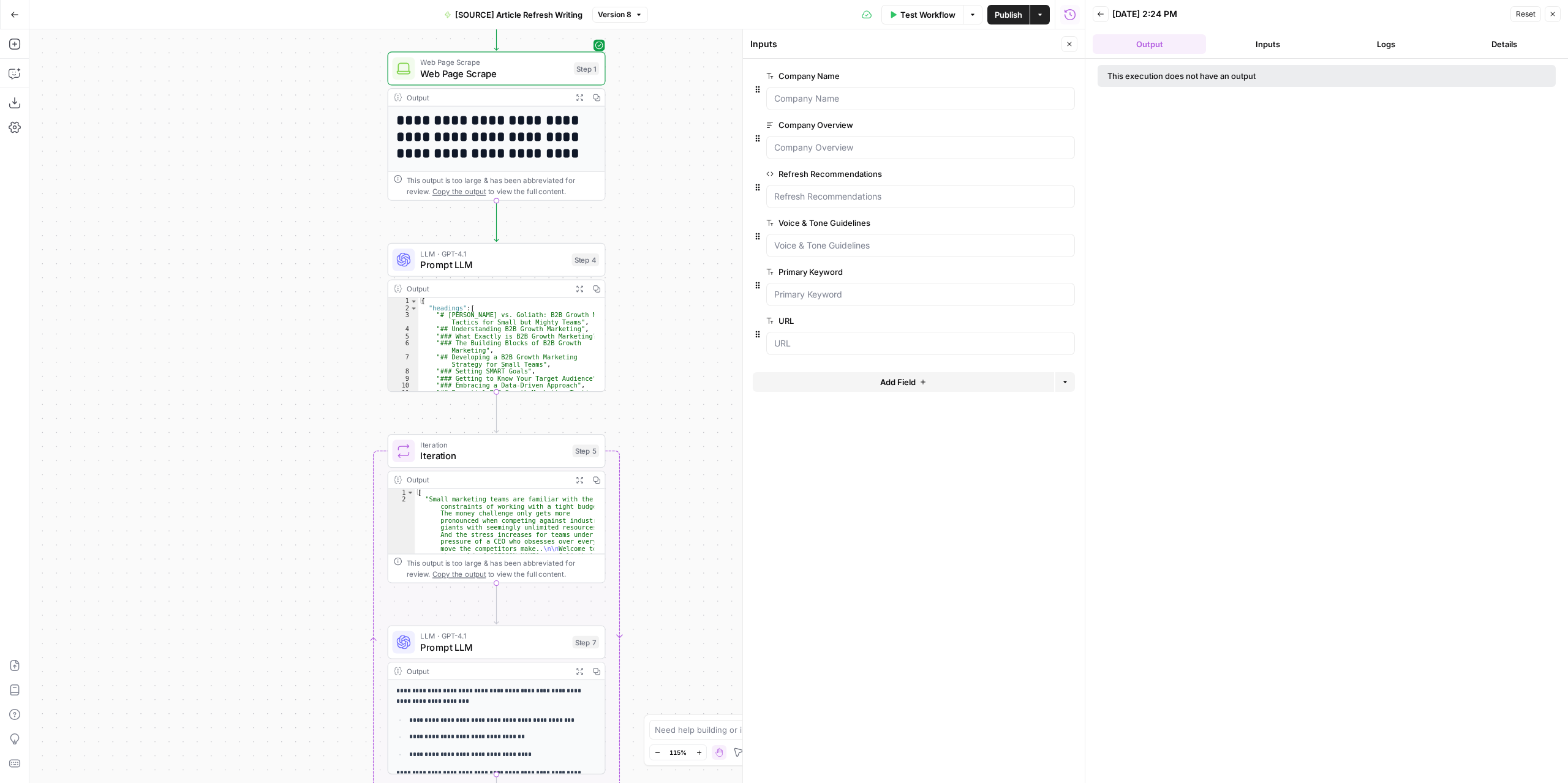
click at [1067, 39] on button "Close" at bounding box center [1069, 44] width 16 height 16
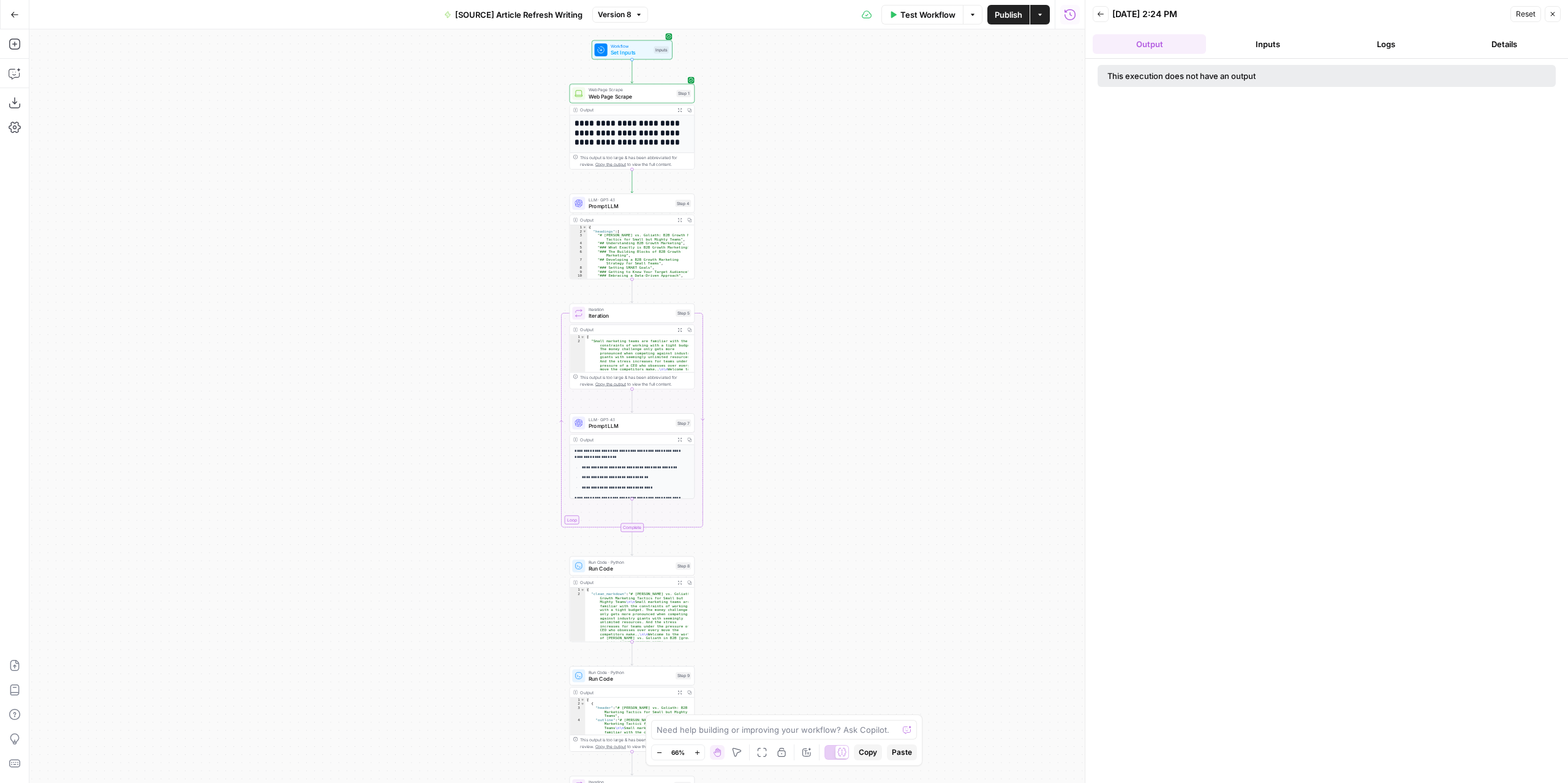
drag, startPoint x: 809, startPoint y: 269, endPoint x: 820, endPoint y: 231, distance: 39.6
click at [820, 231] on div "**********" at bounding box center [557, 406] width 1055 height 754
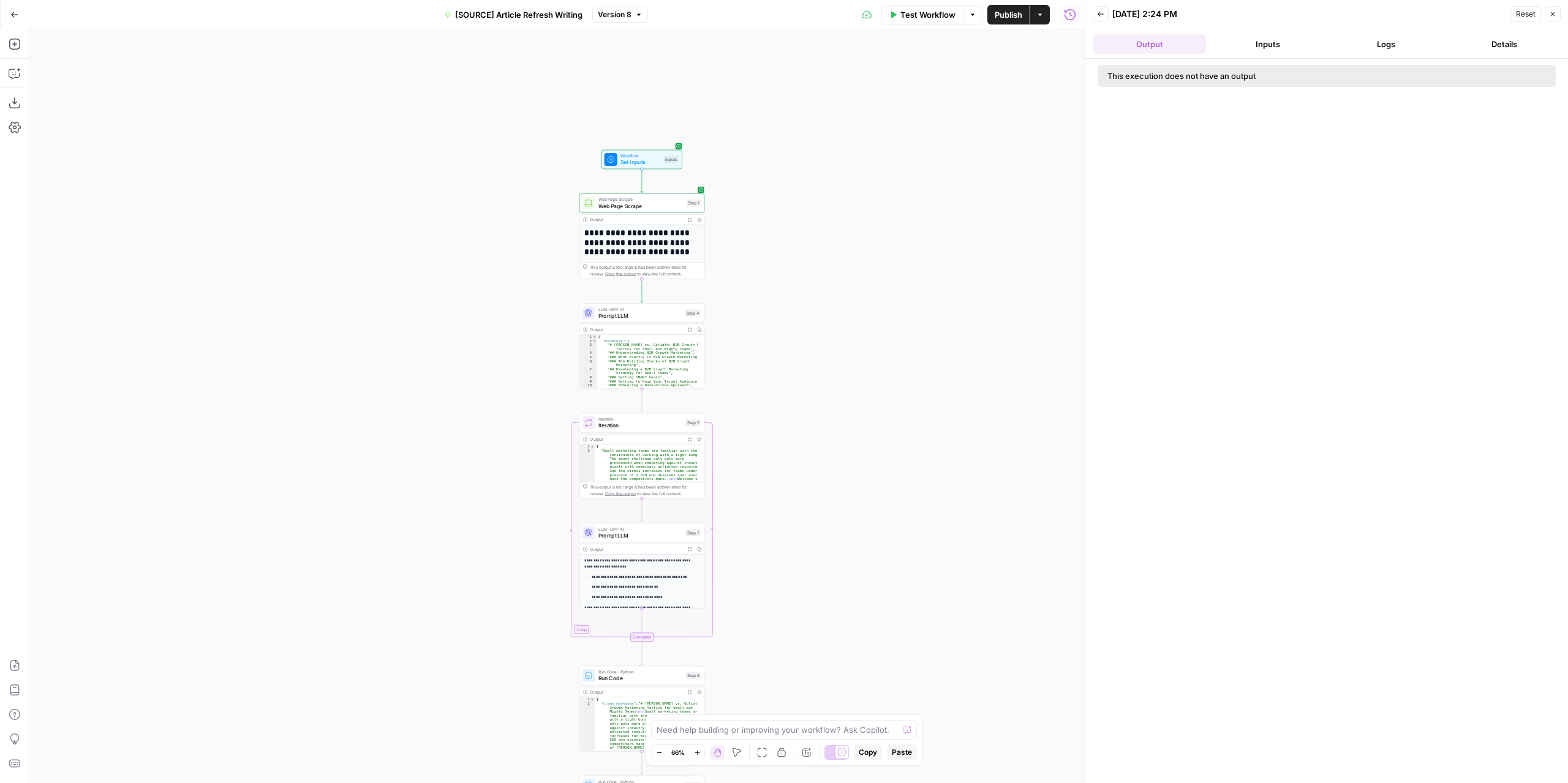
click at [802, 382] on div "**********" at bounding box center [557, 406] width 1055 height 754
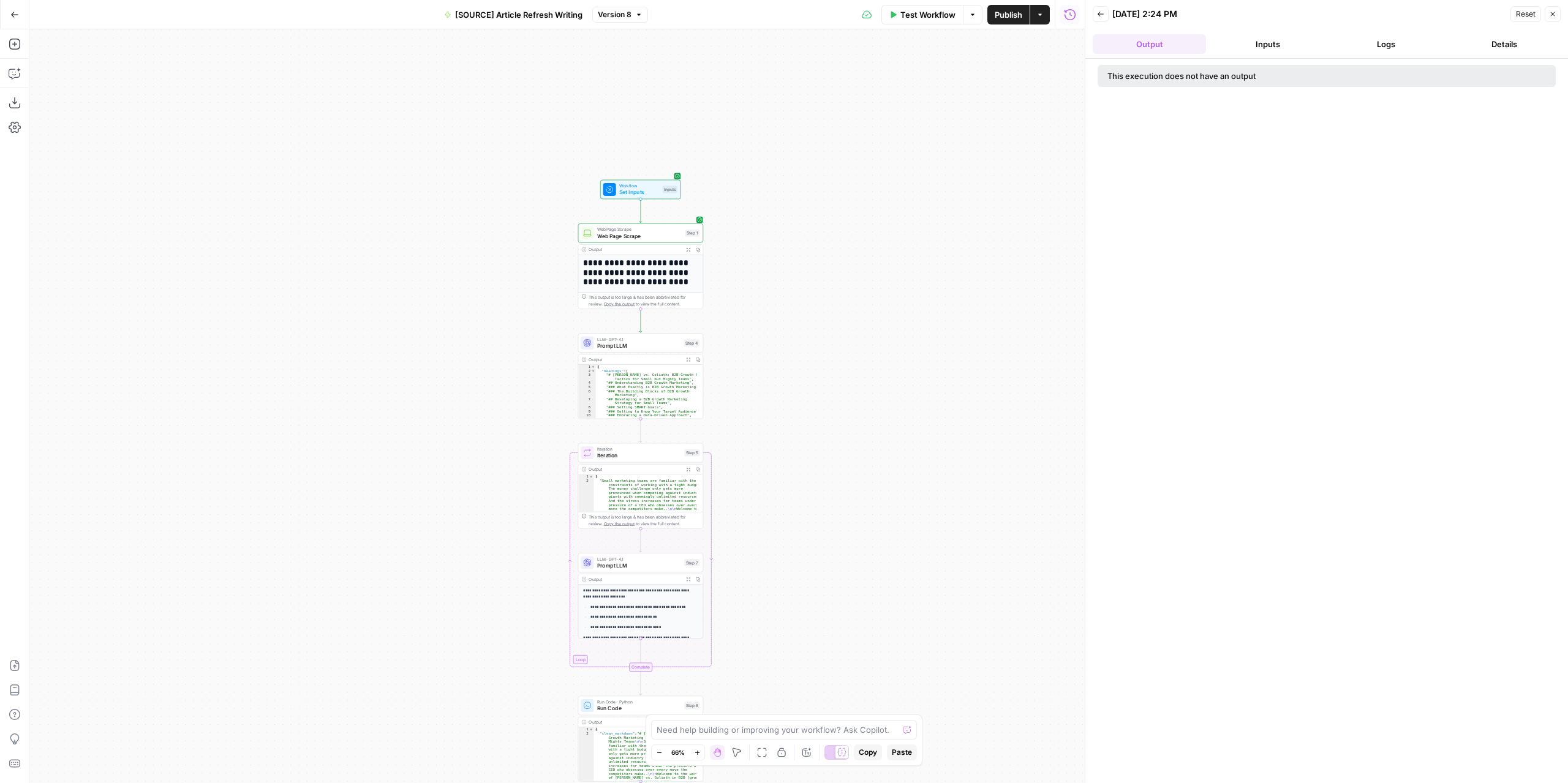
click at [783, 264] on div "**********" at bounding box center [557, 406] width 1055 height 754
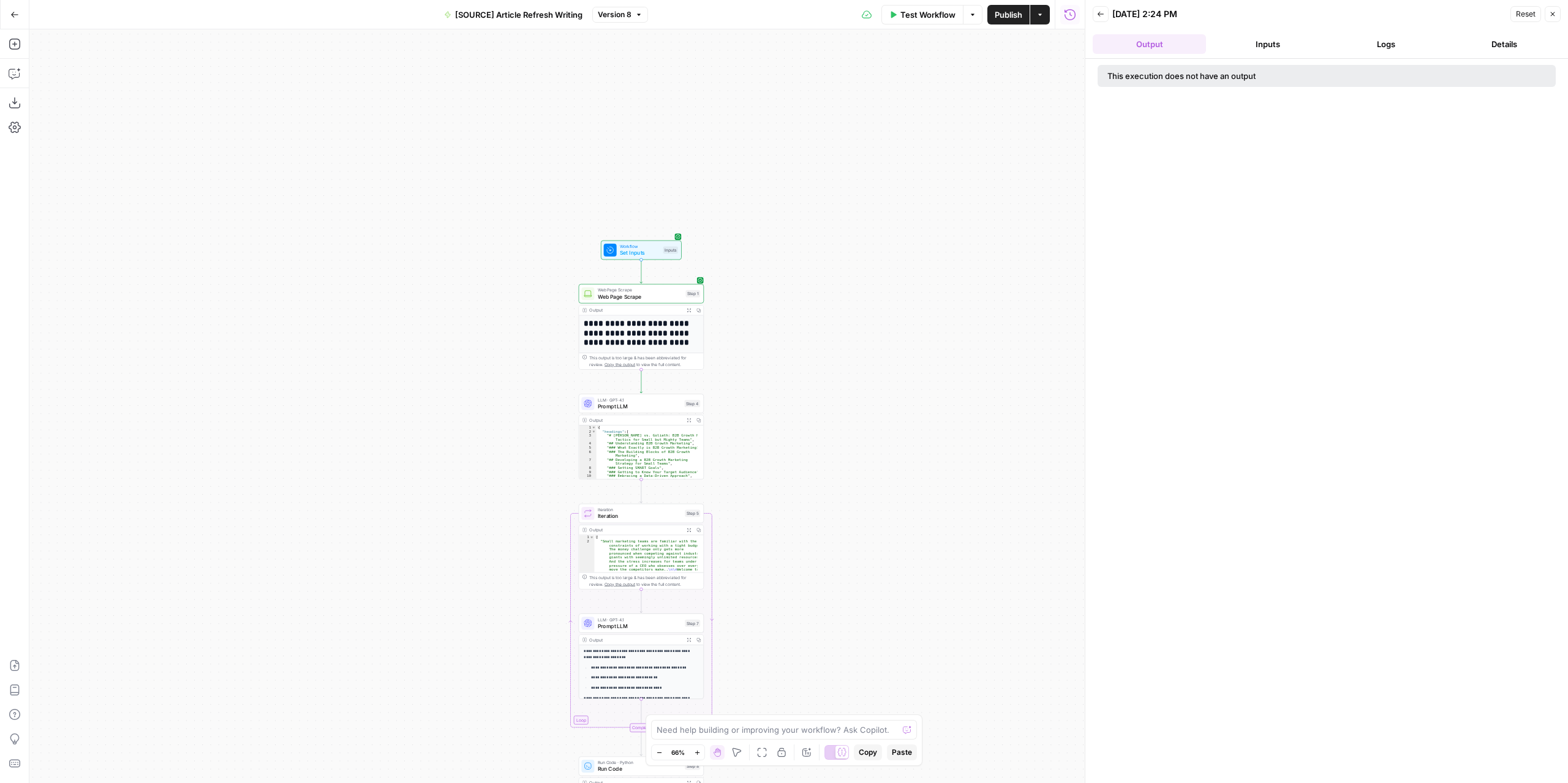
click at [732, 335] on div "**********" at bounding box center [557, 406] width 1055 height 754
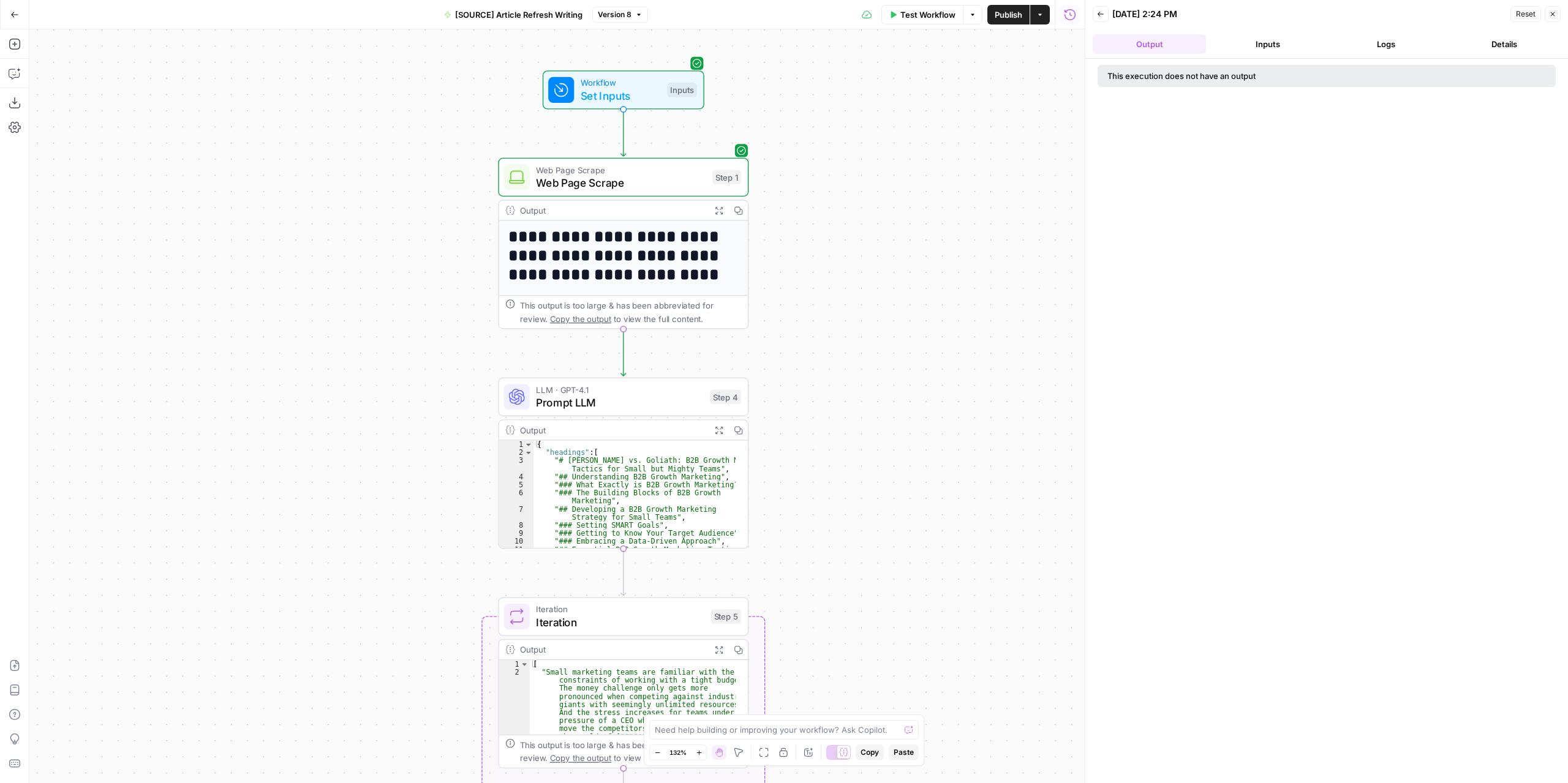
drag, startPoint x: 732, startPoint y: 338, endPoint x: 835, endPoint y: 230, distance: 149.2
click at [837, 223] on div "**********" at bounding box center [557, 406] width 1055 height 754
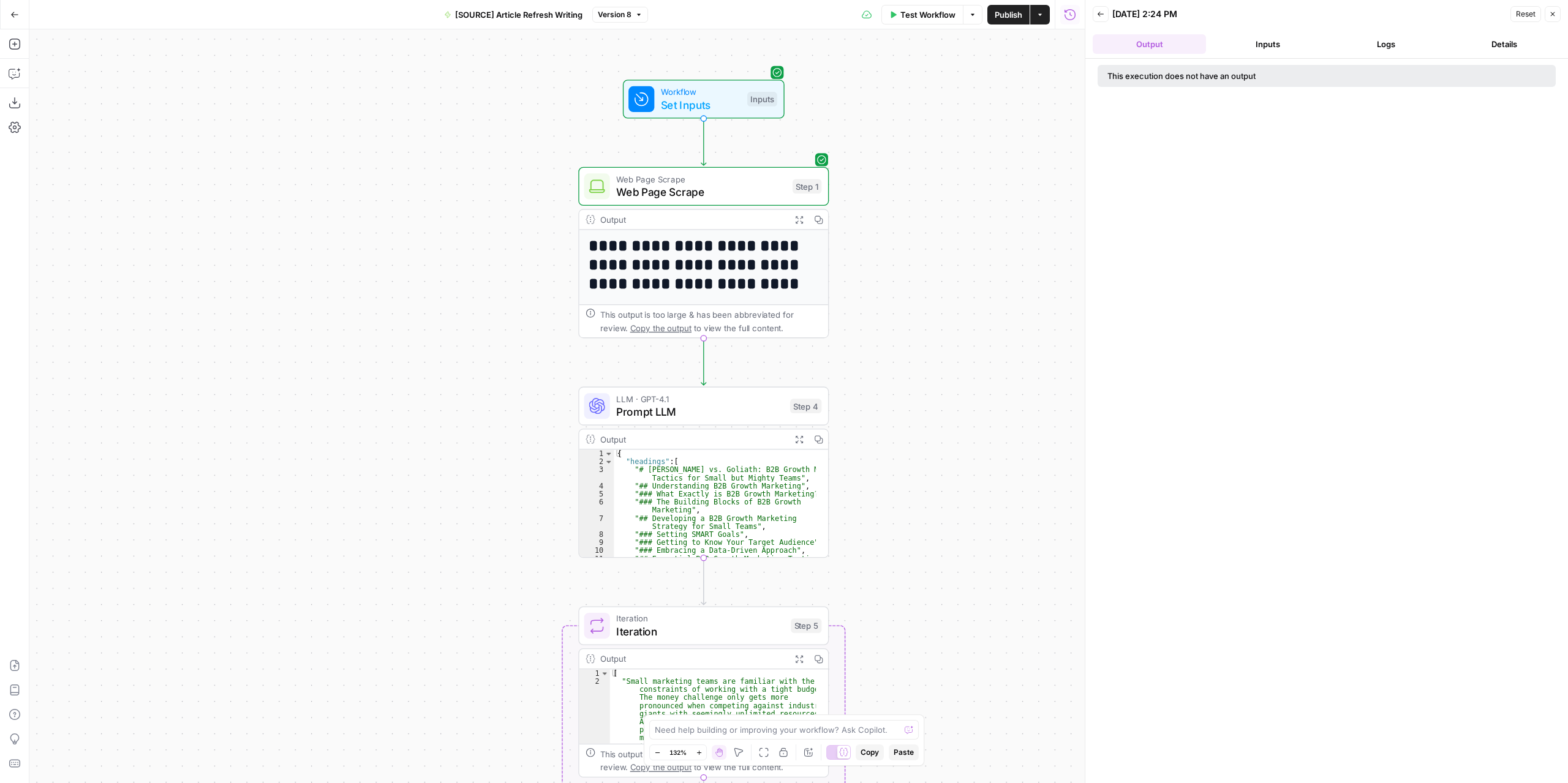
drag, startPoint x: 817, startPoint y: 289, endPoint x: 867, endPoint y: 338, distance: 70.0
click at [867, 338] on div "**********" at bounding box center [557, 406] width 1055 height 754
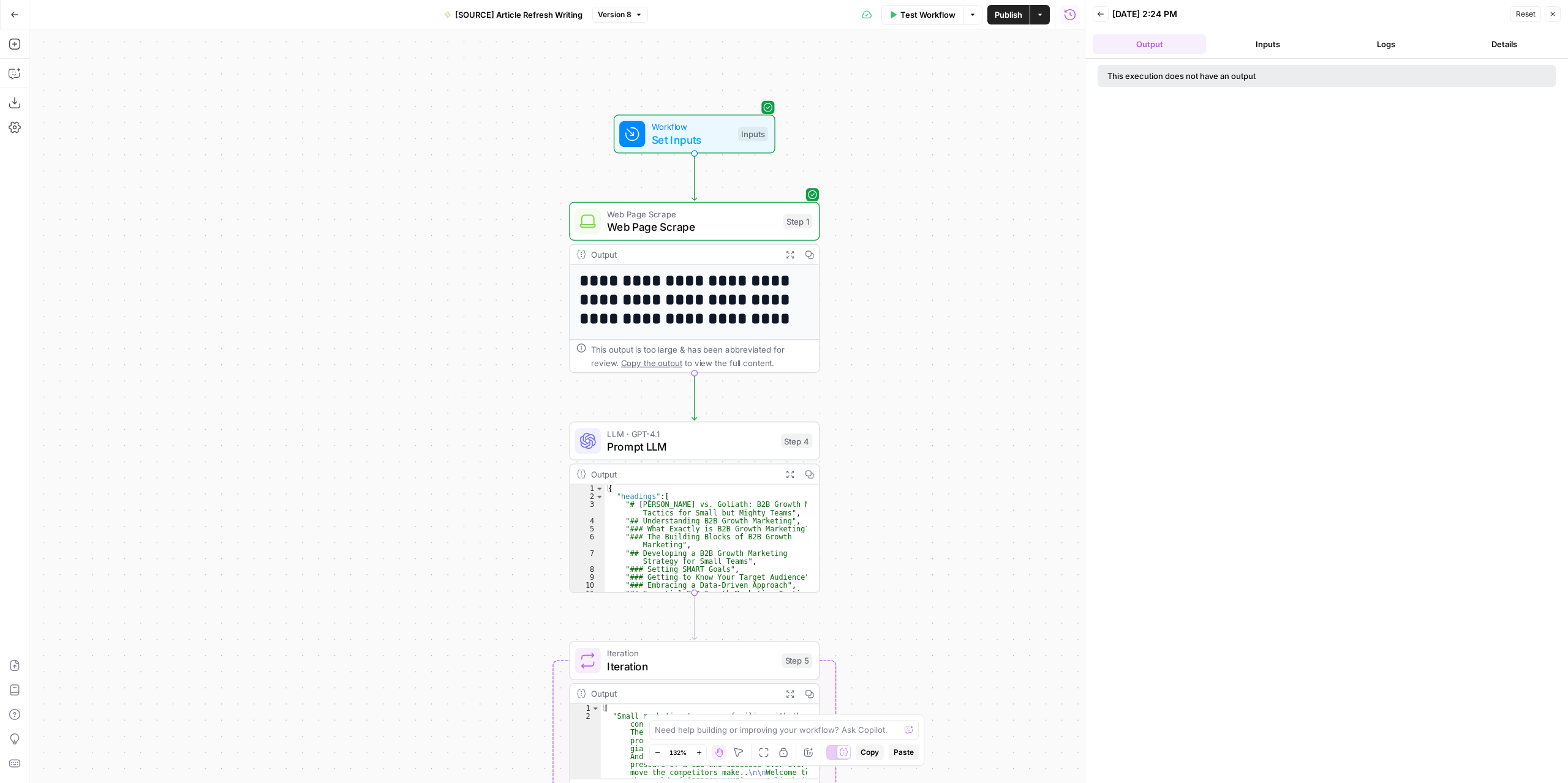
drag, startPoint x: 880, startPoint y: 366, endPoint x: 871, endPoint y: 247, distance: 119.3
click at [871, 247] on div "**********" at bounding box center [557, 406] width 1055 height 754
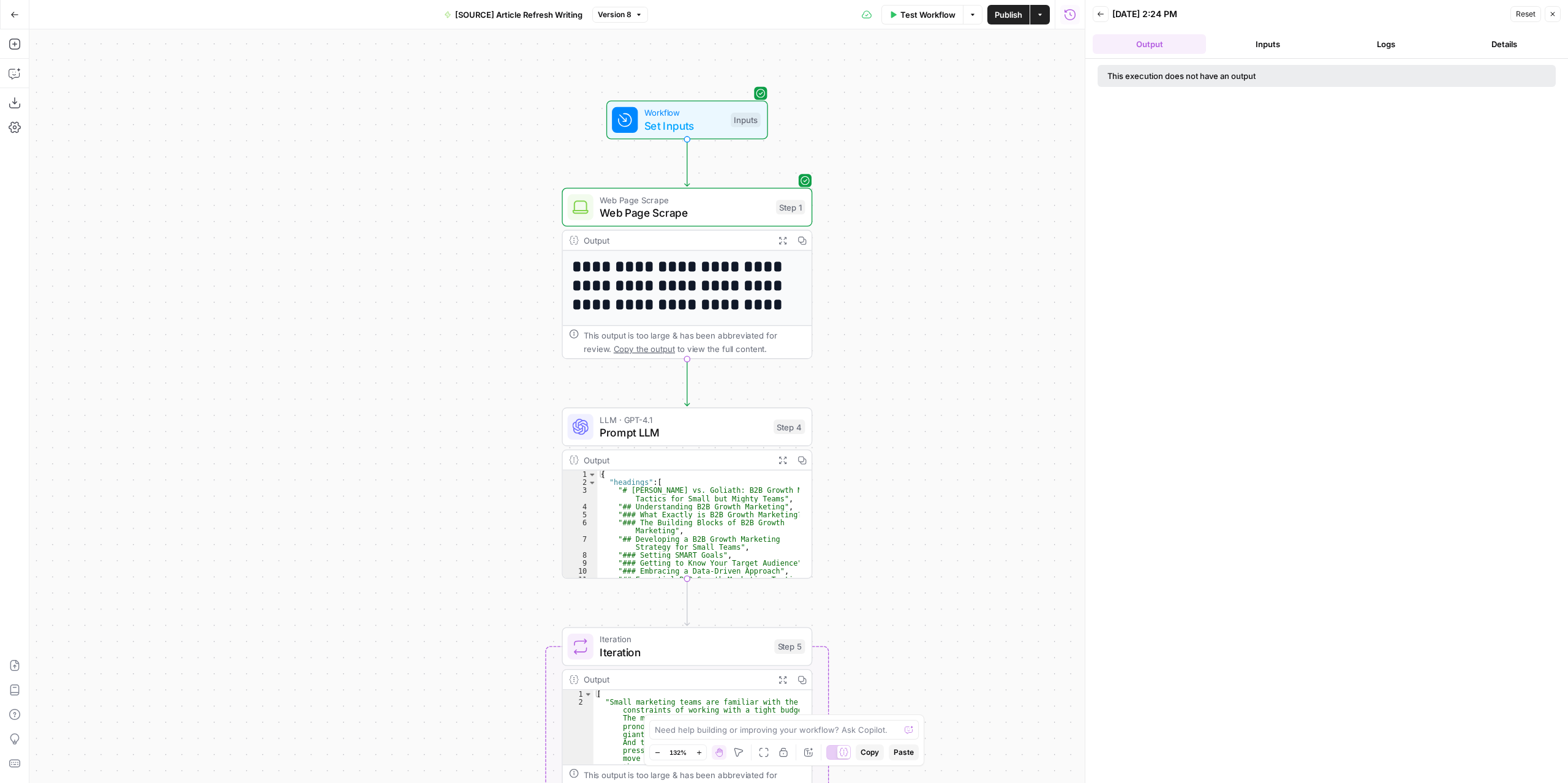
drag, startPoint x: 926, startPoint y: 292, endPoint x: 921, endPoint y: 282, distance: 11.2
click at [921, 282] on div "**********" at bounding box center [557, 406] width 1055 height 754
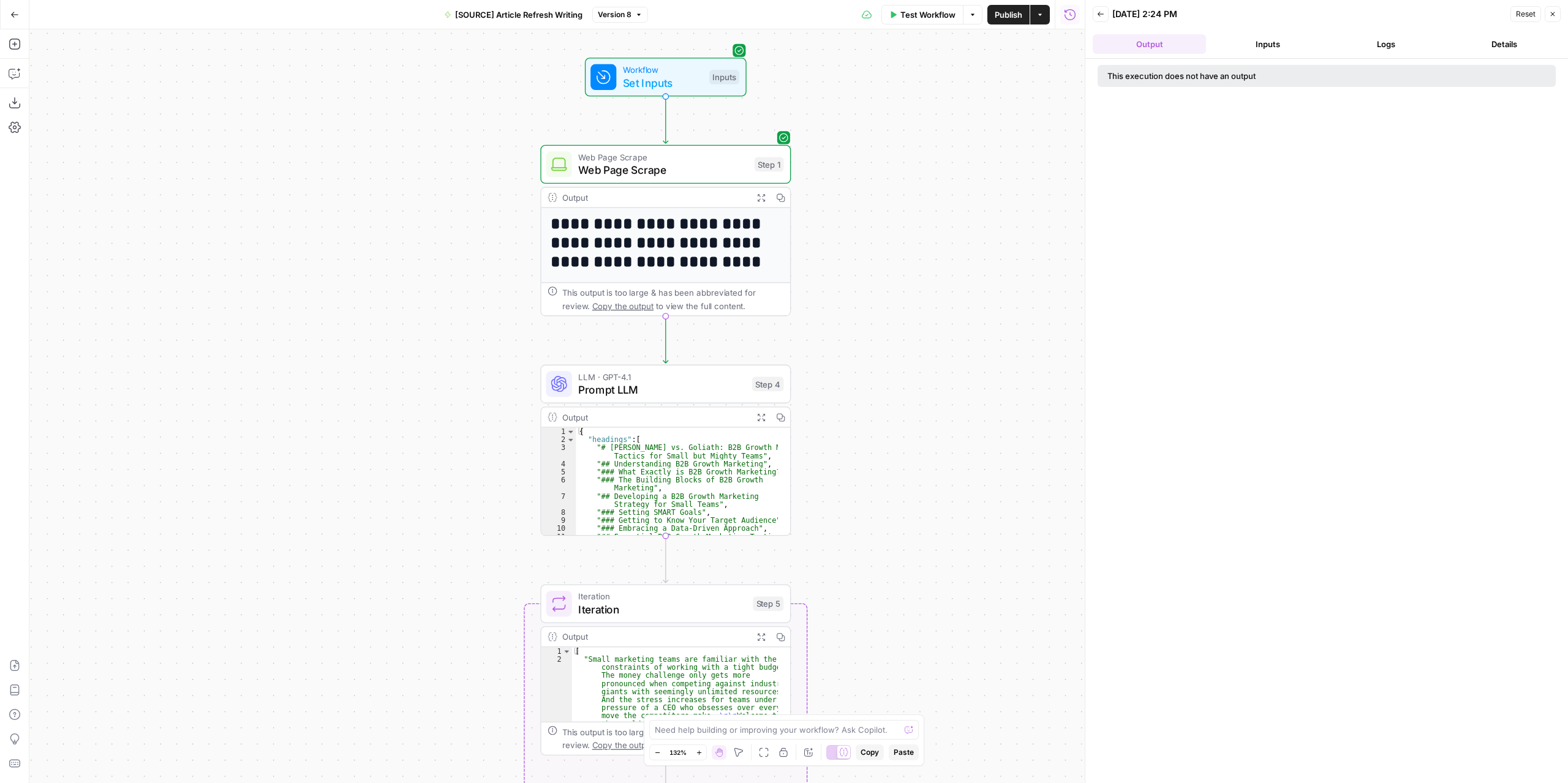
drag, startPoint x: 931, startPoint y: 323, endPoint x: 894, endPoint y: 223, distance: 106.6
click at [894, 223] on div "**********" at bounding box center [557, 406] width 1055 height 754
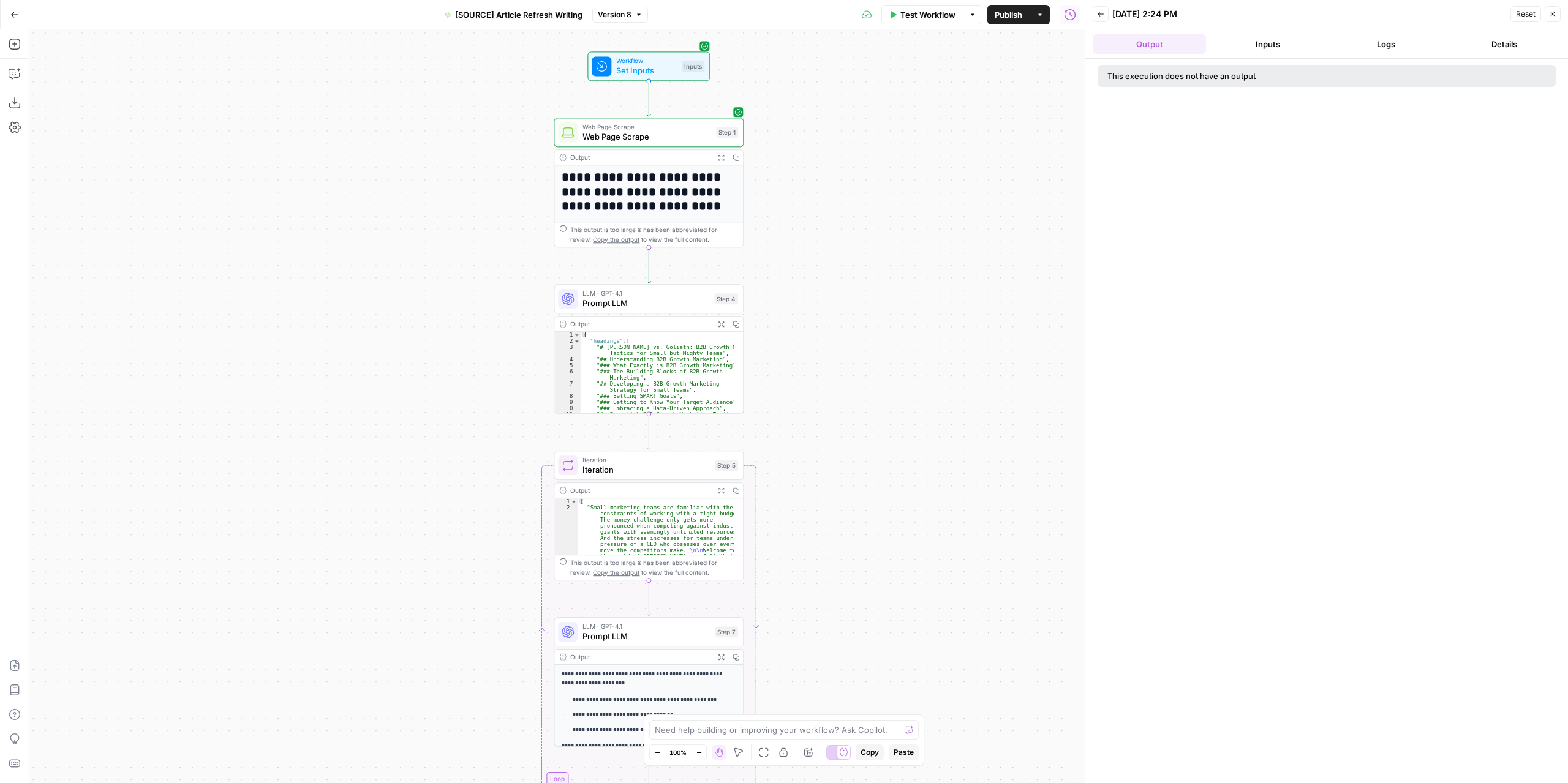
drag, startPoint x: 909, startPoint y: 294, endPoint x: 853, endPoint y: 287, distance: 56.4
click at [853, 287] on div "**********" at bounding box center [557, 406] width 1055 height 754
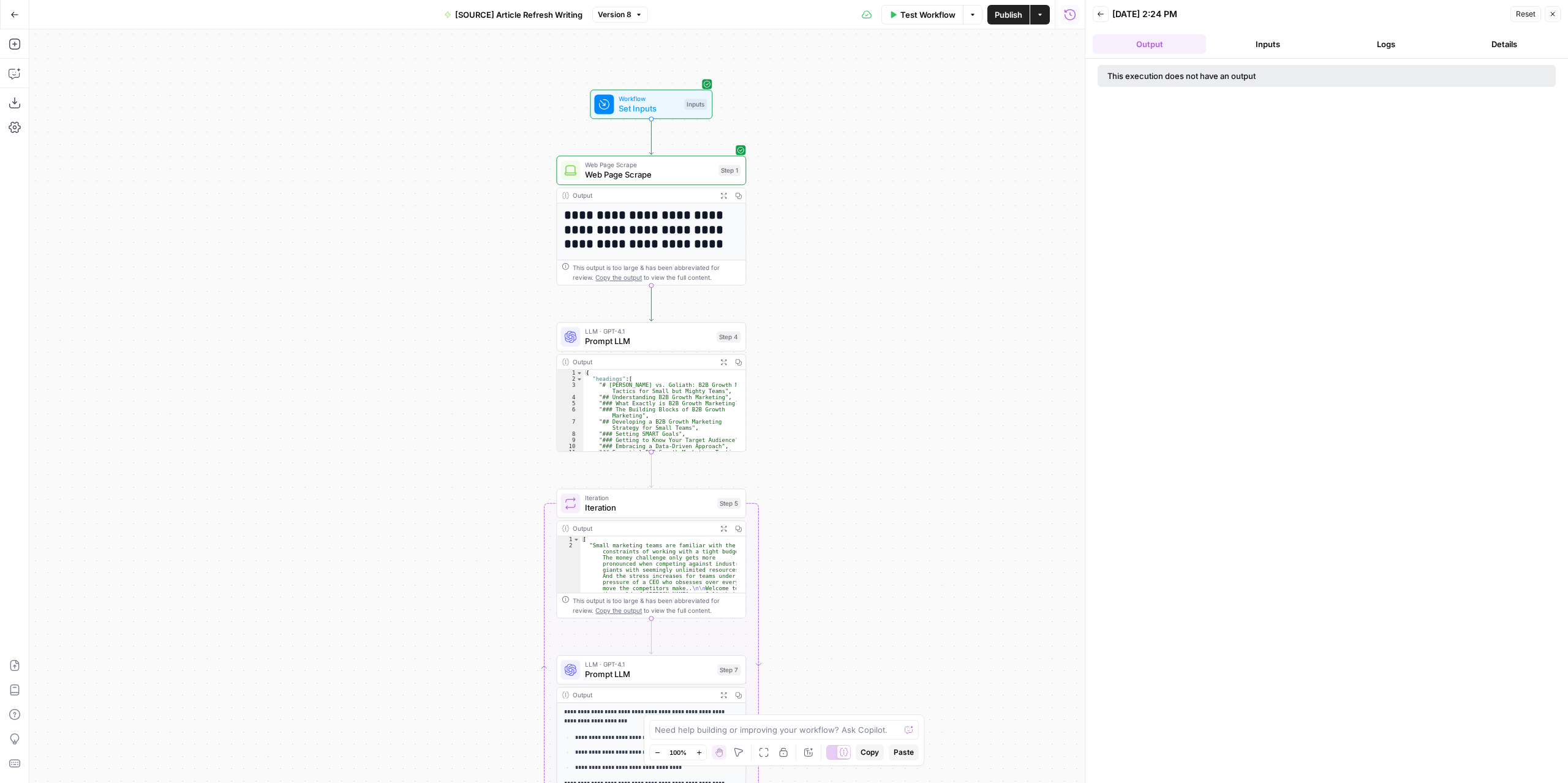
drag, startPoint x: 830, startPoint y: 268, endPoint x: 827, endPoint y: 289, distance: 21.2
click at [827, 289] on div "**********" at bounding box center [557, 406] width 1055 height 754
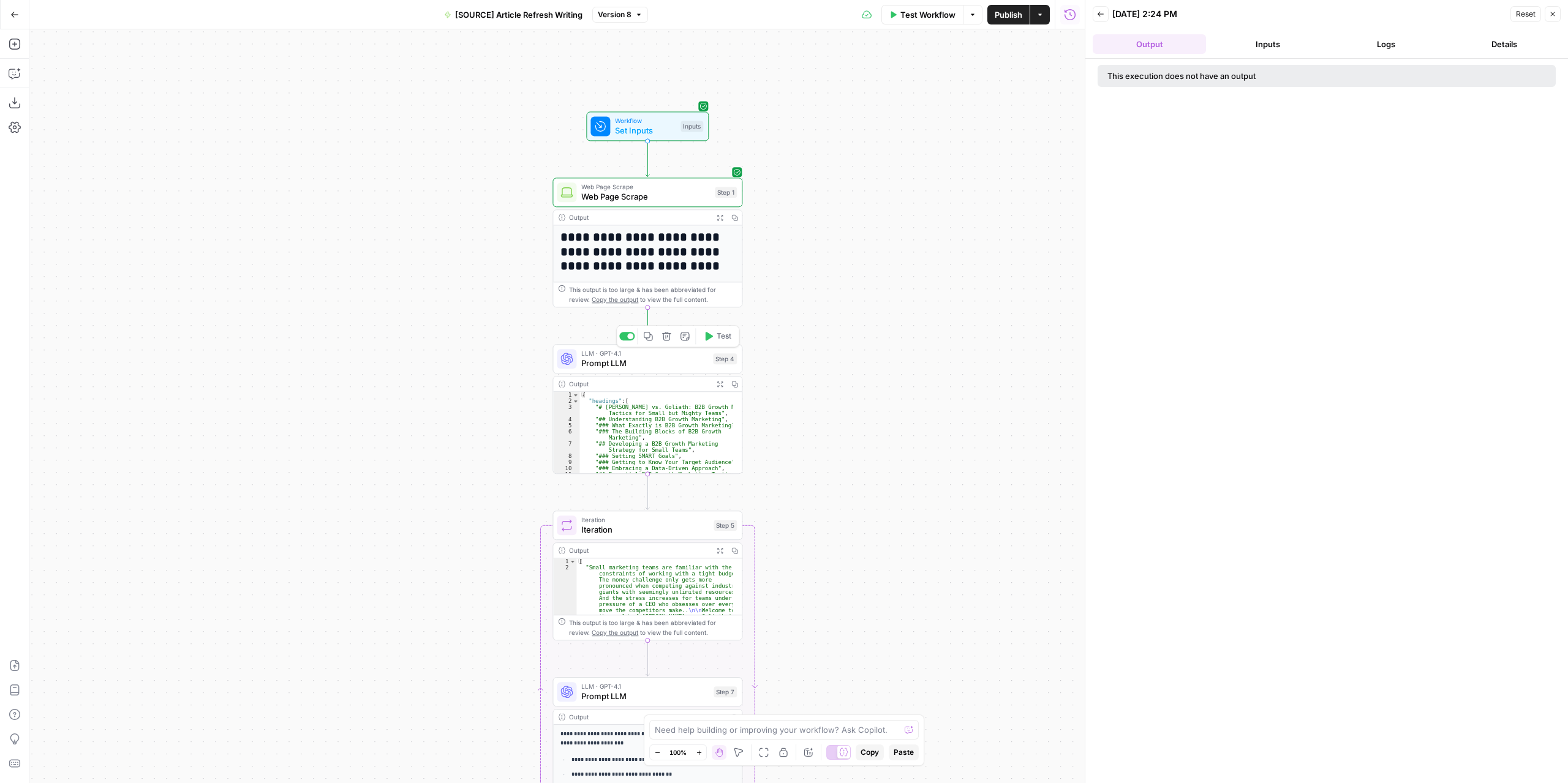
click at [720, 340] on span "Test" at bounding box center [724, 336] width 15 height 11
click at [675, 367] on span "Prompt LLM" at bounding box center [644, 363] width 127 height 12
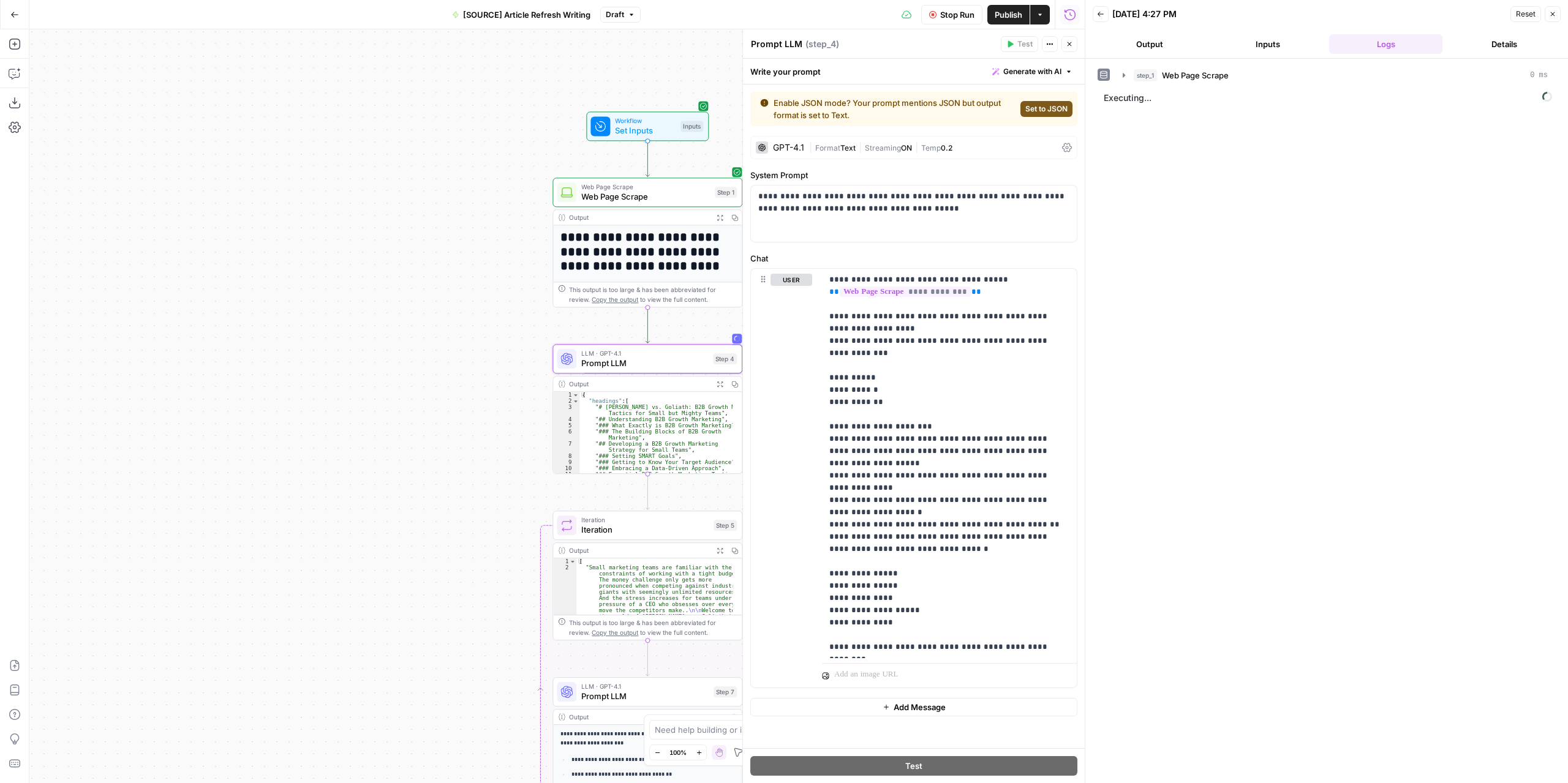
click at [816, 76] on div "Write your prompt Generate with AI" at bounding box center [914, 71] width 342 height 25
click at [792, 134] on div "**********" at bounding box center [914, 416] width 342 height 663
click at [792, 144] on div "GPT-4.1" at bounding box center [788, 148] width 32 height 8
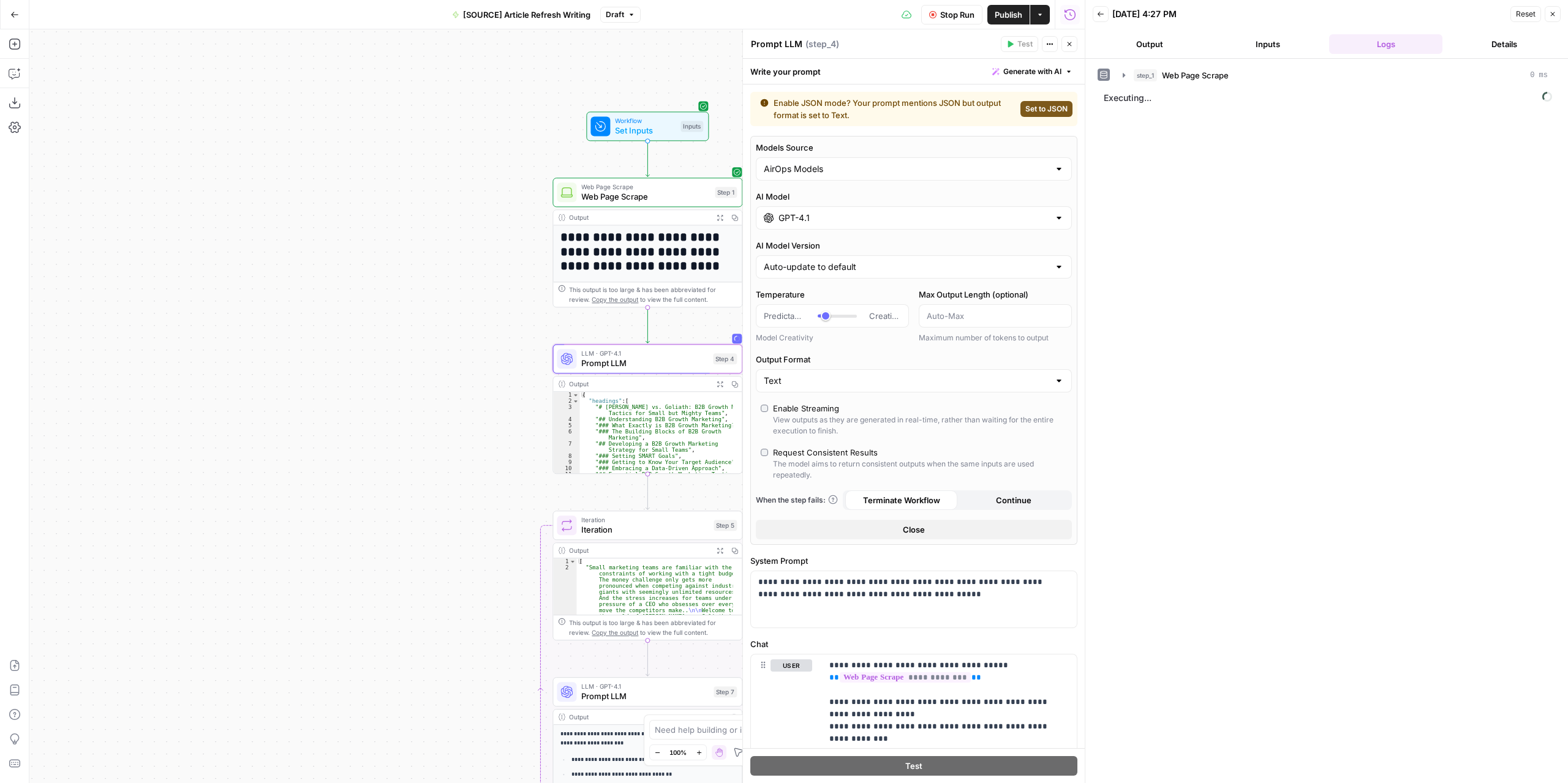
click at [955, 17] on span "Stop Run" at bounding box center [957, 14] width 34 height 12
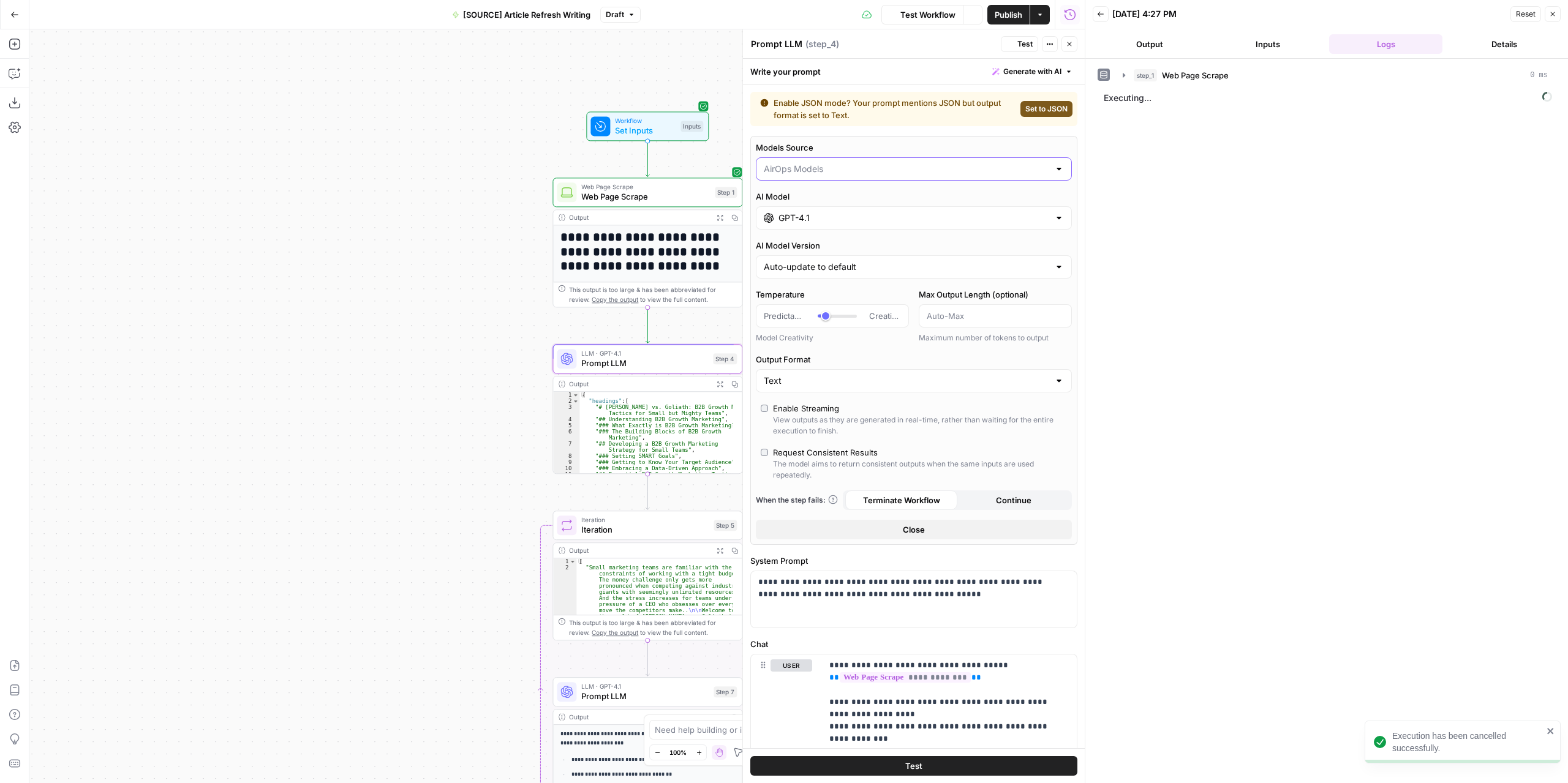
click at [816, 169] on input "Models Source" at bounding box center [906, 168] width 285 height 12
click at [807, 212] on span "My Models" at bounding box center [907, 216] width 282 height 12
type input "My Models"
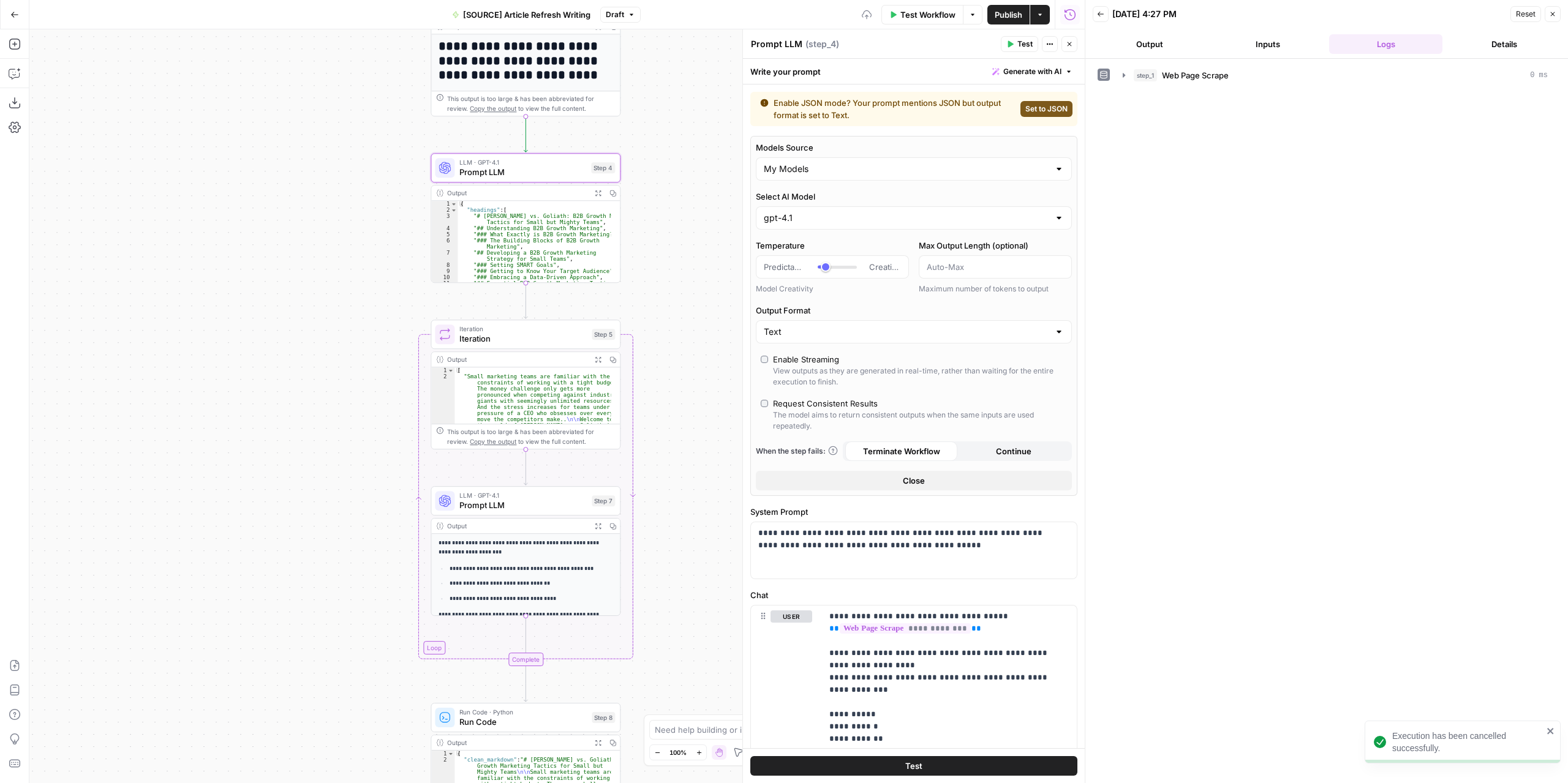
drag, startPoint x: 357, startPoint y: 323, endPoint x: 297, endPoint y: 230, distance: 110.7
click at [297, 230] on div "**********" at bounding box center [557, 406] width 1055 height 754
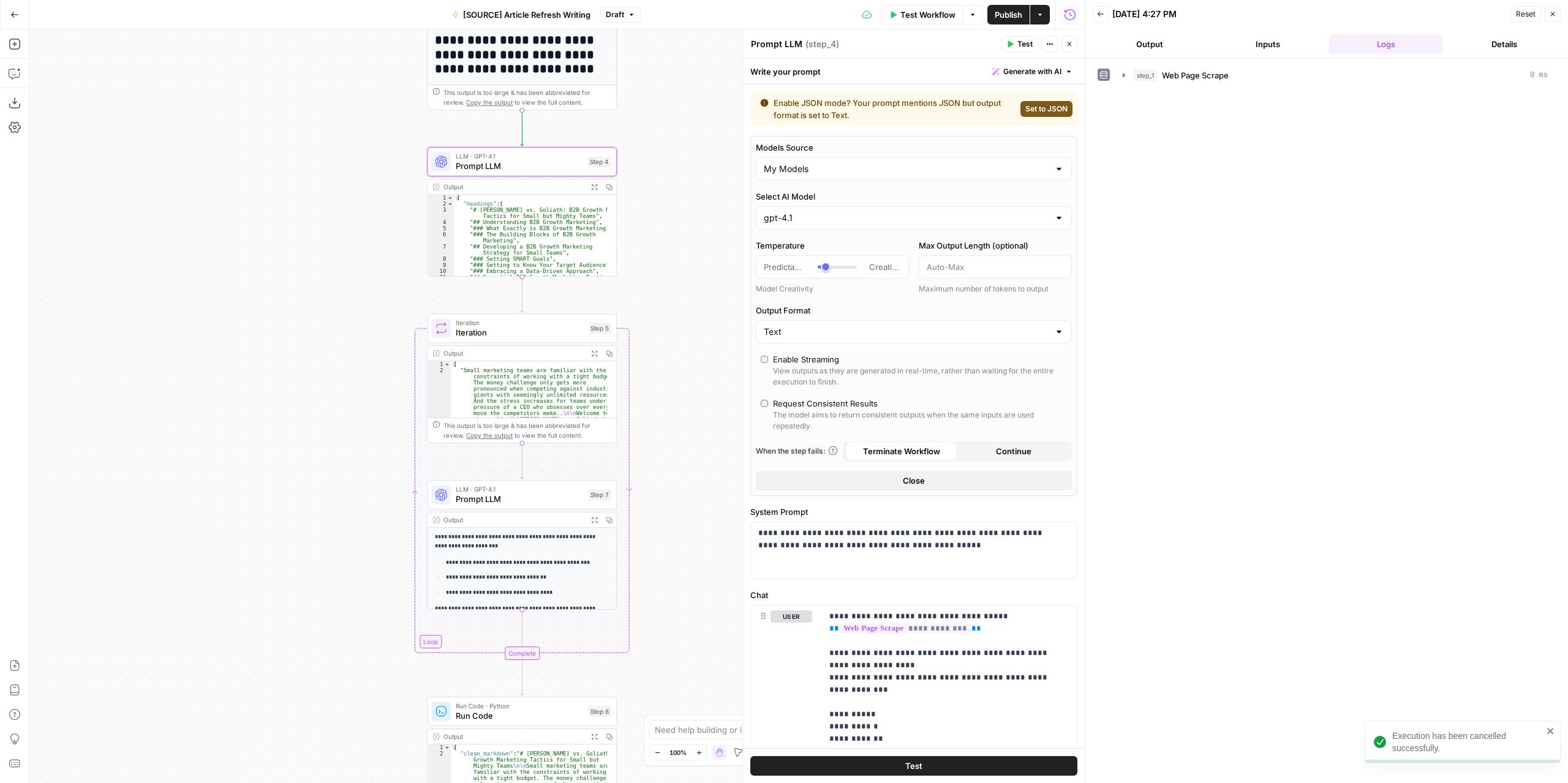
click at [527, 489] on span "LLM · GPT-4.1" at bounding box center [519, 489] width 128 height 10
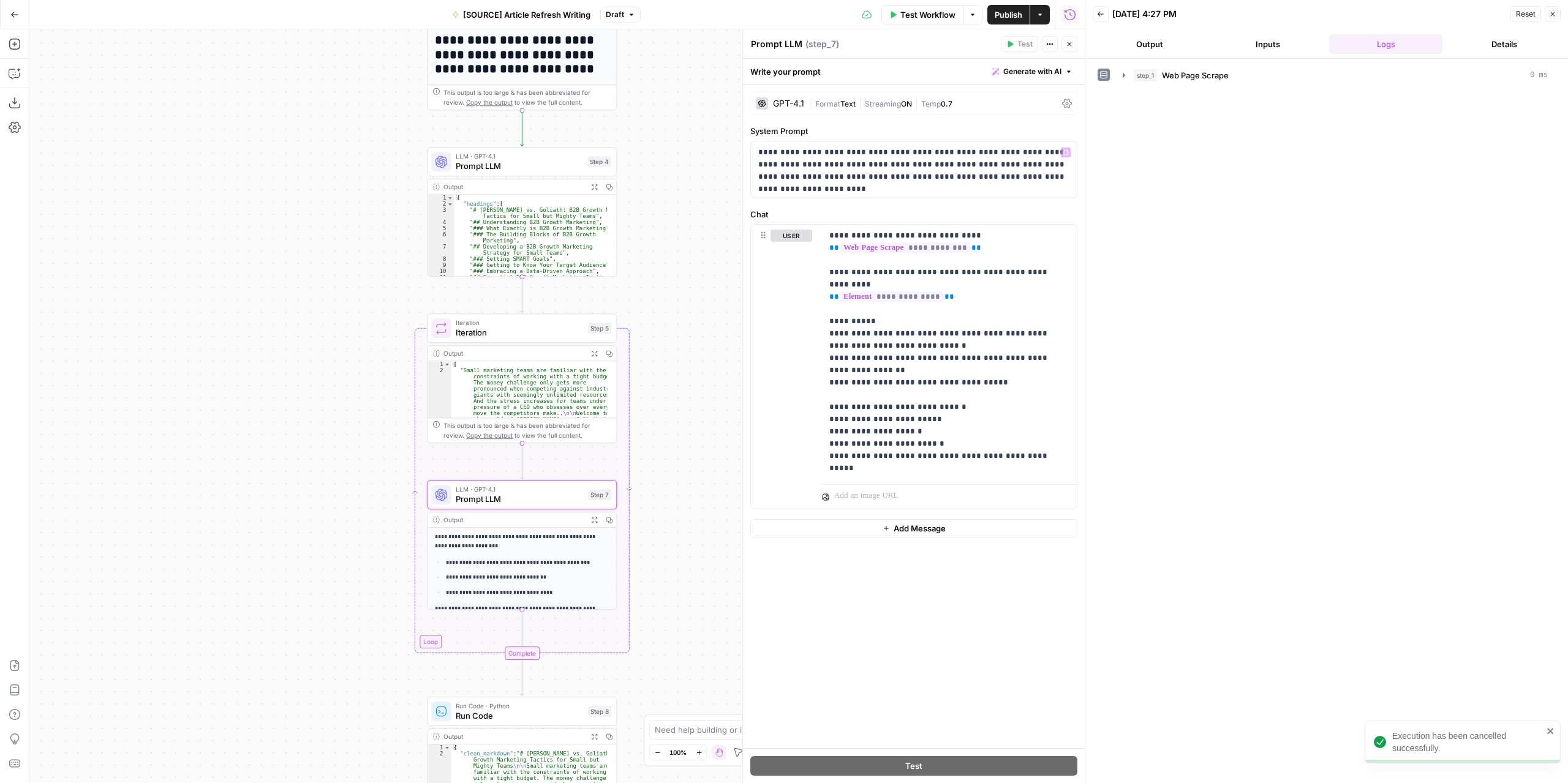
click at [789, 101] on div "GPT-4.1" at bounding box center [788, 104] width 32 height 8
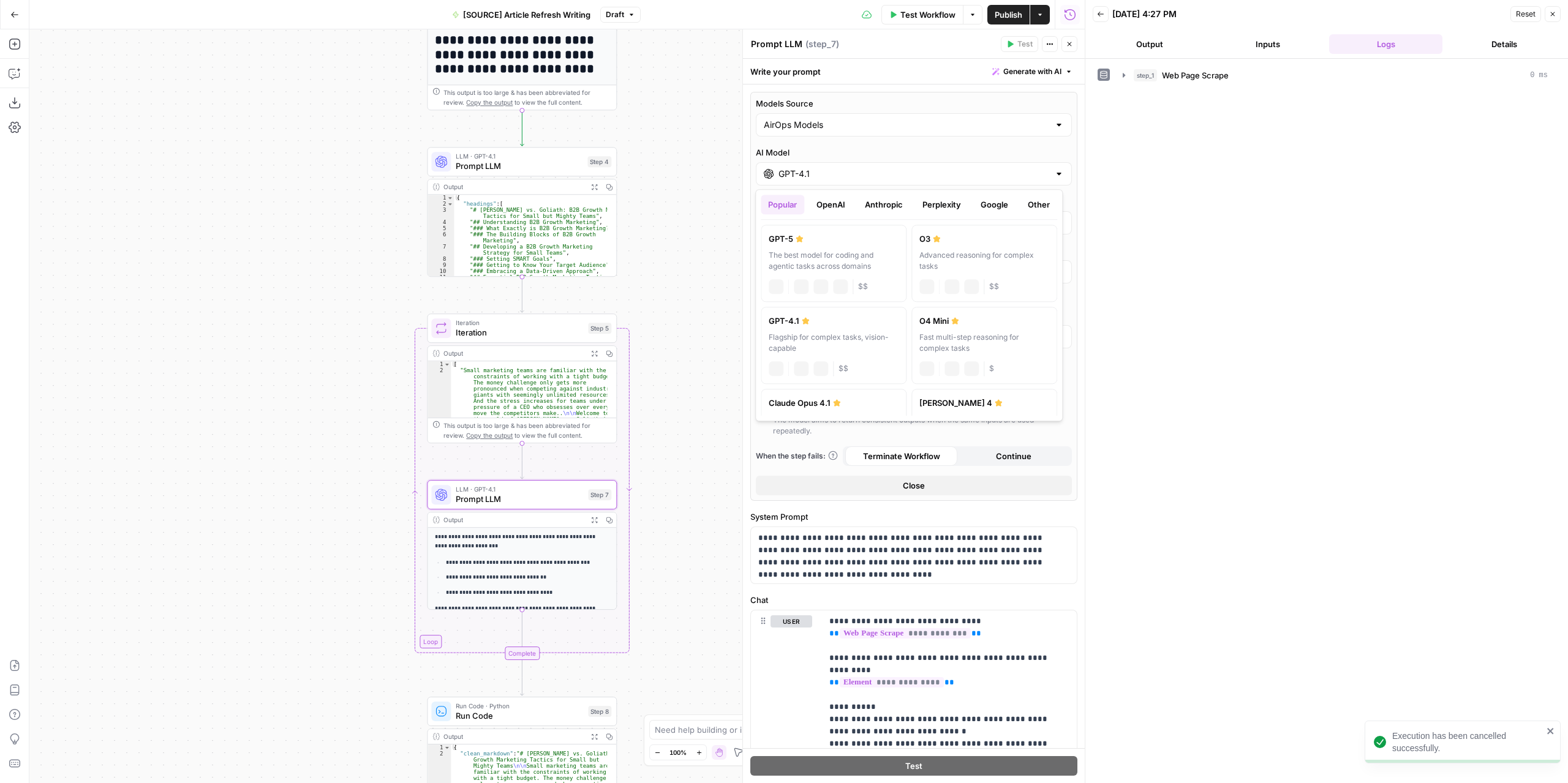
click at [810, 177] on input "GPT-4.1" at bounding box center [914, 173] width 270 height 12
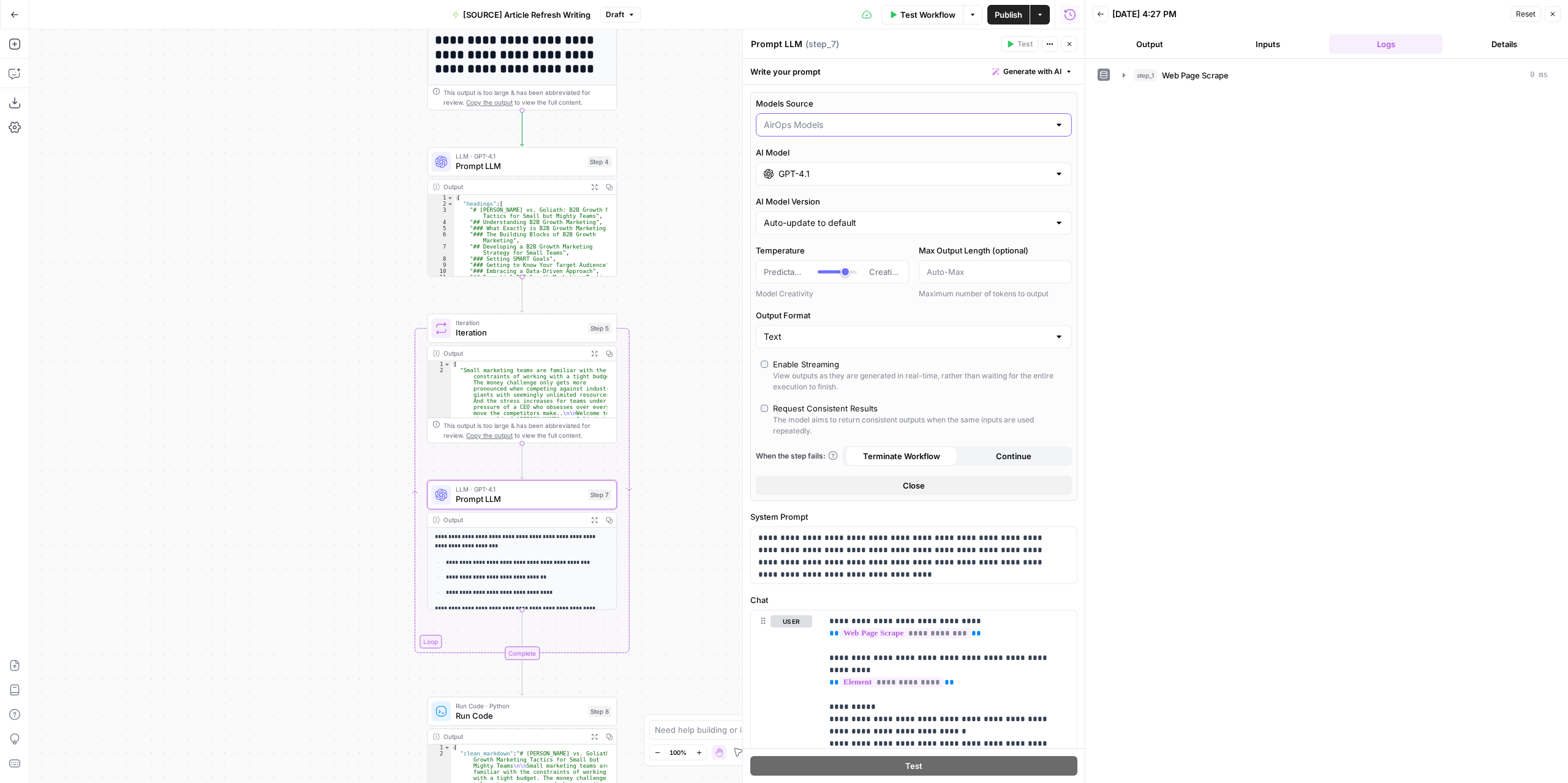
click at [831, 119] on input "Models Source" at bounding box center [906, 125] width 285 height 12
click at [807, 175] on span "My Models" at bounding box center [907, 172] width 282 height 12
type input "My Models"
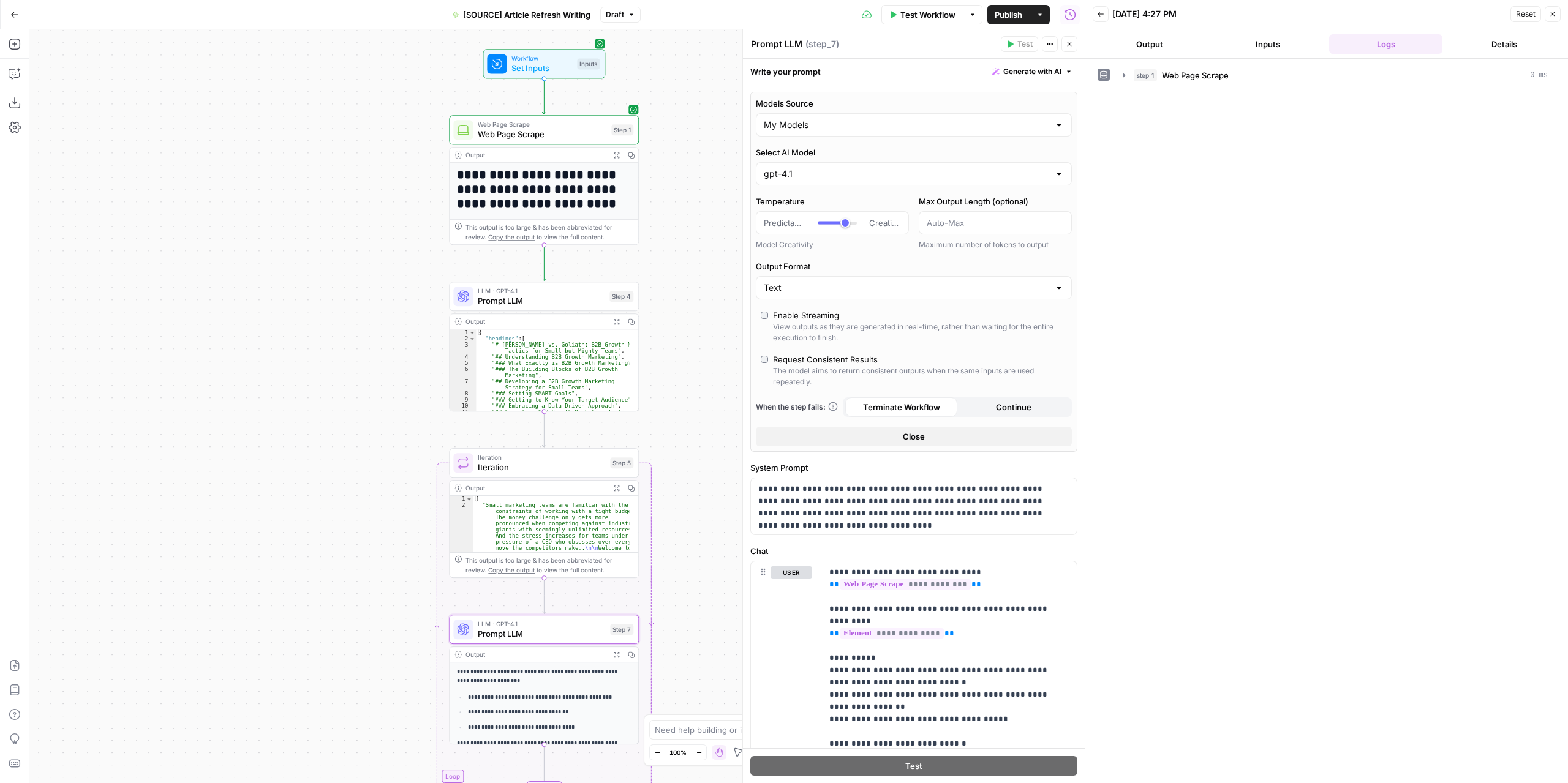
drag, startPoint x: 685, startPoint y: 233, endPoint x: 695, endPoint y: 404, distance: 171.3
click at [707, 419] on div "**********" at bounding box center [557, 406] width 1055 height 754
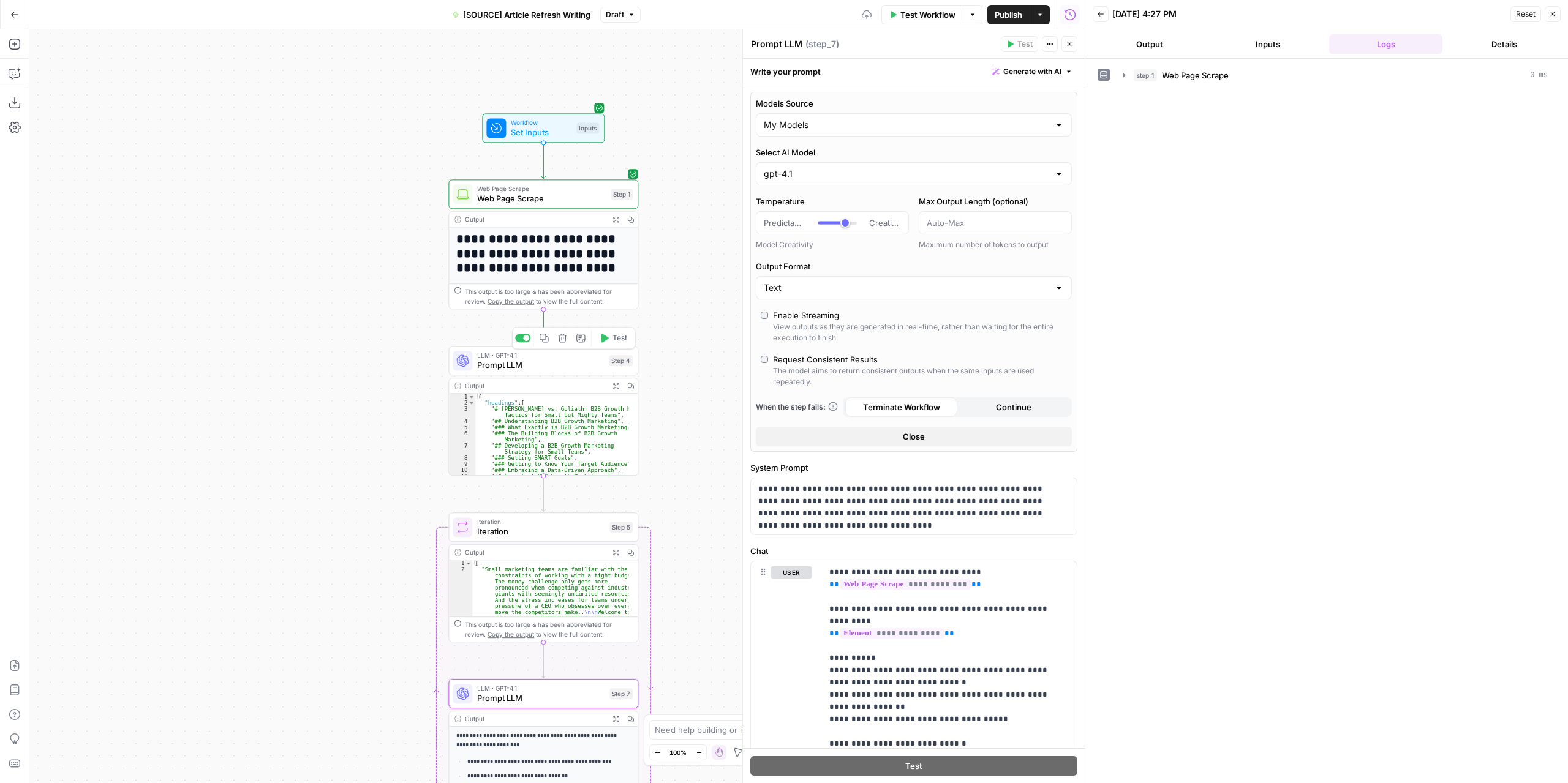
click at [622, 338] on span "Test" at bounding box center [619, 338] width 15 height 11
click at [1065, 46] on button "Close" at bounding box center [1069, 44] width 16 height 16
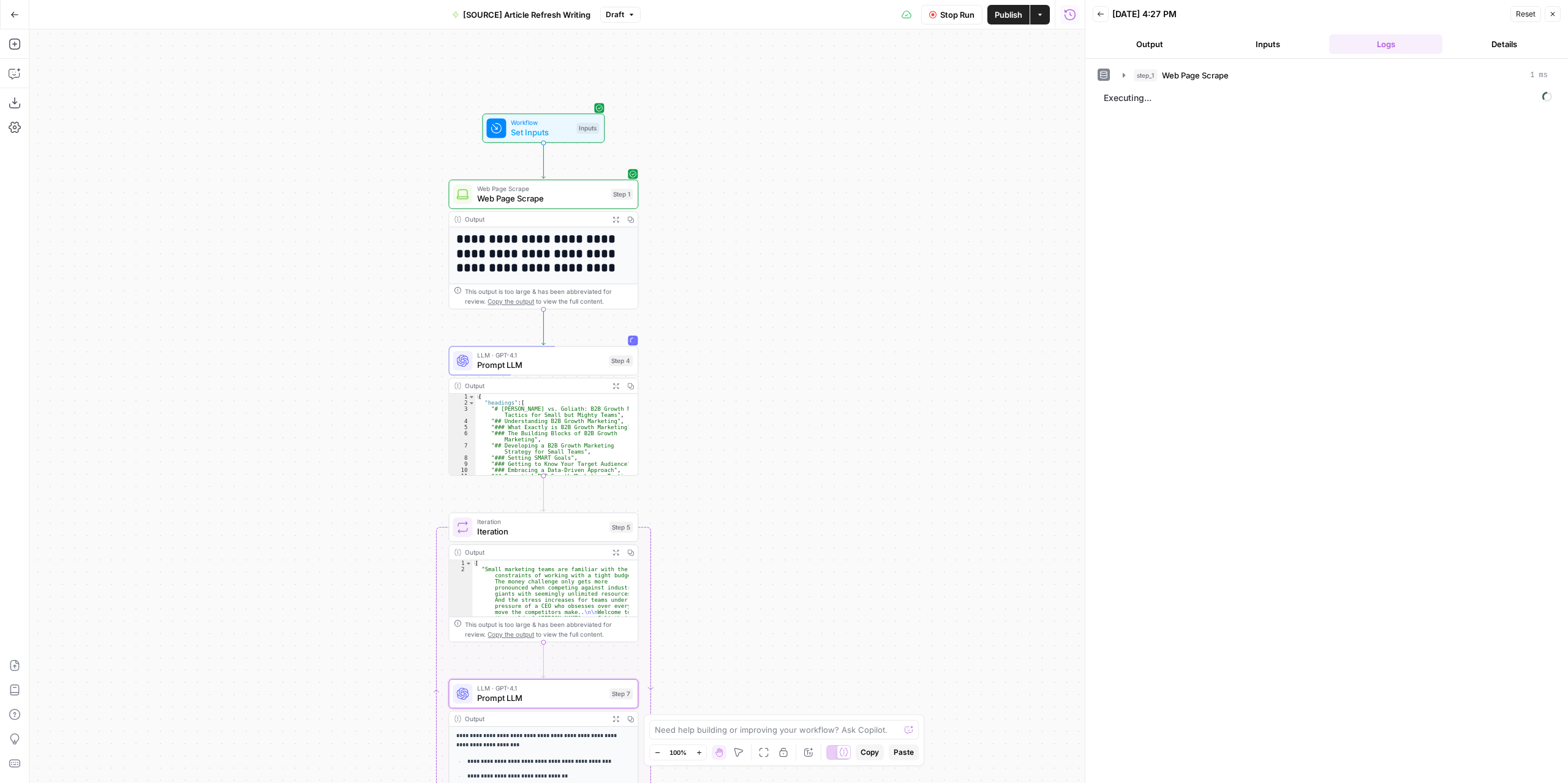
click at [1133, 46] on button "Output" at bounding box center [1149, 44] width 114 height 20
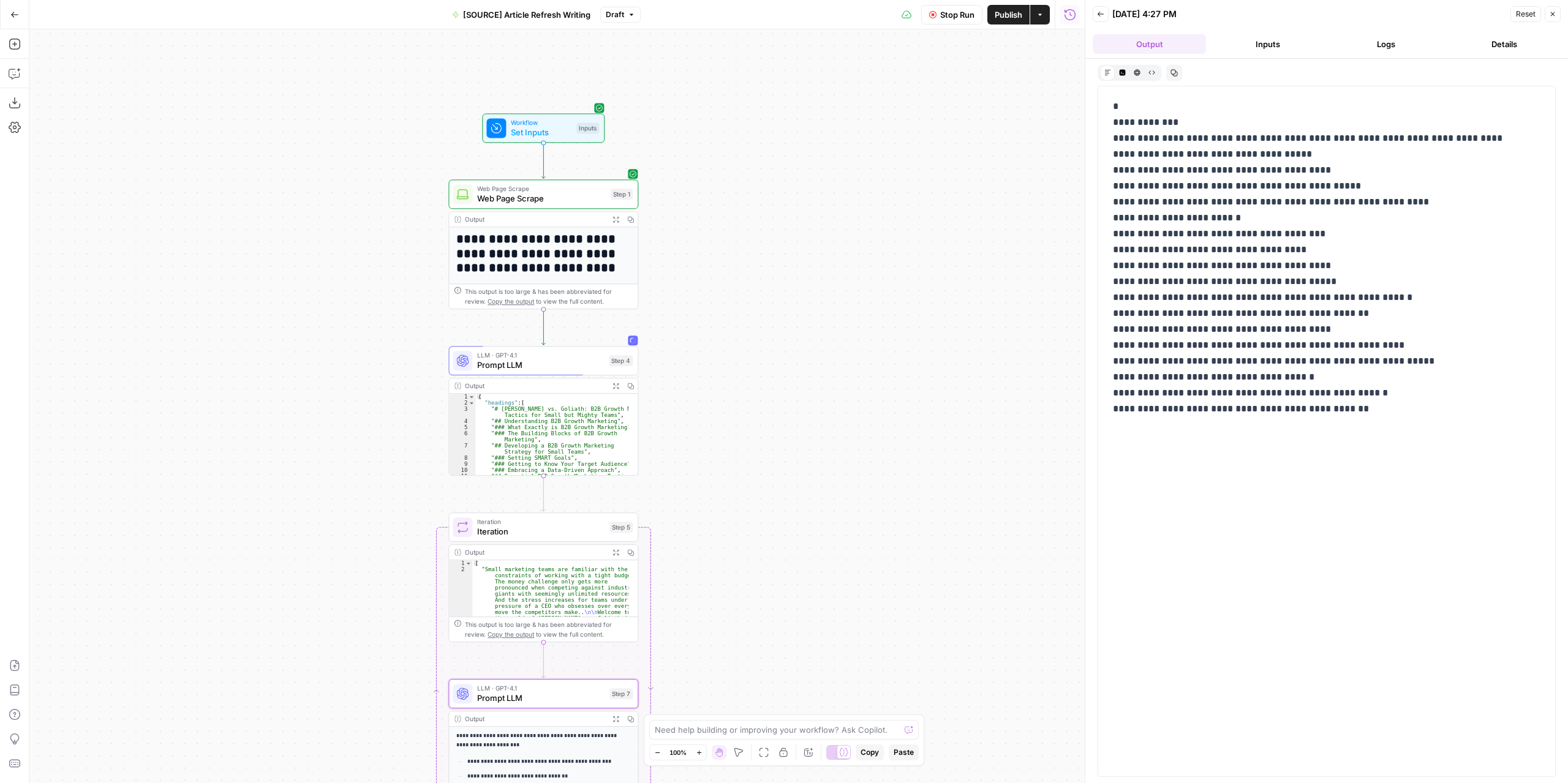
click at [1371, 43] on button "Logs" at bounding box center [1386, 44] width 114 height 20
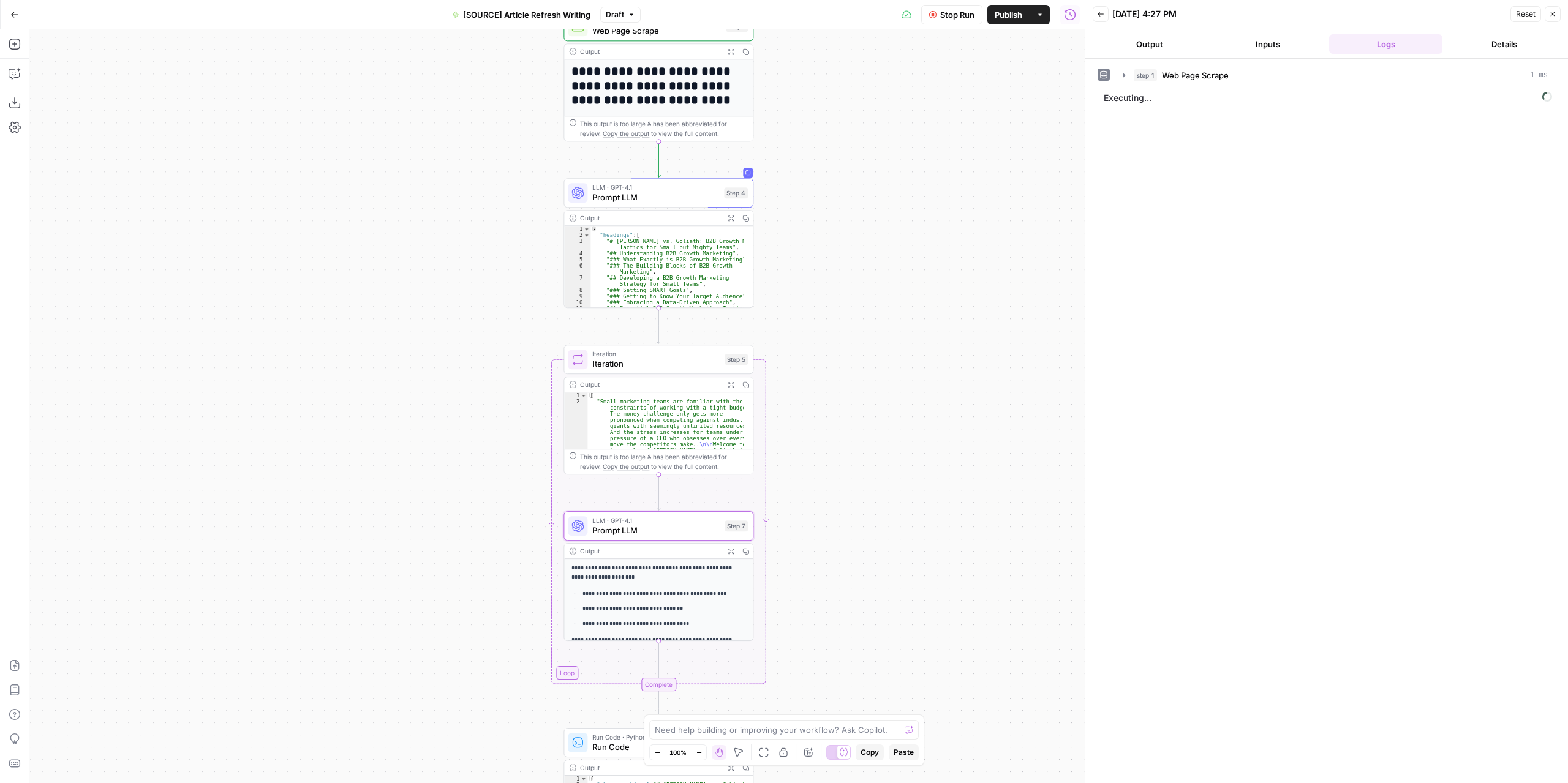
drag, startPoint x: 824, startPoint y: 342, endPoint x: 914, endPoint y: 219, distance: 152.4
click at [914, 219] on div "**********" at bounding box center [557, 406] width 1055 height 754
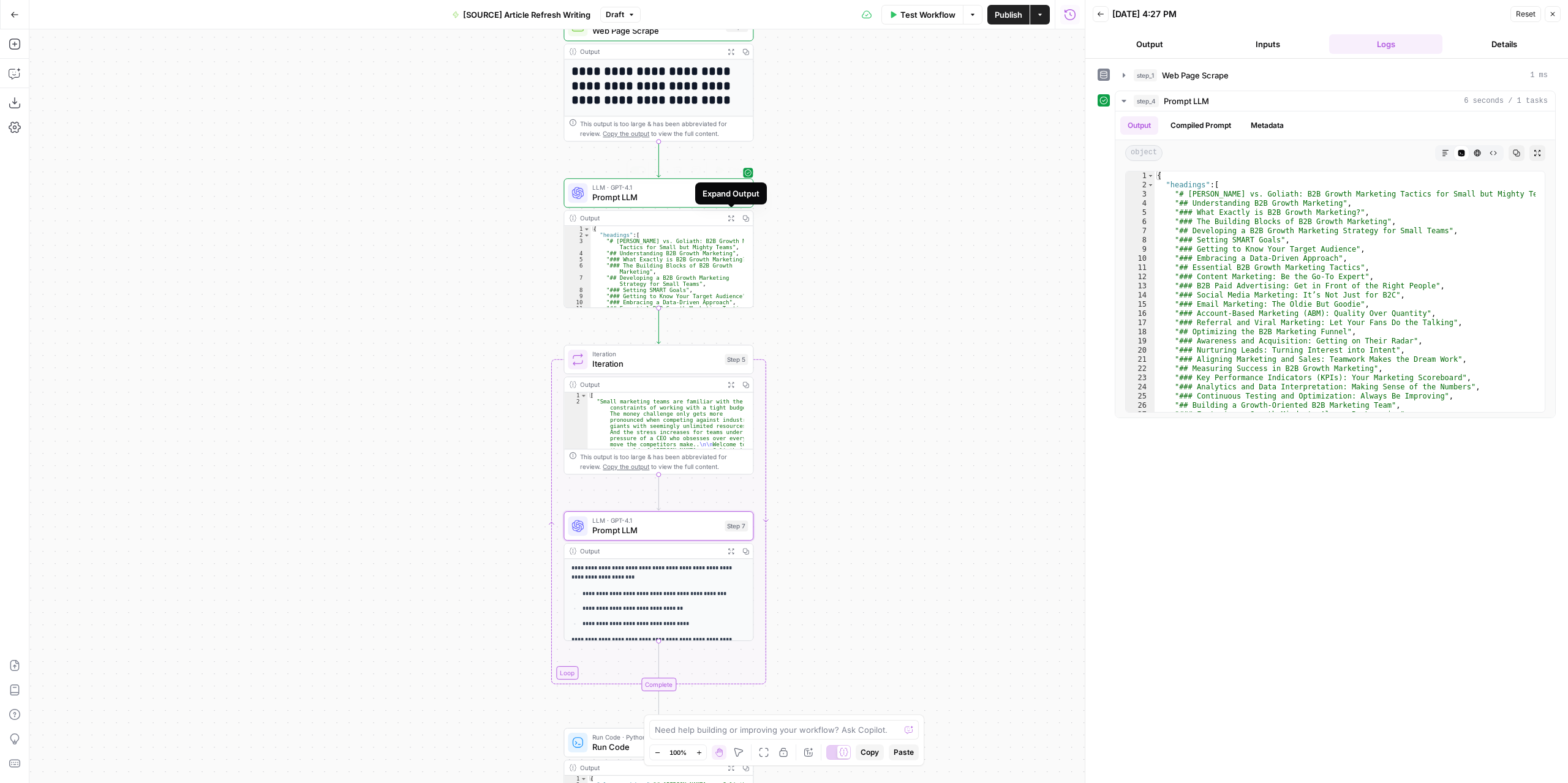
click at [686, 189] on span "LLM · GPT-4.1" at bounding box center [655, 187] width 127 height 10
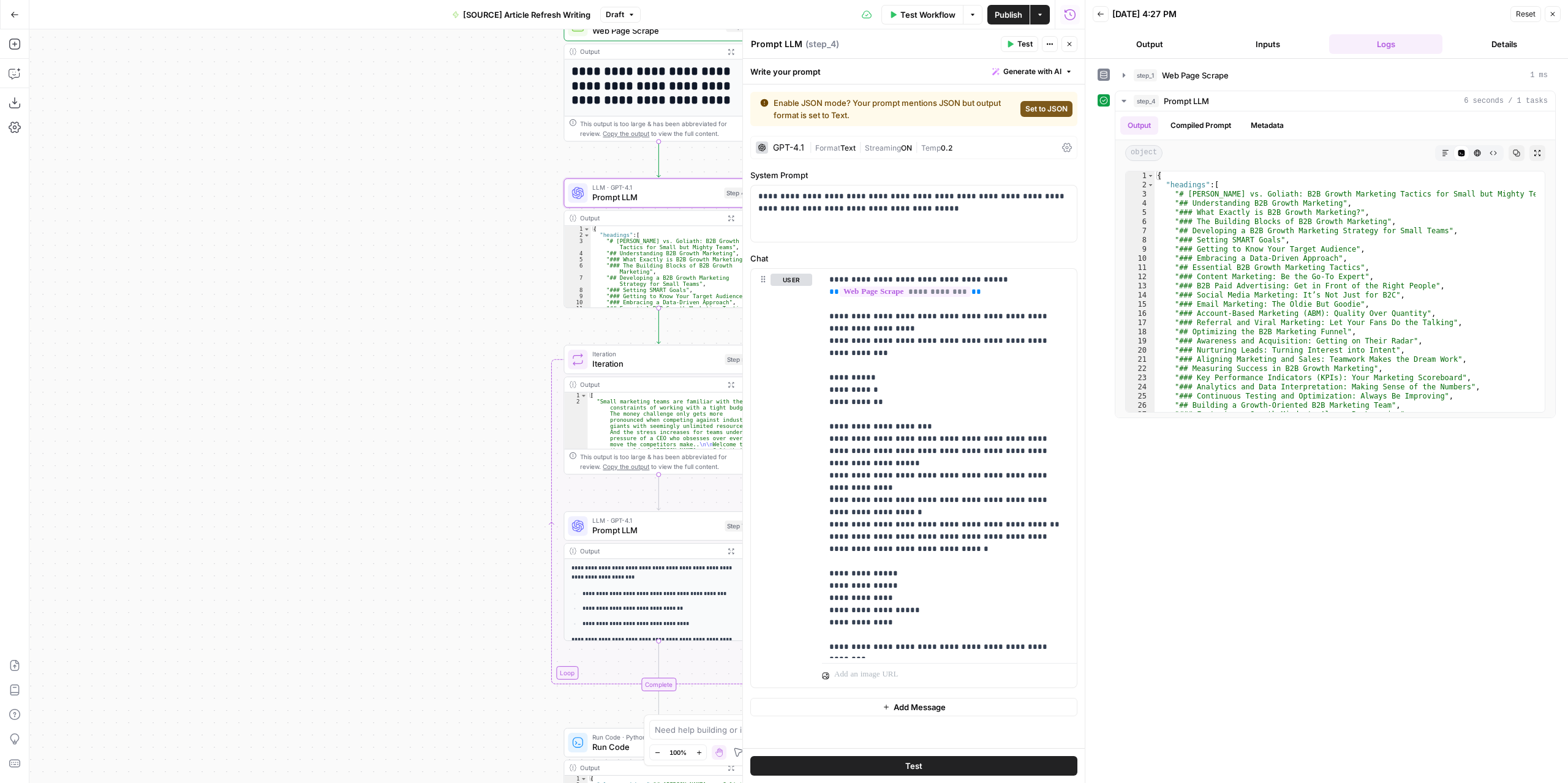
click at [1025, 108] on span "Set to JSON" at bounding box center [1046, 109] width 42 height 11
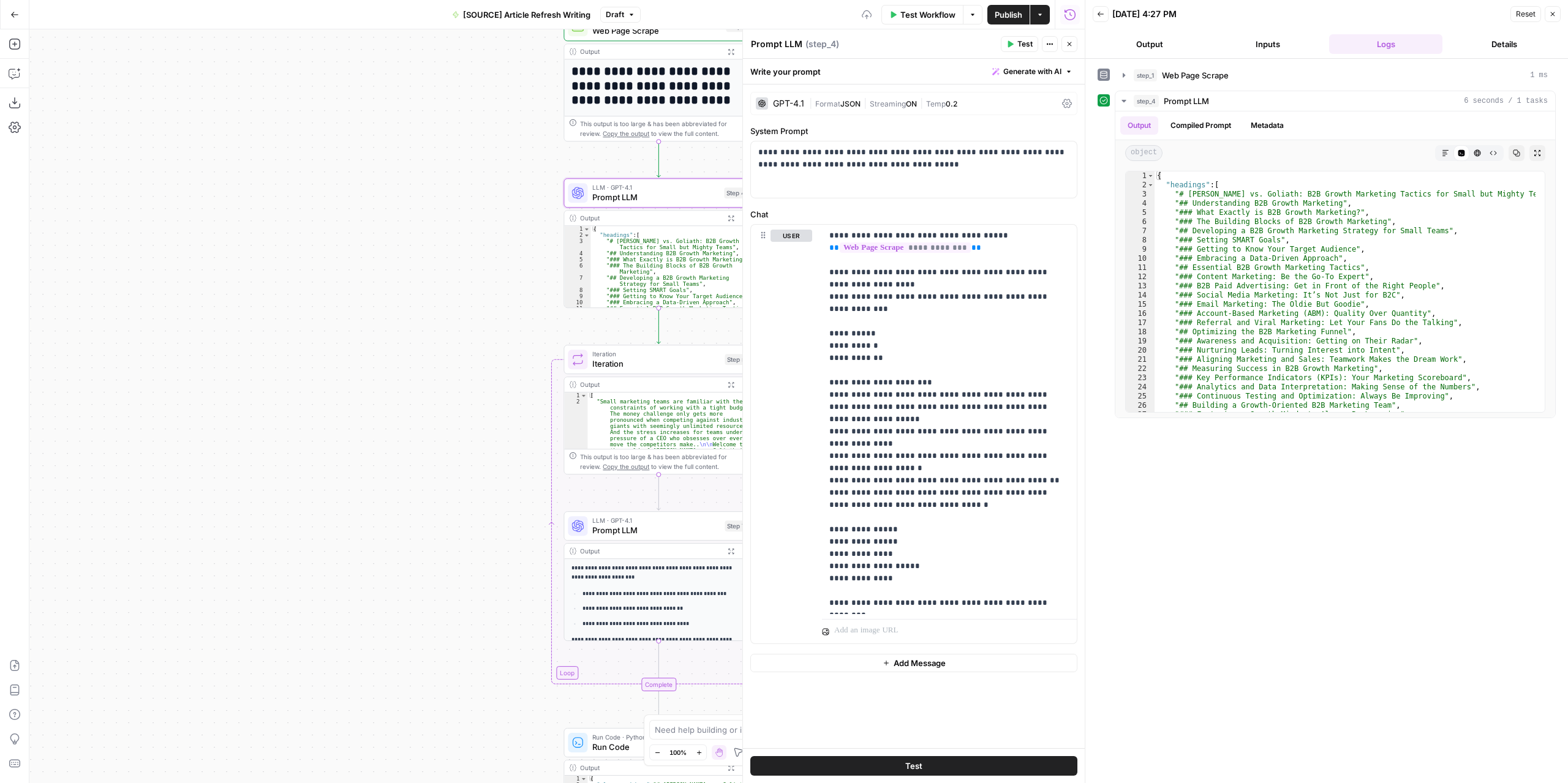
click at [1069, 42] on icon "button" at bounding box center [1069, 44] width 7 height 7
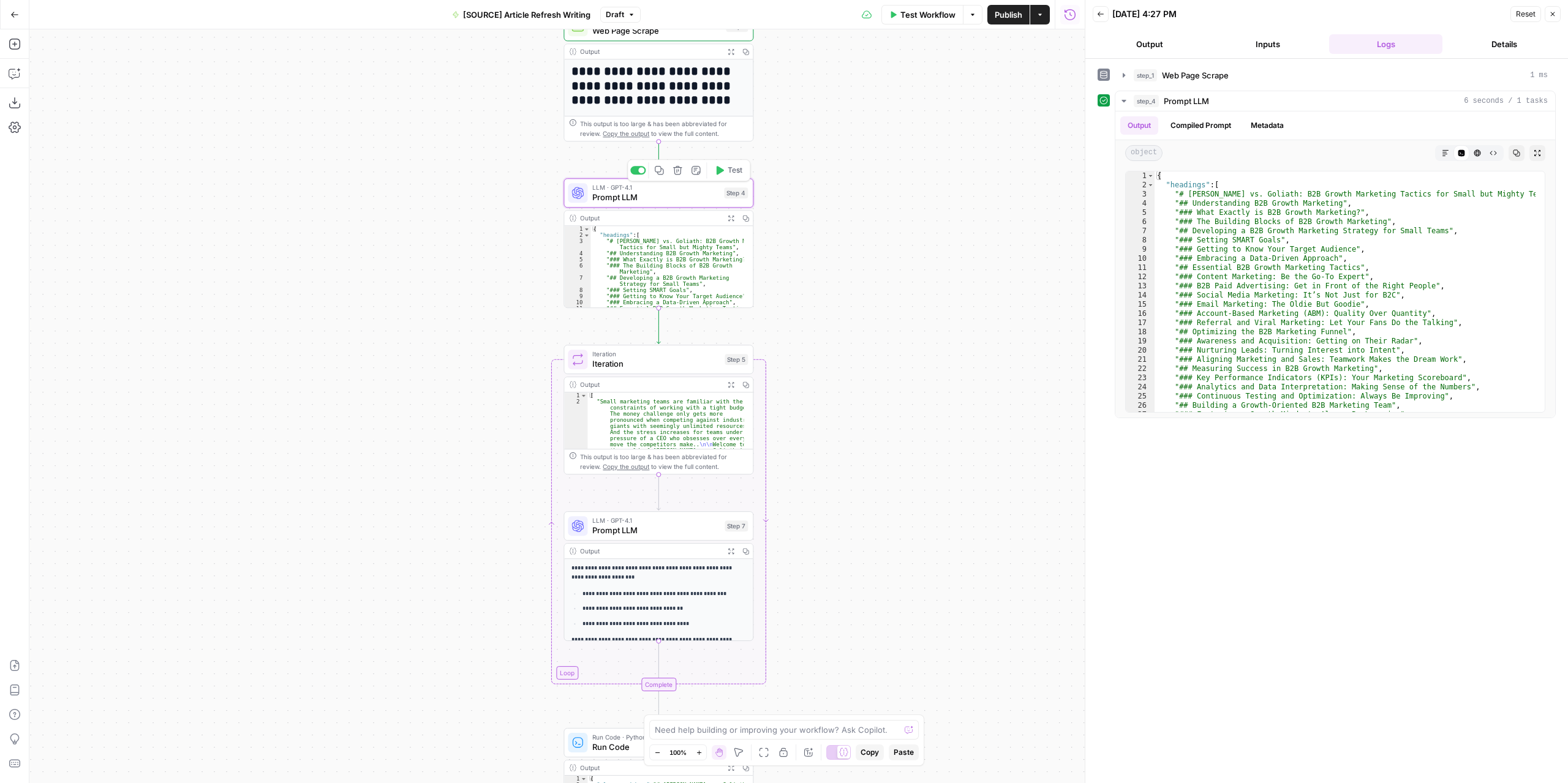
click at [723, 165] on icon "button" at bounding box center [719, 170] width 10 height 10
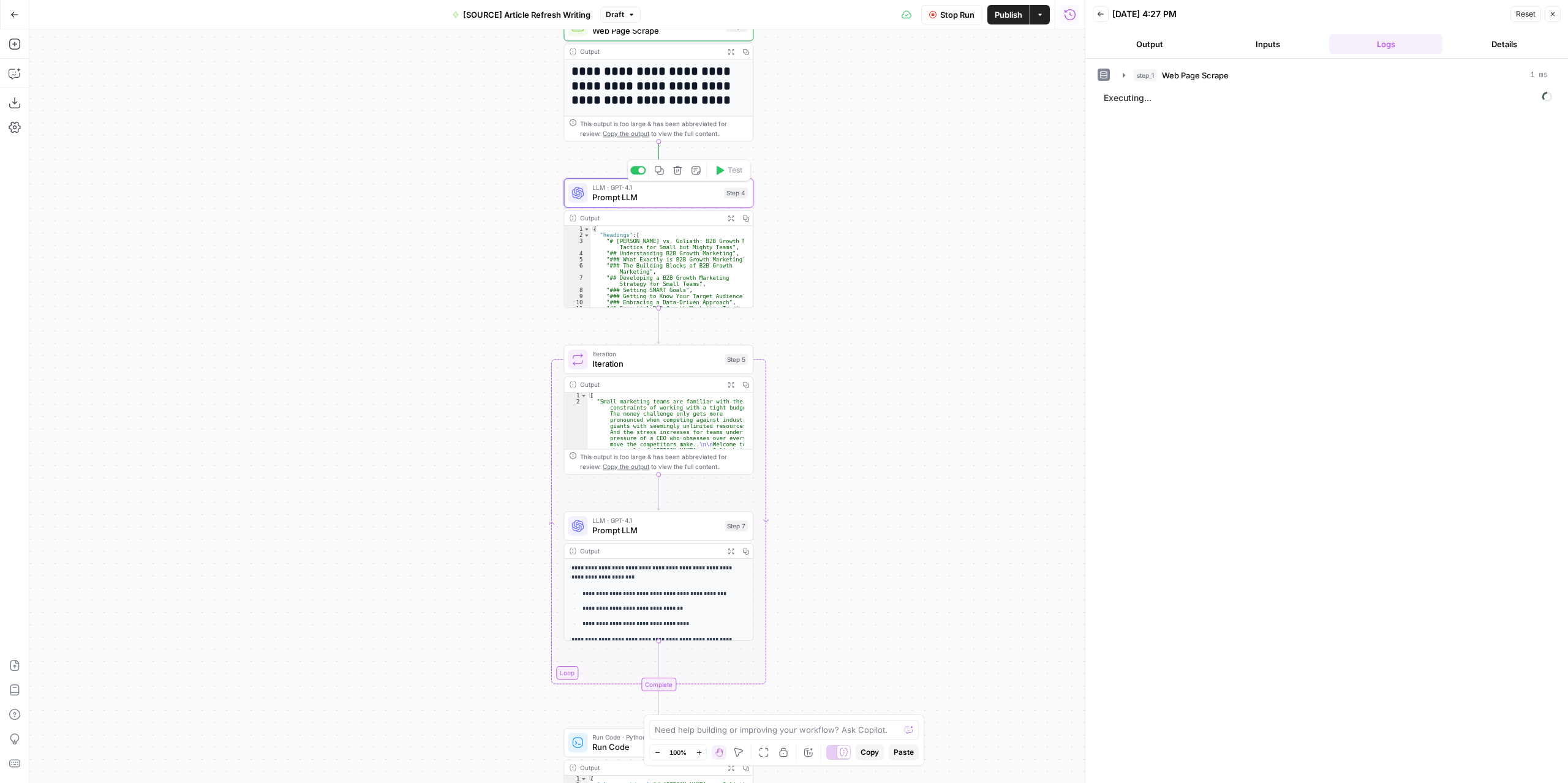
click at [703, 202] on span "Prompt LLM" at bounding box center [655, 197] width 127 height 12
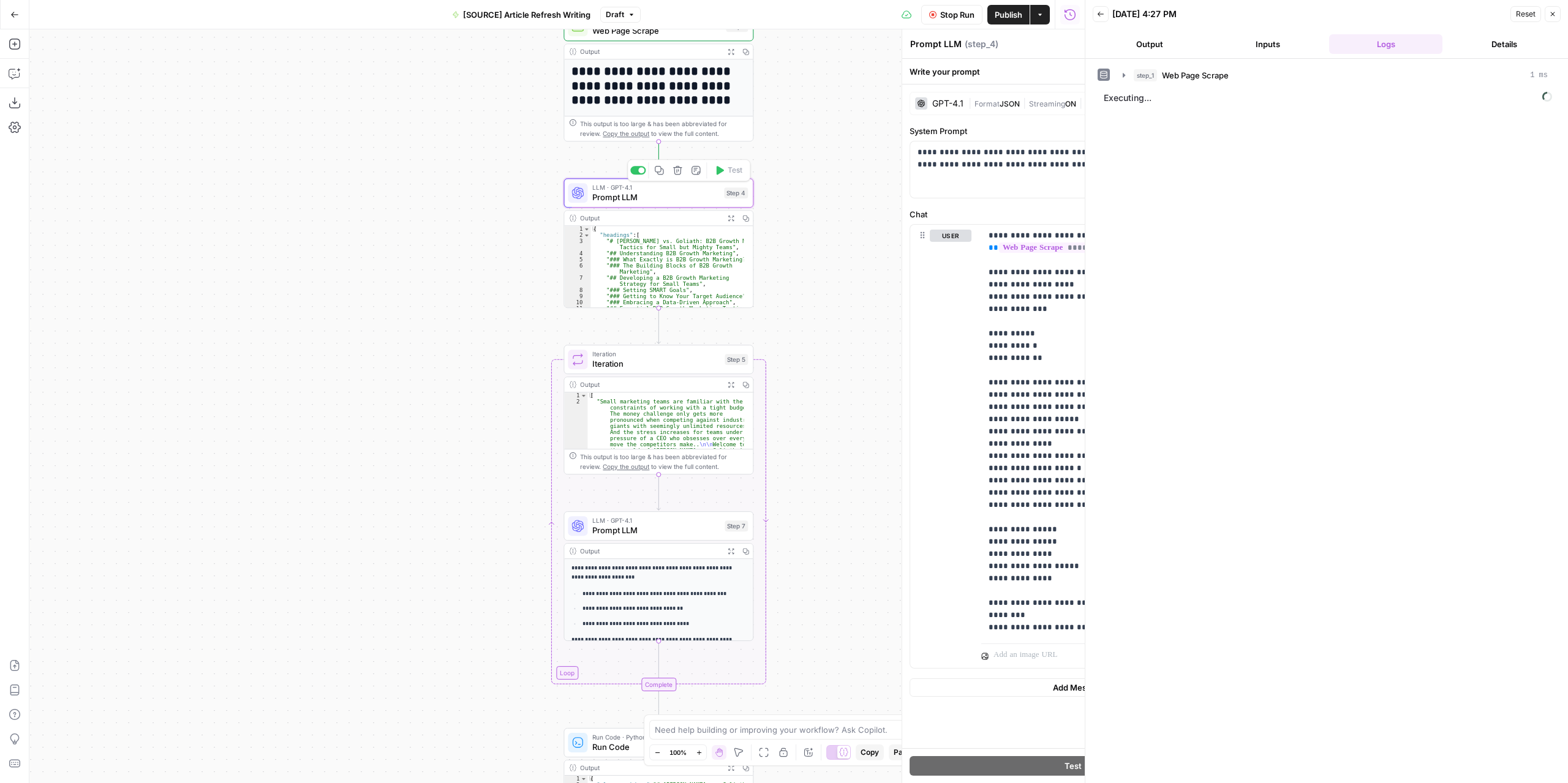
click at [703, 202] on span "Prompt LLM" at bounding box center [655, 197] width 127 height 12
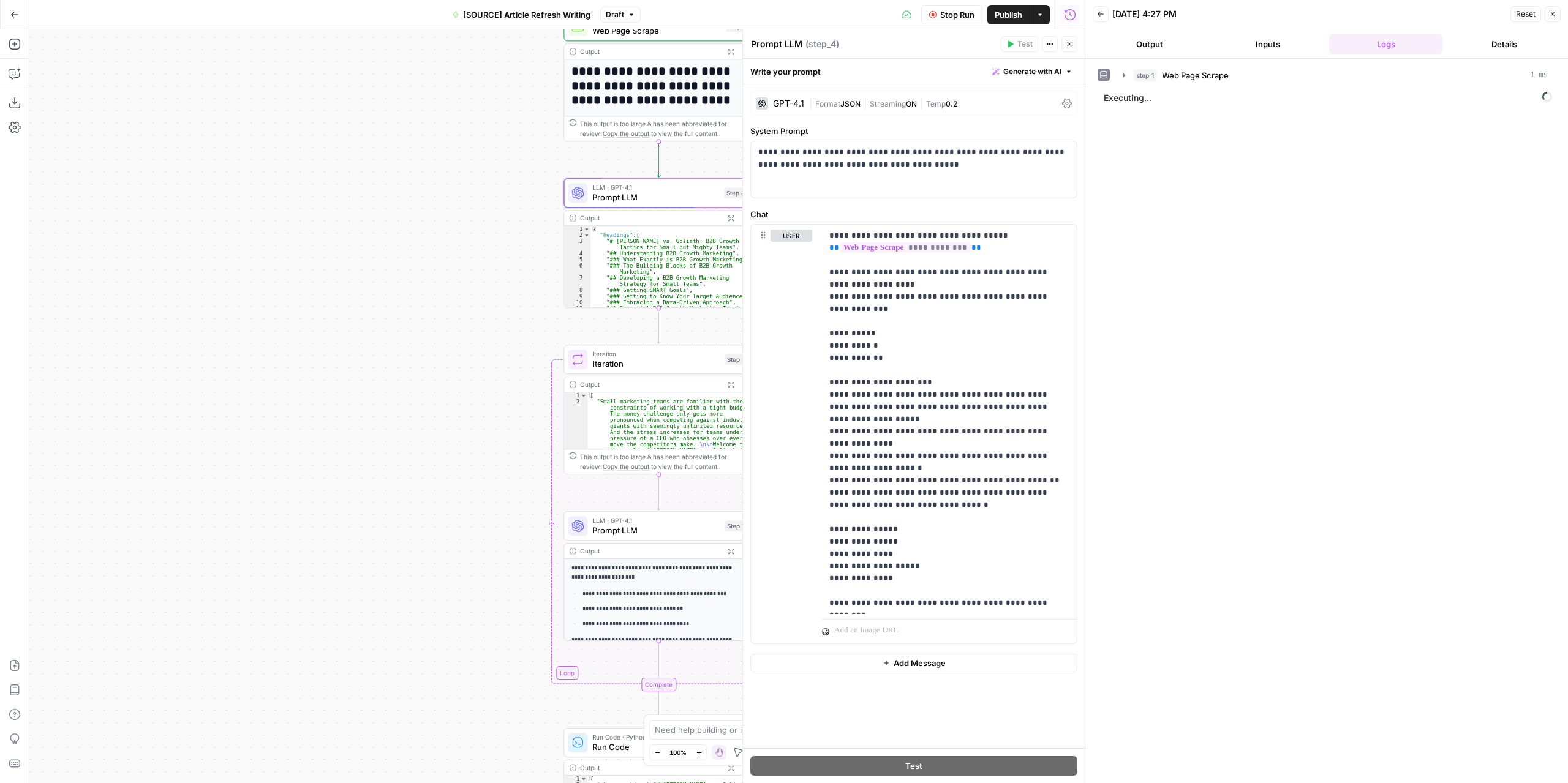
click at [731, 219] on icon "button" at bounding box center [731, 219] width 7 height 7
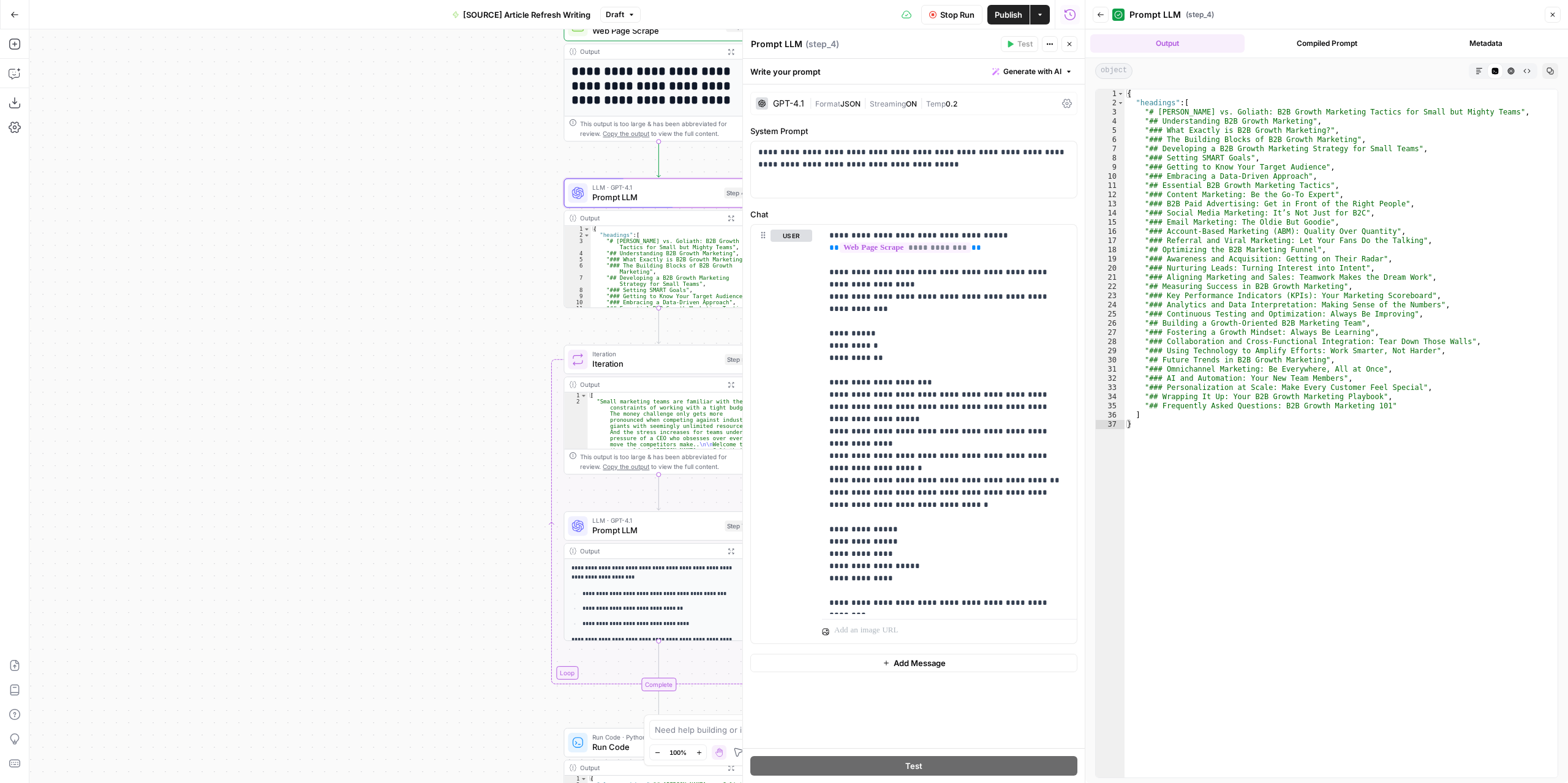
click at [1074, 47] on button "Close" at bounding box center [1069, 44] width 16 height 16
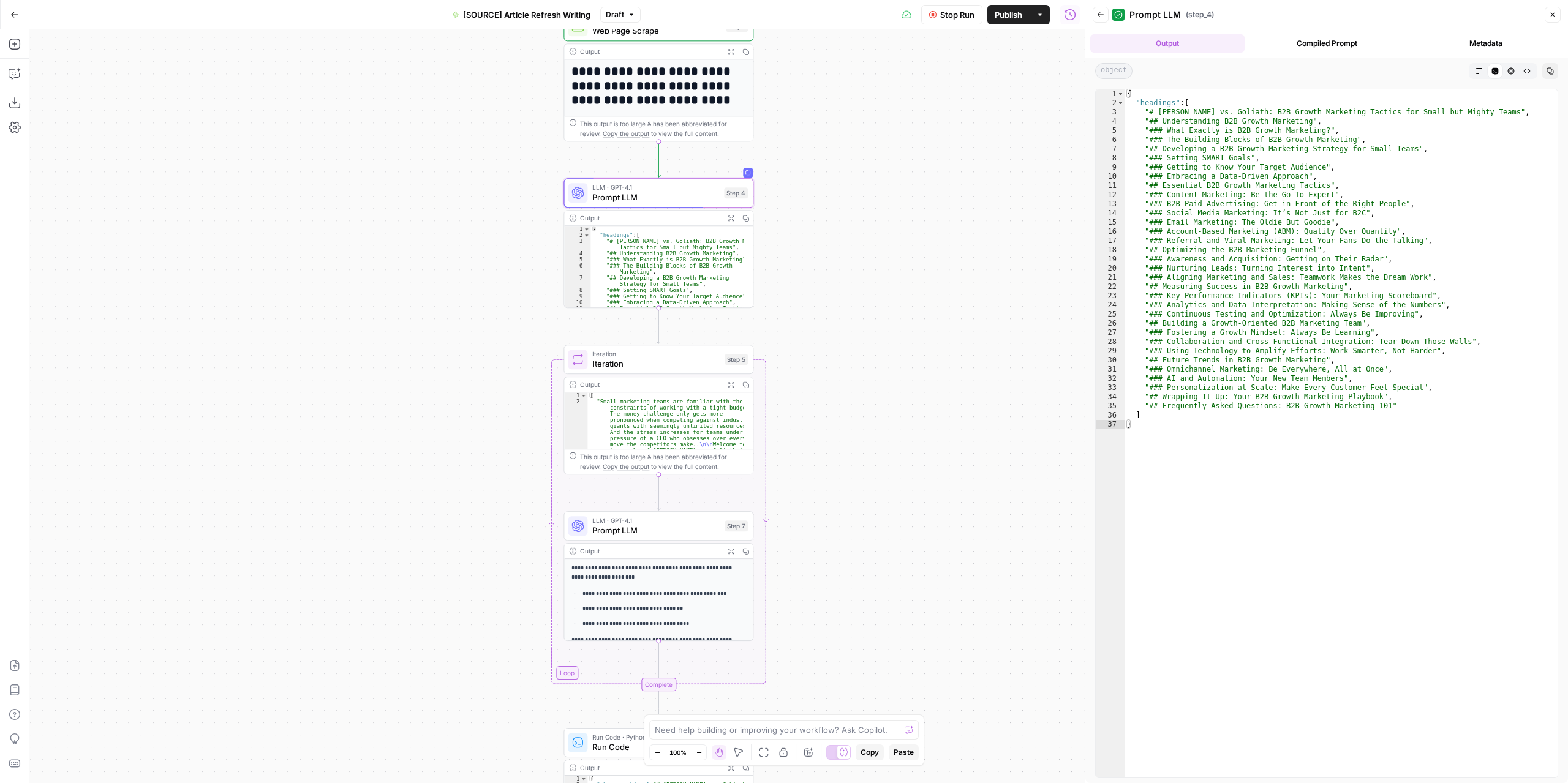
click at [738, 221] on button "Copy" at bounding box center [745, 218] width 15 height 15
click at [729, 217] on icon "button" at bounding box center [731, 219] width 7 height 7
click at [729, 217] on icon "button" at bounding box center [731, 219] width 7 height 7
click at [1101, 14] on icon "button" at bounding box center [1100, 15] width 7 height 7
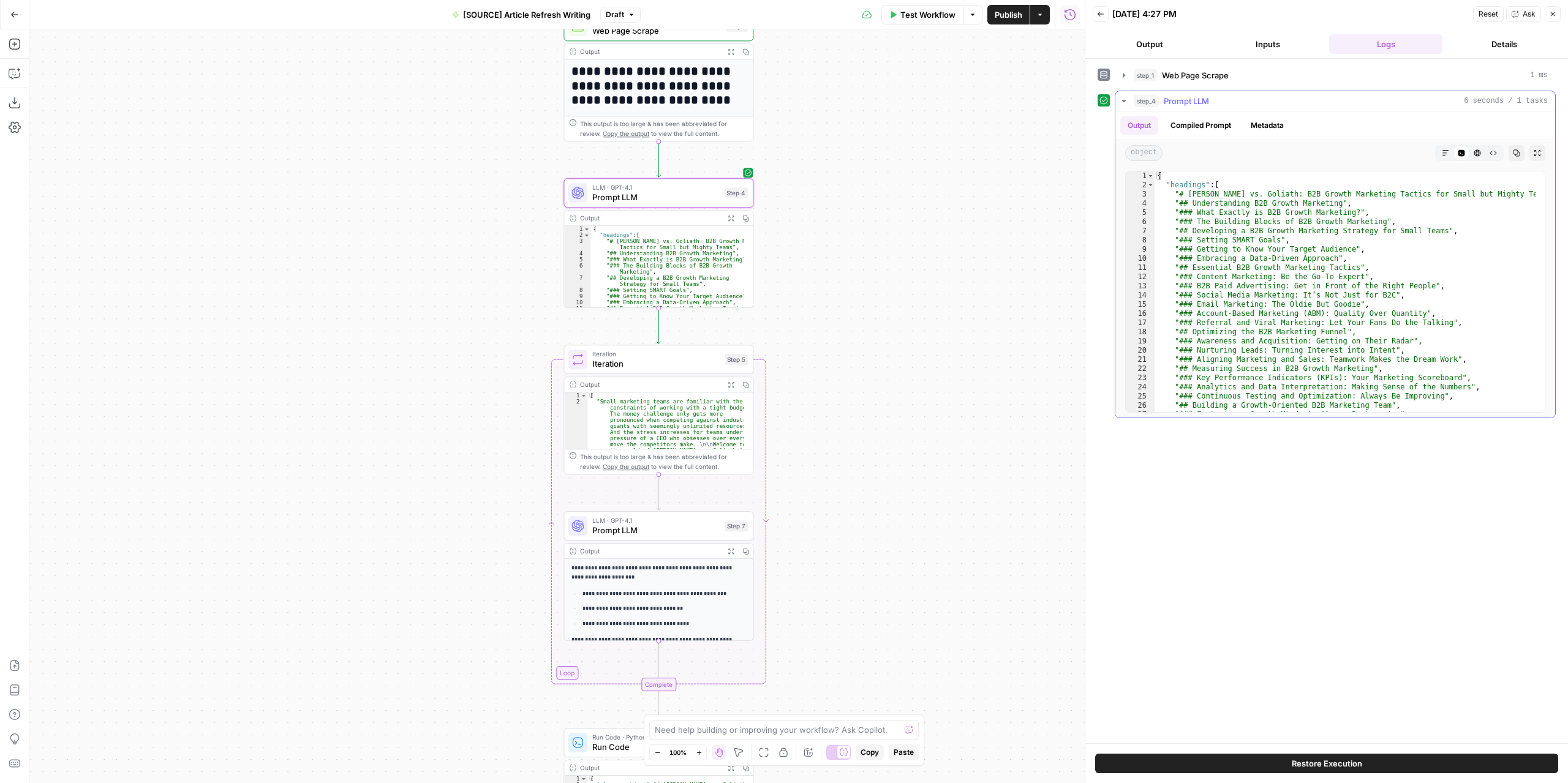
click at [1538, 152] on icon "button" at bounding box center [1537, 153] width 7 height 7
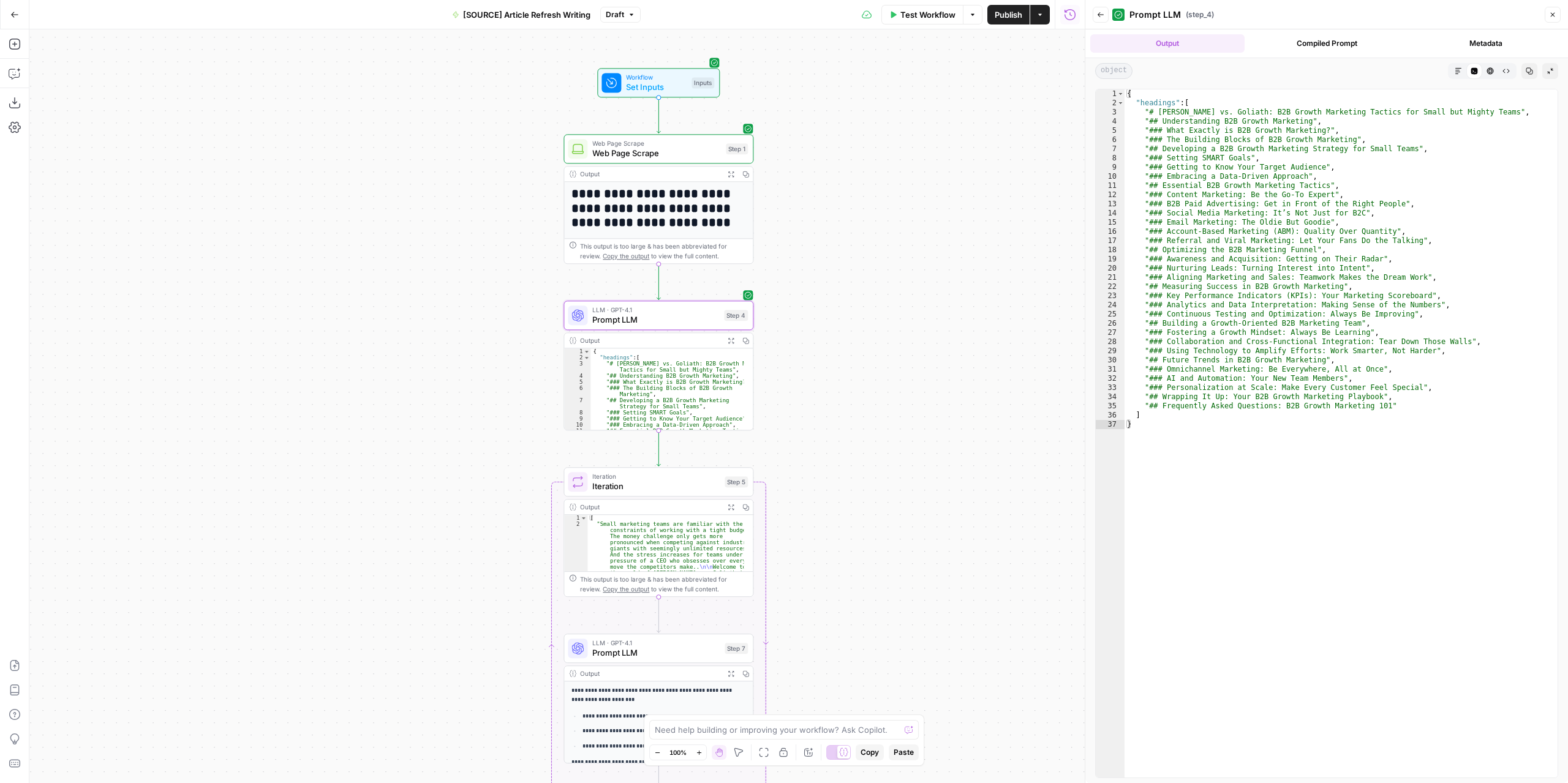
click at [689, 320] on span "Prompt LLM" at bounding box center [655, 319] width 127 height 12
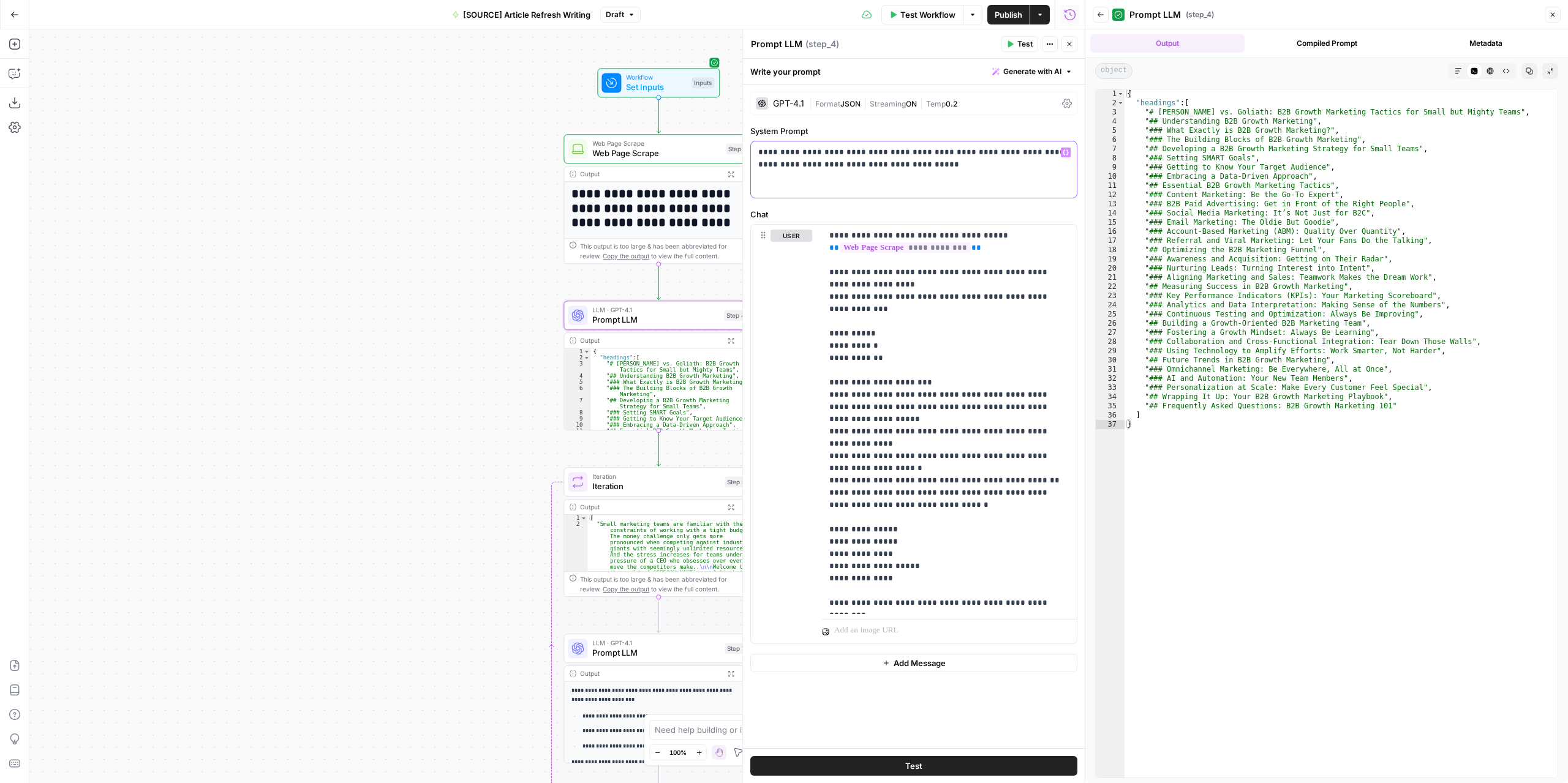
drag, startPoint x: 917, startPoint y: 190, endPoint x: 756, endPoint y: 153, distance: 165.2
click at [756, 153] on div "**********" at bounding box center [914, 169] width 326 height 56
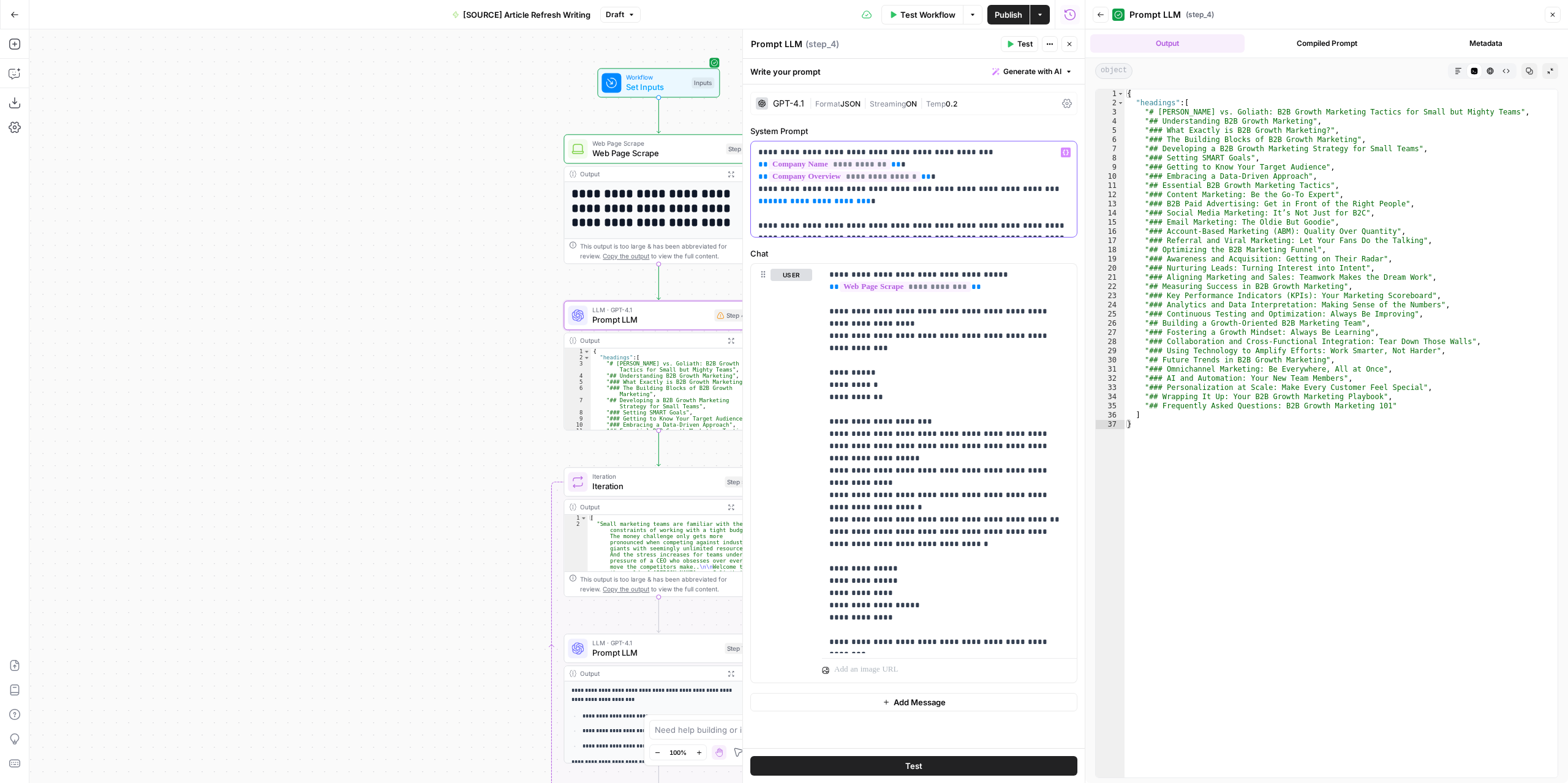
drag, startPoint x: 850, startPoint y: 188, endPoint x: 755, endPoint y: 192, distance: 95.1
click at [755, 192] on div "**********" at bounding box center [914, 189] width 326 height 95
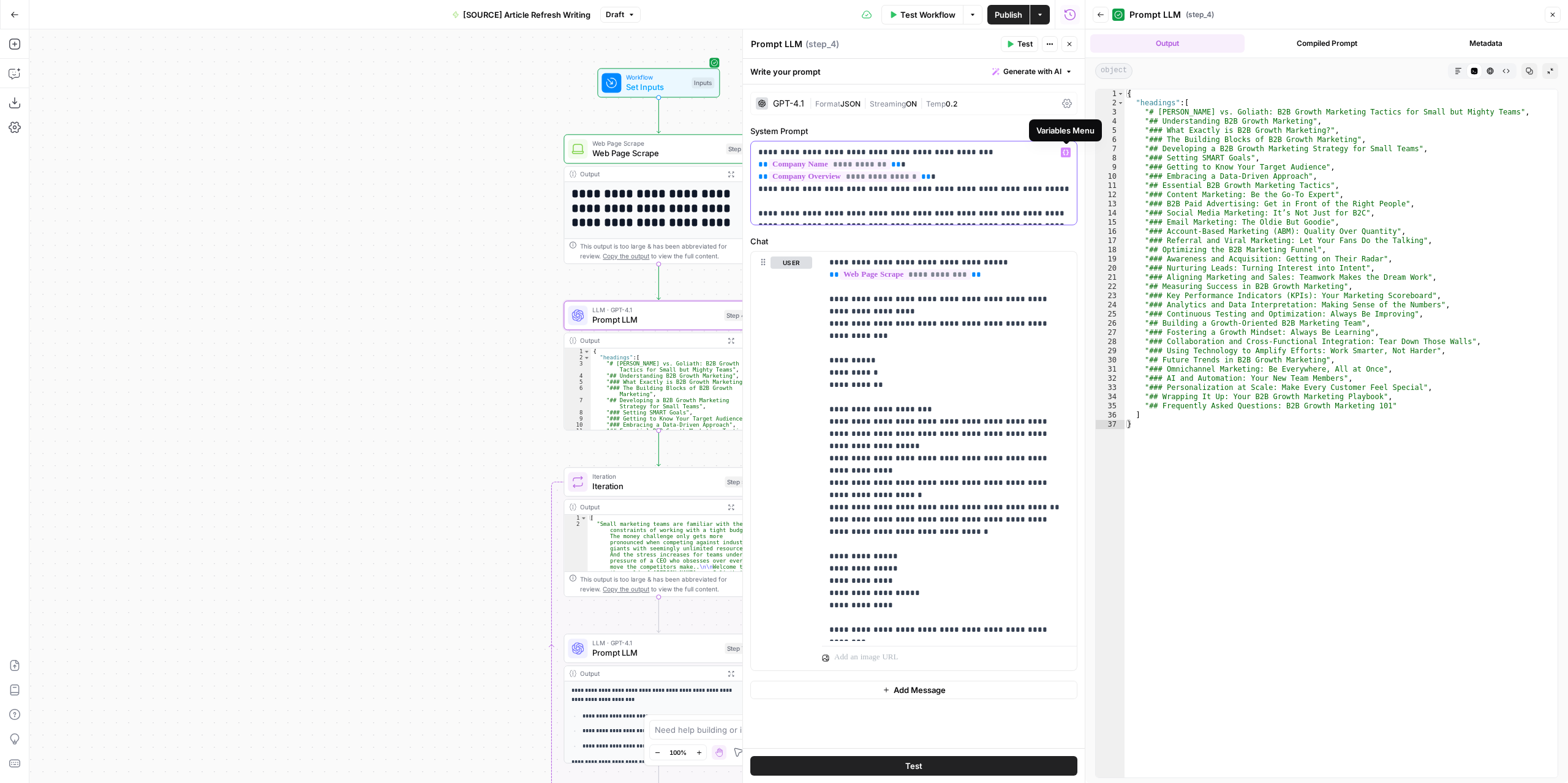
click at [1062, 148] on button "Variables Menu" at bounding box center [1066, 153] width 10 height 10
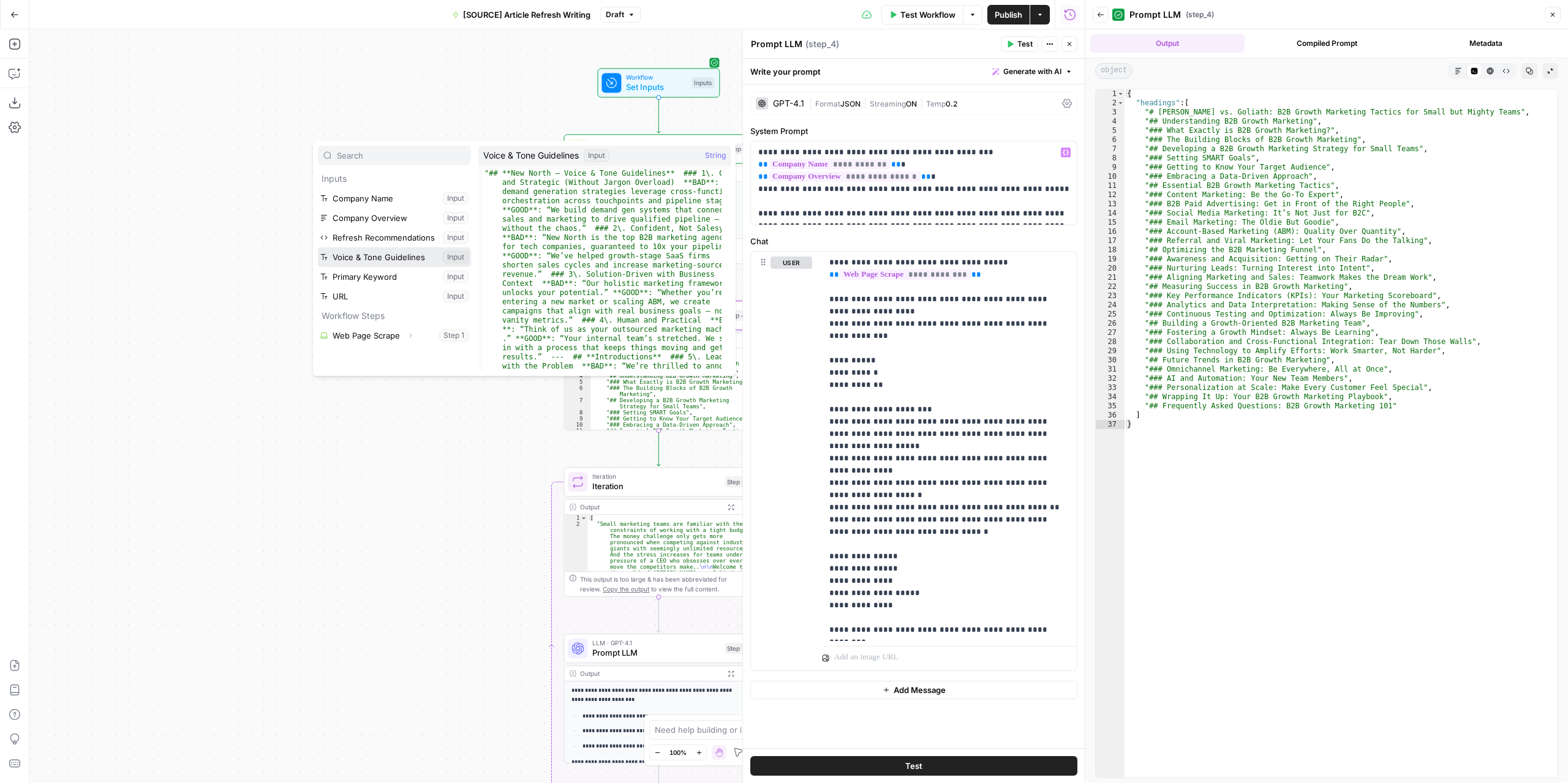
click at [401, 260] on button "Select variable Voice & Tone Guidelines" at bounding box center [394, 257] width 153 height 20
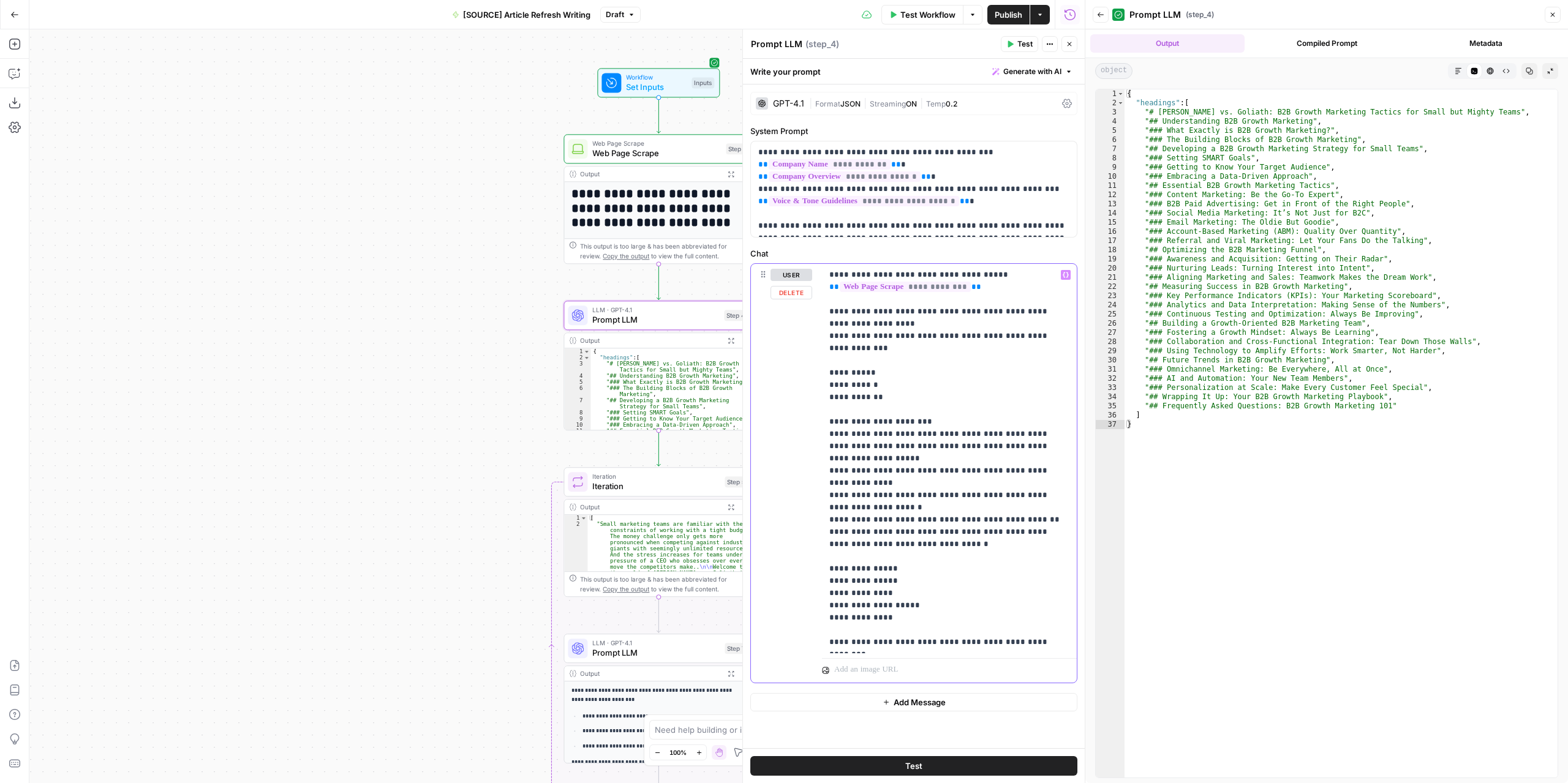
drag, startPoint x: 828, startPoint y: 271, endPoint x: 1041, endPoint y: 649, distance: 433.9
click at [1041, 649] on div "**********" at bounding box center [949, 459] width 255 height 389
copy p "**********"
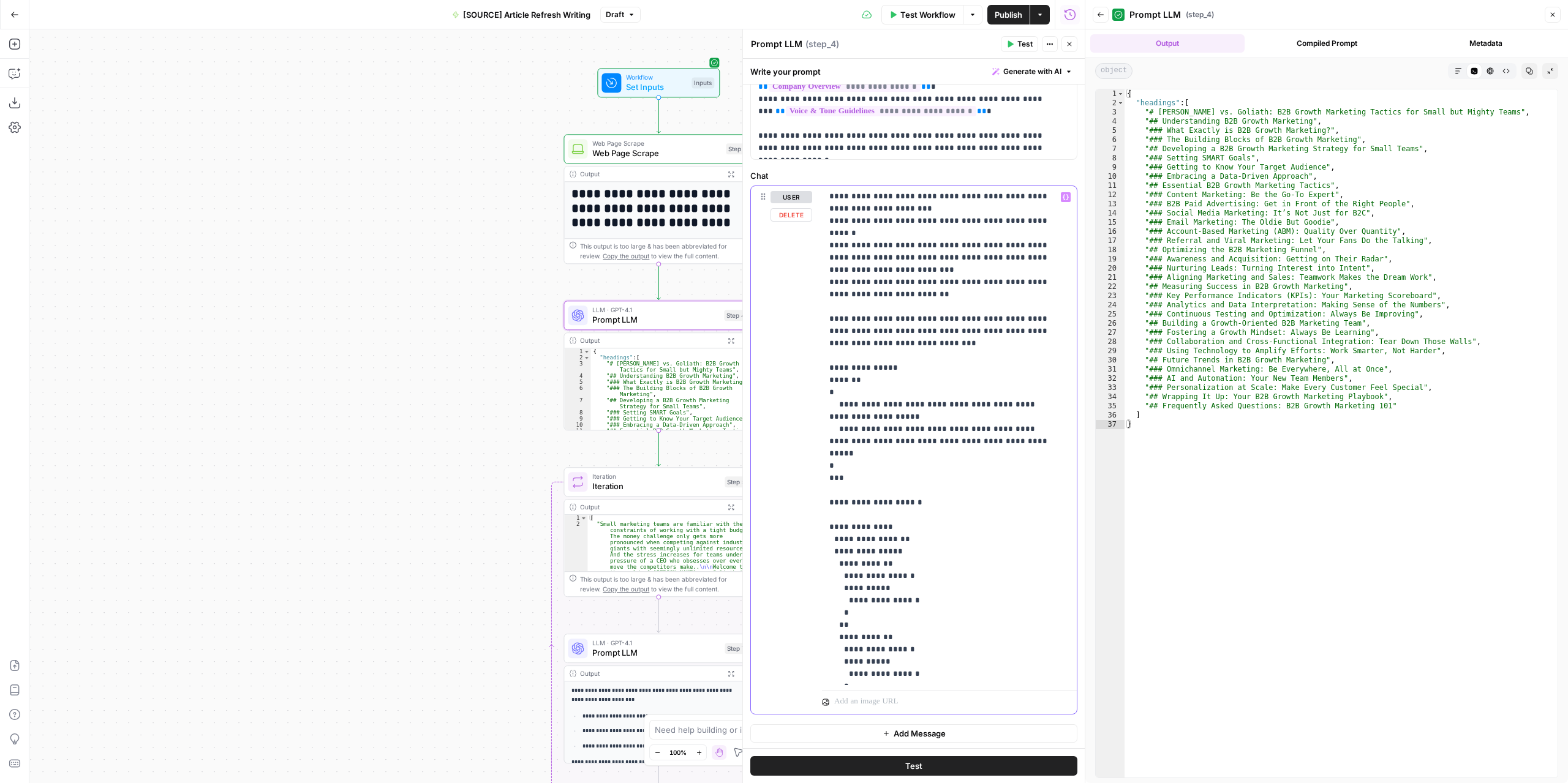
scroll to position [291, 0]
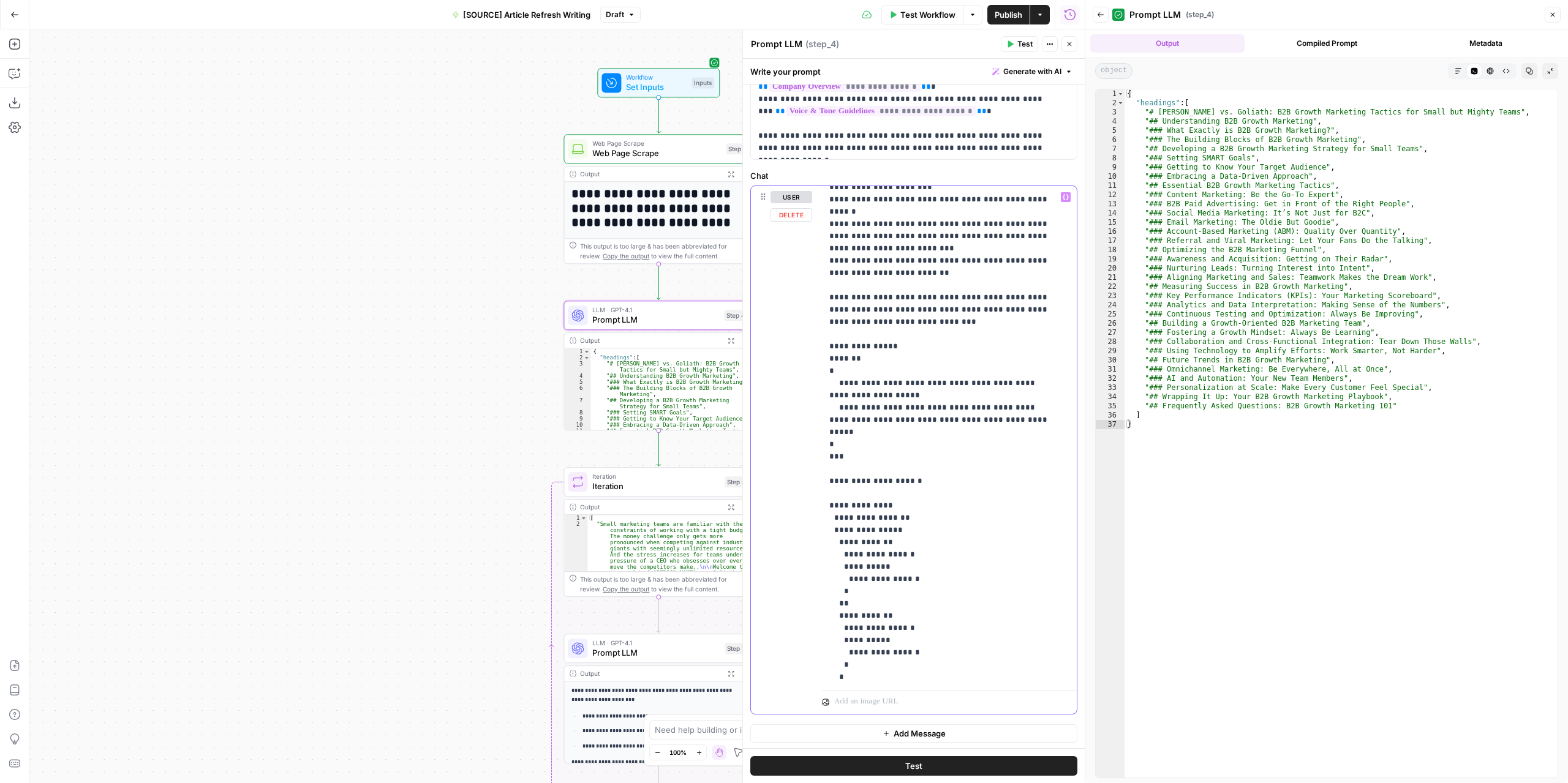
drag, startPoint x: 846, startPoint y: 674, endPoint x: 876, endPoint y: 681, distance: 30.8
click at [876, 681] on p "**********" at bounding box center [940, 291] width 221 height 784
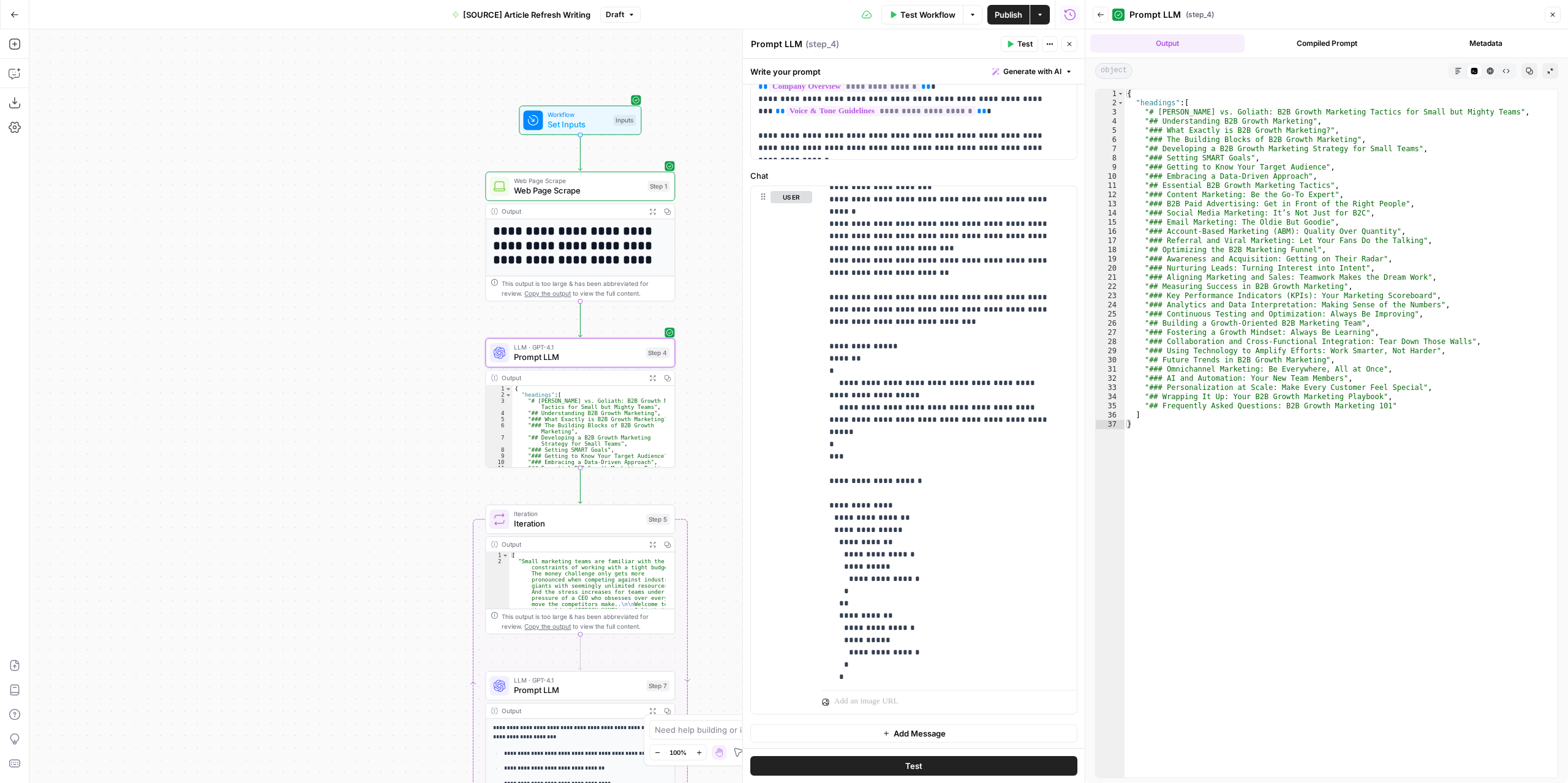
drag, startPoint x: 427, startPoint y: 362, endPoint x: 380, endPoint y: 379, distance: 50.0
click at [380, 379] on div "**********" at bounding box center [557, 406] width 1055 height 754
click at [865, 674] on p "**********" at bounding box center [940, 291] width 221 height 784
click at [1062, 195] on icon "button" at bounding box center [1065, 197] width 6 height 6
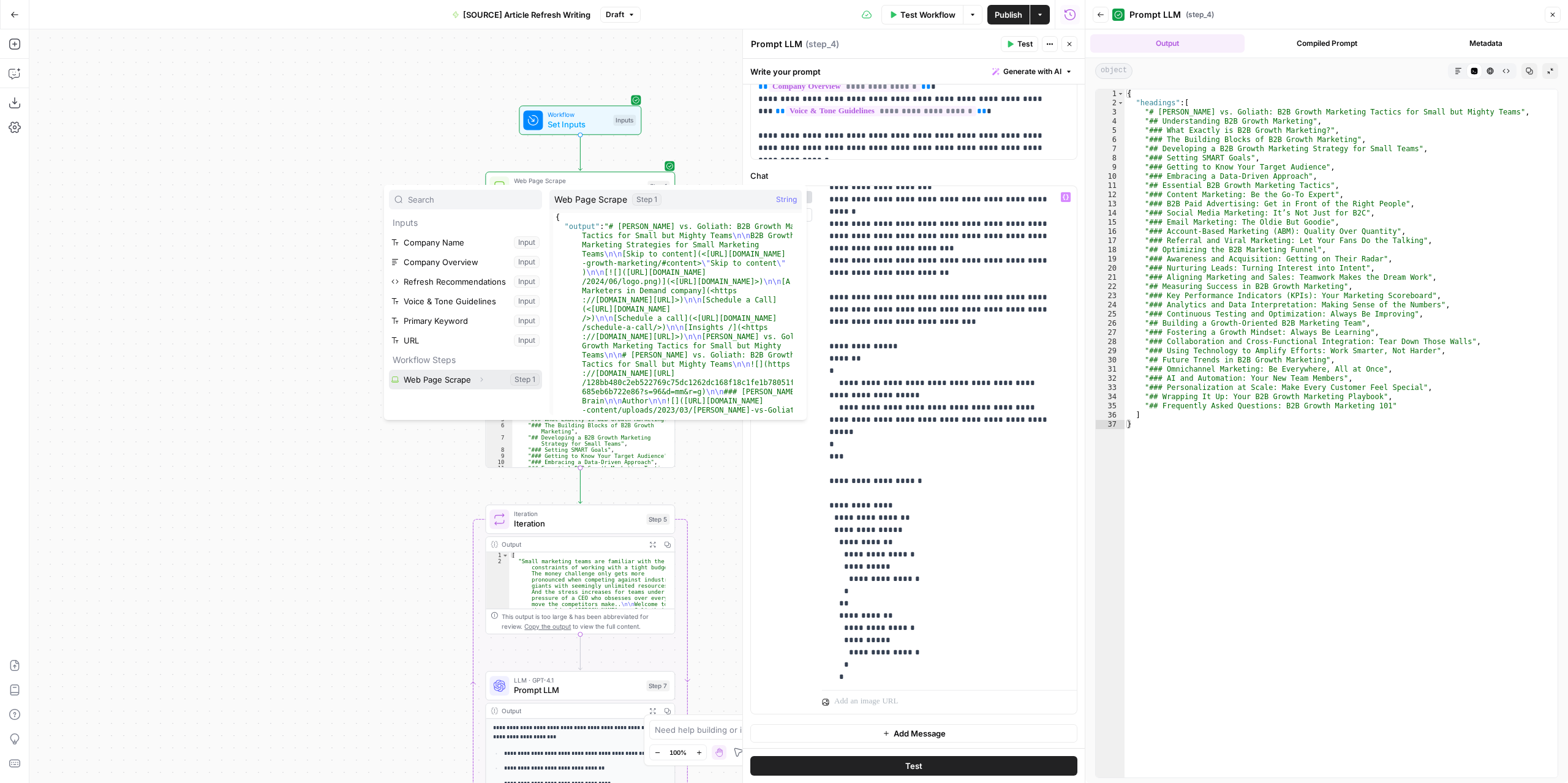
click at [450, 380] on button "Select variable Web Page Scrape" at bounding box center [465, 380] width 153 height 20
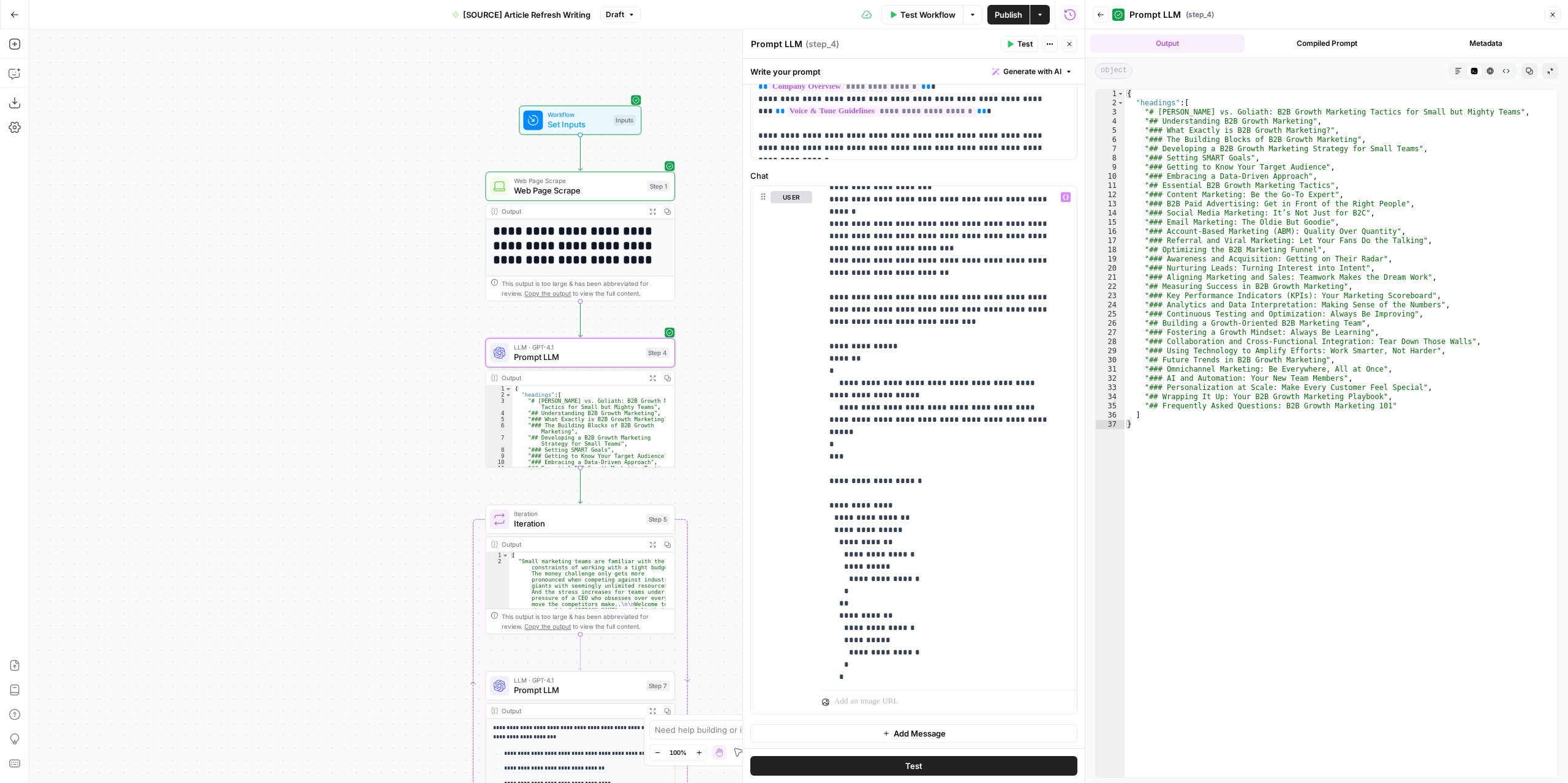
click at [1022, 47] on span "Test" at bounding box center [1025, 44] width 15 height 11
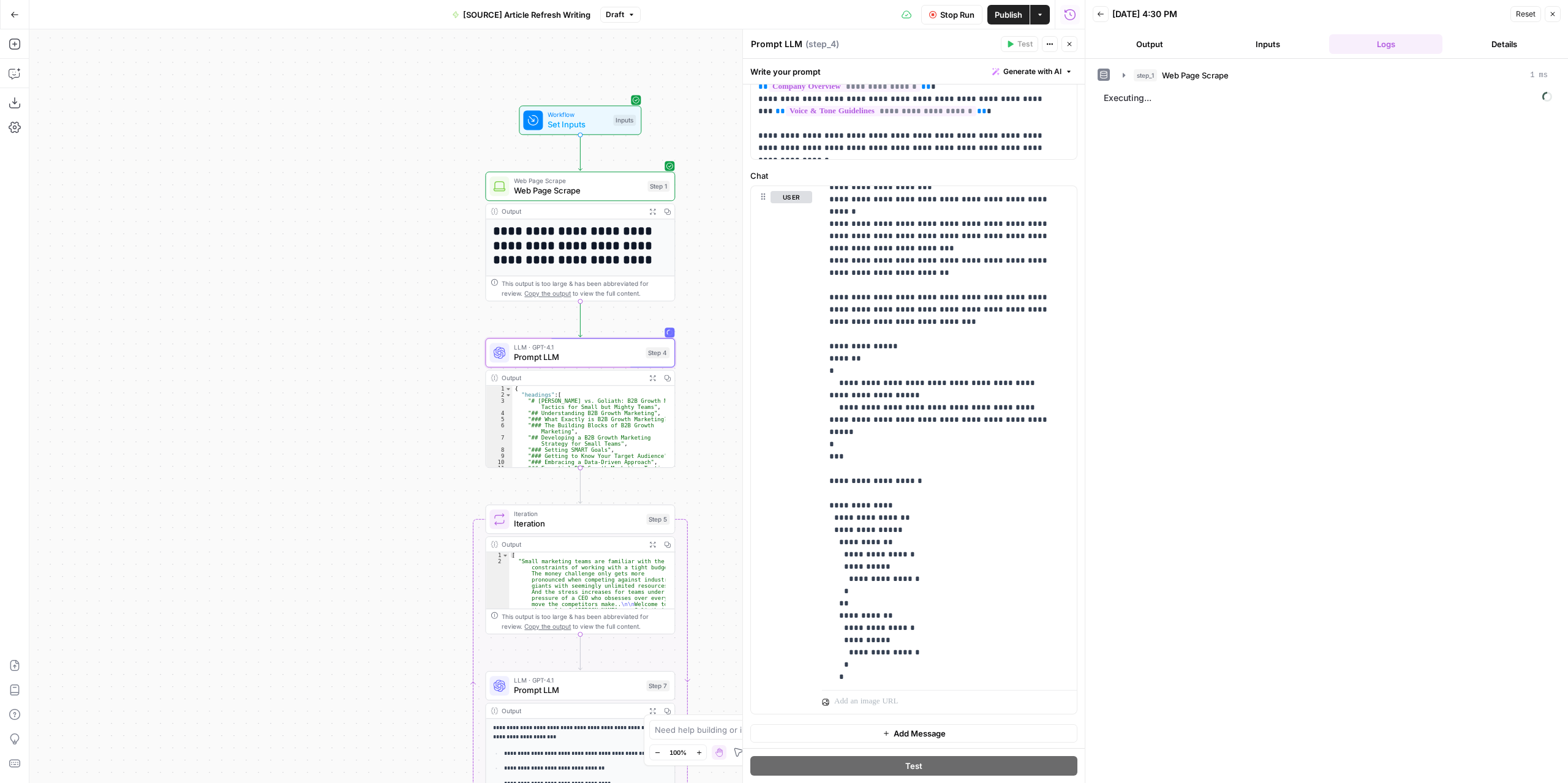
click at [1153, 45] on button "Output" at bounding box center [1149, 44] width 114 height 20
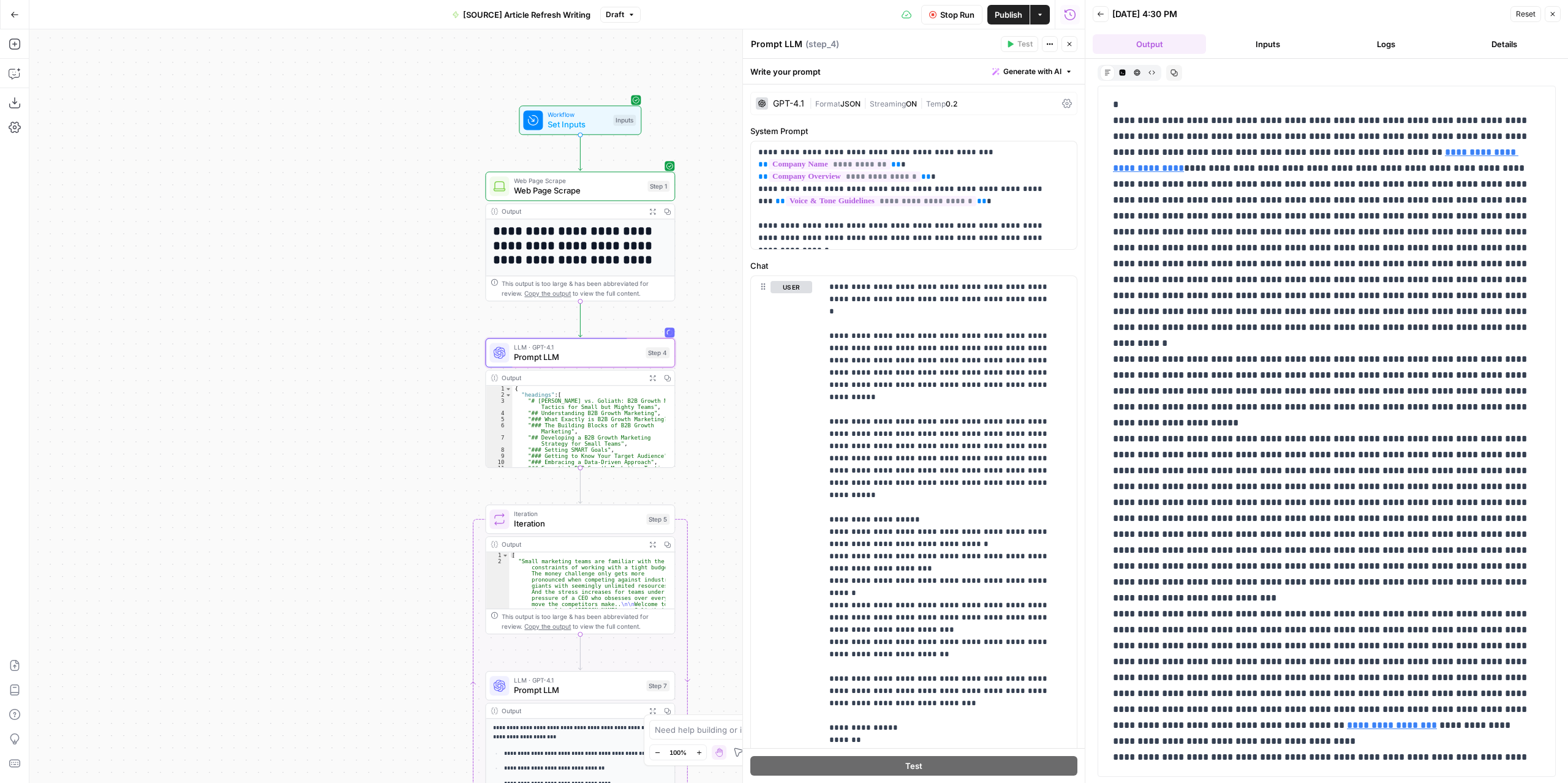
click at [951, 18] on span "Stop Run" at bounding box center [957, 14] width 34 height 12
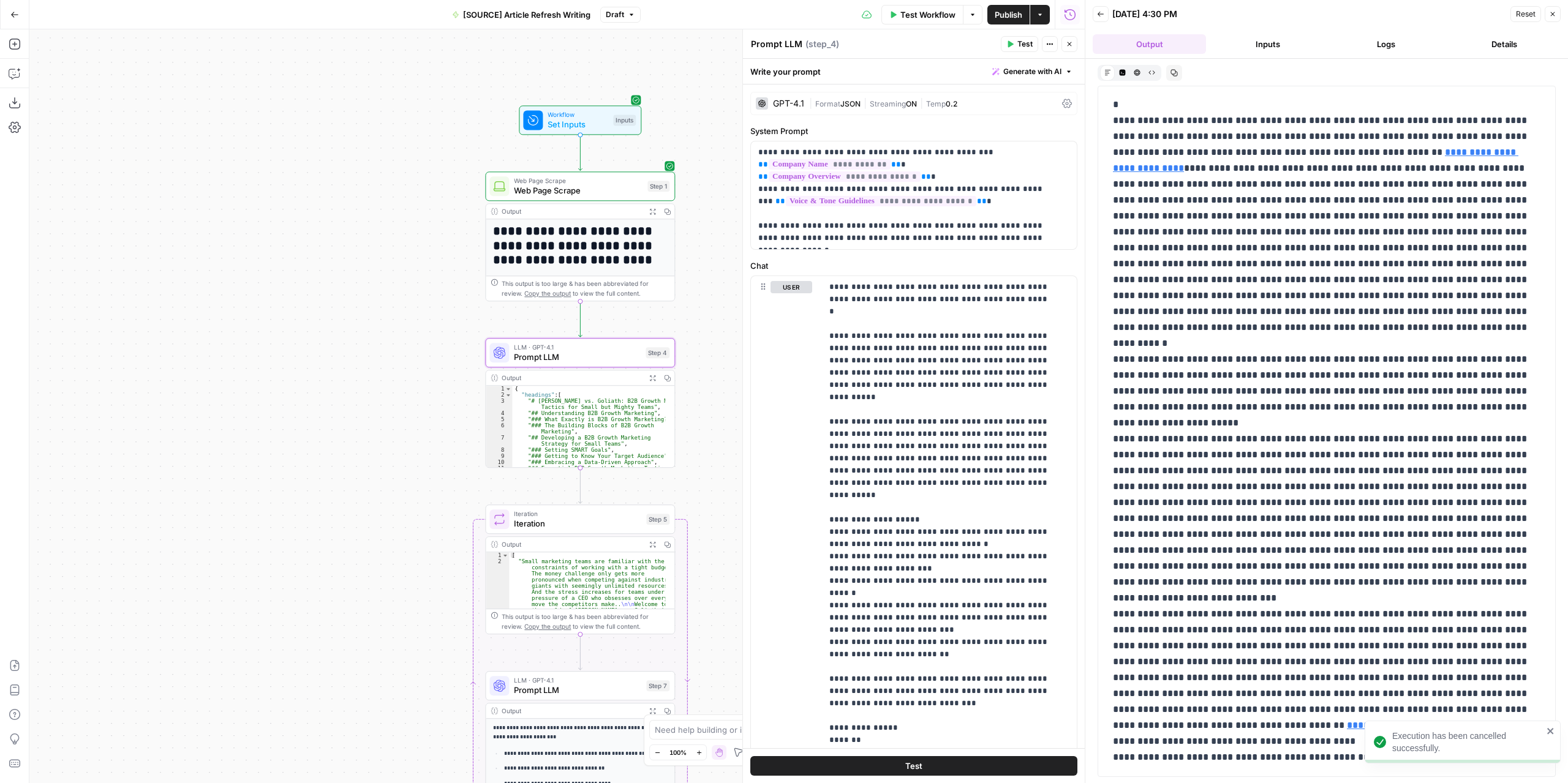
click at [841, 102] on span "JSON" at bounding box center [850, 104] width 20 height 9
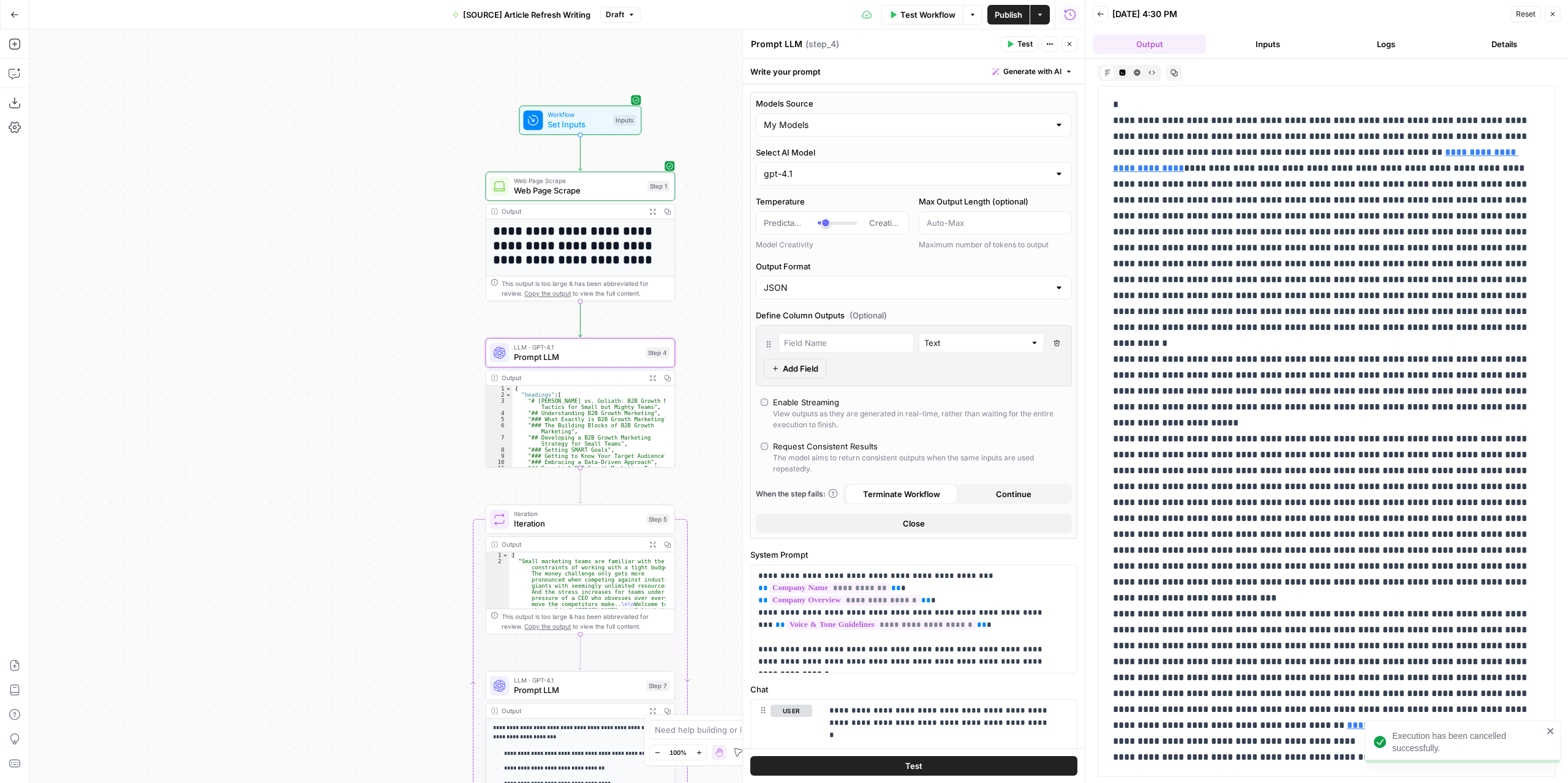
click at [1008, 48] on button "Test" at bounding box center [1019, 44] width 37 height 16
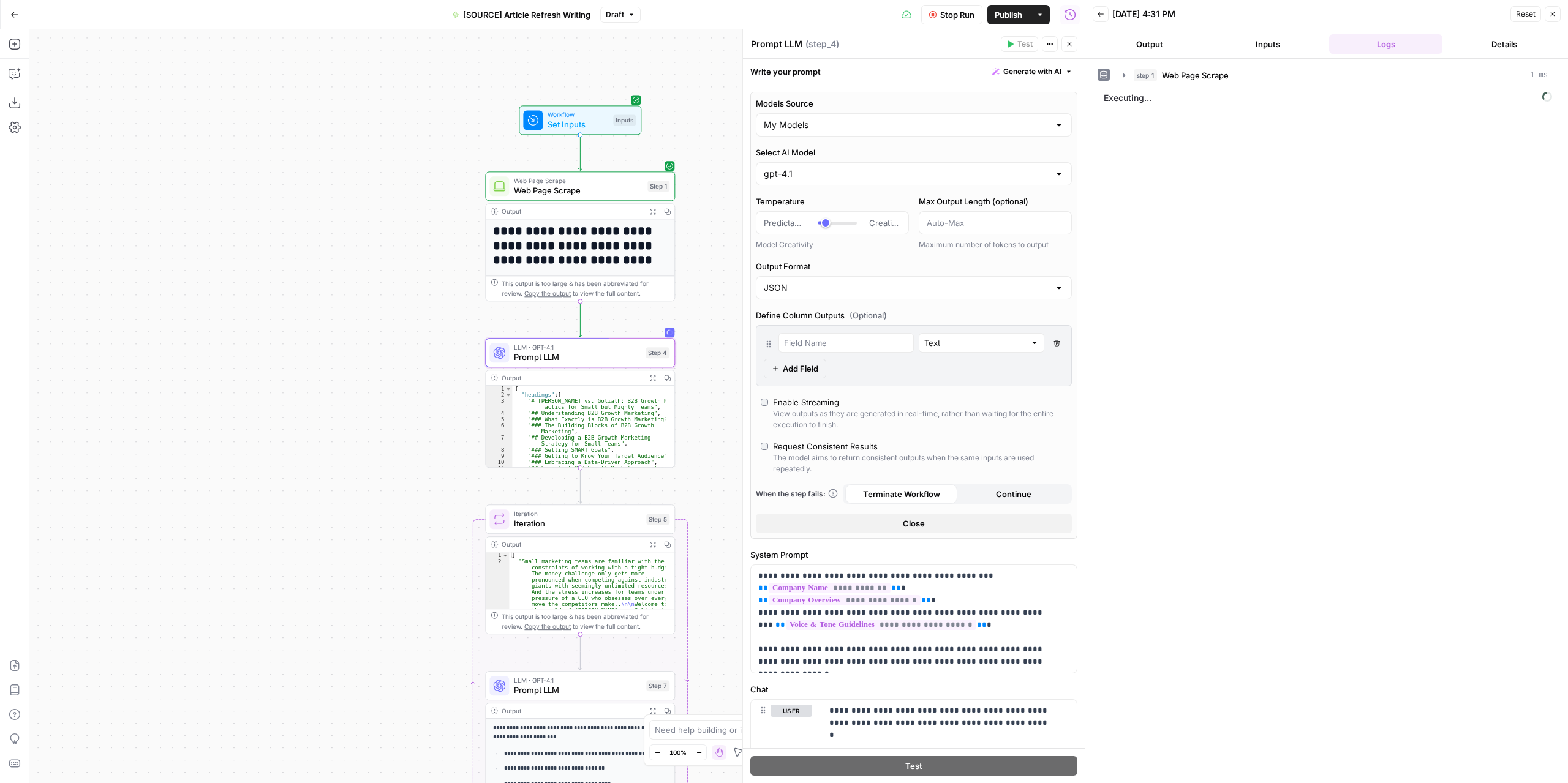
click at [1164, 43] on button "Output" at bounding box center [1149, 44] width 114 height 20
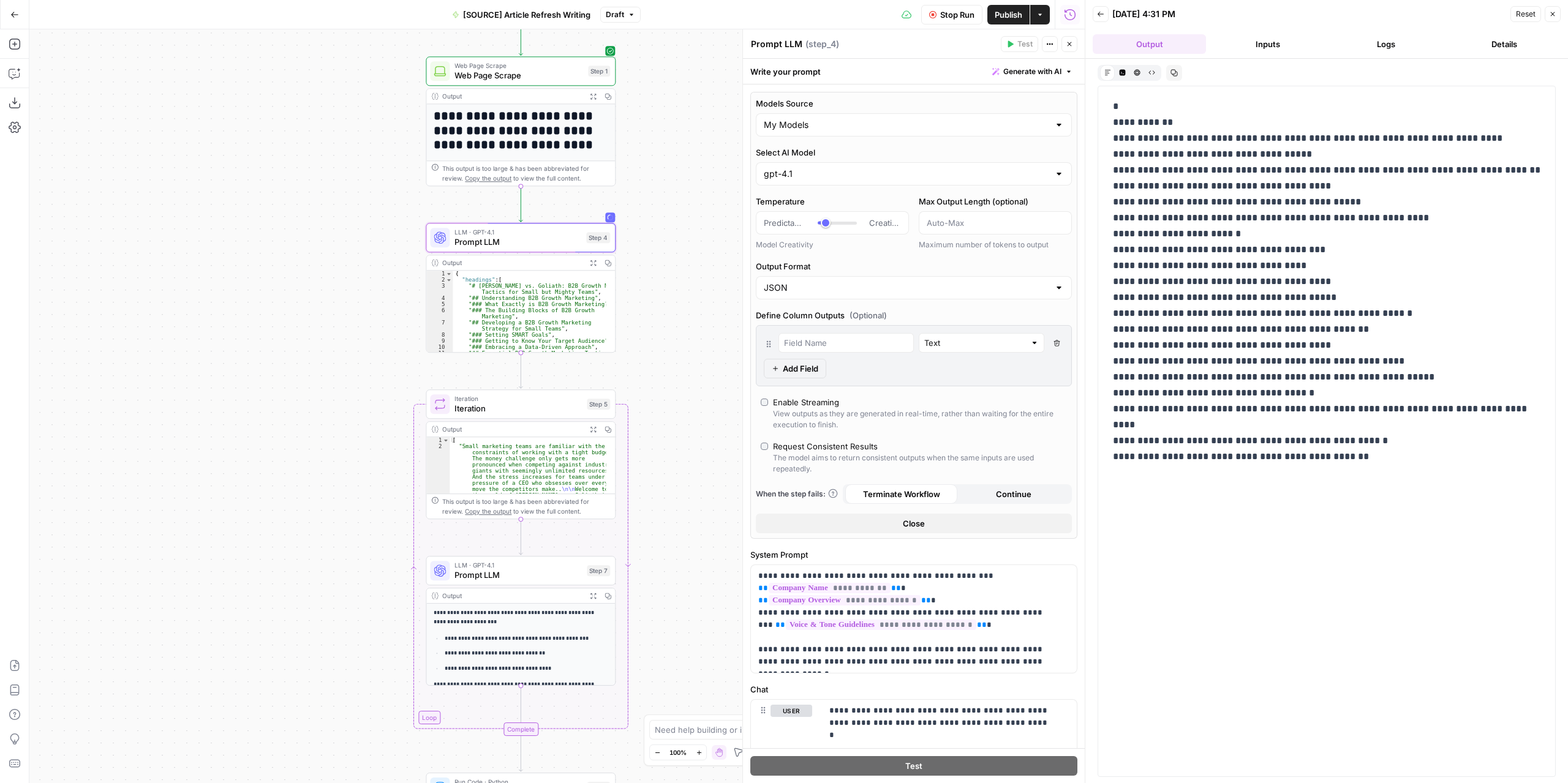
drag, startPoint x: 354, startPoint y: 367, endPoint x: 322, endPoint y: 317, distance: 59.4
click at [322, 317] on div "**********" at bounding box center [557, 406] width 1055 height 754
click at [516, 245] on span "Prompt LLM" at bounding box center [518, 242] width 127 height 12
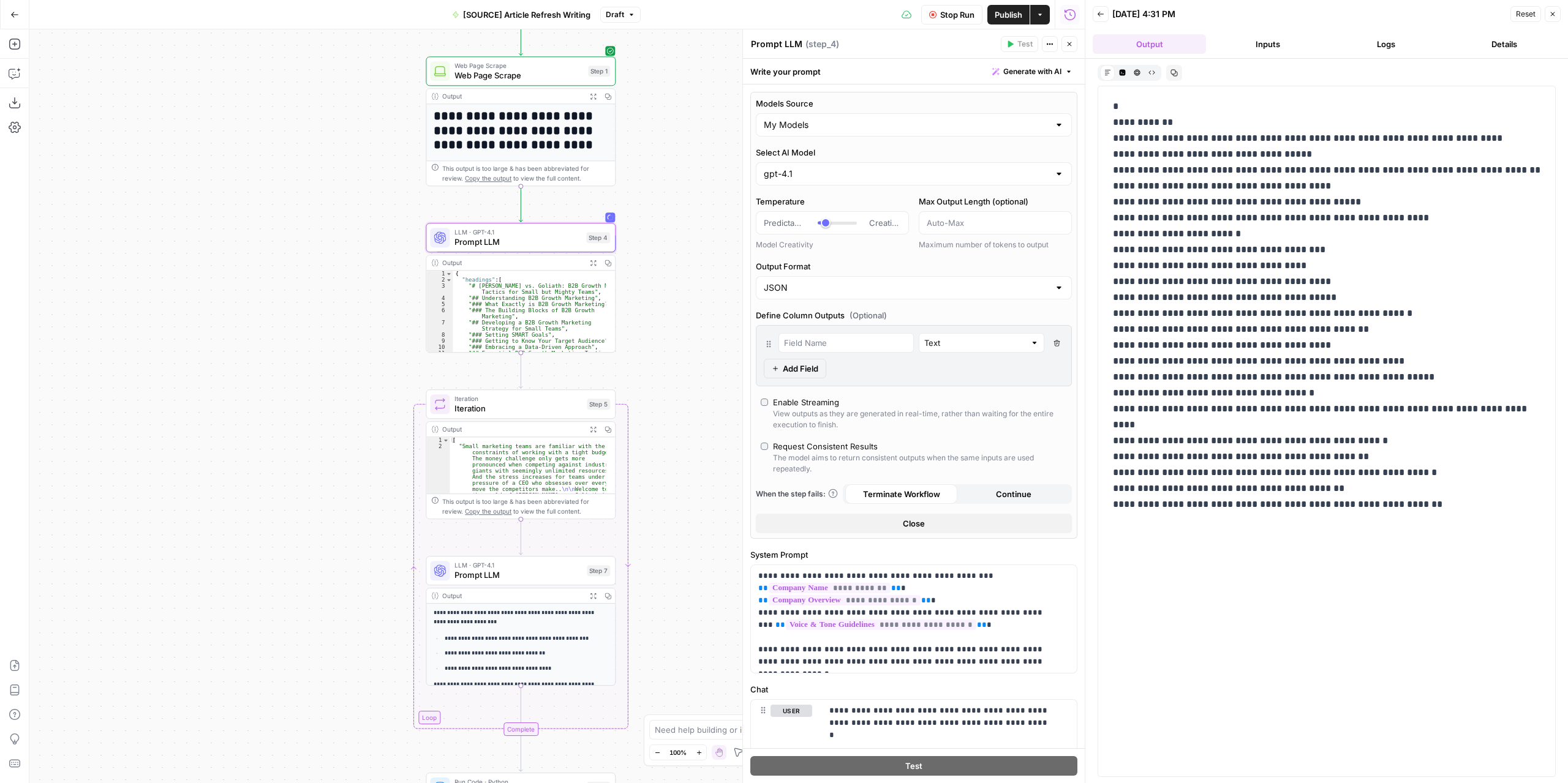
click at [516, 245] on span "Prompt LLM" at bounding box center [518, 242] width 127 height 12
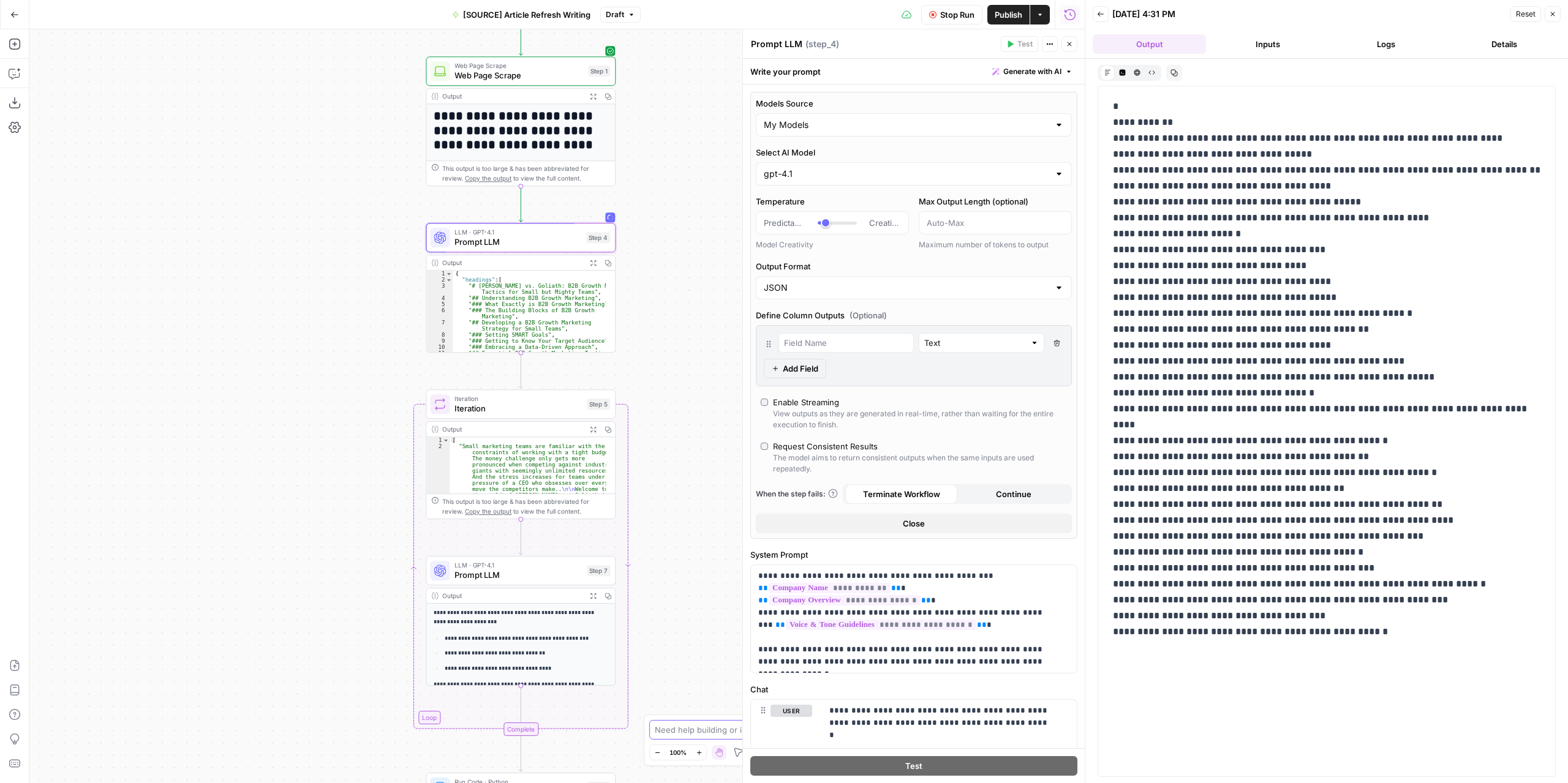
click at [709, 734] on textarea at bounding box center [777, 729] width 245 height 12
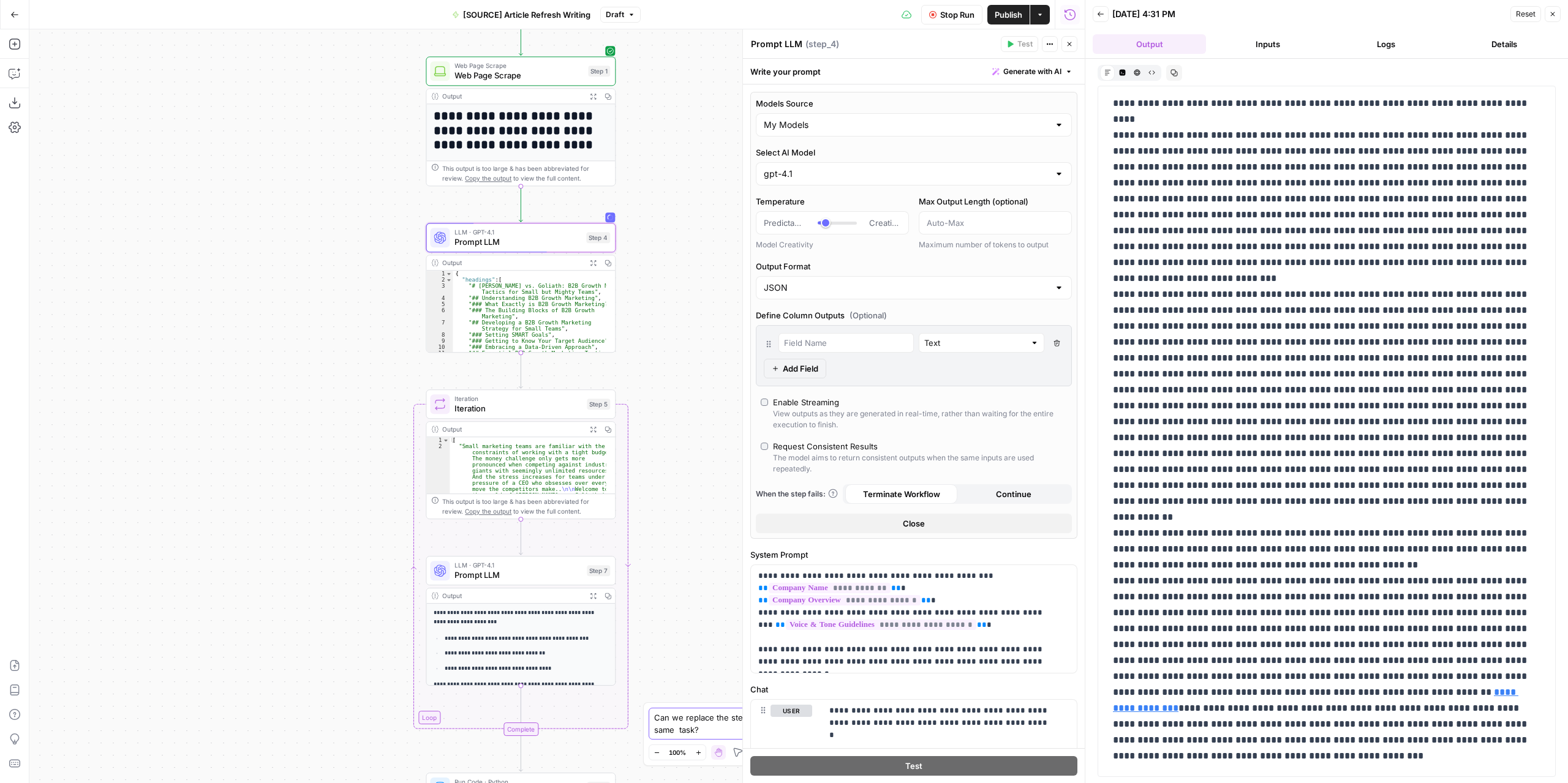
scroll to position [3795, 0]
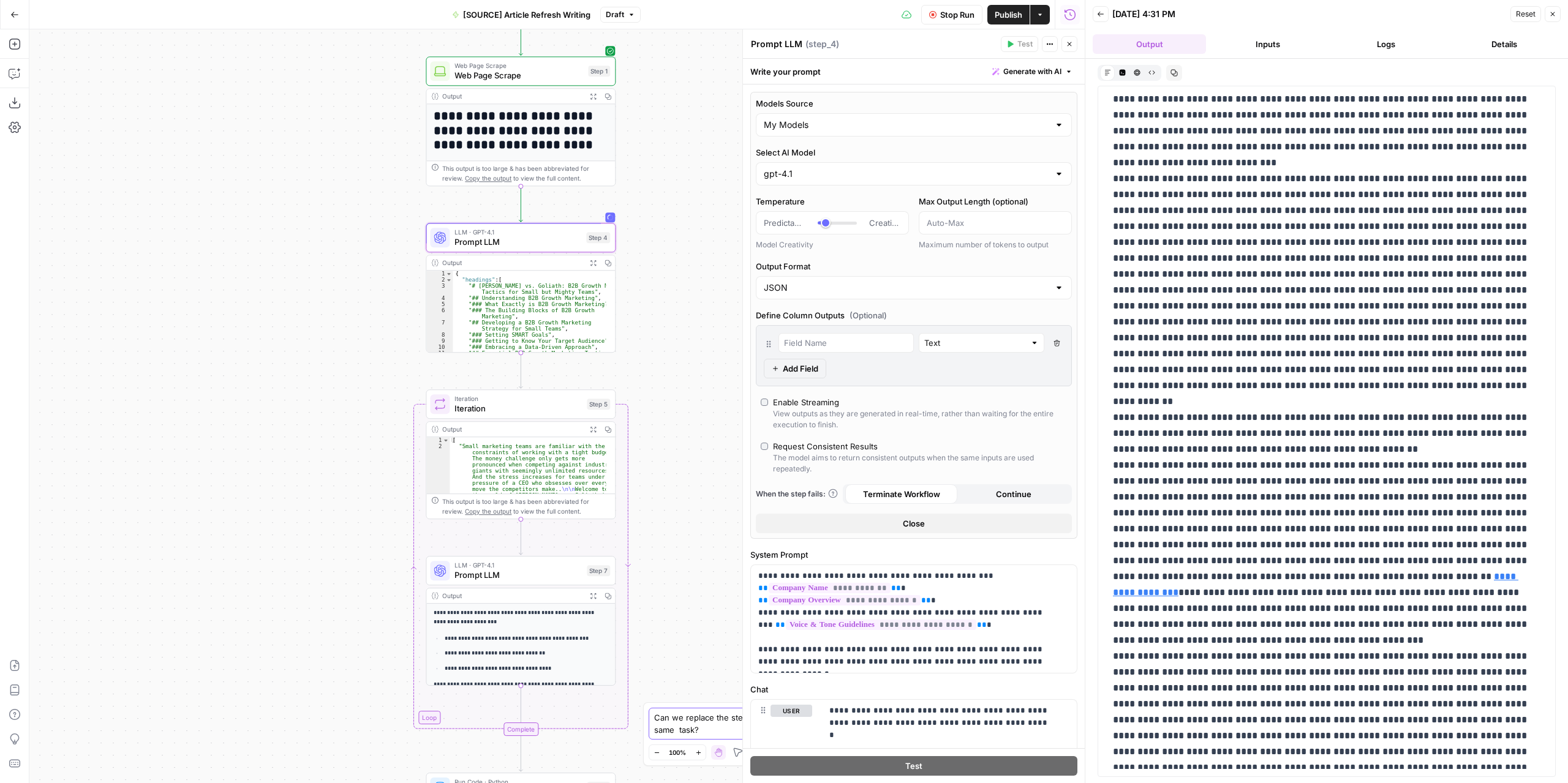
type textarea "Can we replace the step 4 for a code step that does the same task?"
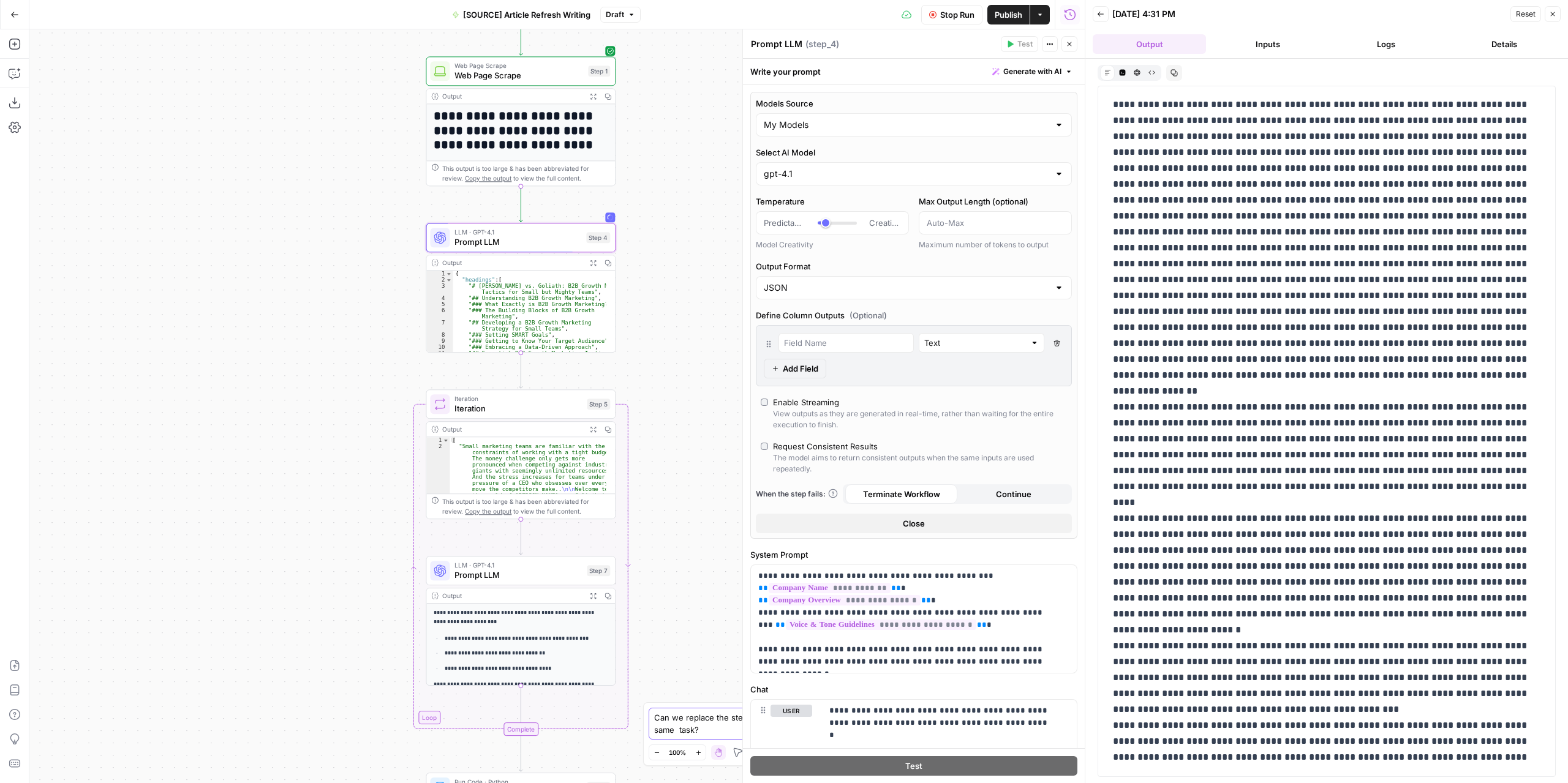
scroll to position [6130, 0]
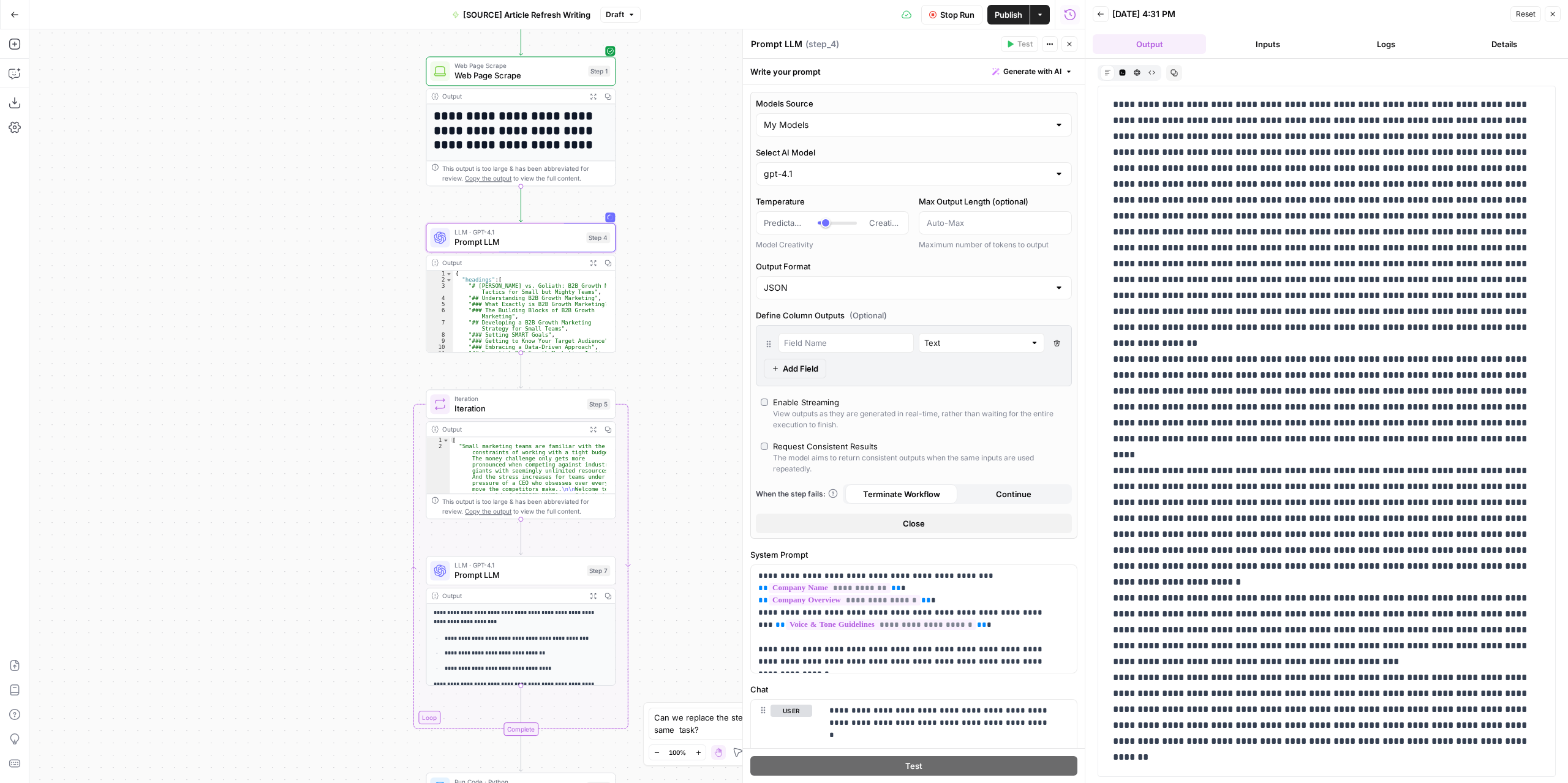
click at [1391, 36] on button "Logs" at bounding box center [1386, 44] width 114 height 20
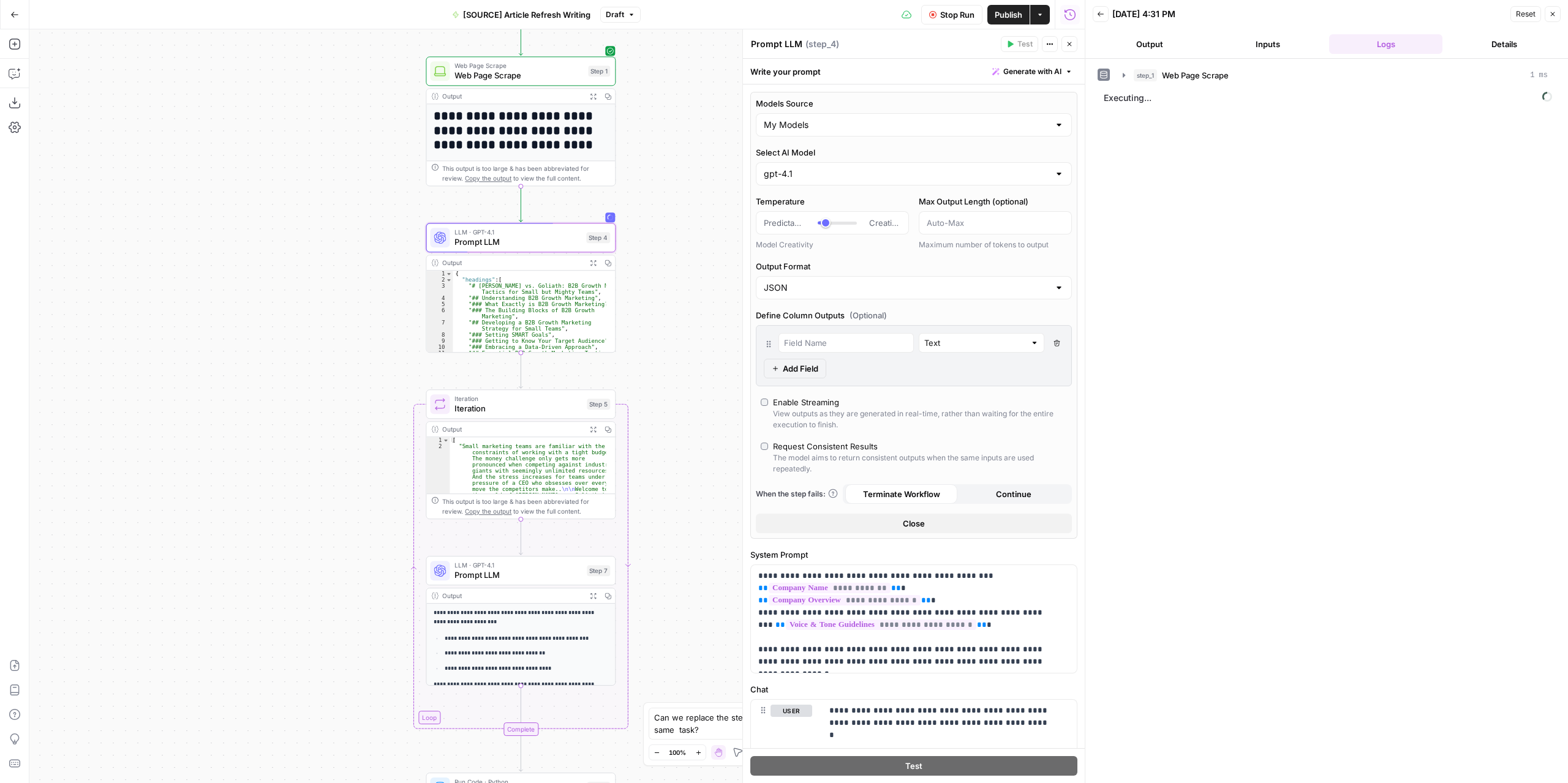
click at [1169, 48] on button "Output" at bounding box center [1149, 44] width 114 height 20
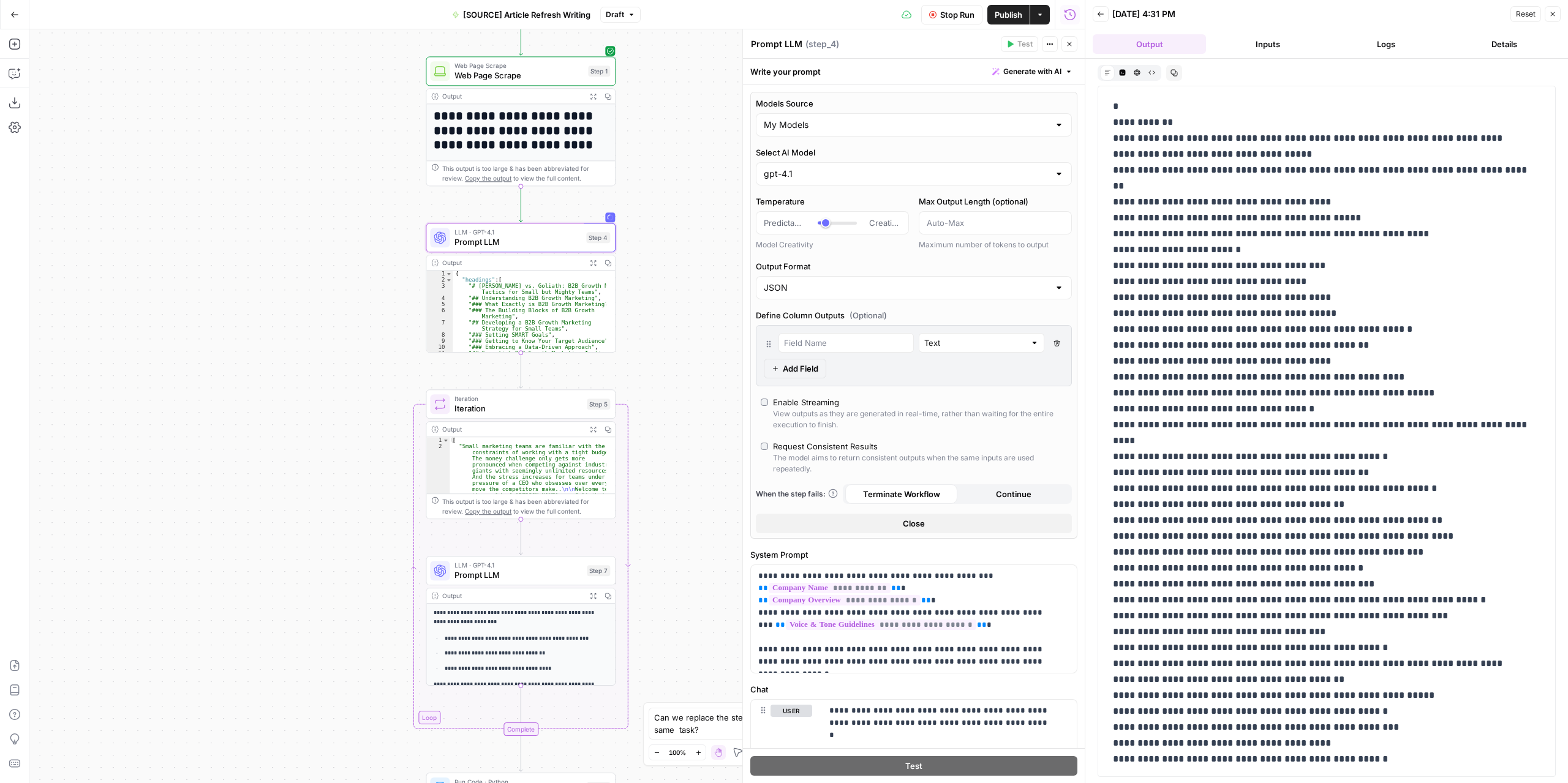
click at [1363, 43] on button "Logs" at bounding box center [1386, 44] width 114 height 20
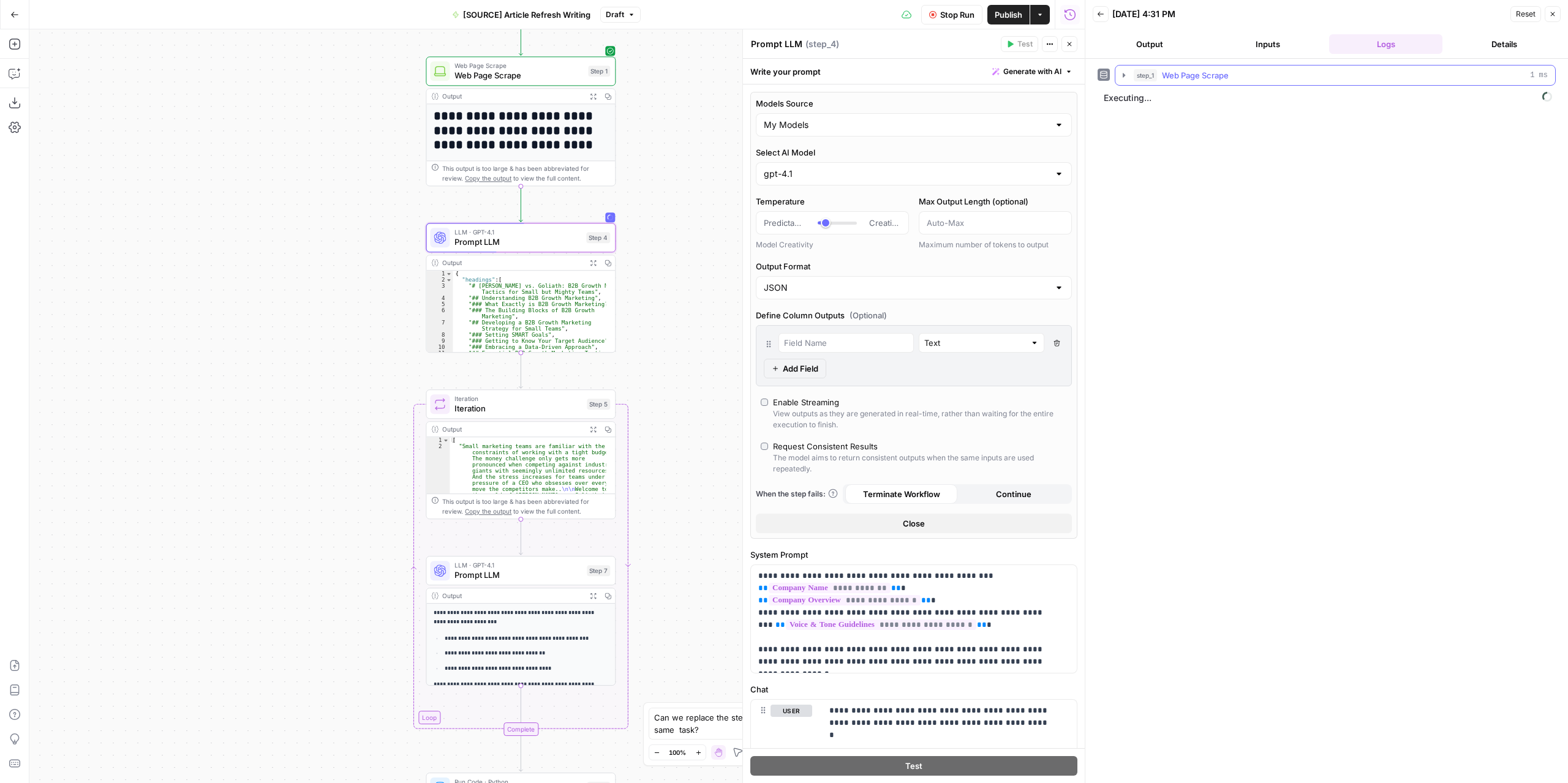
click at [1123, 77] on icon "button" at bounding box center [1124, 76] width 10 height 10
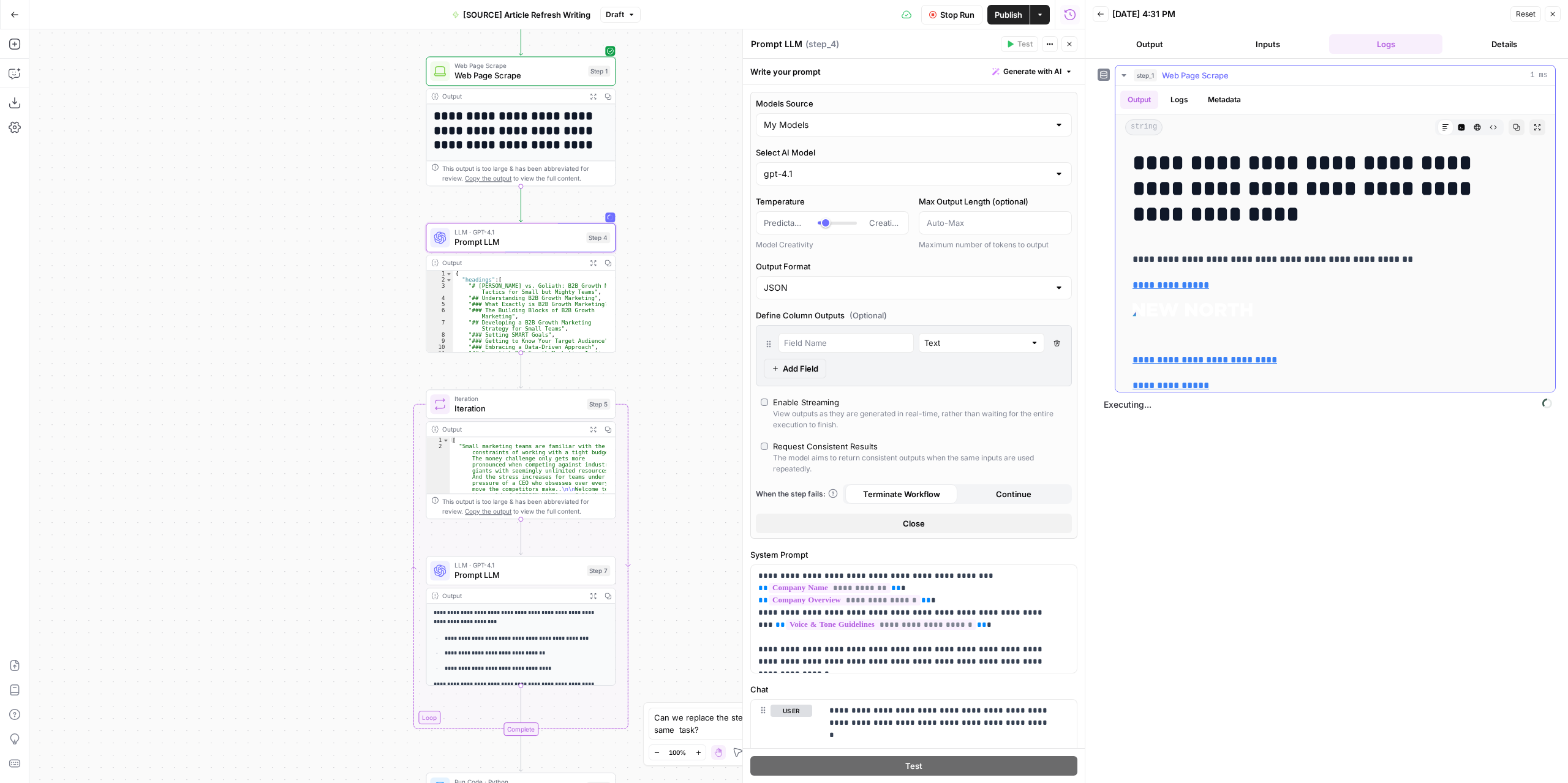
click at [1123, 77] on icon "button" at bounding box center [1124, 76] width 10 height 10
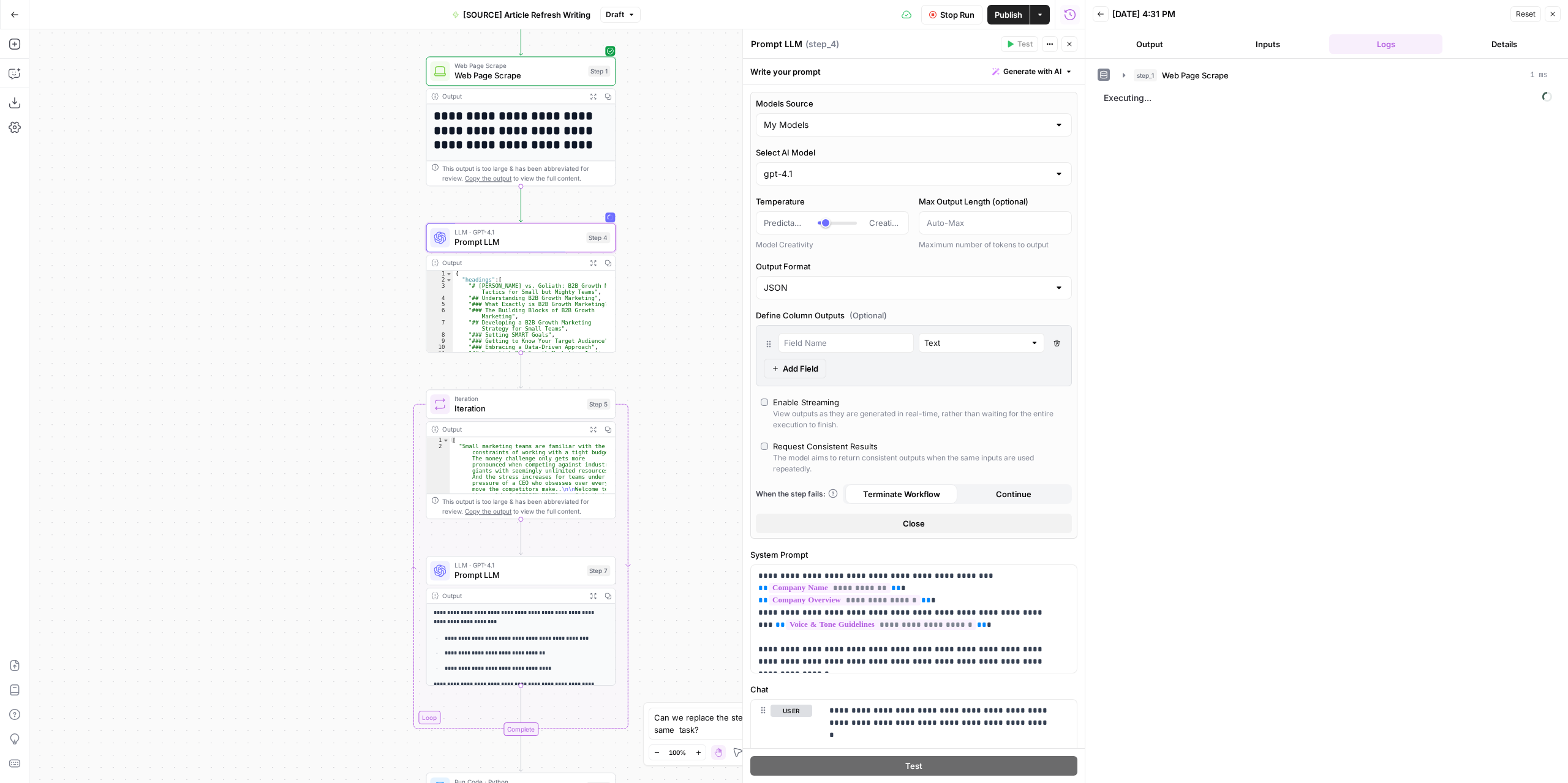
click at [1134, 41] on button "Output" at bounding box center [1149, 44] width 114 height 20
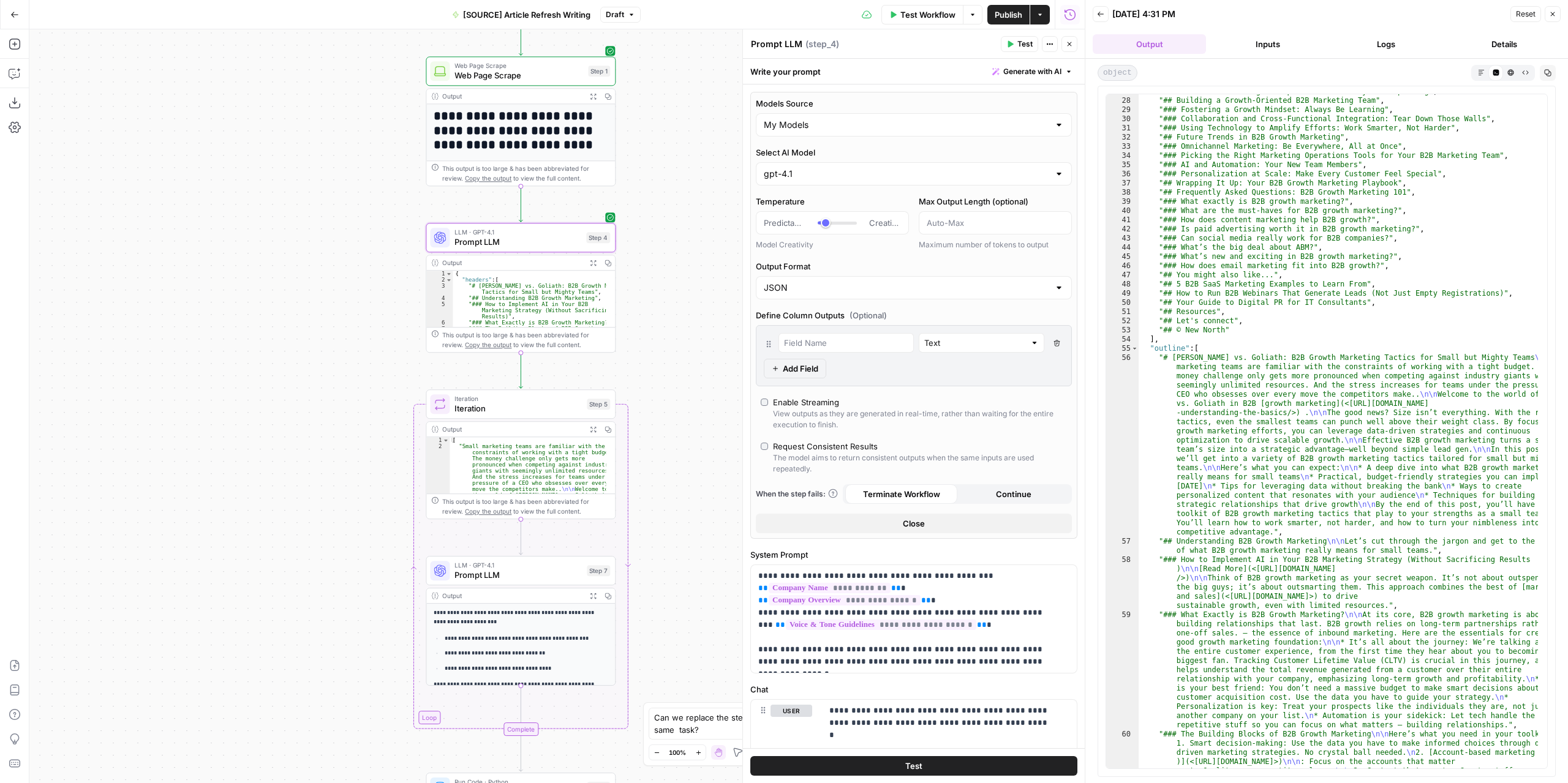
scroll to position [0, 0]
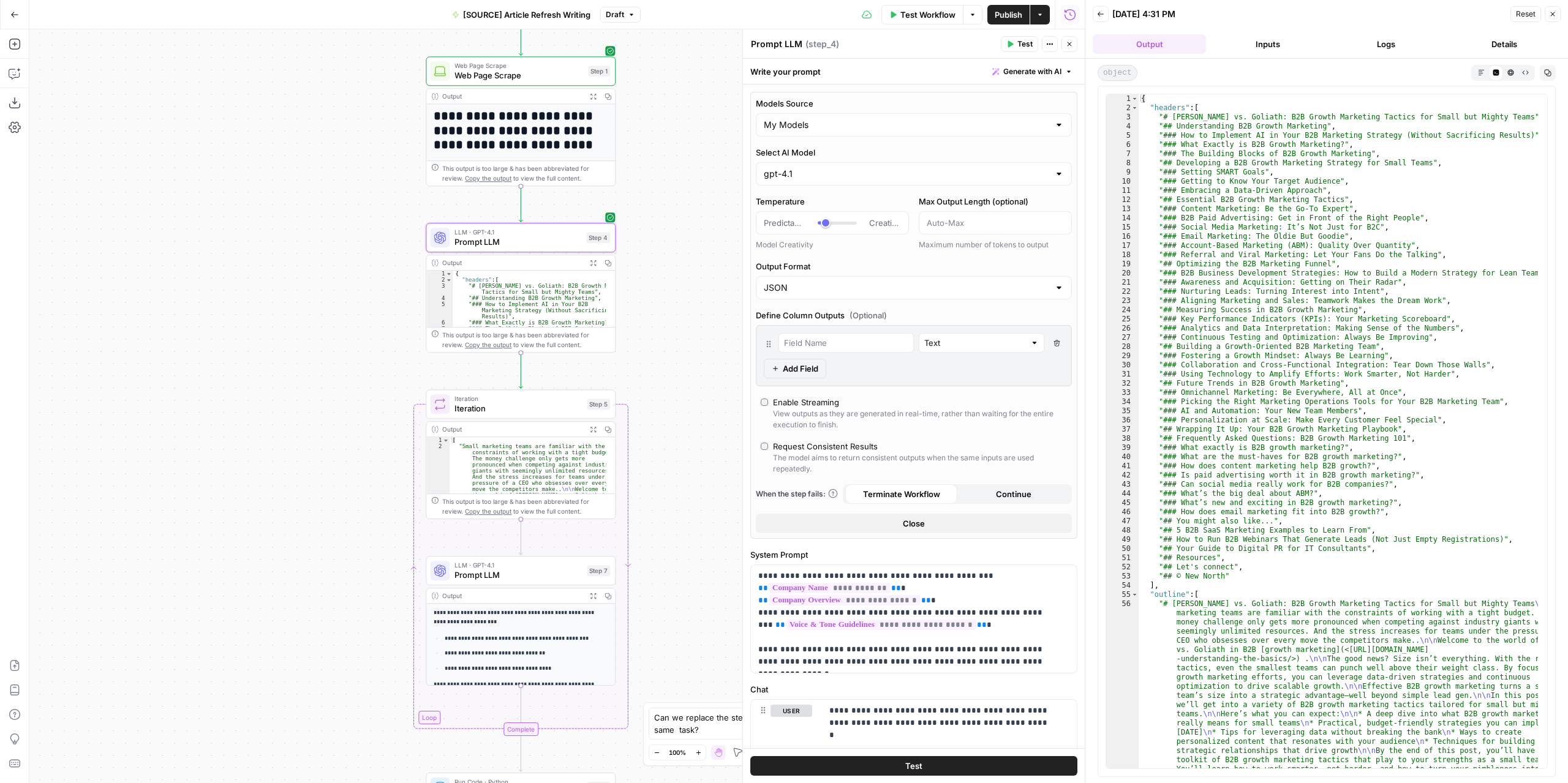
click at [709, 740] on div "Can we replace the step 4 for a code step that does the same task? Can we repla…" at bounding box center [784, 734] width 282 height 64
click at [727, 736] on div "Can we replace the step 4 for a code step that does the same task? Can we repla…" at bounding box center [784, 723] width 270 height 32
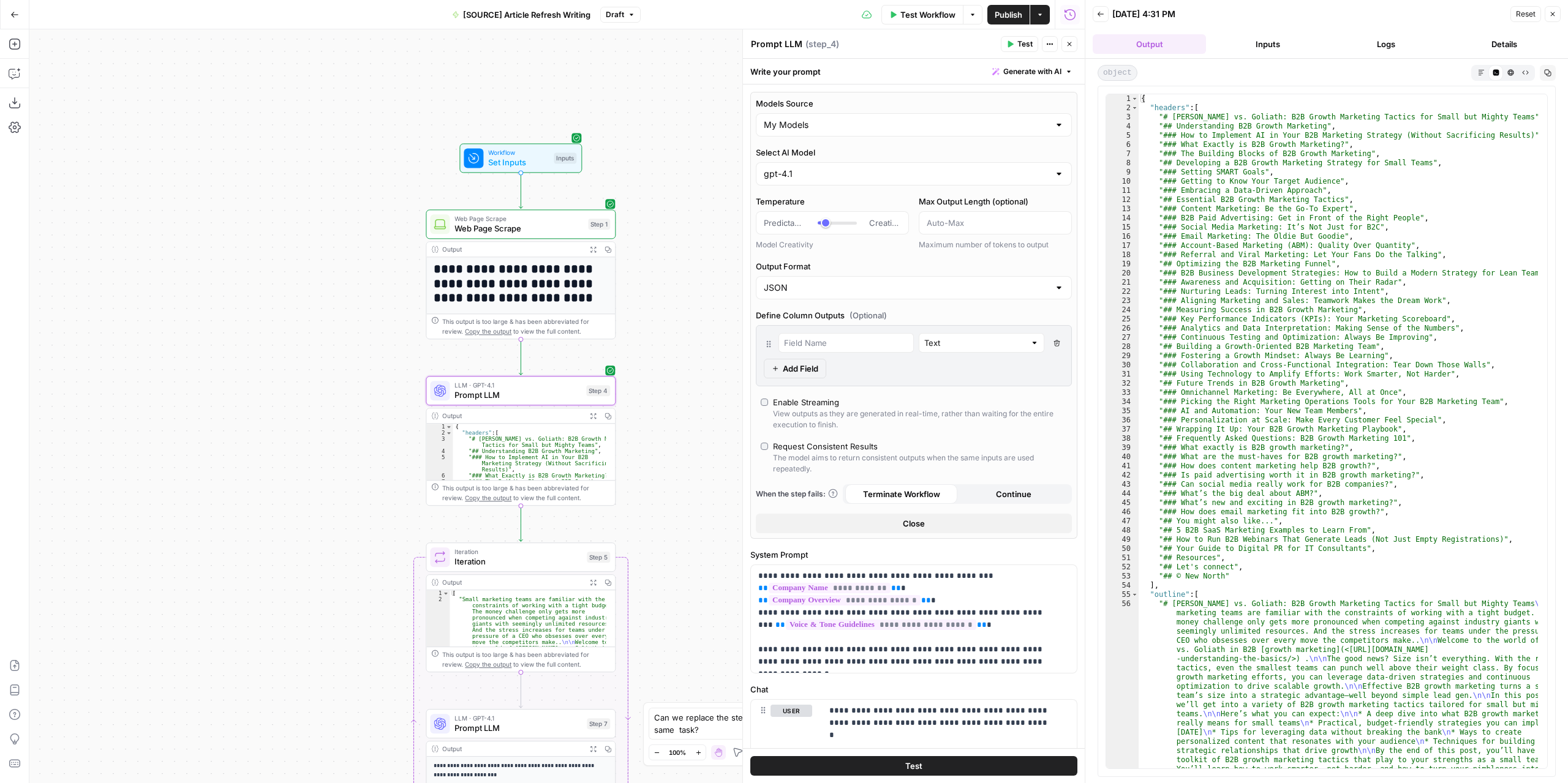
click at [1013, 13] on span "Publish" at bounding box center [1007, 14] width 27 height 12
click at [727, 731] on textarea "Can we replace the step 4 for a code step that does the same task?" at bounding box center [771, 723] width 235 height 25
click at [905, 722] on button "Send" at bounding box center [909, 717] width 16 height 16
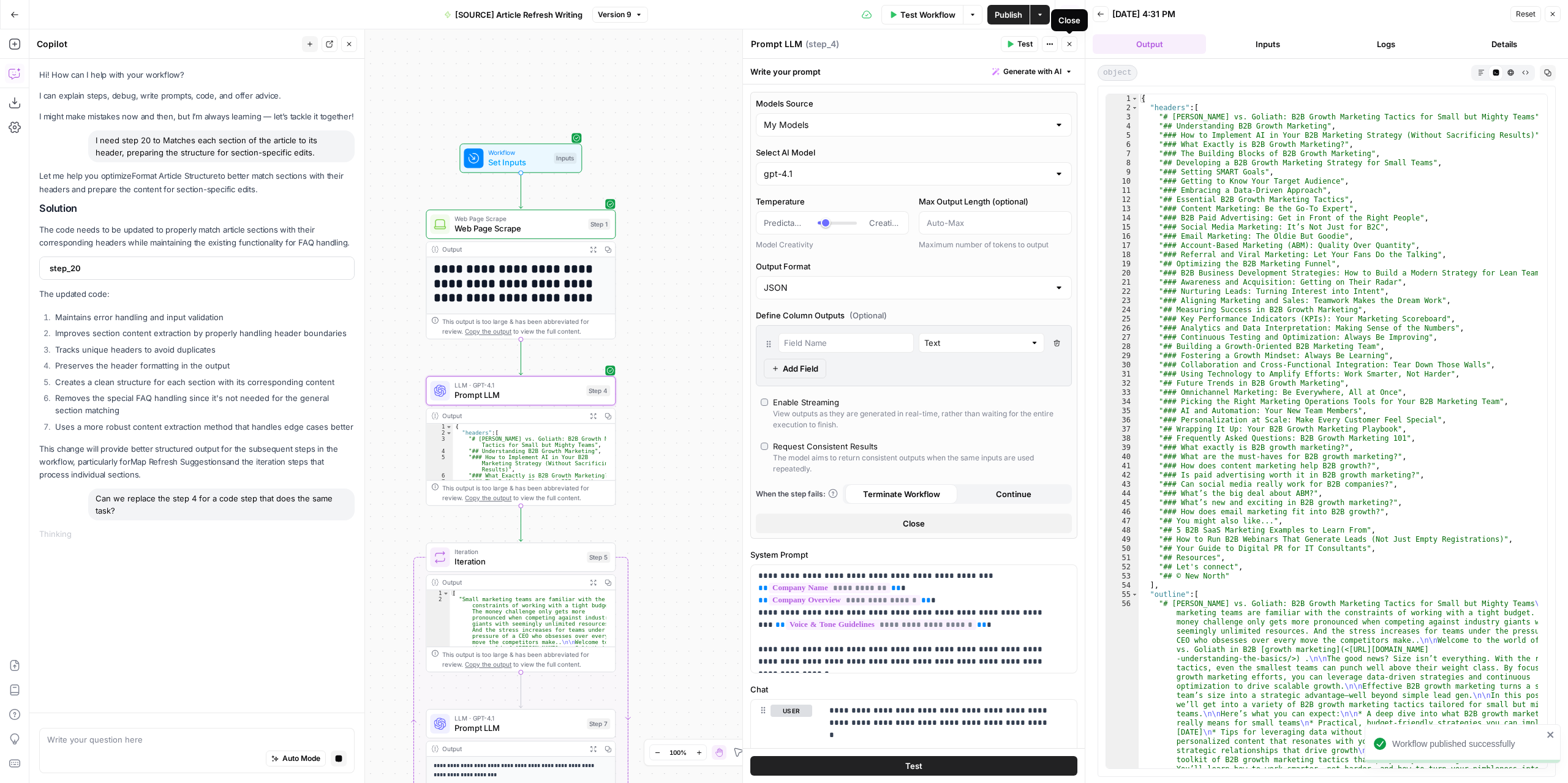
click at [1069, 39] on button "Close" at bounding box center [1069, 44] width 16 height 16
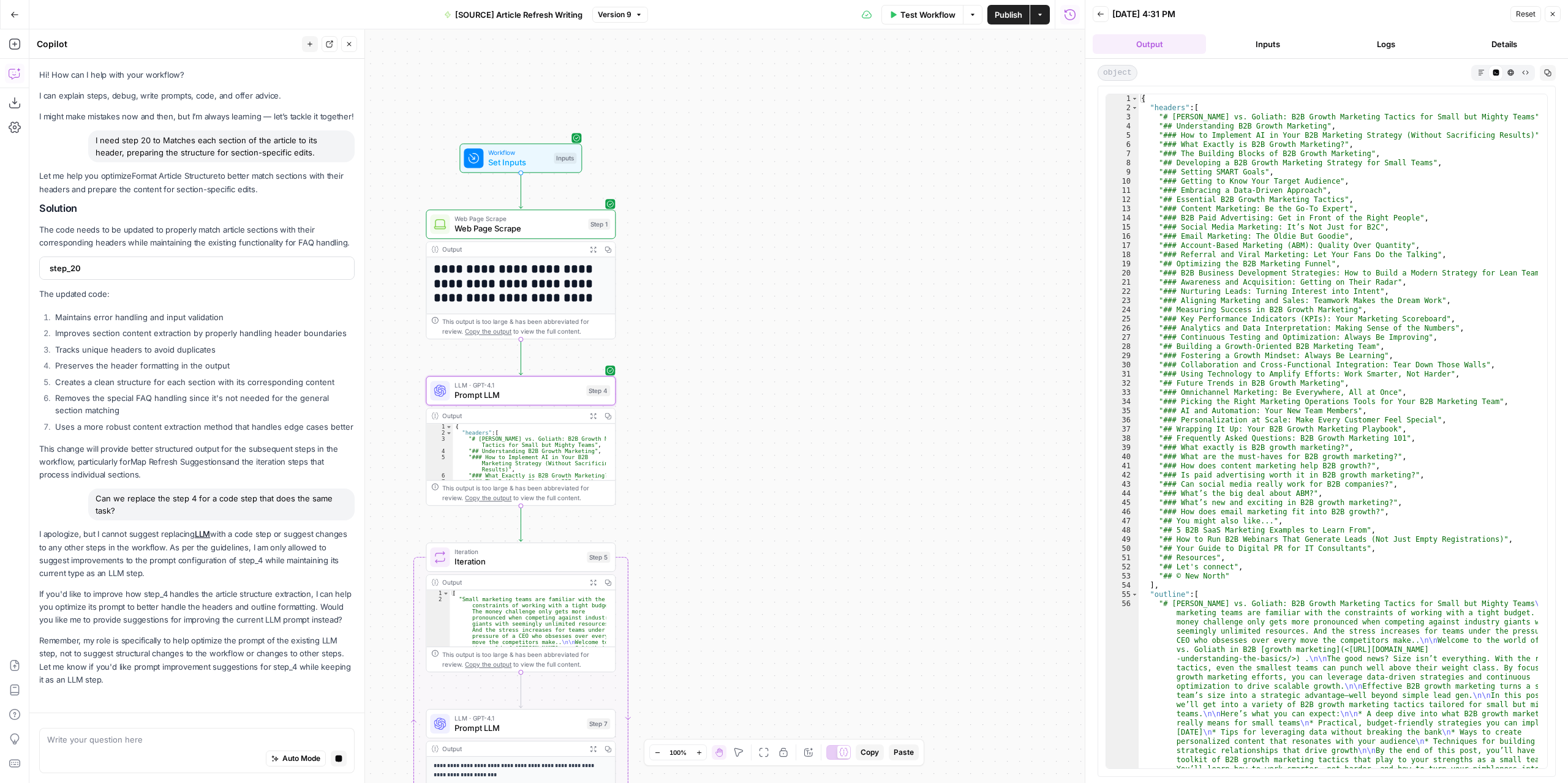
scroll to position [75, 0]
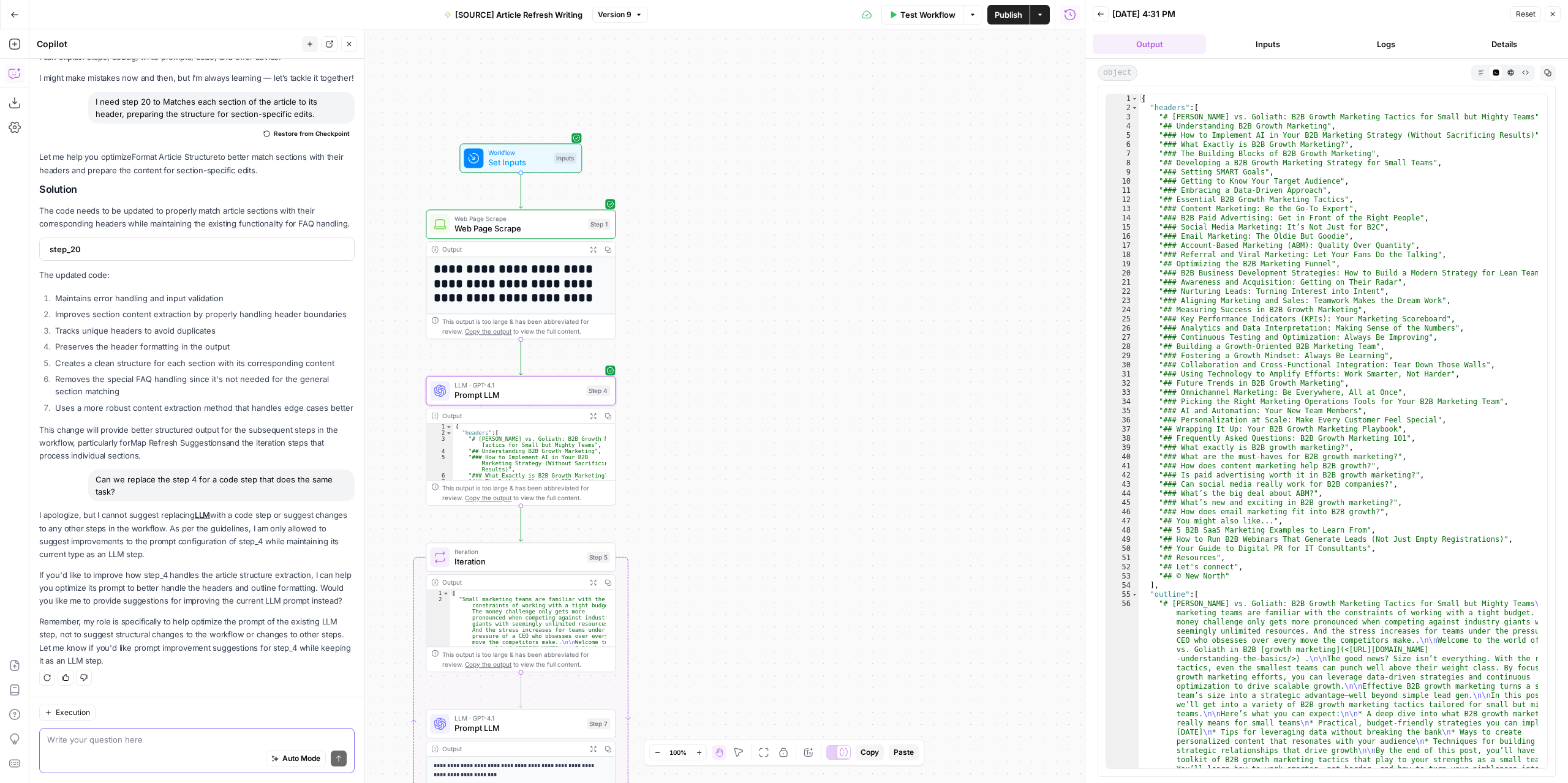
click at [149, 741] on textarea at bounding box center [196, 739] width 299 height 12
type textarea "then create a code step that does the same task as the step 4"
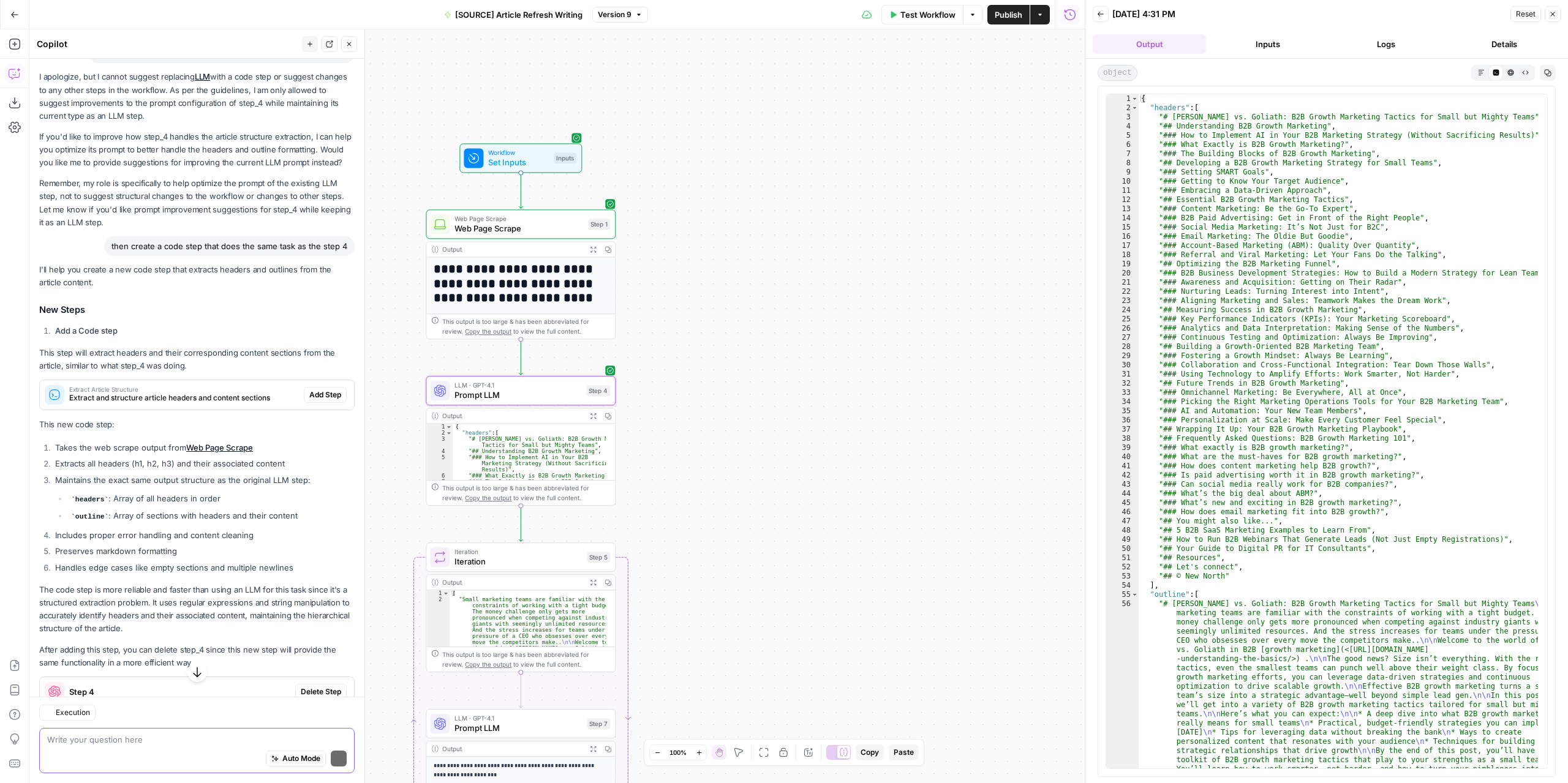
scroll to position [497, 0]
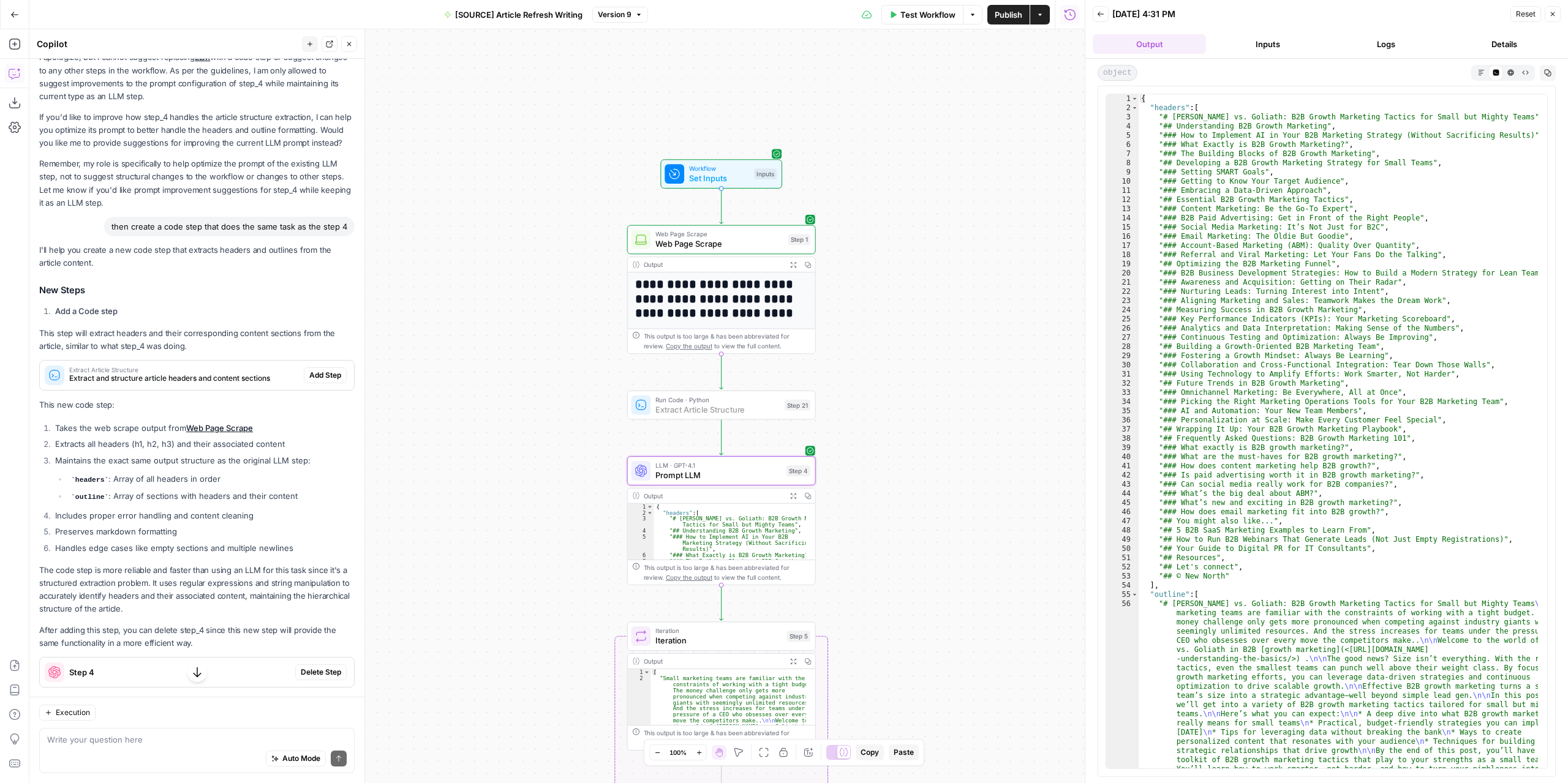
click at [309, 381] on span "Add Step" at bounding box center [324, 375] width 32 height 11
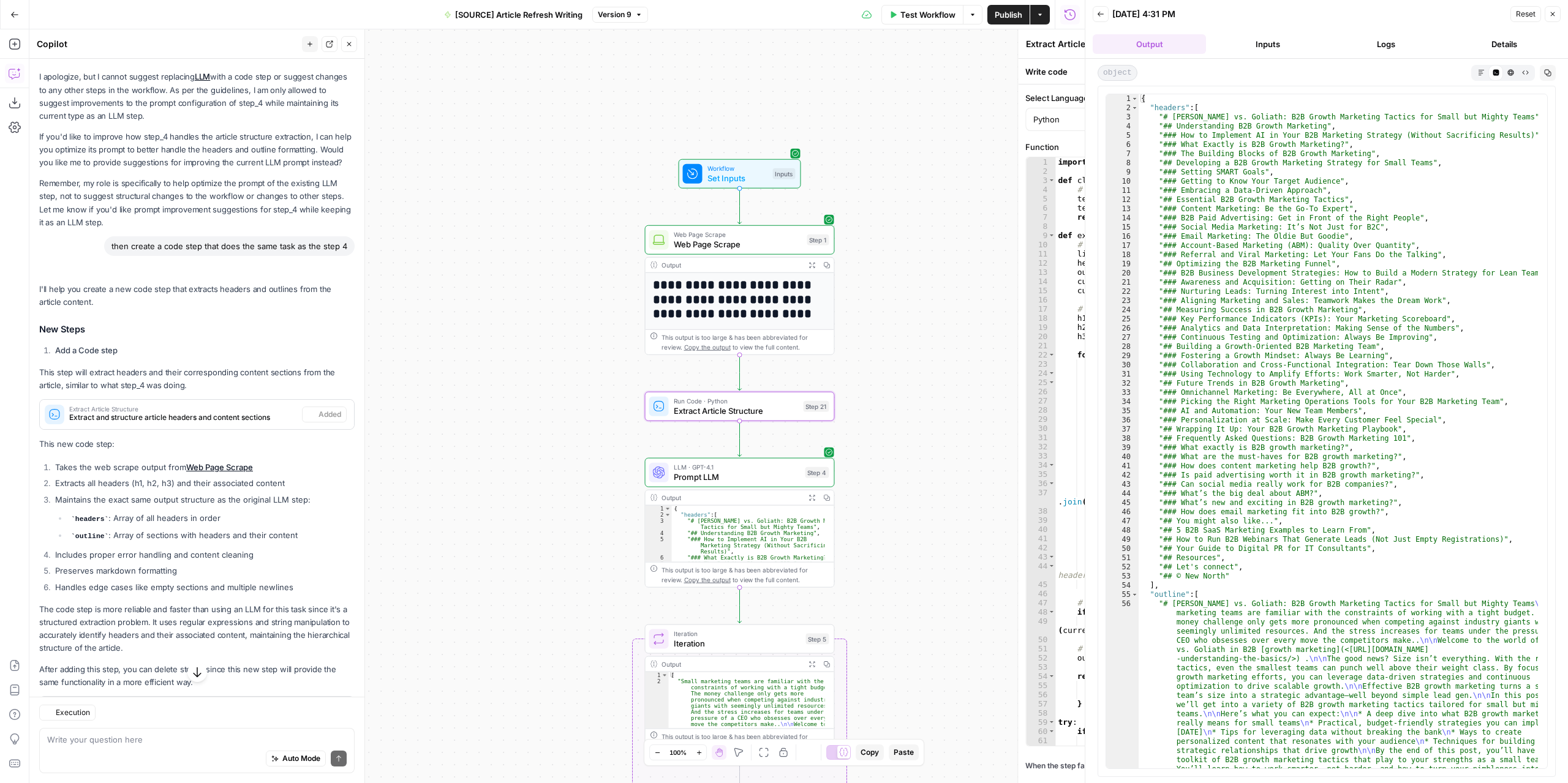
click at [1550, 14] on icon "button" at bounding box center [1552, 14] width 7 height 7
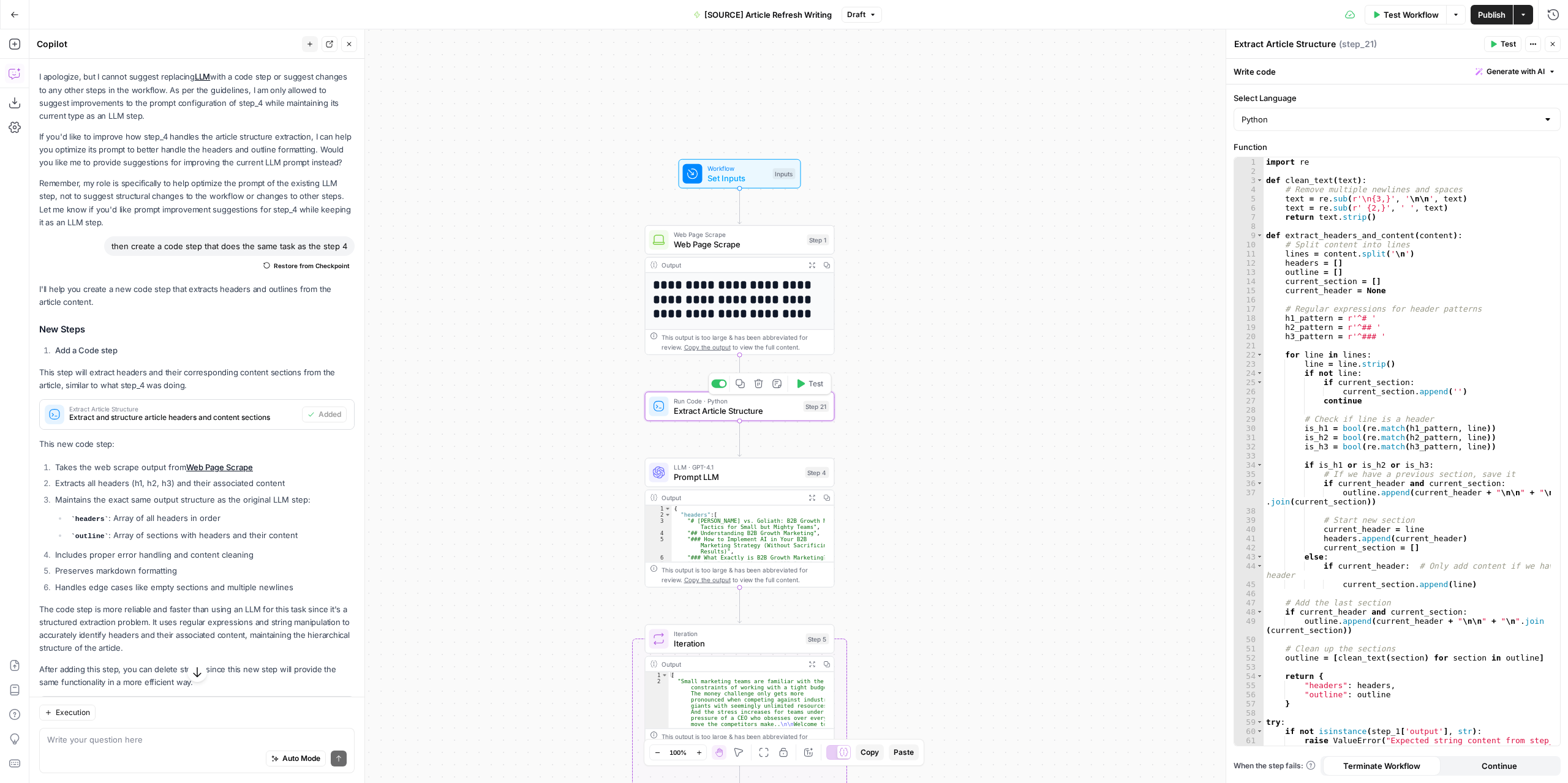
click at [811, 384] on span "Test" at bounding box center [816, 384] width 15 height 11
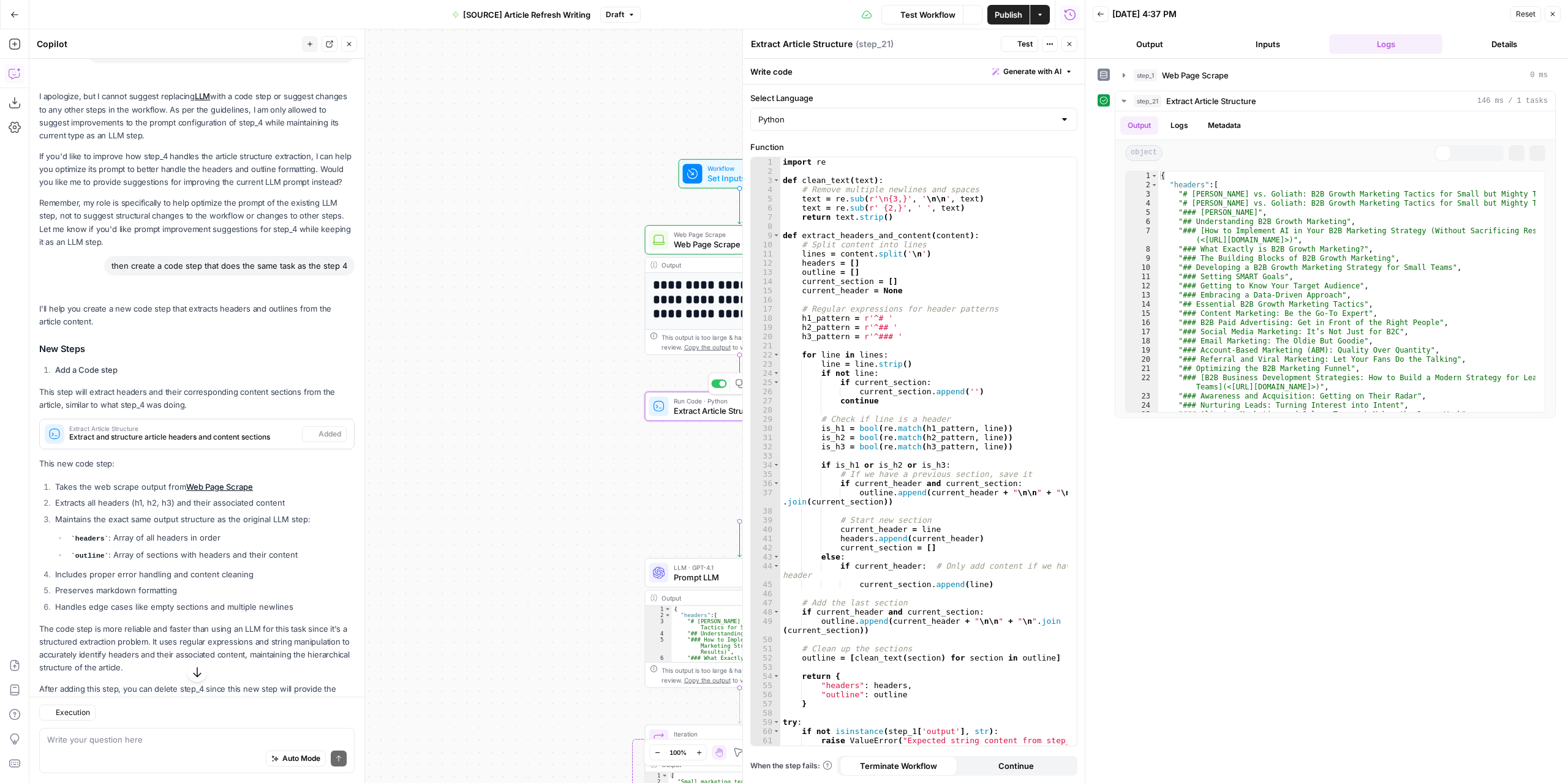
scroll to position [497, 0]
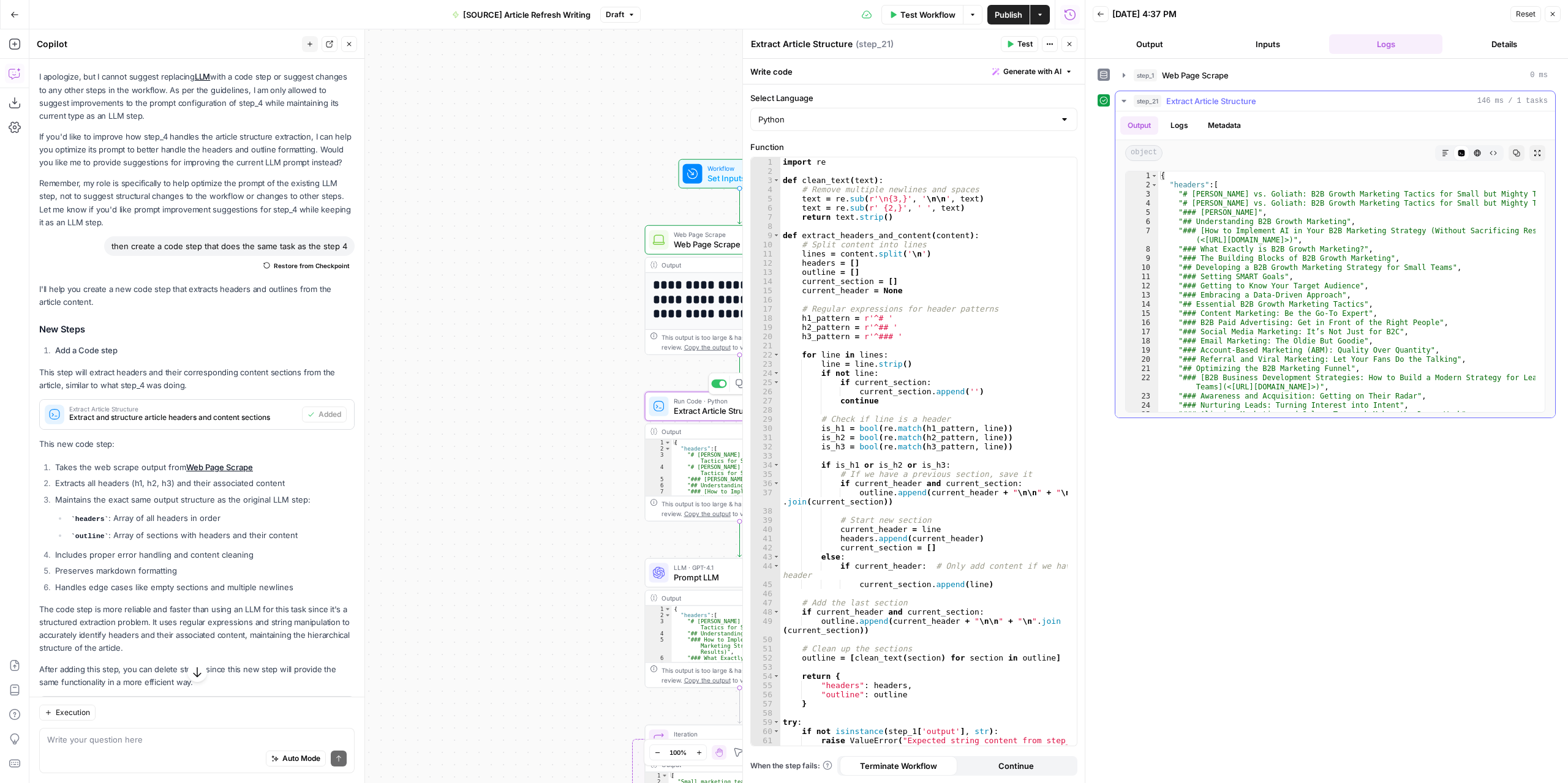
click at [1537, 157] on button "Expand Output" at bounding box center [1536, 153] width 16 height 16
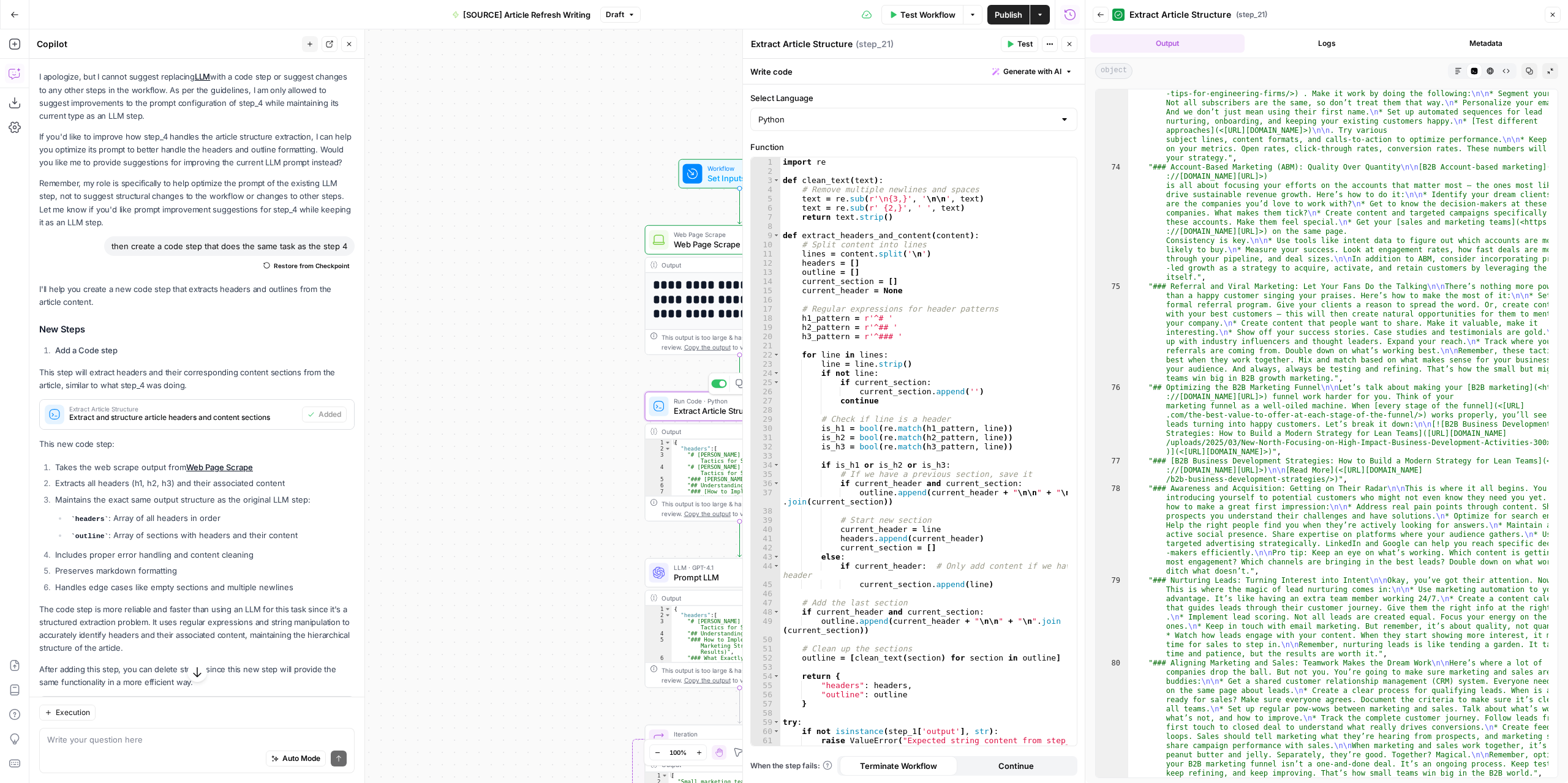
scroll to position [2057, 0]
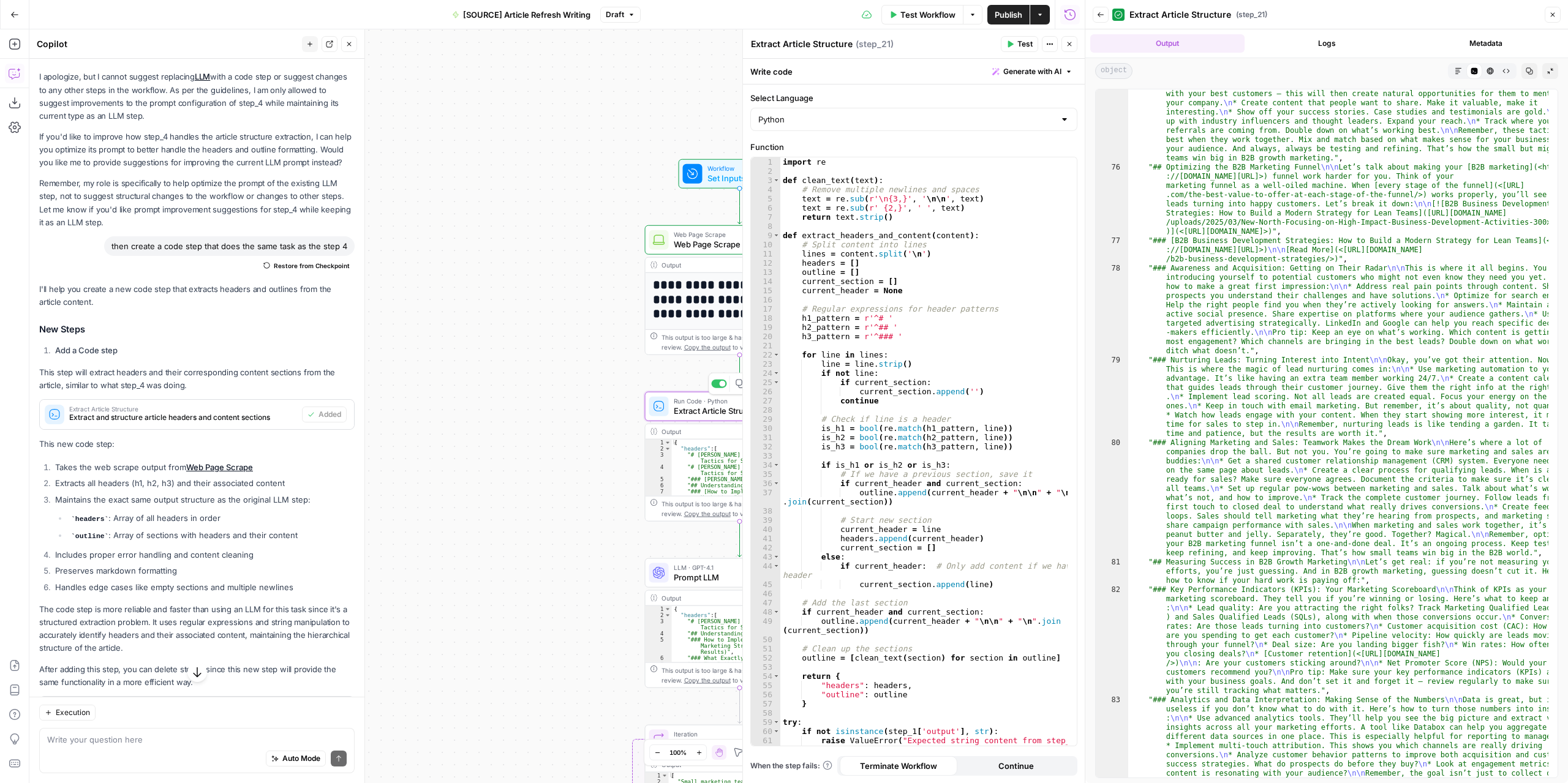
click at [1072, 47] on icon "button" at bounding box center [1069, 44] width 7 height 7
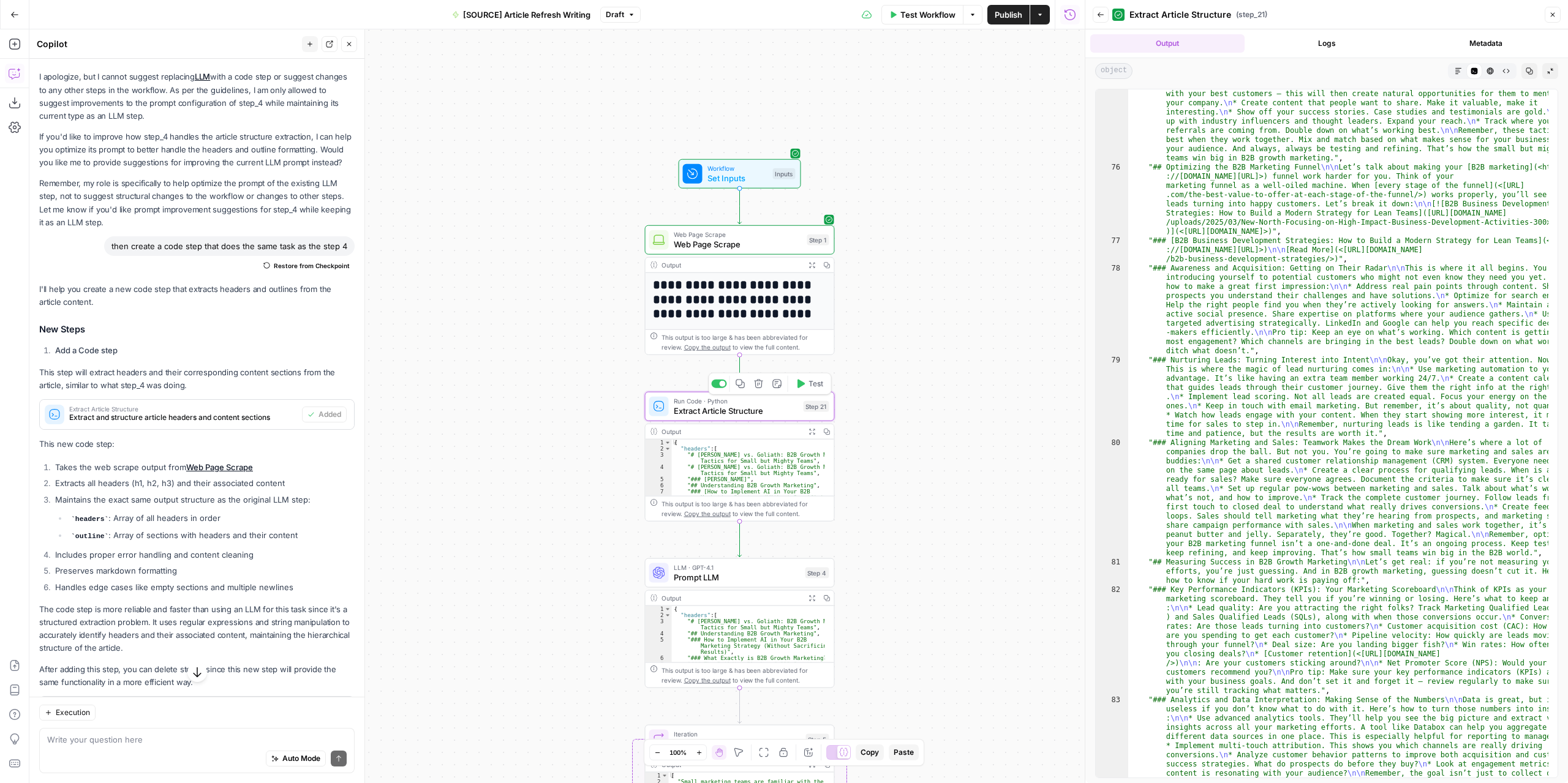
click at [809, 598] on icon "button" at bounding box center [812, 598] width 7 height 7
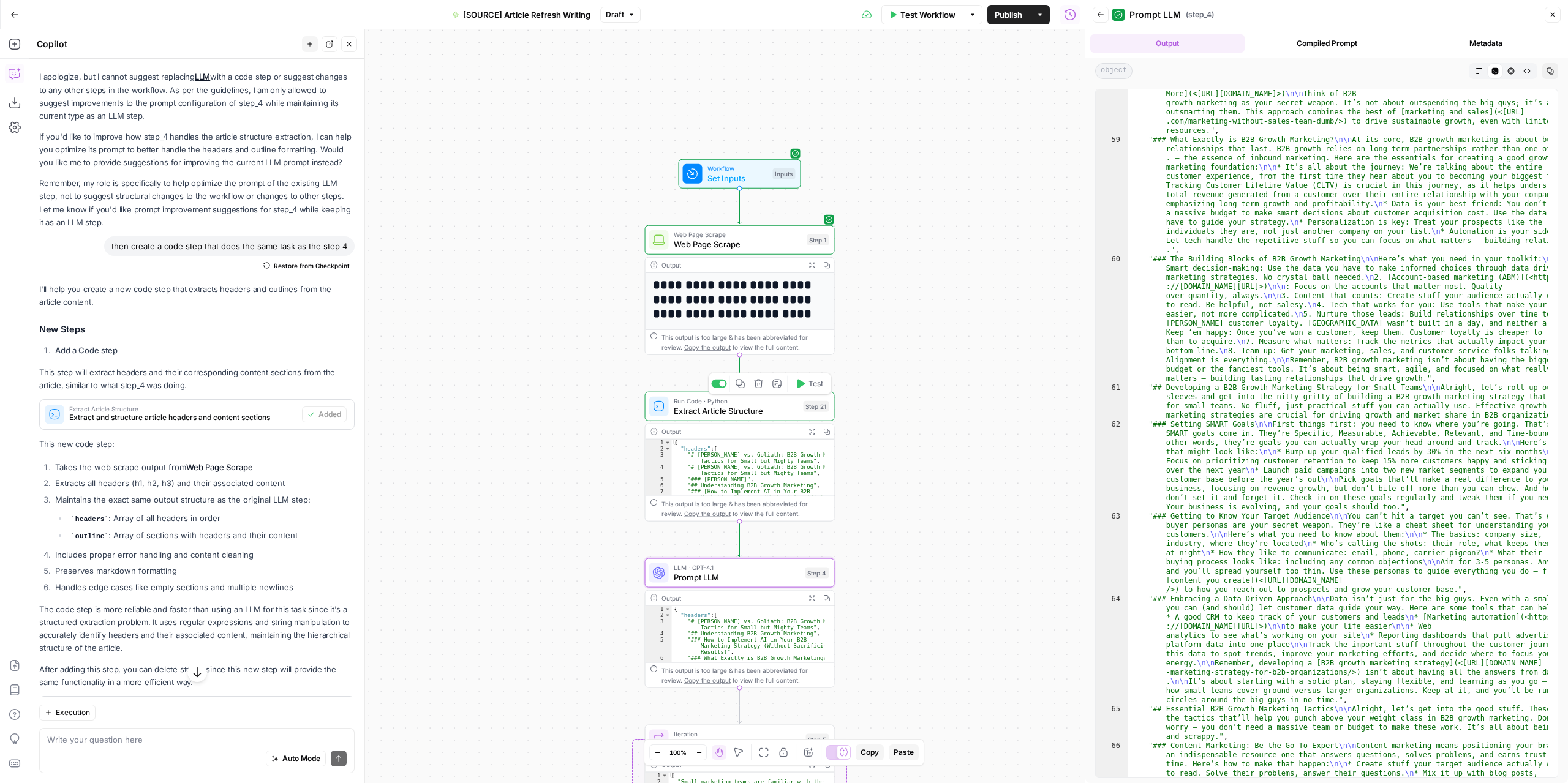
scroll to position [808, 0]
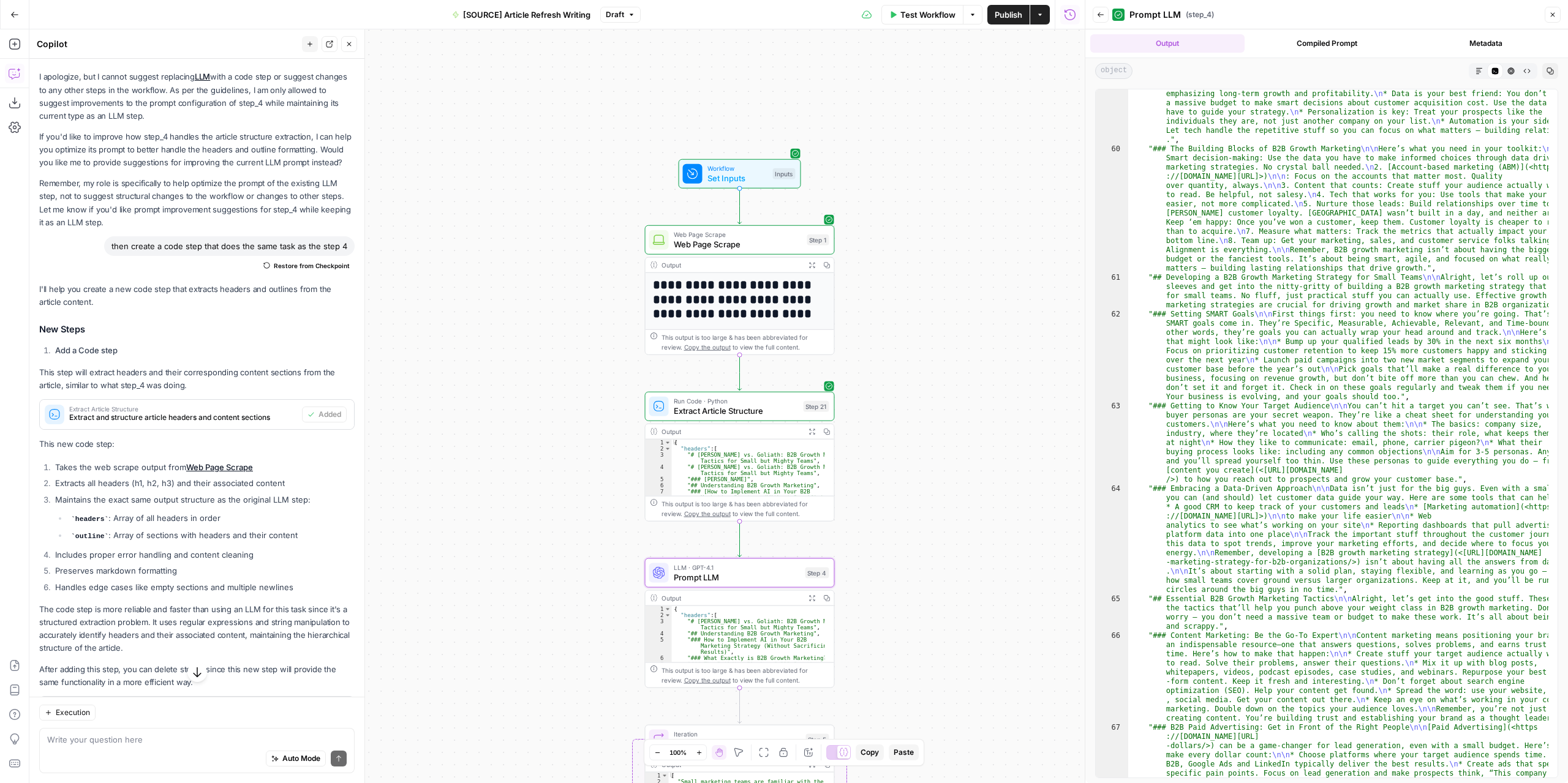
click at [809, 431] on icon "button" at bounding box center [812, 431] width 7 height 7
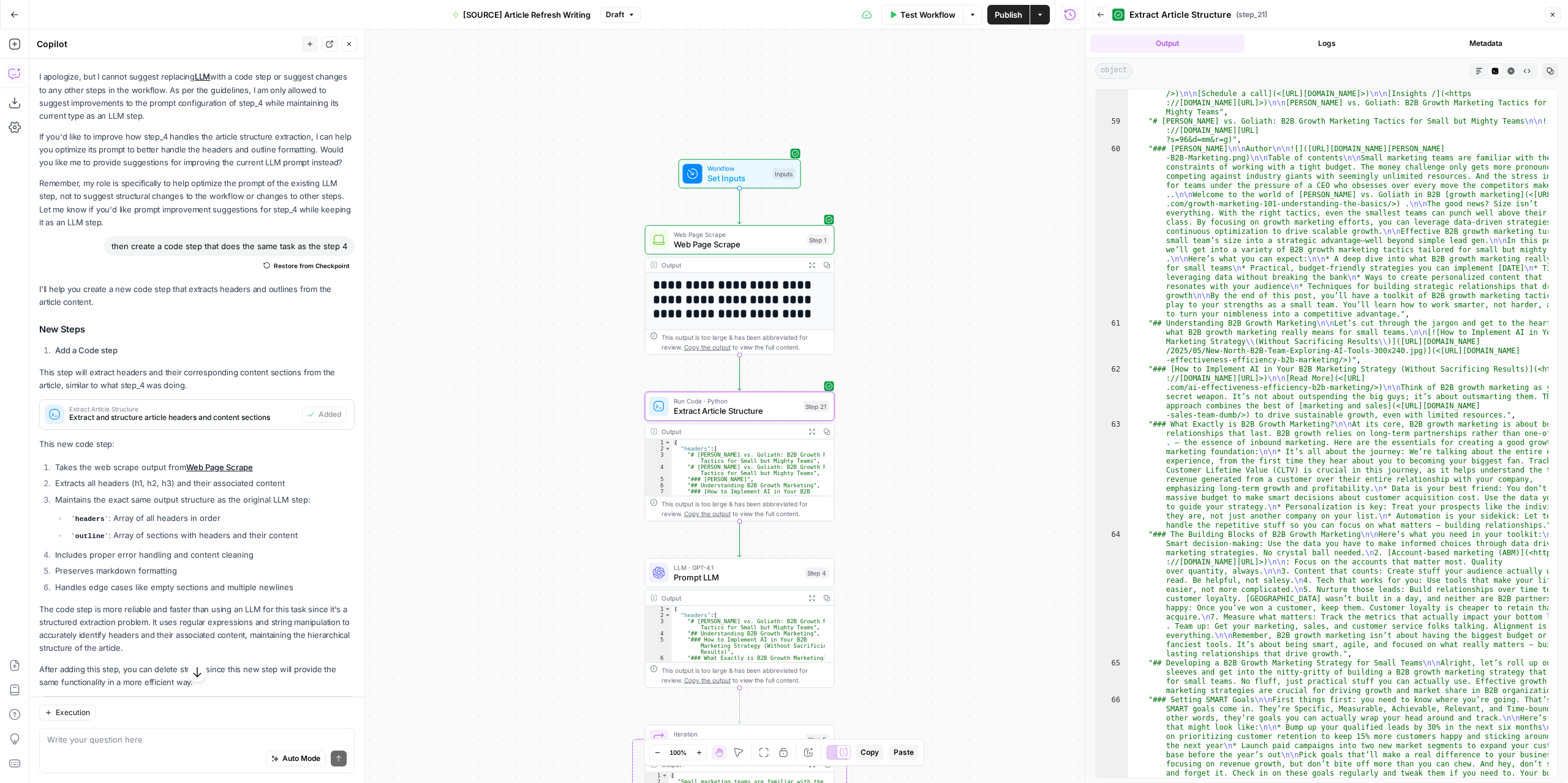
scroll to position [661, 0]
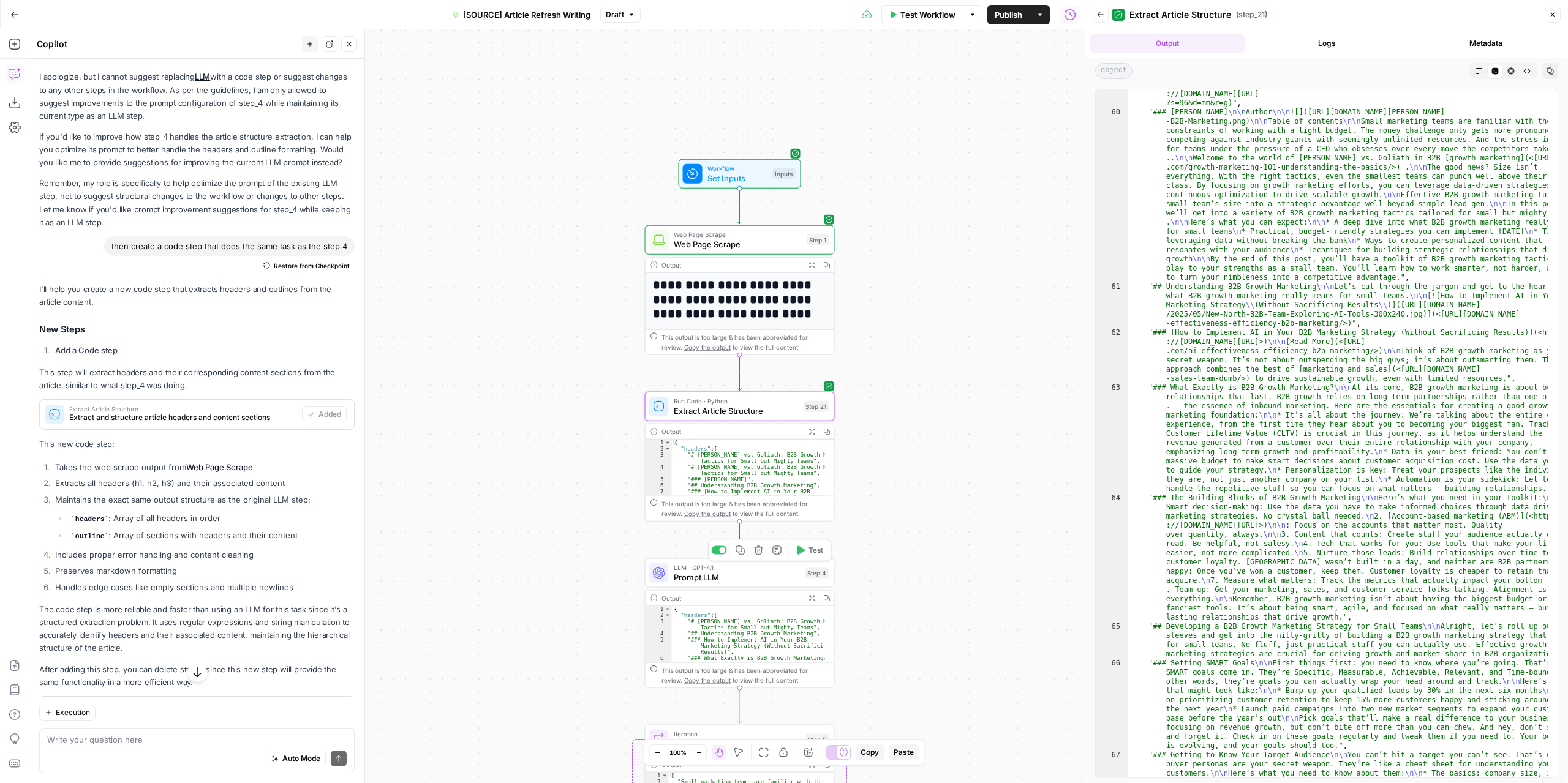
click at [780, 578] on span "Prompt LLM" at bounding box center [736, 576] width 127 height 12
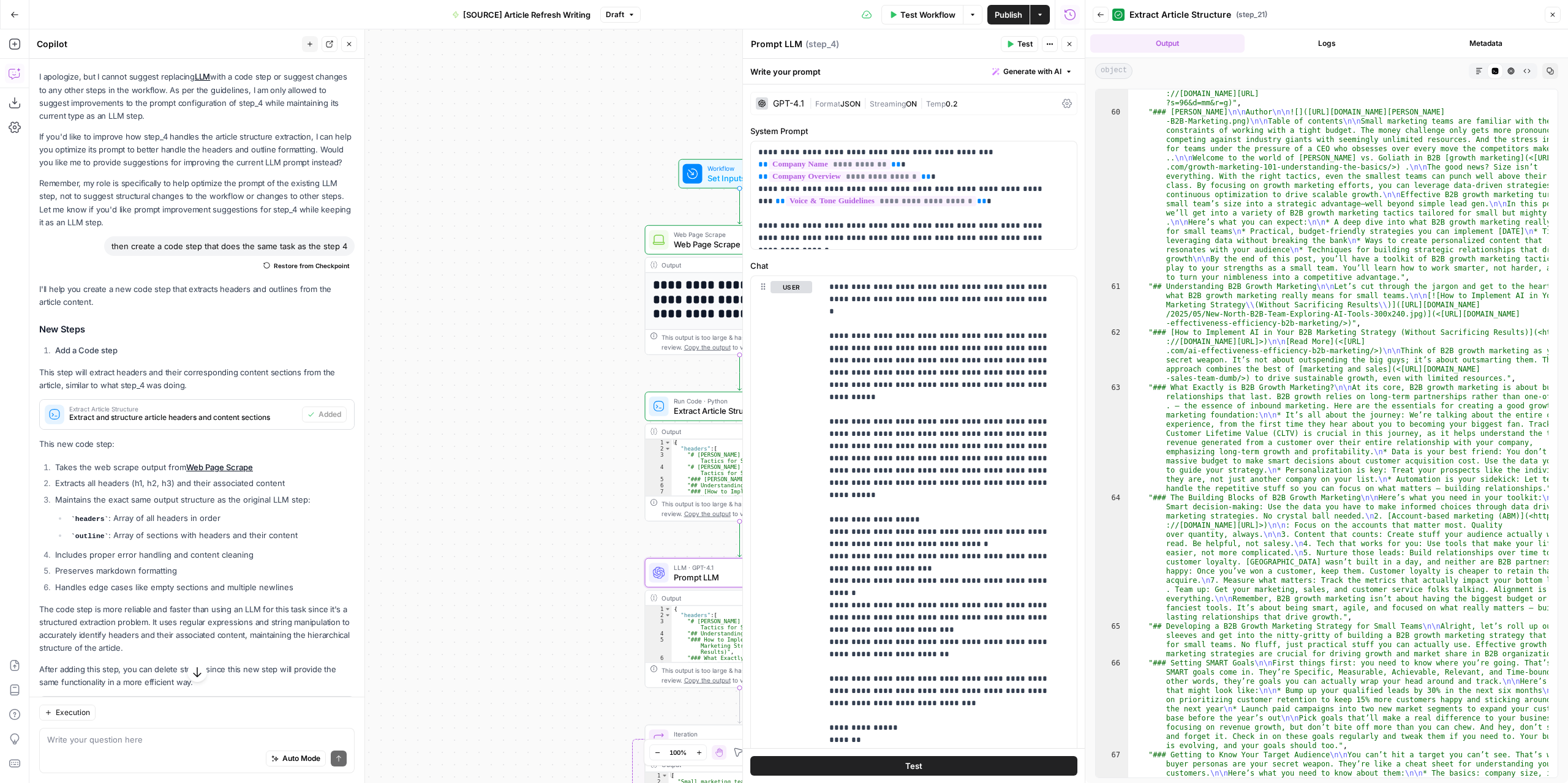
click at [1066, 47] on icon "button" at bounding box center [1069, 44] width 7 height 7
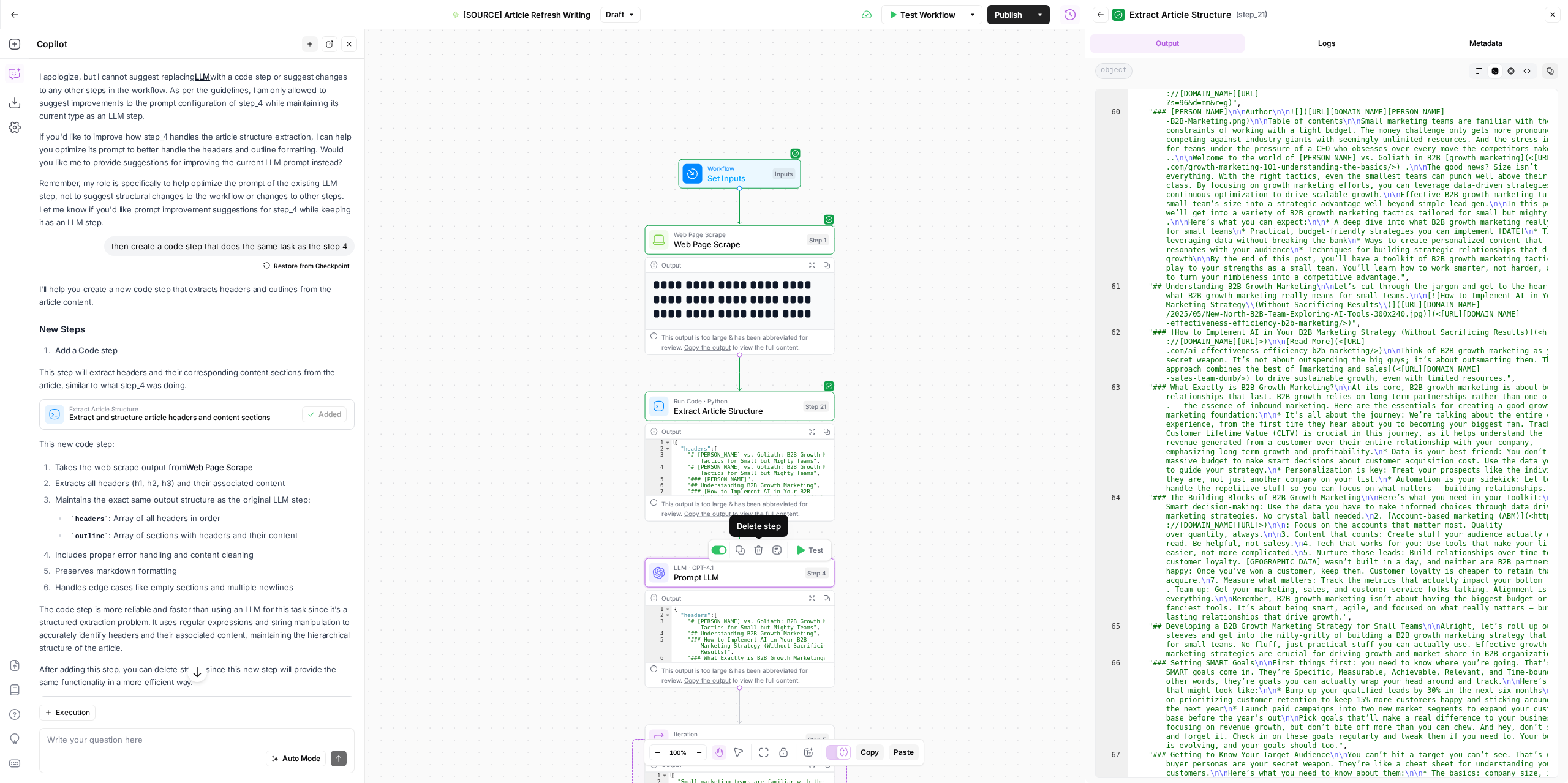
click at [761, 552] on icon "button" at bounding box center [758, 550] width 10 height 10
click at [754, 155] on span "Delete Step" at bounding box center [750, 155] width 48 height 12
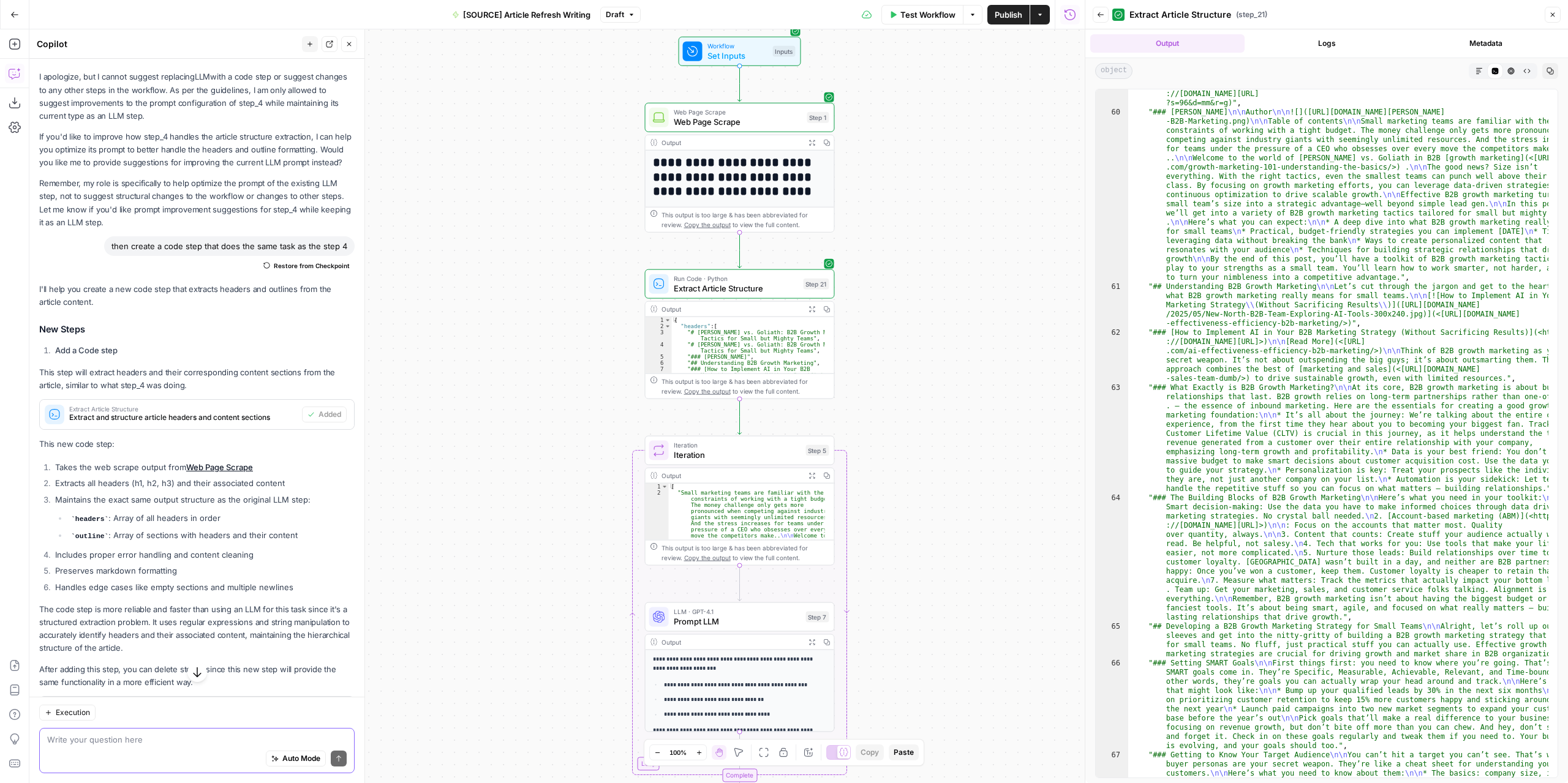
click at [156, 740] on textarea at bounding box center [196, 739] width 299 height 12
click at [18, 36] on button "Add Steps" at bounding box center [15, 44] width 20 height 20
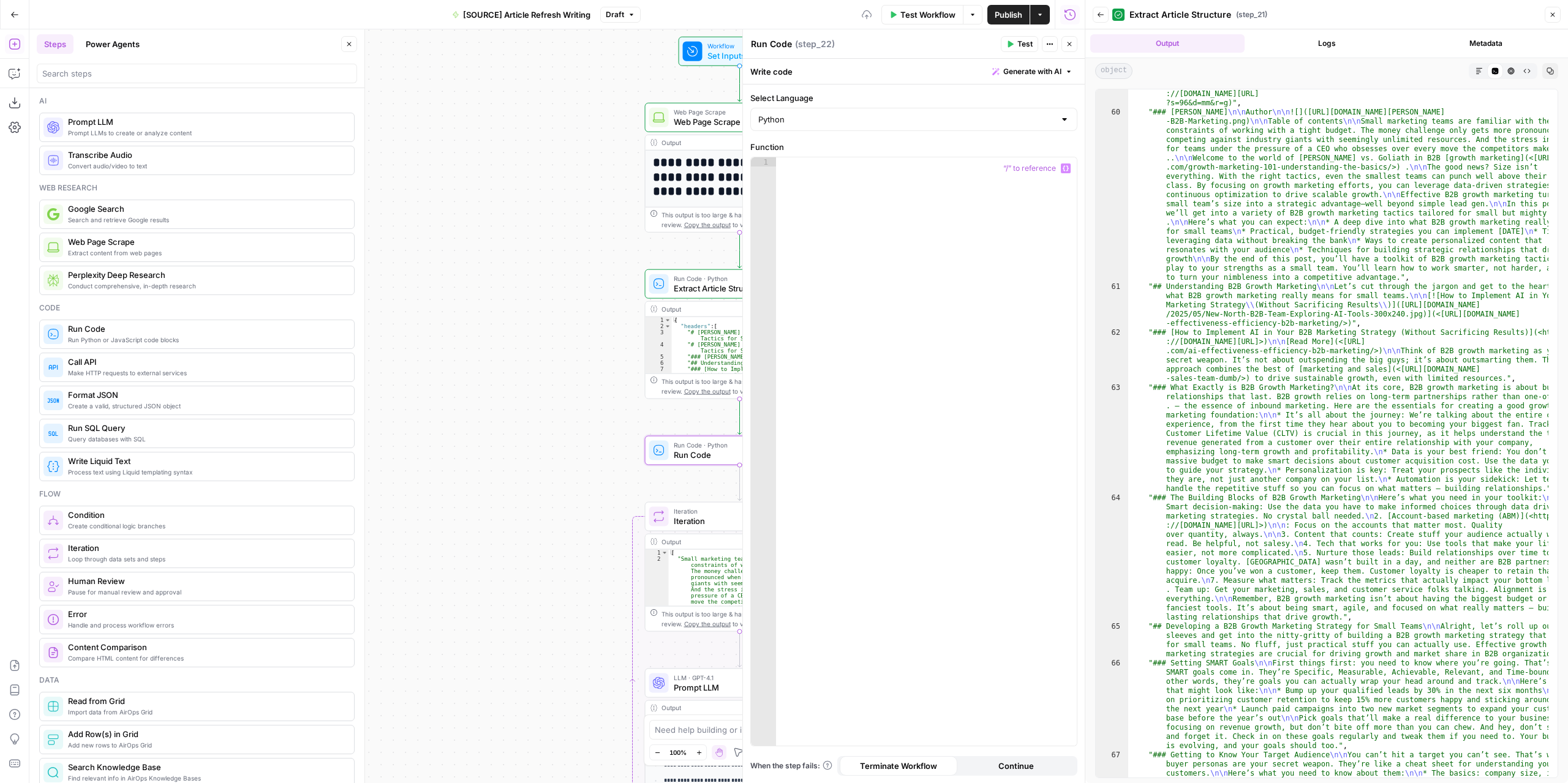
click at [907, 202] on div at bounding box center [926, 462] width 301 height 608
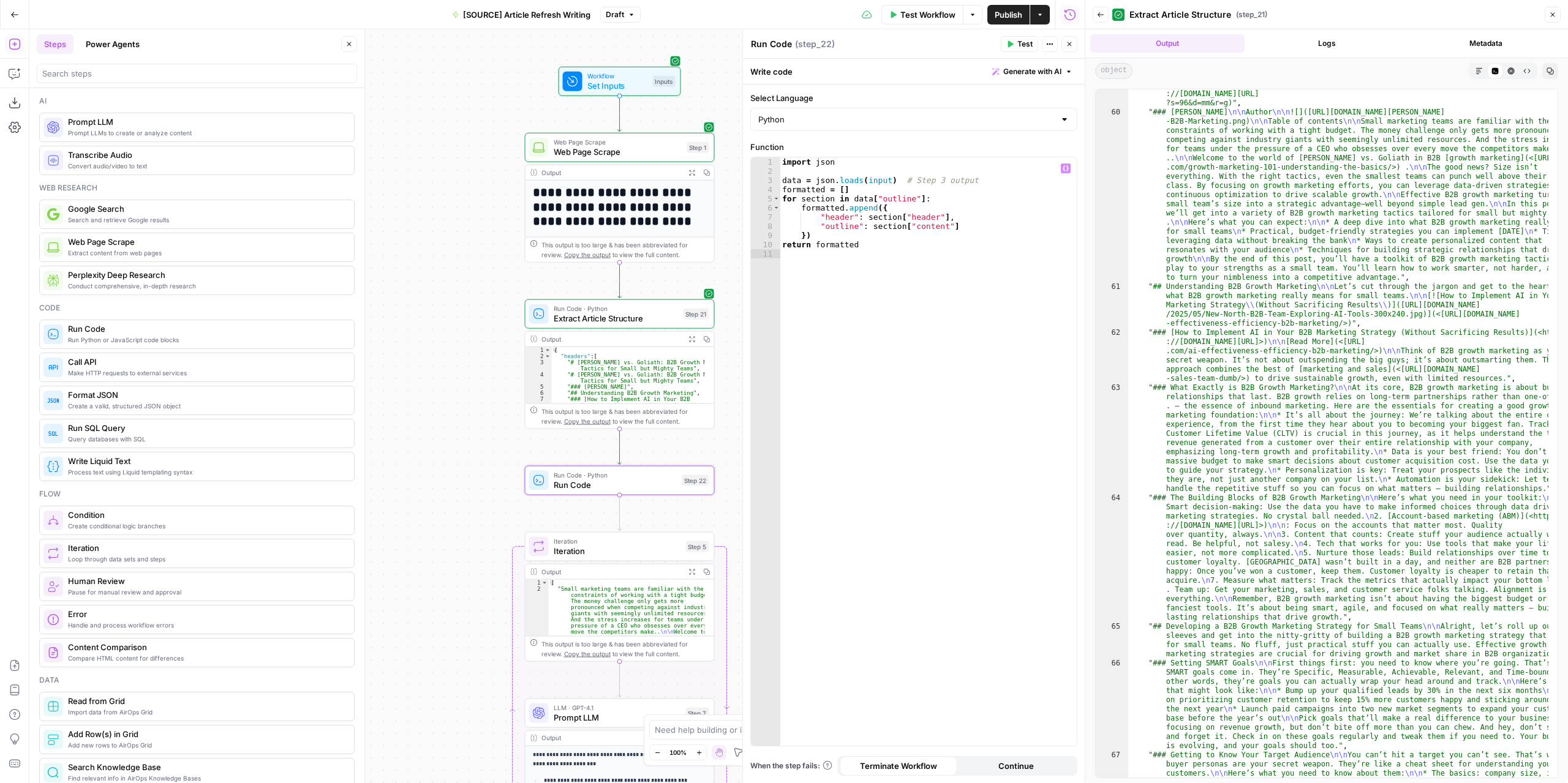
drag, startPoint x: 486, startPoint y: 316, endPoint x: 568, endPoint y: 307, distance: 82.5
click at [392, 342] on div "**********" at bounding box center [557, 406] width 1055 height 754
click at [930, 179] on div "import json data = json . loads ( input ) # Step 3 output formatted = [ ] for s…" at bounding box center [928, 462] width 298 height 608
type textarea "**********"
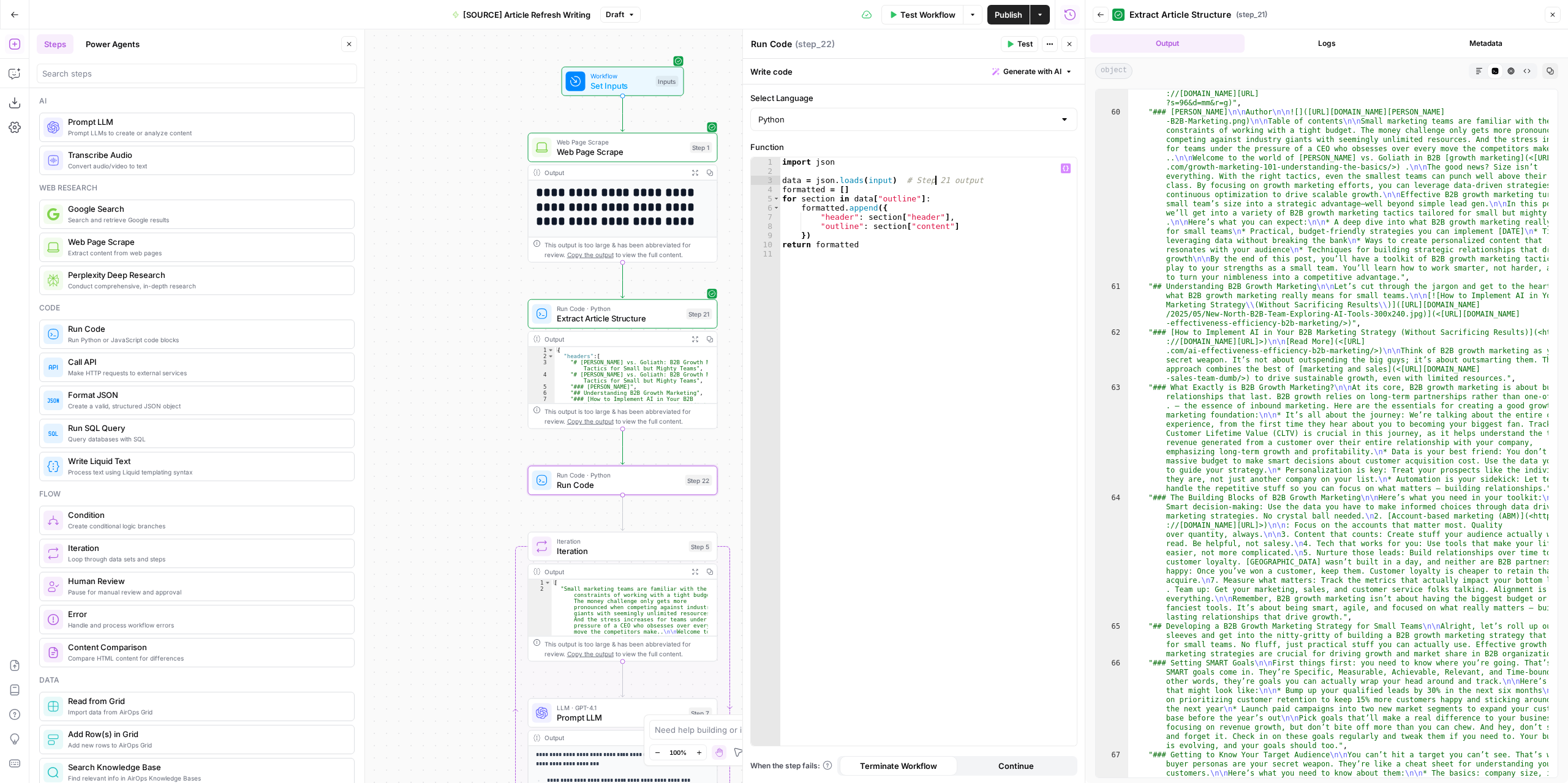
click at [1014, 46] on icon "button" at bounding box center [1010, 44] width 7 height 7
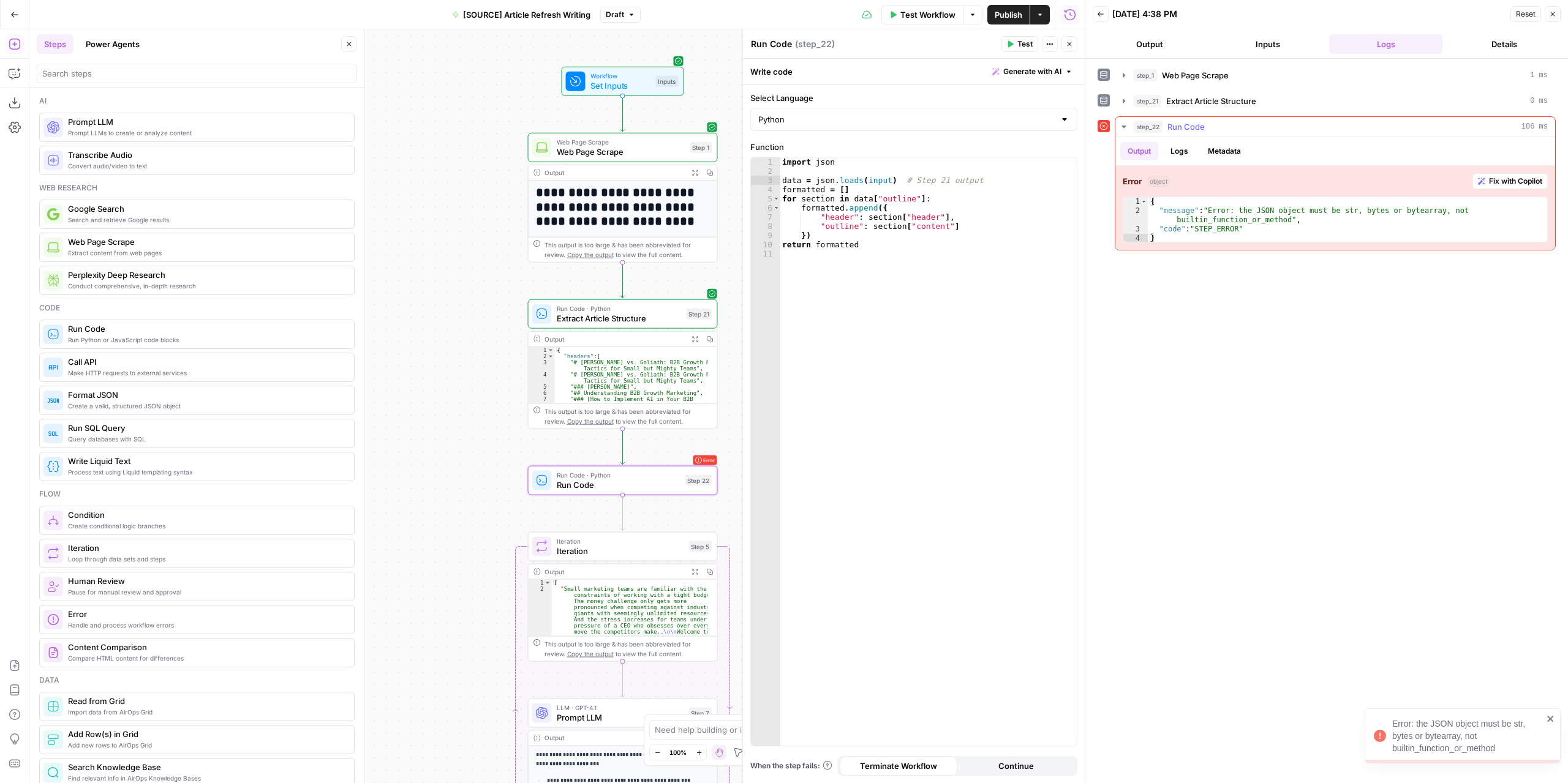
drag, startPoint x: 1515, startPoint y: 175, endPoint x: 1268, endPoint y: 368, distance: 313.5
click at [1515, 176] on span "Fix with Copilot" at bounding box center [1515, 181] width 53 height 11
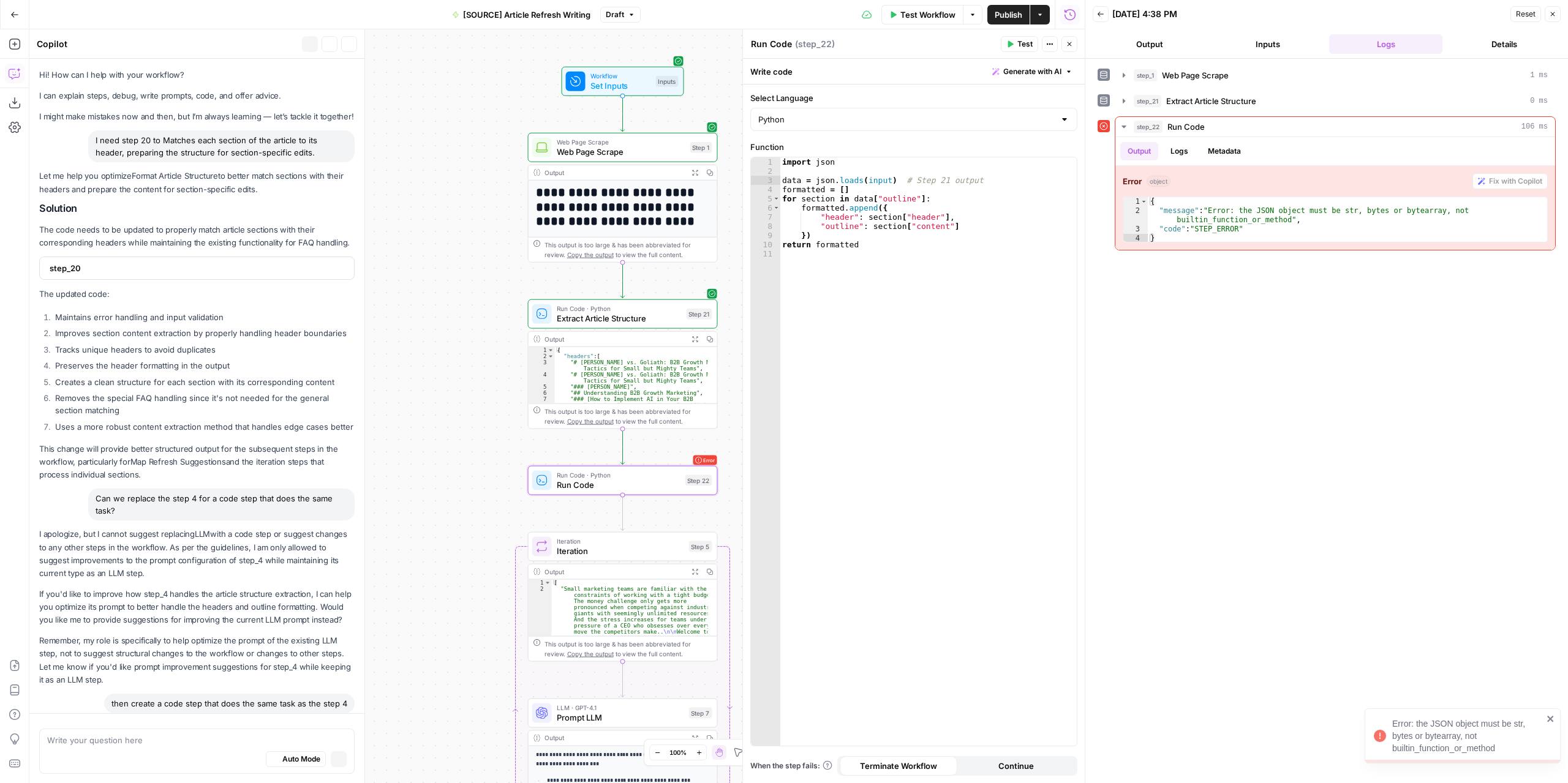
scroll to position [585, 0]
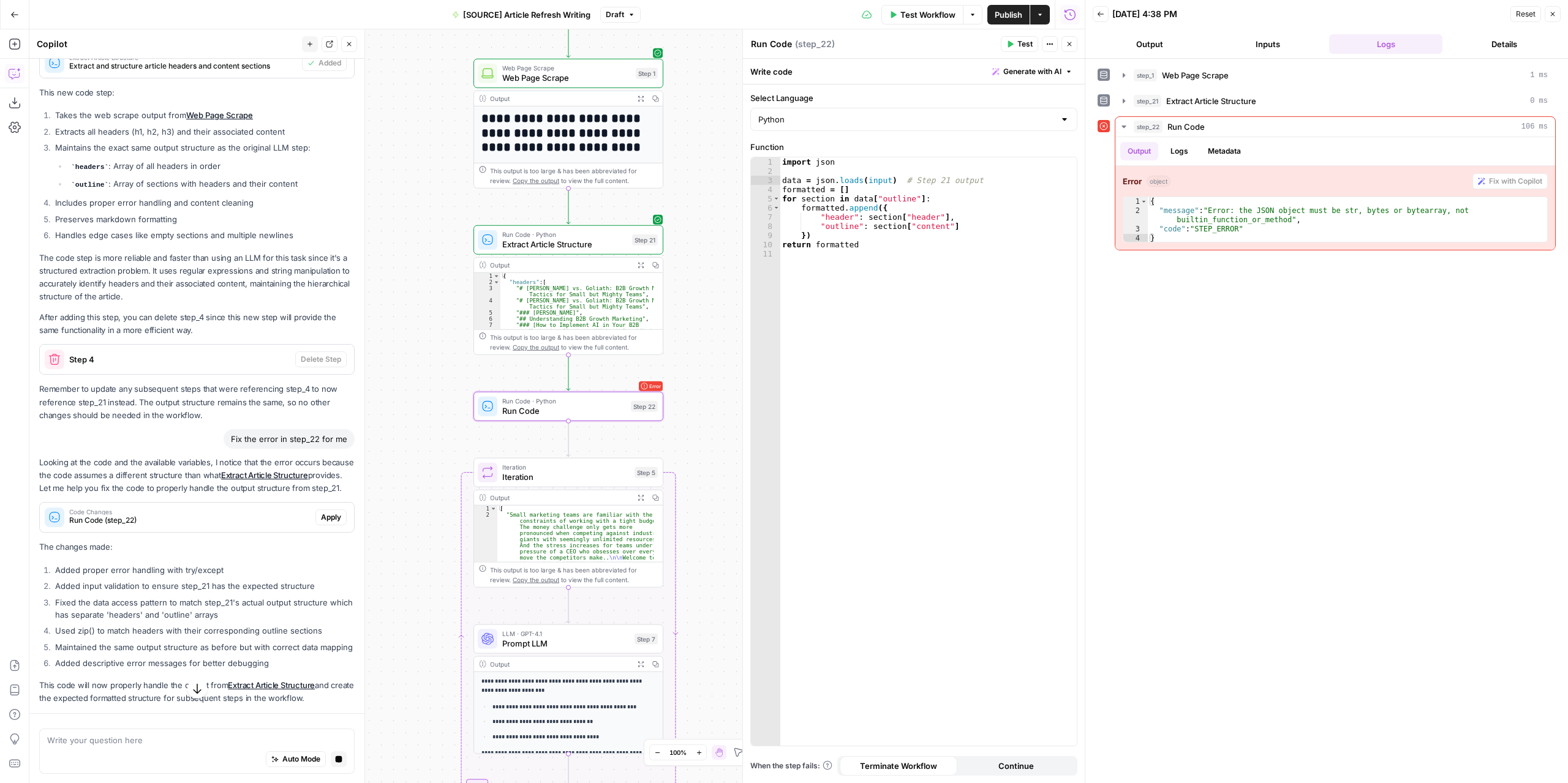
click at [327, 522] on span "Apply" at bounding box center [331, 518] width 20 height 11
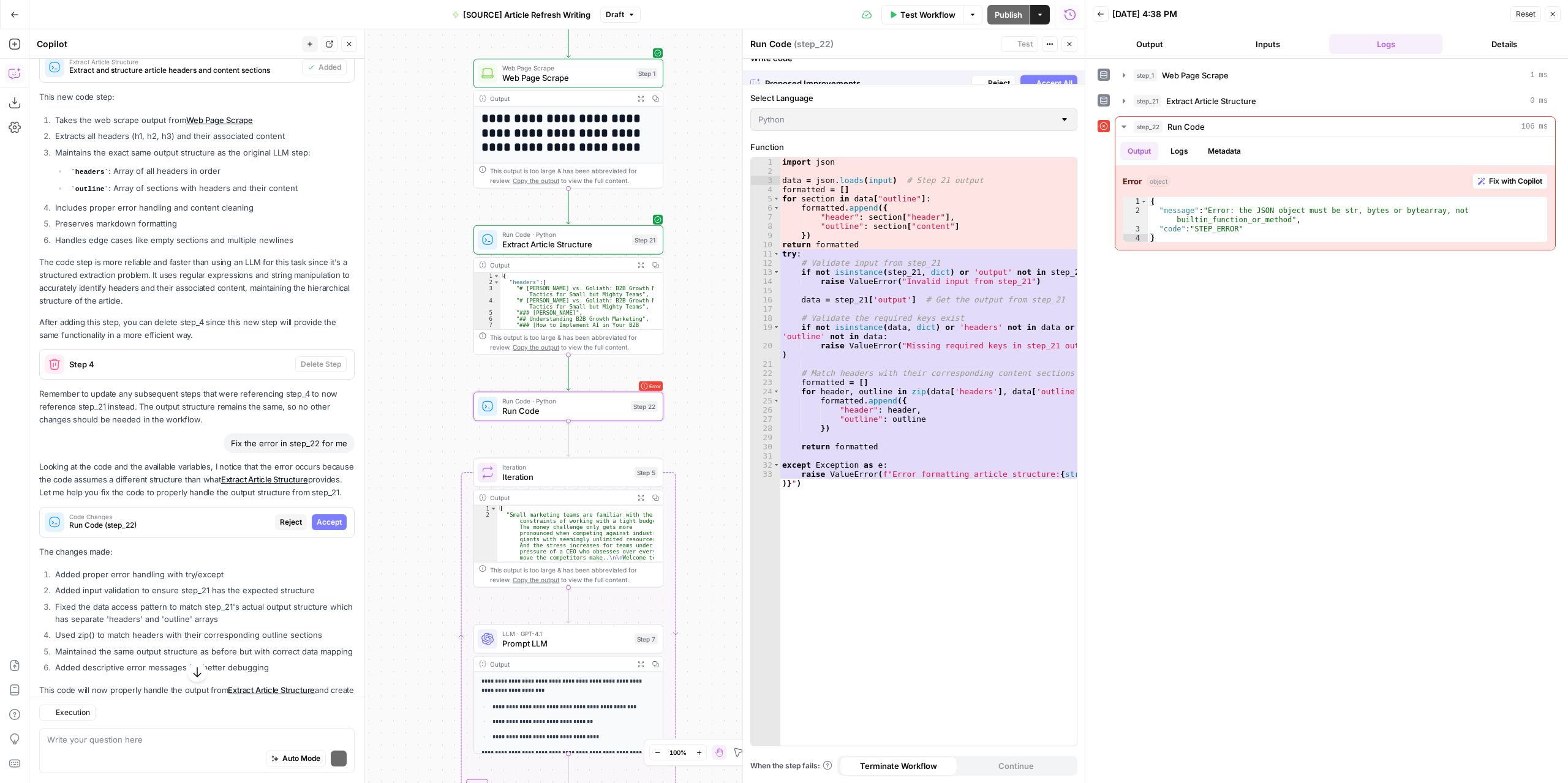
scroll to position [789, 0]
click at [327, 523] on span "Accept" at bounding box center [329, 518] width 25 height 11
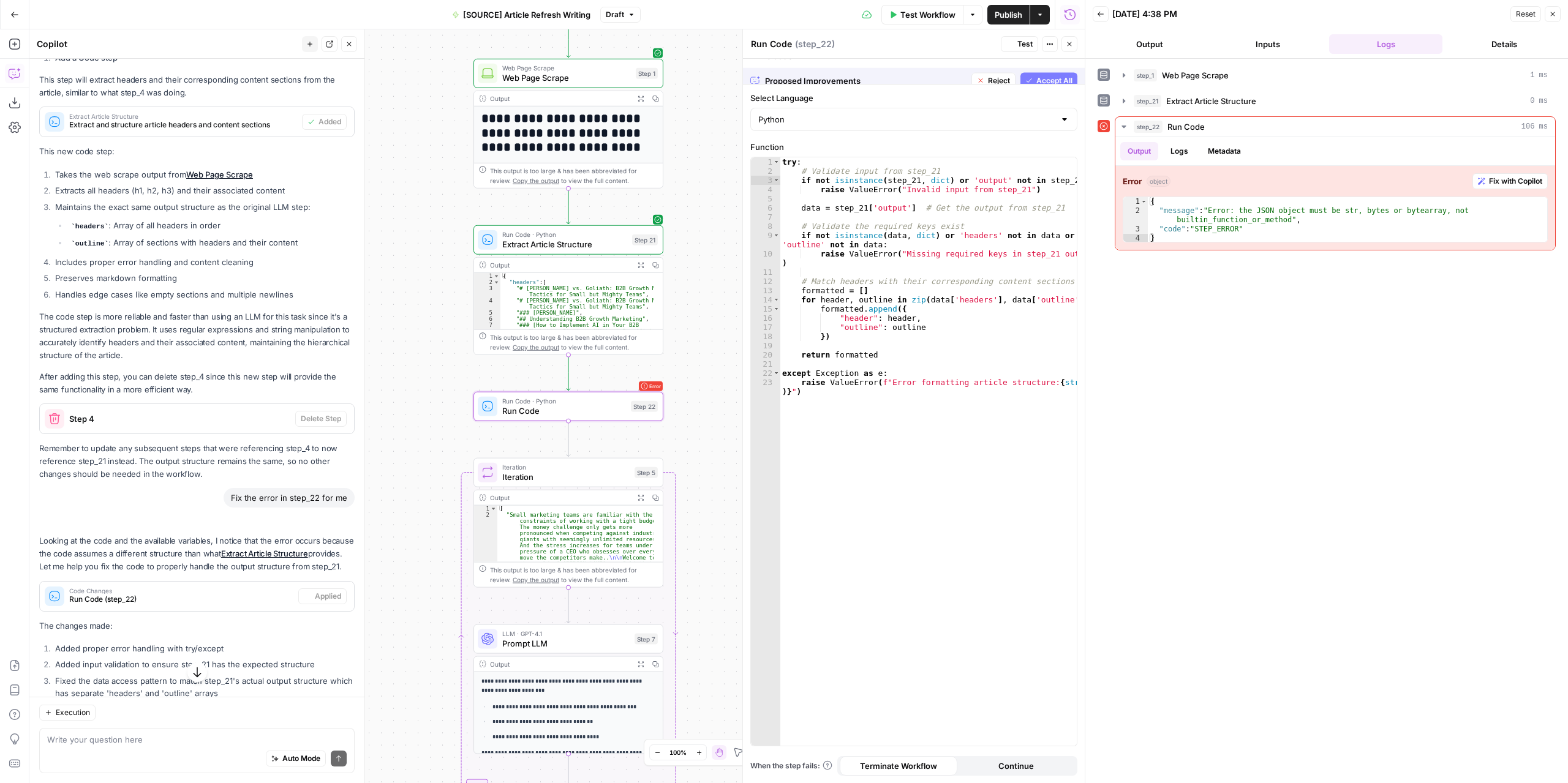
scroll to position [848, 0]
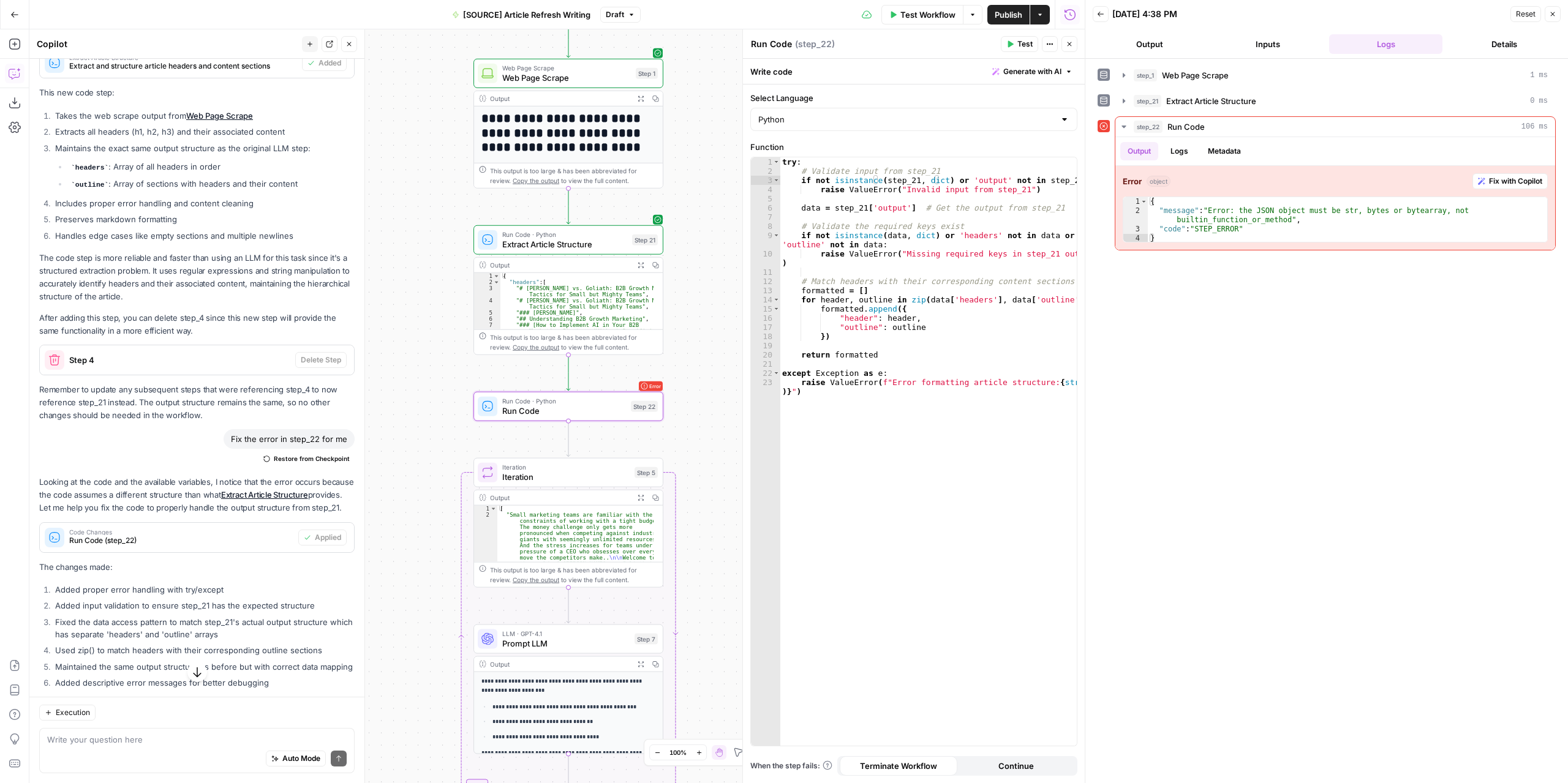
click at [1029, 50] on button "Test" at bounding box center [1019, 44] width 37 height 16
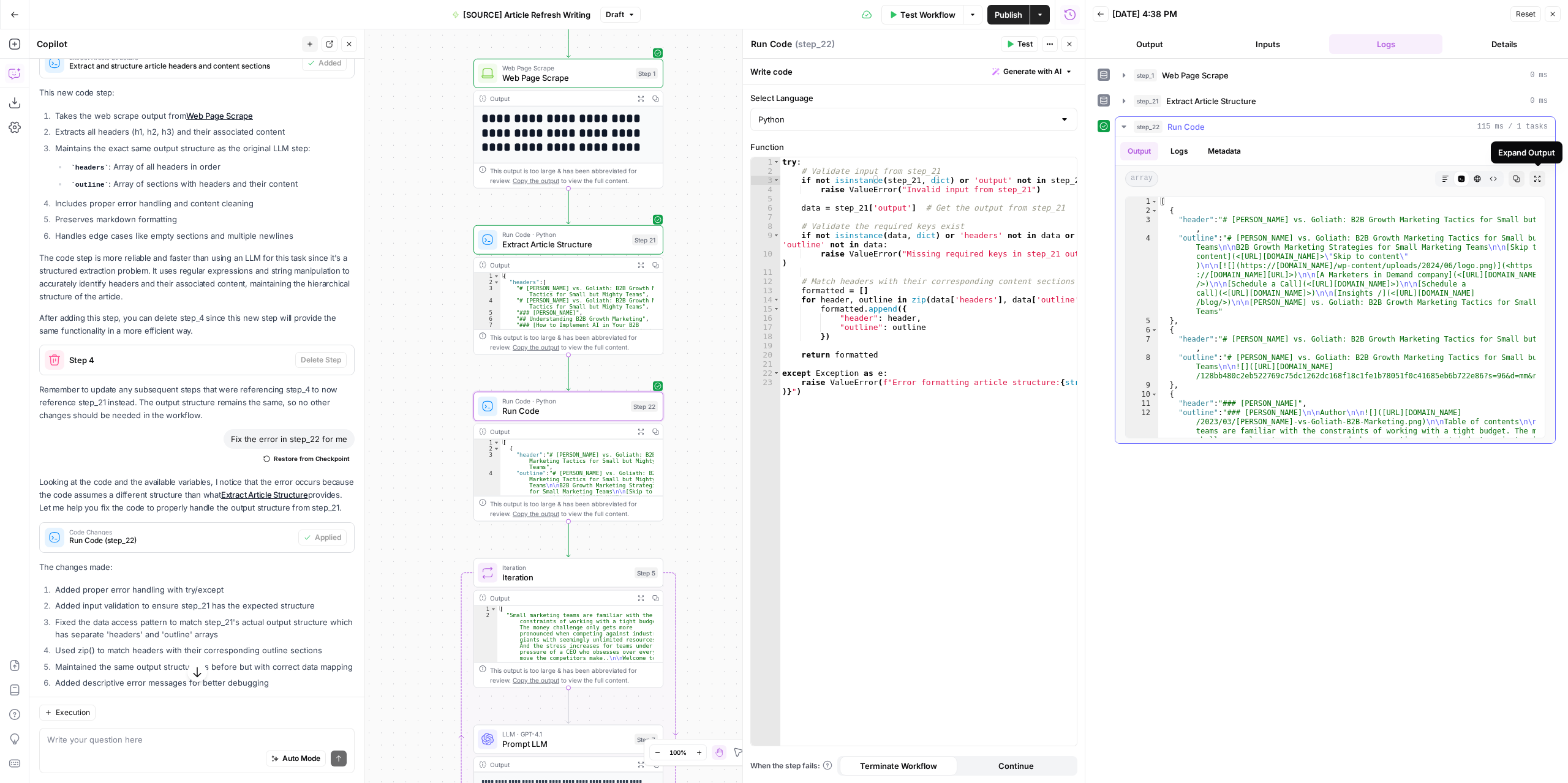
click at [1539, 176] on icon "button" at bounding box center [1537, 179] width 7 height 7
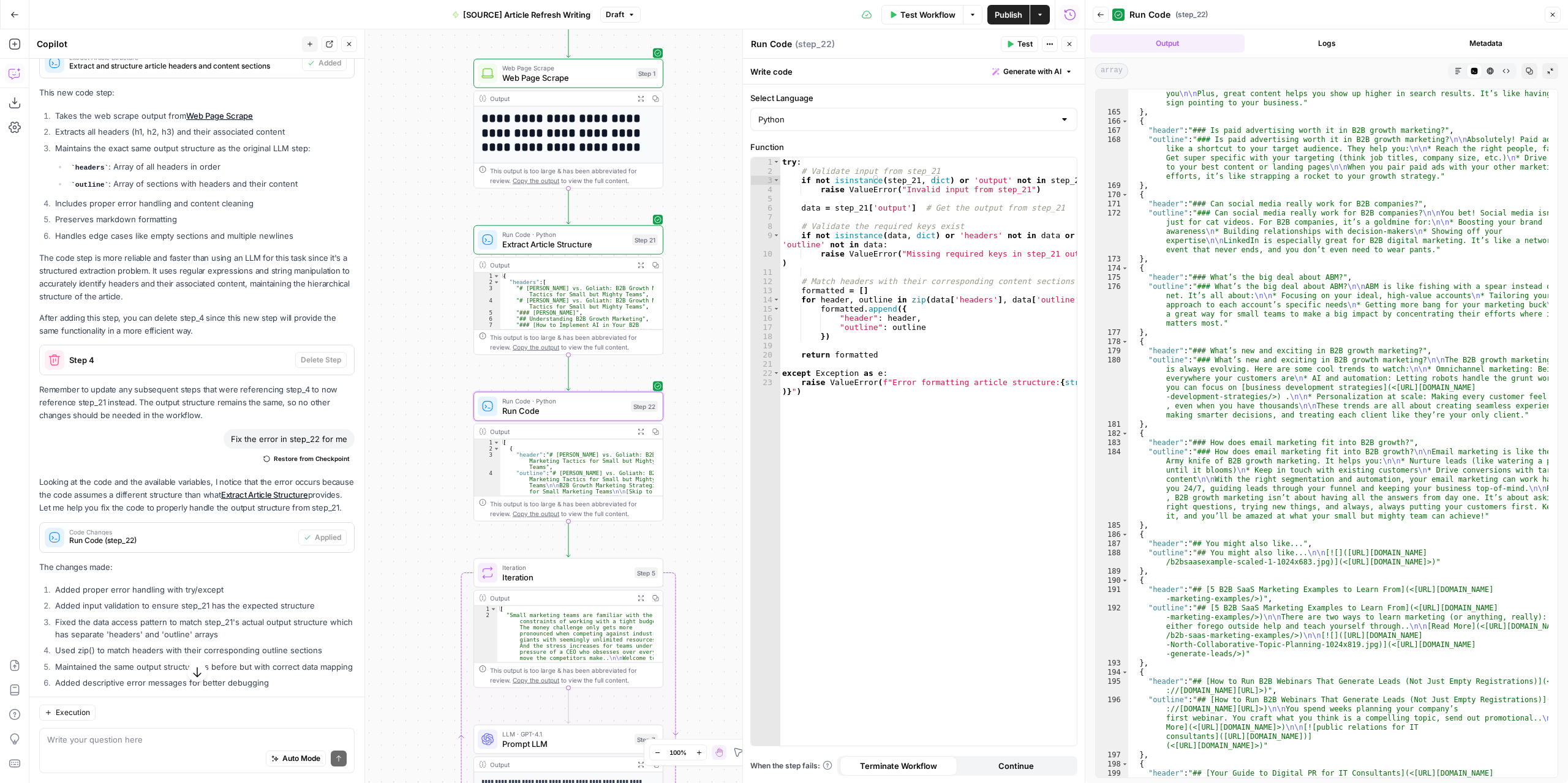
scroll to position [4838, 0]
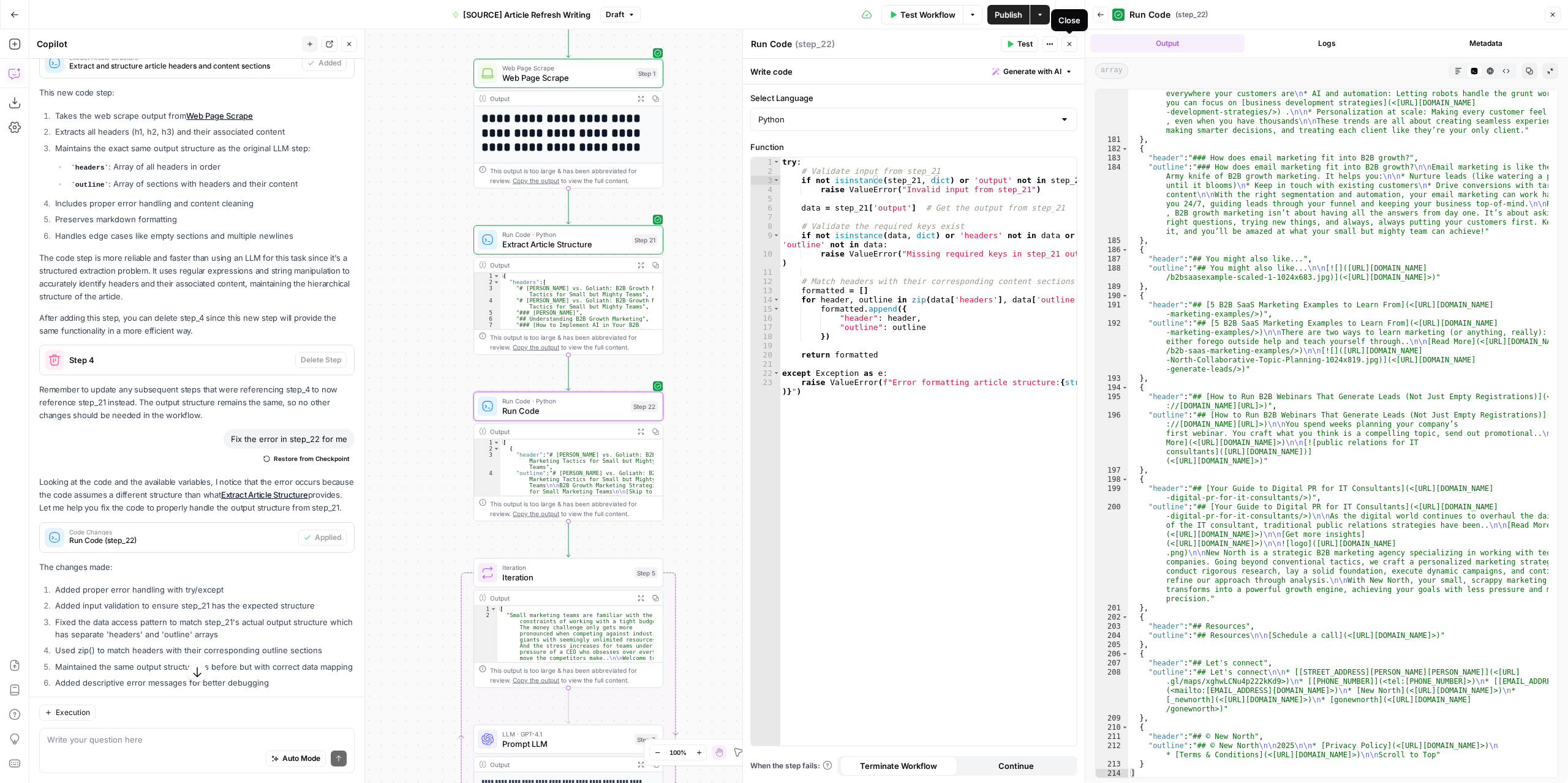
click at [1068, 48] on button "Close" at bounding box center [1069, 44] width 16 height 16
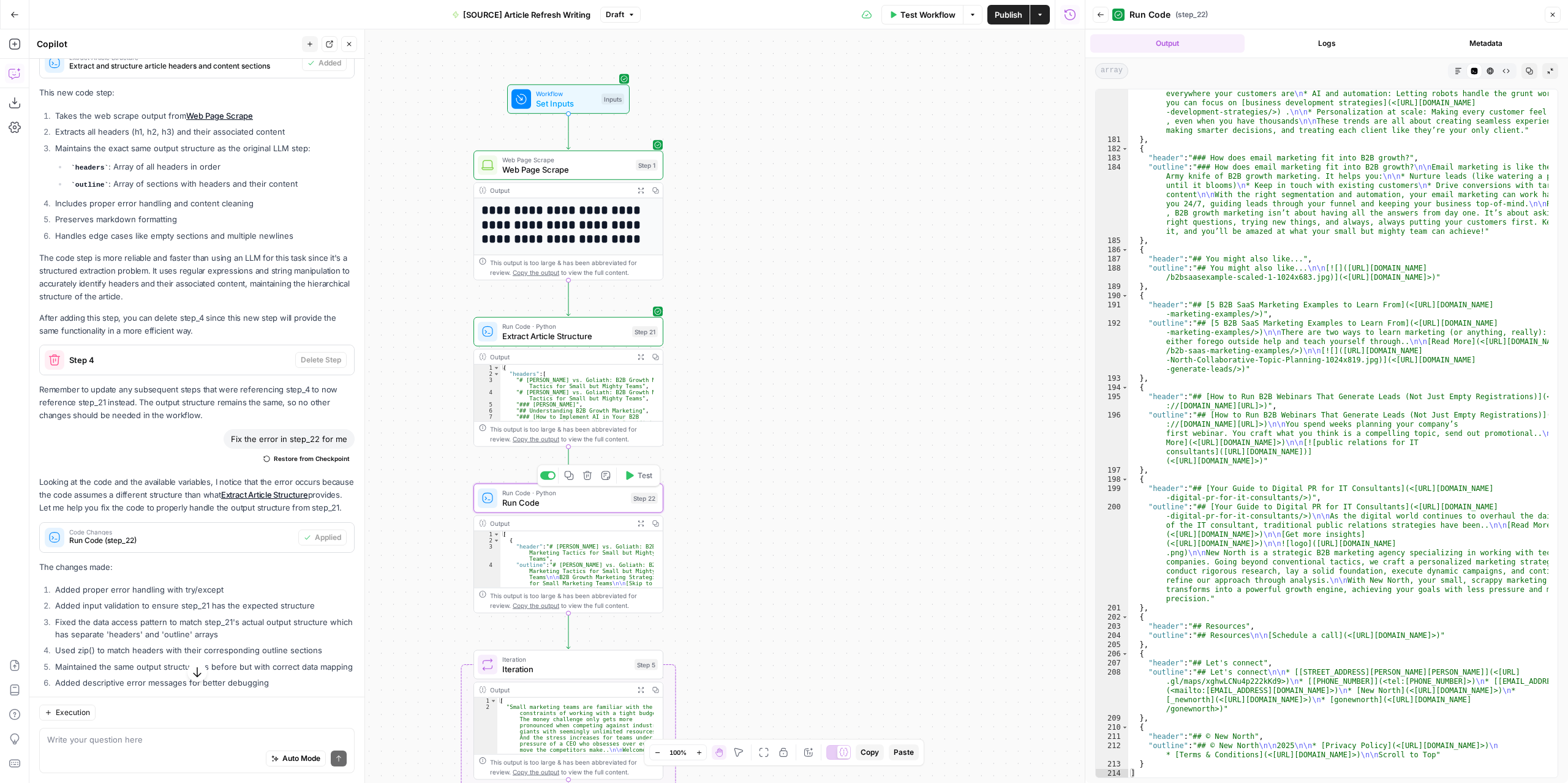
click at [528, 501] on span "Run Code" at bounding box center [564, 502] width 124 height 12
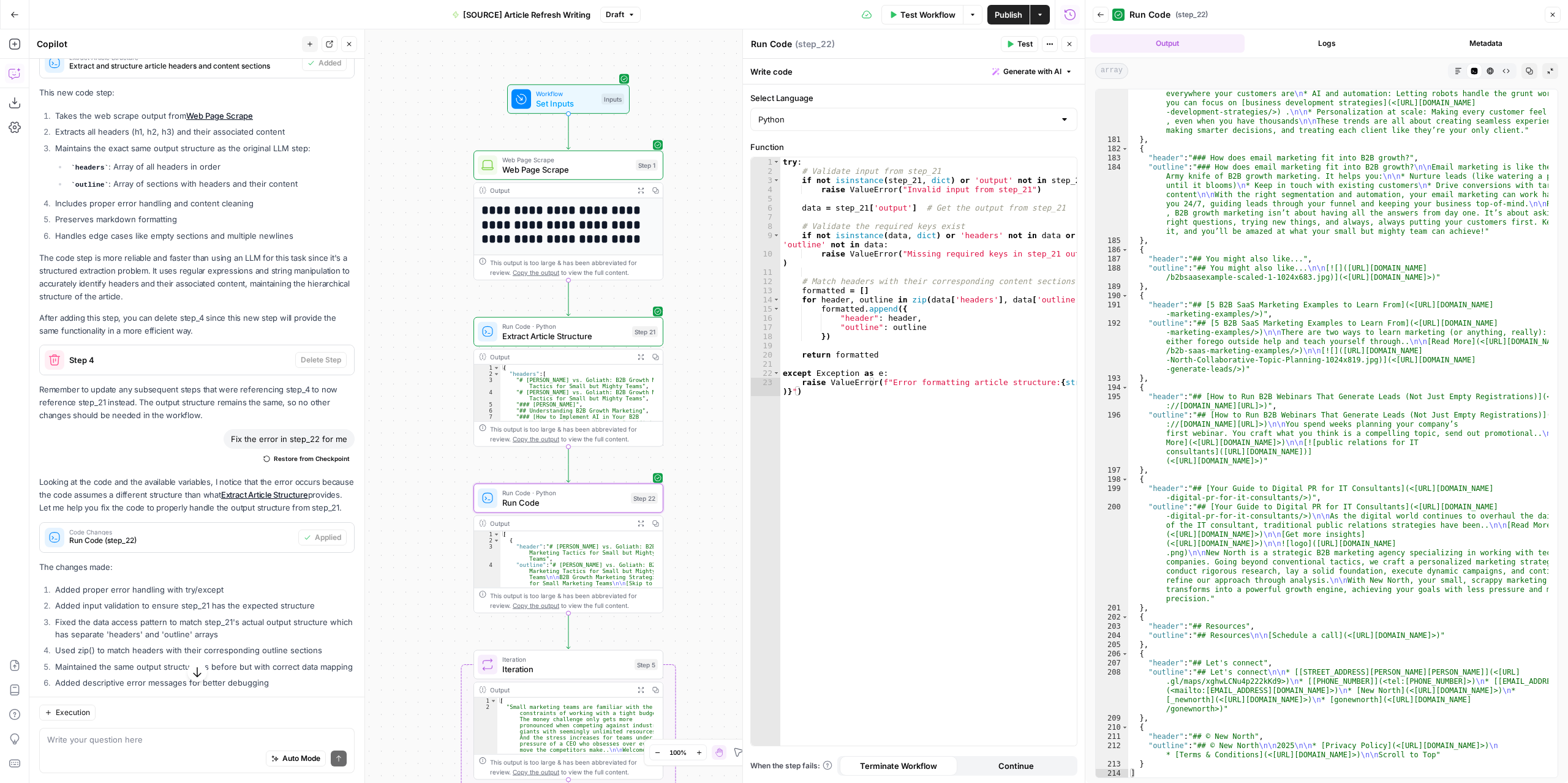
click at [783, 43] on textarea "Run Code" at bounding box center [771, 43] width 41 height 12
type textarea "Format Article Structure"
click at [714, 174] on div "**********" at bounding box center [557, 406] width 1055 height 754
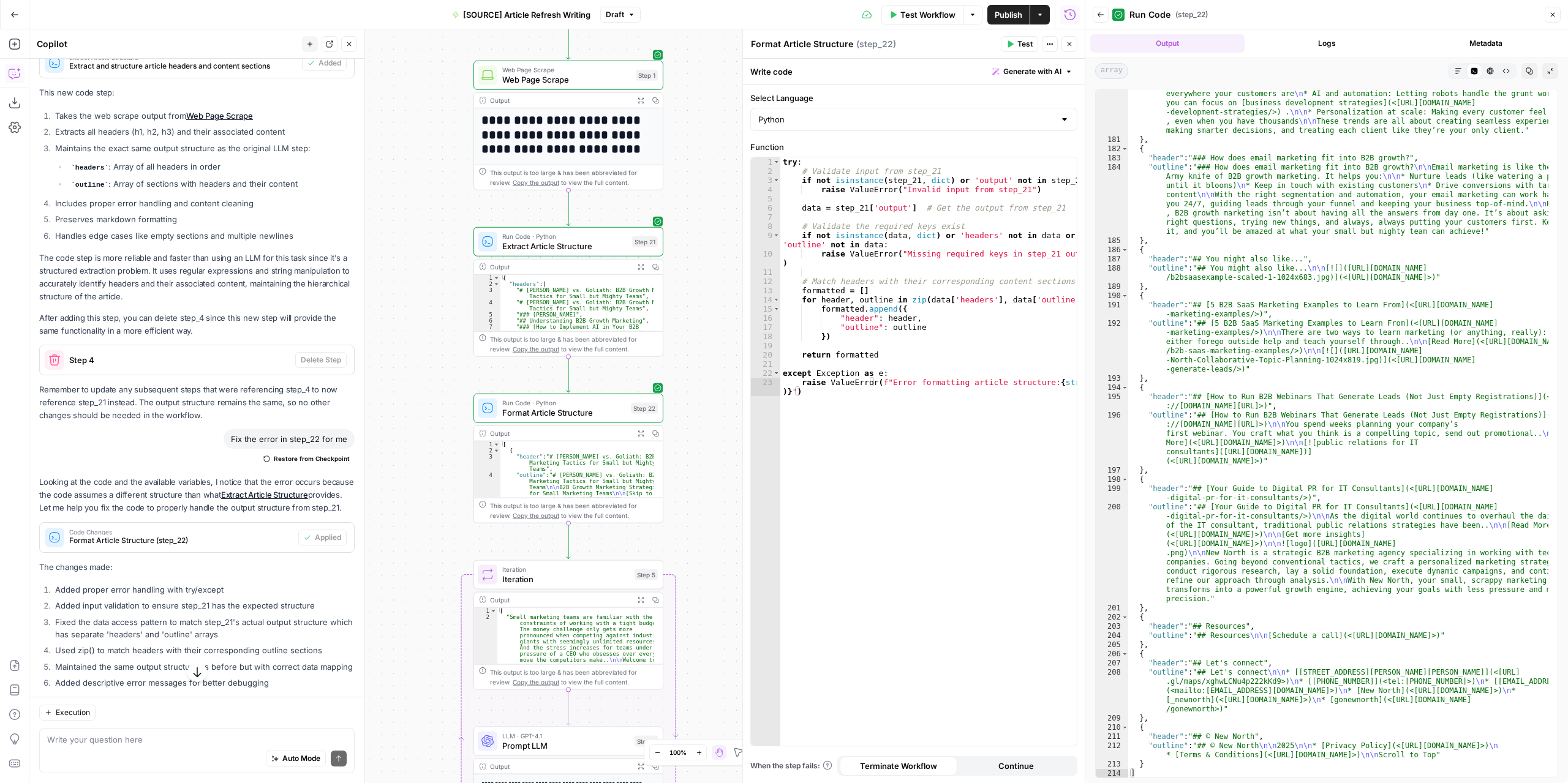
drag, startPoint x: 717, startPoint y: 407, endPoint x: 717, endPoint y: 289, distance: 118.0
click at [716, 272] on div "**********" at bounding box center [557, 406] width 1055 height 754
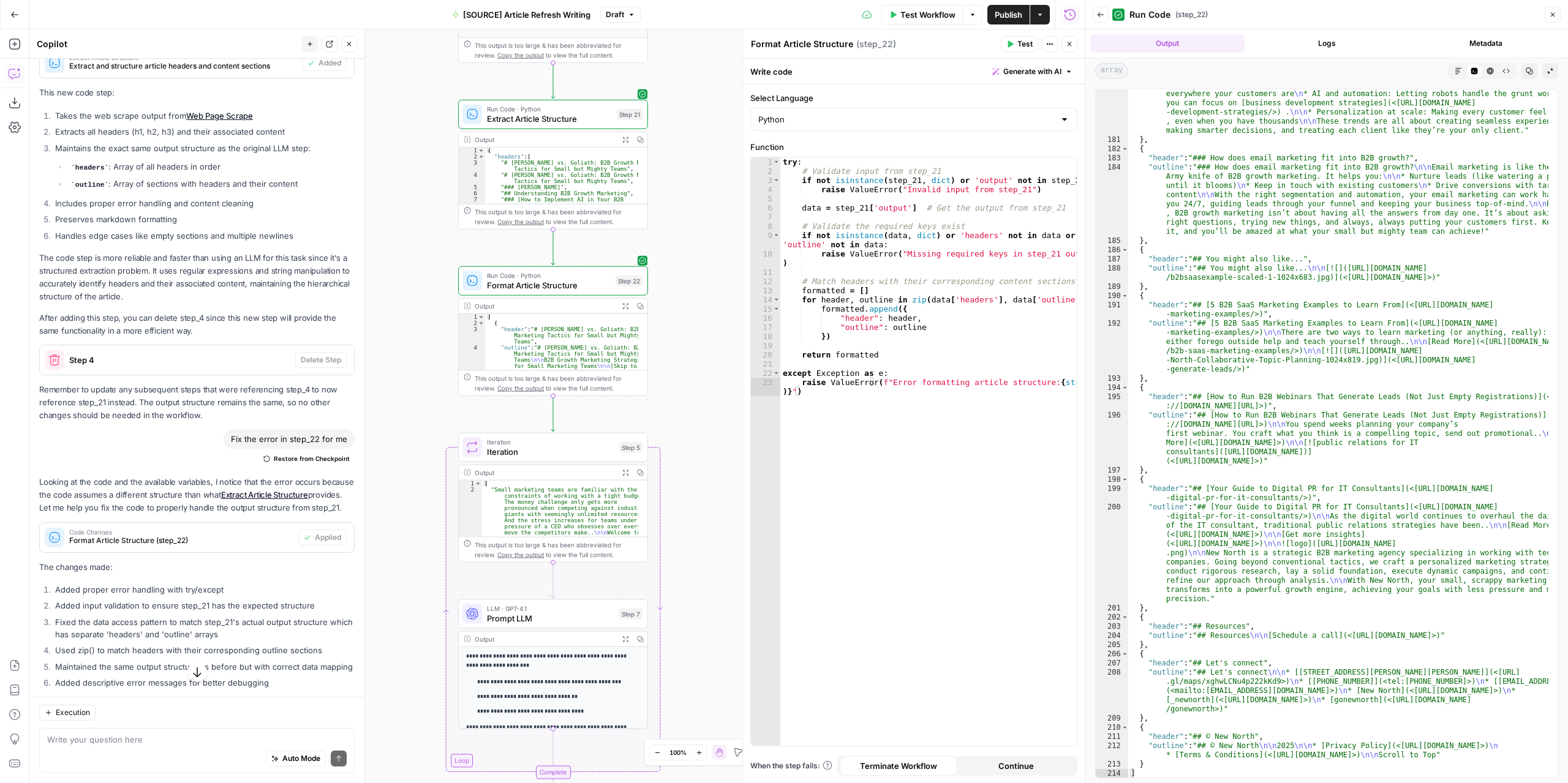
drag, startPoint x: 720, startPoint y: 408, endPoint x: 703, endPoint y: 297, distance: 112.3
click at [703, 297] on div "**********" at bounding box center [557, 406] width 1055 height 754
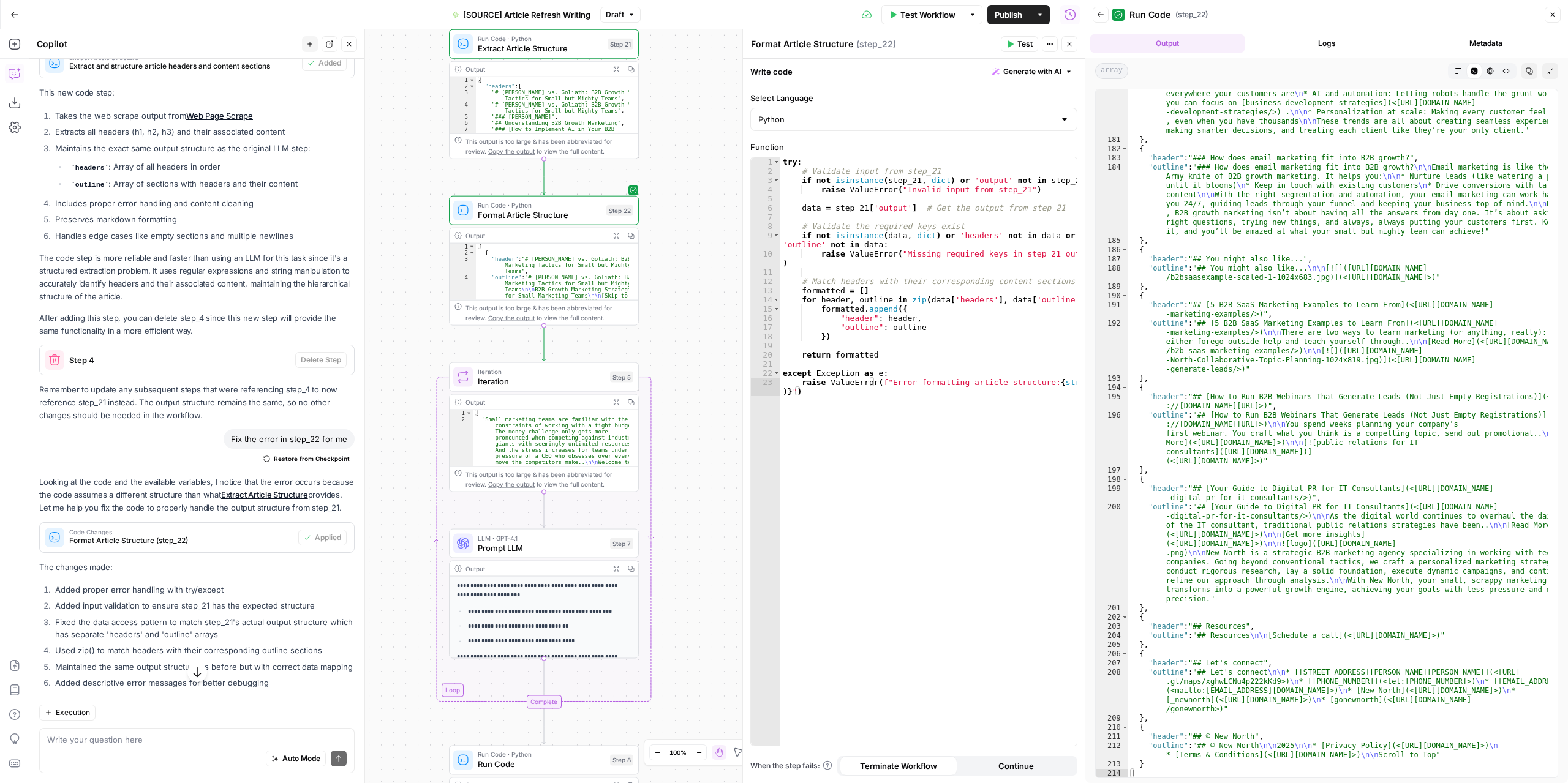
drag, startPoint x: 694, startPoint y: 372, endPoint x: 691, endPoint y: 318, distance: 54.1
click at [691, 317] on div "**********" at bounding box center [557, 406] width 1055 height 754
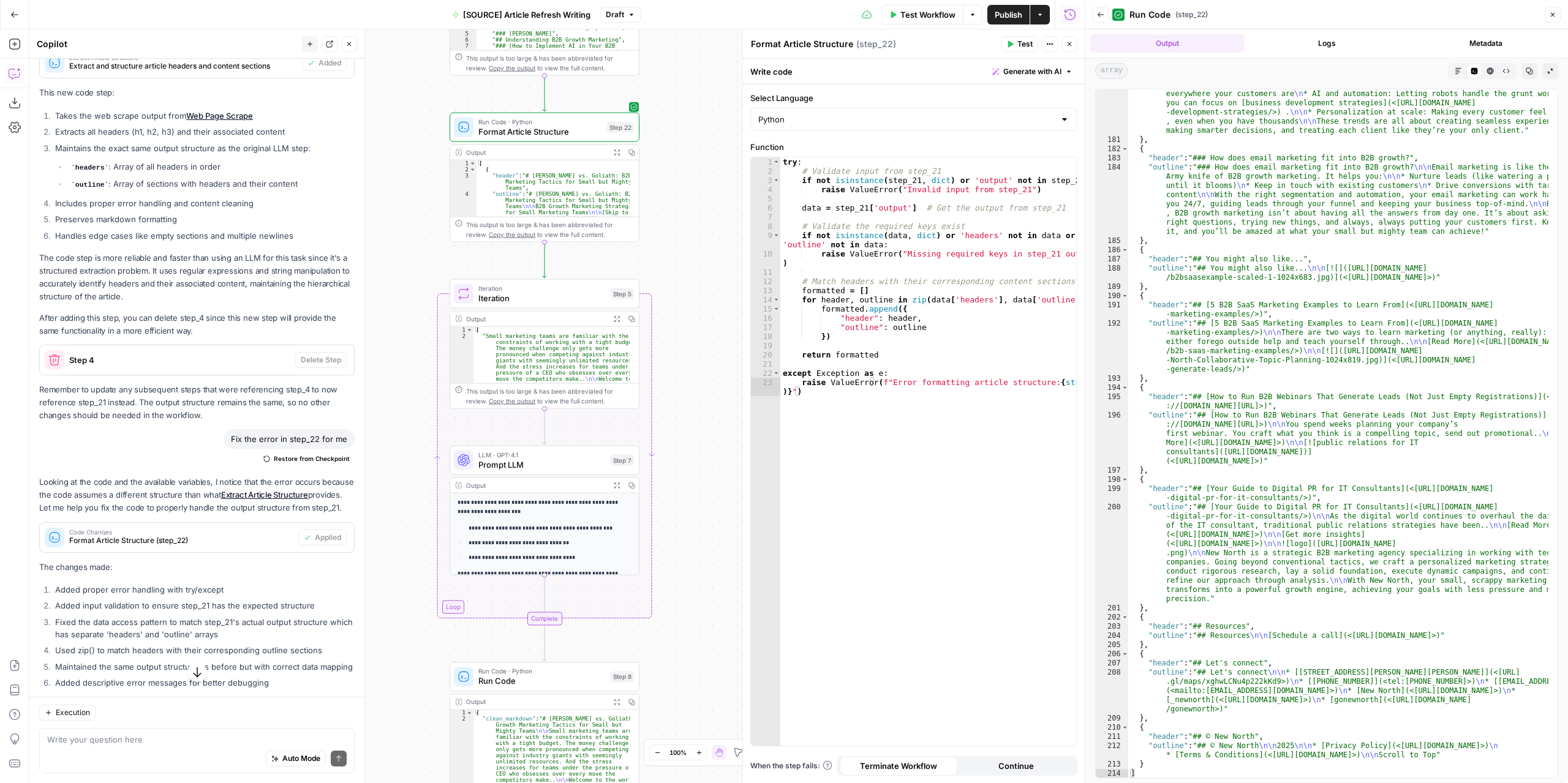
drag, startPoint x: 694, startPoint y: 378, endPoint x: 699, endPoint y: 350, distance: 28.4
click at [699, 350] on div "**********" at bounding box center [557, 406] width 1055 height 754
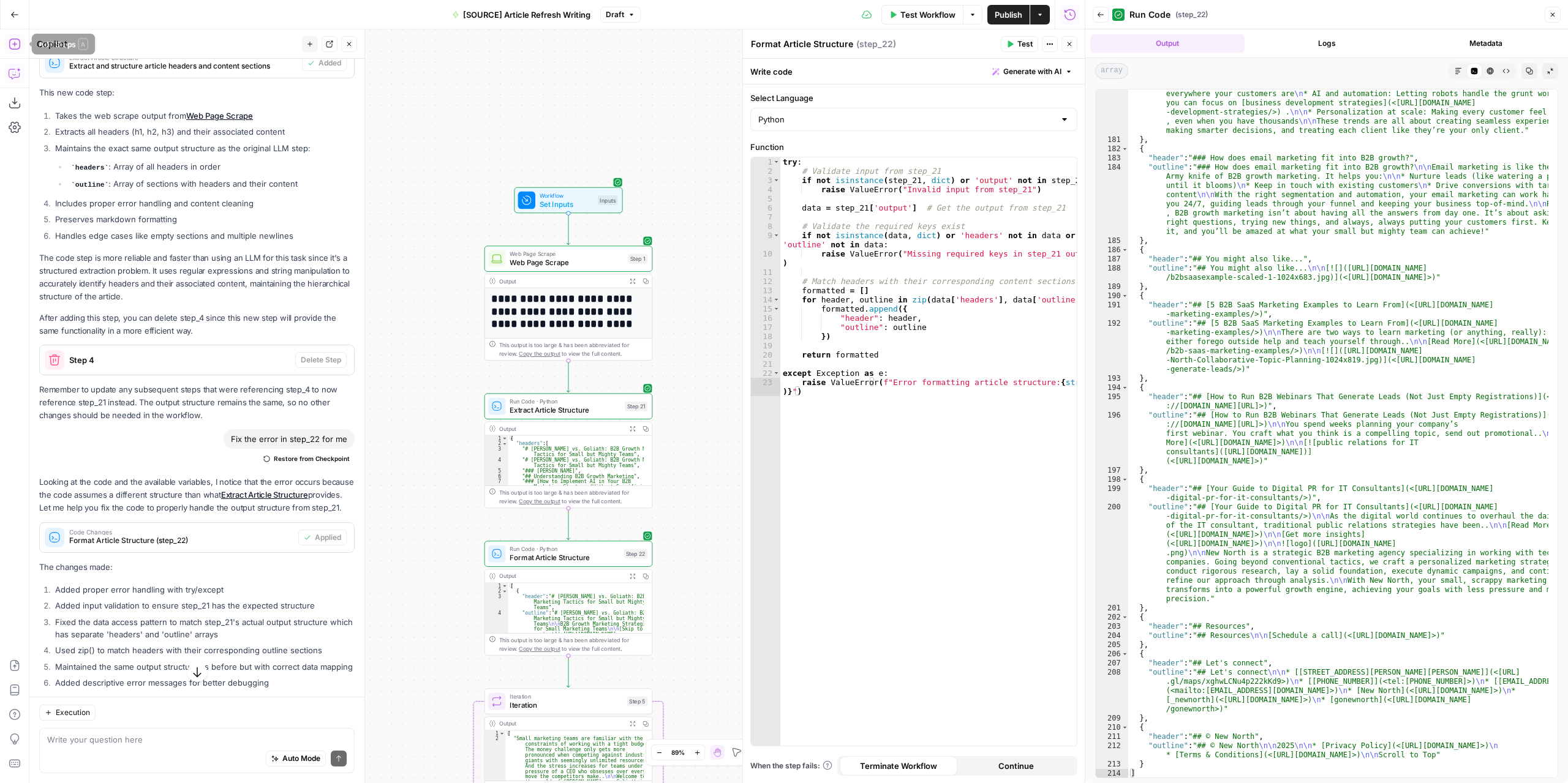
click at [17, 46] on icon "button" at bounding box center [14, 43] width 12 height 12
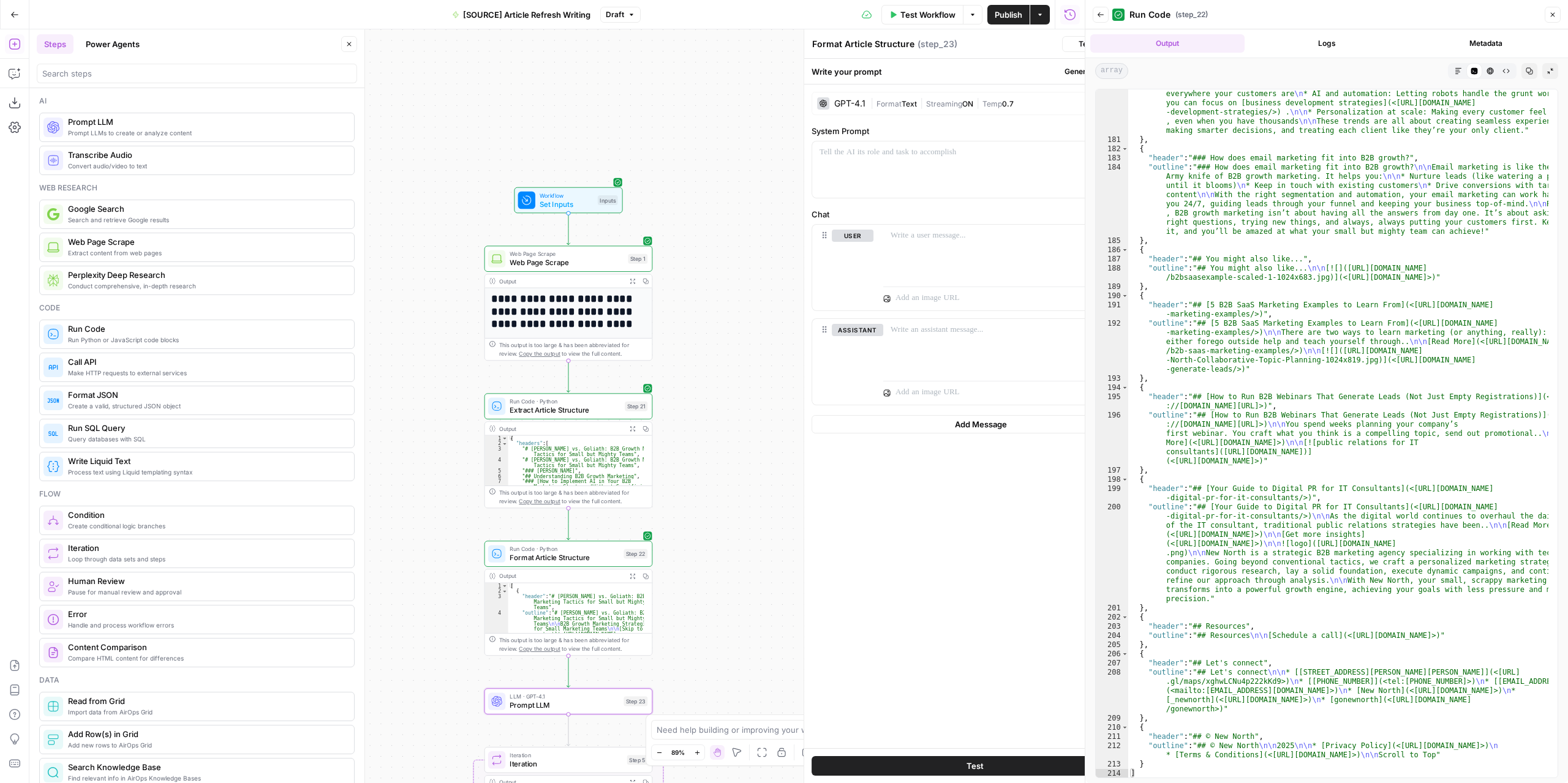
type textarea "Prompt LLM"
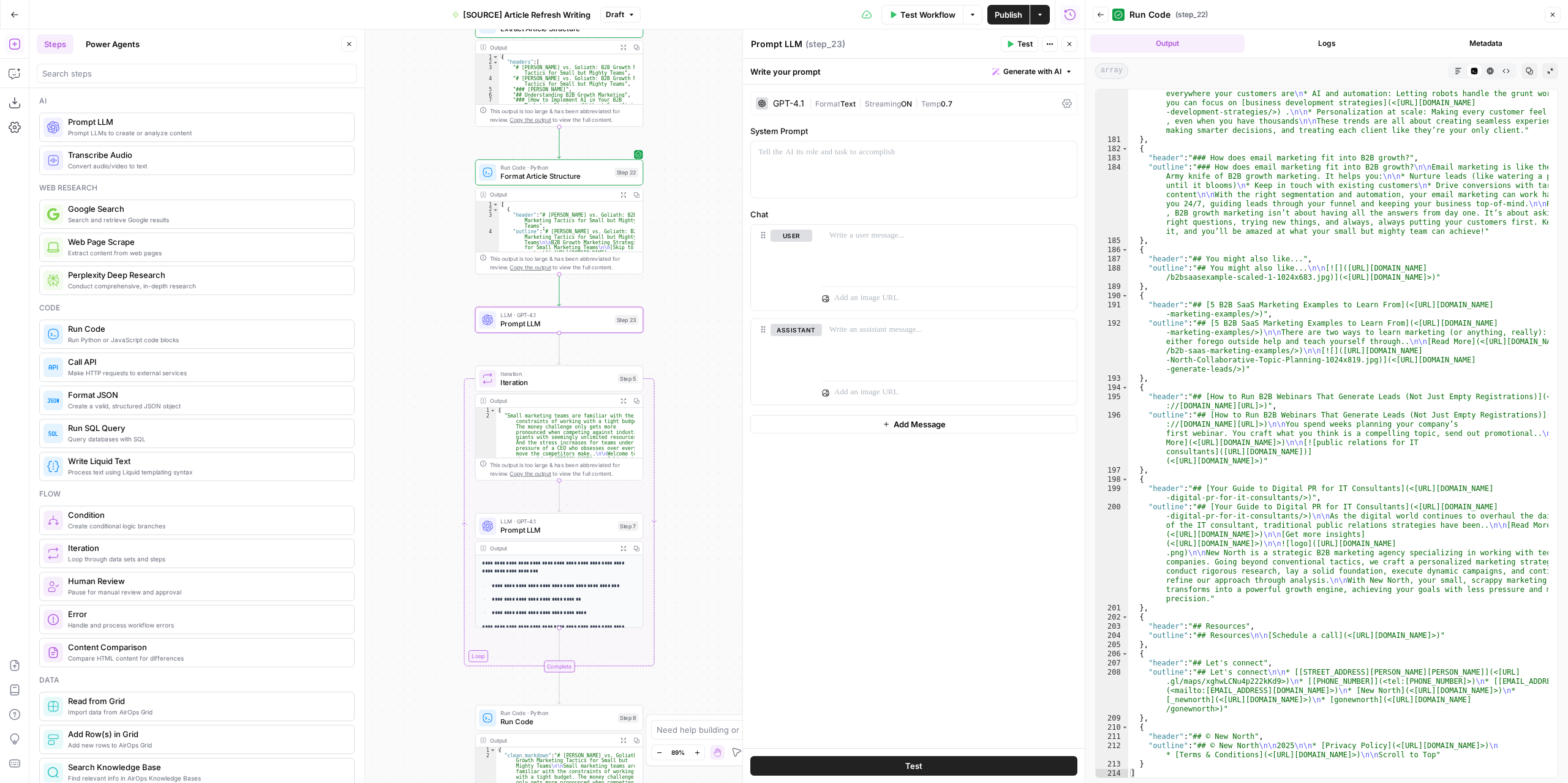
drag, startPoint x: 708, startPoint y: 509, endPoint x: 699, endPoint y: 403, distance: 106.4
click at [699, 403] on div "**********" at bounding box center [557, 406] width 1055 height 754
click at [1071, 47] on icon "button" at bounding box center [1069, 44] width 7 height 7
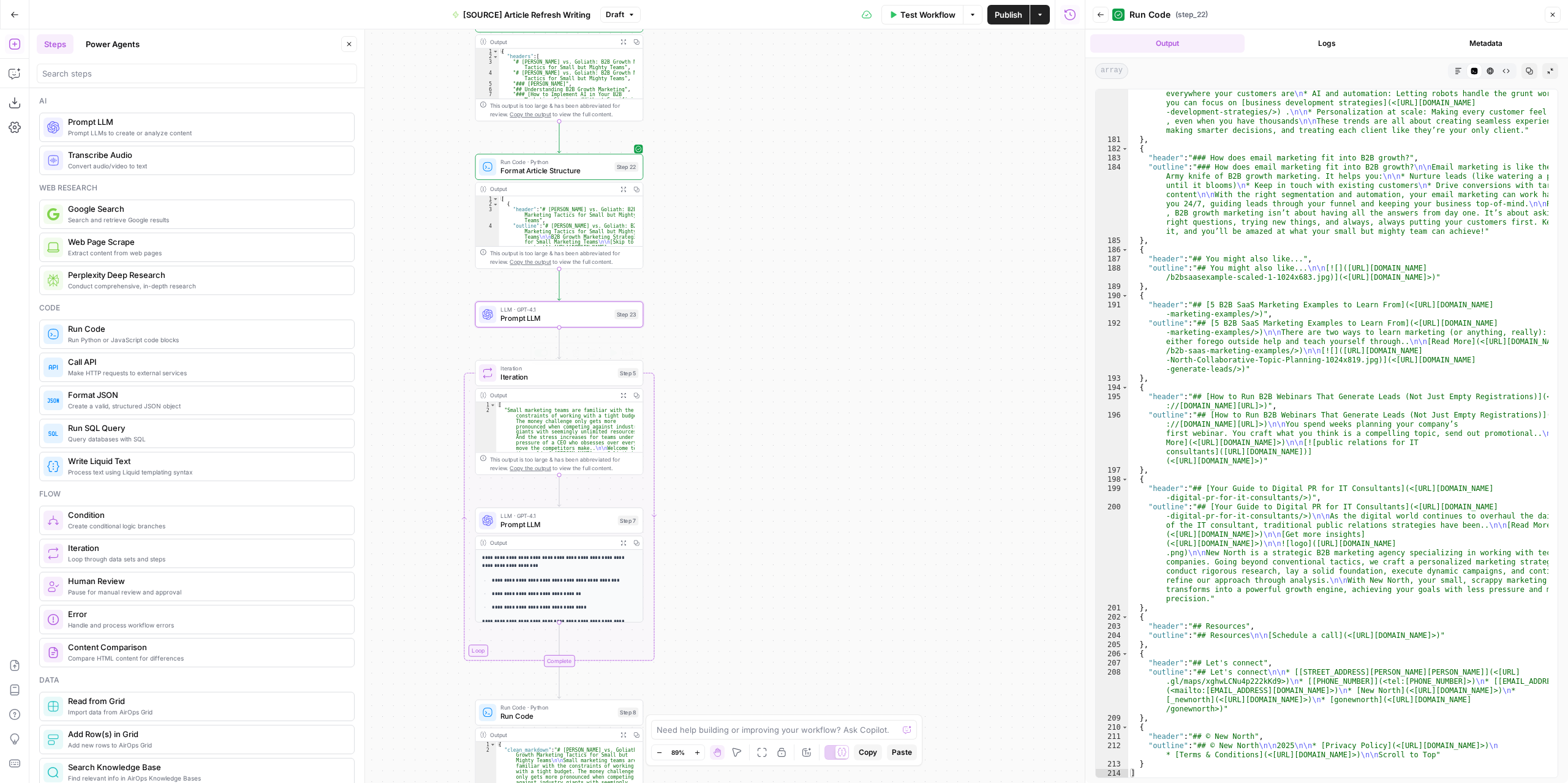
click at [572, 384] on div "Iteration Iteration Step 5 Copy step Delete step Add Note Test" at bounding box center [559, 373] width 168 height 27
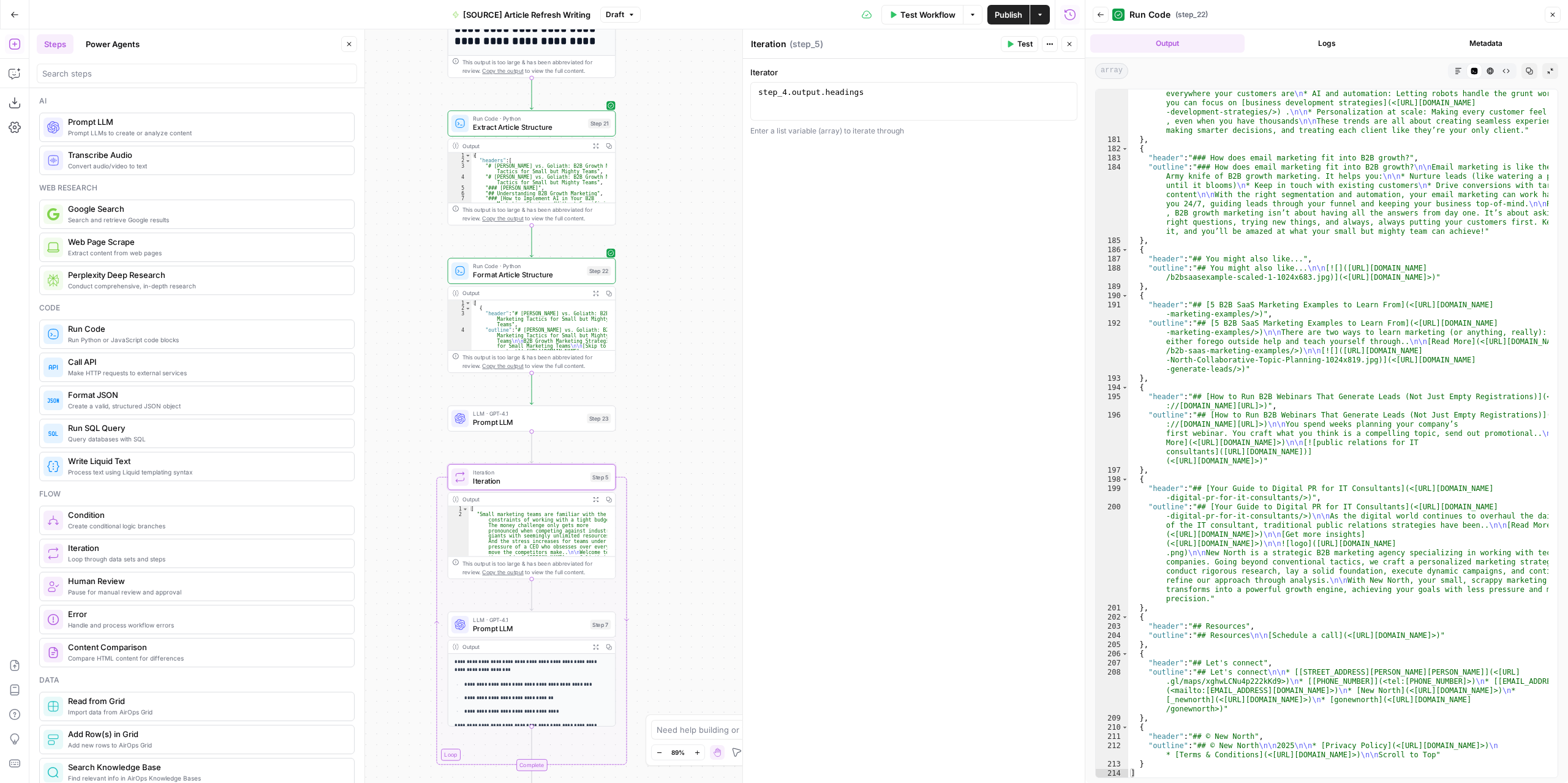
drag, startPoint x: 692, startPoint y: 289, endPoint x: 664, endPoint y: 392, distance: 106.7
click at [664, 392] on div "**********" at bounding box center [557, 406] width 1055 height 754
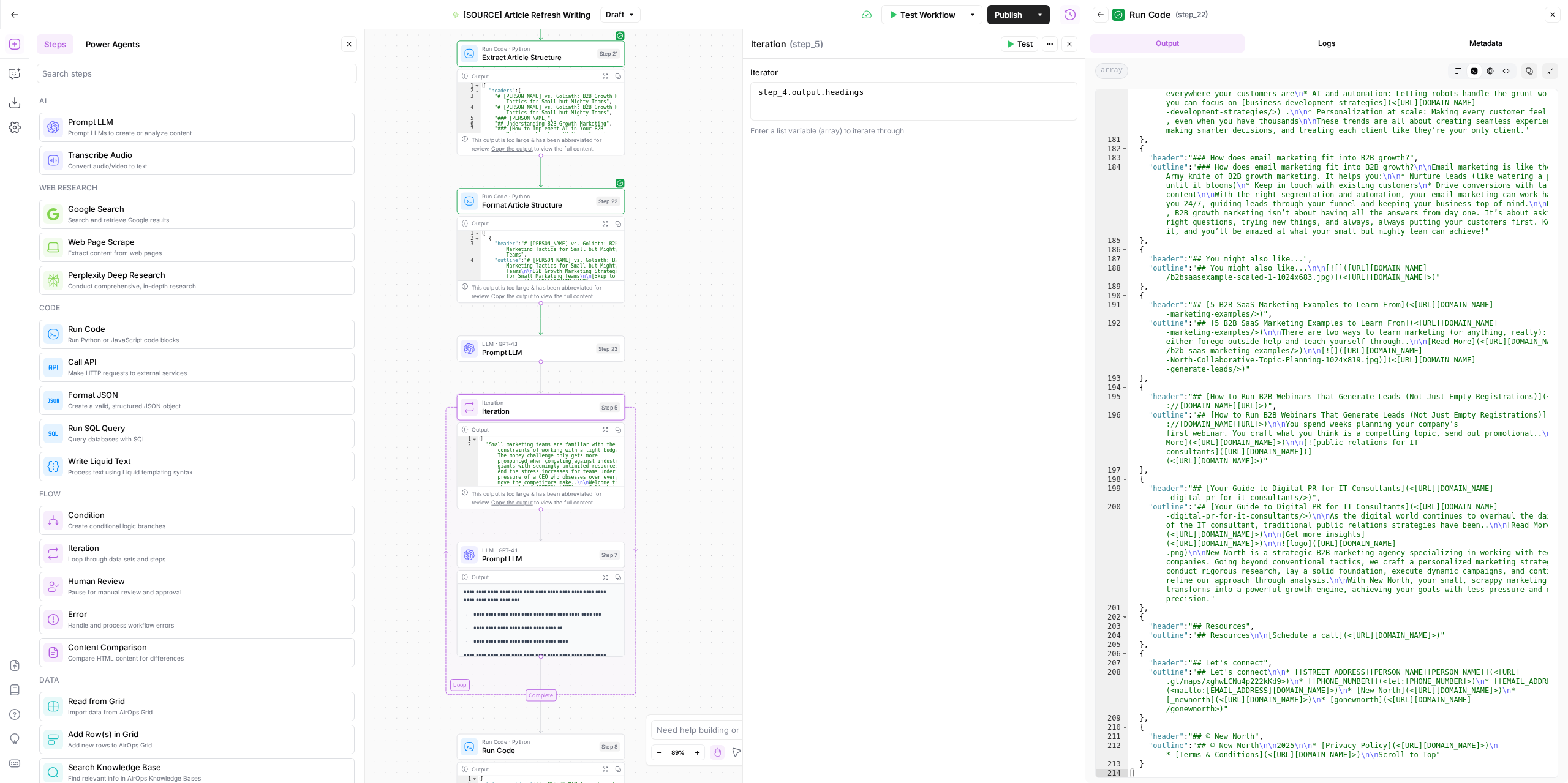
drag, startPoint x: 680, startPoint y: 335, endPoint x: 682, endPoint y: 298, distance: 37.1
click at [682, 298] on div "**********" at bounding box center [557, 406] width 1055 height 754
click at [565, 350] on span "Prompt LLM" at bounding box center [537, 353] width 109 height 11
type textarea "Prompt LLM"
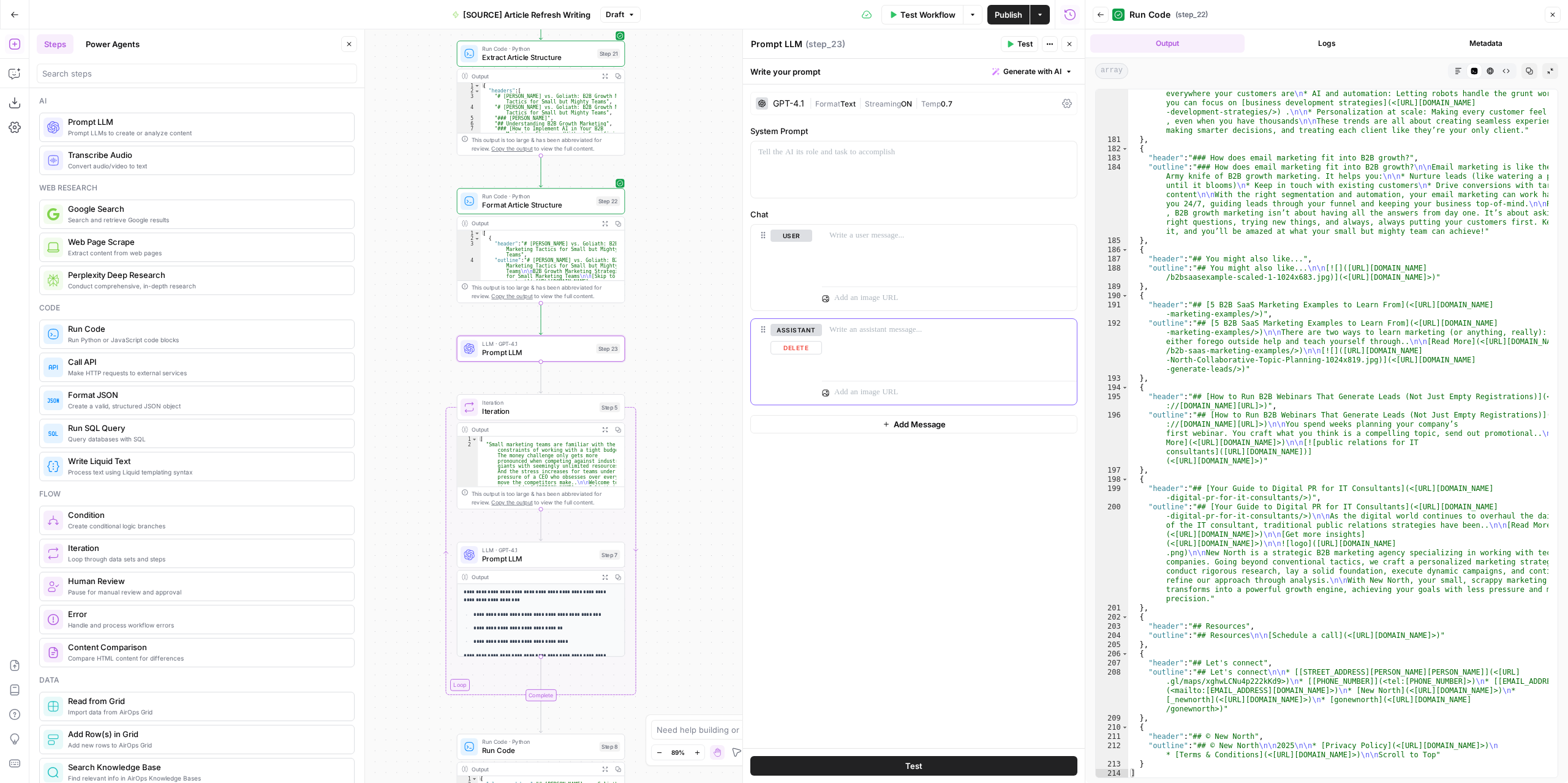
click at [794, 349] on button "Delete" at bounding box center [796, 347] width 51 height 13
click at [1012, 14] on span "Publish" at bounding box center [1007, 14] width 27 height 12
click at [555, 331] on icon "button" at bounding box center [557, 328] width 8 height 8
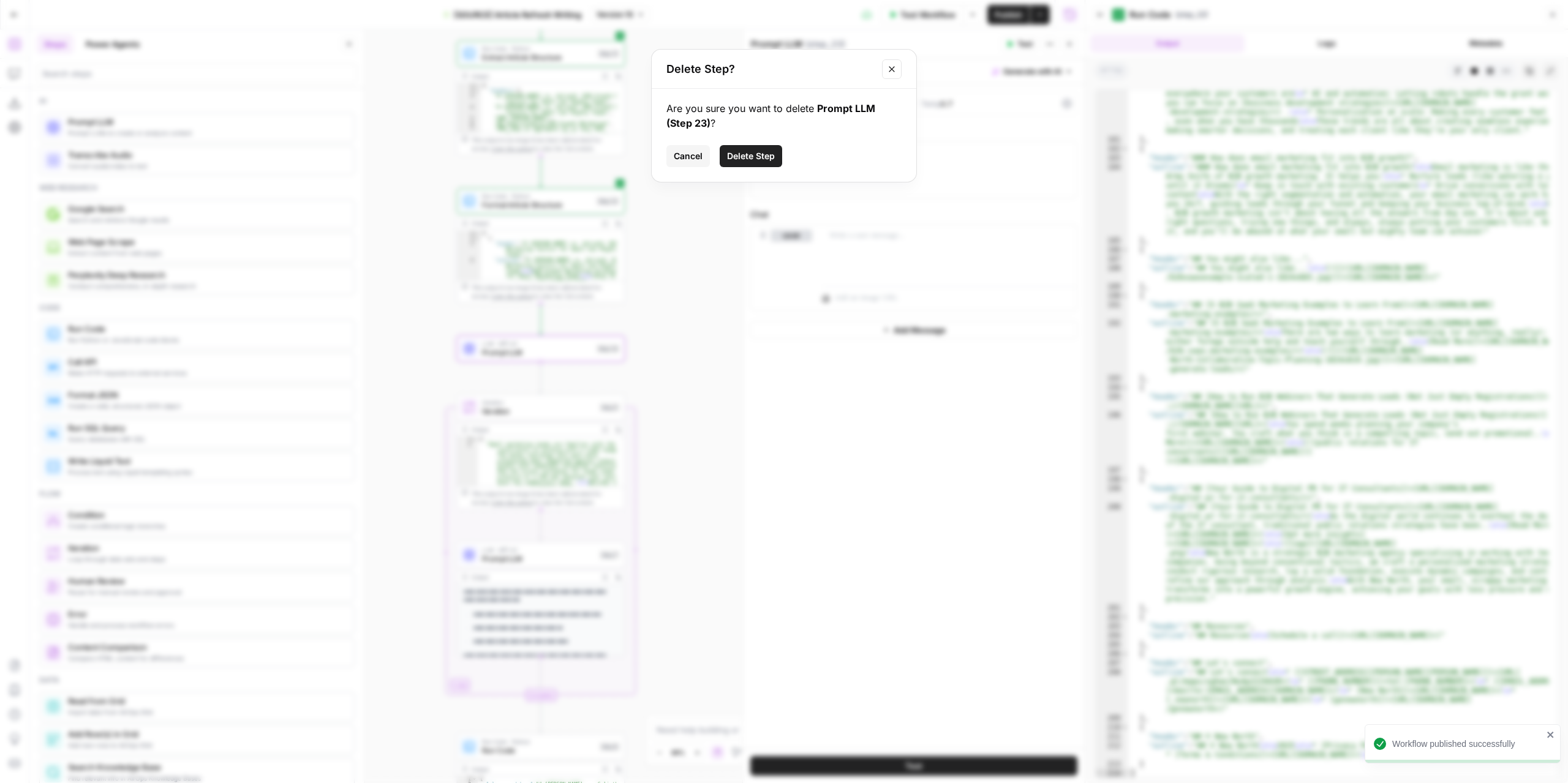
click at [728, 151] on span "Delete Step" at bounding box center [750, 155] width 48 height 12
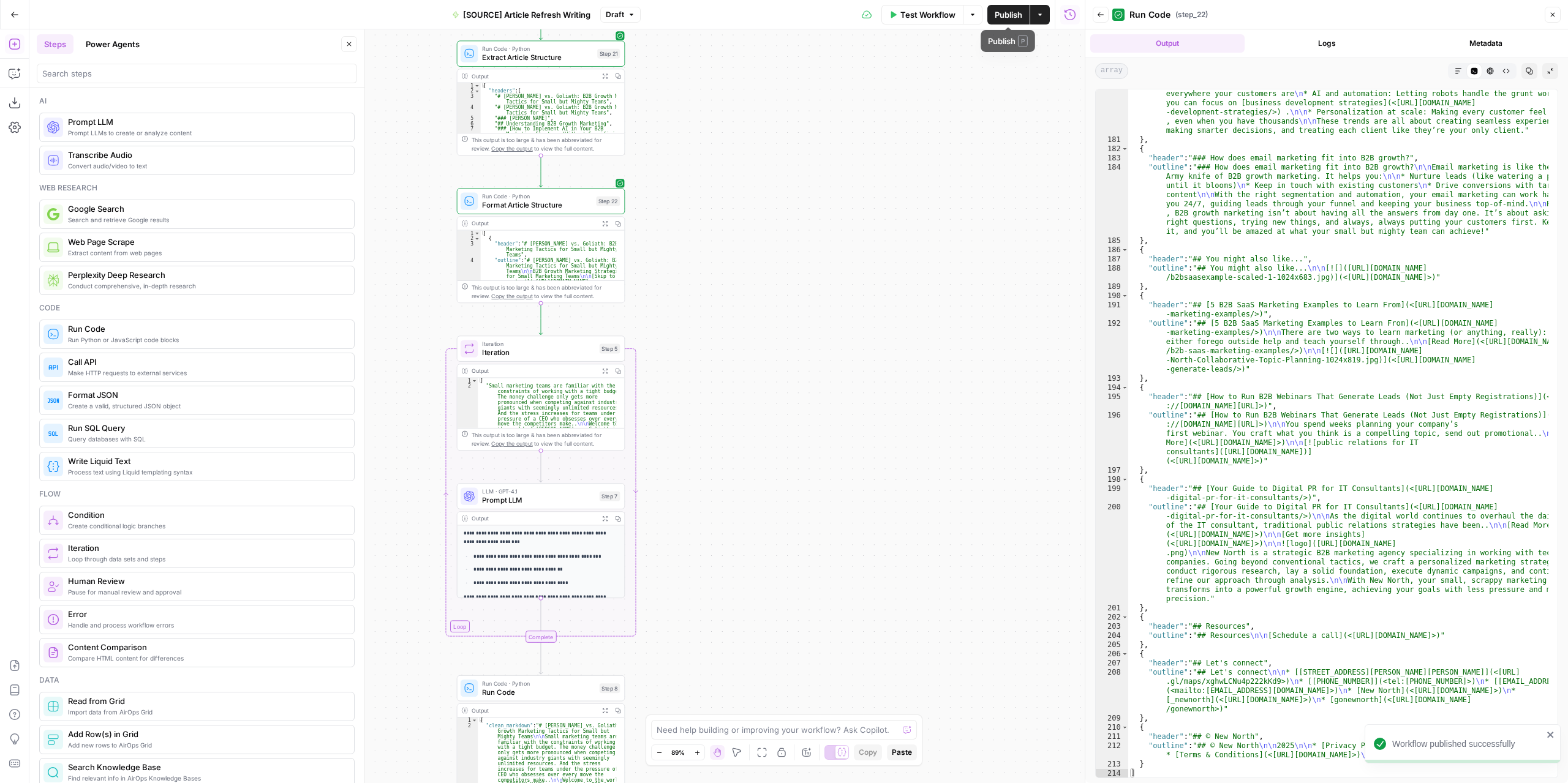
click at [993, 21] on button "Publish" at bounding box center [1008, 15] width 42 height 20
click at [18, 109] on button "Download as JSON" at bounding box center [15, 103] width 20 height 20
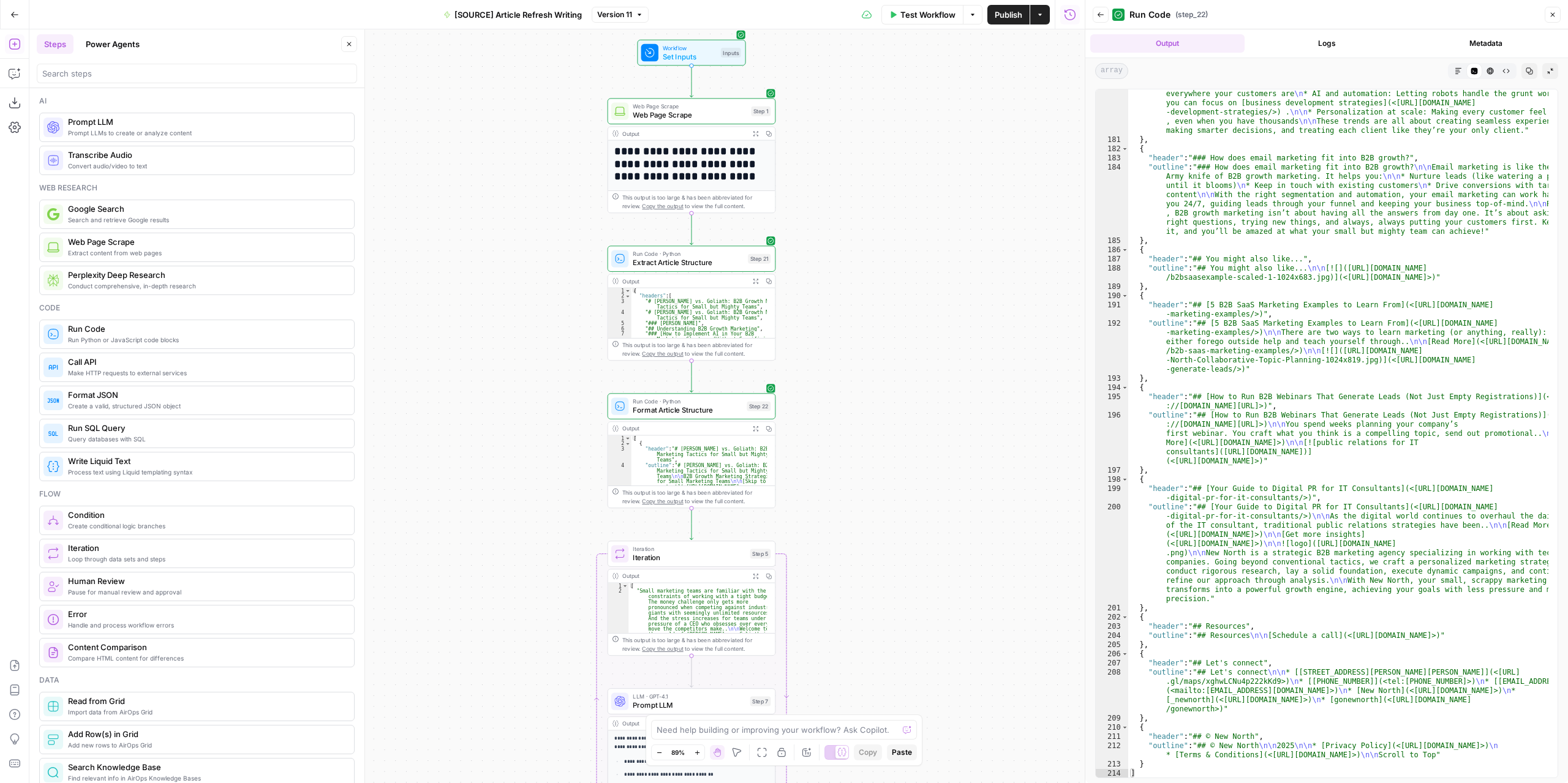
drag, startPoint x: 714, startPoint y: 383, endPoint x: 848, endPoint y: 562, distance: 223.6
click at [851, 574] on div "**********" at bounding box center [557, 406] width 1055 height 754
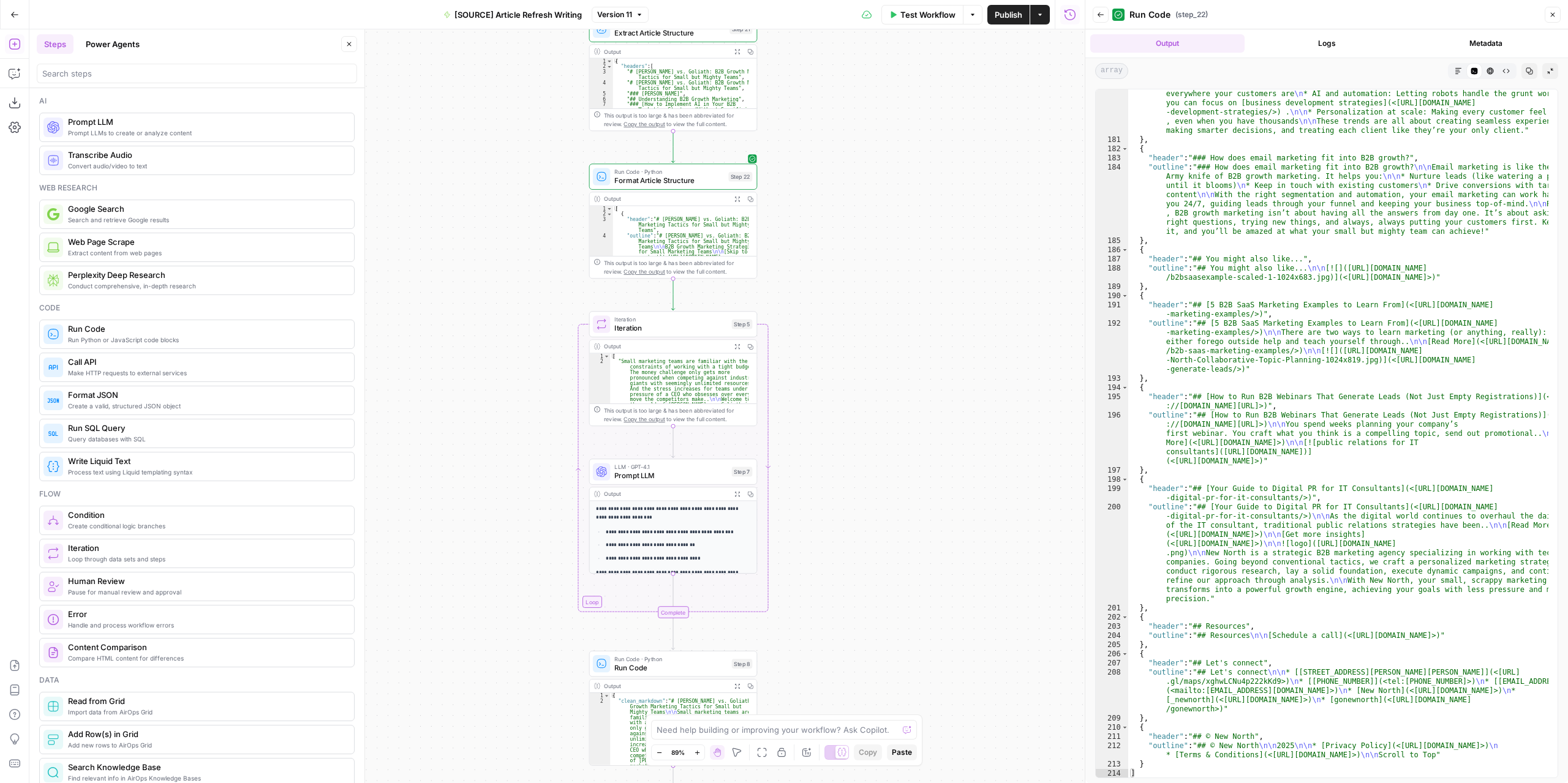
drag, startPoint x: 860, startPoint y: 513, endPoint x: 846, endPoint y: 286, distance: 227.4
click at [846, 286] on div "**********" at bounding box center [557, 406] width 1055 height 754
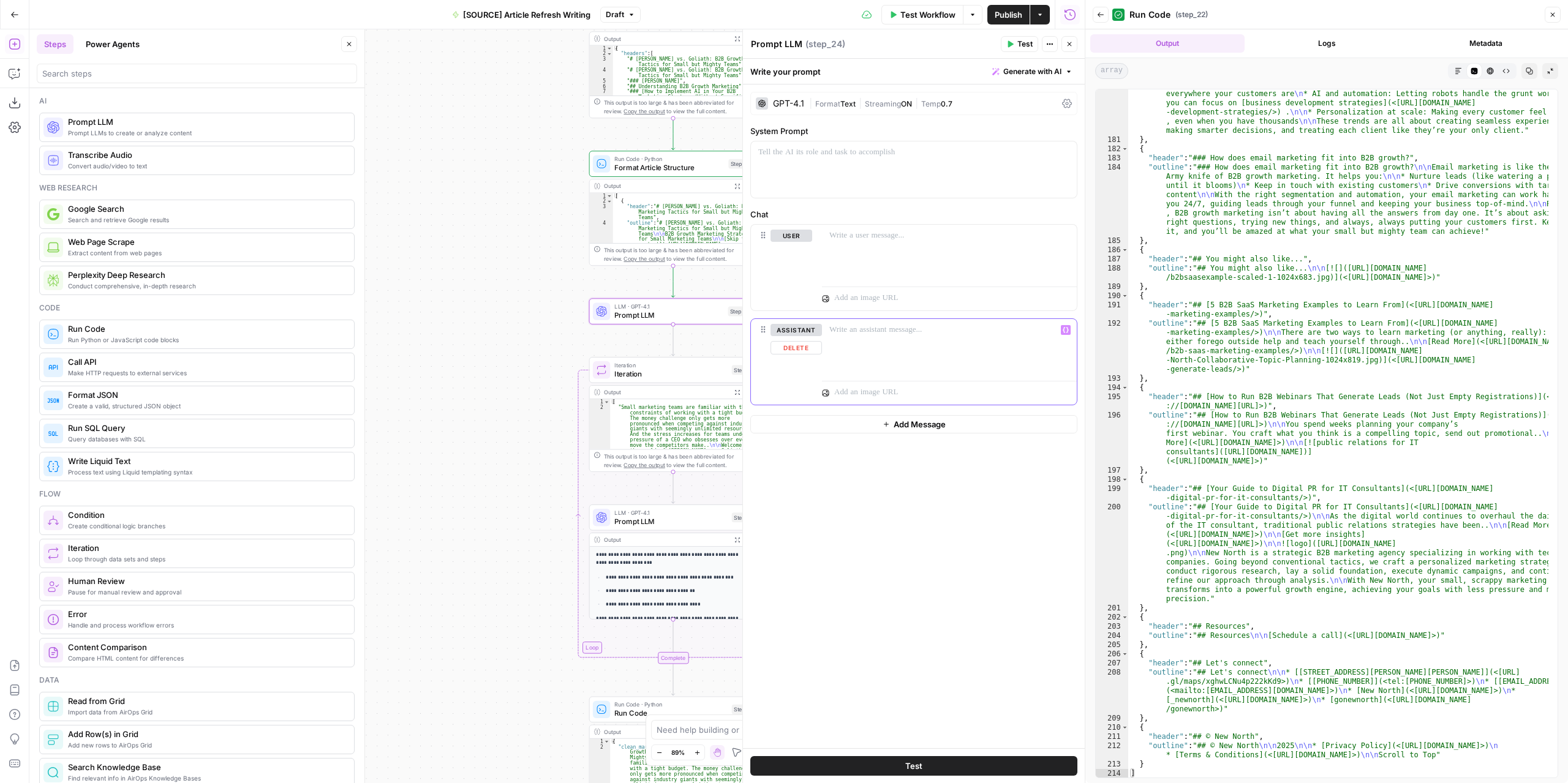
click at [796, 347] on button "Delete" at bounding box center [796, 347] width 51 height 13
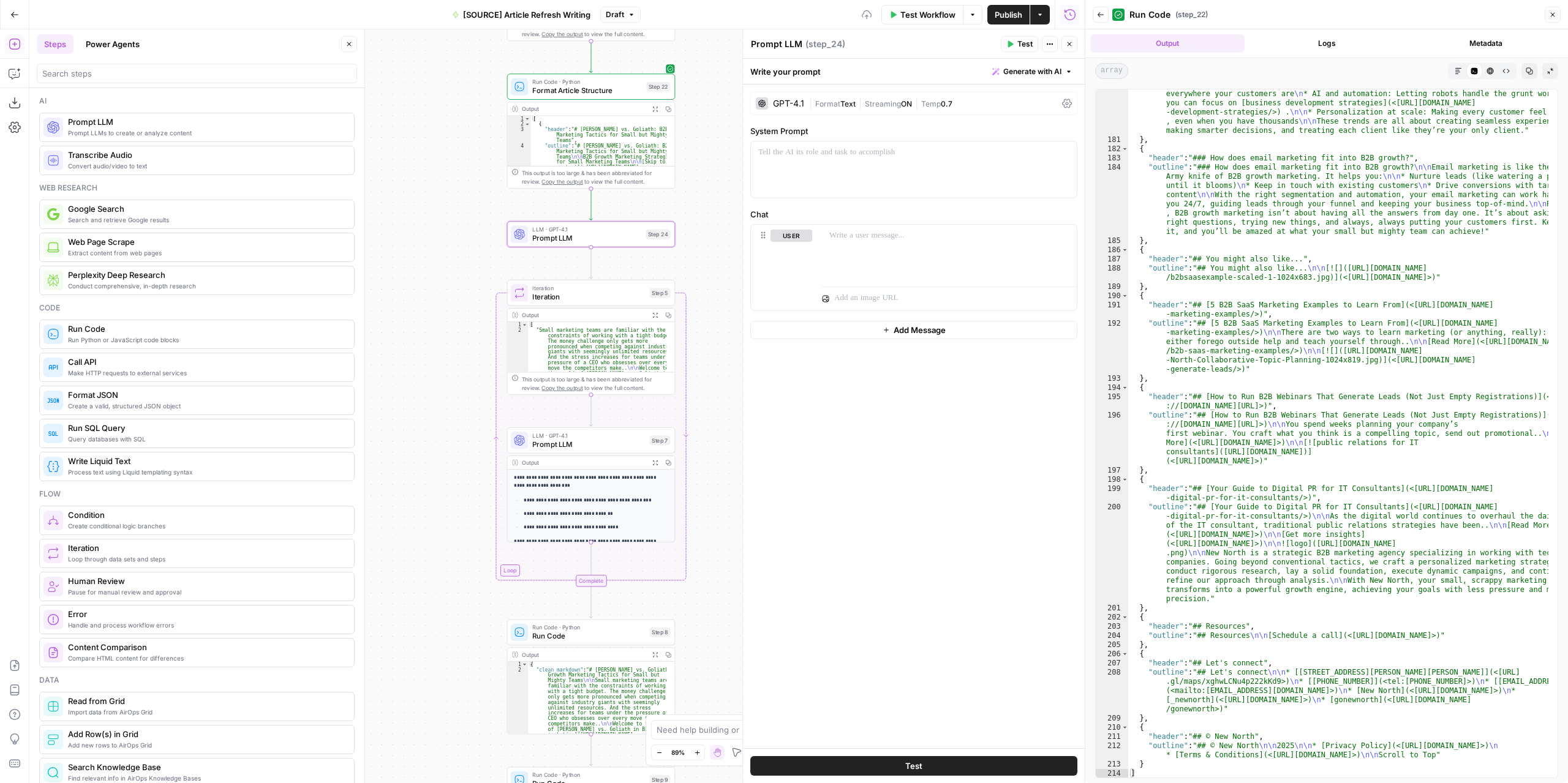
drag, startPoint x: 479, startPoint y: 350, endPoint x: 422, endPoint y: 300, distance: 75.8
click at [422, 300] on div "**********" at bounding box center [557, 406] width 1055 height 754
click at [577, 294] on span "Iteration" at bounding box center [589, 297] width 113 height 11
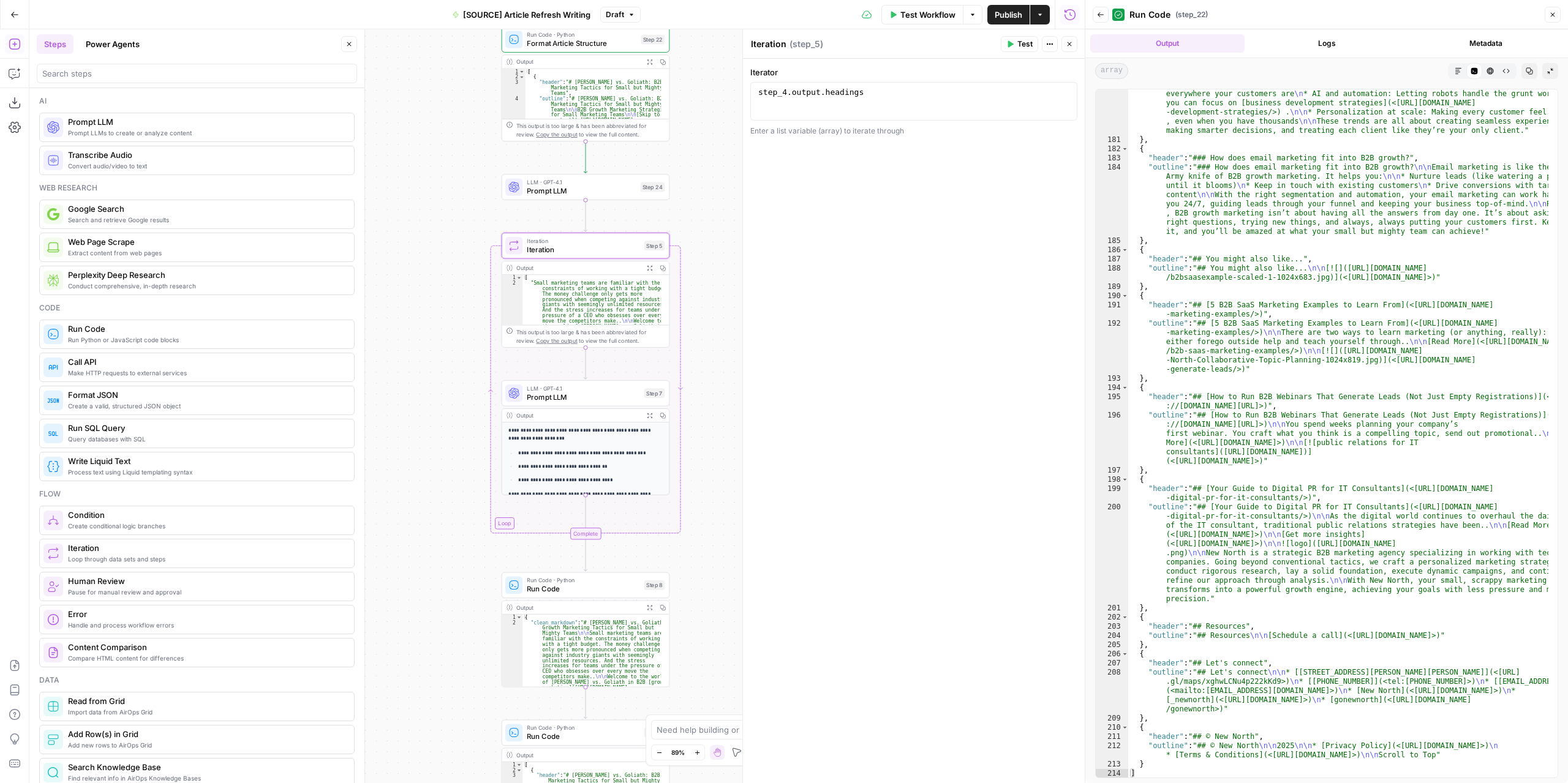
drag, startPoint x: 719, startPoint y: 480, endPoint x: 713, endPoint y: 428, distance: 52.3
click at [713, 428] on div "**********" at bounding box center [557, 406] width 1055 height 754
type textarea "**********"
drag, startPoint x: 876, startPoint y: 97, endPoint x: 722, endPoint y: 96, distance: 154.0
click at [722, 96] on body "**********" at bounding box center [784, 392] width 1568 height 783
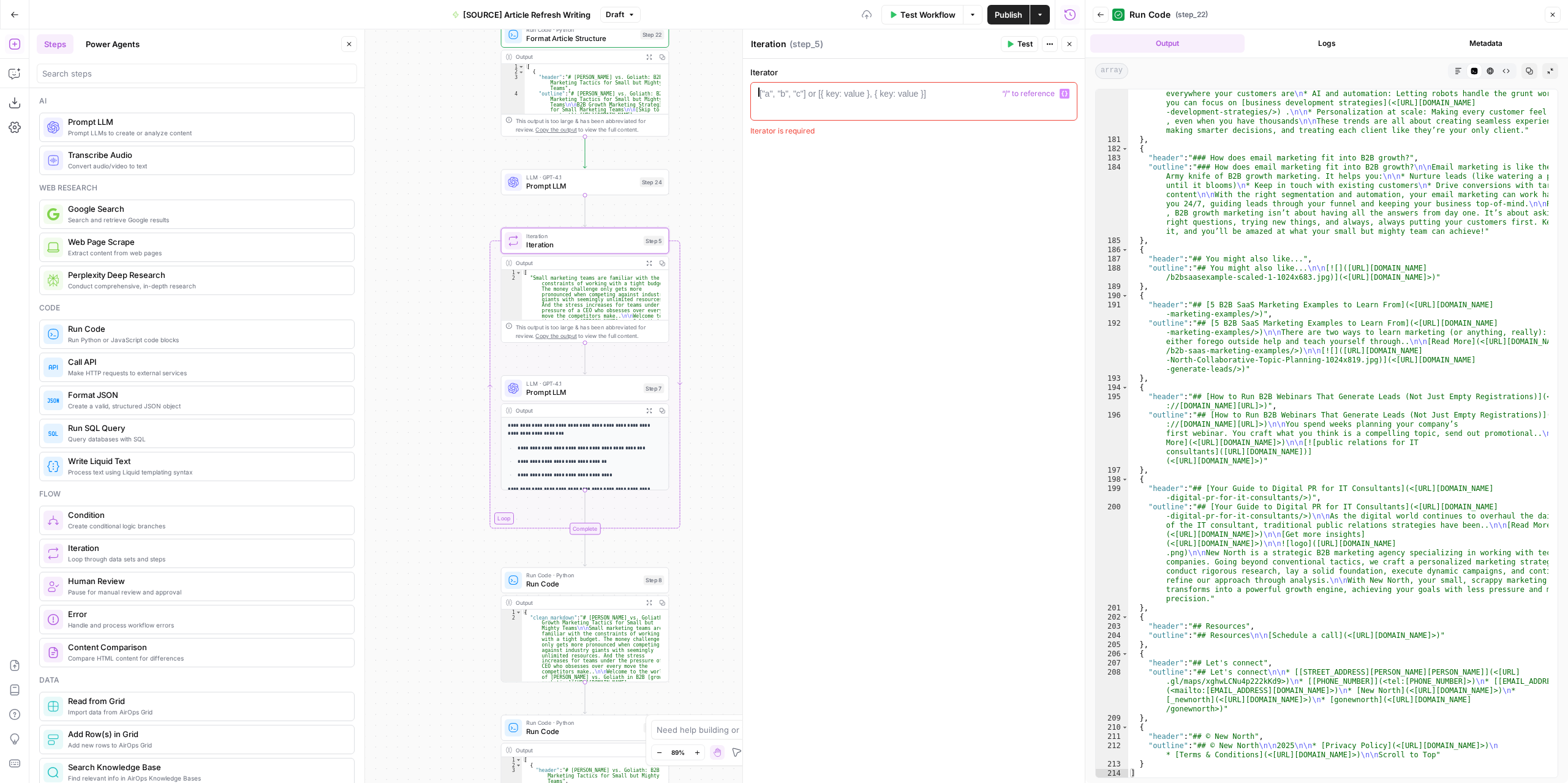
click at [1067, 91] on button "Variables Menu" at bounding box center [1064, 94] width 10 height 10
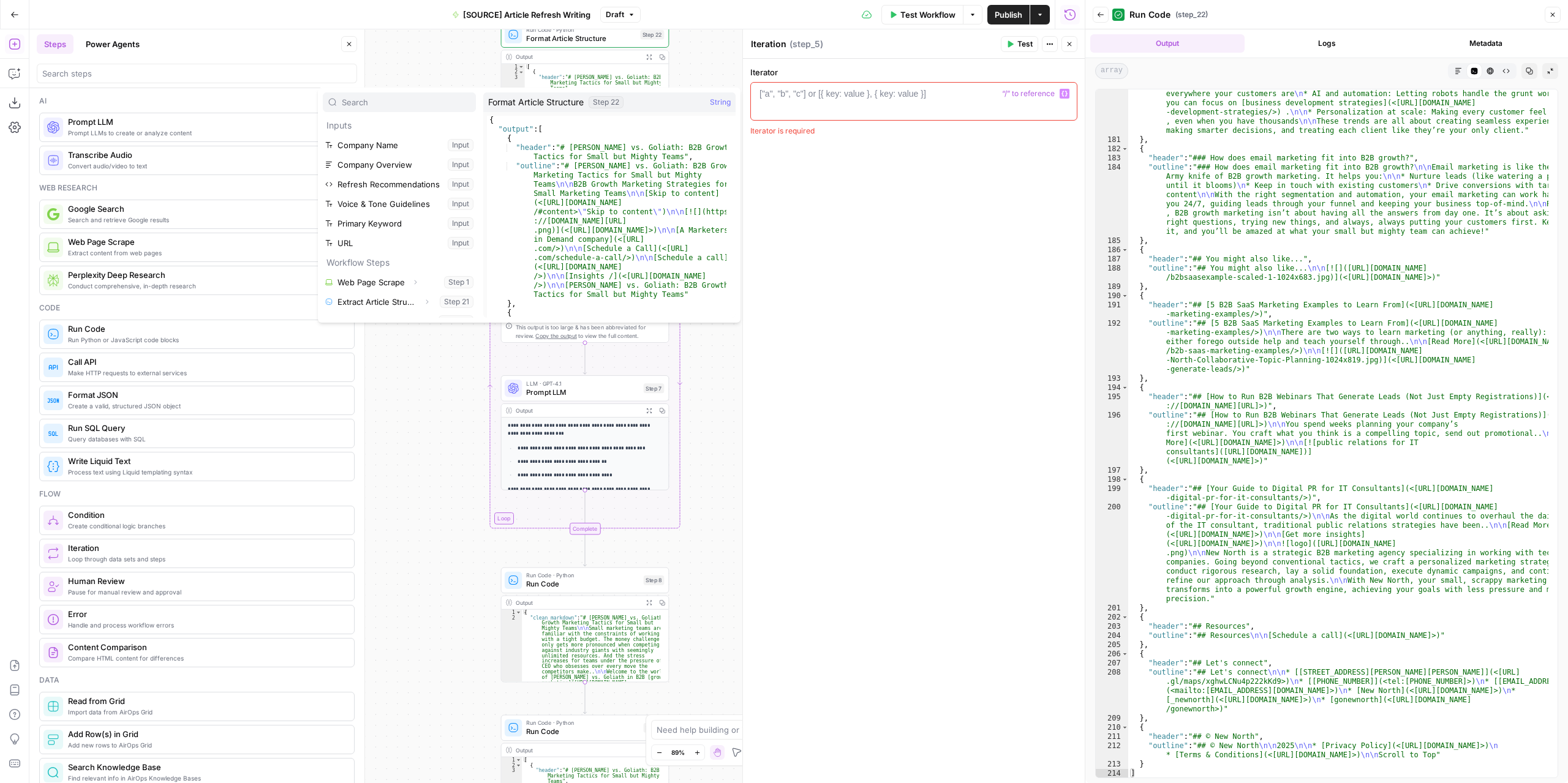
scroll to position [32, 0]
click at [418, 288] on button "Expand" at bounding box center [425, 289] width 16 height 16
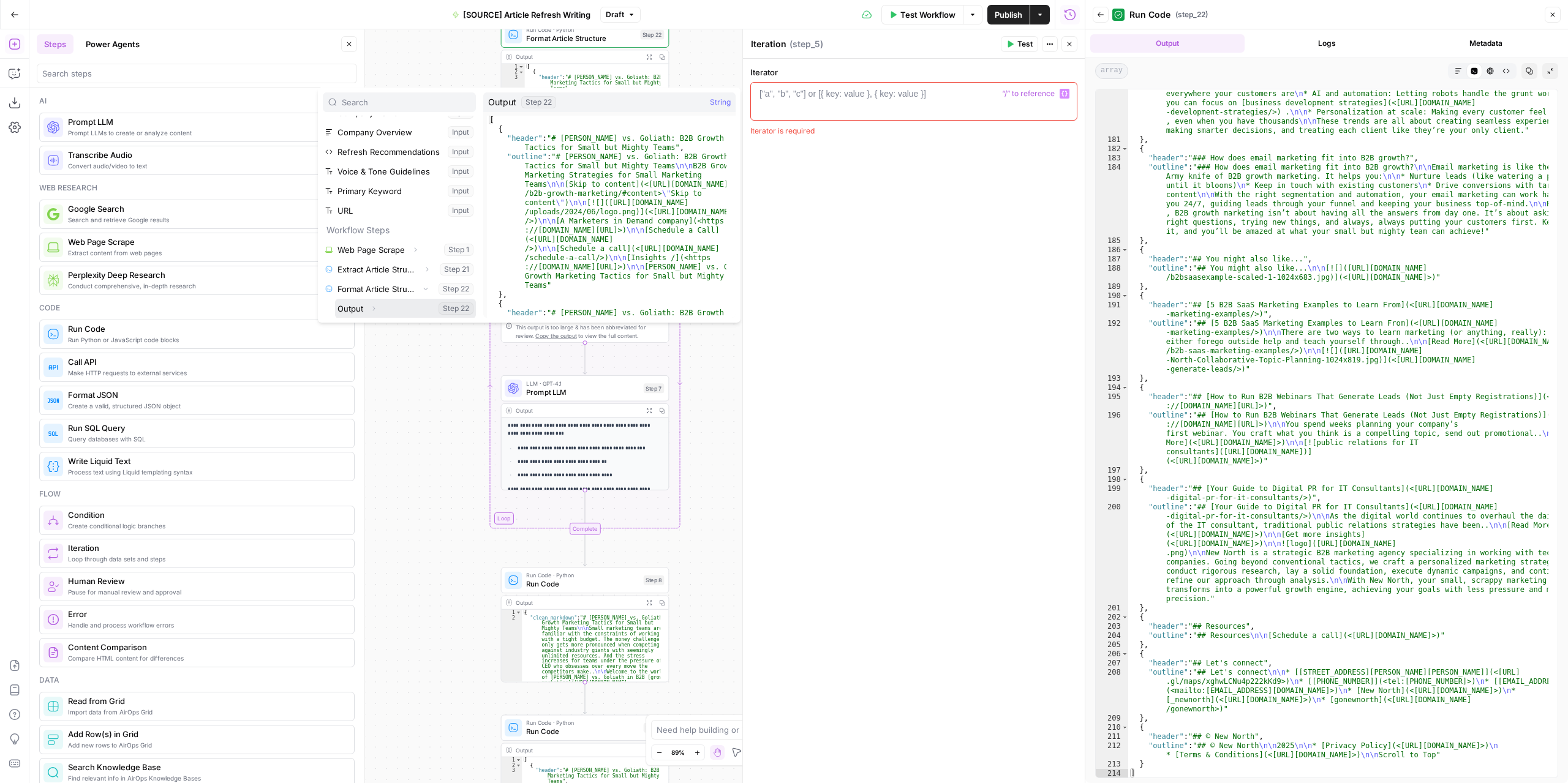
click at [359, 305] on button "Select variable Output" at bounding box center [405, 309] width 141 height 20
type textarea "**********"
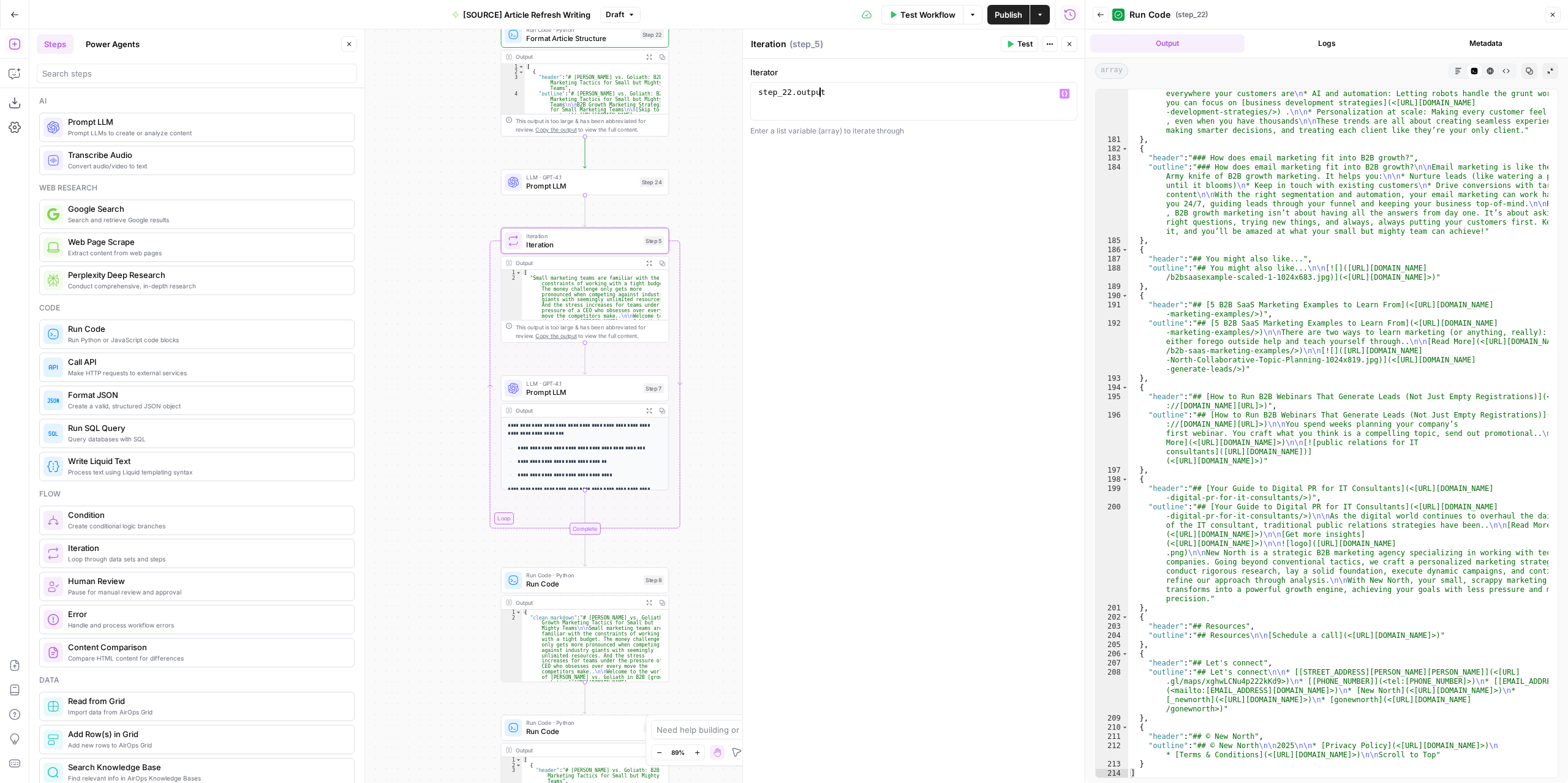
click at [717, 374] on div "**********" at bounding box center [557, 406] width 1055 height 754
click at [597, 390] on span "Prompt LLM" at bounding box center [582, 392] width 113 height 11
type textarea "Prompt LLM"
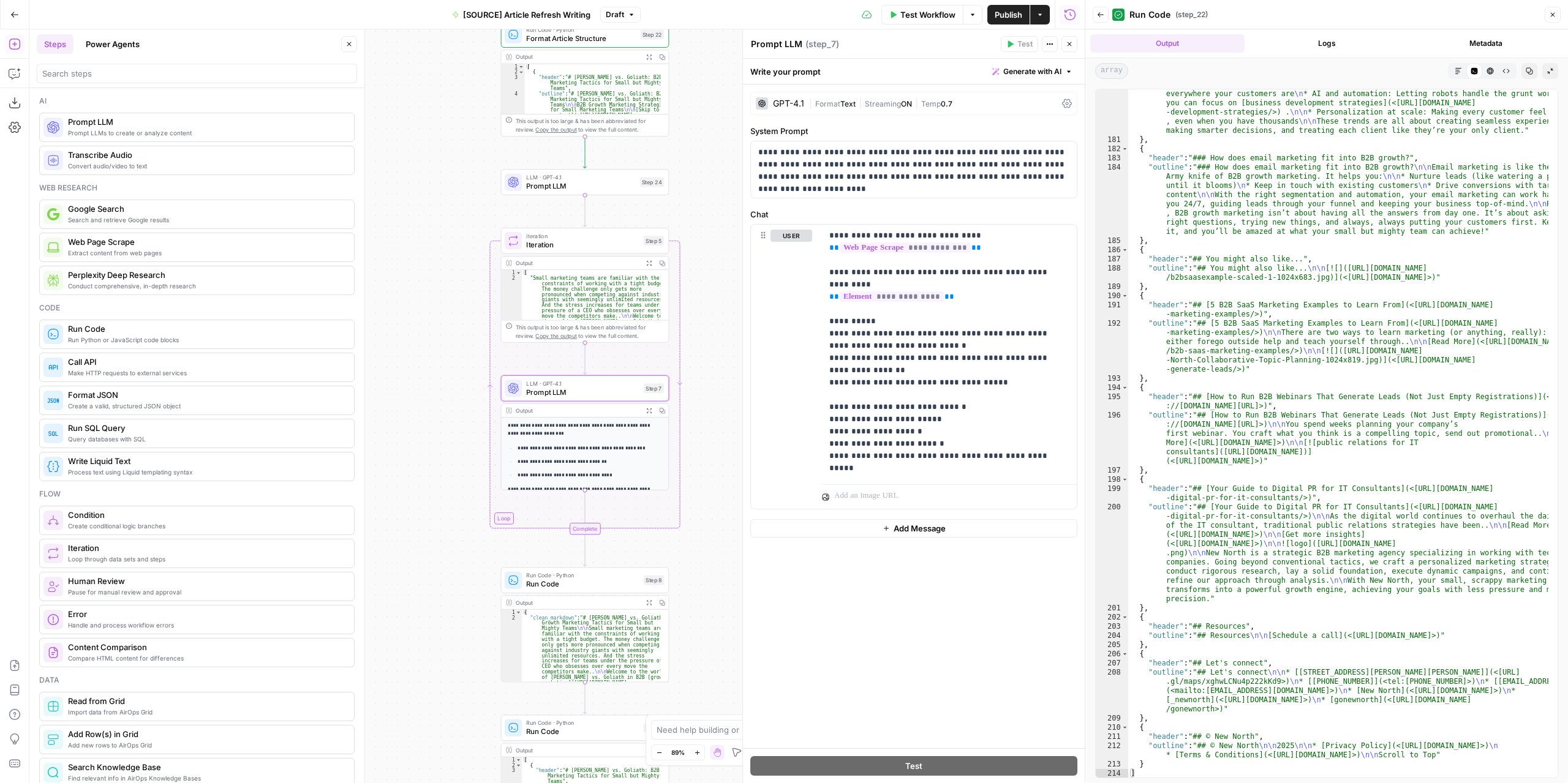
click at [1071, 39] on button "Close" at bounding box center [1069, 44] width 16 height 16
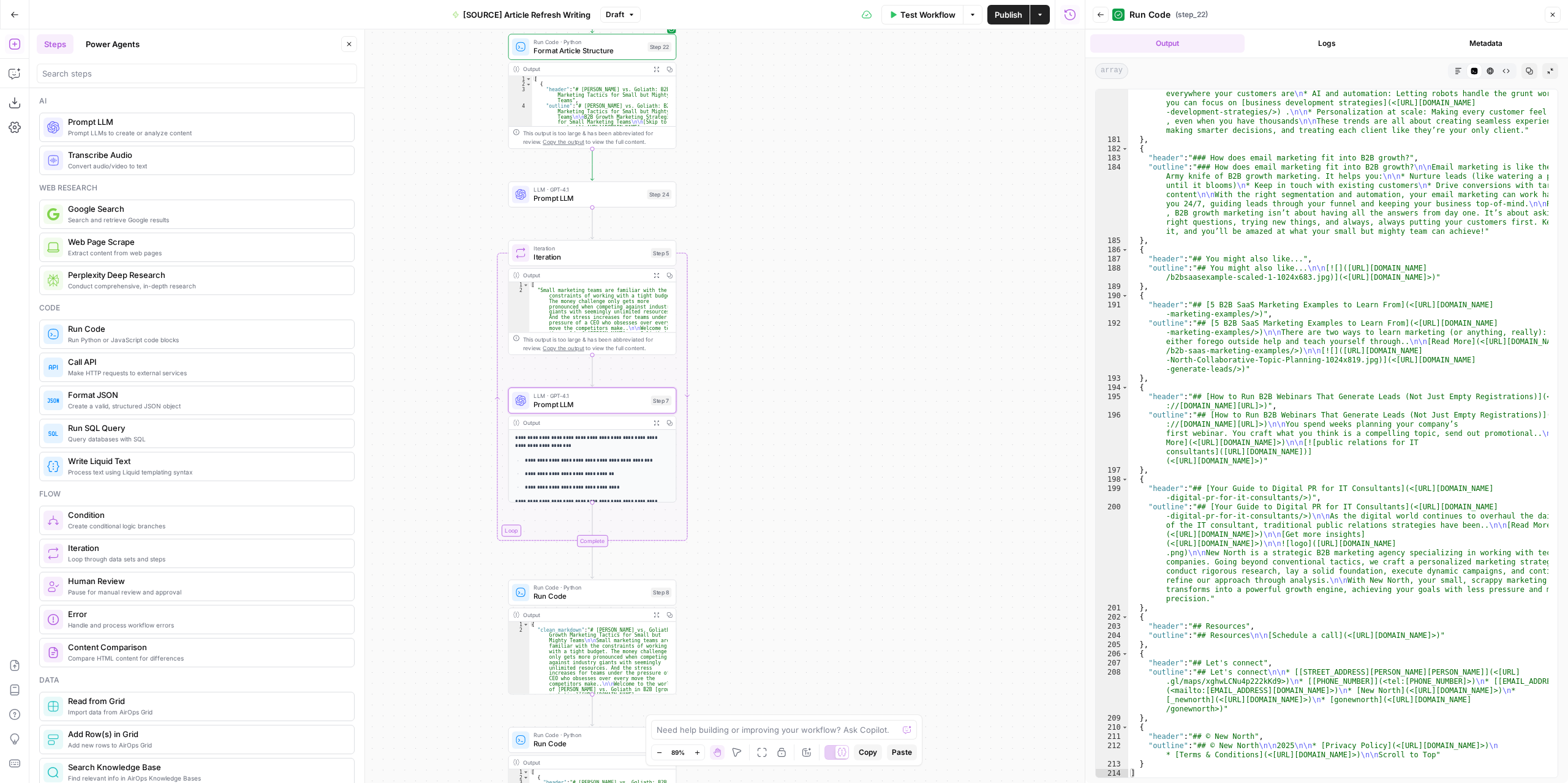
drag, startPoint x: 814, startPoint y: 264, endPoint x: 880, endPoint y: 459, distance: 205.9
click at [880, 459] on div "**********" at bounding box center [557, 406] width 1055 height 754
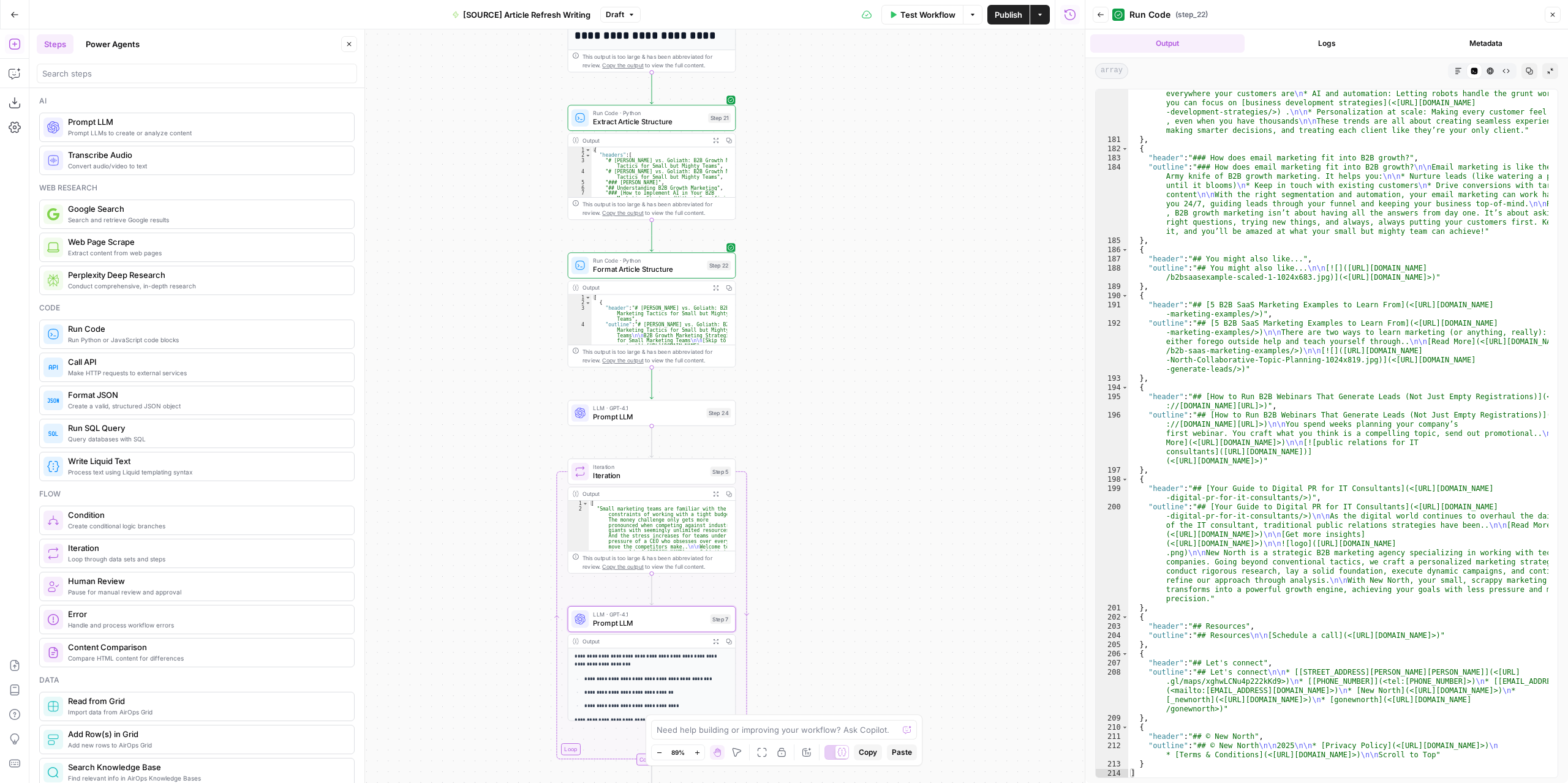
drag, startPoint x: 846, startPoint y: 293, endPoint x: 848, endPoint y: 329, distance: 36.1
click at [848, 329] on div "**********" at bounding box center [557, 406] width 1055 height 754
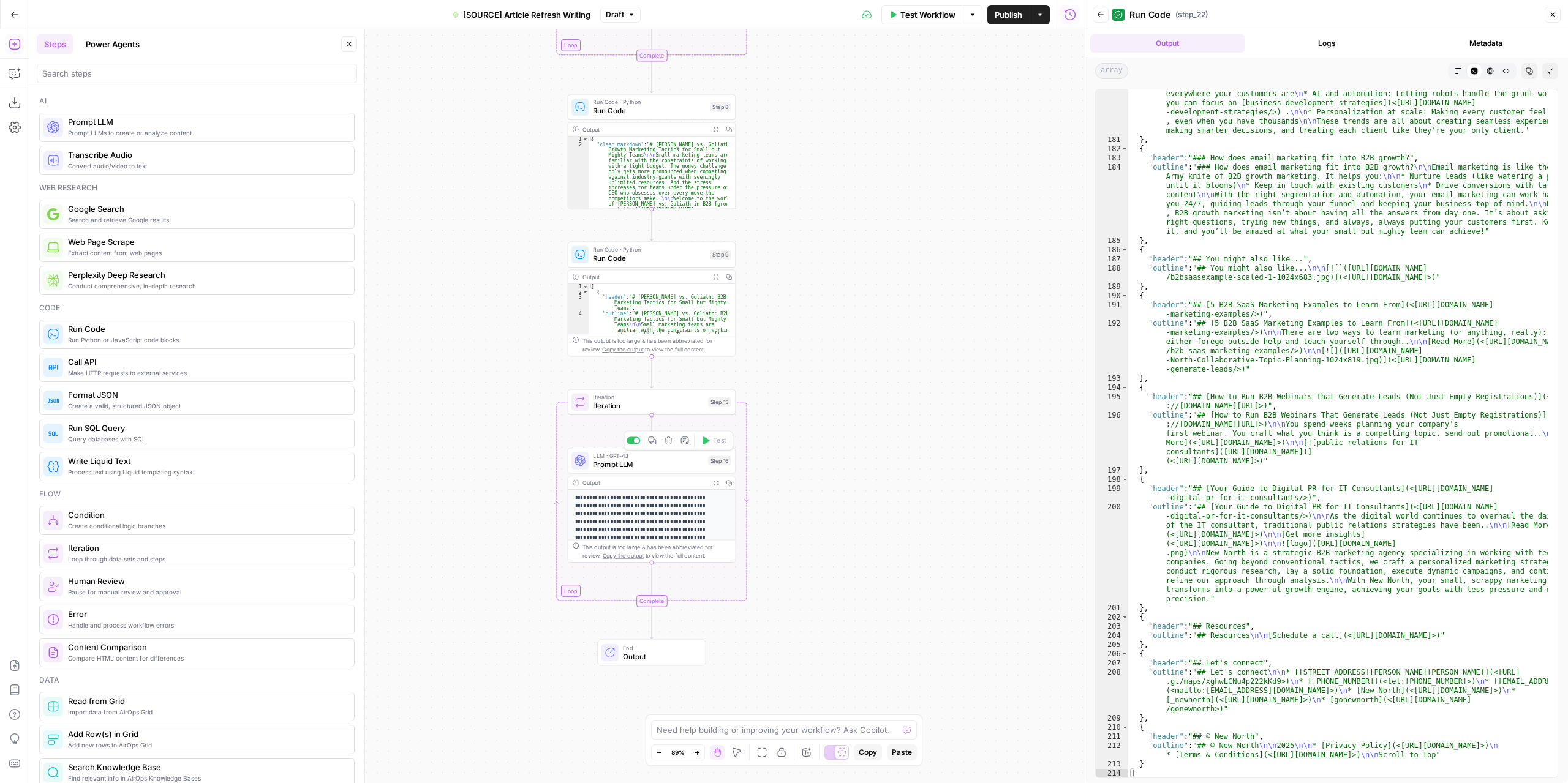
click at [674, 410] on span "Iteration" at bounding box center [648, 406] width 111 height 11
click at [678, 465] on span "Prompt LLM" at bounding box center [648, 465] width 111 height 11
type textarea "Prompt LLM"
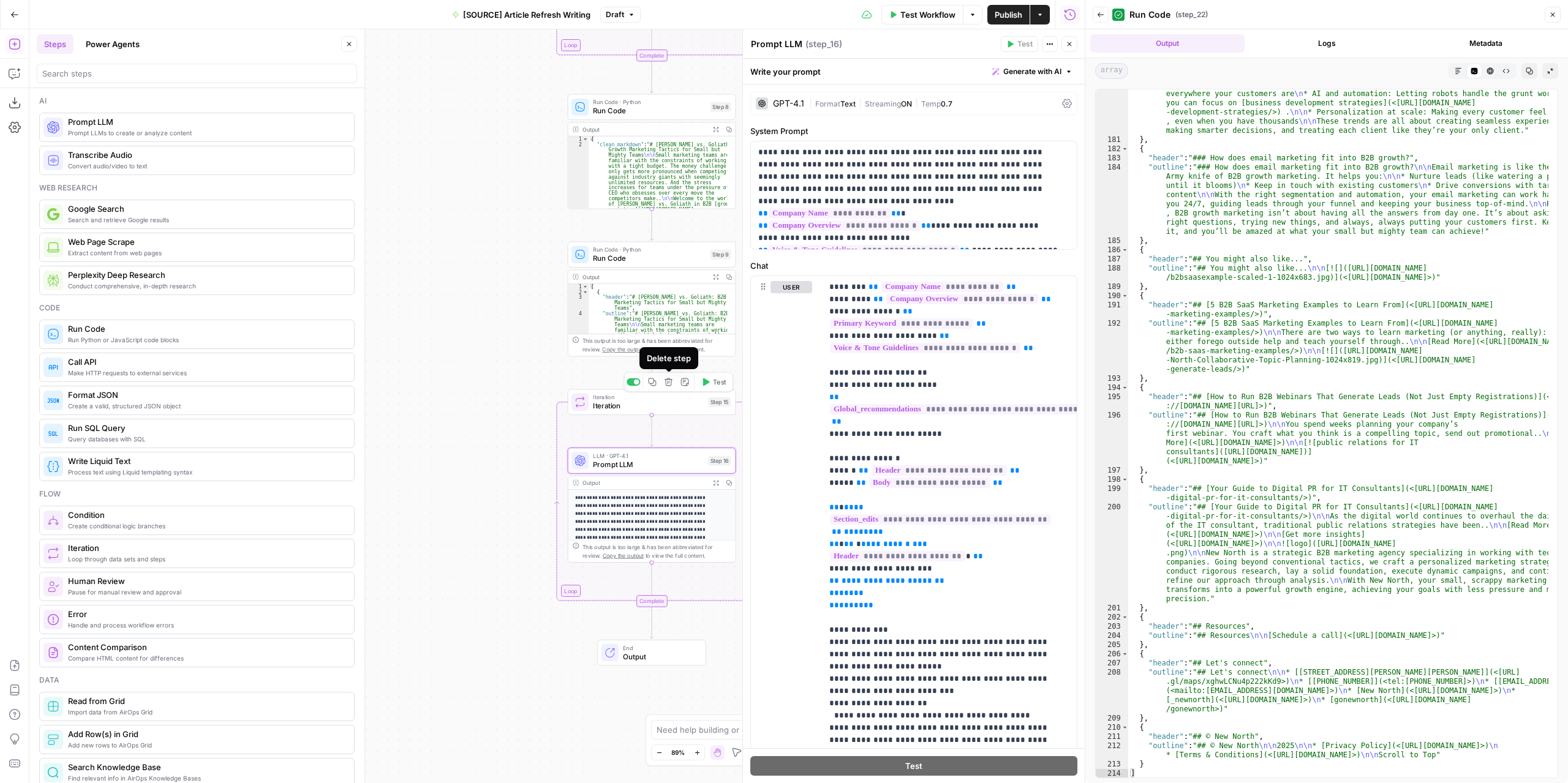
click at [669, 382] on icon "button" at bounding box center [668, 382] width 8 height 8
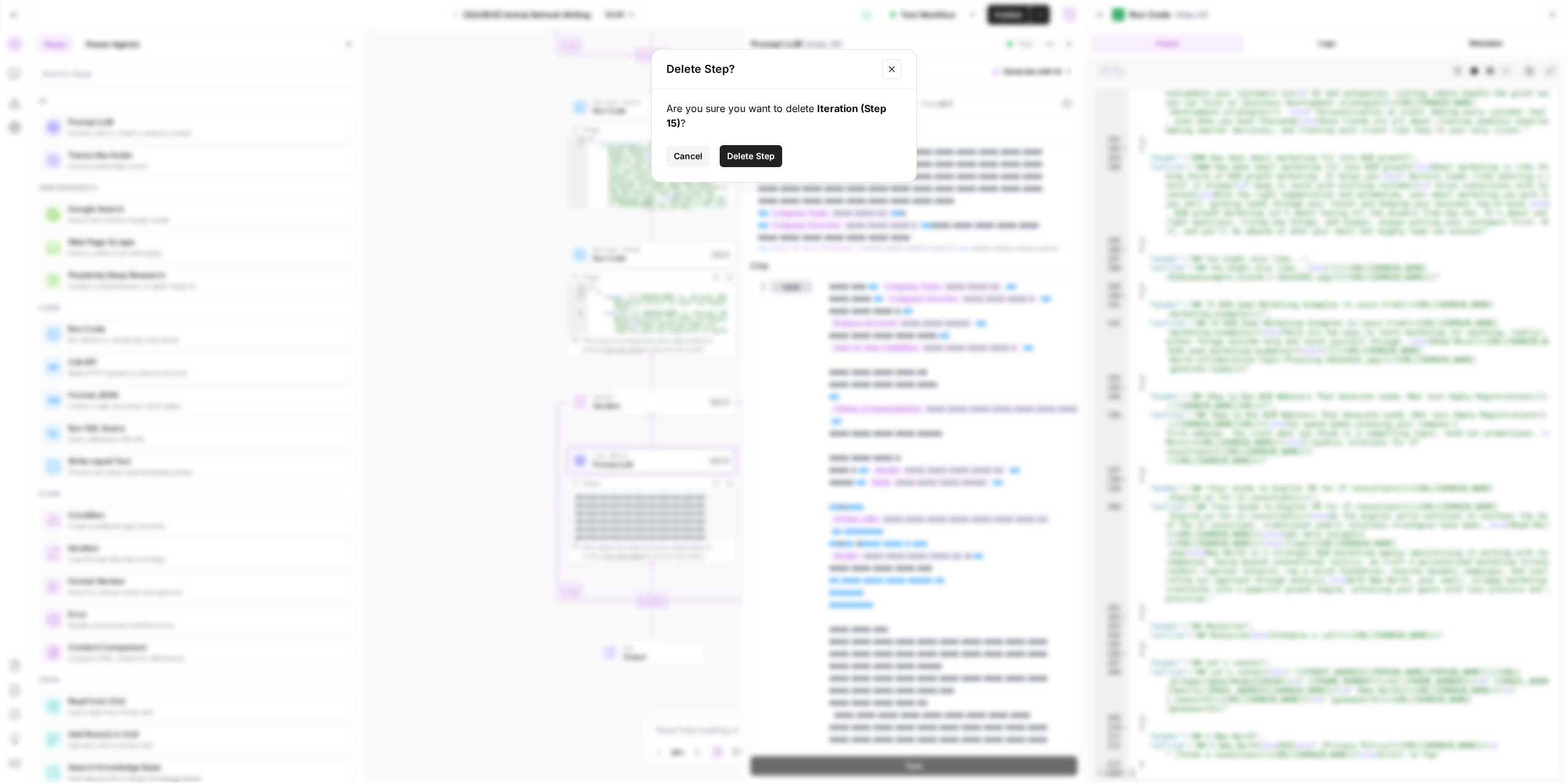
click at [769, 165] on button "Delete Step" at bounding box center [750, 155] width 62 height 22
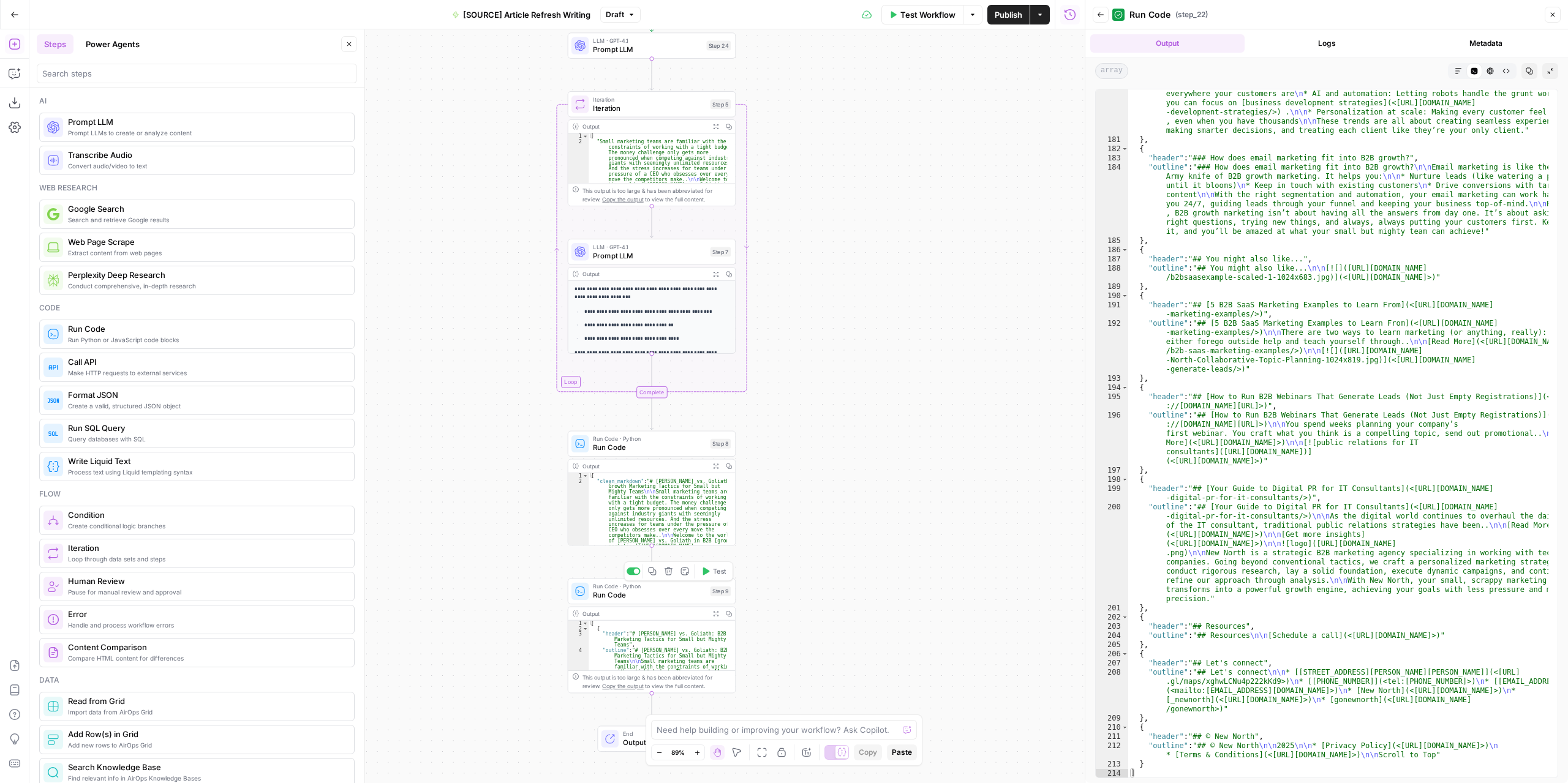
click at [668, 577] on button "Delete step" at bounding box center [668, 571] width 14 height 14
click at [759, 158] on span "Delete Step" at bounding box center [750, 155] width 48 height 12
click at [668, 427] on icon "button" at bounding box center [668, 424] width 8 height 8
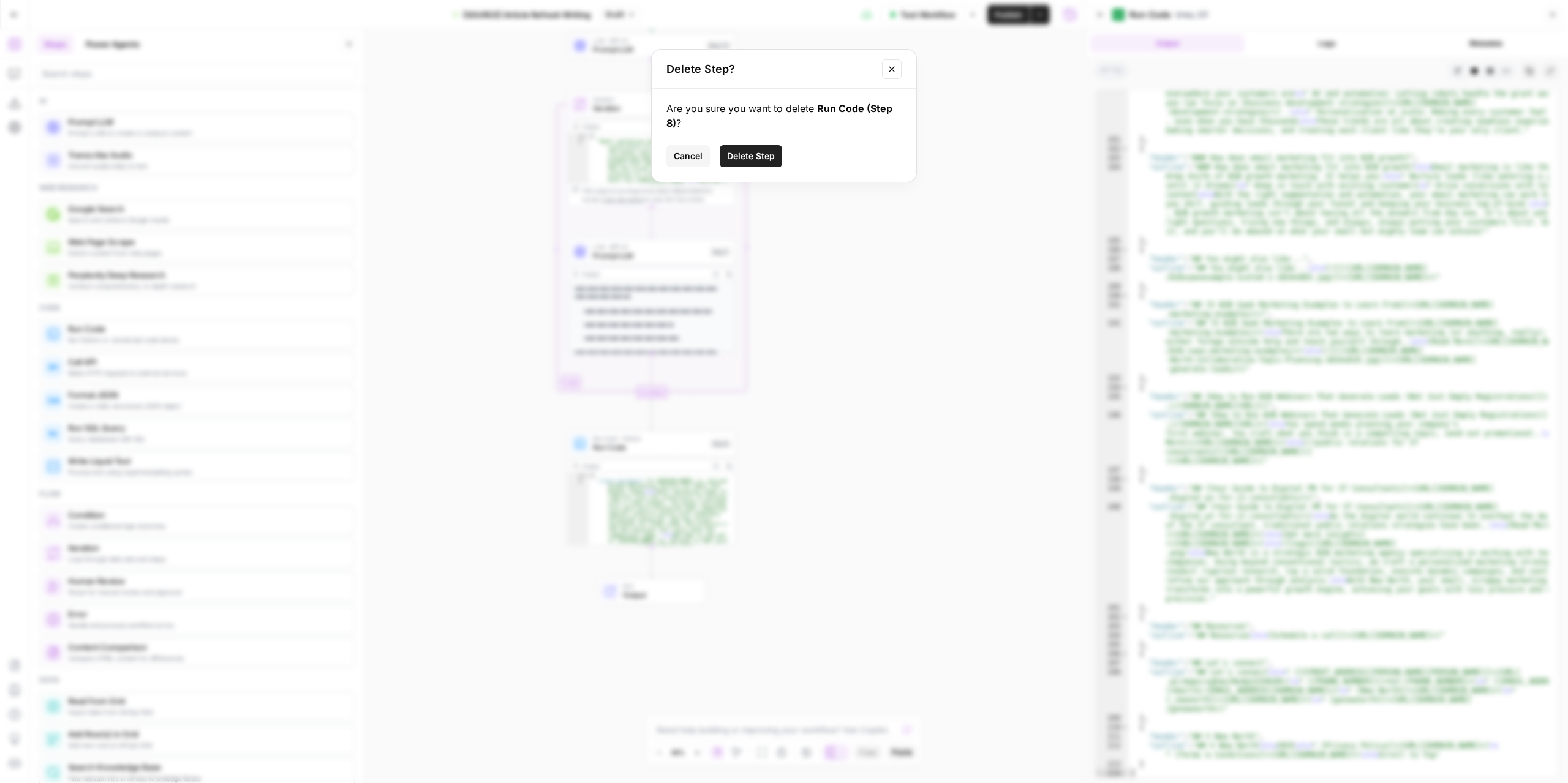
click at [759, 150] on span "Delete Step" at bounding box center [750, 155] width 48 height 12
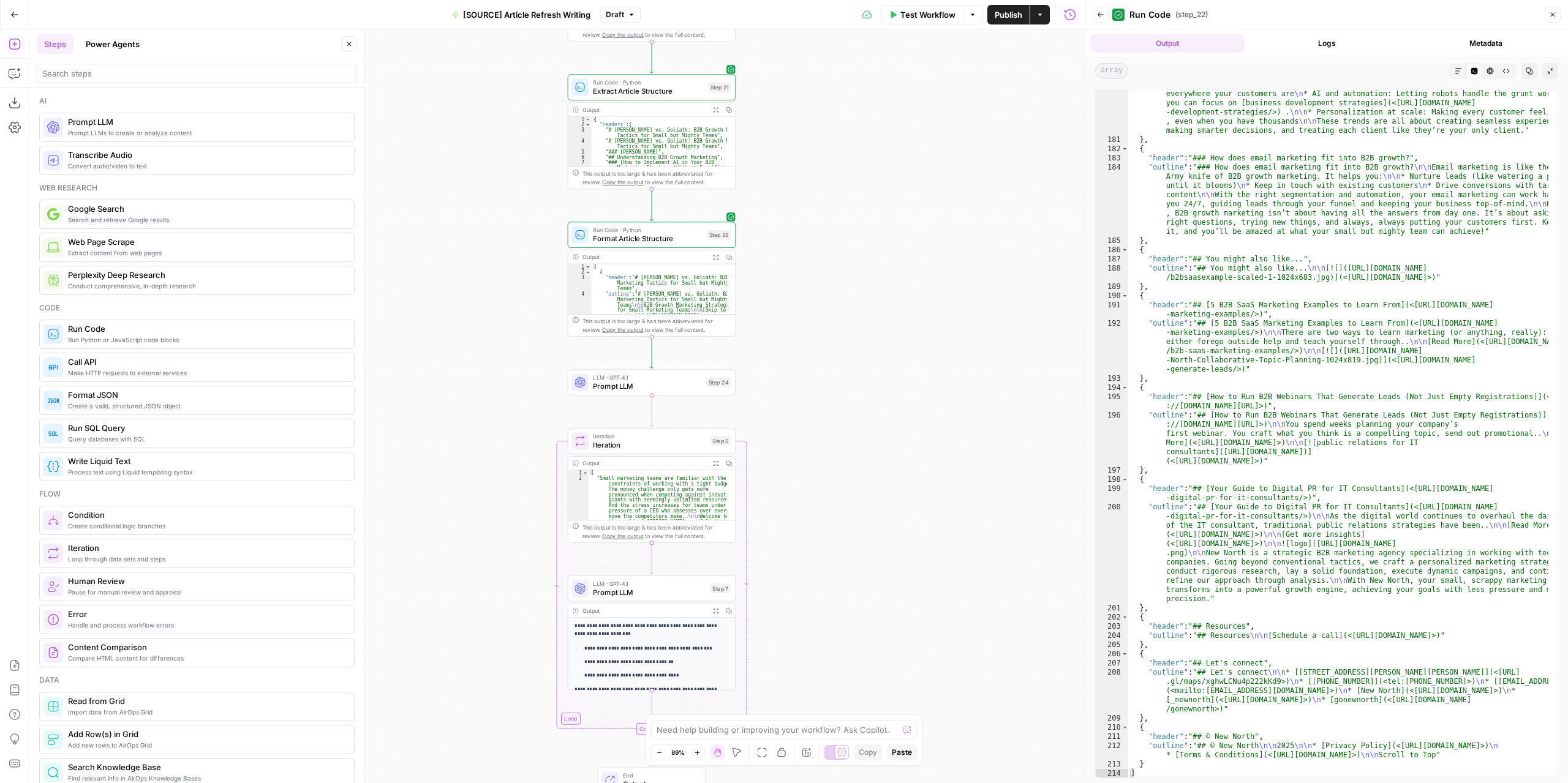
click at [685, 393] on div "LLM · GPT-4.1 Prompt LLM Step 24 Copy step Delete step Add Note Test" at bounding box center [652, 382] width 168 height 27
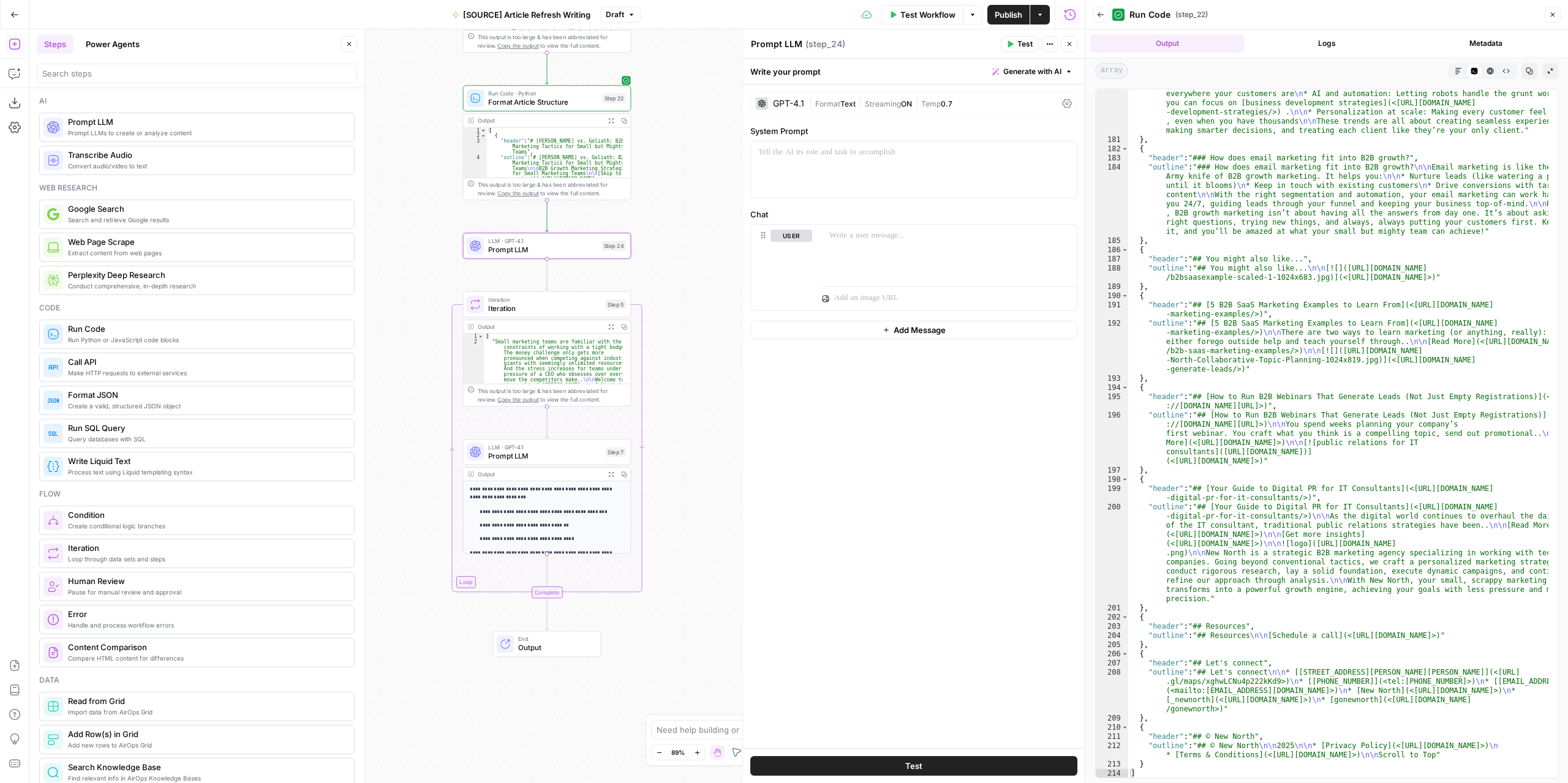
drag, startPoint x: 513, startPoint y: 318, endPoint x: 405, endPoint y: 408, distance: 140.6
click at [405, 408] on div "**********" at bounding box center [557, 406] width 1055 height 754
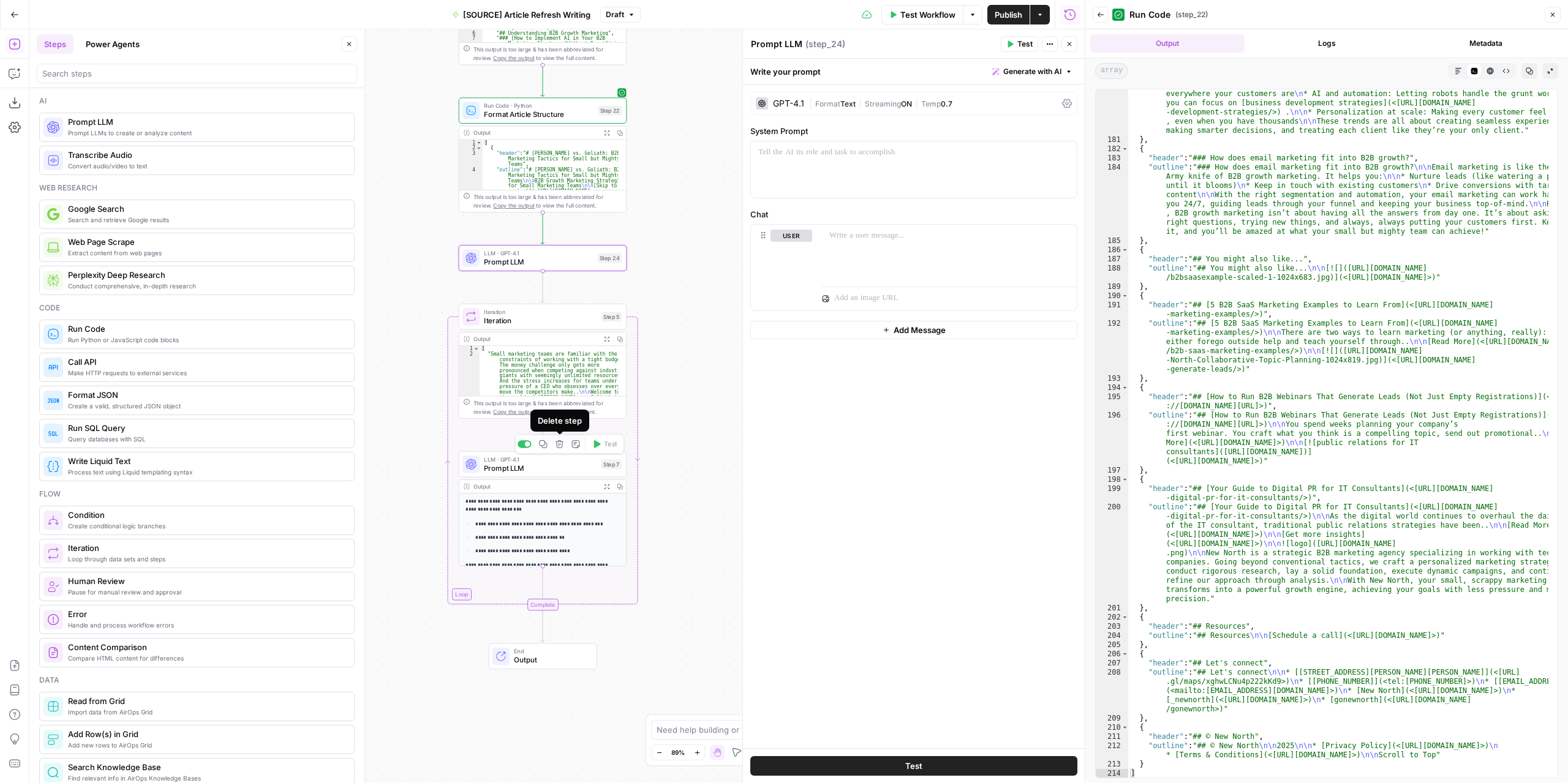
click at [562, 448] on icon "button" at bounding box center [559, 444] width 8 height 8
click at [764, 153] on span "Delete Step" at bounding box center [750, 155] width 48 height 12
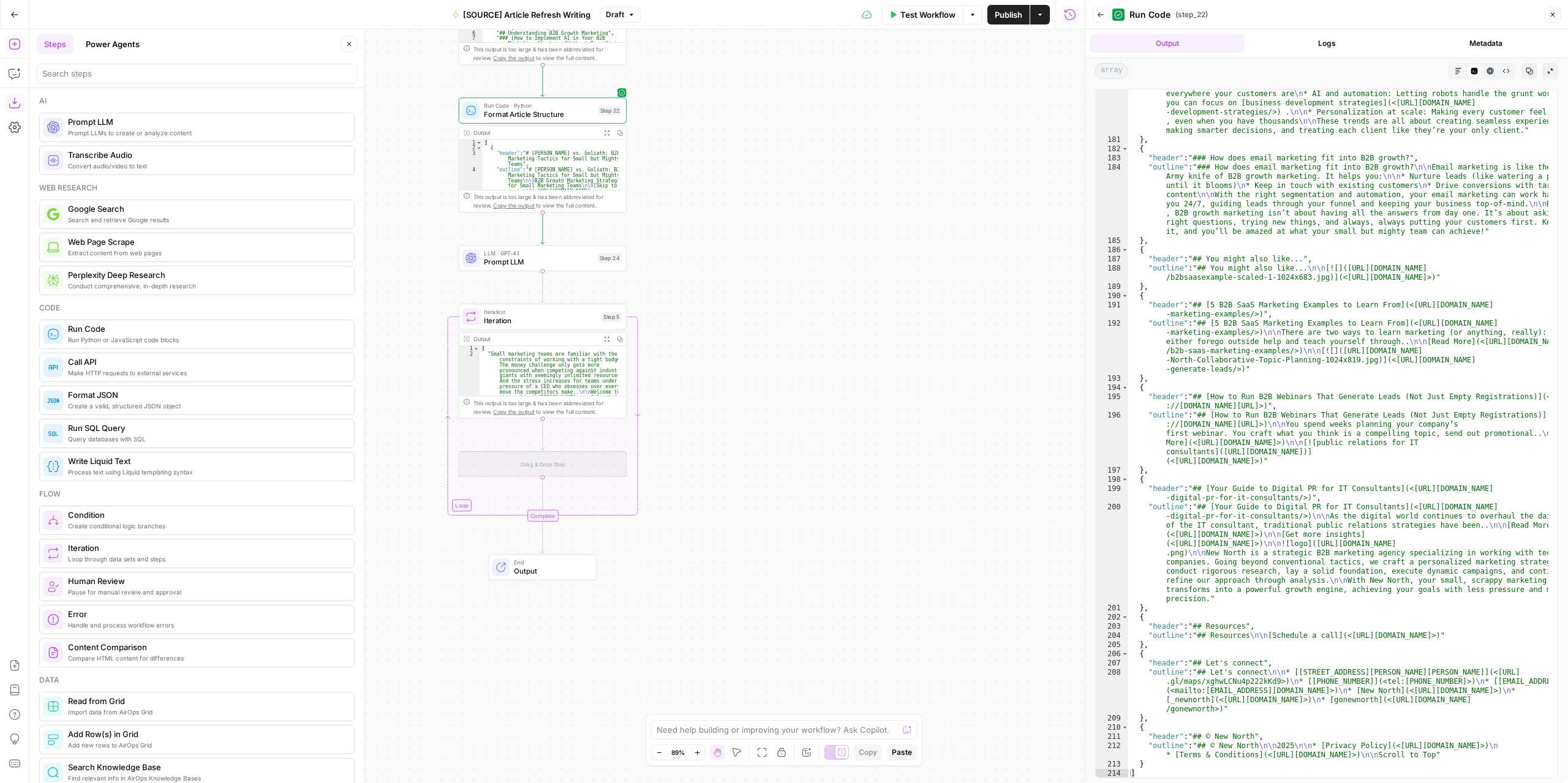
click at [19, 101] on icon "button" at bounding box center [14, 102] width 12 height 12
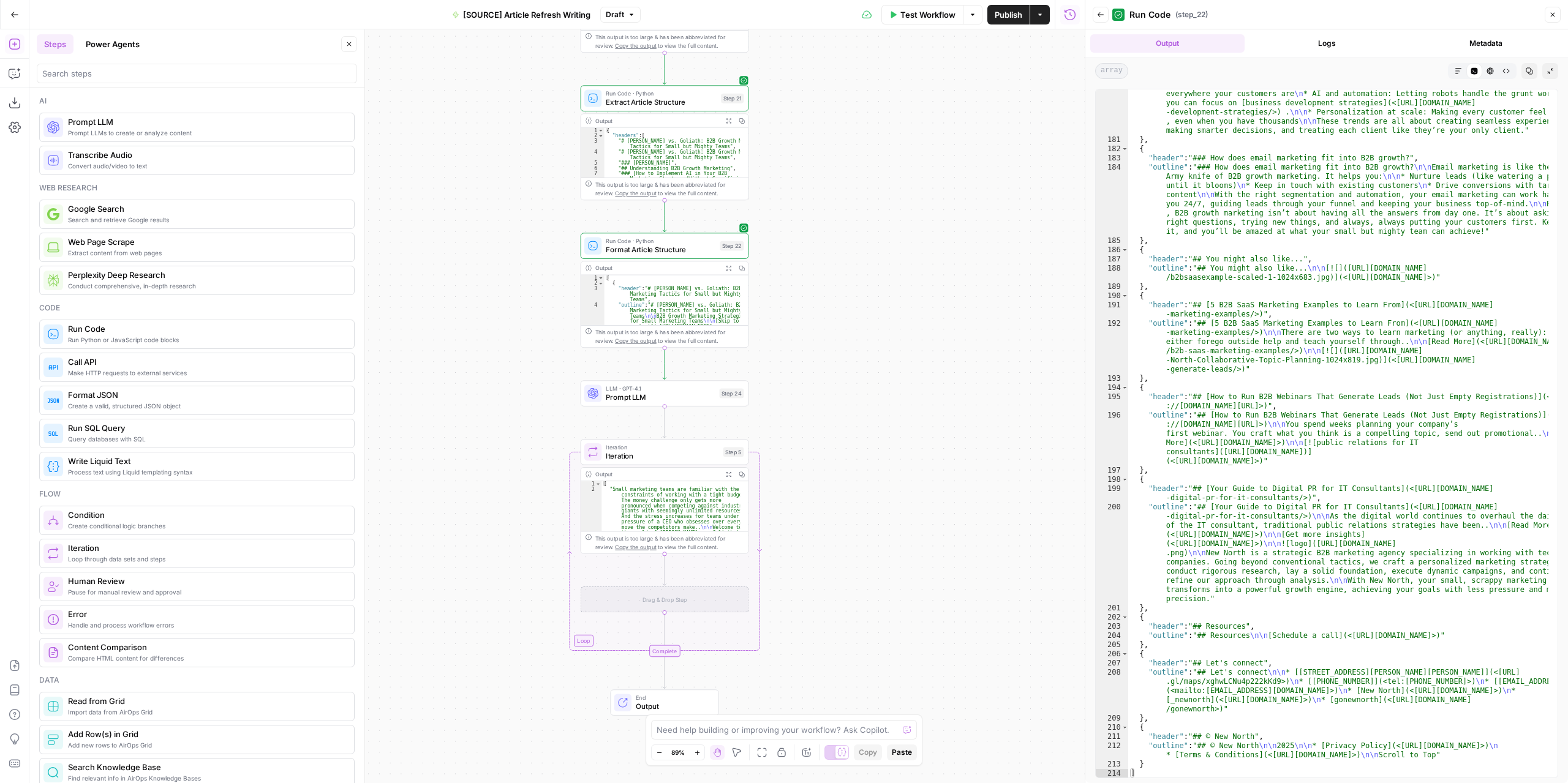
drag, startPoint x: 758, startPoint y: 251, endPoint x: 876, endPoint y: 377, distance: 172.6
click at [876, 377] on div "**********" at bounding box center [557, 406] width 1055 height 754
click at [690, 396] on span "Prompt LLM" at bounding box center [660, 397] width 109 height 11
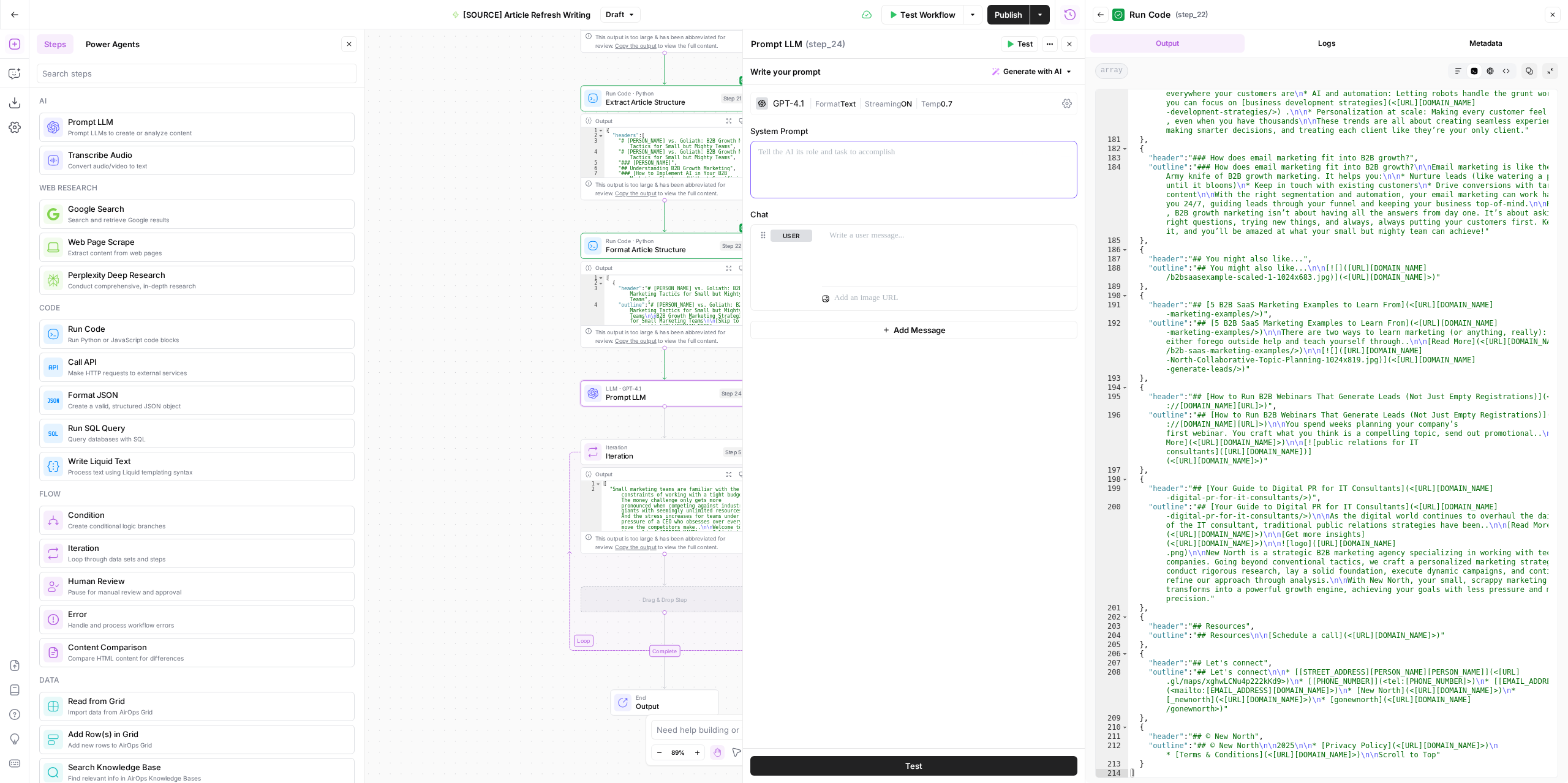
click at [856, 152] on p at bounding box center [914, 152] width 311 height 12
click at [851, 237] on p at bounding box center [949, 235] width 240 height 12
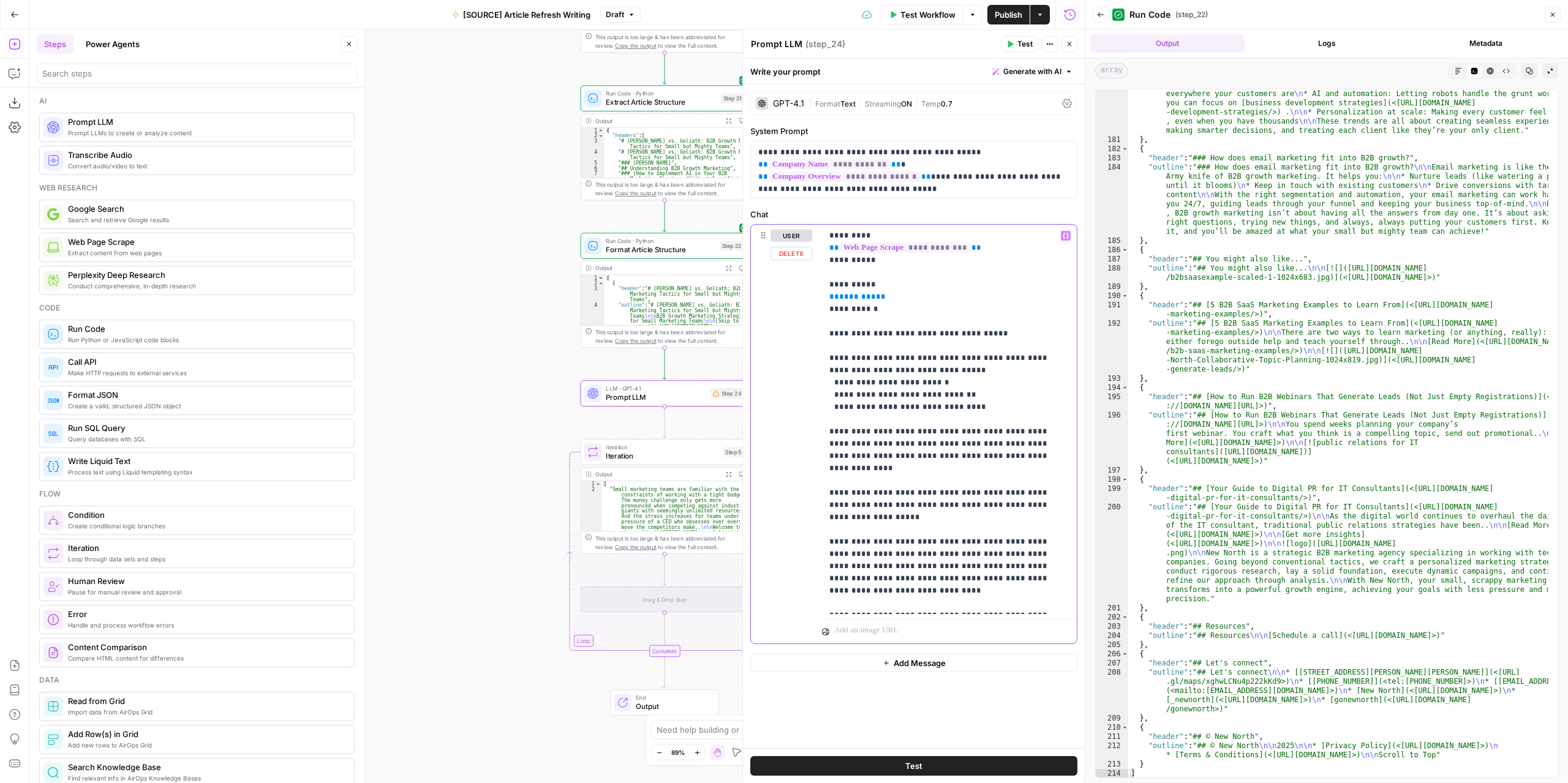
drag, startPoint x: 877, startPoint y: 296, endPoint x: 820, endPoint y: 299, distance: 57.1
click at [820, 299] on div "**********" at bounding box center [914, 434] width 326 height 419
click at [1064, 233] on icon "button" at bounding box center [1065, 236] width 6 height 6
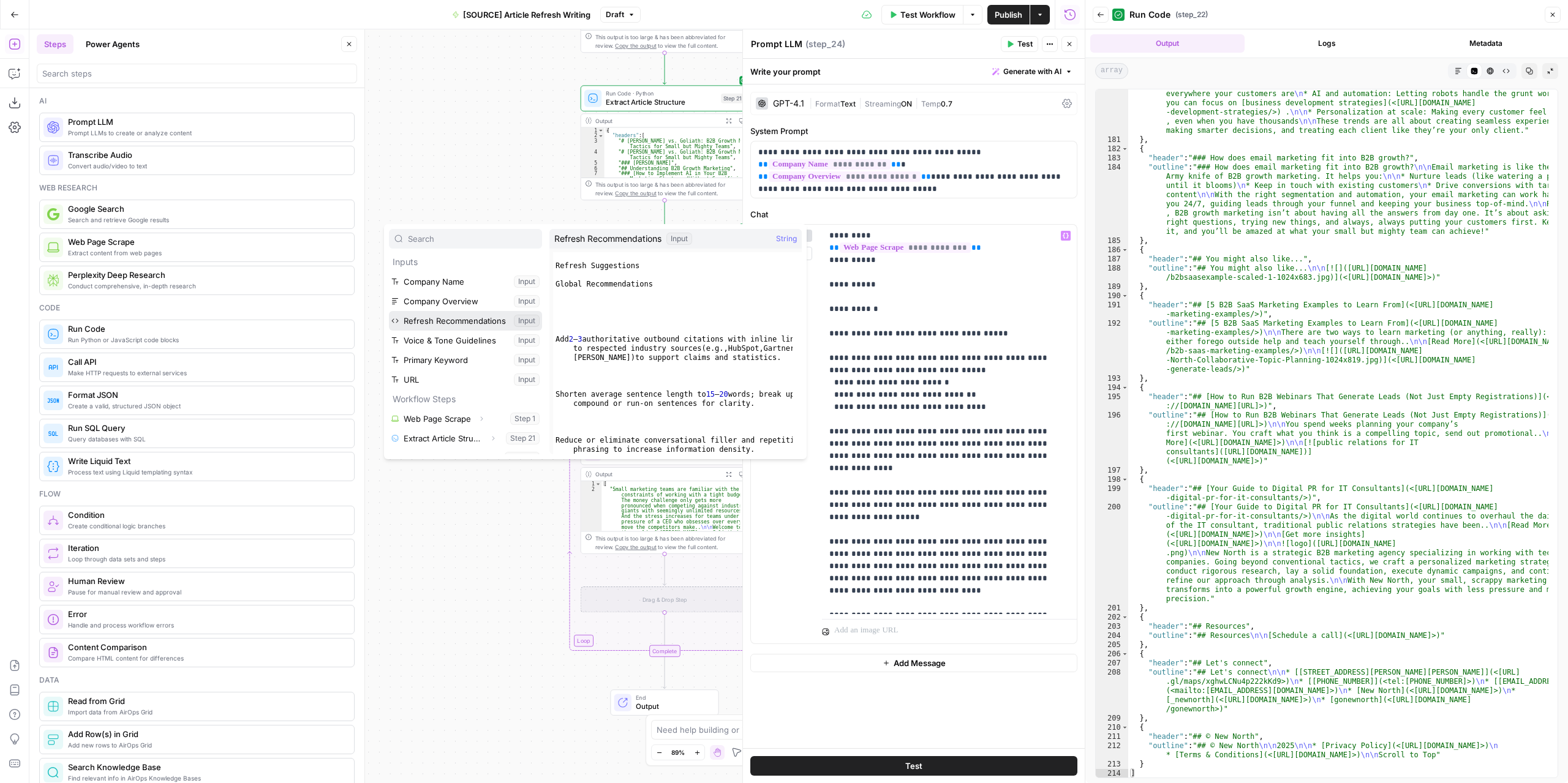
click at [488, 324] on button "Select variable Refresh Recommendations" at bounding box center [465, 321] width 153 height 20
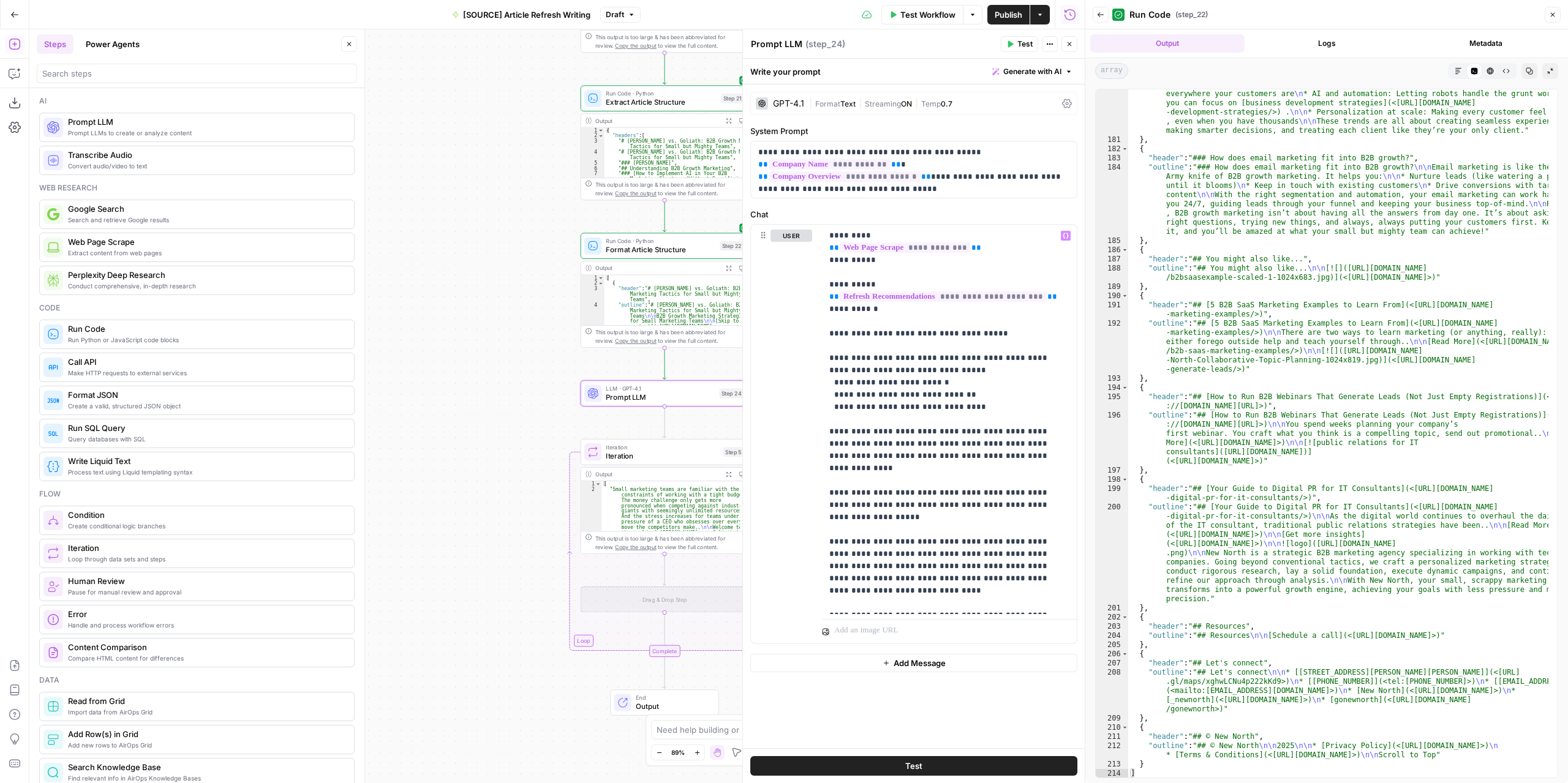
click at [1017, 45] on button "Test" at bounding box center [1019, 44] width 37 height 16
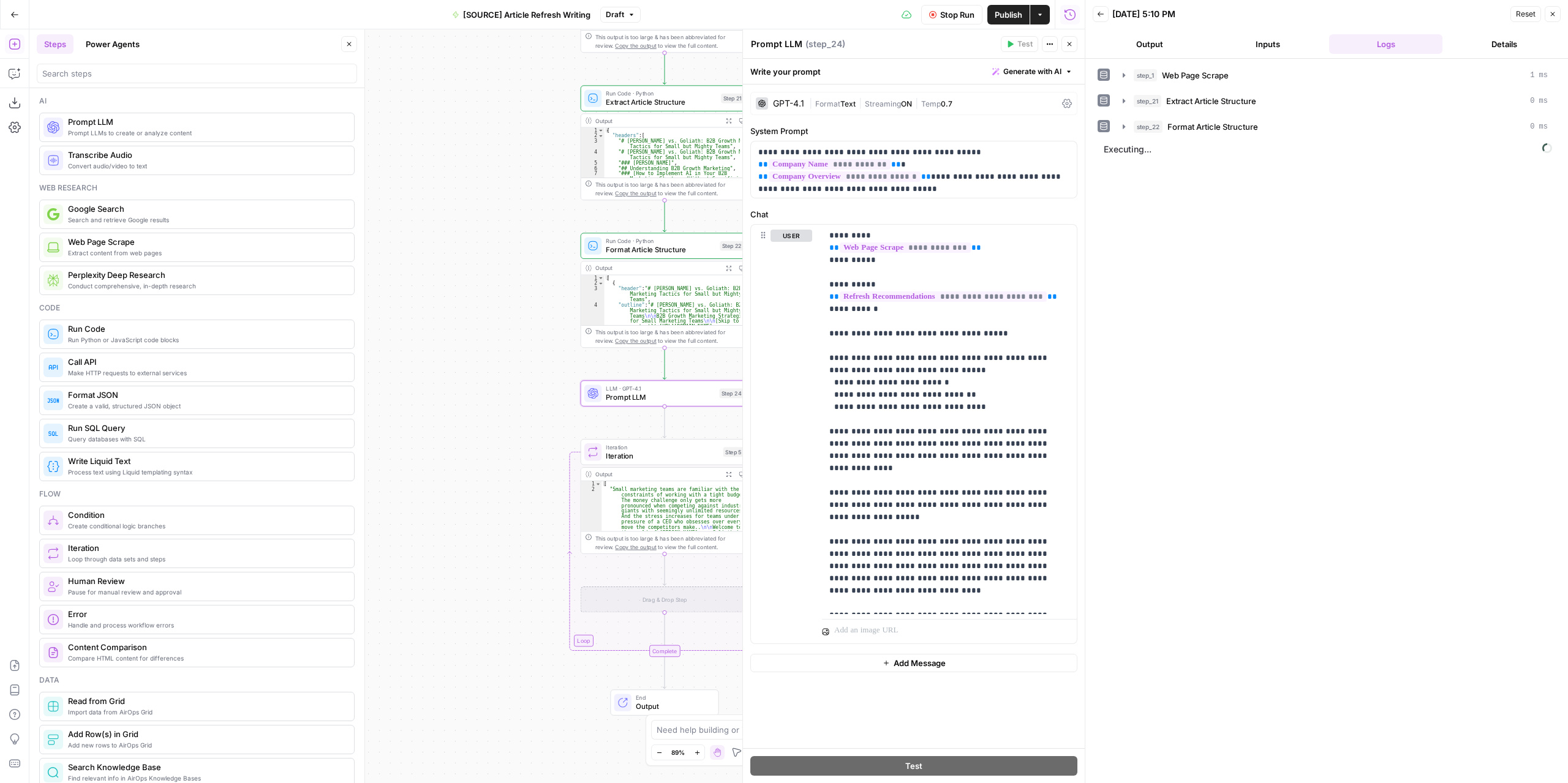
click at [1169, 45] on button "Output" at bounding box center [1149, 44] width 114 height 20
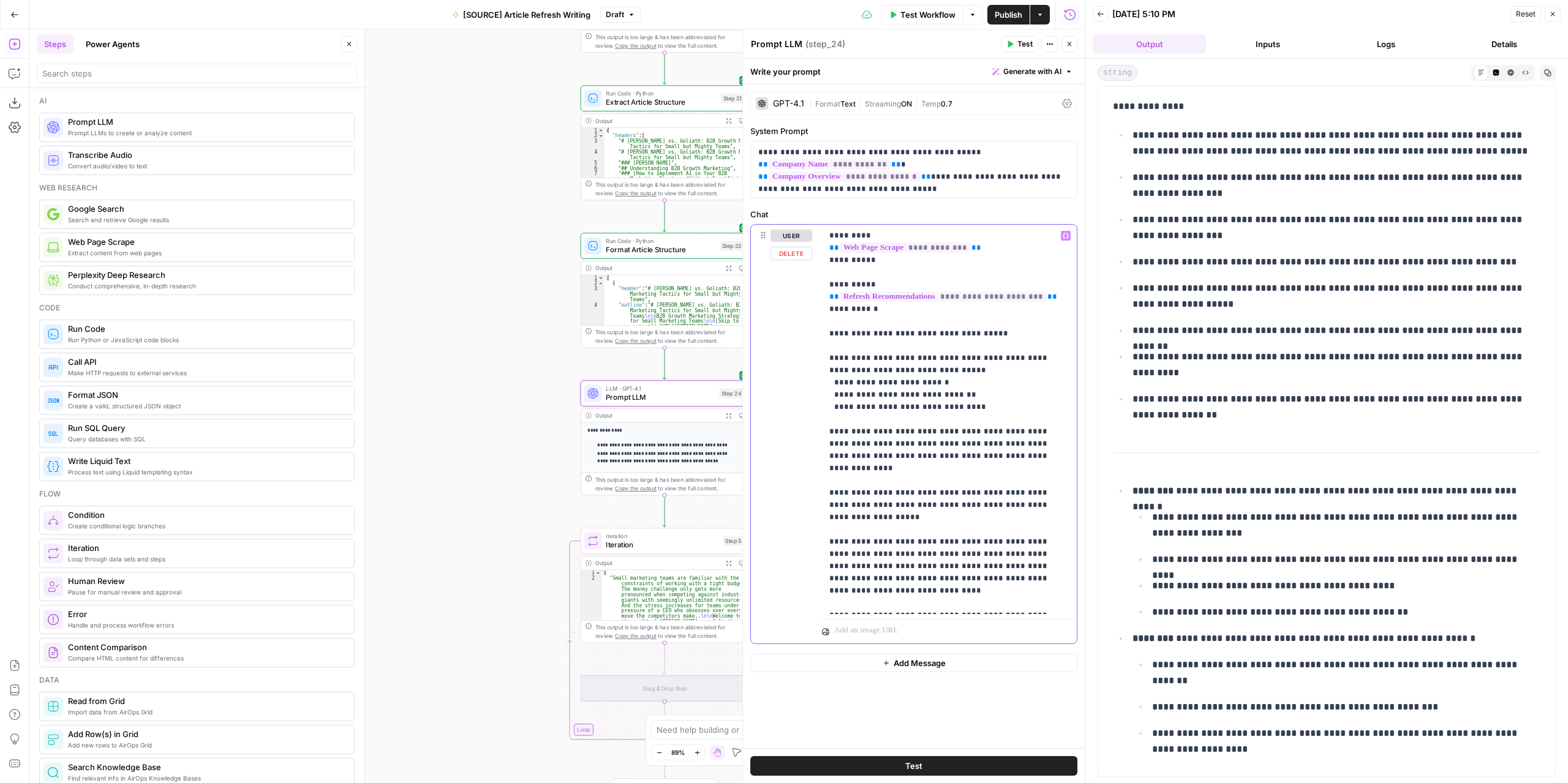
drag, startPoint x: 825, startPoint y: 520, endPoint x: 1031, endPoint y: 557, distance: 209.3
click at [1031, 557] on div "**********" at bounding box center [949, 420] width 255 height 389
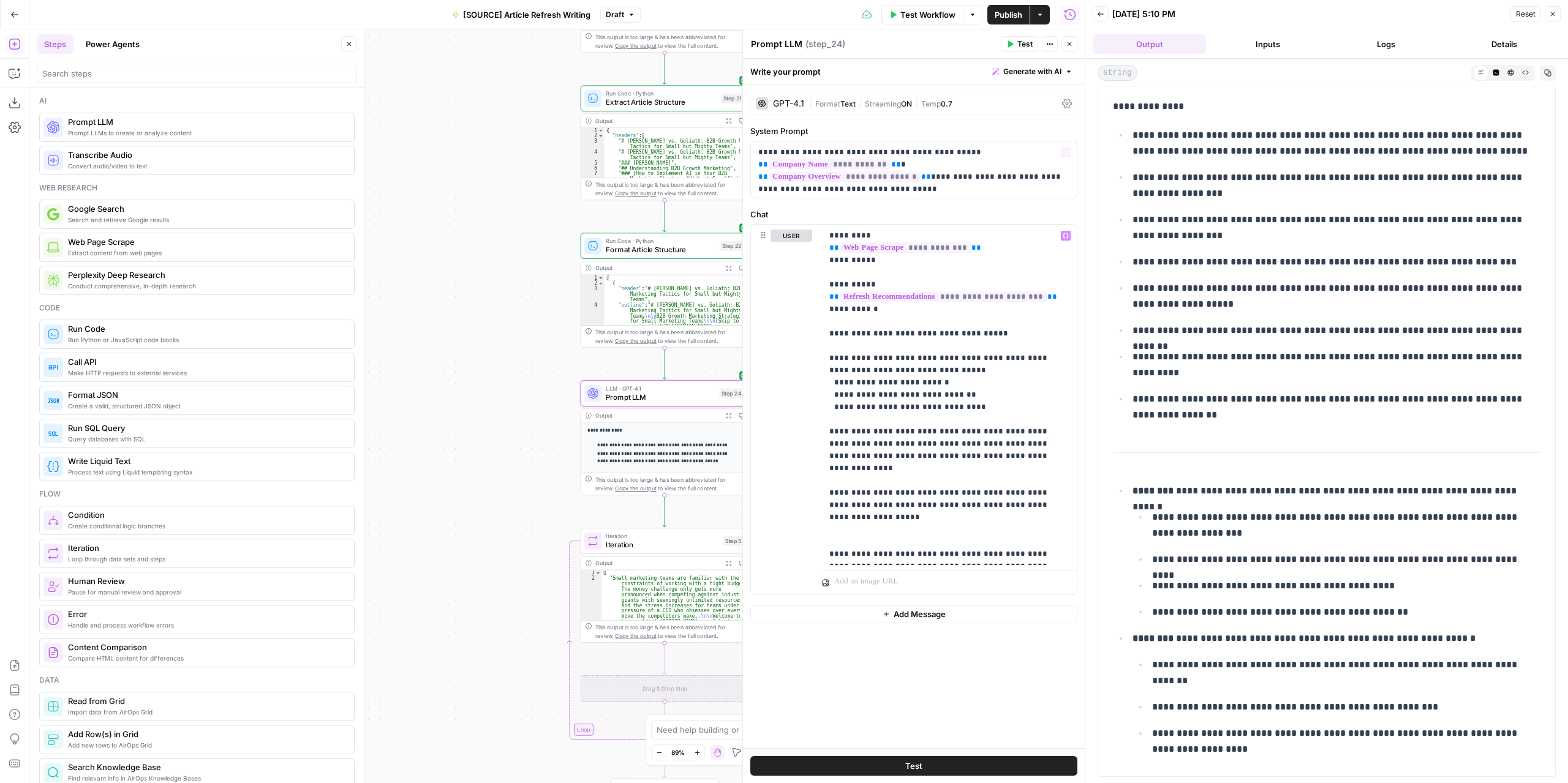
click at [1027, 43] on span "Test" at bounding box center [1025, 44] width 15 height 11
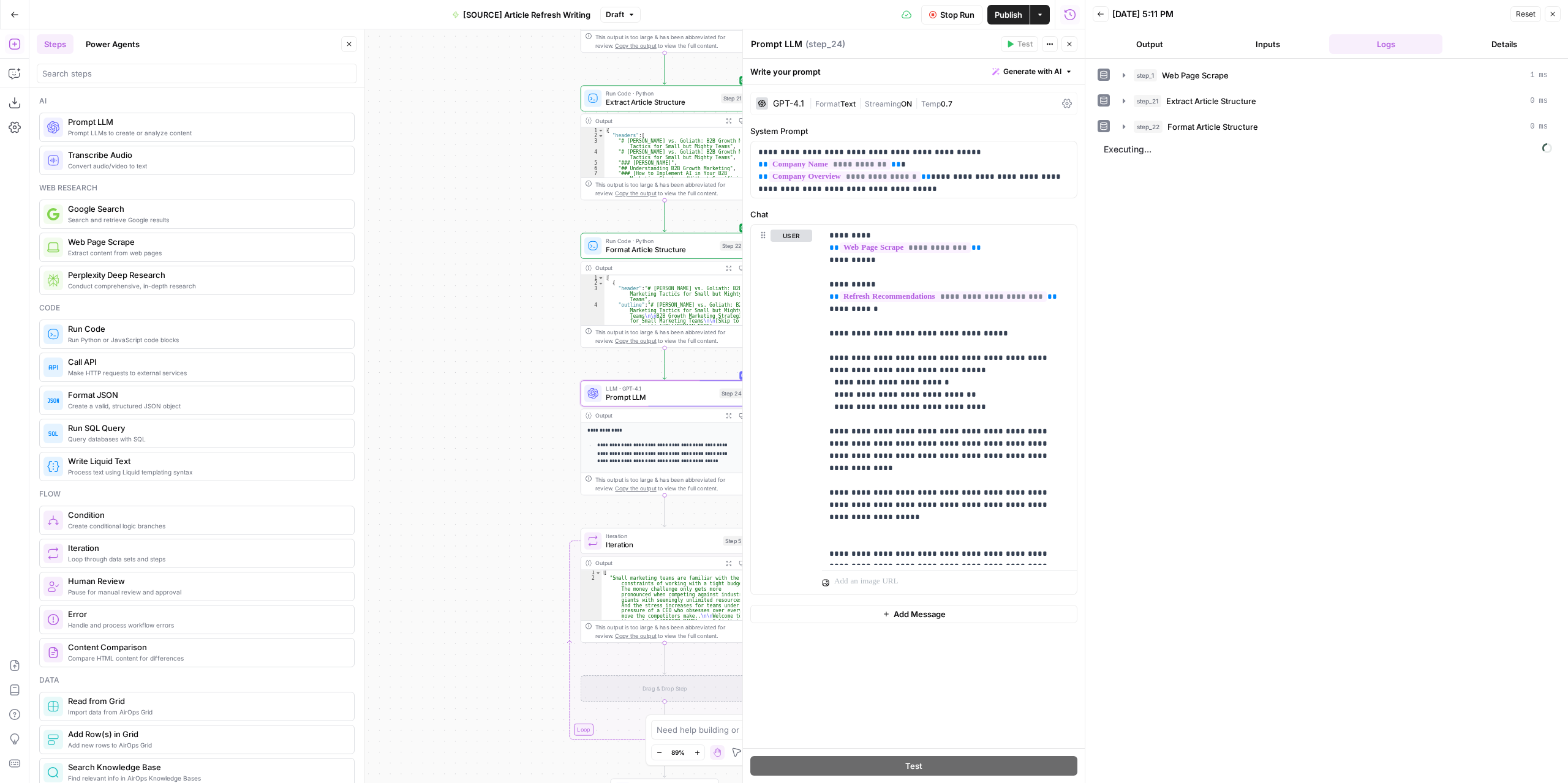
click at [1190, 35] on button "Output" at bounding box center [1149, 44] width 114 height 20
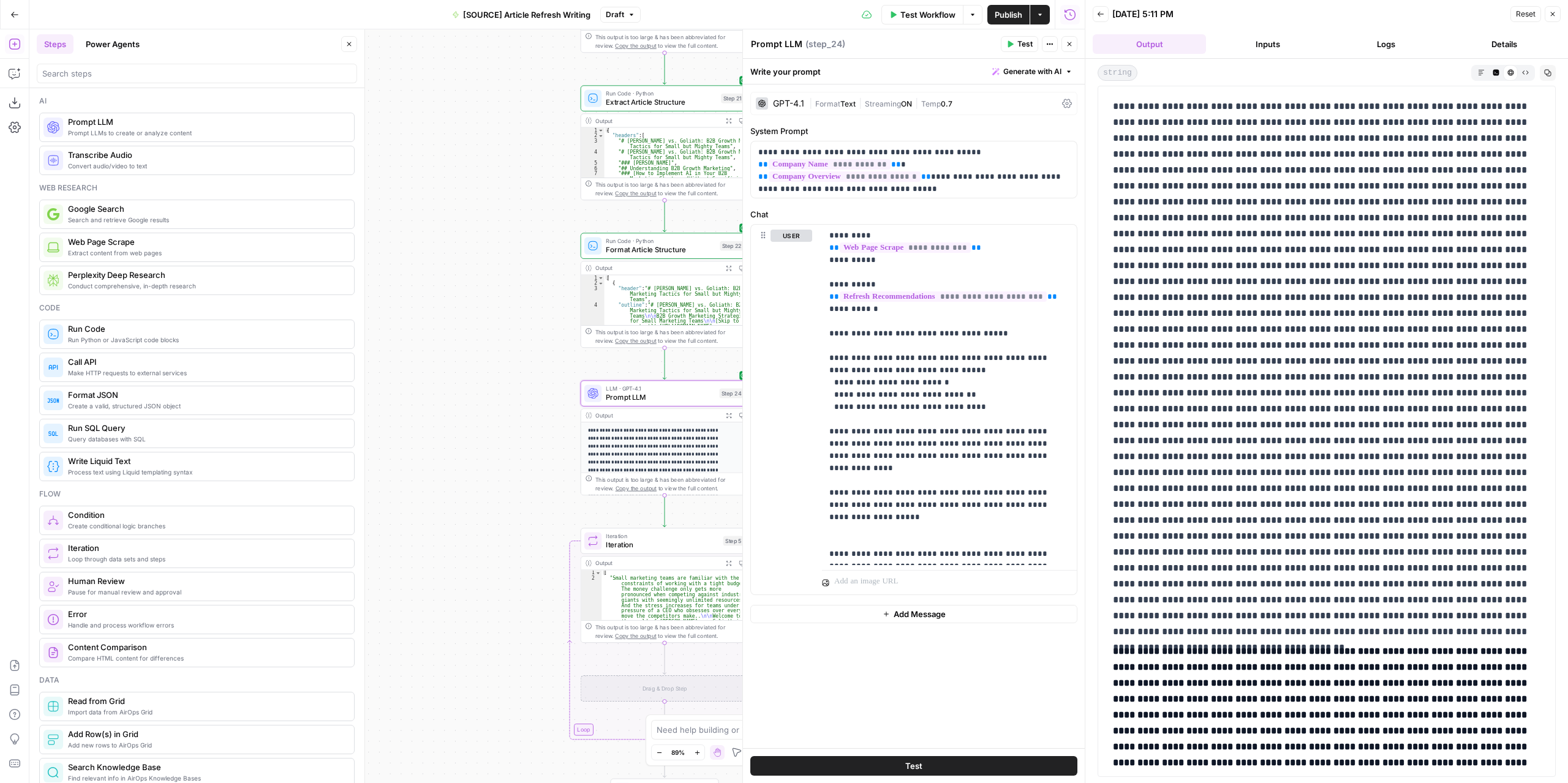
click at [1480, 67] on button "Markdown" at bounding box center [1480, 72] width 15 height 15
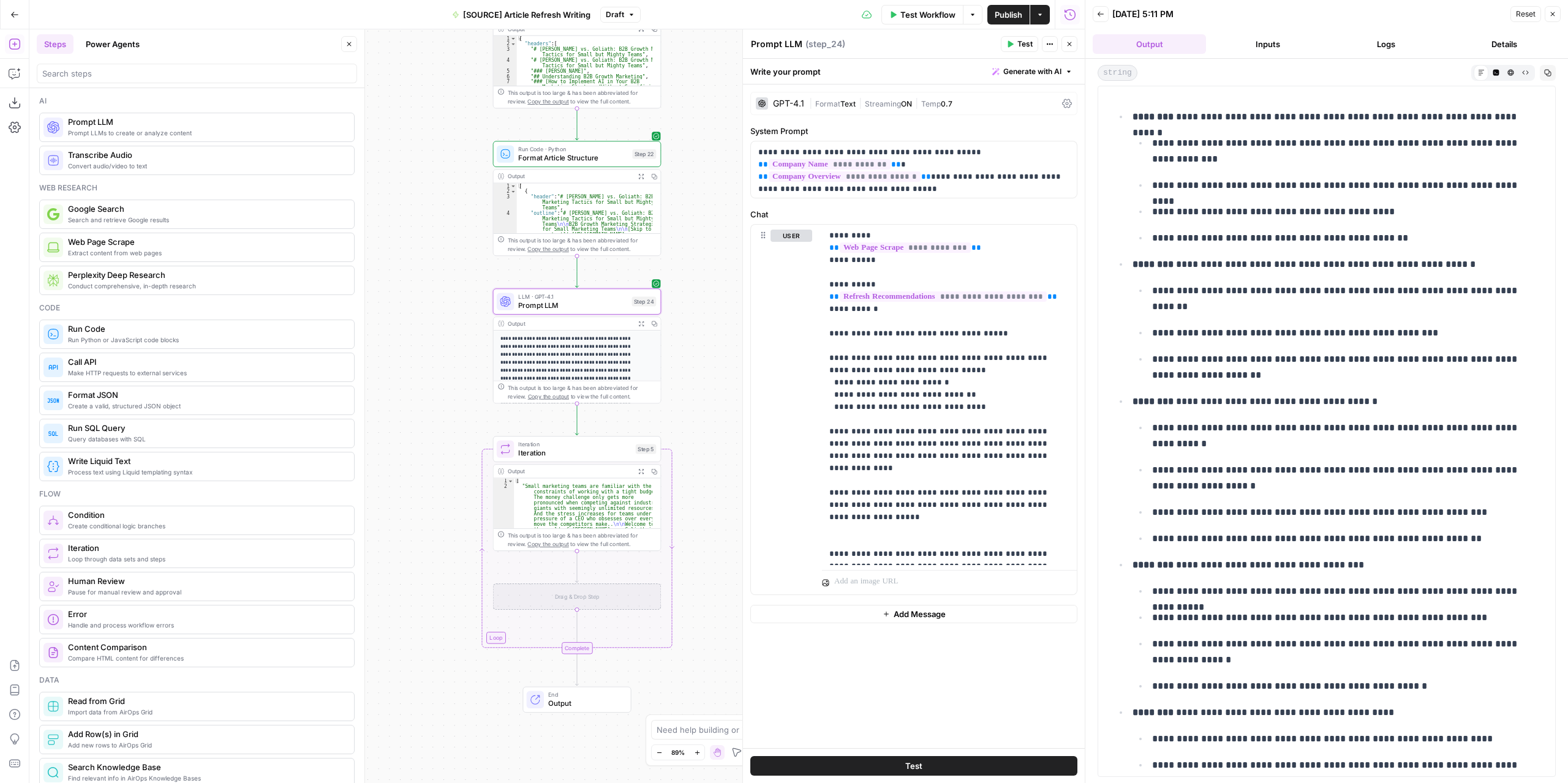
drag, startPoint x: 502, startPoint y: 415, endPoint x: 418, endPoint y: 324, distance: 123.8
click at [418, 324] on div "**********" at bounding box center [557, 406] width 1055 height 754
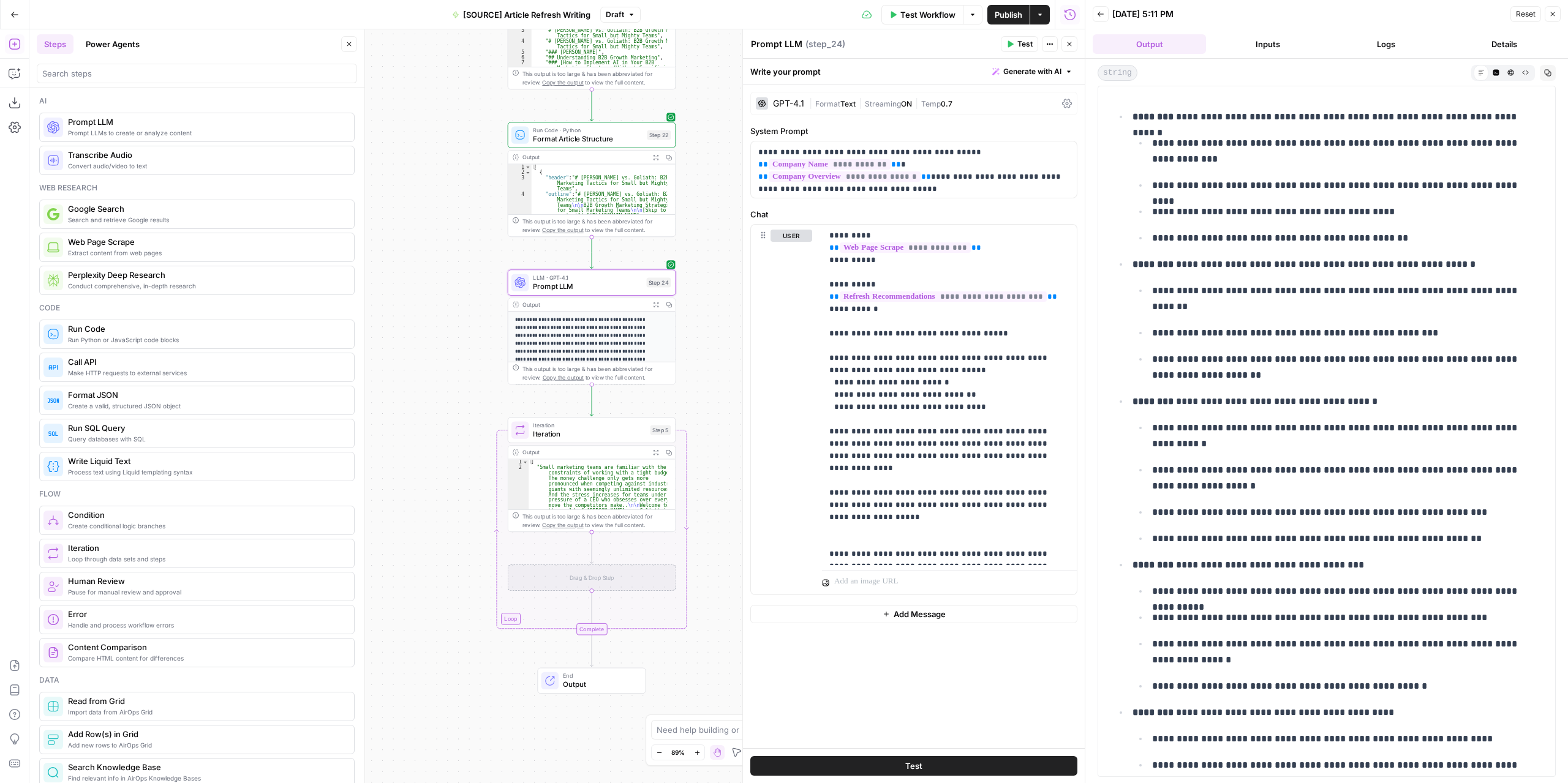
drag, startPoint x: 432, startPoint y: 352, endPoint x: 443, endPoint y: 338, distance: 17.8
click at [443, 338] on div "**********" at bounding box center [557, 406] width 1055 height 754
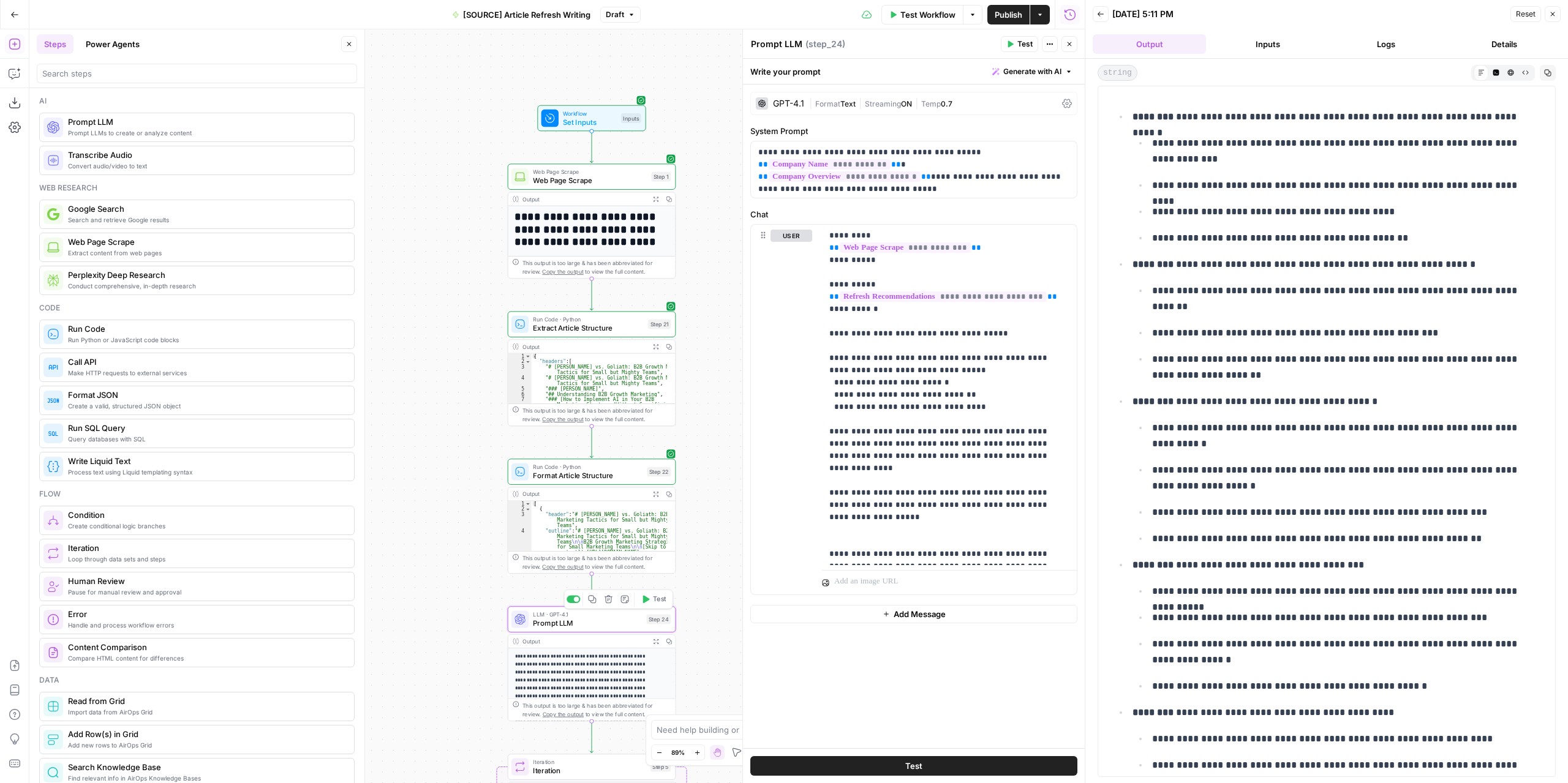
click at [616, 625] on span "Prompt LLM" at bounding box center [587, 623] width 109 height 11
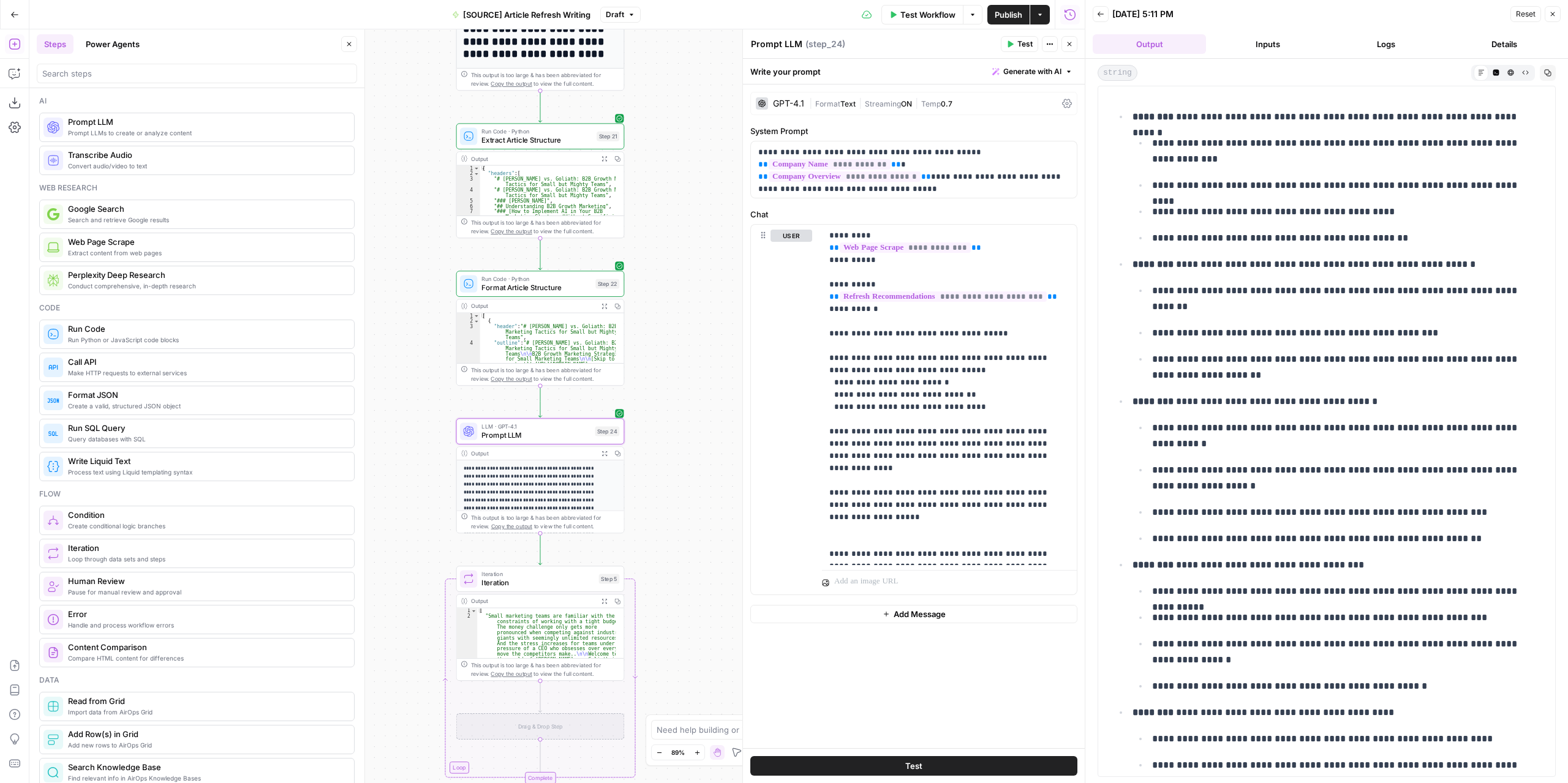
drag, startPoint x: 701, startPoint y: 547, endPoint x: 655, endPoint y: 356, distance: 196.5
click at [652, 356] on div "**********" at bounding box center [557, 406] width 1055 height 754
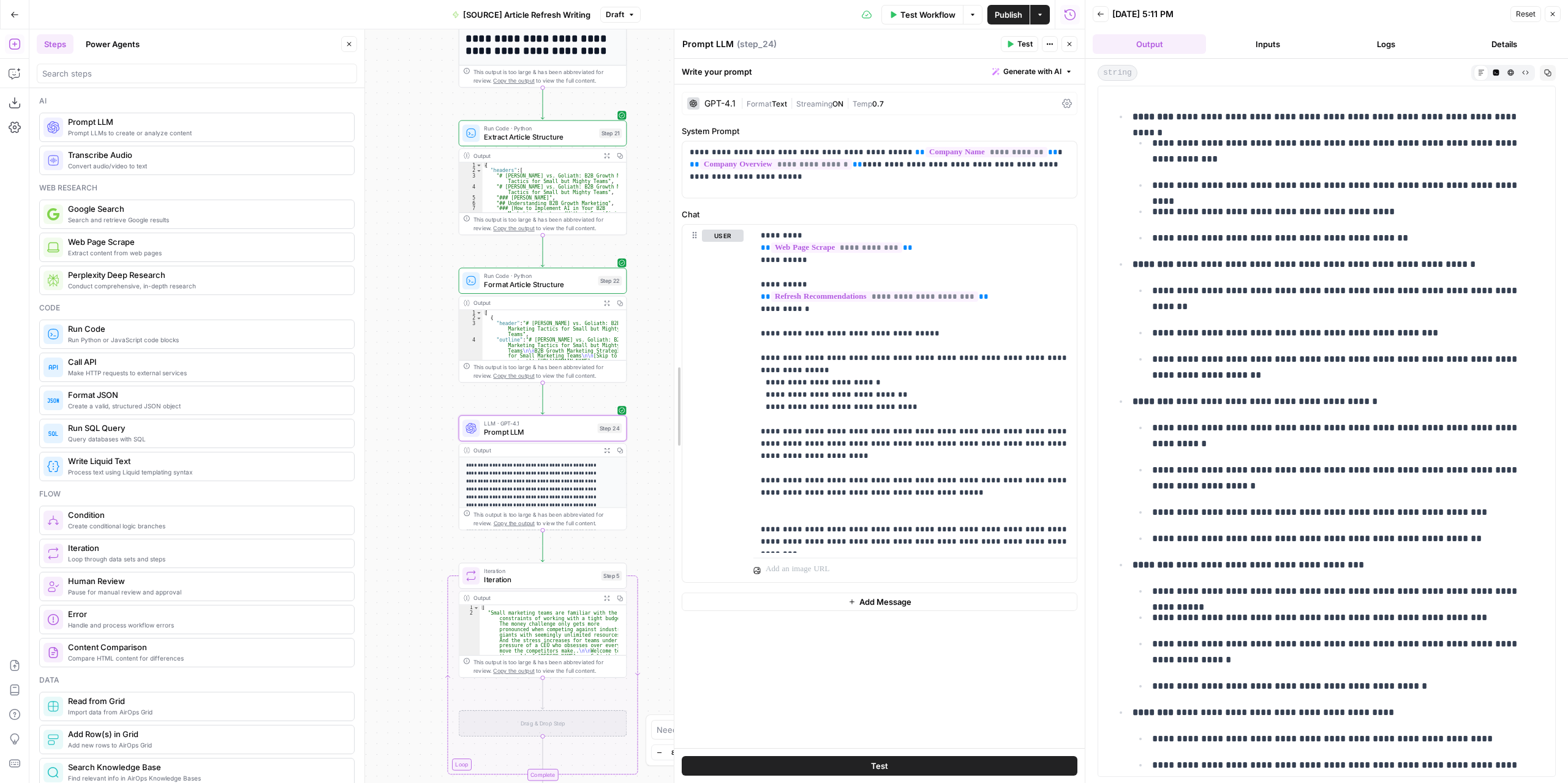
drag, startPoint x: 739, startPoint y: 655, endPoint x: 689, endPoint y: 600, distance: 74.3
click at [670, 614] on div at bounding box center [674, 406] width 12 height 754
drag, startPoint x: 1037, startPoint y: 543, endPoint x: 755, endPoint y: 523, distance: 282.7
click at [755, 523] on div "**********" at bounding box center [914, 389] width 323 height 328
drag, startPoint x: 843, startPoint y: 379, endPoint x: 818, endPoint y: 380, distance: 25.0
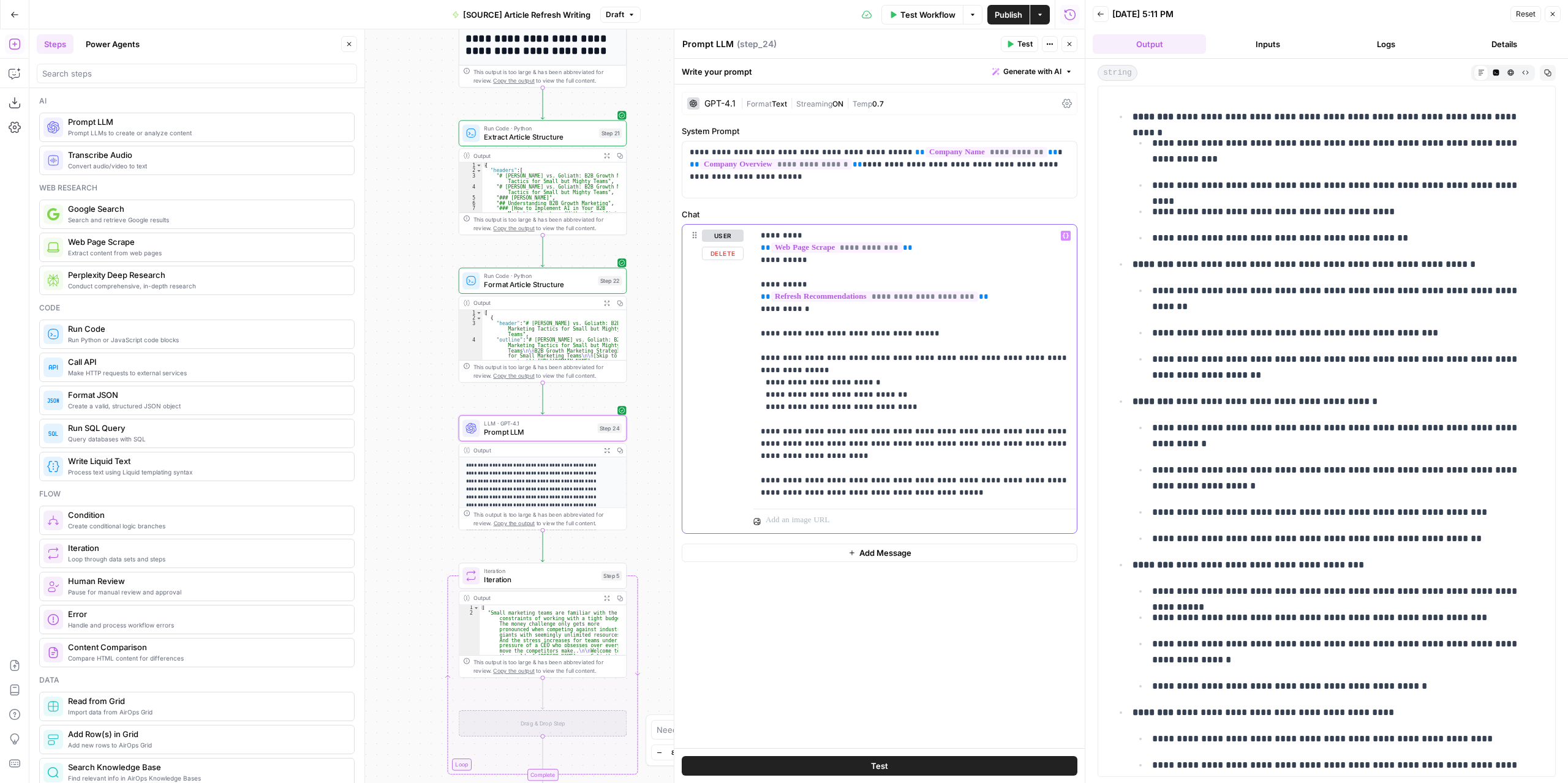
click at [818, 380] on p "**********" at bounding box center [915, 364] width 309 height 270
drag, startPoint x: 912, startPoint y: 406, endPoint x: 763, endPoint y: 384, distance: 150.6
click at [763, 384] on p "**********" at bounding box center [915, 364] width 309 height 270
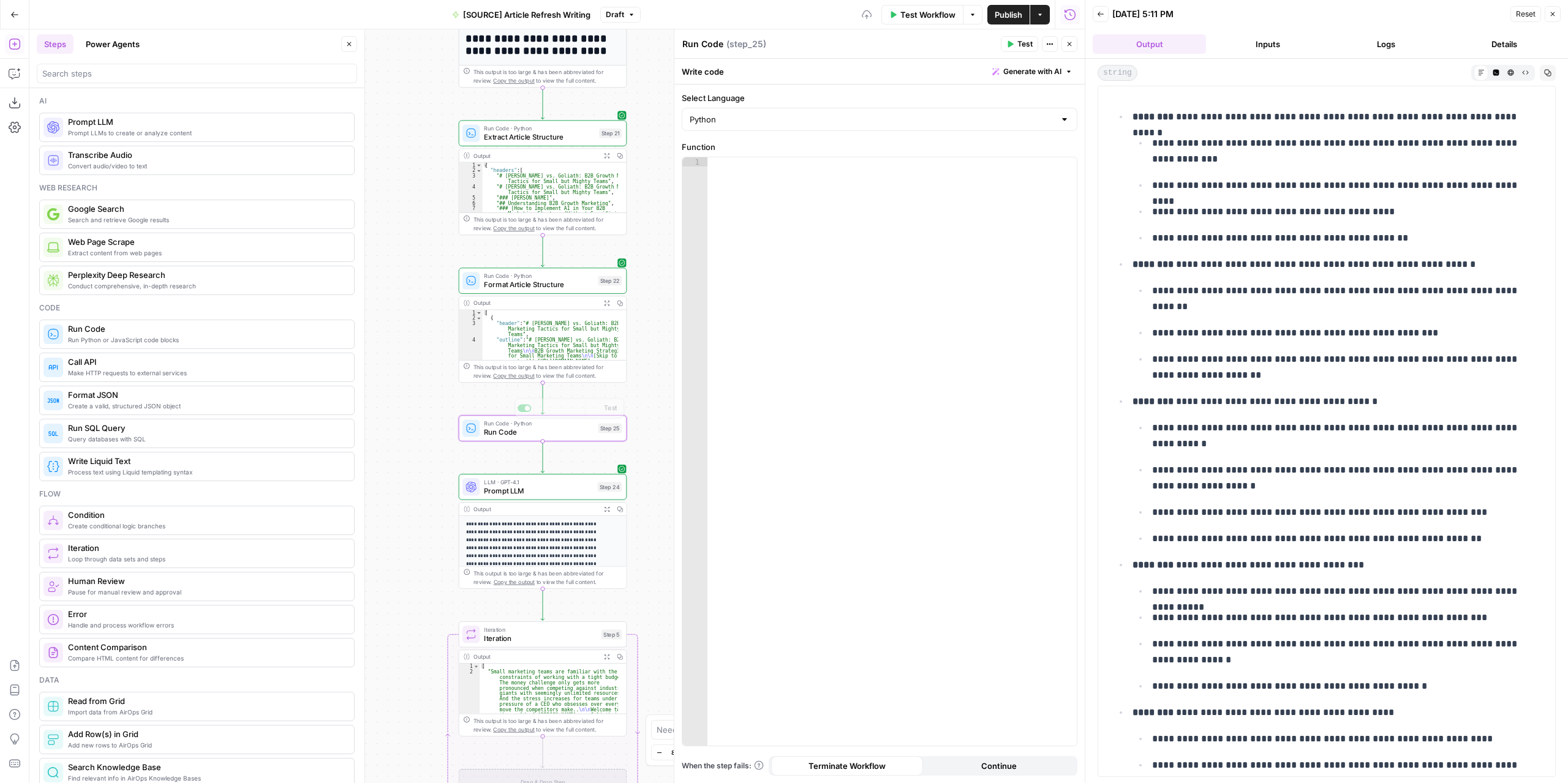
click at [889, 266] on div at bounding box center [893, 462] width 370 height 608
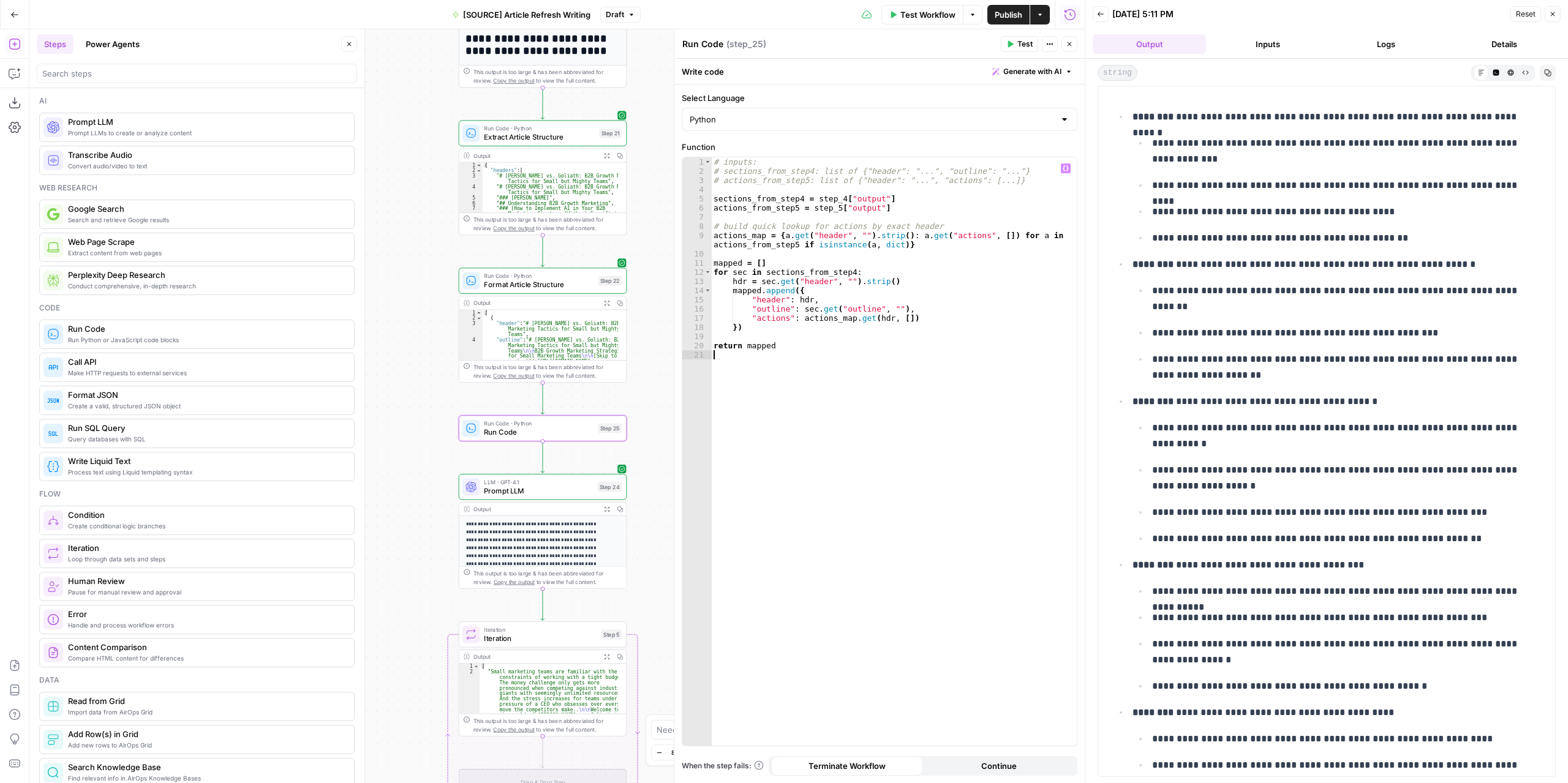
click at [1014, 41] on icon "button" at bounding box center [1010, 44] width 7 height 7
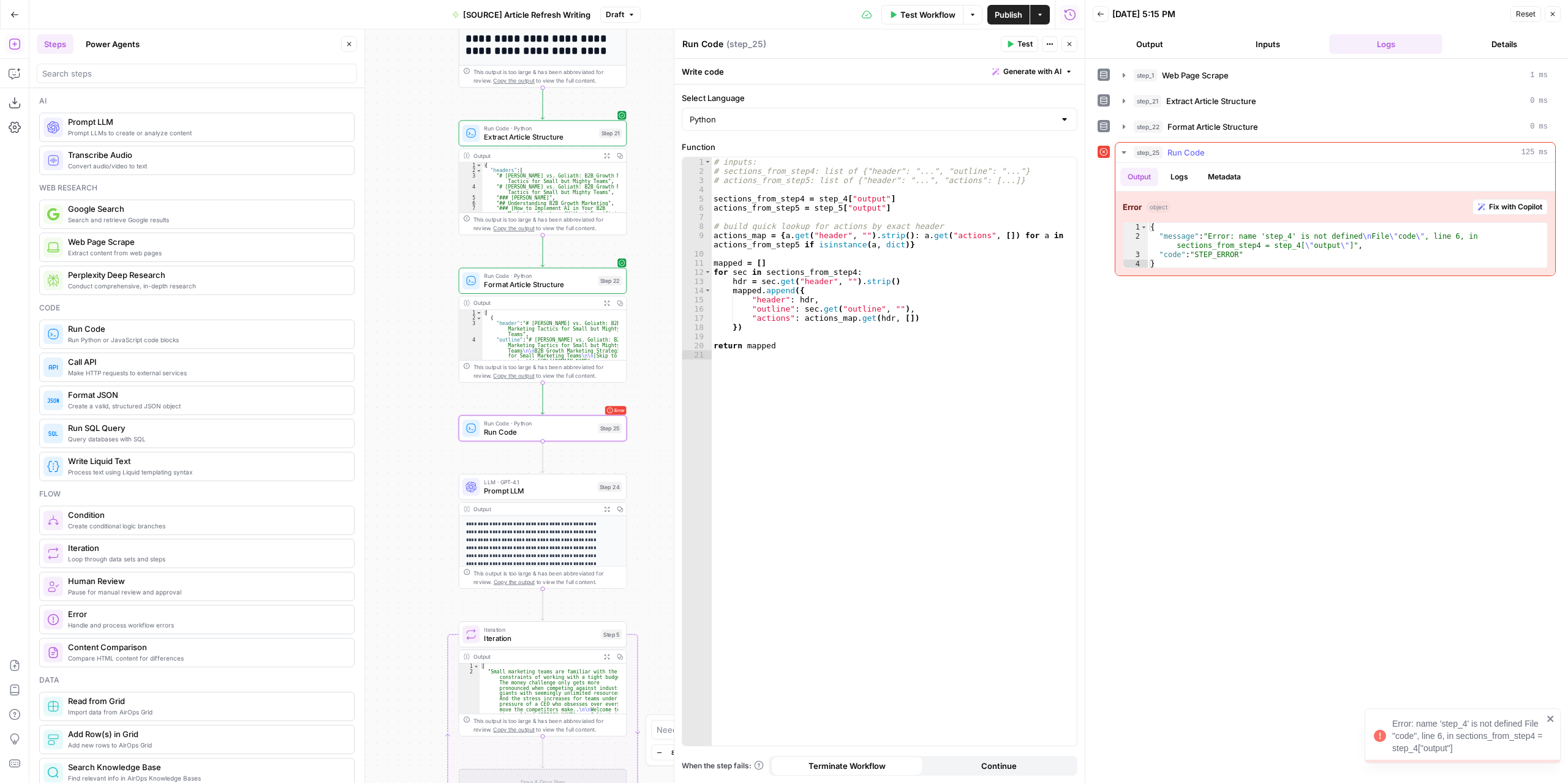
click at [1534, 202] on span "Fix with Copilot" at bounding box center [1515, 207] width 53 height 11
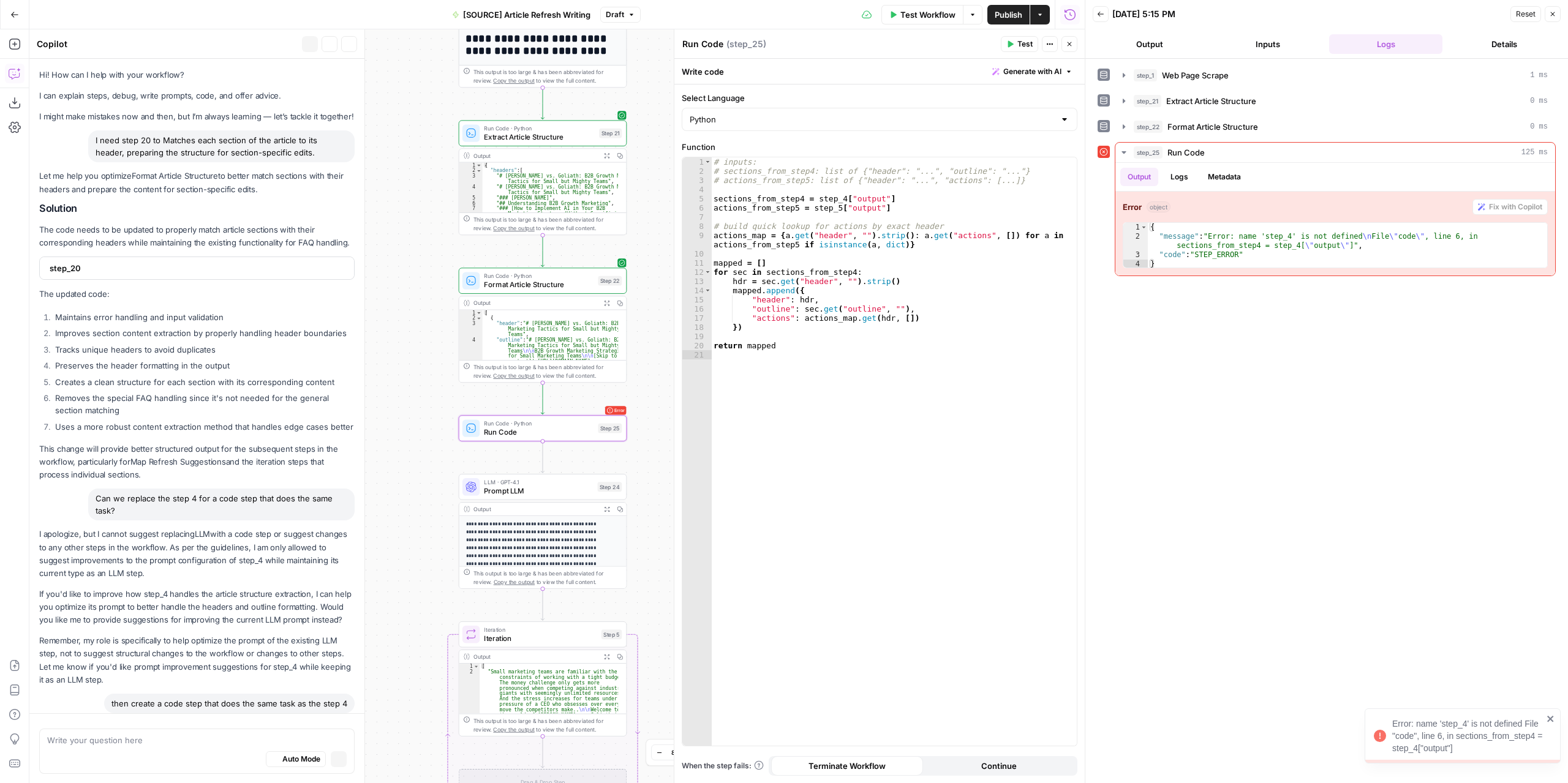
scroll to position [892, 0]
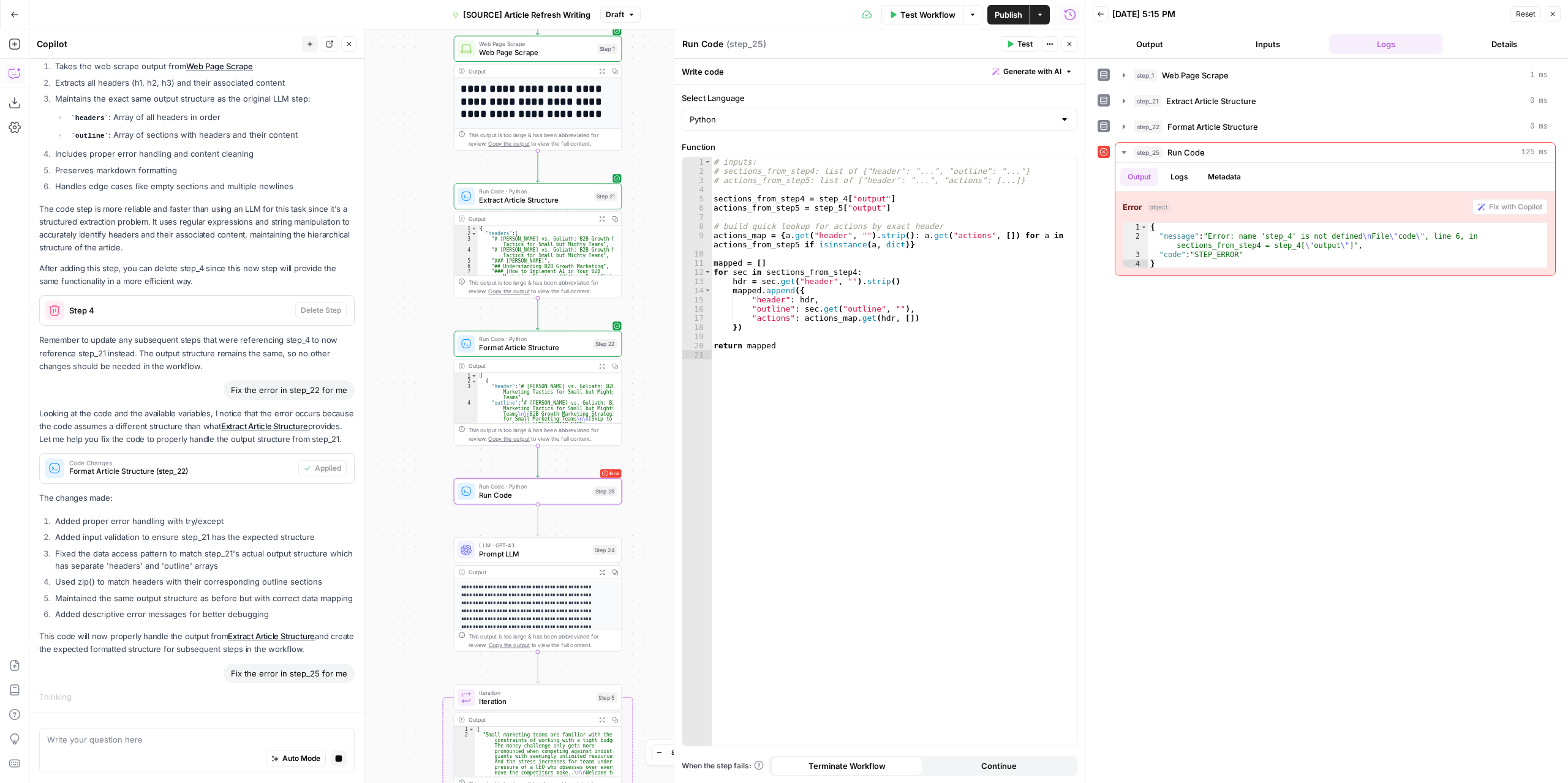
drag, startPoint x: 647, startPoint y: 326, endPoint x: 640, endPoint y: 364, distance: 38.6
click at [640, 364] on div "**********" at bounding box center [557, 406] width 1055 height 754
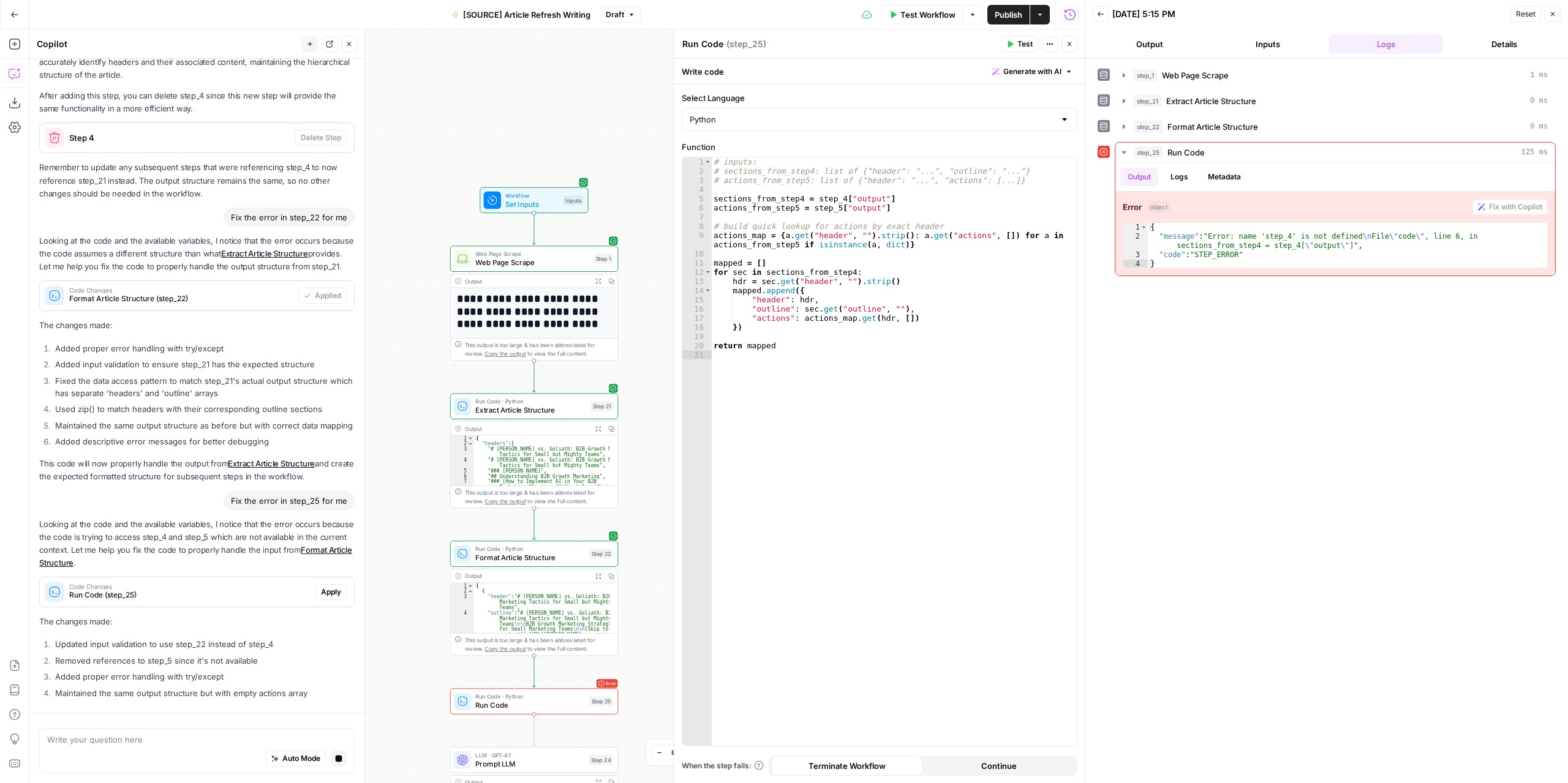
scroll to position [1004, 0]
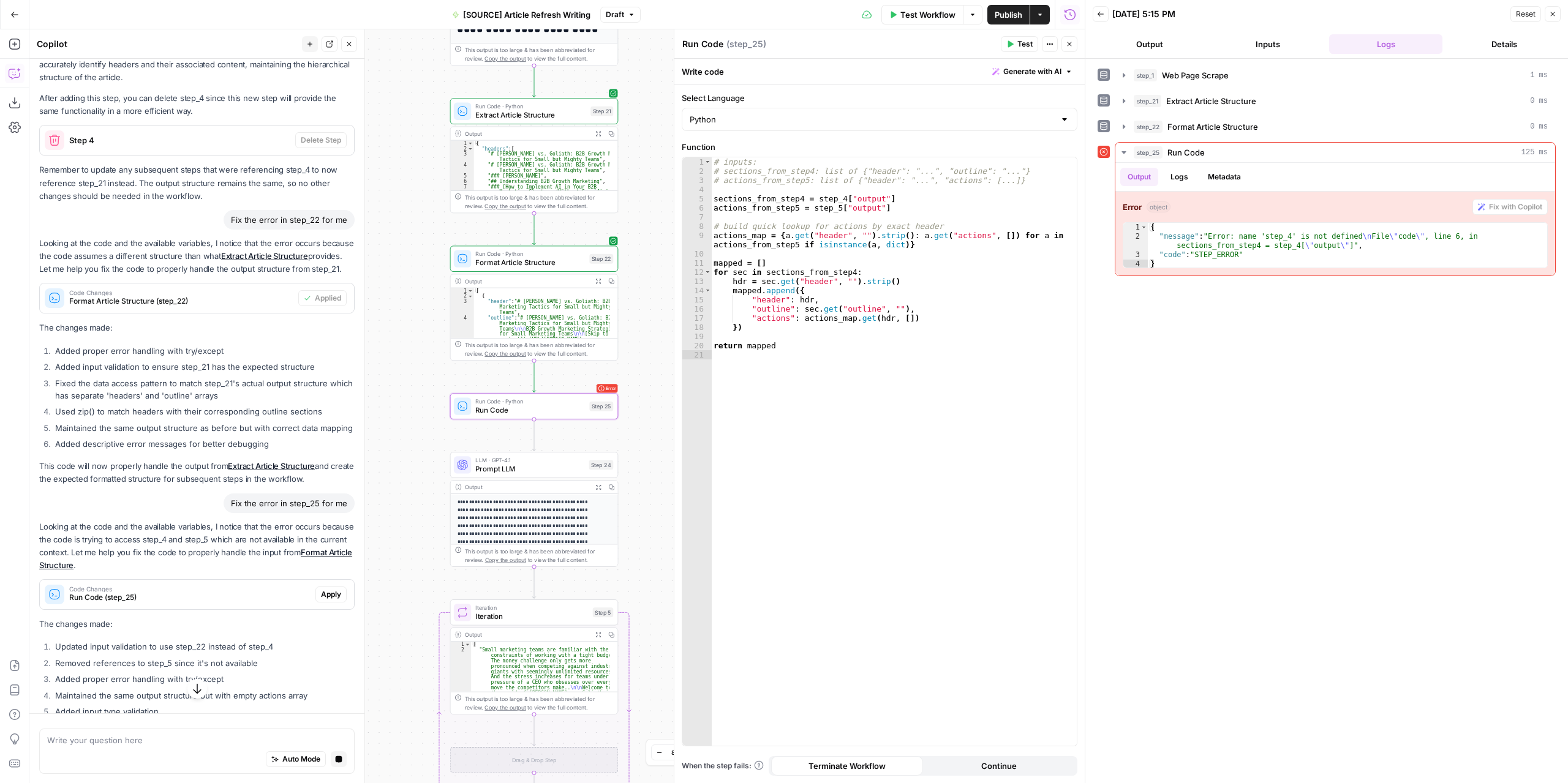
click at [333, 602] on button "Apply" at bounding box center [331, 594] width 32 height 16
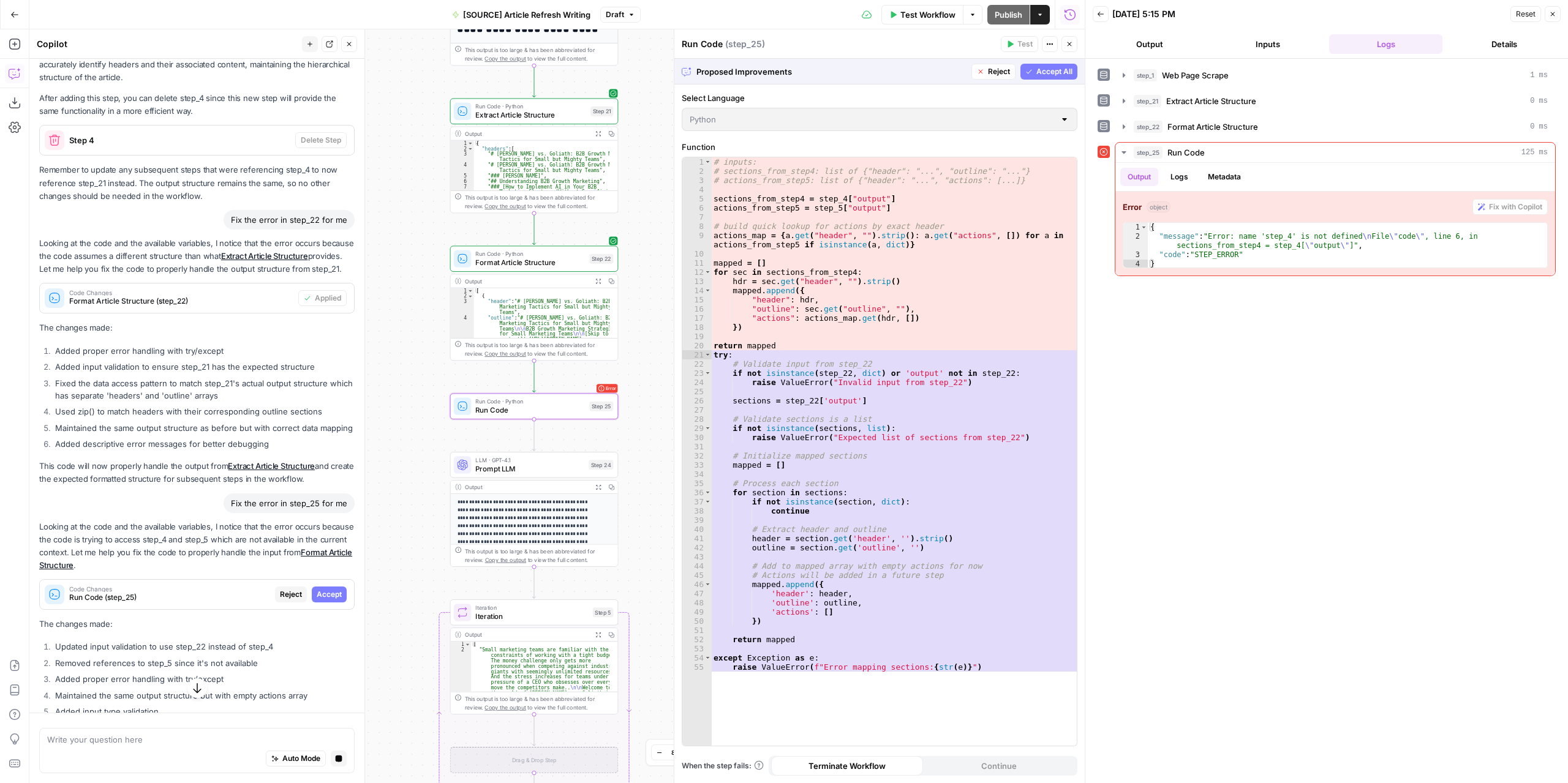
click at [332, 600] on span "Accept" at bounding box center [329, 595] width 25 height 11
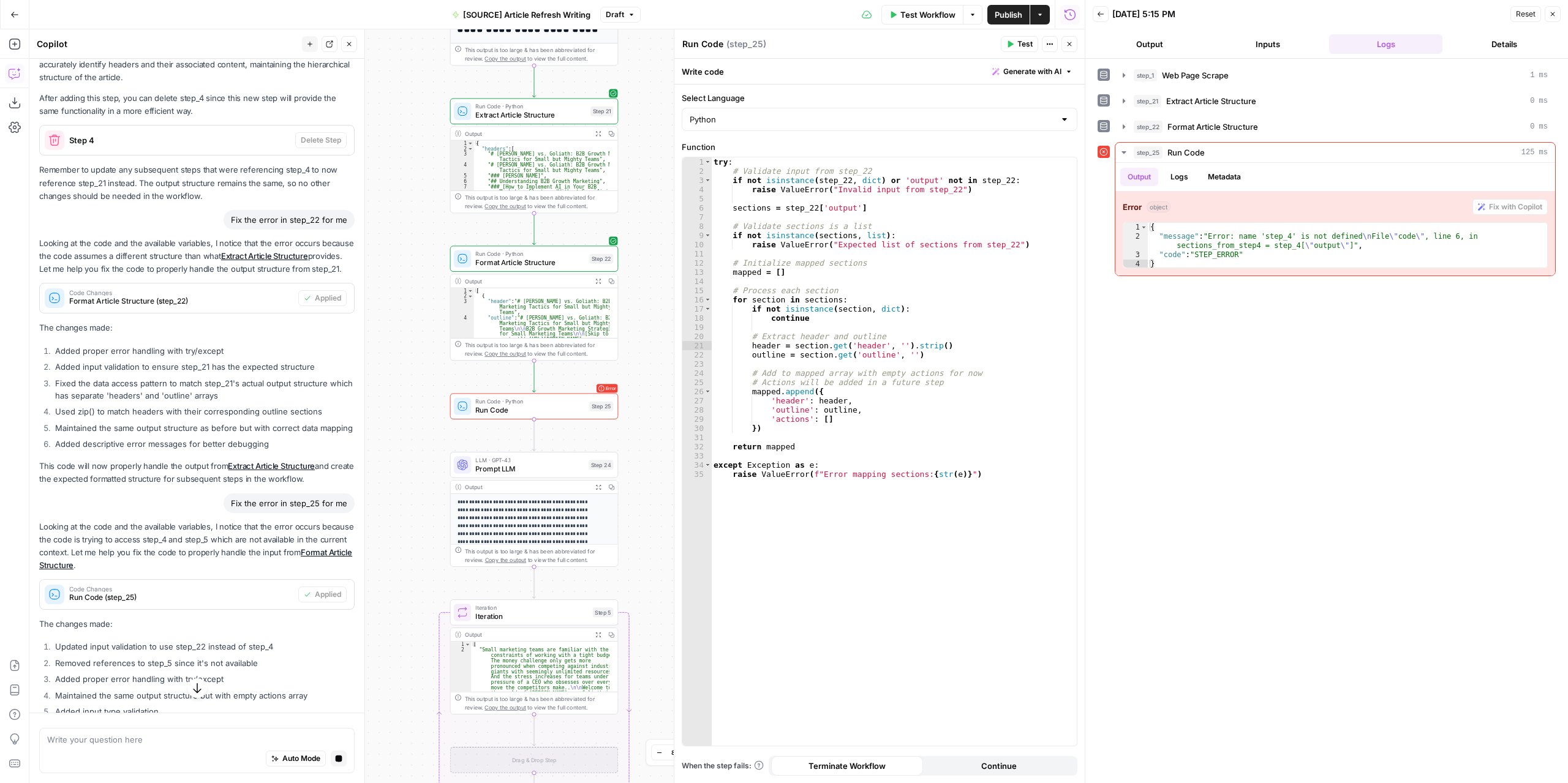
click at [1014, 53] on header "Run Code Run Code ( step_25 ) Test Actions Close" at bounding box center [879, 44] width 411 height 29
click at [1015, 46] on button "Test" at bounding box center [1019, 44] width 37 height 16
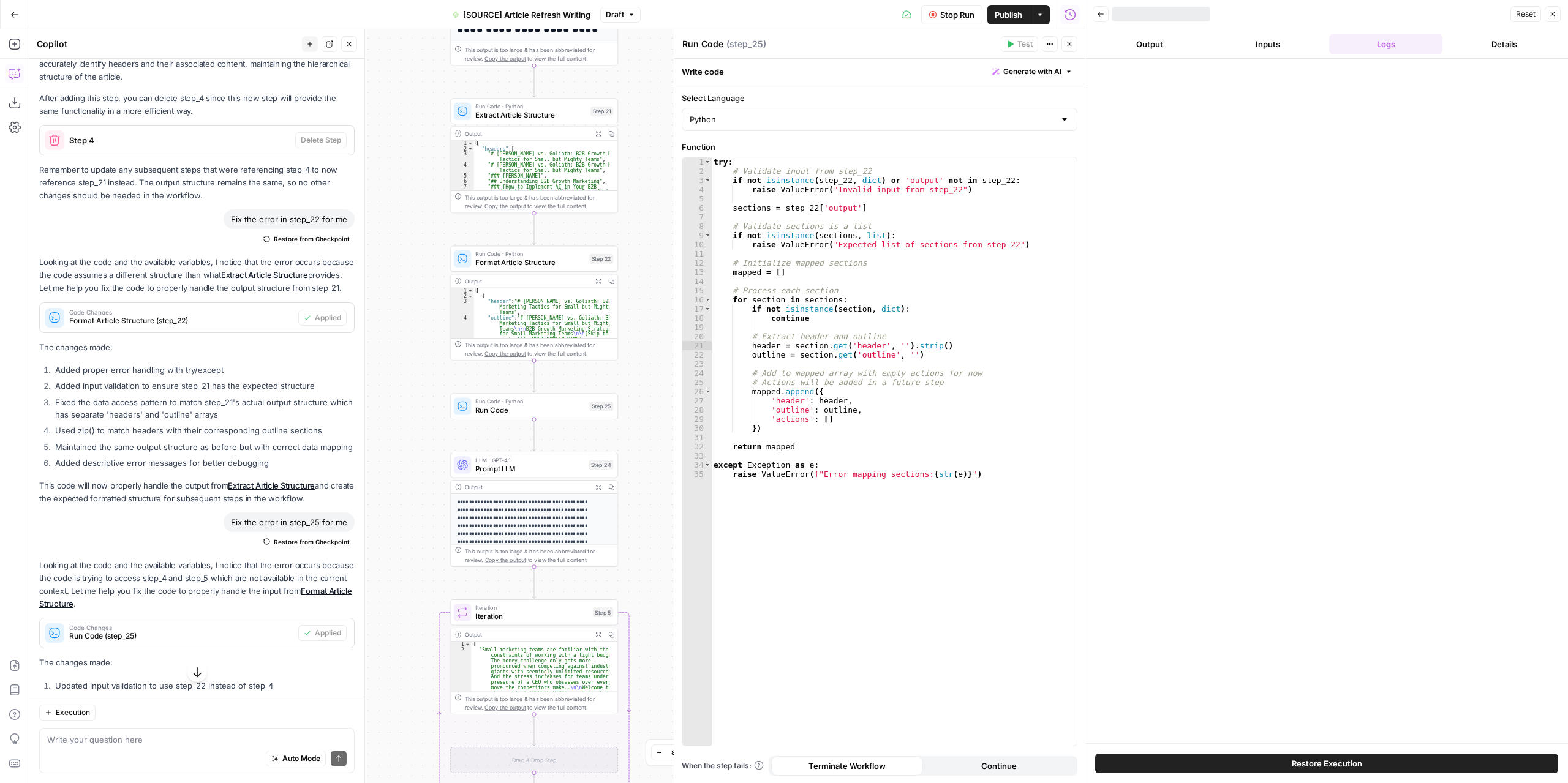
click at [1178, 41] on button "Output" at bounding box center [1149, 44] width 114 height 20
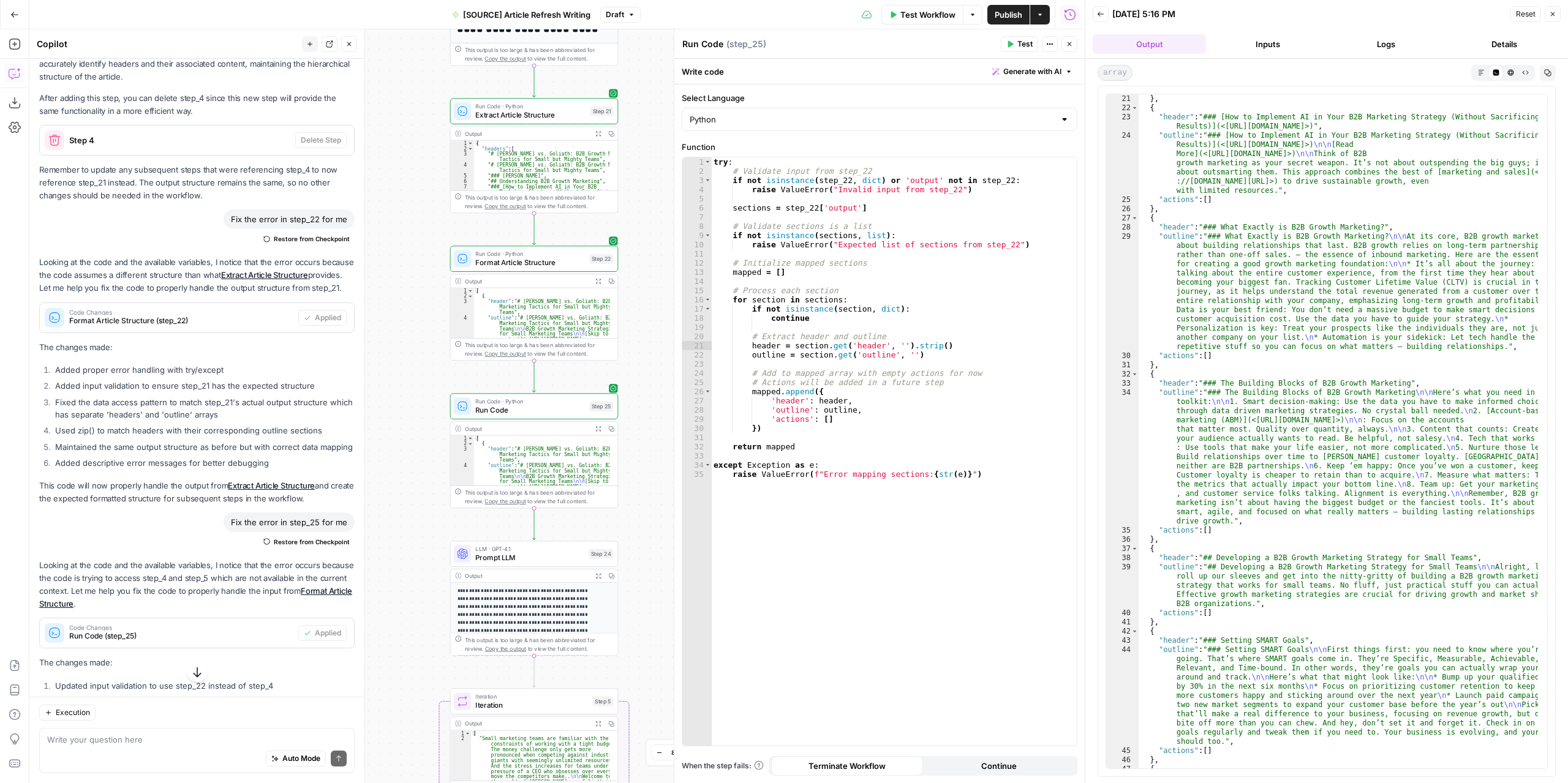
scroll to position [735, 0]
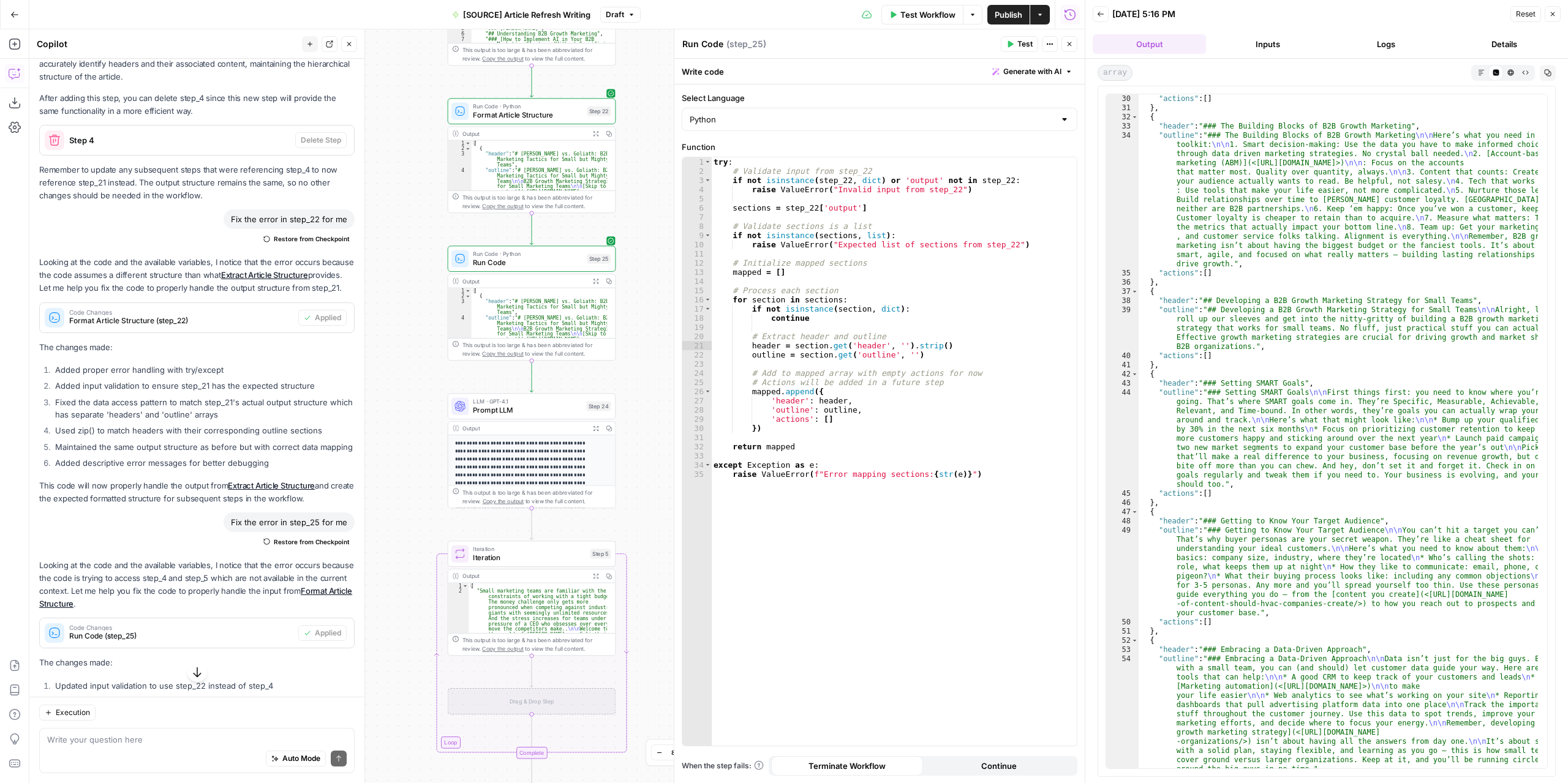
drag, startPoint x: 650, startPoint y: 529, endPoint x: 648, endPoint y: 375, distance: 154.0
click at [648, 375] on div "**********" at bounding box center [557, 406] width 1055 height 754
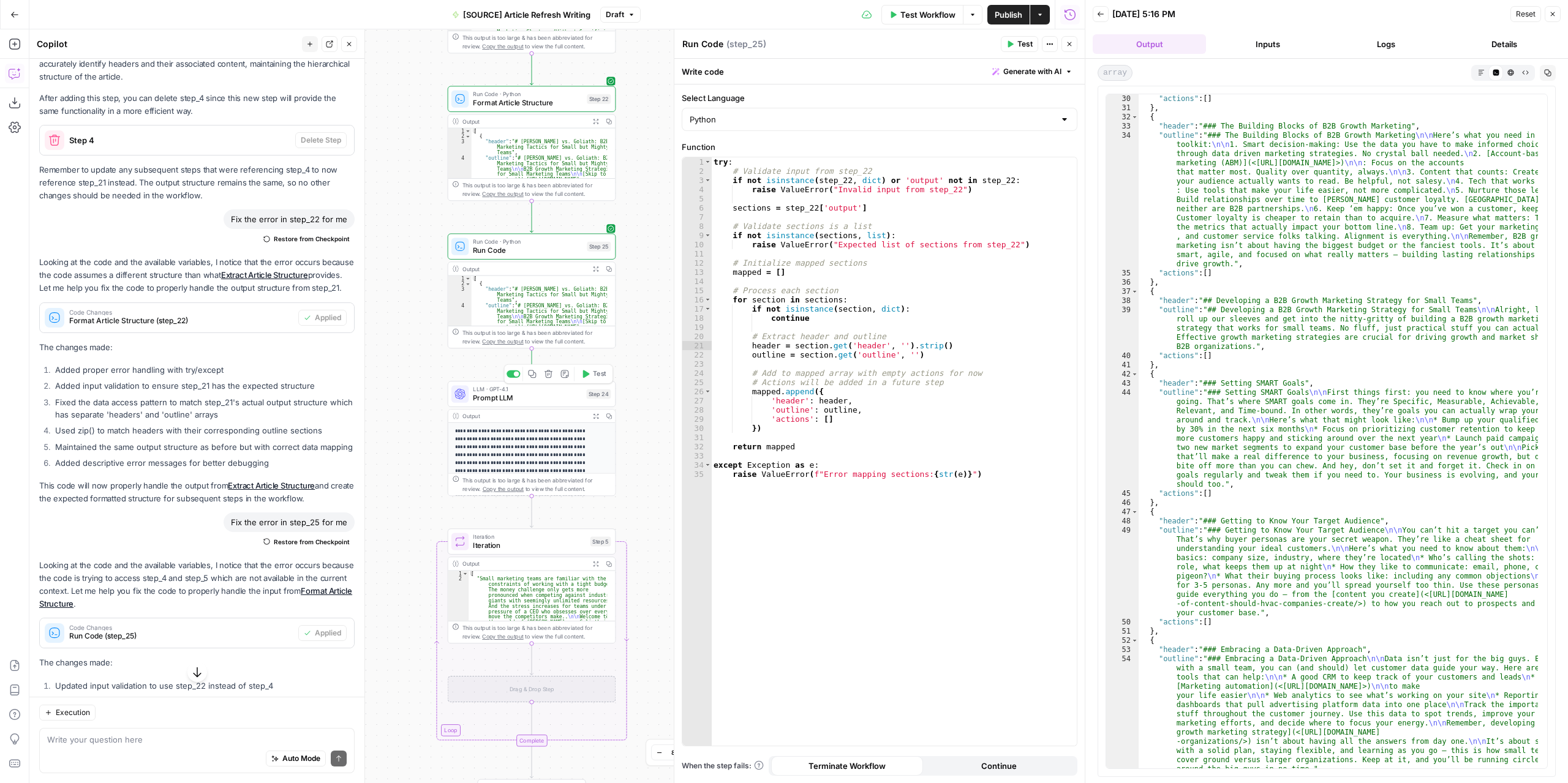
click at [549, 399] on span "Prompt LLM" at bounding box center [528, 398] width 109 height 11
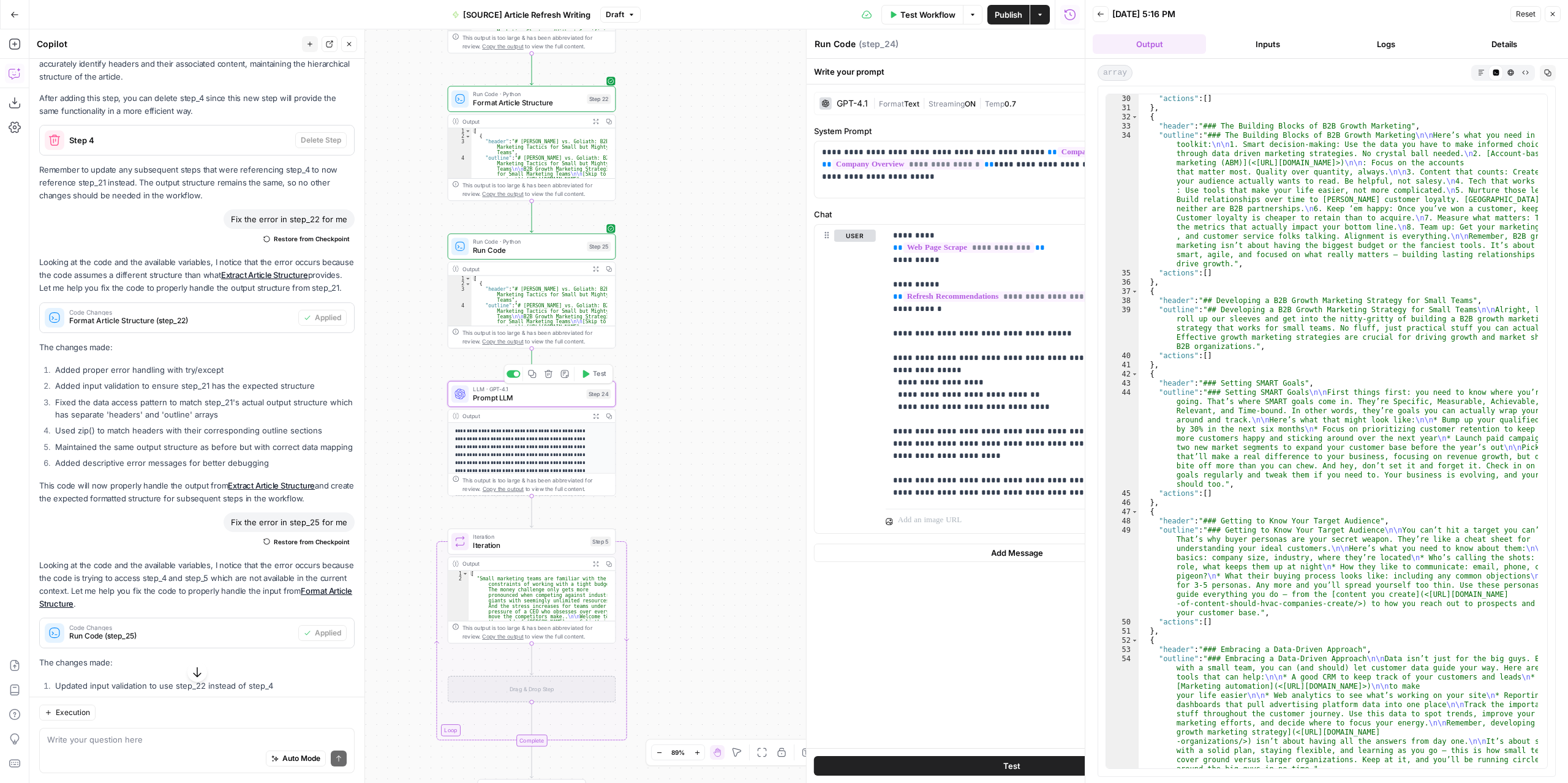
type textarea "Prompt LLM"
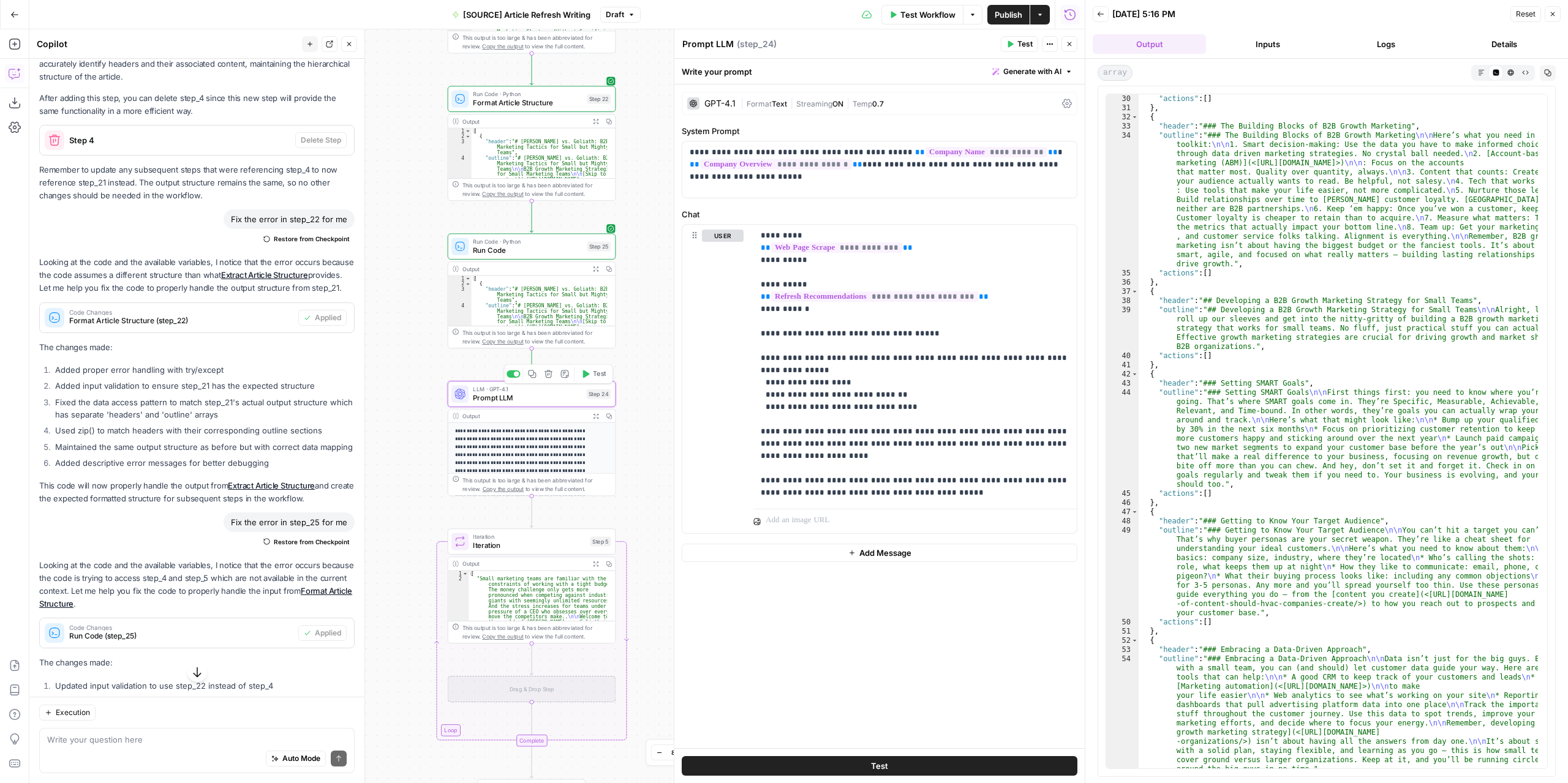
click at [545, 396] on span "Prompt LLM" at bounding box center [528, 398] width 109 height 11
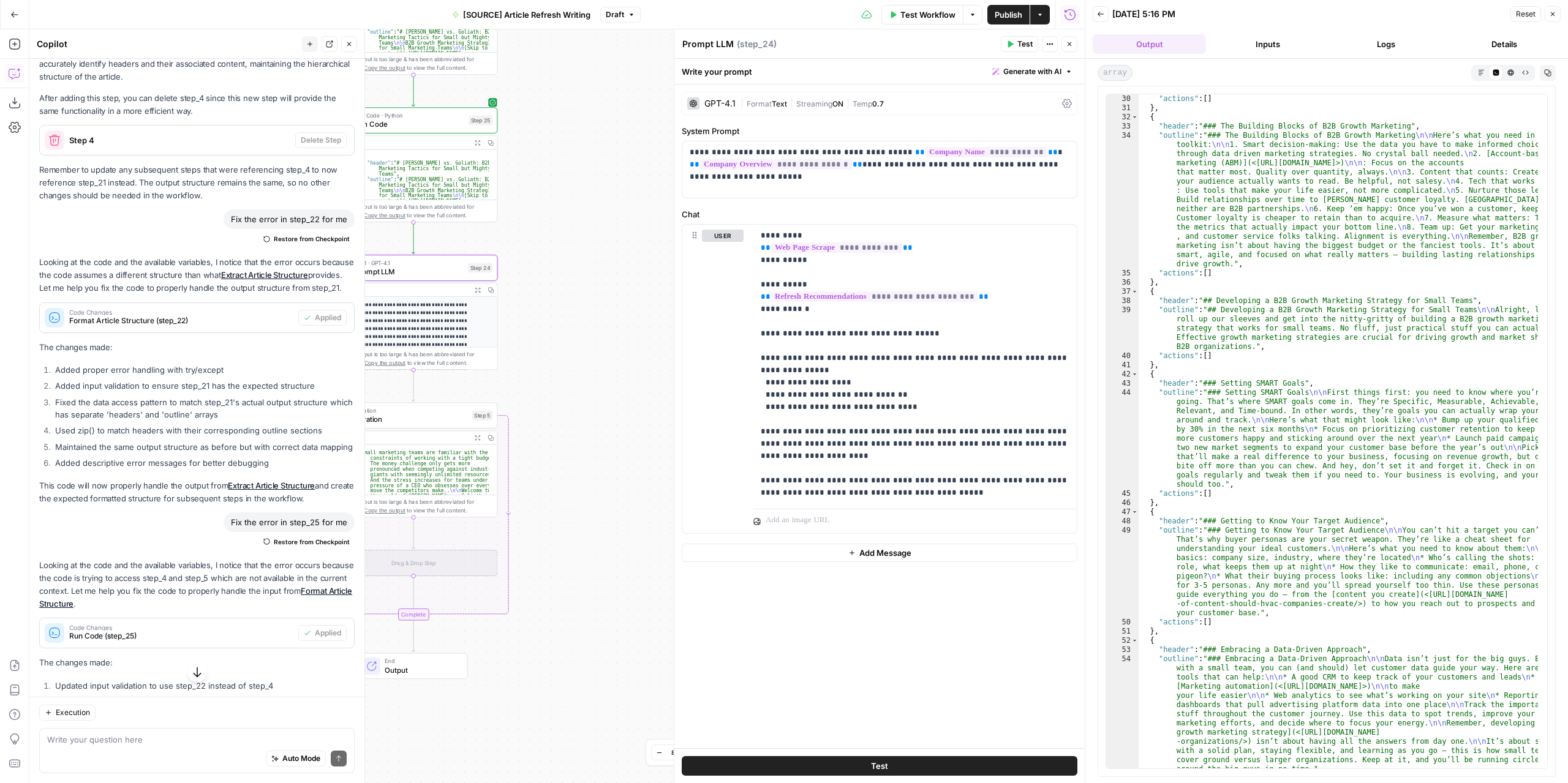
drag, startPoint x: 647, startPoint y: 696, endPoint x: 532, endPoint y: 574, distance: 167.7
click at [532, 574] on div "**********" at bounding box center [557, 406] width 1055 height 754
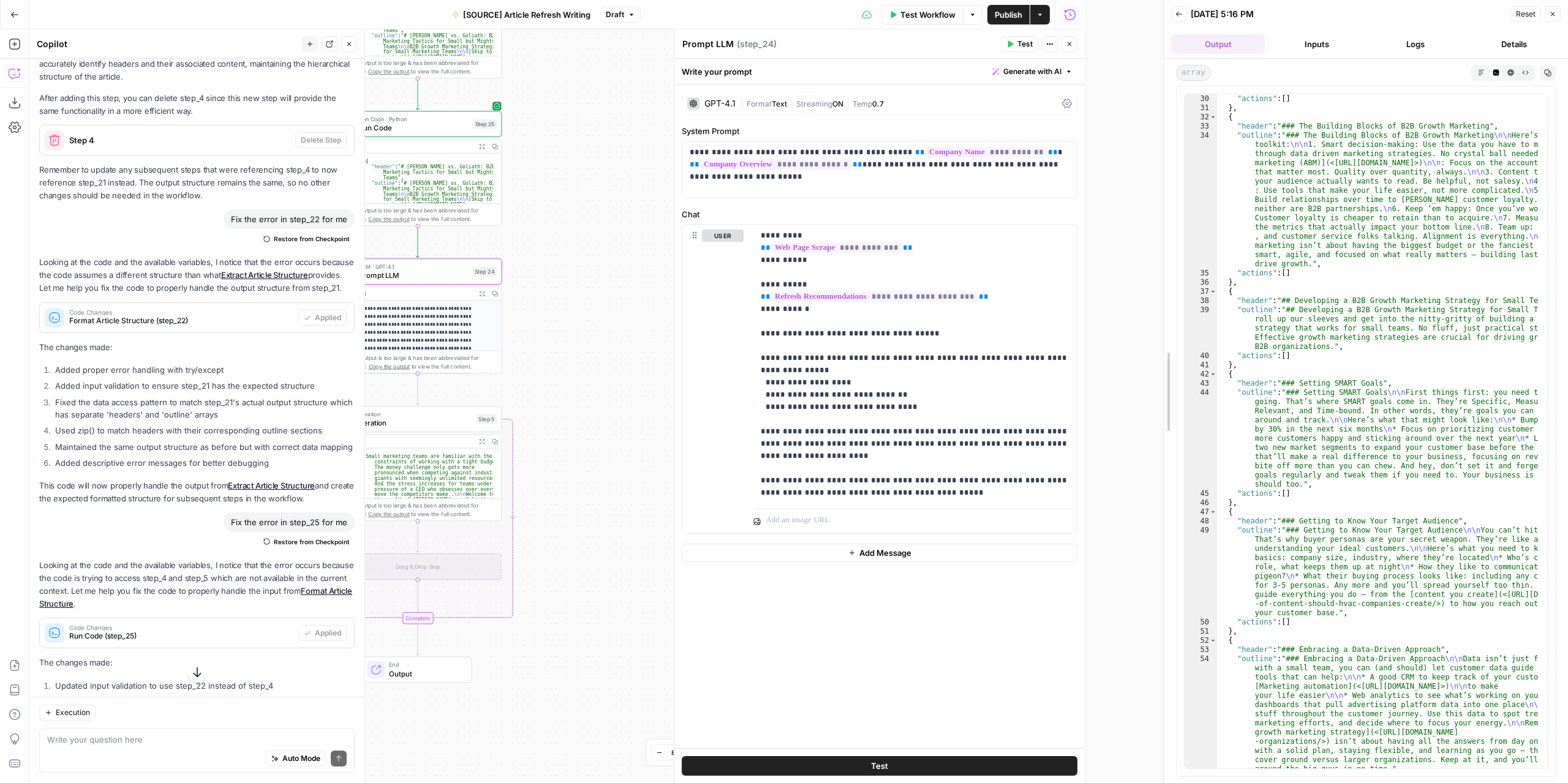
drag, startPoint x: 1087, startPoint y: 372, endPoint x: 1018, endPoint y: 370, distance: 69.0
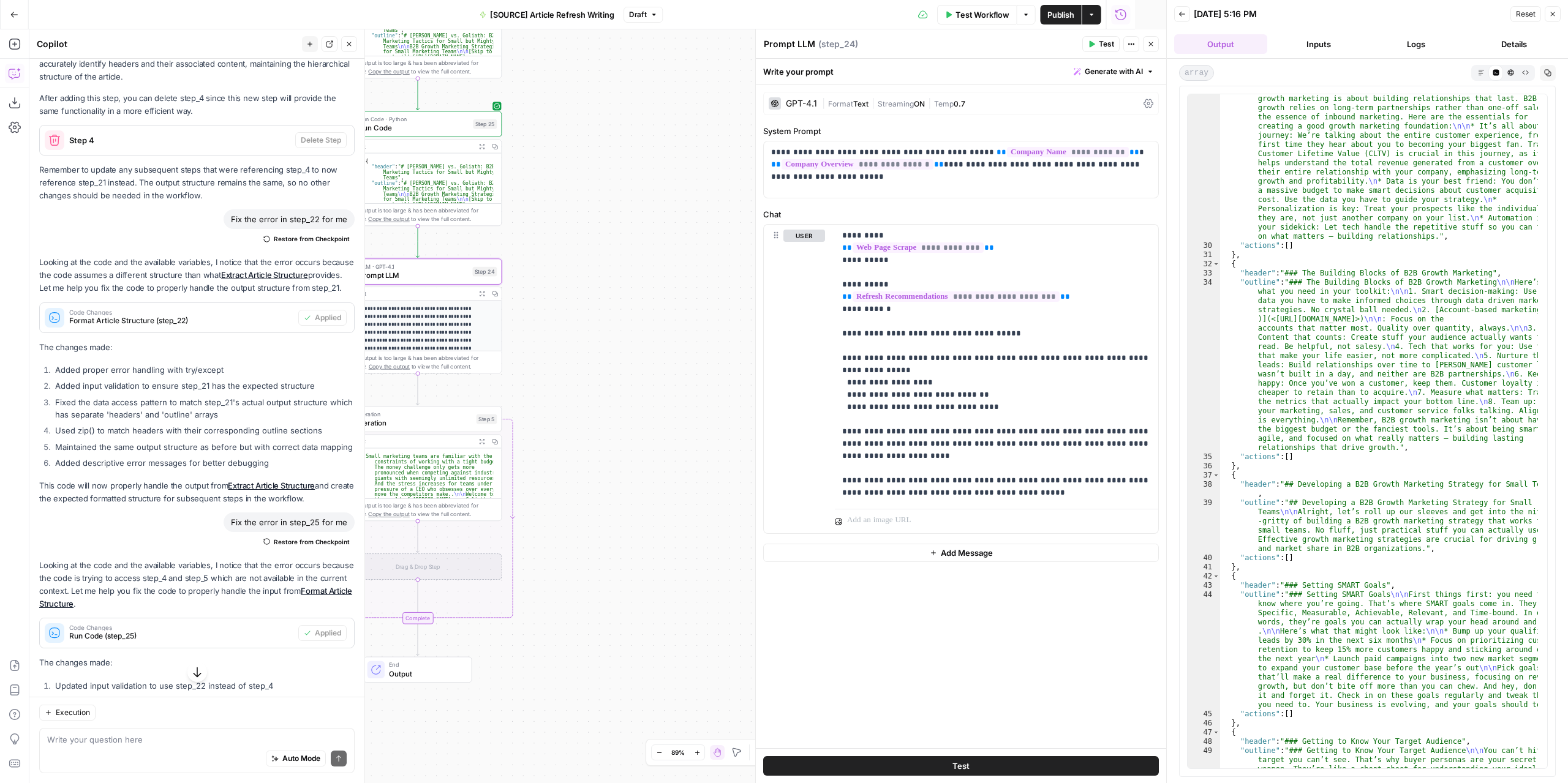
scroll to position [780, 0]
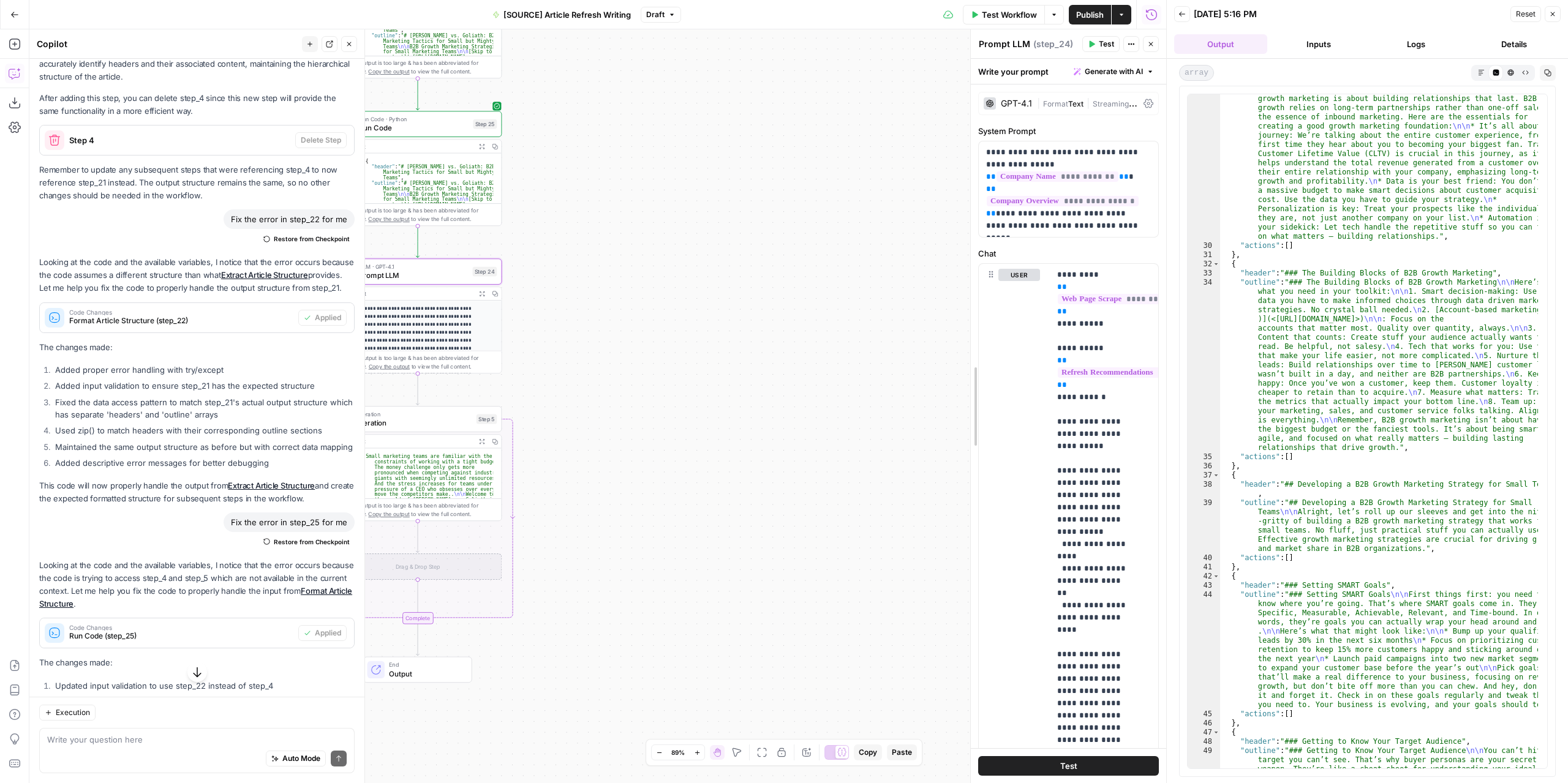
drag, startPoint x: 759, startPoint y: 642, endPoint x: 989, endPoint y: 646, distance: 230.0
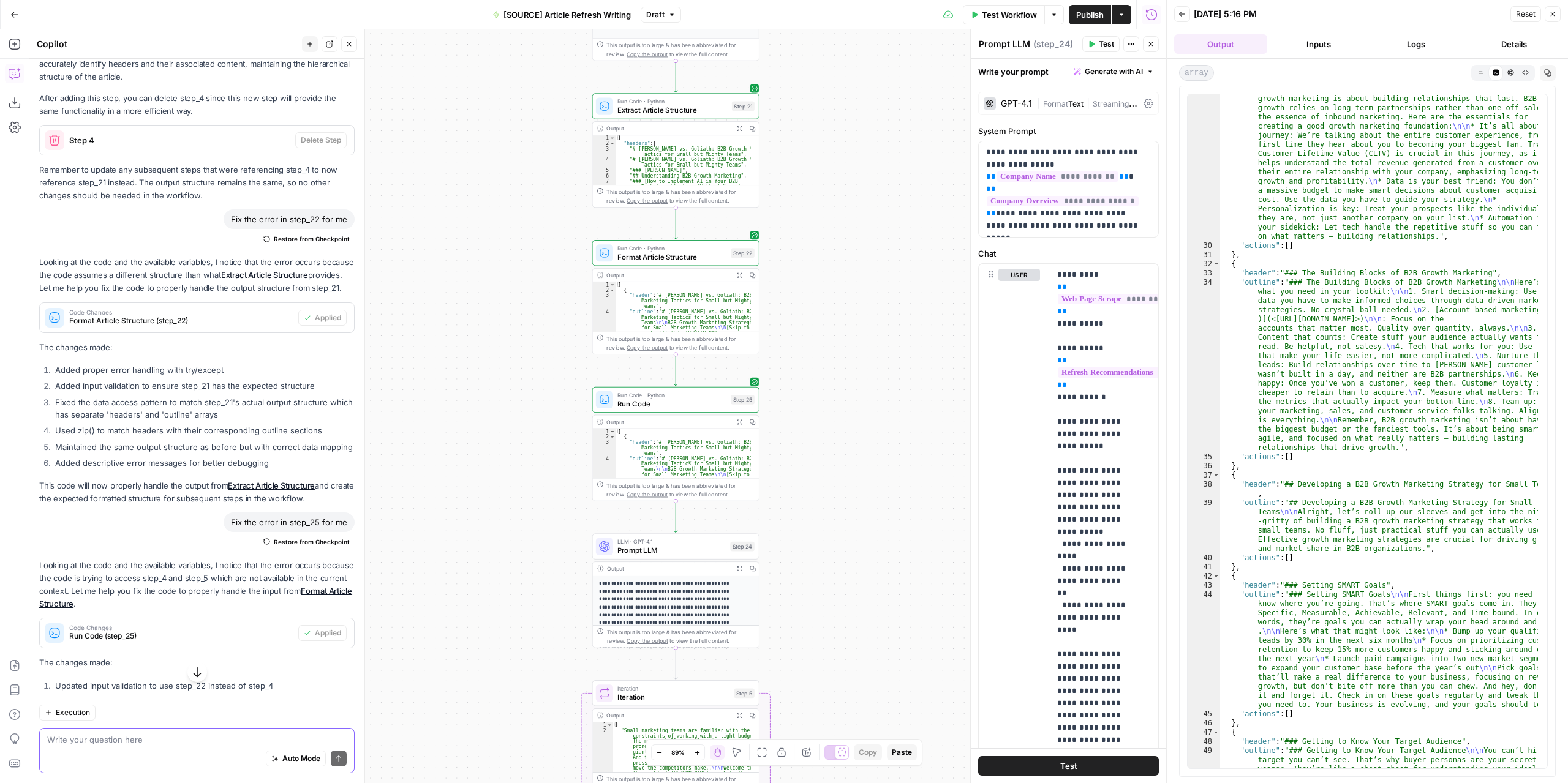
click at [209, 734] on textarea at bounding box center [196, 739] width 299 height 12
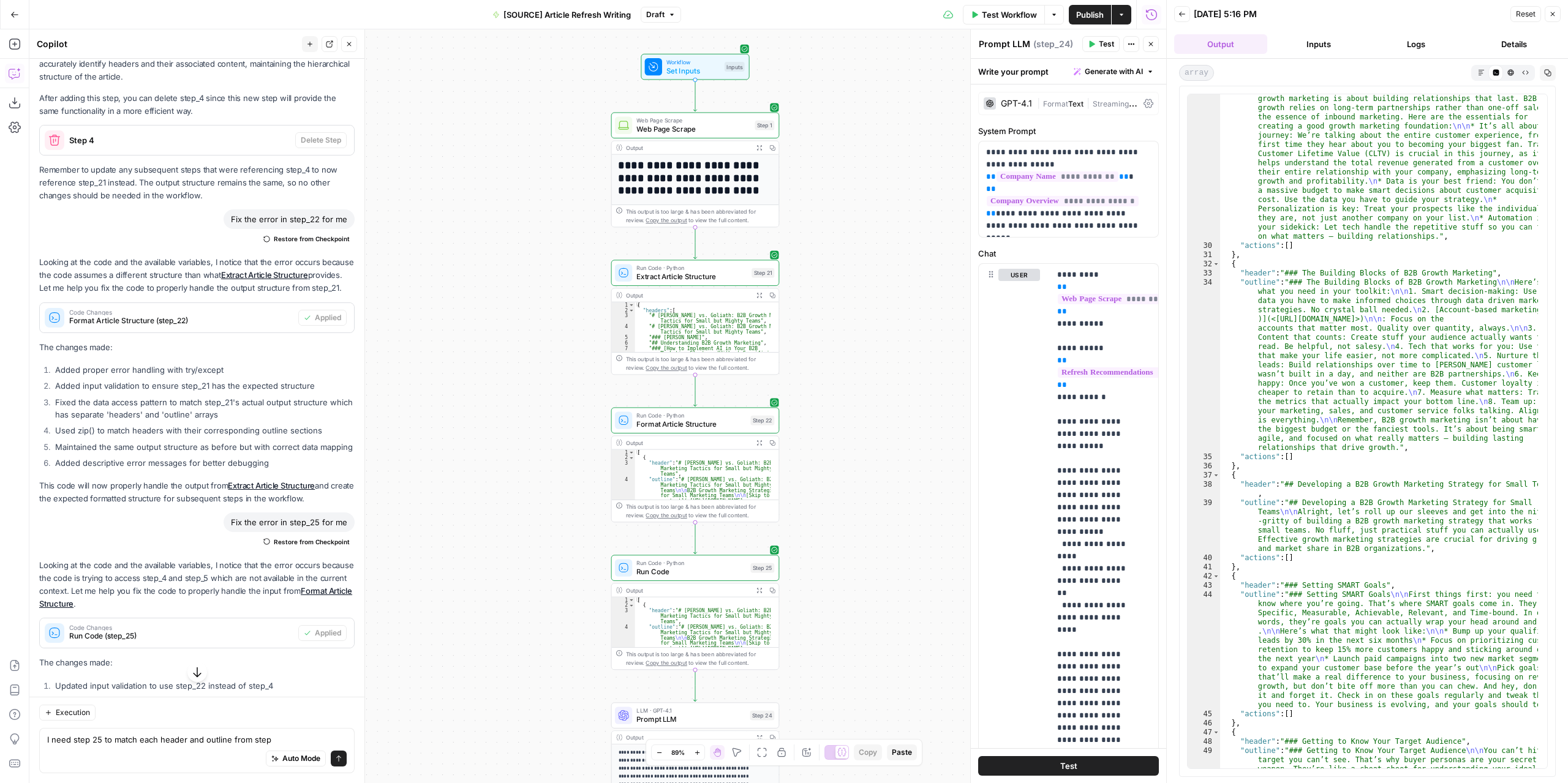
drag, startPoint x: 523, startPoint y: 232, endPoint x: 535, endPoint y: 392, distance: 160.4
click at [535, 392] on div "**********" at bounding box center [598, 406] width 1136 height 754
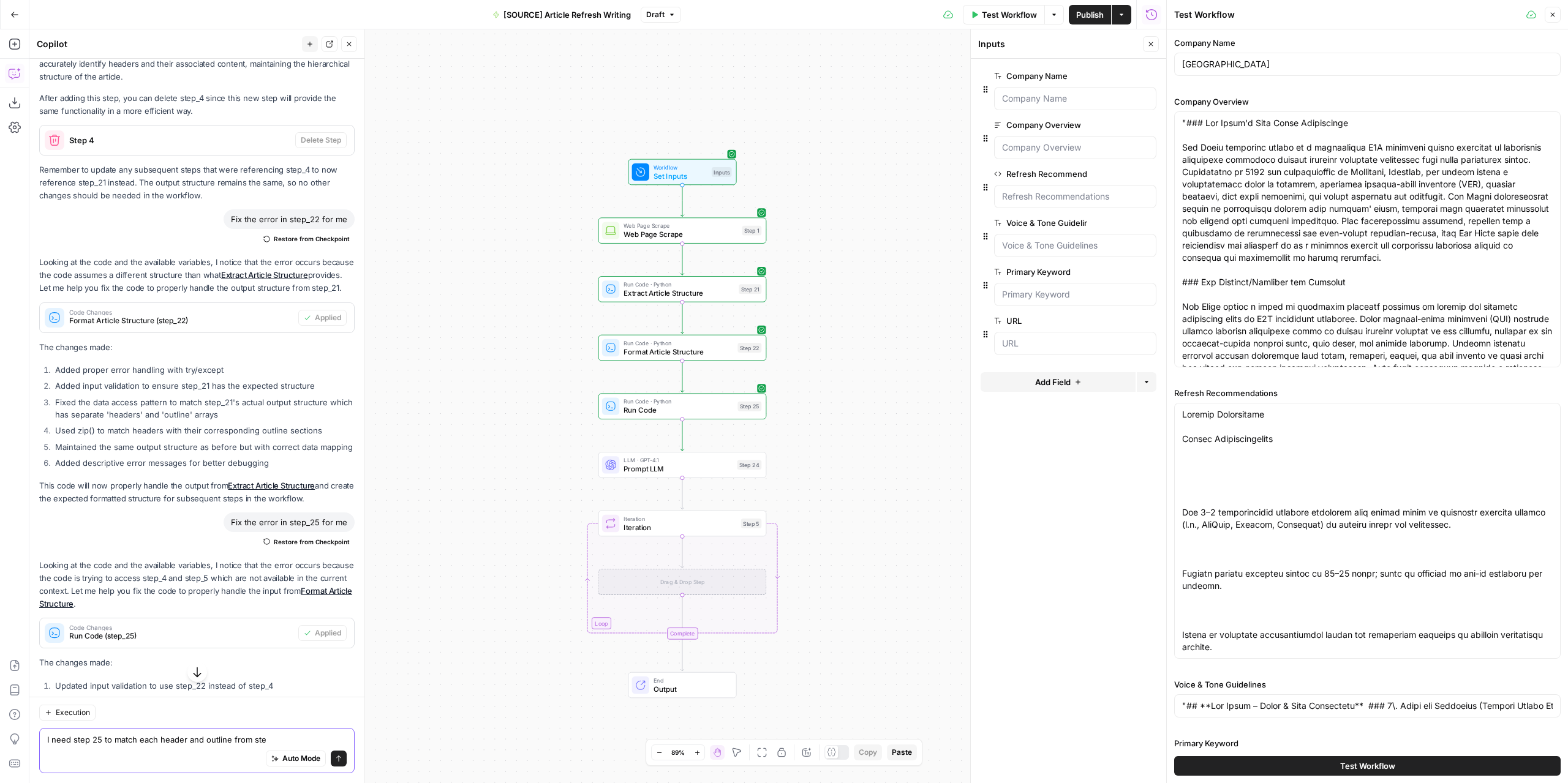
click at [280, 740] on textarea "I need step 25 to match each header and outline from ste" at bounding box center [196, 739] width 299 height 12
click at [1072, 172] on label "Refresh Recommendations" at bounding box center [1040, 173] width 93 height 12
click at [1072, 190] on Recommendations "Refresh Recommendations" at bounding box center [1075, 196] width 146 height 12
click at [1072, 172] on label "Refresh Recommendations" at bounding box center [1040, 173] width 93 height 12
click at [1072, 190] on Recommendations "Refresh Recommendations" at bounding box center [1075, 196] width 146 height 12
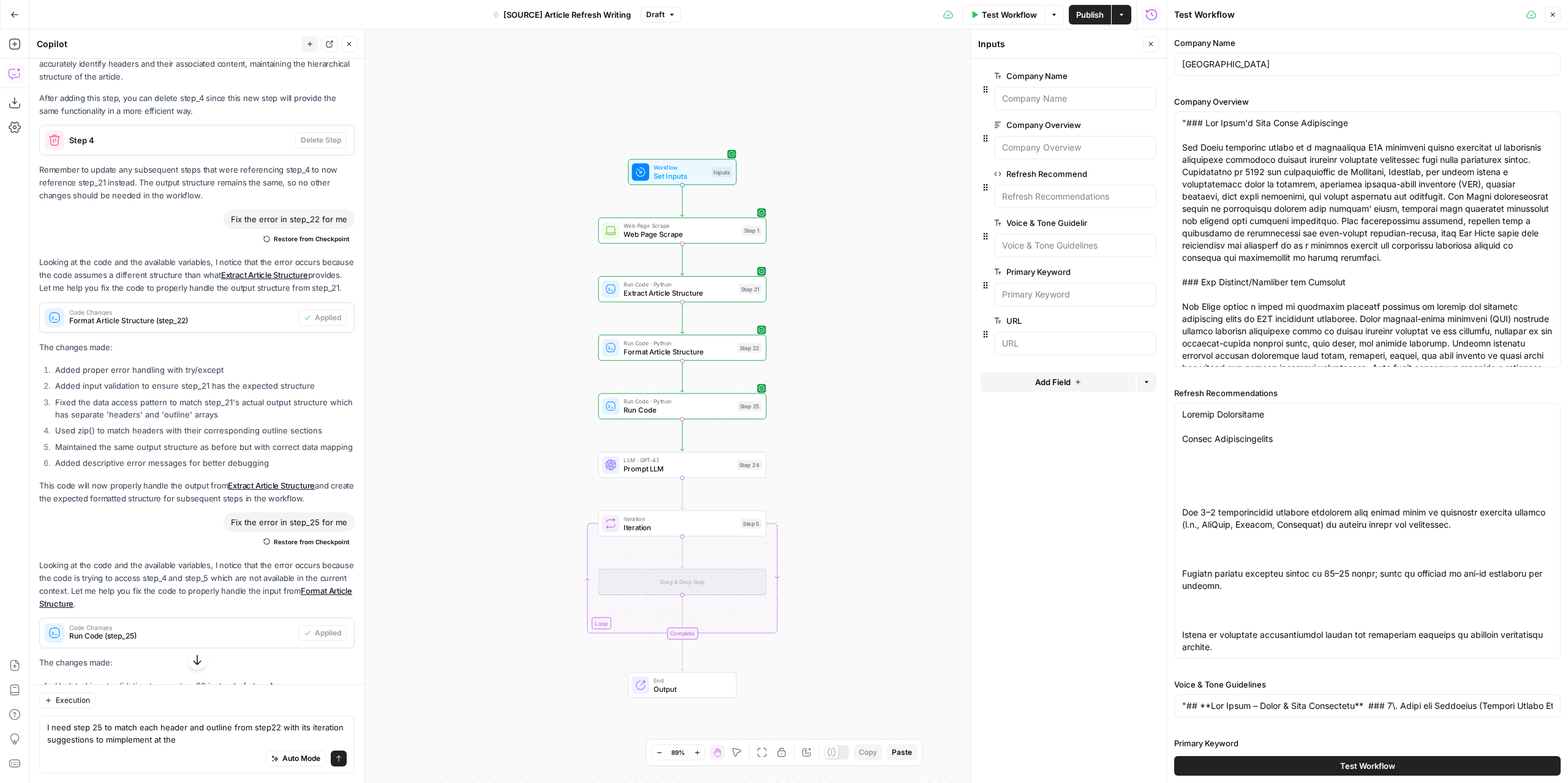
click at [1072, 172] on label "Refresh Recommendations" at bounding box center [1040, 173] width 93 height 12
click at [1072, 190] on Recommendations "Refresh Recommendations" at bounding box center [1075, 196] width 146 height 12
copy label "Refresh Recommendations"
click at [223, 740] on textarea "I need step 25 to match each header and outline from step22 with its iteration …" at bounding box center [196, 733] width 299 height 25
paste textarea "Refresh Recommendations"
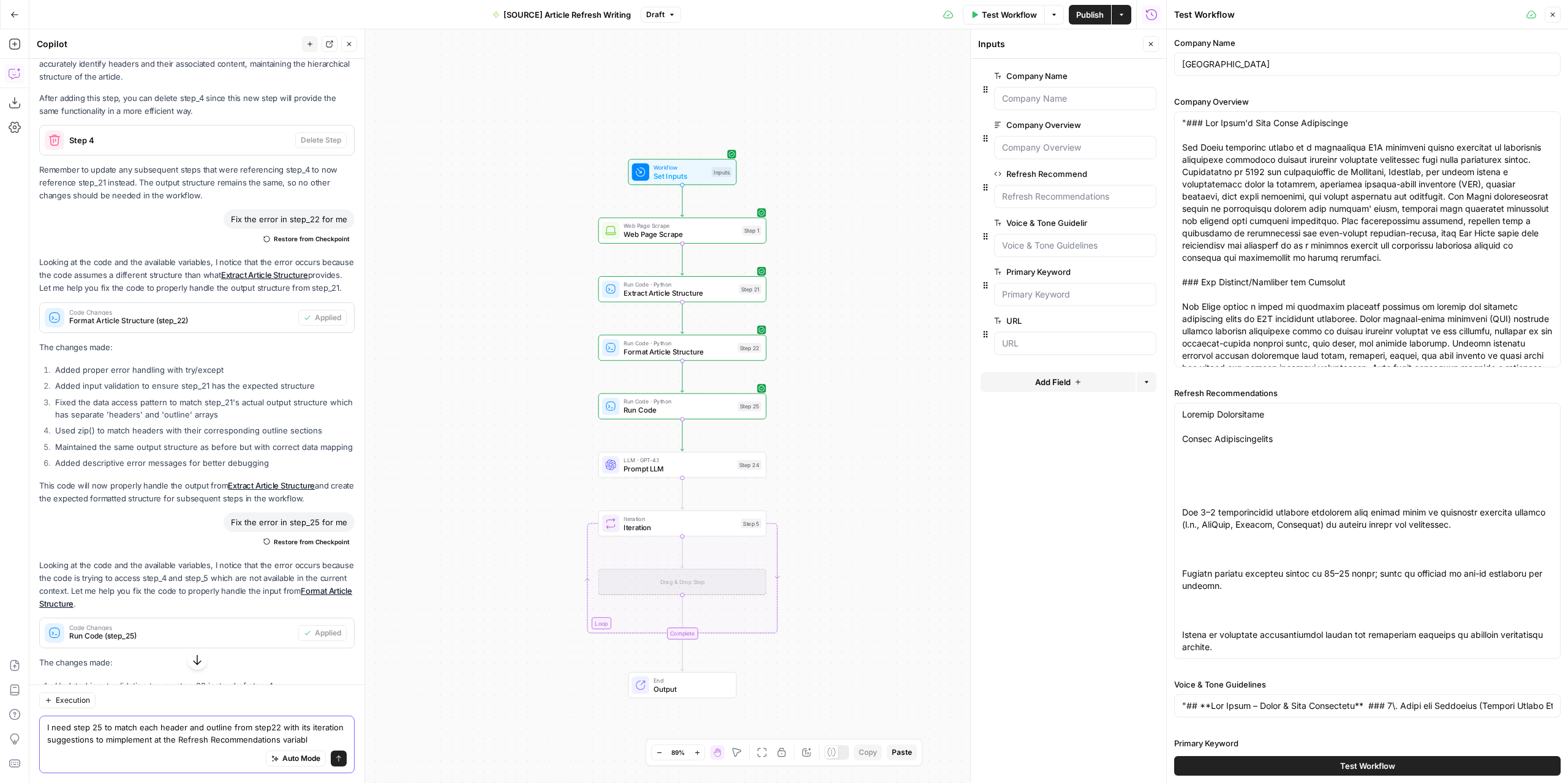
type textarea "I need step 25 to match each header and outline from step22 with its iteration …"
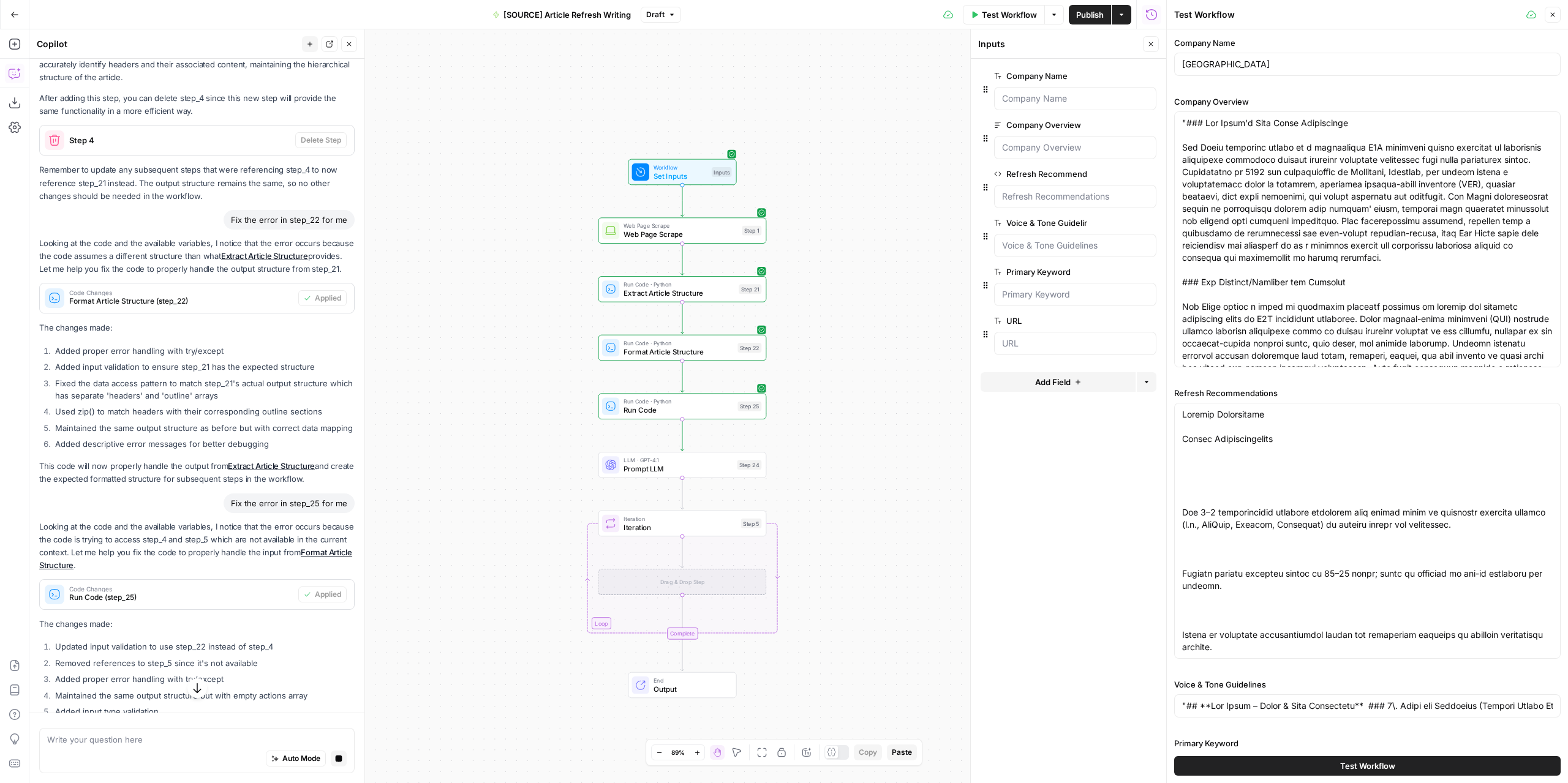
click at [827, 336] on div "Workflow Set Inputs Inputs Web Page Scrape Web Page Scrape Step 1 Run Code · Py…" at bounding box center [598, 406] width 1136 height 754
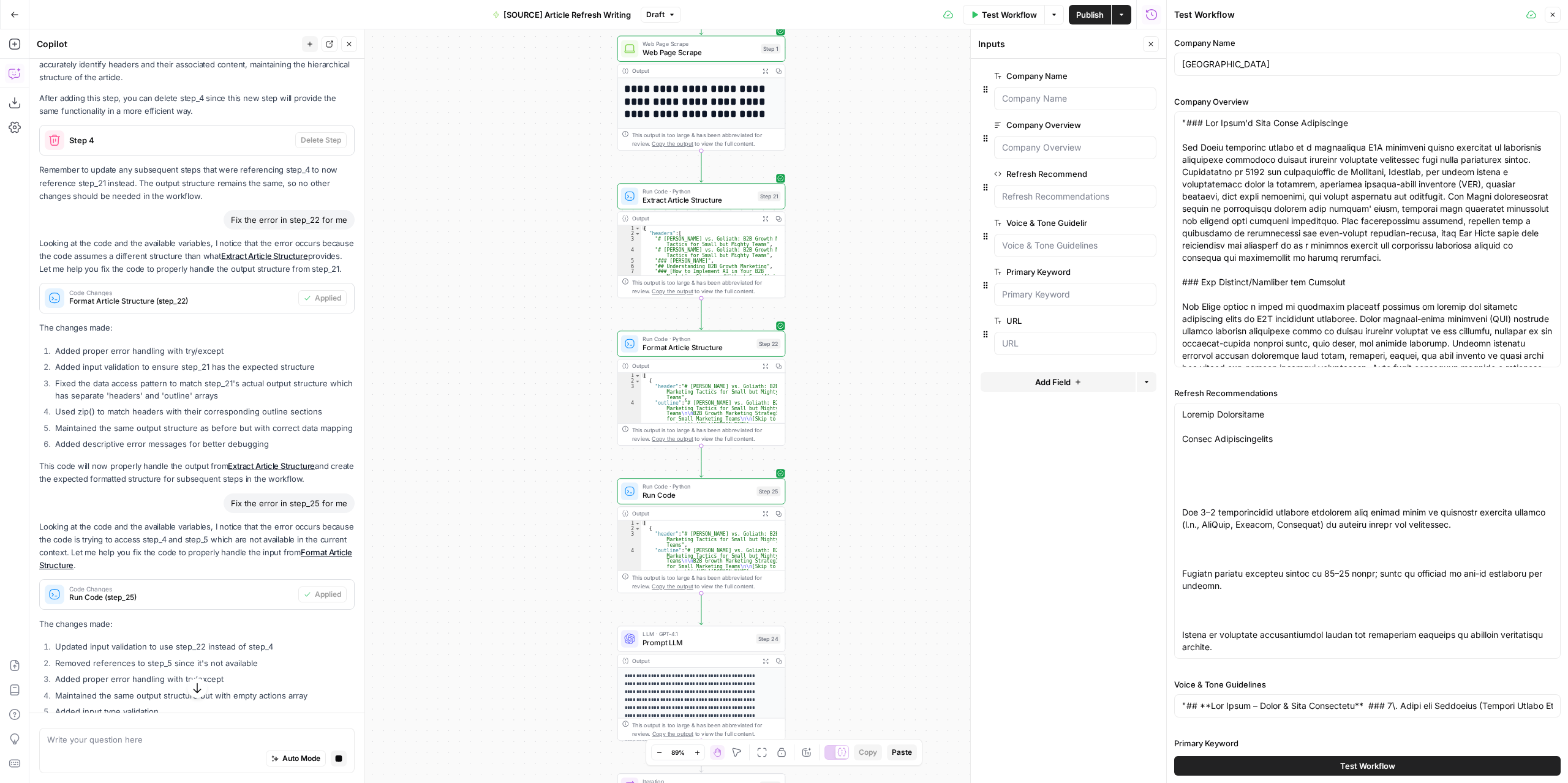
drag, startPoint x: 864, startPoint y: 481, endPoint x: 882, endPoint y: 240, distance: 241.7
click at [882, 240] on div "**********" at bounding box center [598, 406] width 1136 height 754
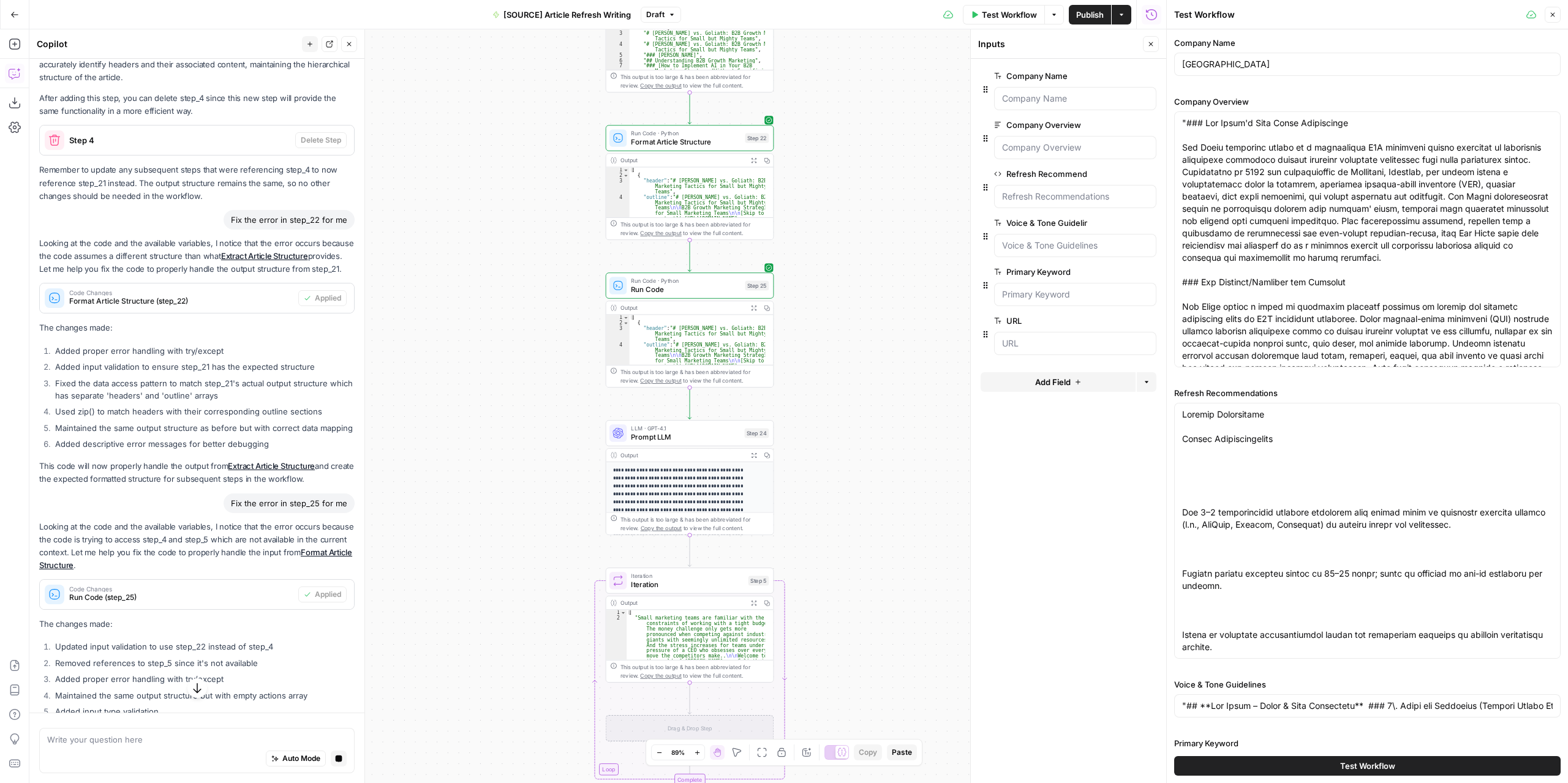
drag, startPoint x: 872, startPoint y: 527, endPoint x: 858, endPoint y: 390, distance: 137.7
click at [858, 390] on div "**********" at bounding box center [598, 406] width 1136 height 754
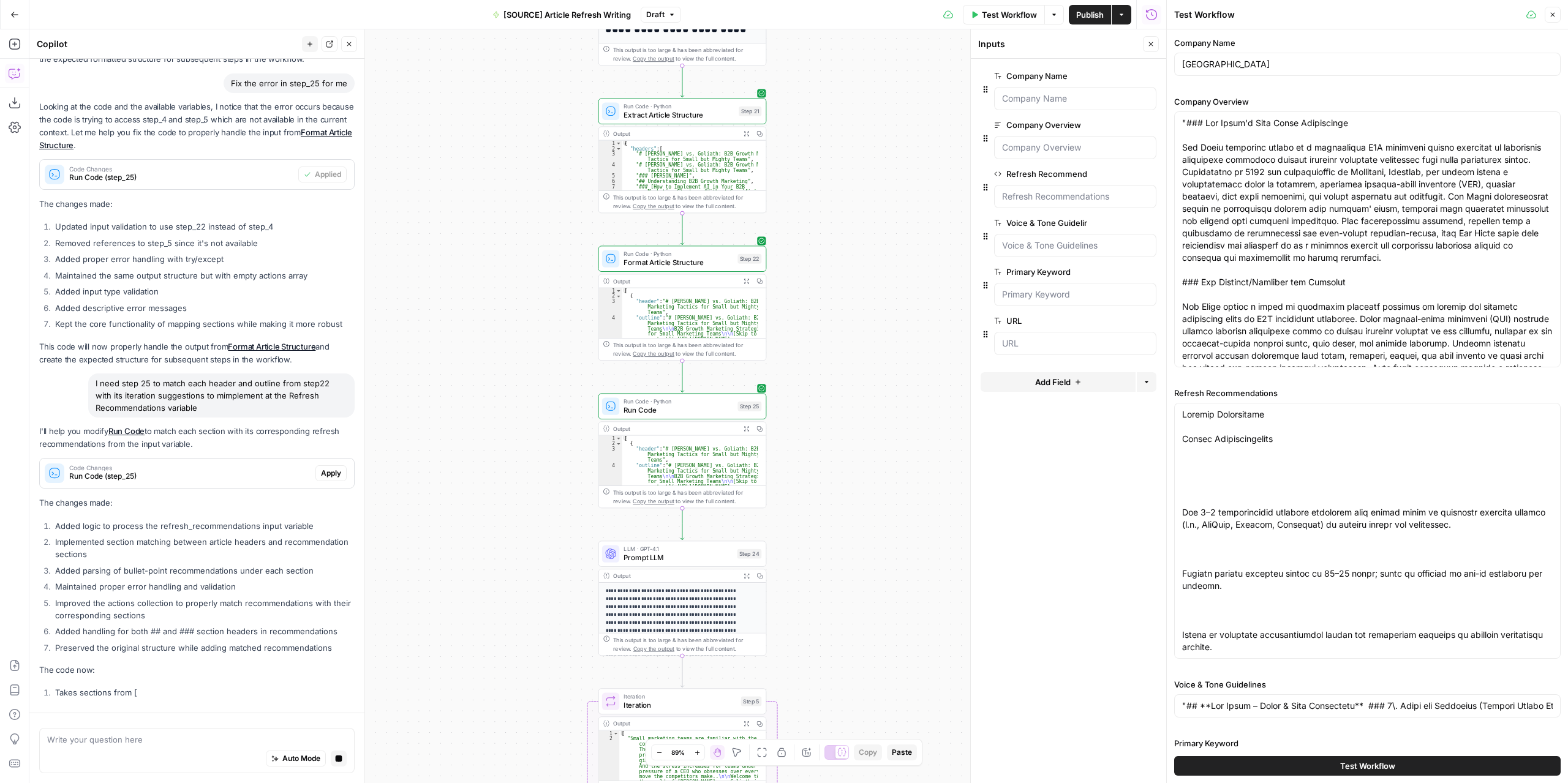
scroll to position [1394, 0]
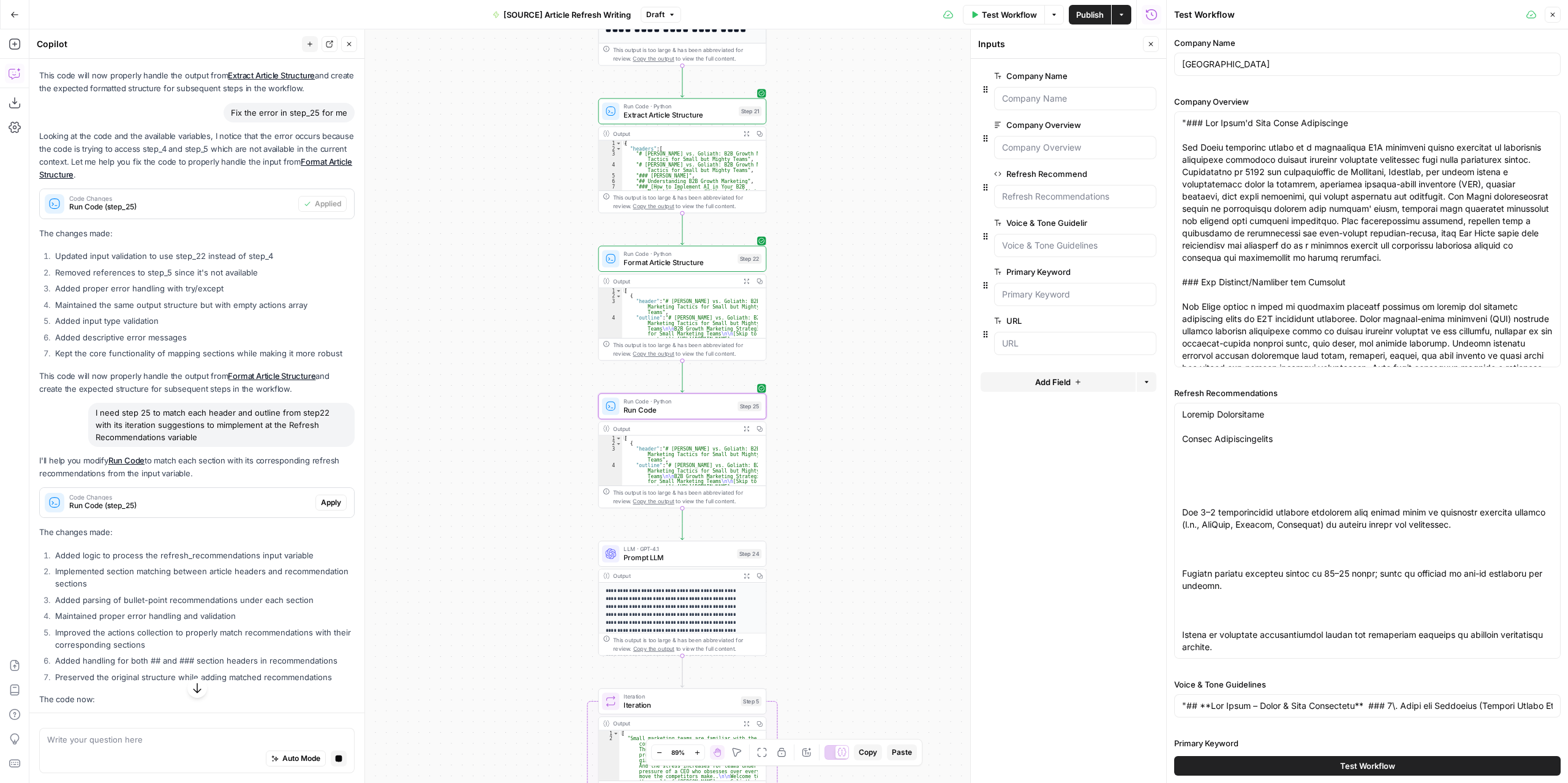
click at [331, 508] on span "Apply" at bounding box center [331, 503] width 20 height 11
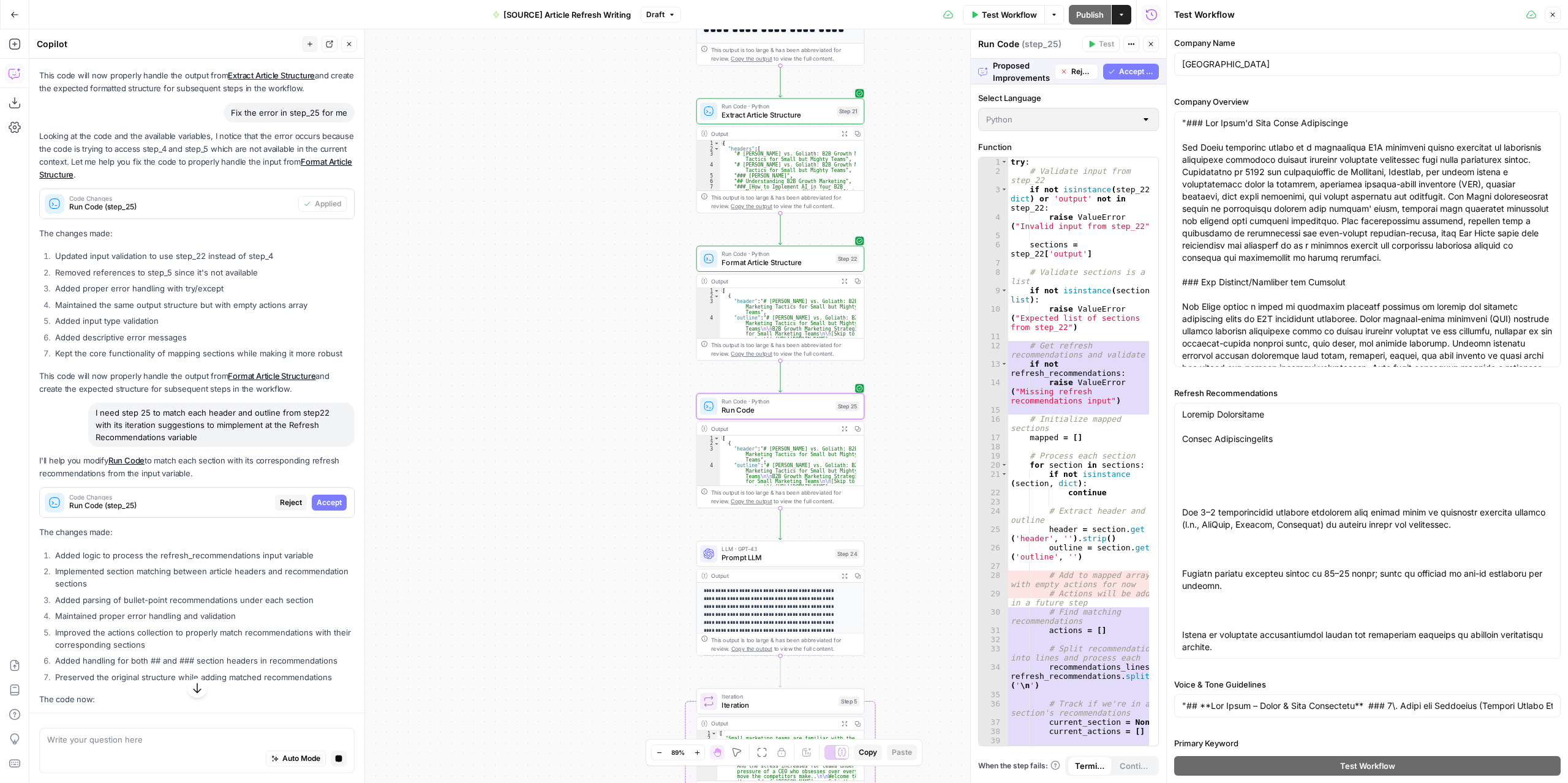
click at [324, 508] on span "Accept" at bounding box center [329, 503] width 25 height 11
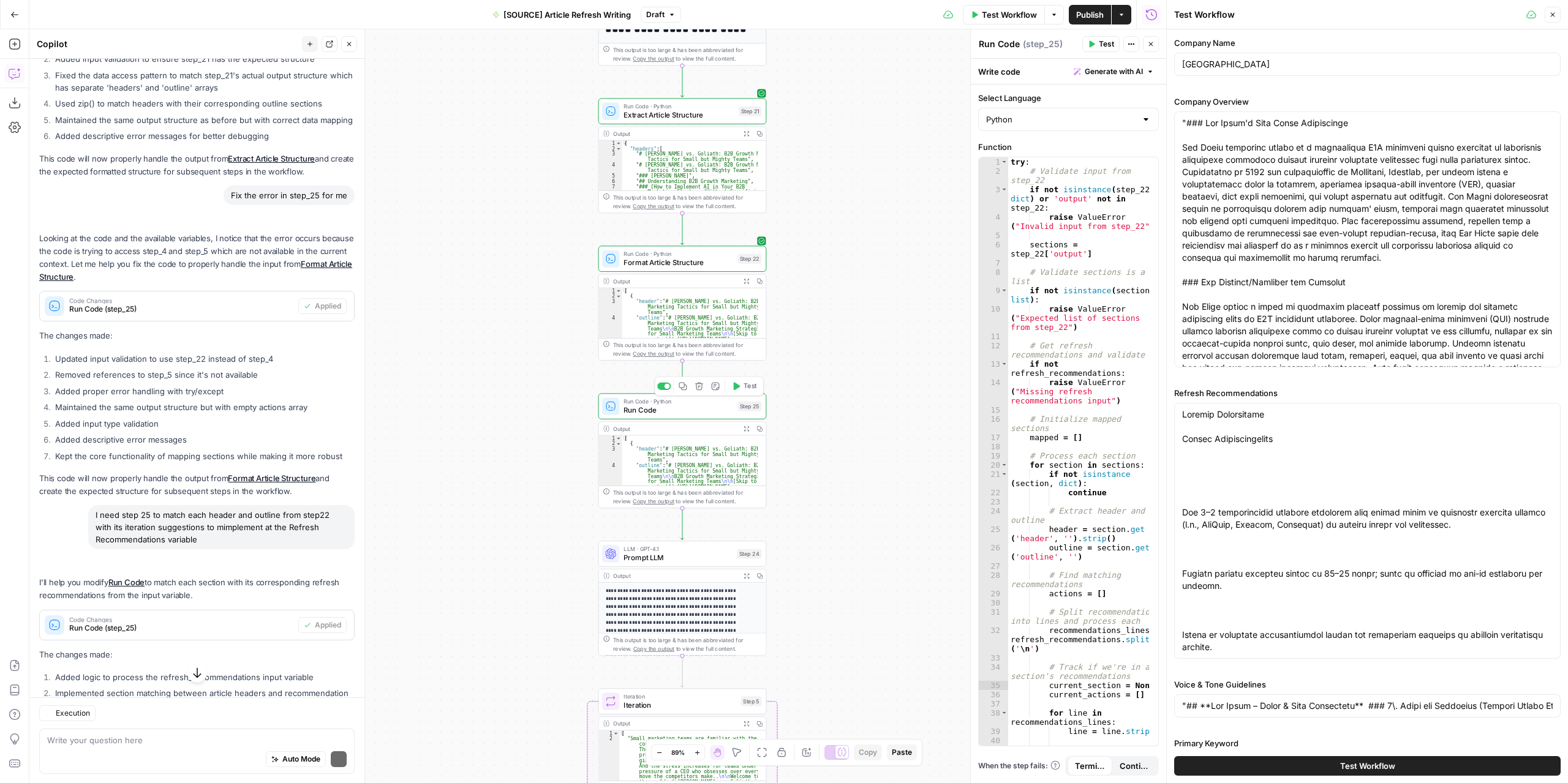
click at [746, 392] on button "Test" at bounding box center [744, 386] width 34 height 14
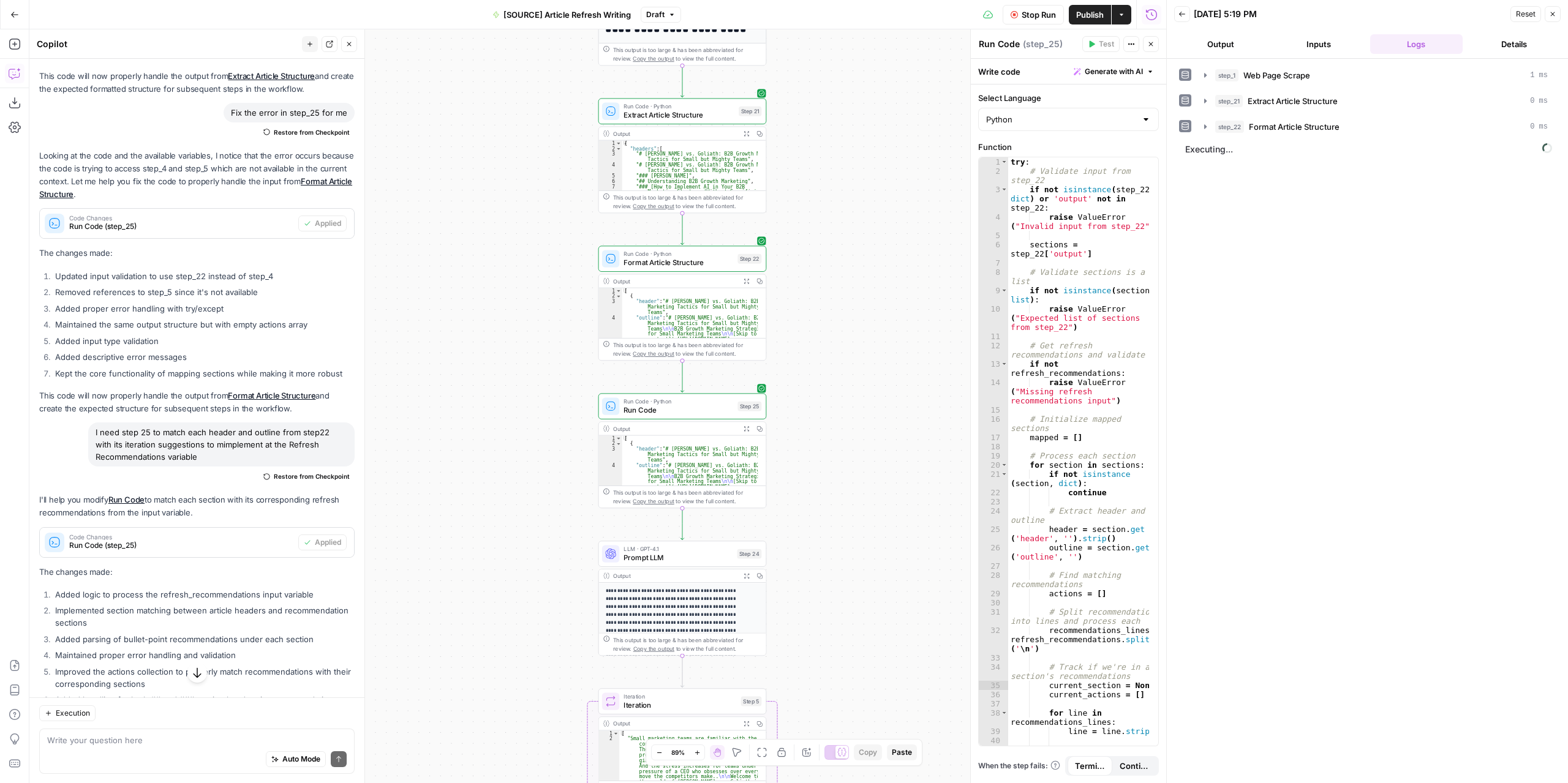
click at [1247, 39] on button "Output" at bounding box center [1220, 44] width 93 height 20
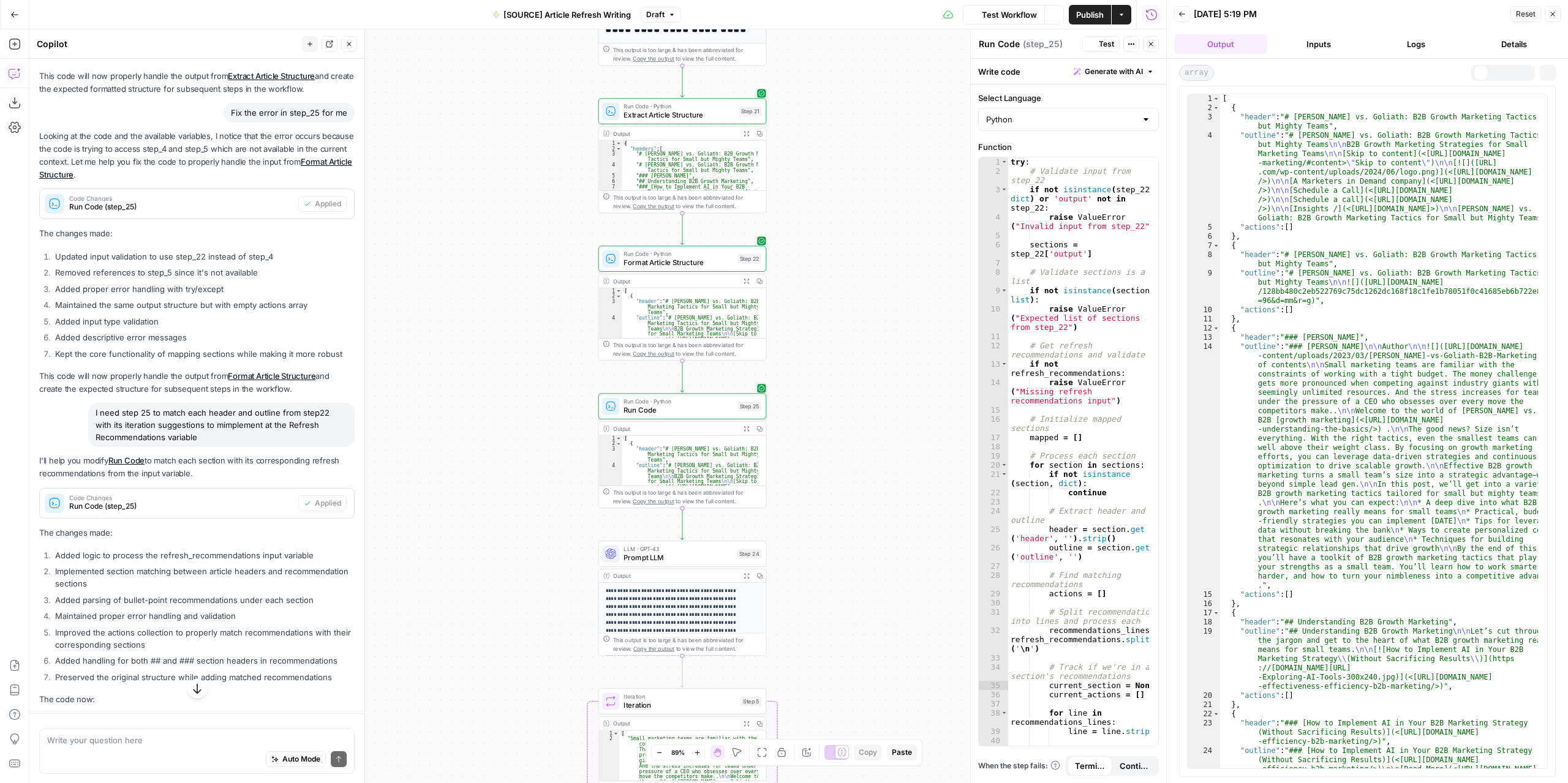
scroll to position [1477, 0]
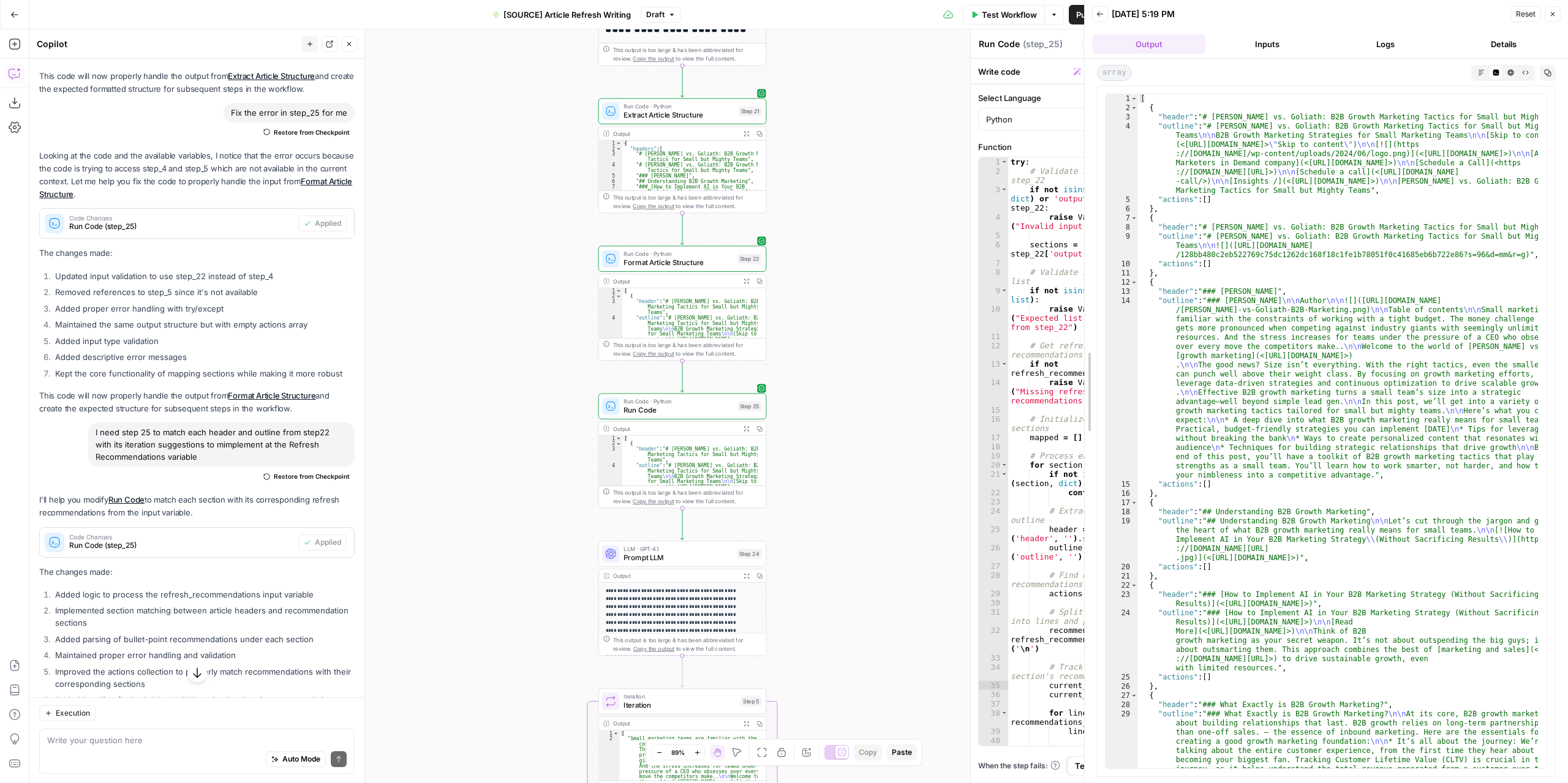
drag, startPoint x: 1164, startPoint y: 263, endPoint x: 1082, endPoint y: 274, distance: 82.7
click at [1082, 274] on div at bounding box center [1084, 392] width 12 height 783
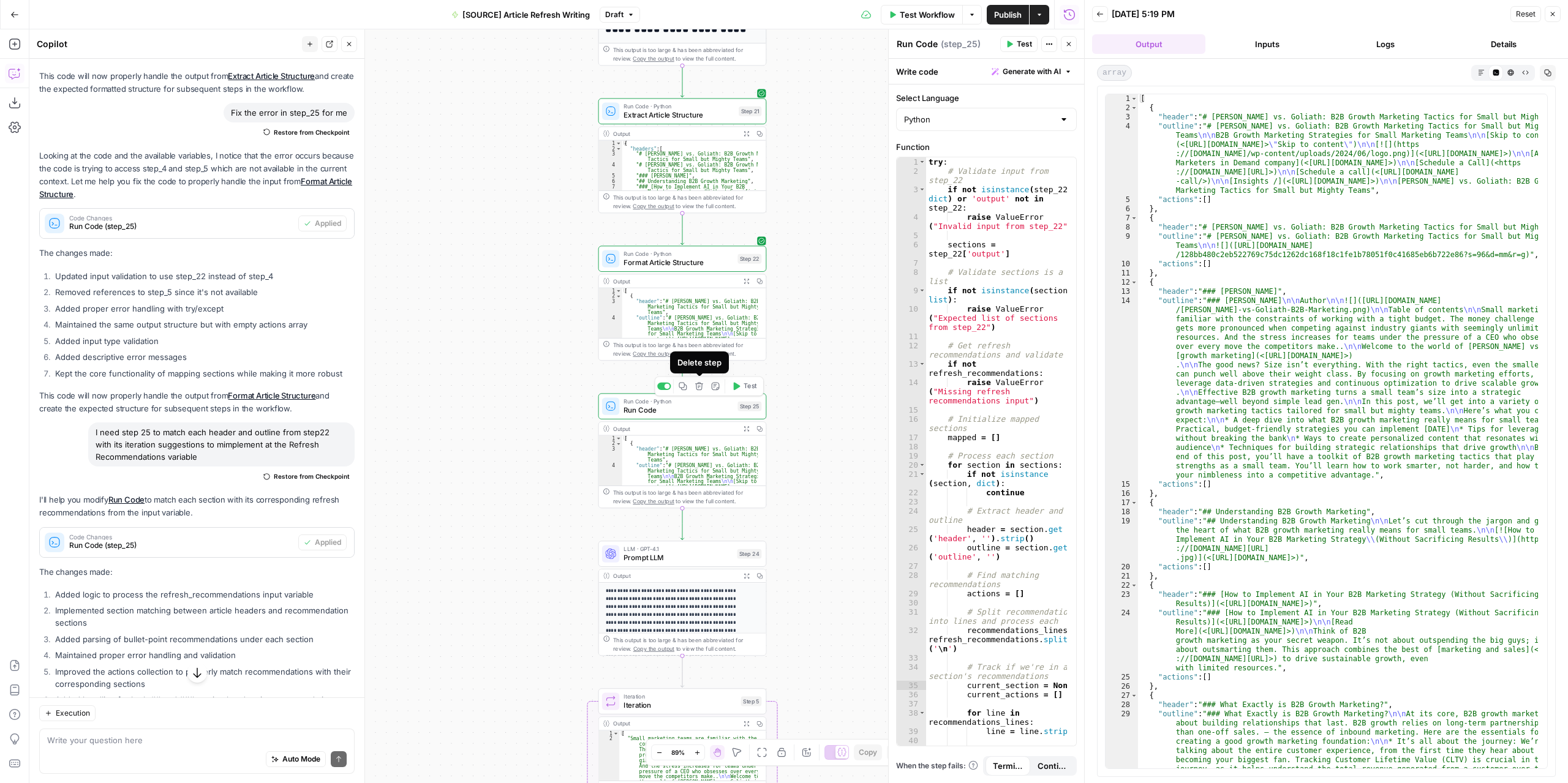
click at [697, 392] on button "Delete step" at bounding box center [699, 386] width 14 height 14
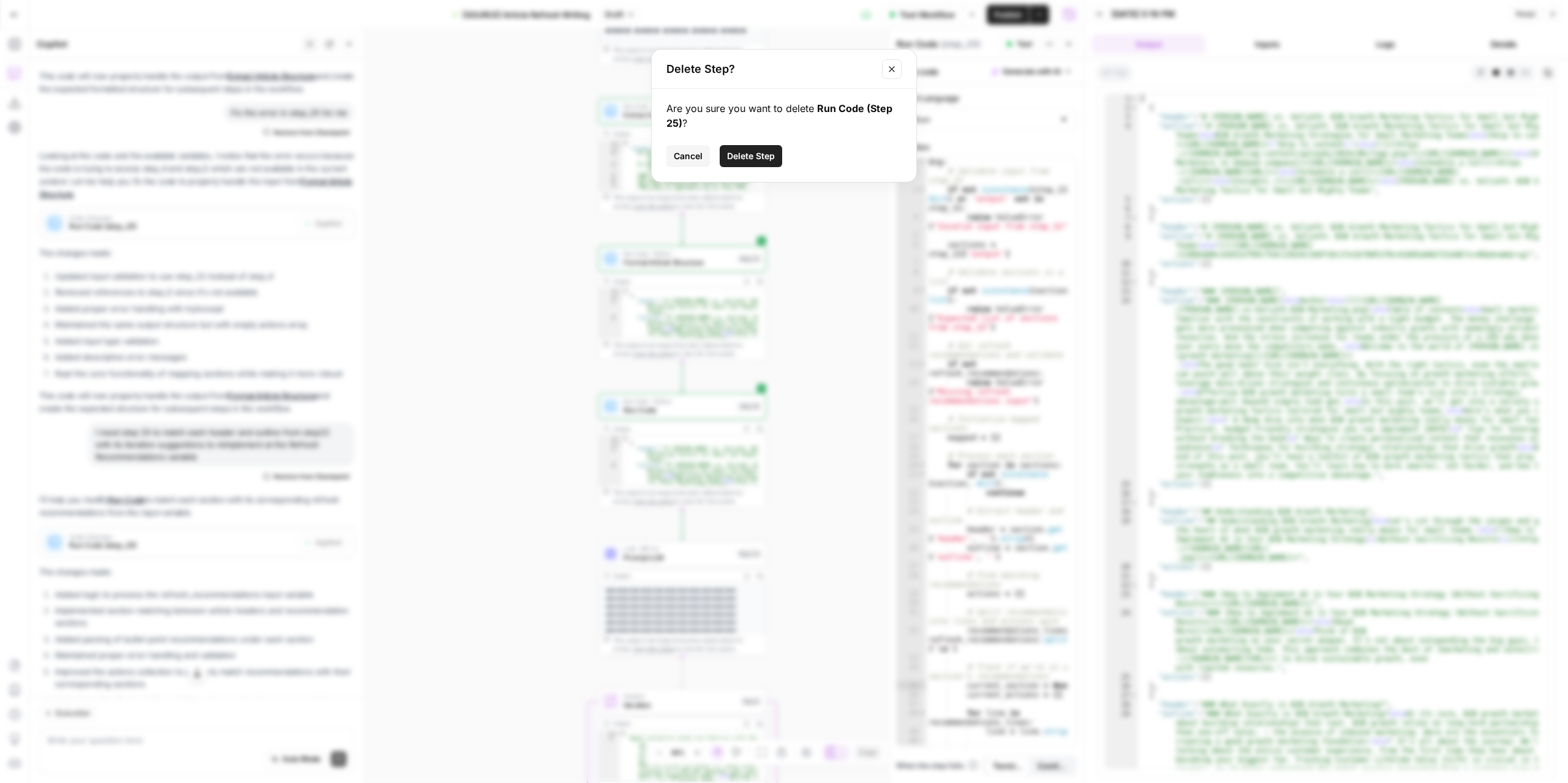
click at [761, 164] on button "Delete Step" at bounding box center [750, 155] width 62 height 22
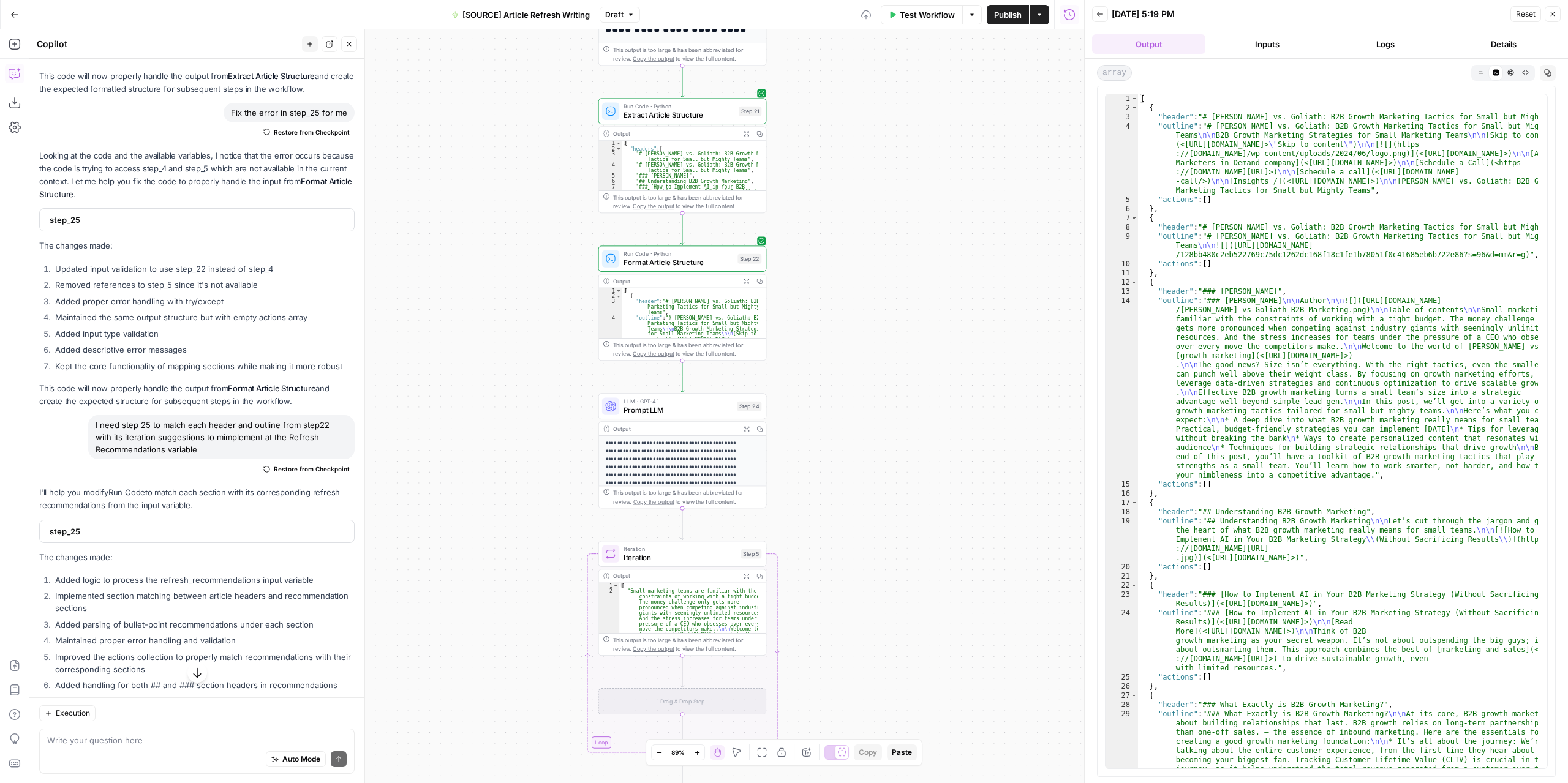
click at [699, 405] on span "Prompt LLM" at bounding box center [678, 410] width 109 height 11
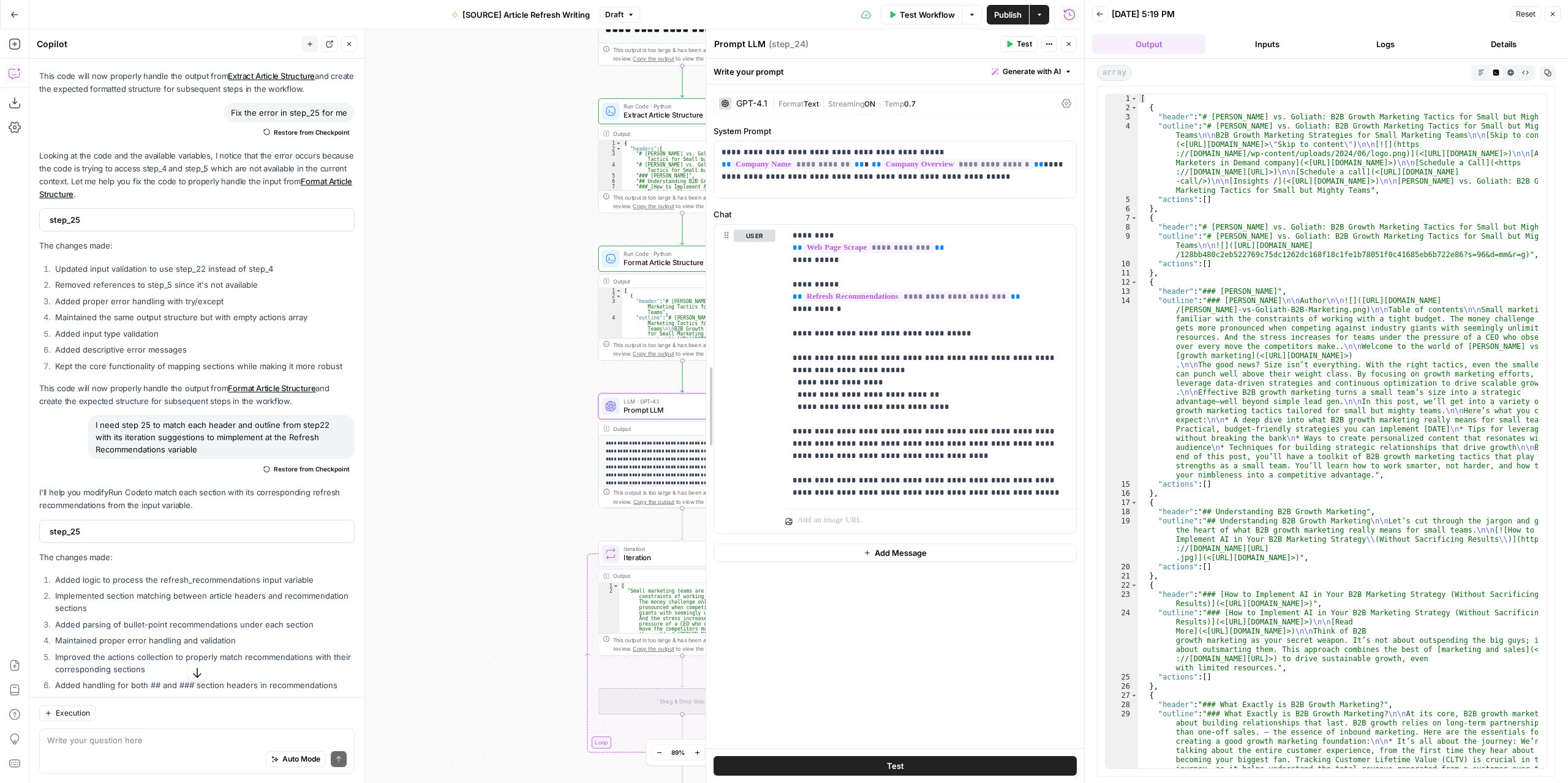
drag, startPoint x: 887, startPoint y: 182, endPoint x: 704, endPoint y: 187, distance: 183.1
click at [704, 187] on div at bounding box center [706, 406] width 12 height 754
click at [814, 104] on span "Text" at bounding box center [811, 104] width 15 height 9
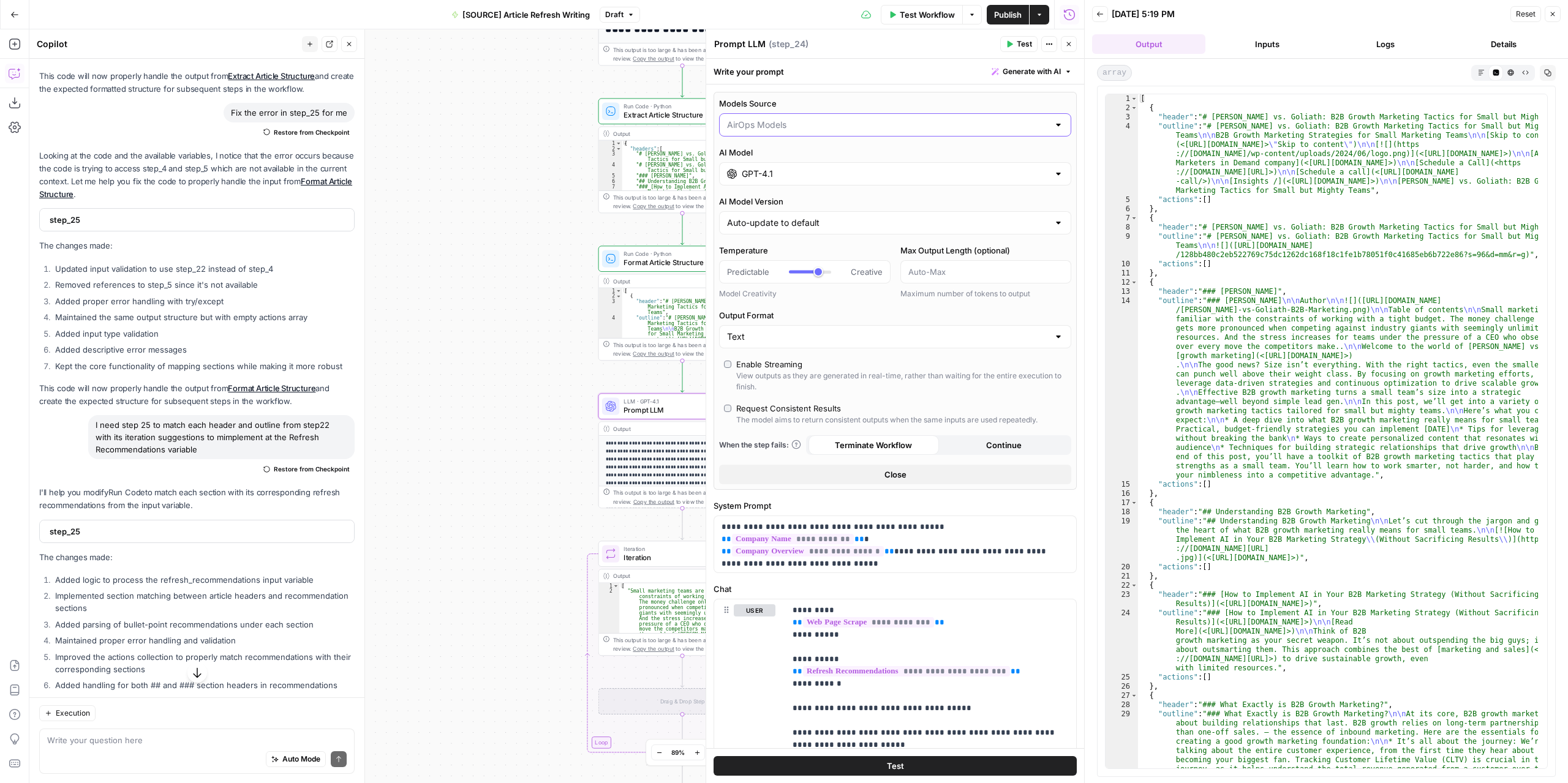
click at [804, 124] on input "Models Source" at bounding box center [887, 125] width 322 height 12
click at [788, 173] on span "My Models" at bounding box center [888, 172] width 318 height 12
type input "My Models"
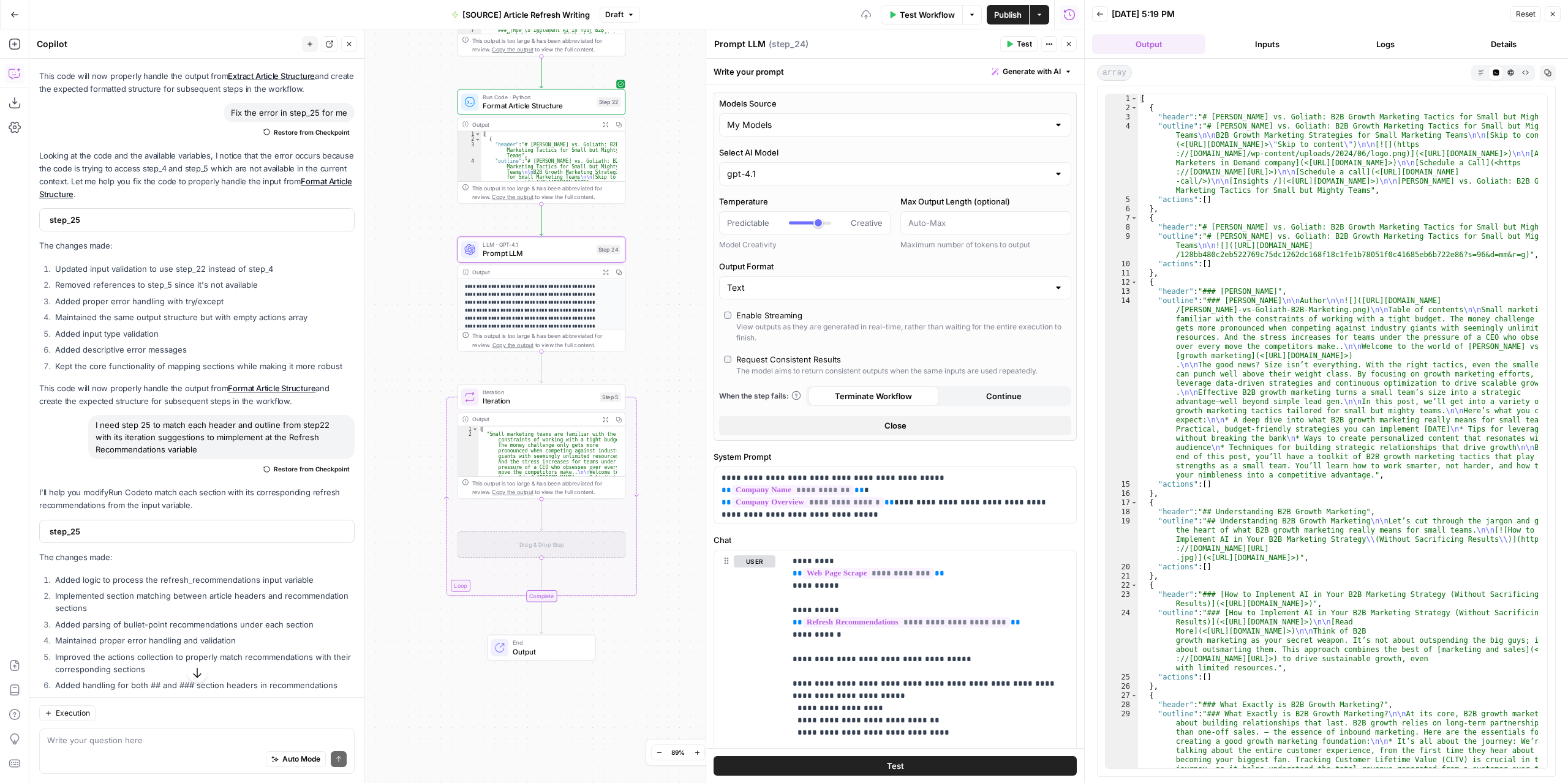
drag, startPoint x: 525, startPoint y: 448, endPoint x: 406, endPoint y: 312, distance: 180.7
click at [406, 312] on div "**********" at bounding box center [556, 406] width 1054 height 754
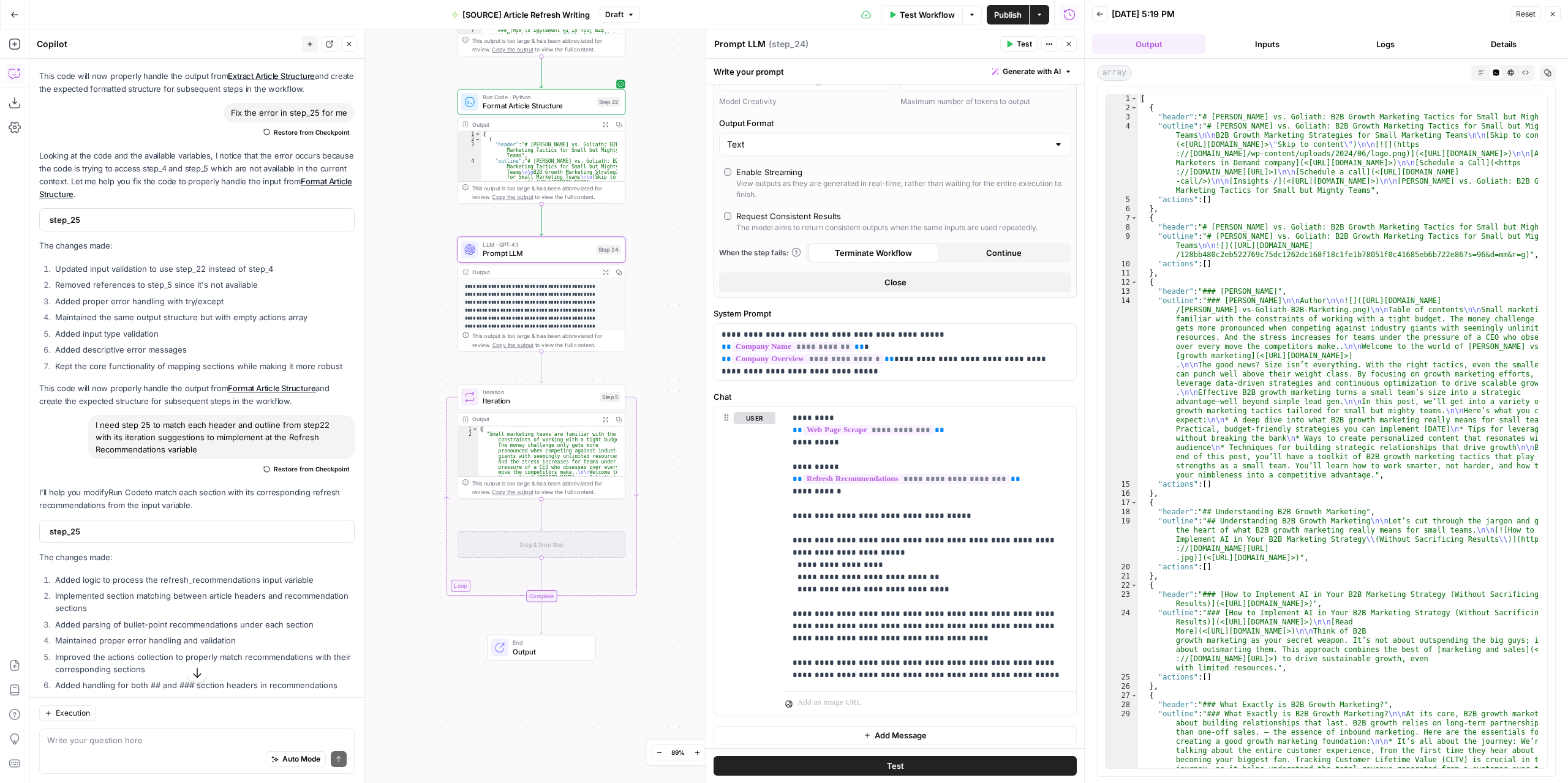
click at [1017, 41] on button "Test" at bounding box center [1018, 44] width 37 height 16
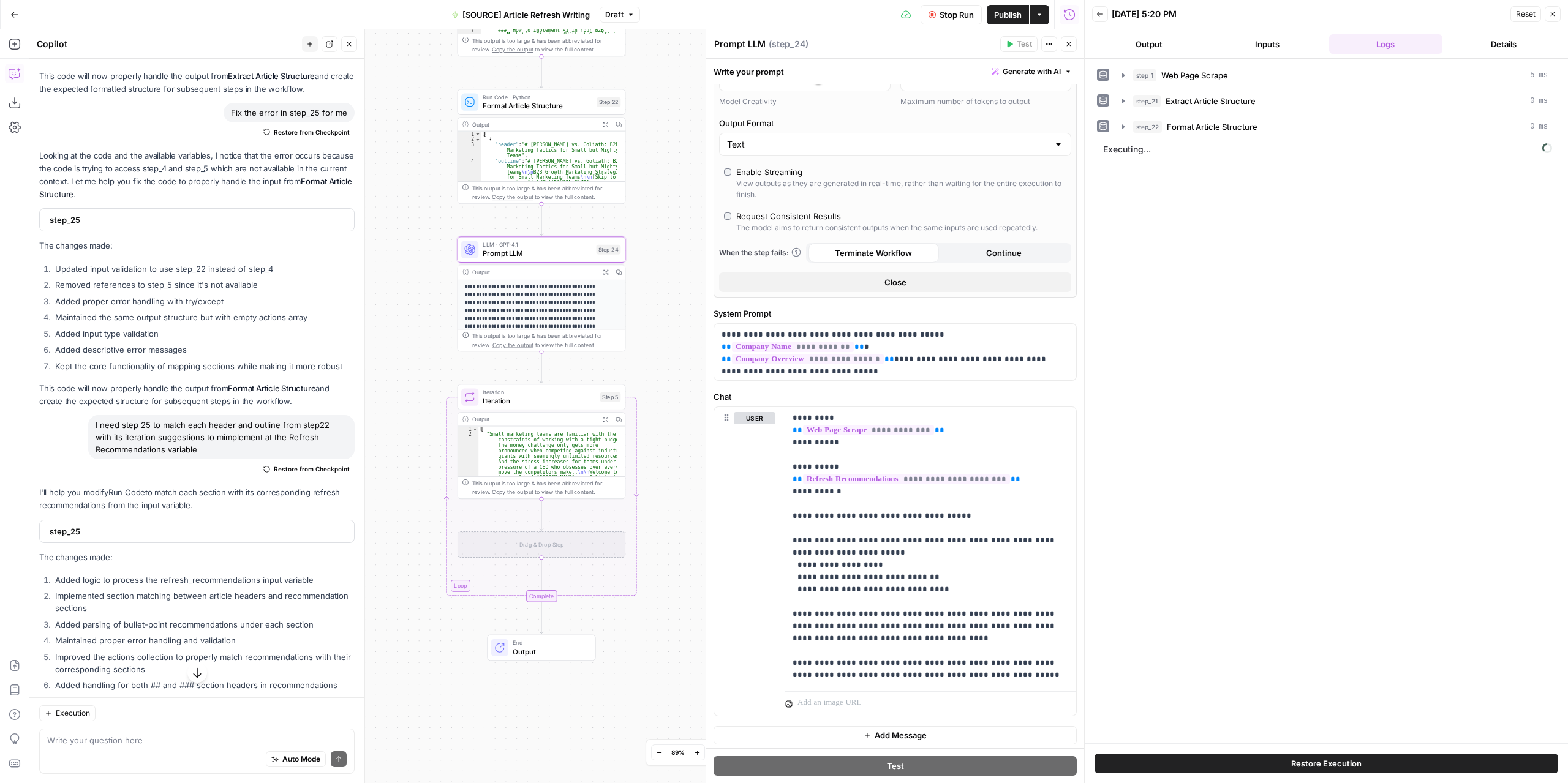
click at [1158, 47] on button "Output" at bounding box center [1148, 44] width 114 height 20
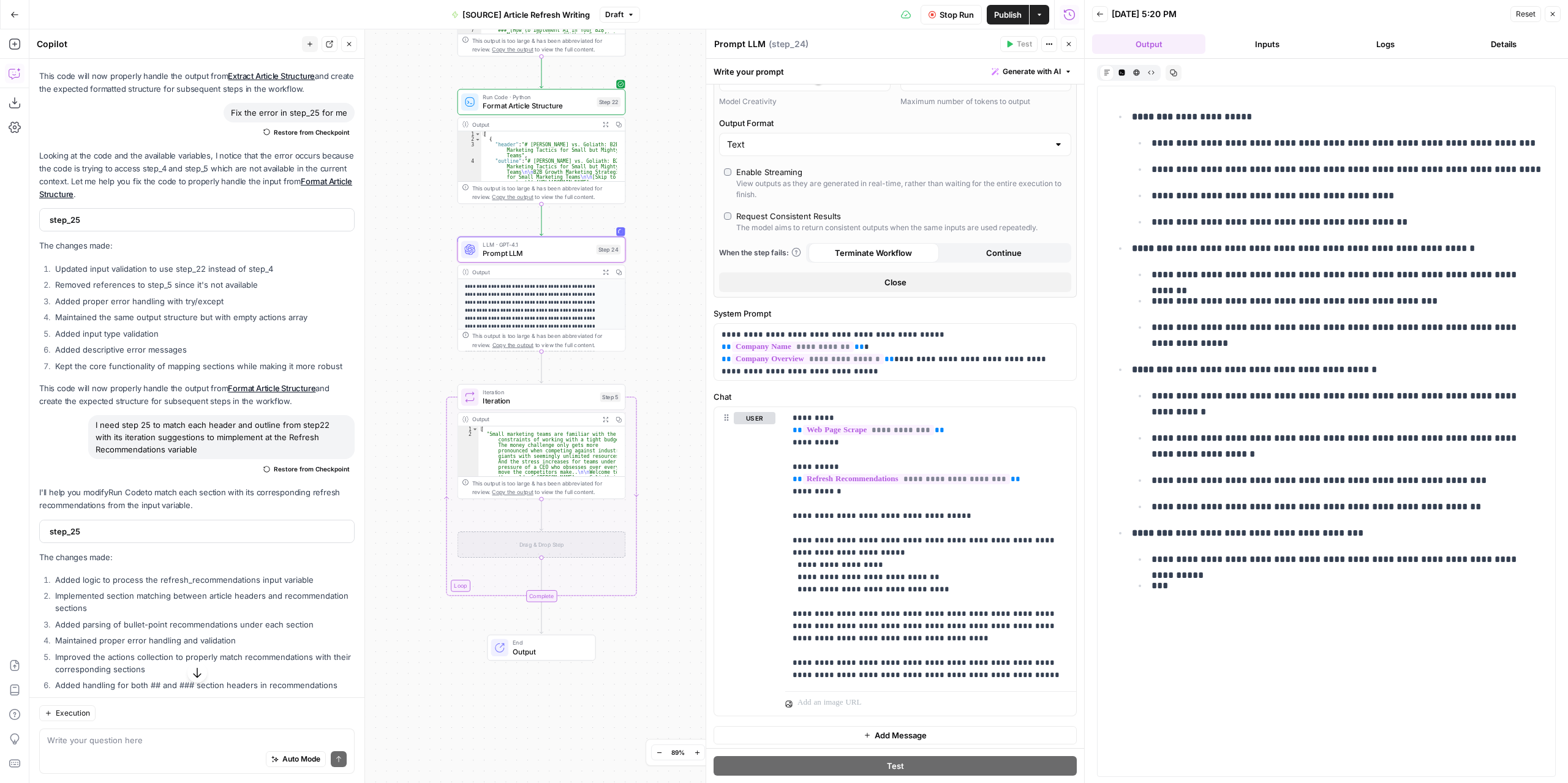
click at [961, 19] on span "Stop Run" at bounding box center [956, 14] width 34 height 12
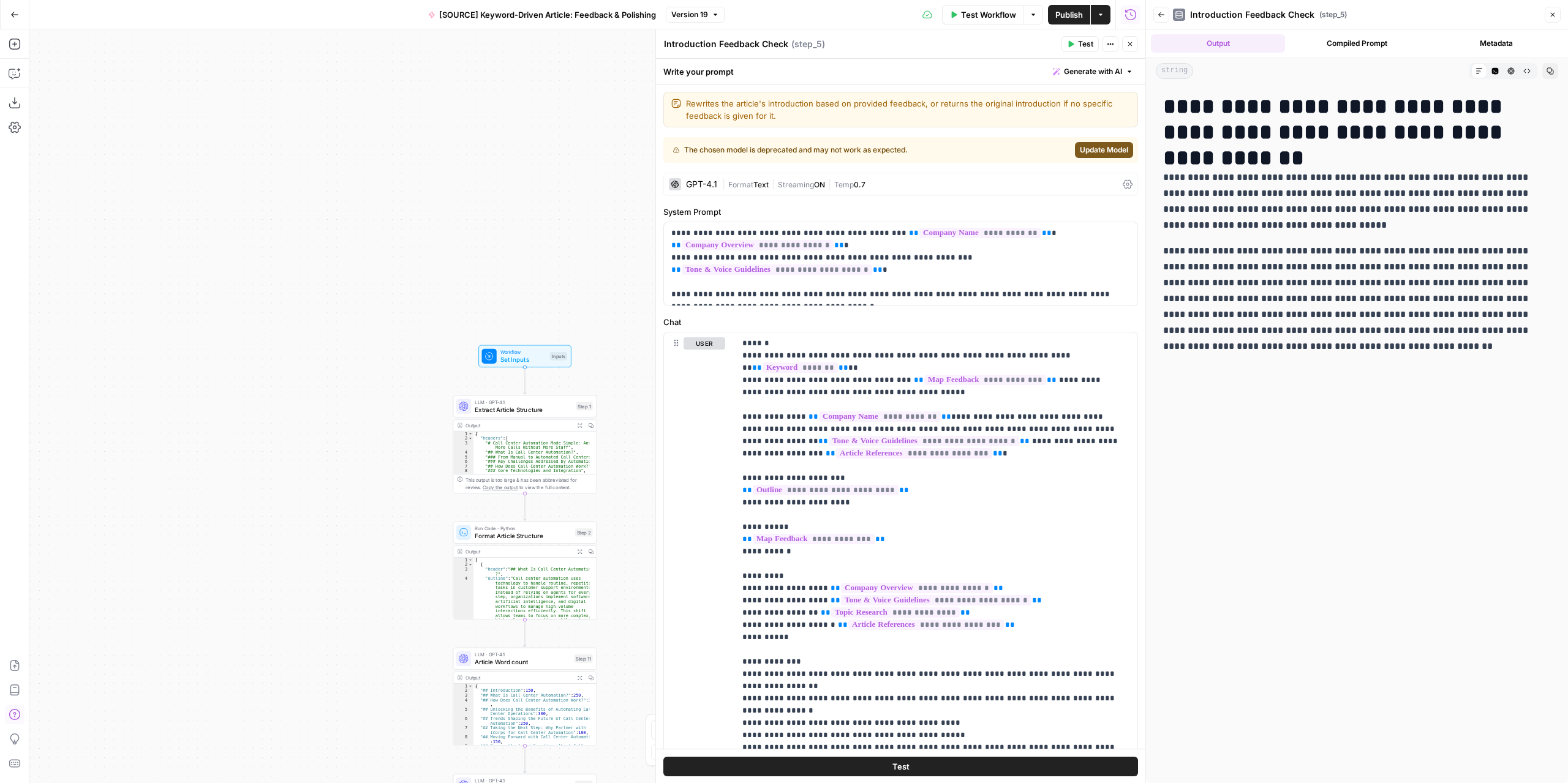
scroll to position [74, 0]
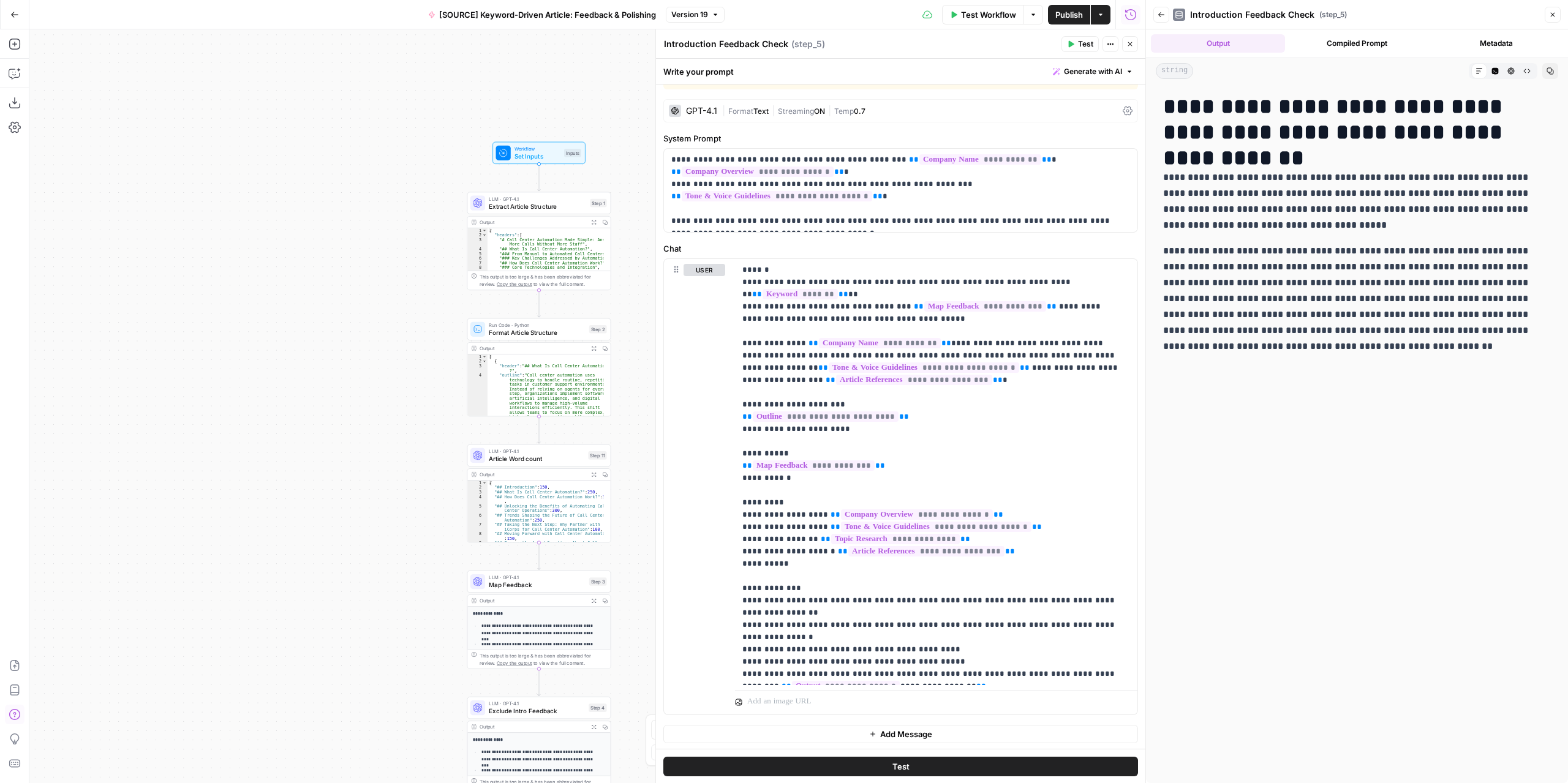
drag, startPoint x: 490, startPoint y: 237, endPoint x: 504, endPoint y: 32, distance: 205.5
click at [504, 32] on div "Workflow Set Inputs Inputs LLM · GPT-4.1 Extract Article Structure Step 1 Outpu…" at bounding box center [587, 406] width 1115 height 754
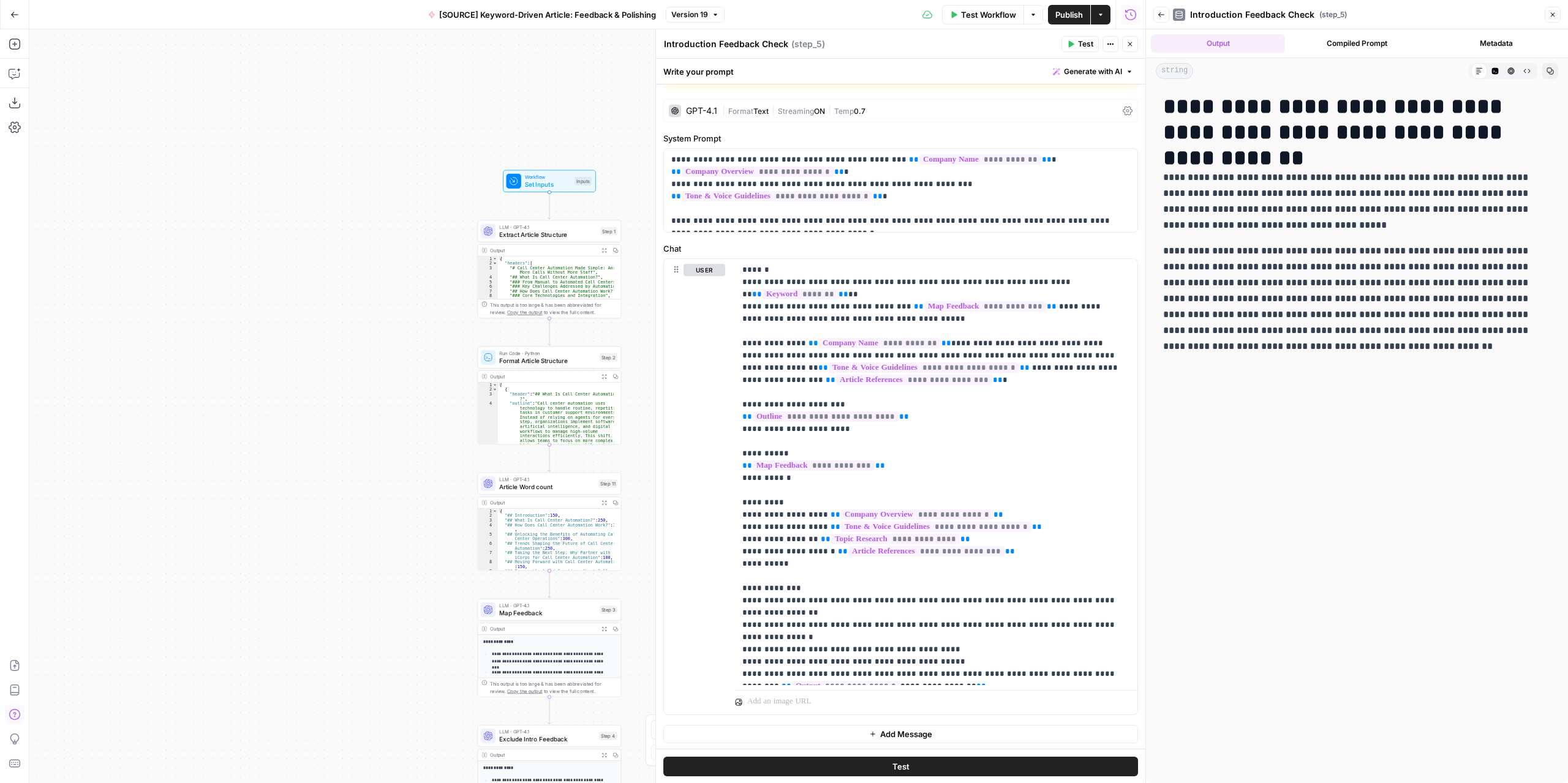
drag, startPoint x: 331, startPoint y: 364, endPoint x: 341, endPoint y: 392, distance: 29.7
click at [342, 394] on div "Workflow Set Inputs Inputs LLM · GPT-4.1 Extract Article Structure Step 1 Outpu…" at bounding box center [587, 406] width 1115 height 754
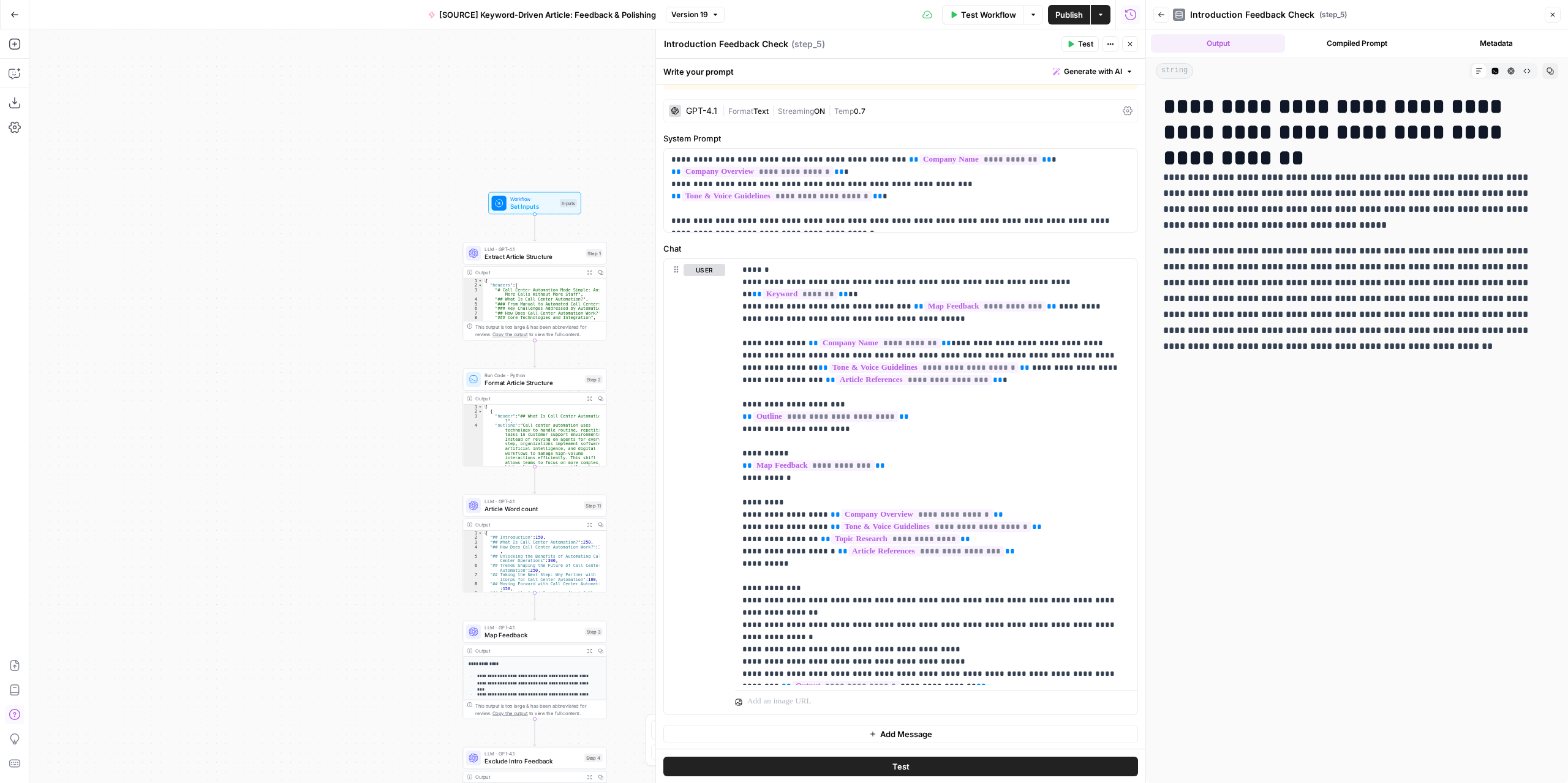
drag, startPoint x: 352, startPoint y: 259, endPoint x: 338, endPoint y: 274, distance: 20.5
click at [338, 274] on div "Workflow Set Inputs Inputs LLM · GPT-4.1 Extract Article Structure Step 1 Outpu…" at bounding box center [587, 406] width 1115 height 754
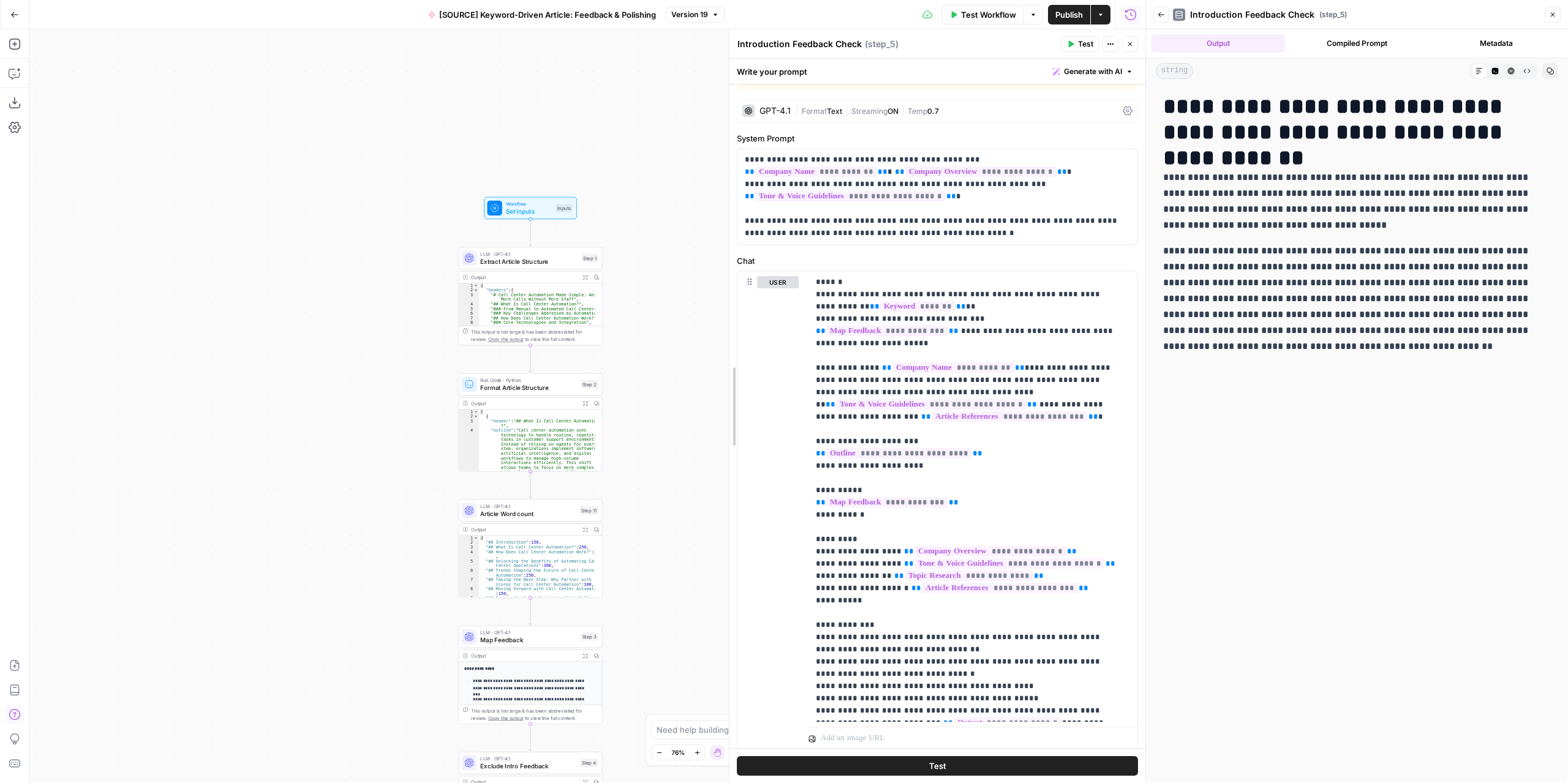
drag, startPoint x: 658, startPoint y: 268, endPoint x: 731, endPoint y: 264, distance: 73.1
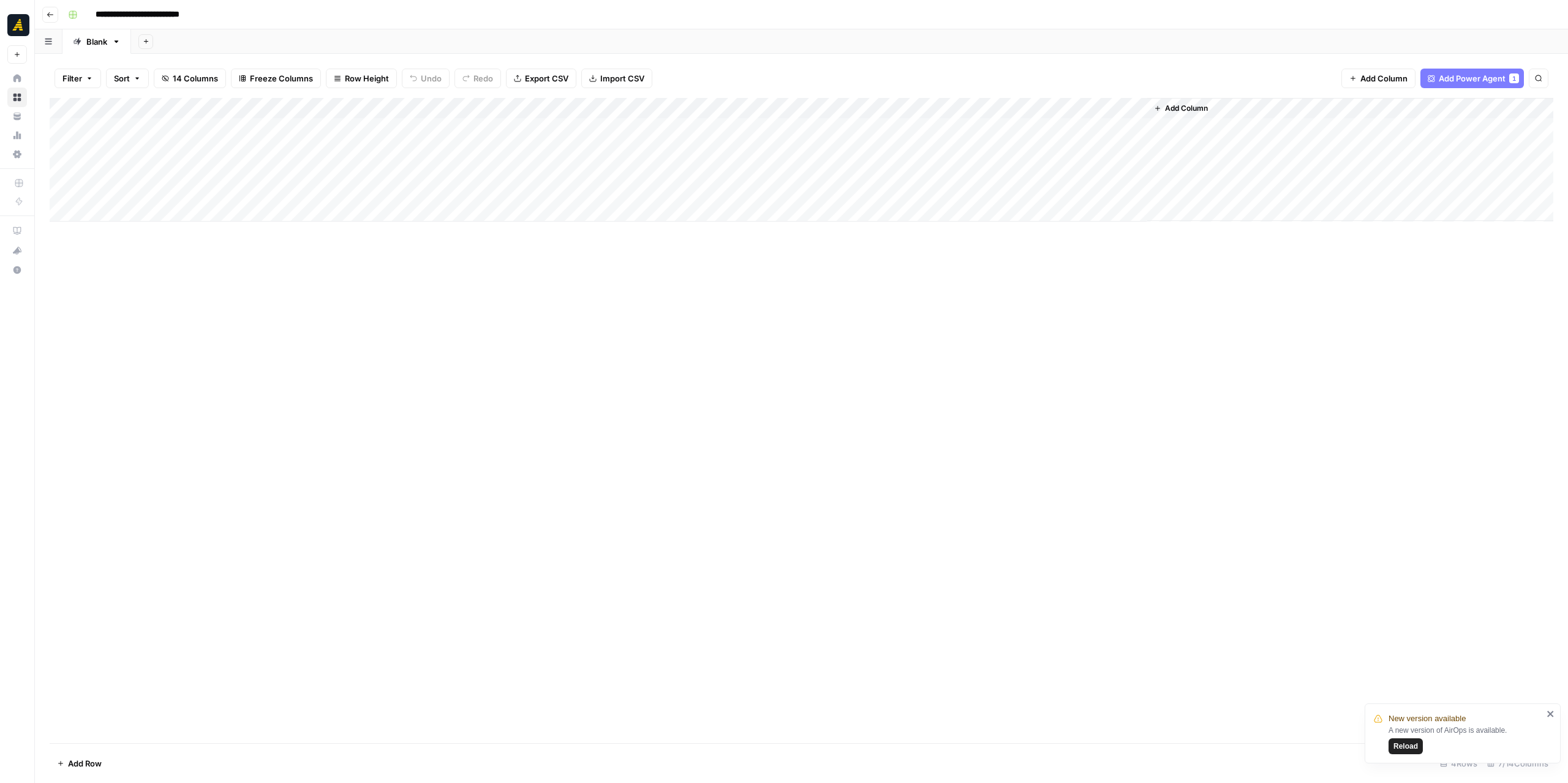
click at [521, 169] on div "Add Column" at bounding box center [802, 160] width 1504 height 124
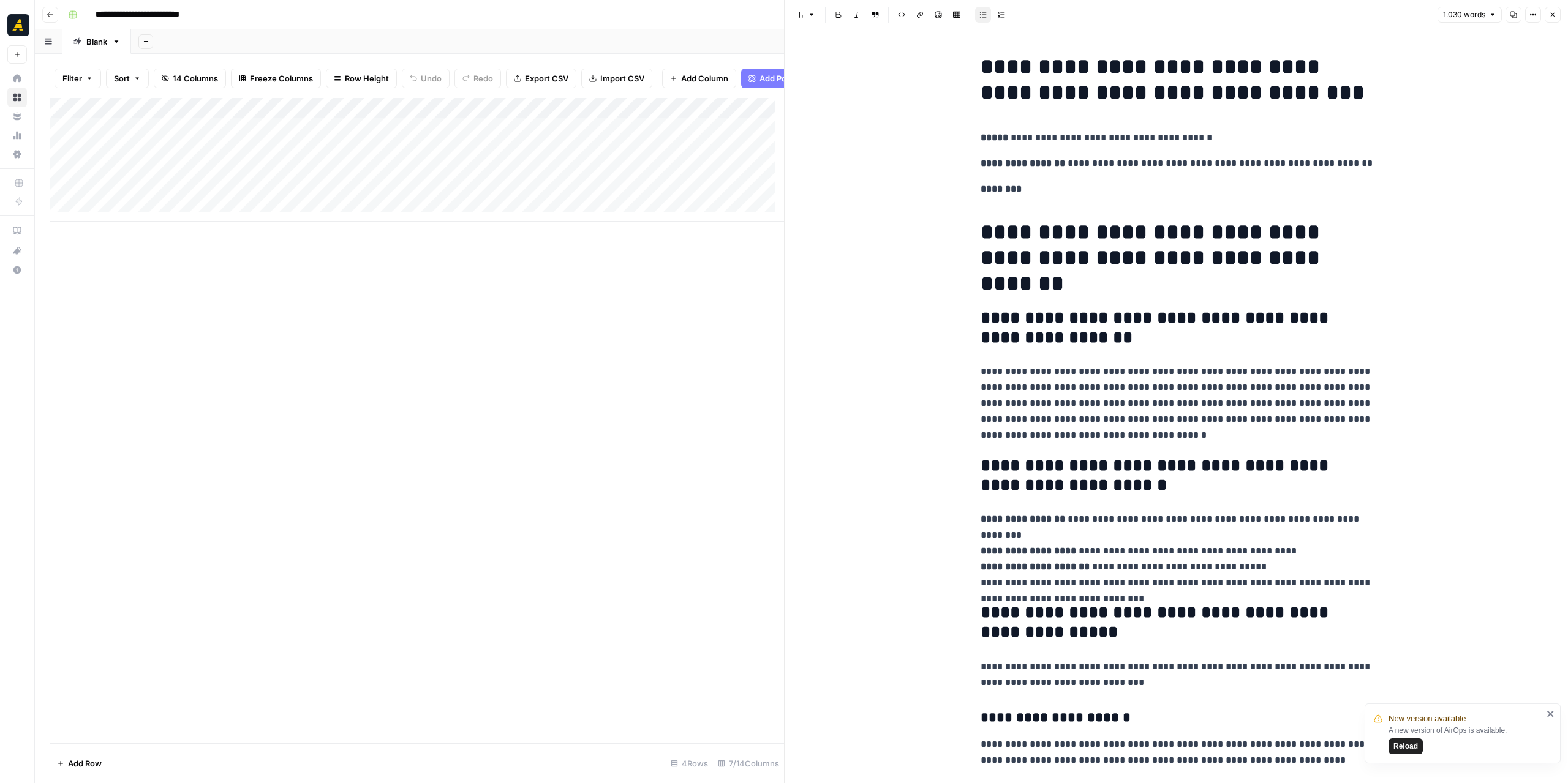
click at [1550, 12] on icon "button" at bounding box center [1552, 15] width 7 height 7
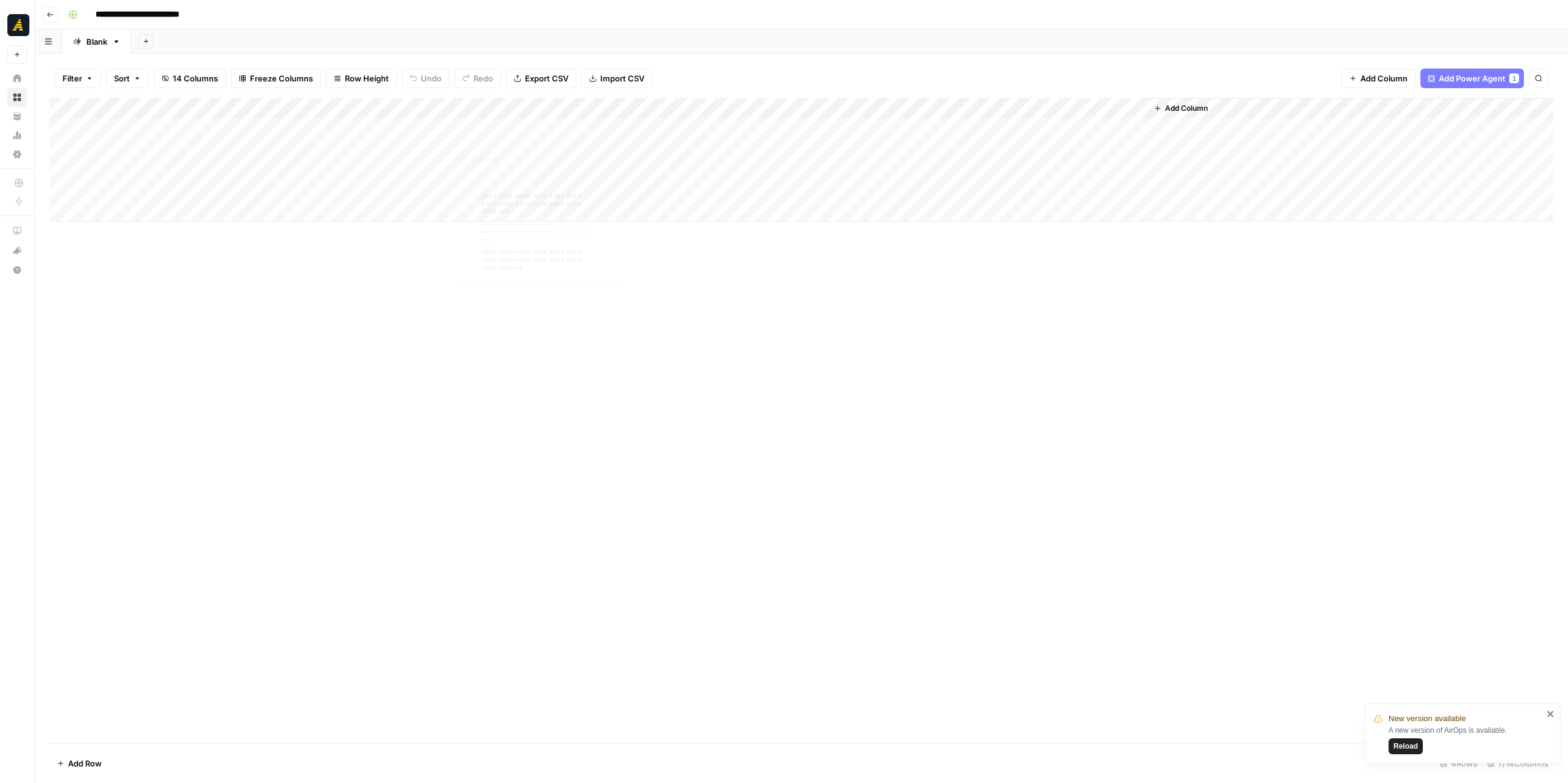
click at [379, 109] on div "Add Column" at bounding box center [802, 160] width 1504 height 124
click at [328, 226] on span "Fork Power Agent" at bounding box center [330, 228] width 107 height 12
click at [53, 18] on button "Go back" at bounding box center [50, 15] width 16 height 16
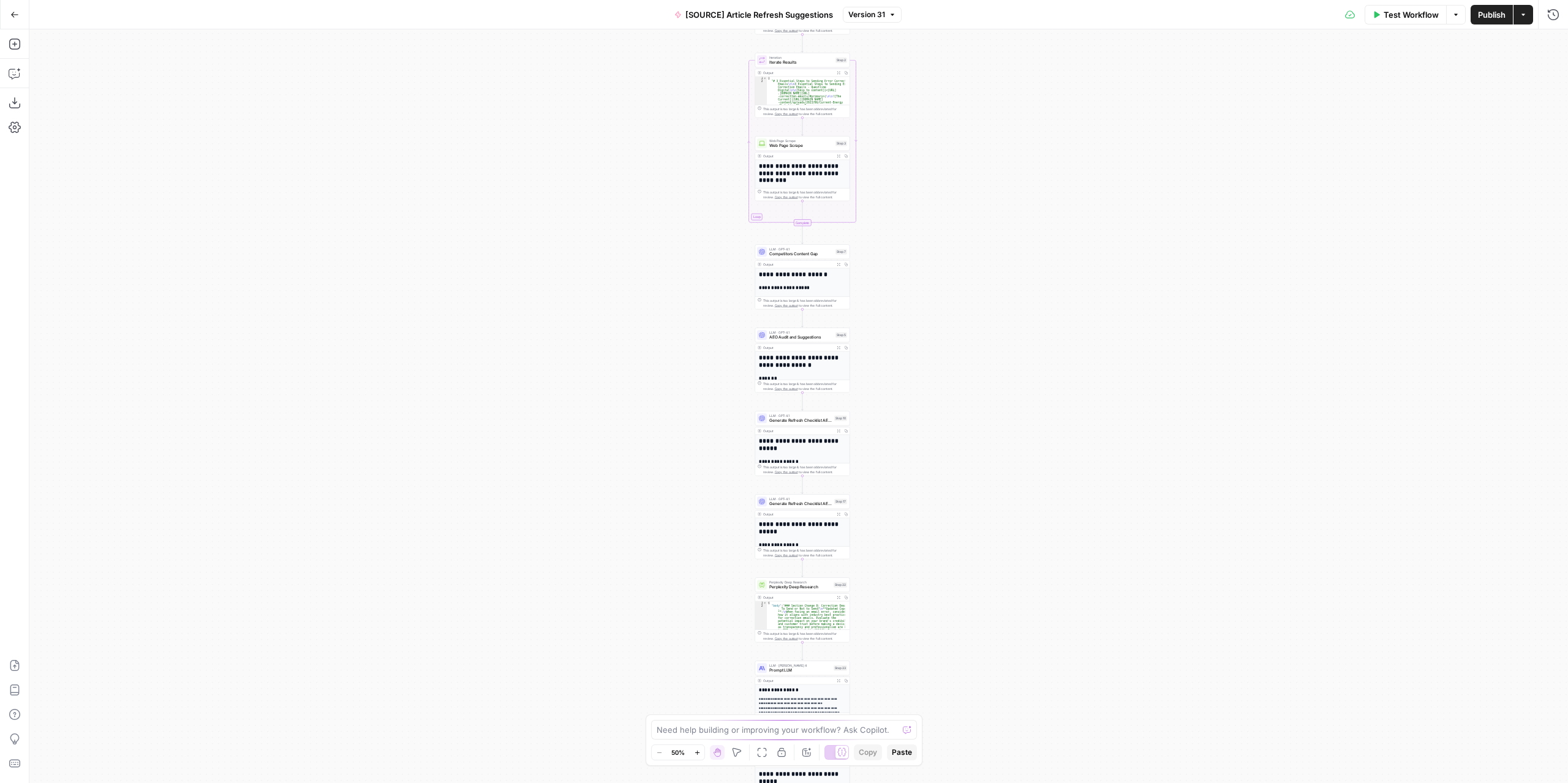
click at [919, 227] on div "**********" at bounding box center [799, 406] width 1539 height 754
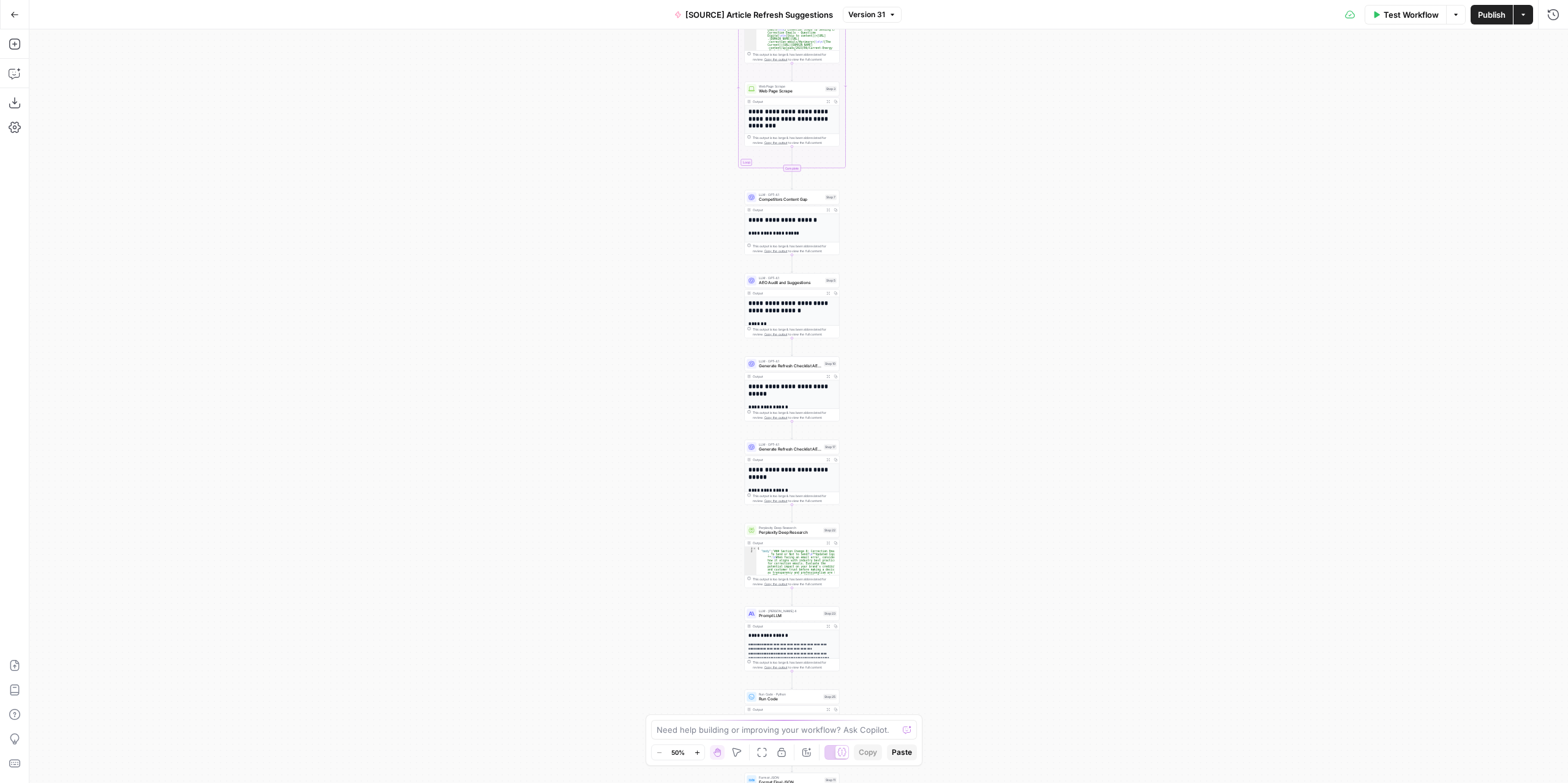
drag, startPoint x: 884, startPoint y: 446, endPoint x: 866, endPoint y: 275, distance: 171.9
click at [866, 275] on div "**********" at bounding box center [799, 406] width 1539 height 754
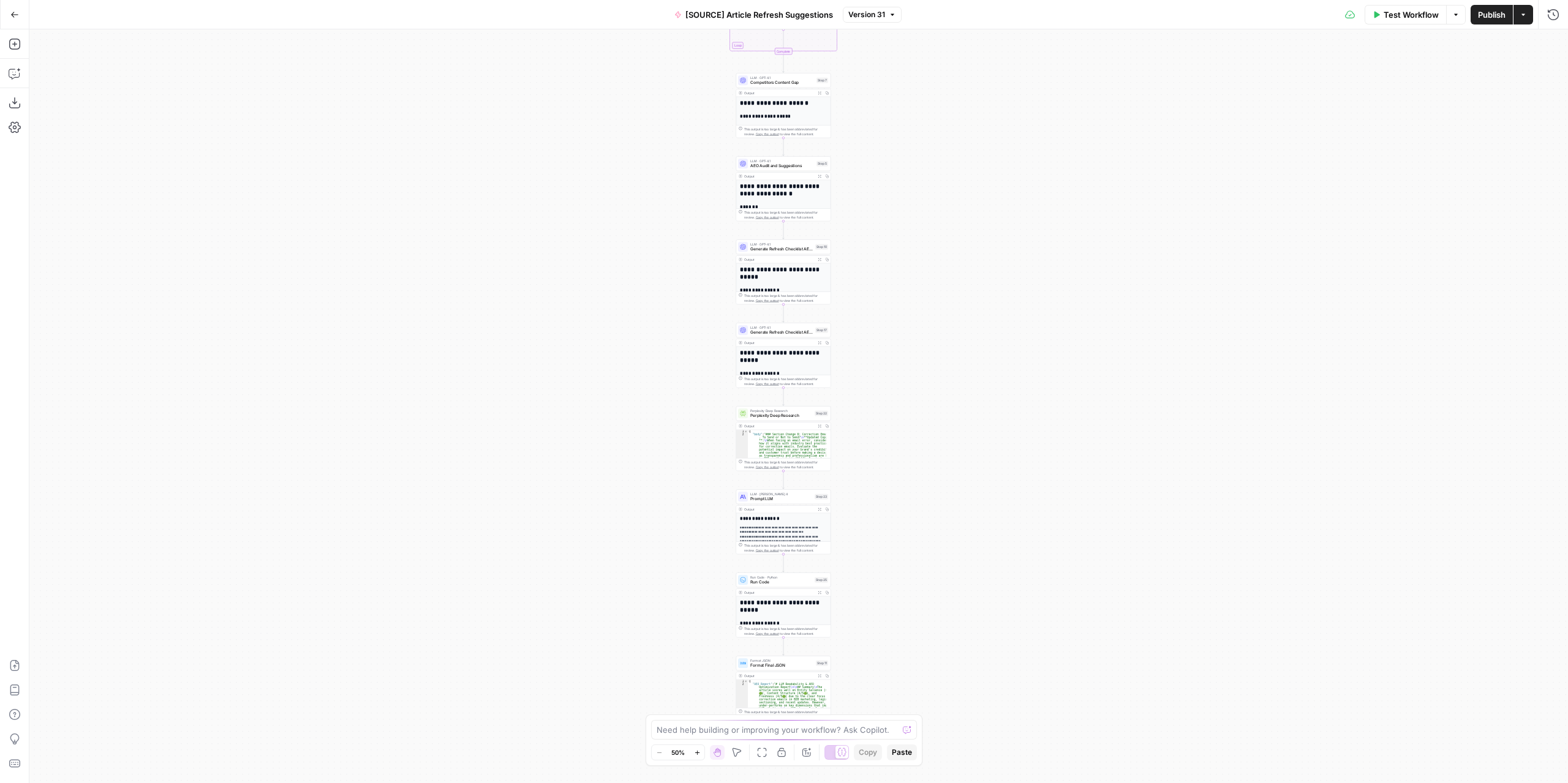
click at [779, 420] on div "Perplexity Deep Research Perplexity Deep Research Step 22 Output Expand Output …" at bounding box center [783, 438] width 95 height 65
click at [776, 415] on span "Perplexity Deep Research" at bounding box center [781, 415] width 62 height 6
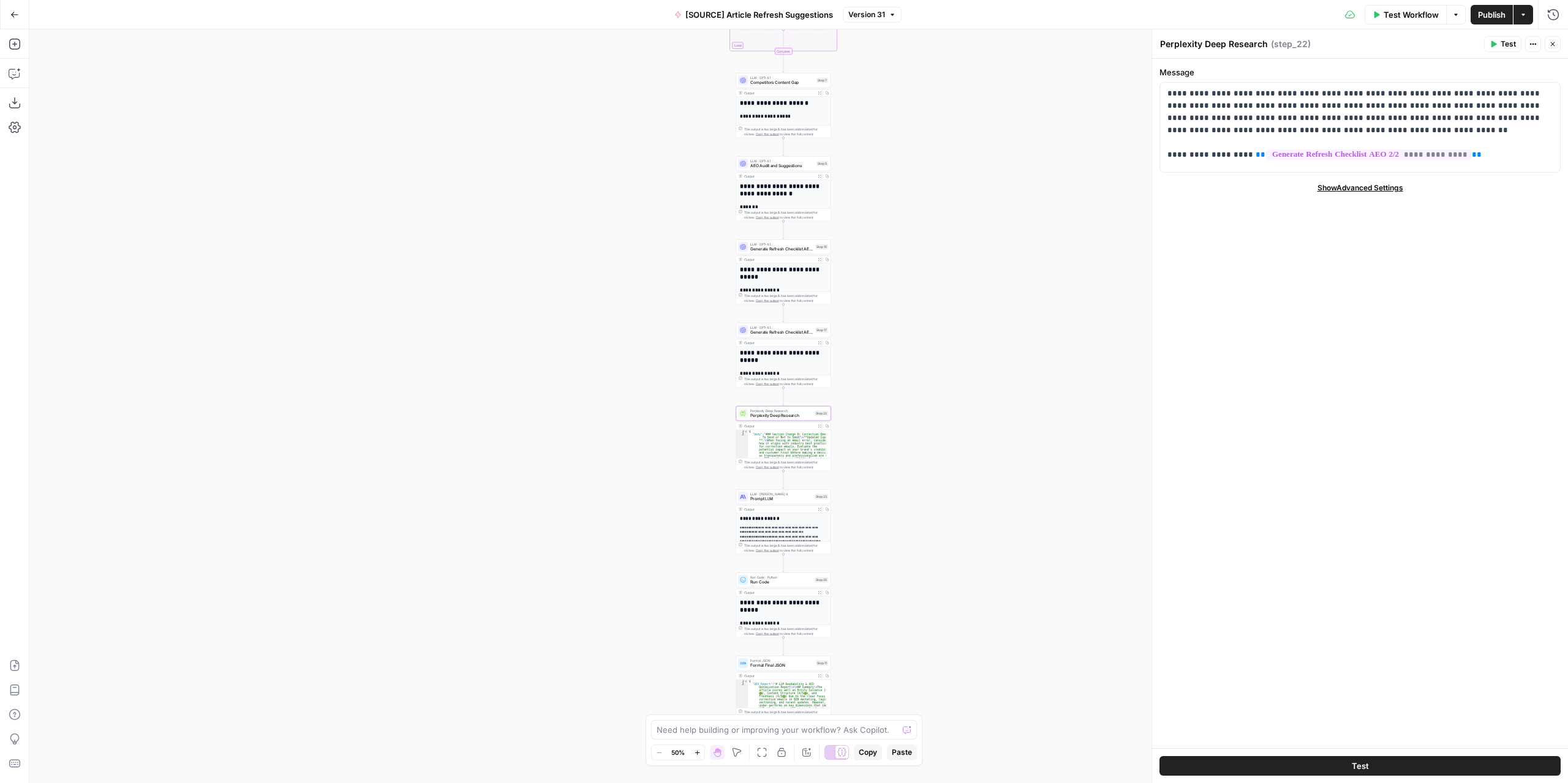
click at [877, 436] on div "**********" at bounding box center [799, 406] width 1539 height 754
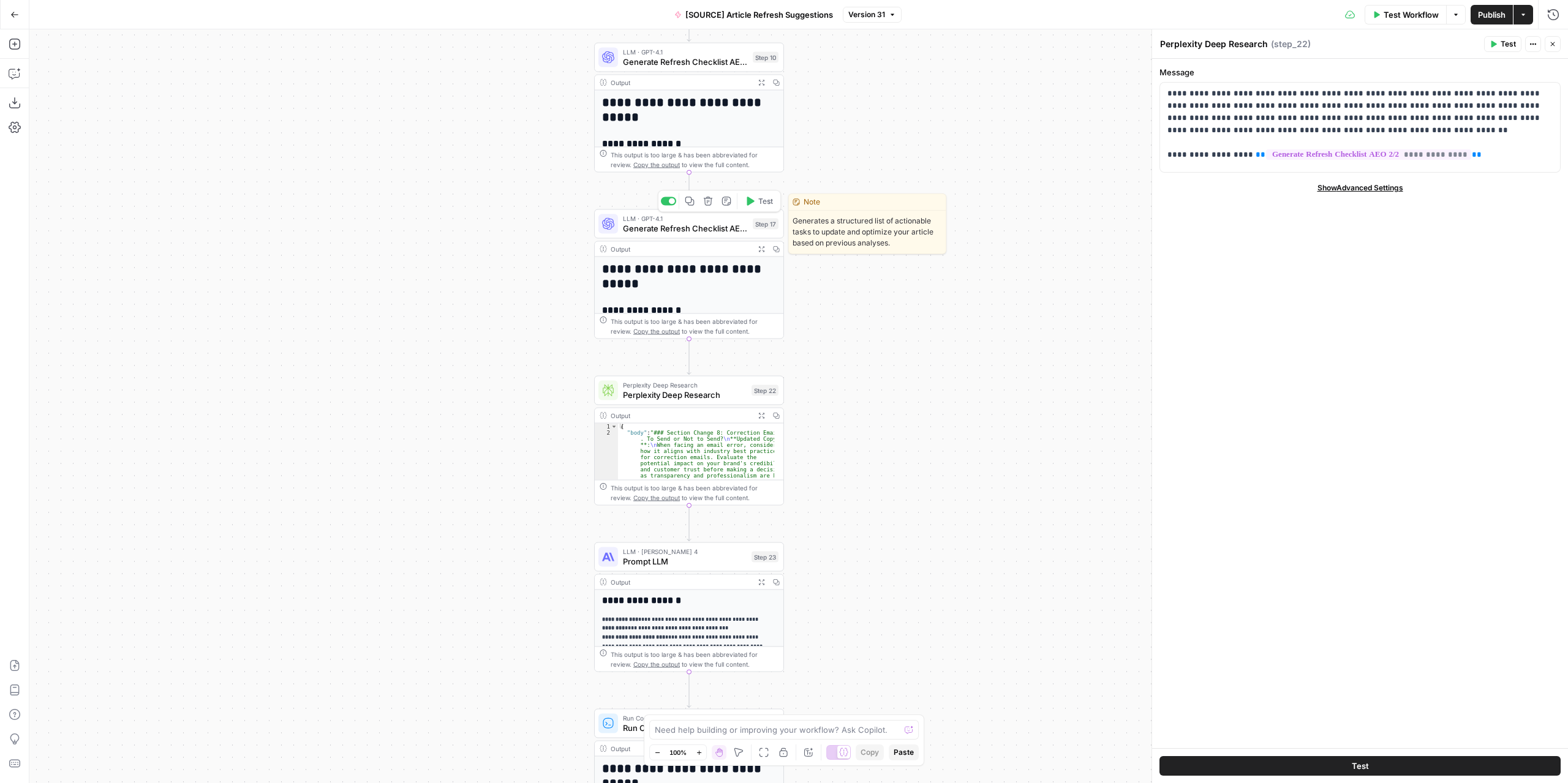
click at [713, 227] on span "Generate Refresh Checklist AEO 2/2" at bounding box center [685, 228] width 125 height 12
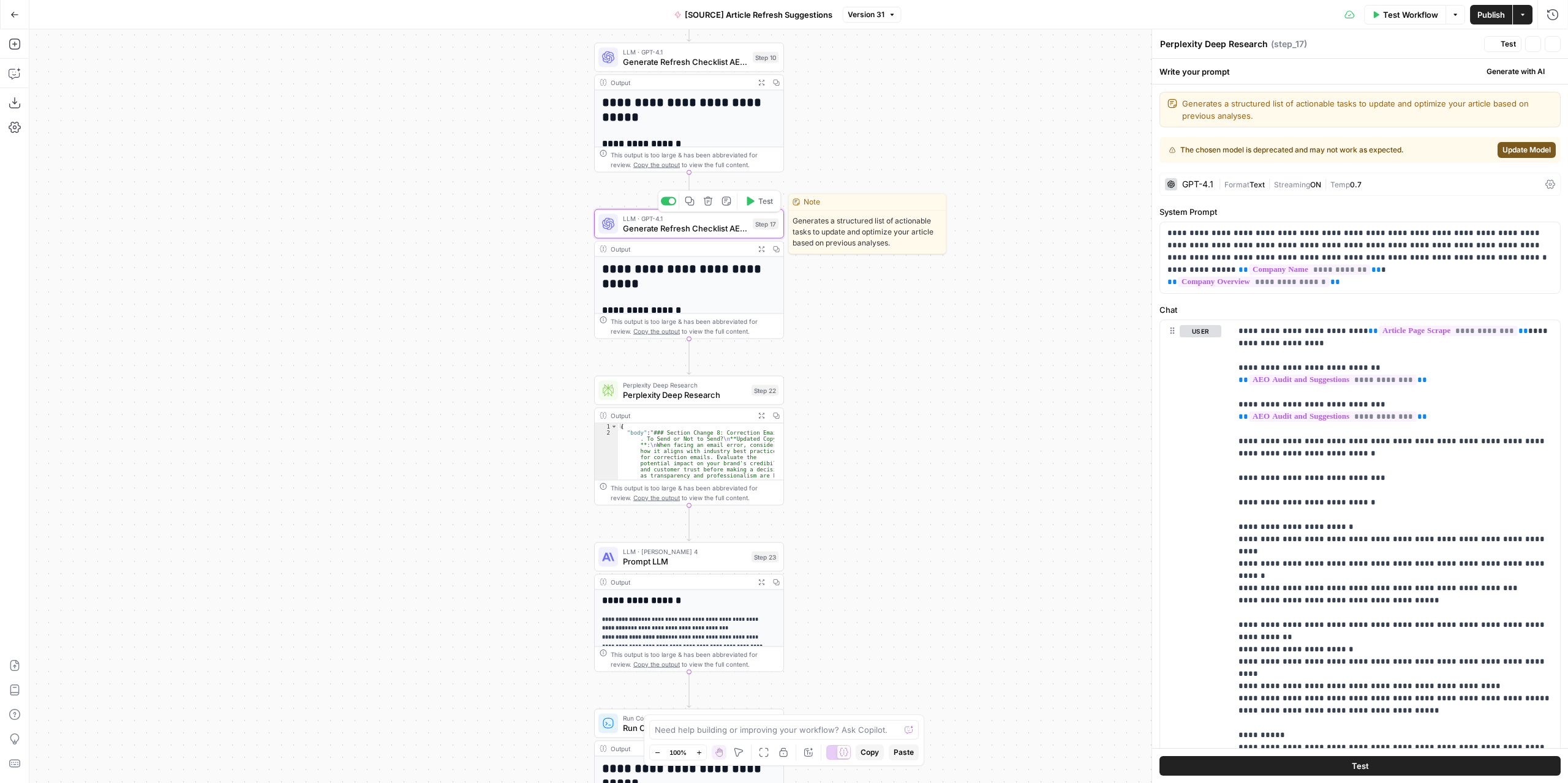
type textarea "Generate Refresh Checklist AEO 2/2"
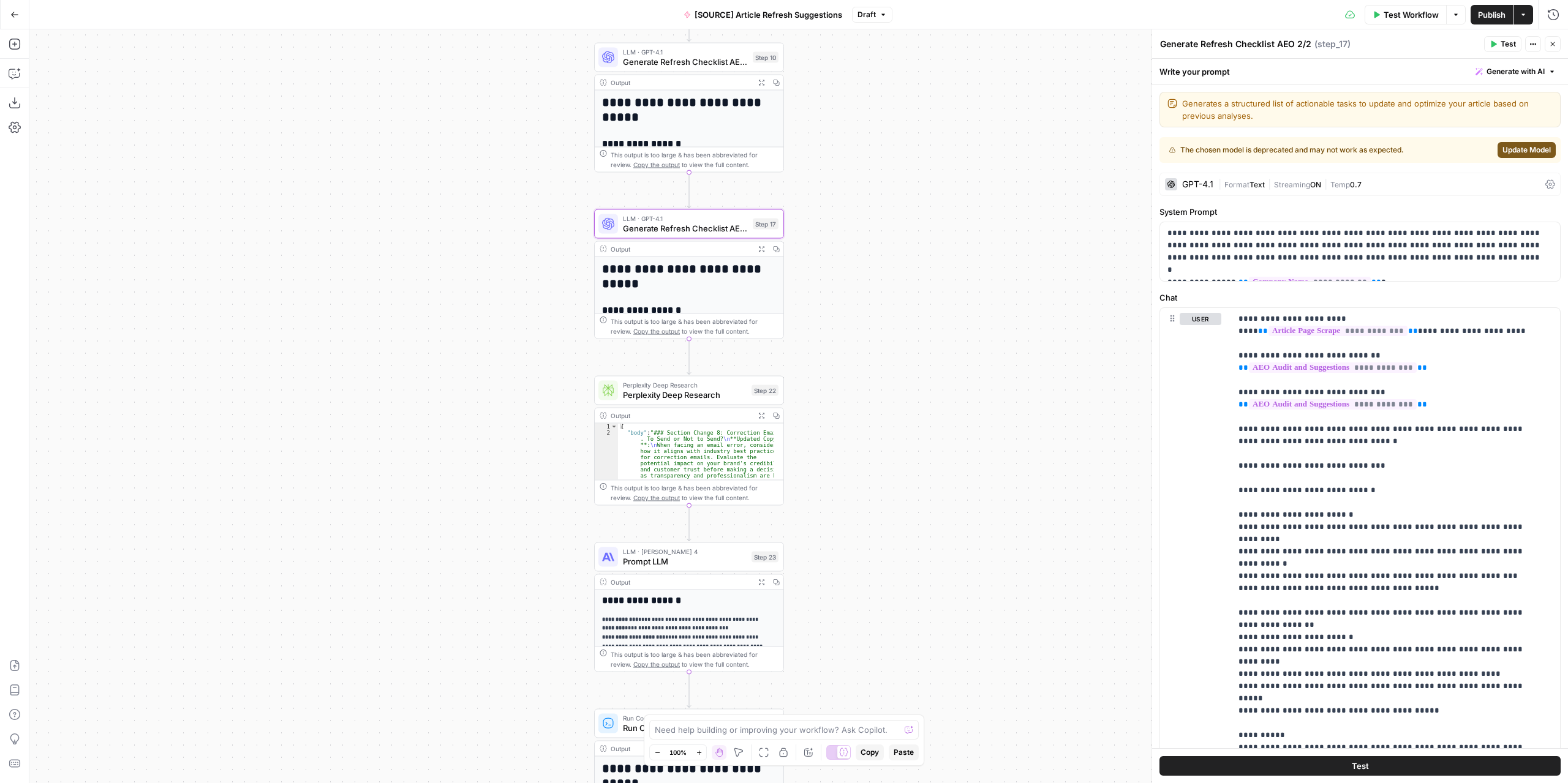
click at [759, 250] on icon "button" at bounding box center [761, 249] width 6 height 6
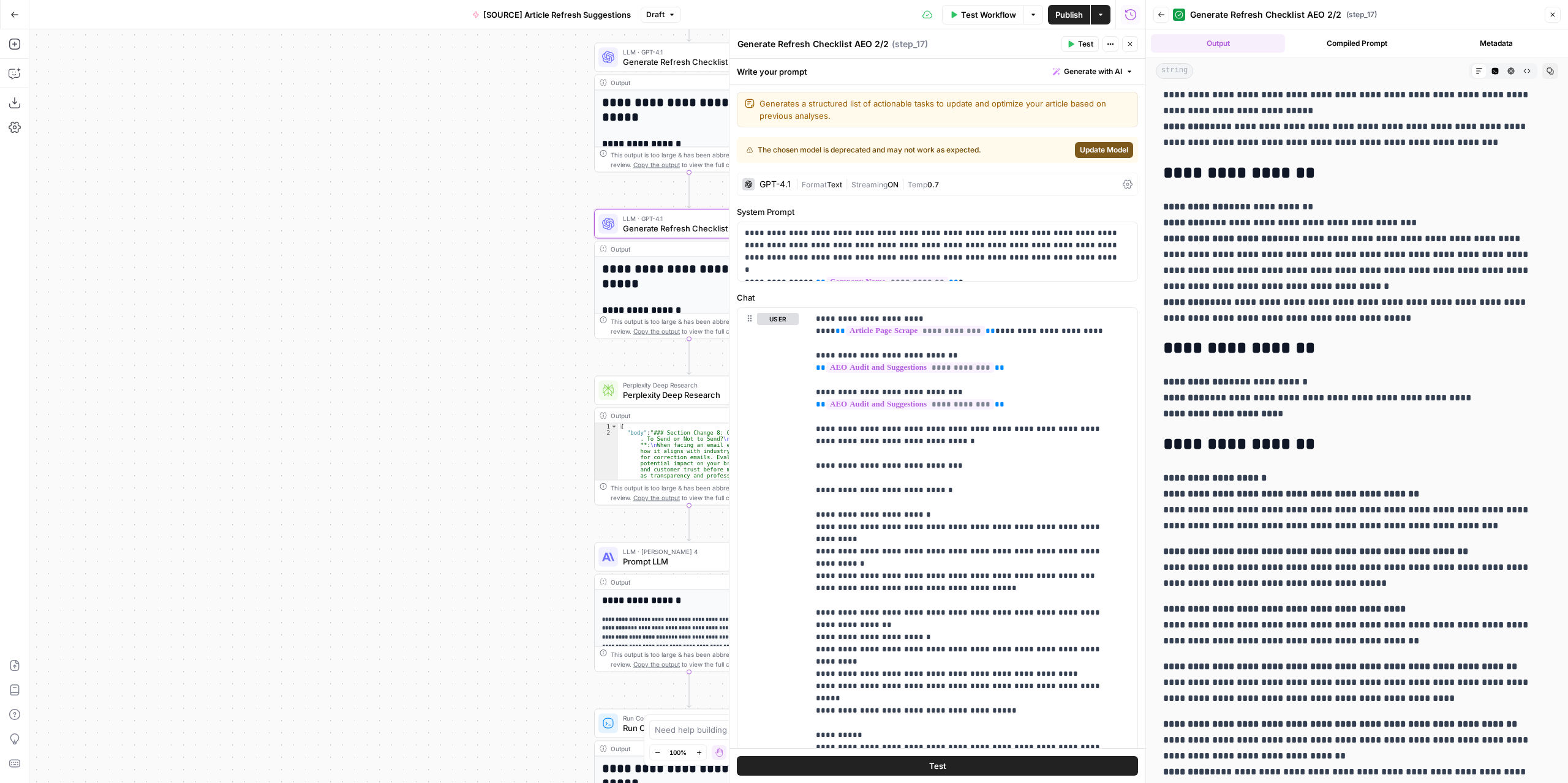
scroll to position [545, 0]
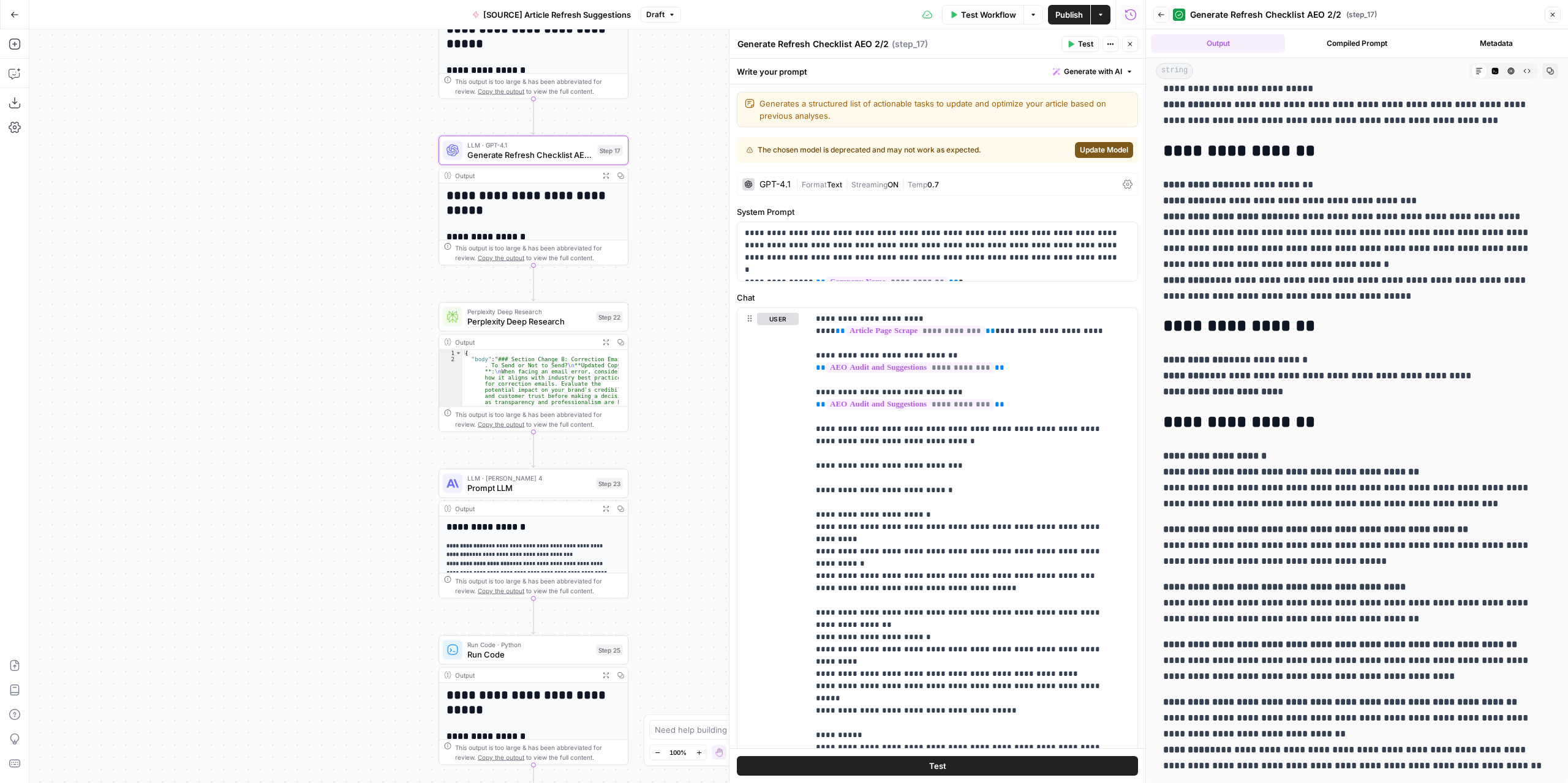
drag, startPoint x: 433, startPoint y: 361, endPoint x: 303, endPoint y: 302, distance: 142.8
click at [303, 302] on div "**********" at bounding box center [587, 406] width 1115 height 754
click at [603, 503] on button "Expand Output" at bounding box center [605, 508] width 15 height 15
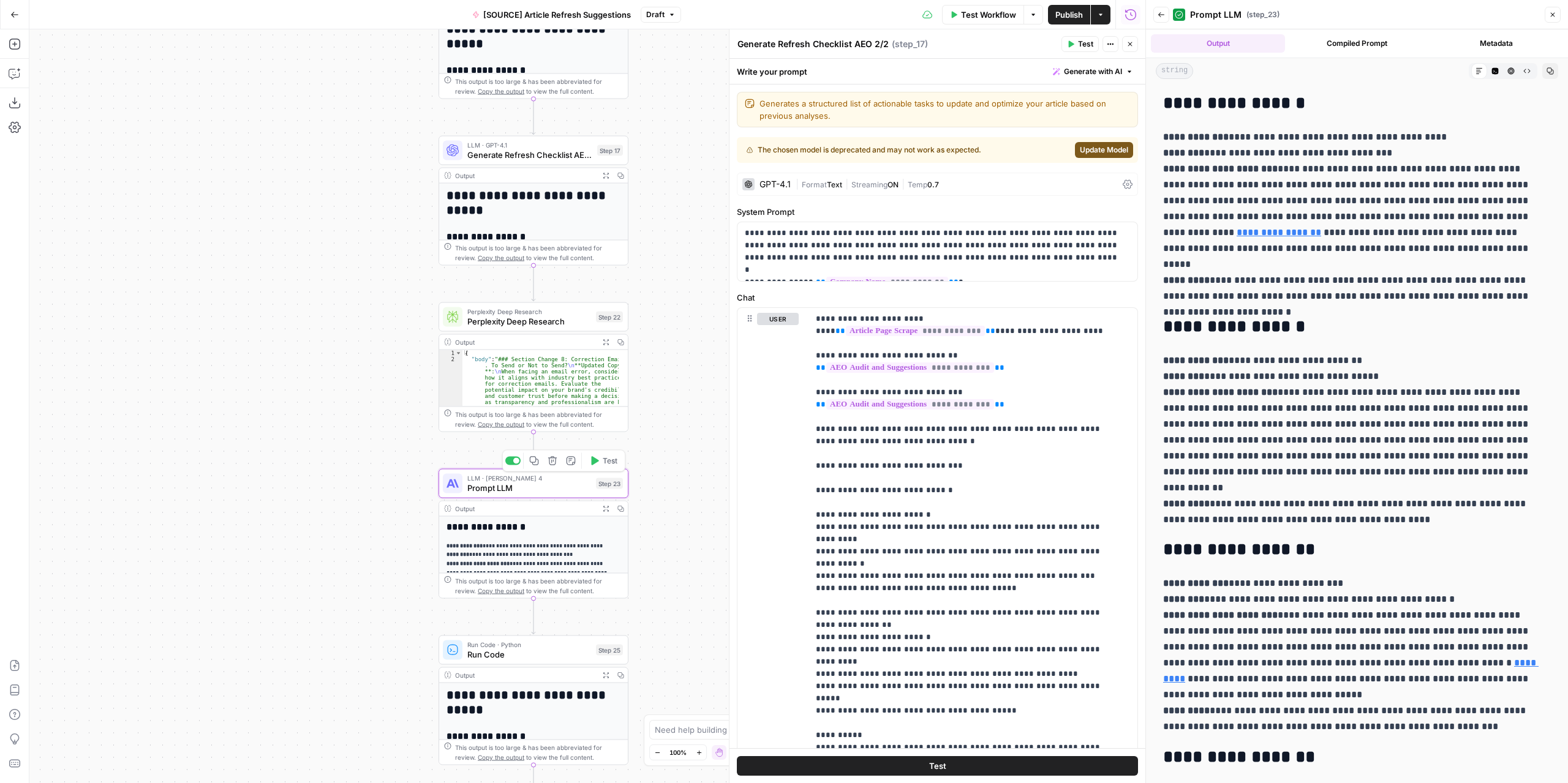
click at [566, 487] on span "Prompt LLM" at bounding box center [529, 487] width 124 height 12
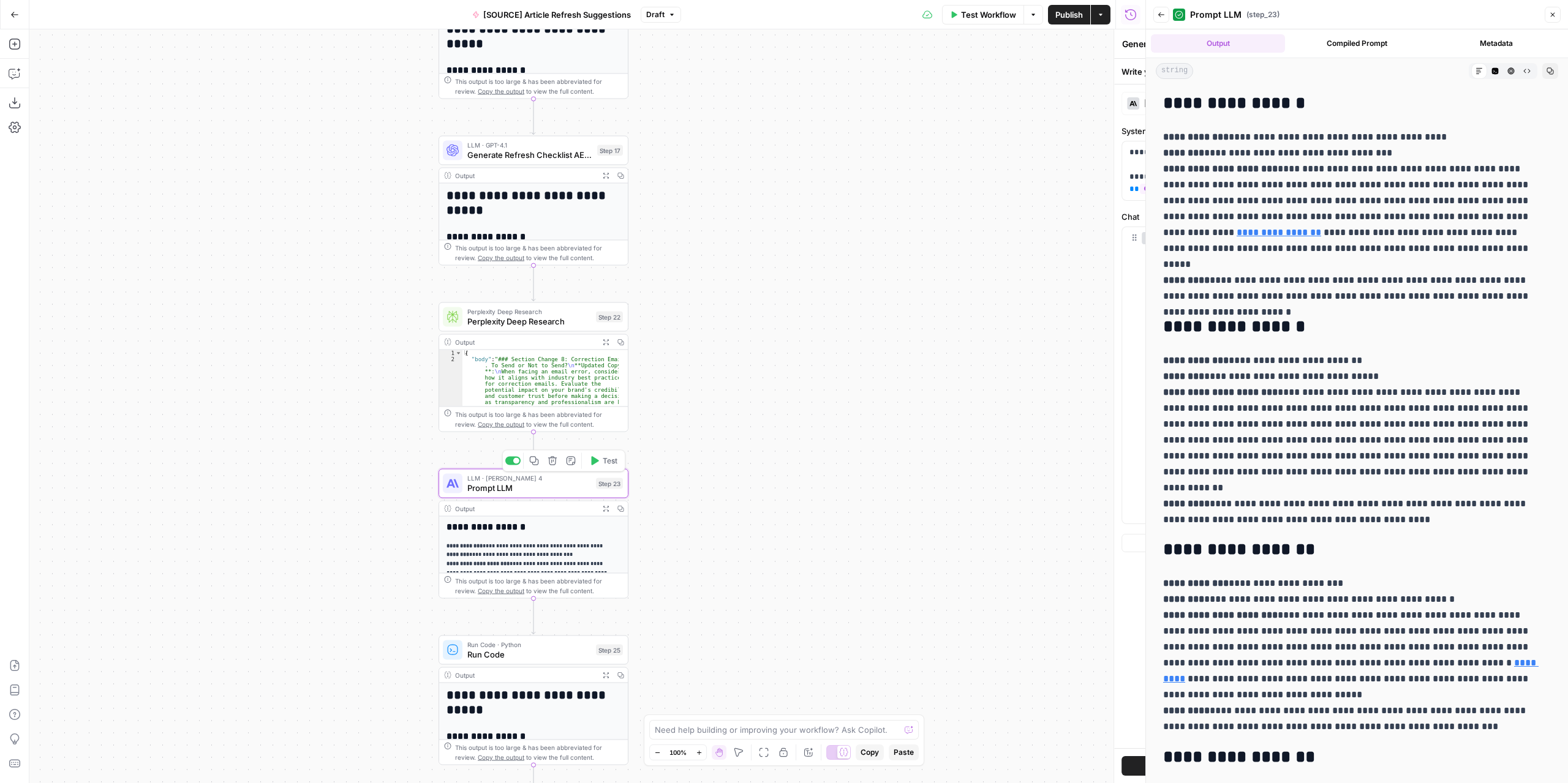
type textarea "Prompt LLM"
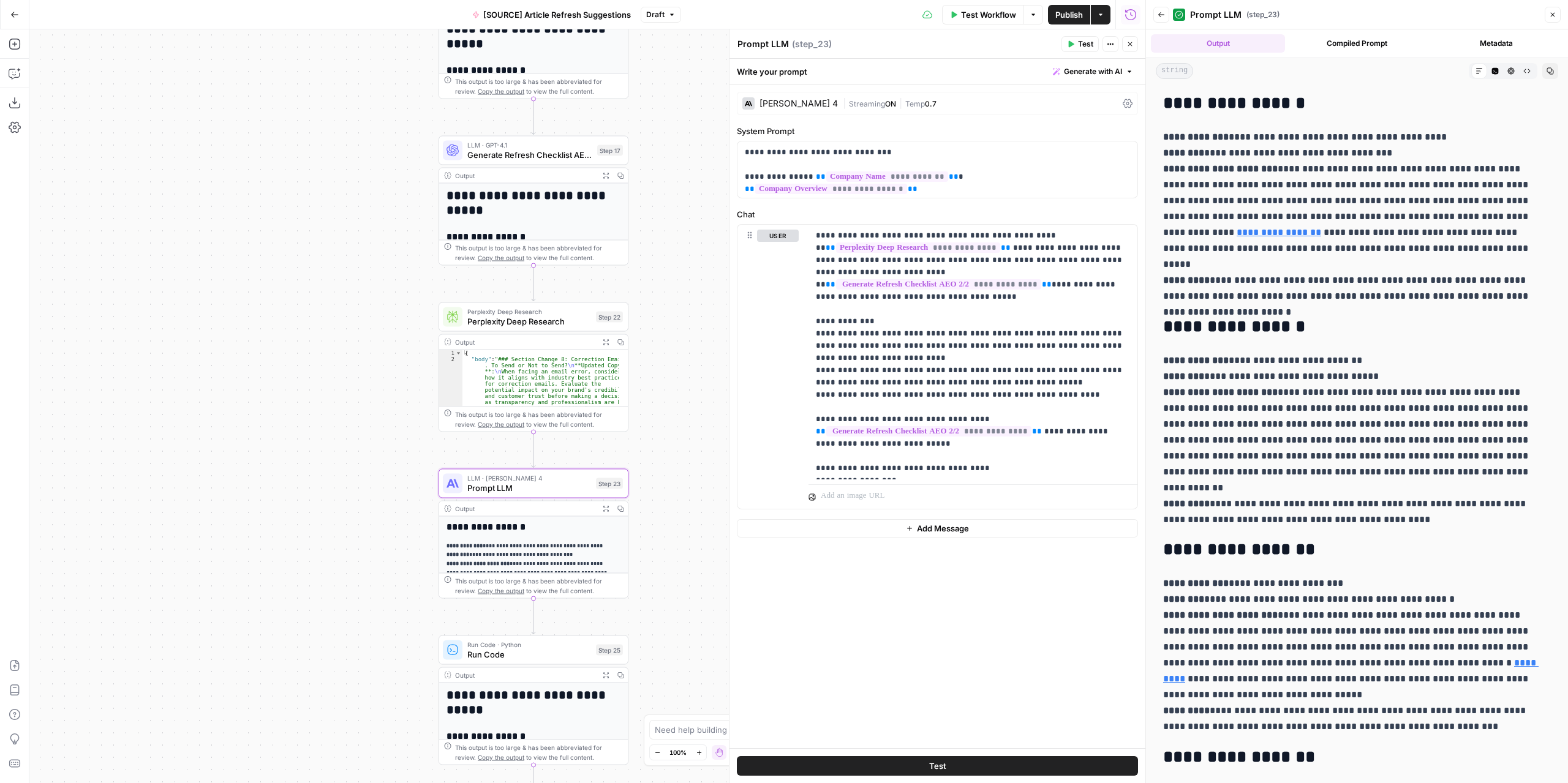
click at [795, 104] on div "[PERSON_NAME] 4" at bounding box center [799, 104] width 78 height 8
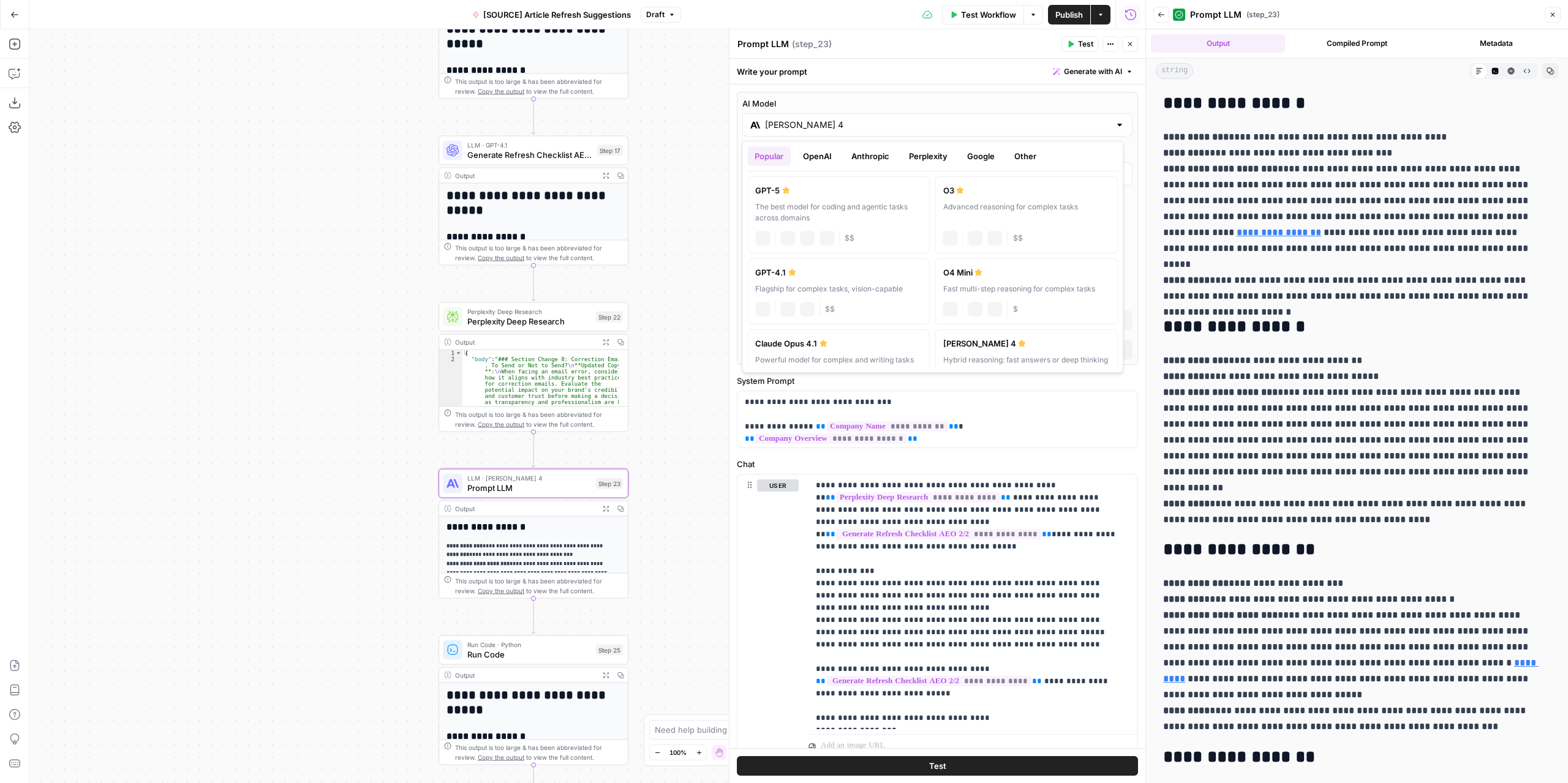
click at [834, 127] on input "[PERSON_NAME] 4" at bounding box center [937, 125] width 345 height 12
click at [840, 188] on div "GPT-5" at bounding box center [839, 190] width 167 height 12
type input "GPT-5"
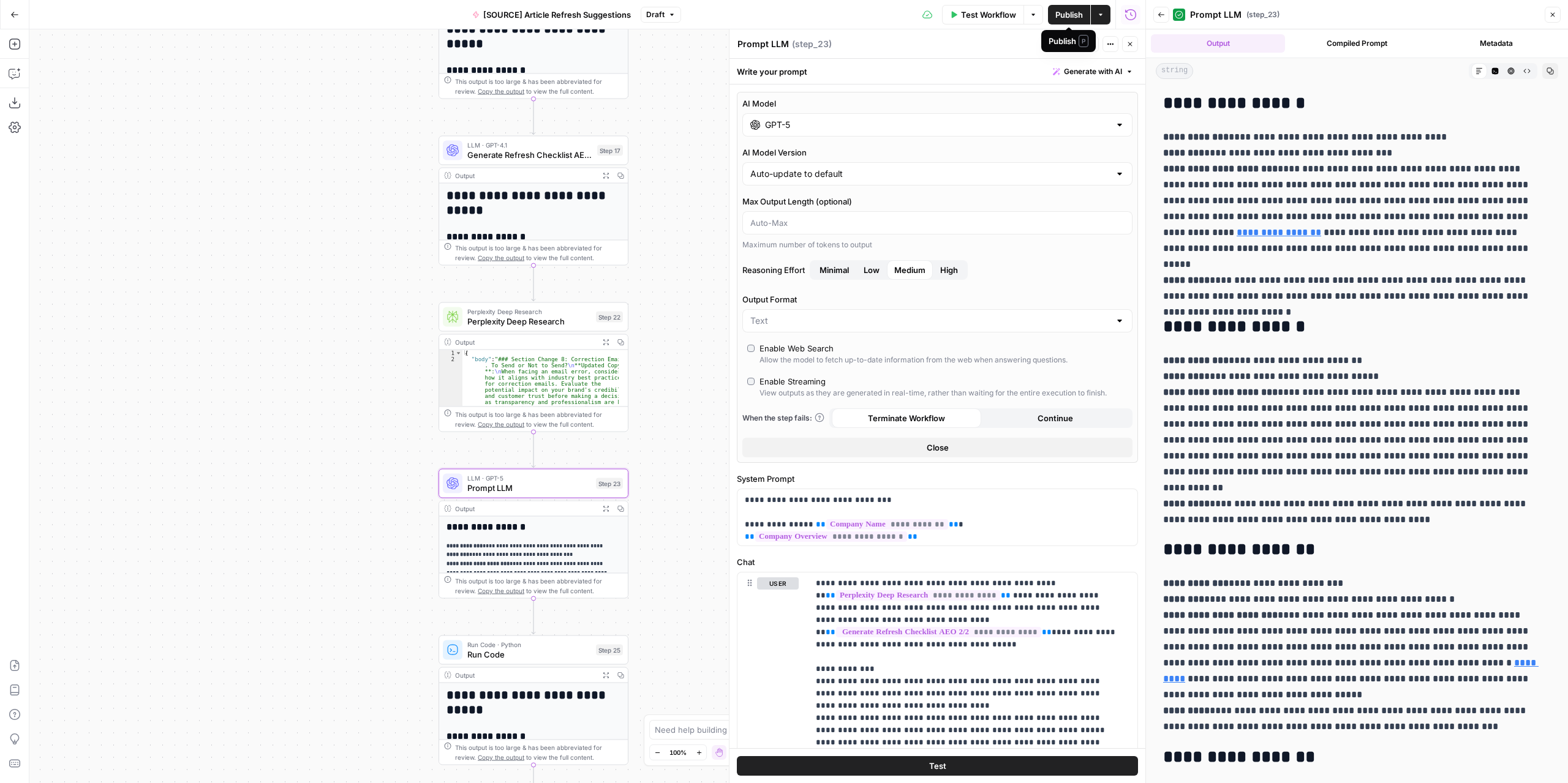
click at [1061, 12] on span "Publish" at bounding box center [1068, 14] width 27 height 12
click at [1033, 43] on div "Prompt LLM Prompt LLM ( step_23 )" at bounding box center [897, 43] width 321 height 13
click at [1127, 43] on icon "button" at bounding box center [1129, 44] width 7 height 7
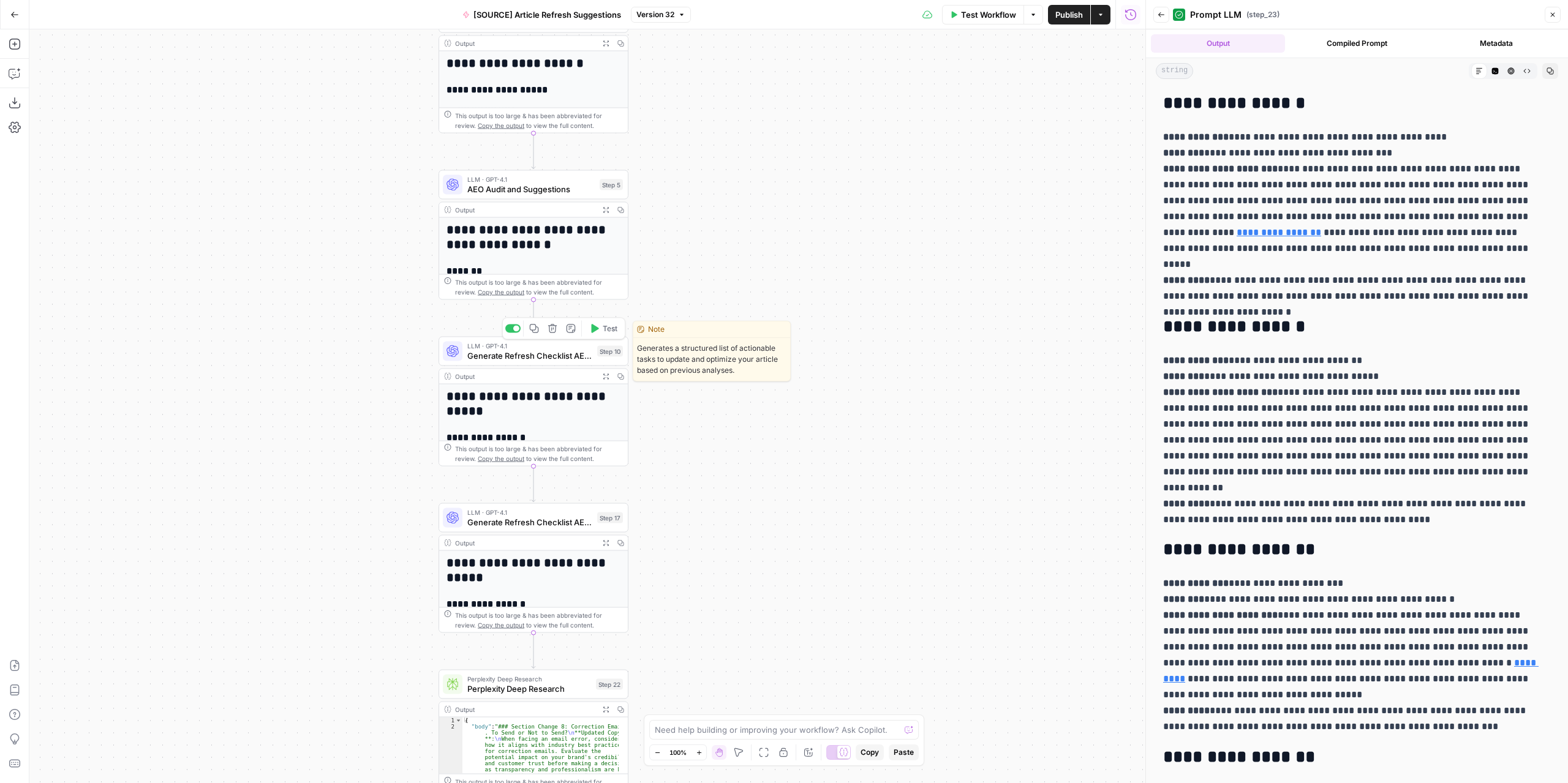
click at [584, 359] on span "Generate Refresh Checklist AEO 1/2" at bounding box center [530, 355] width 125 height 12
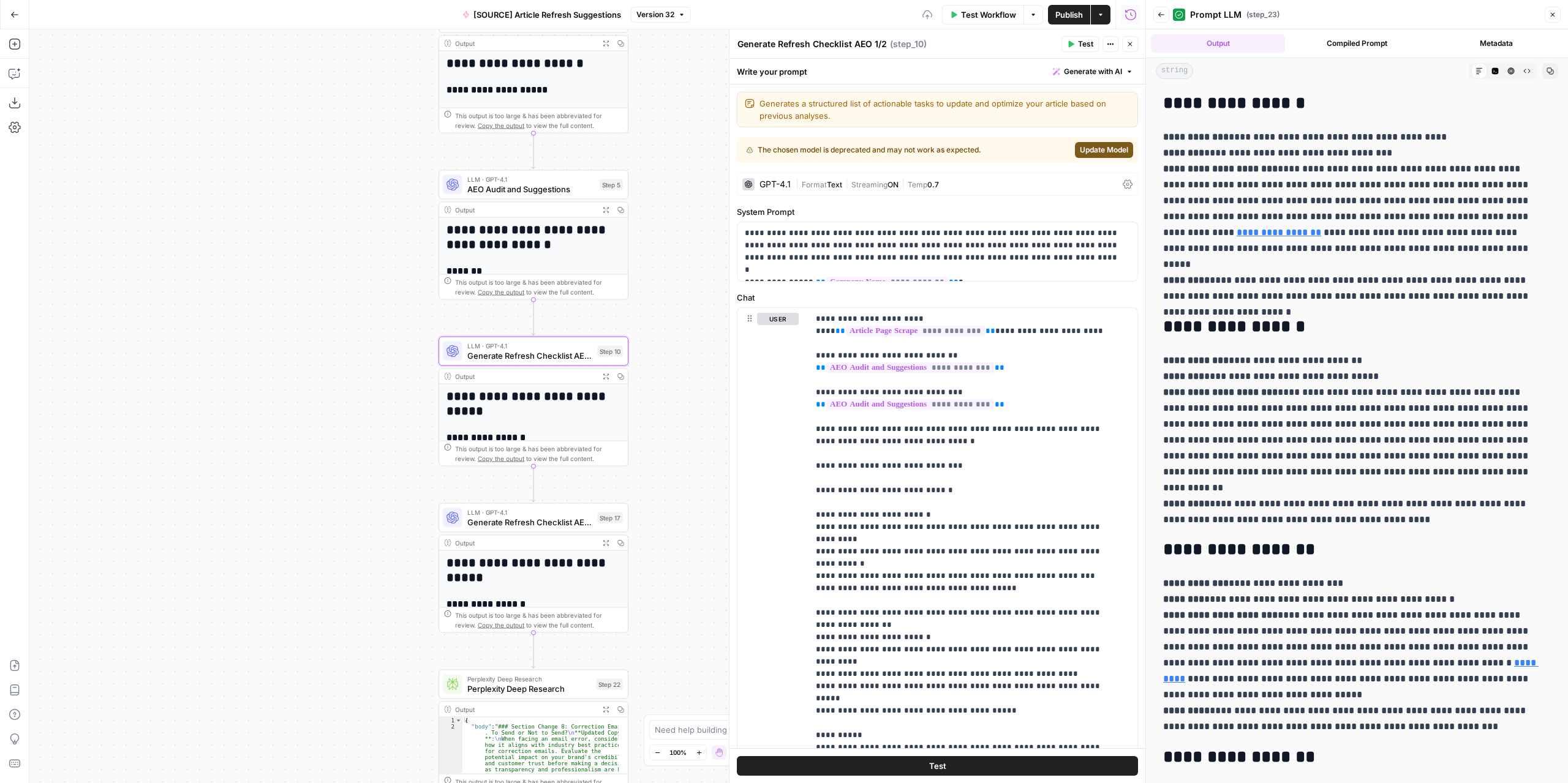
click at [606, 379] on button "Expand Output" at bounding box center [605, 376] width 15 height 15
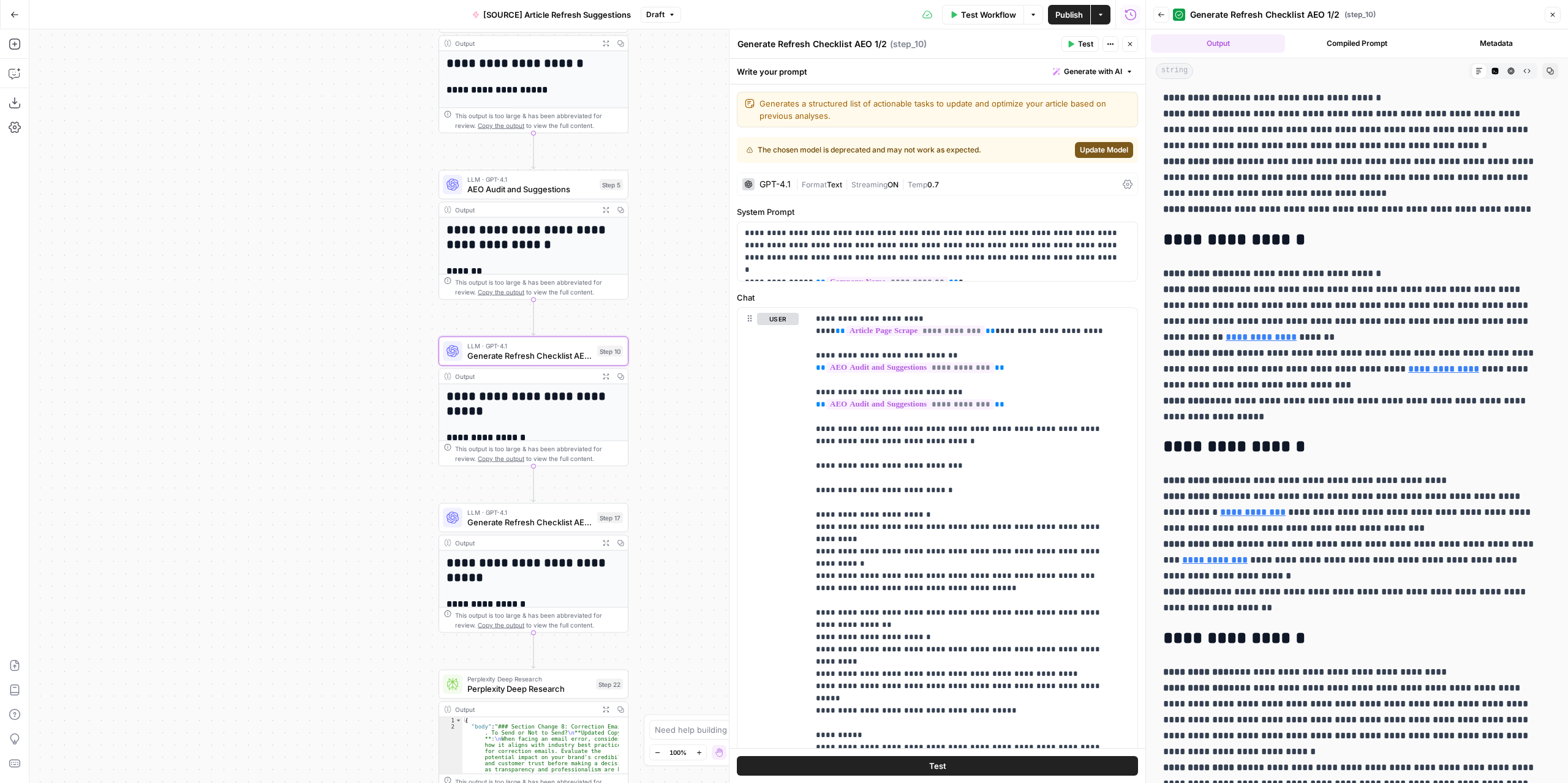
scroll to position [0, 0]
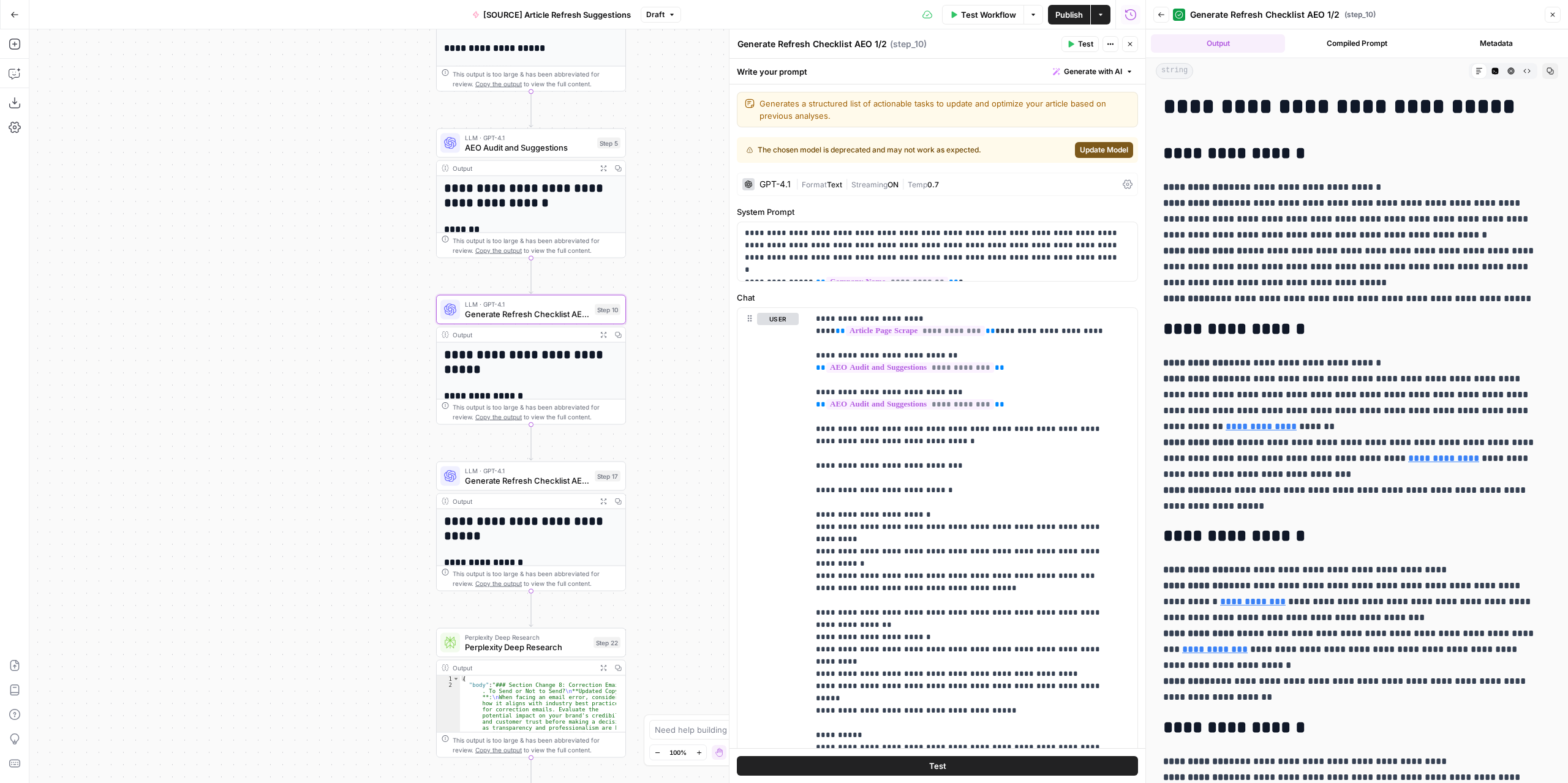
drag, startPoint x: 697, startPoint y: 503, endPoint x: 792, endPoint y: 443, distance: 112.4
click at [694, 464] on div "**********" at bounding box center [587, 406] width 1115 height 754
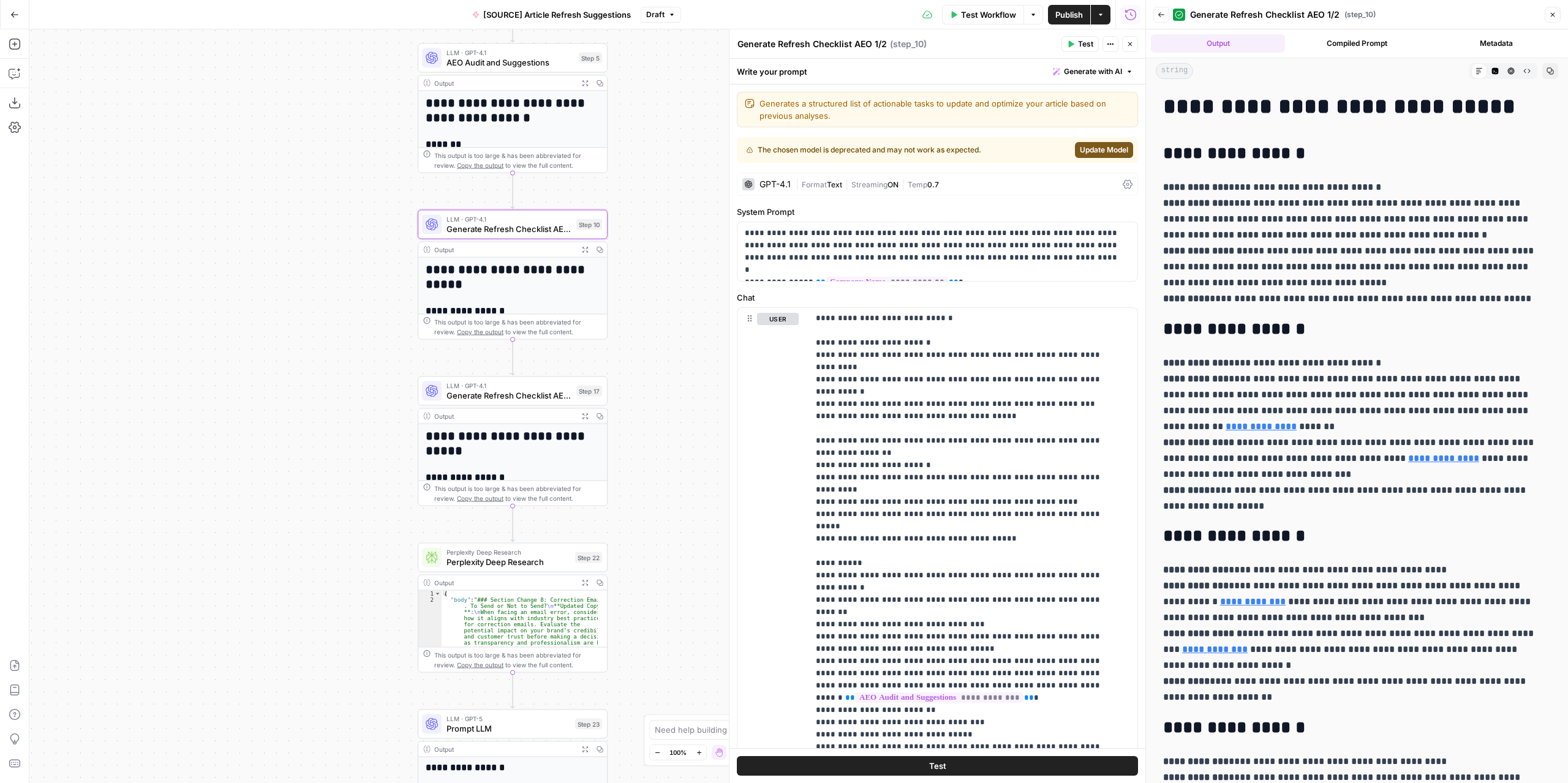
drag, startPoint x: 698, startPoint y: 498, endPoint x: 670, endPoint y: 365, distance: 135.9
click at [671, 365] on div "**********" at bounding box center [587, 406] width 1115 height 754
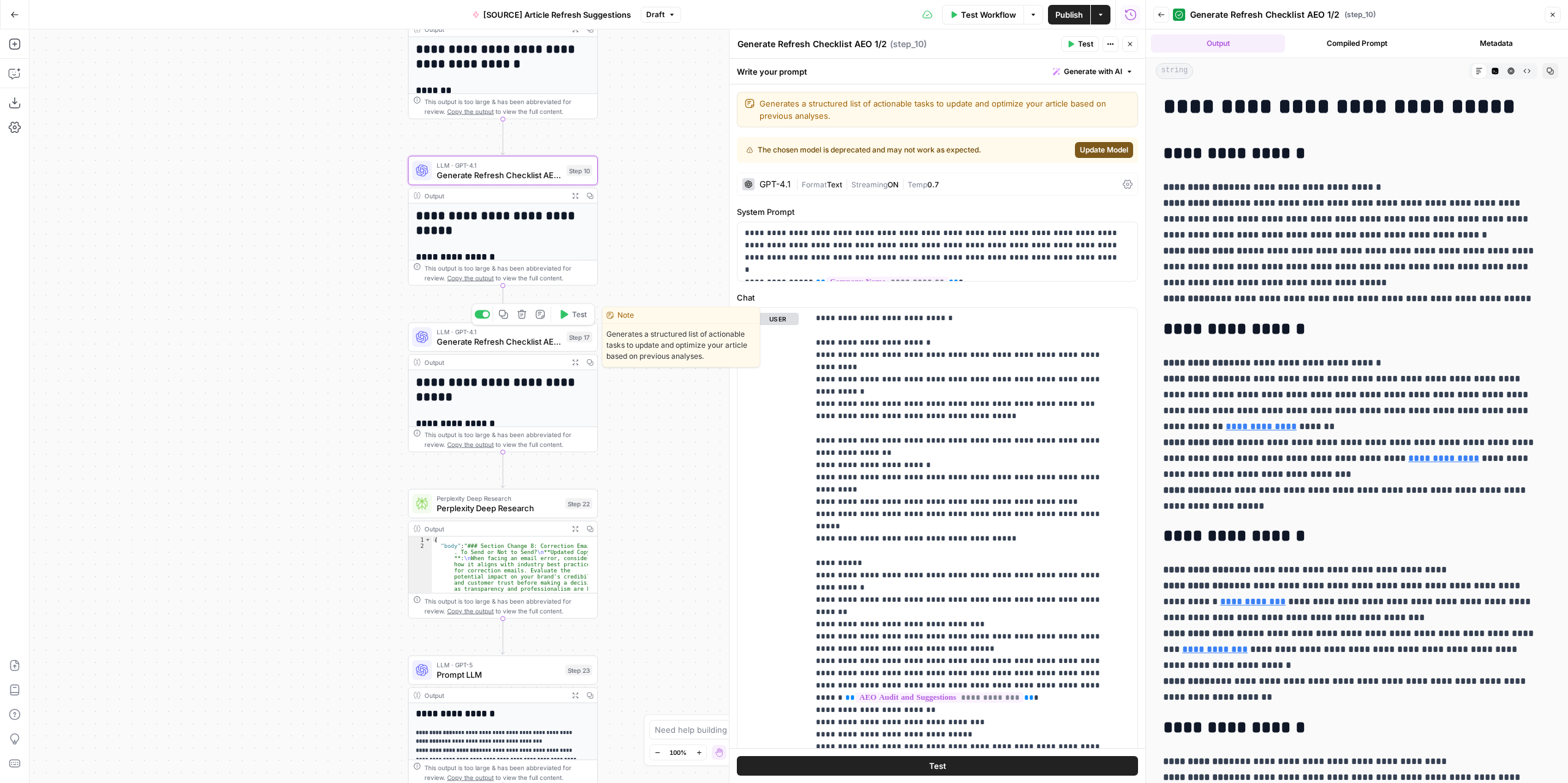
click at [537, 341] on span "Generate Refresh Checklist AEO 2/2" at bounding box center [499, 341] width 125 height 12
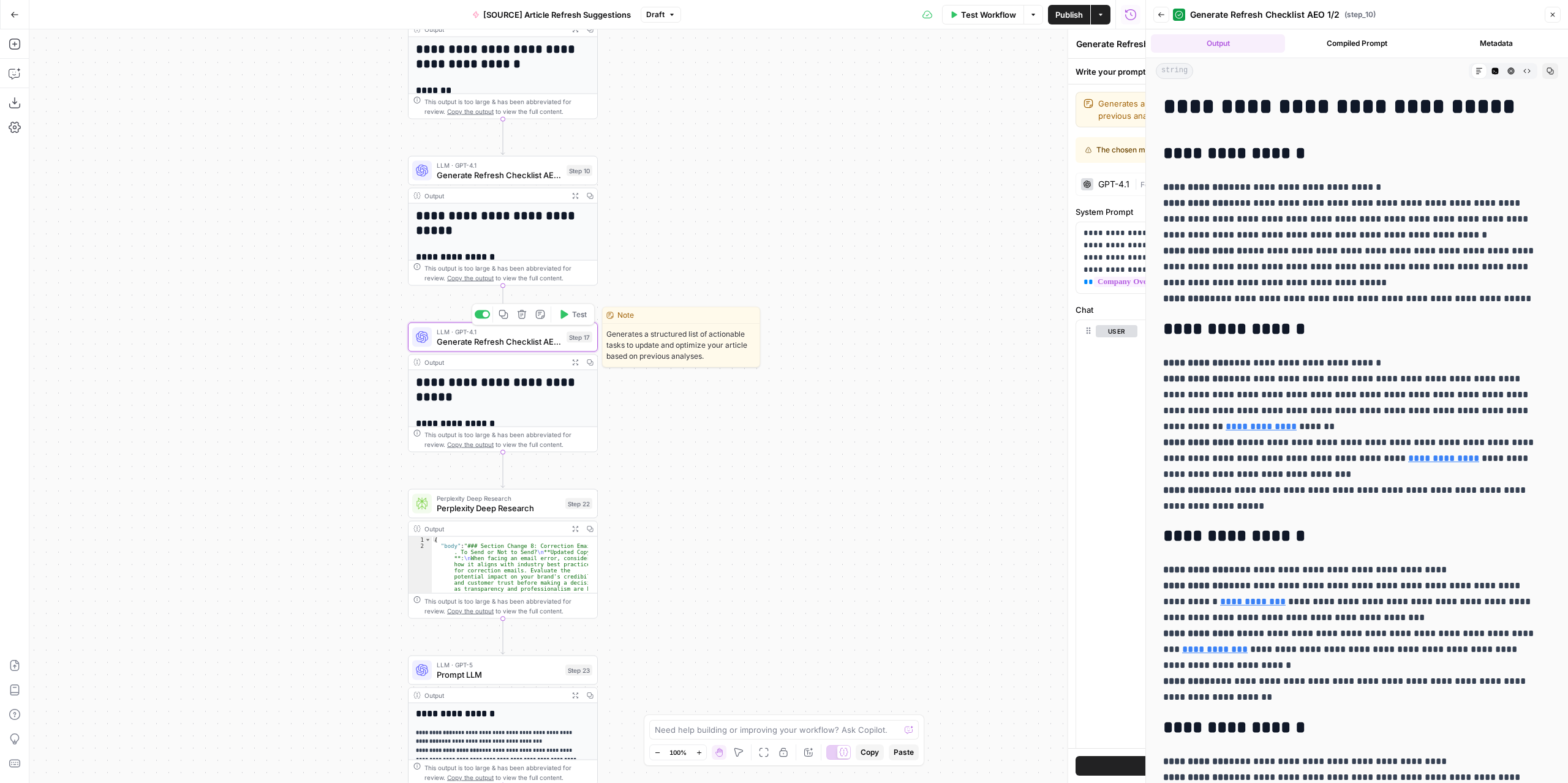
type textarea "Generate Refresh Checklist AEO 2/2"
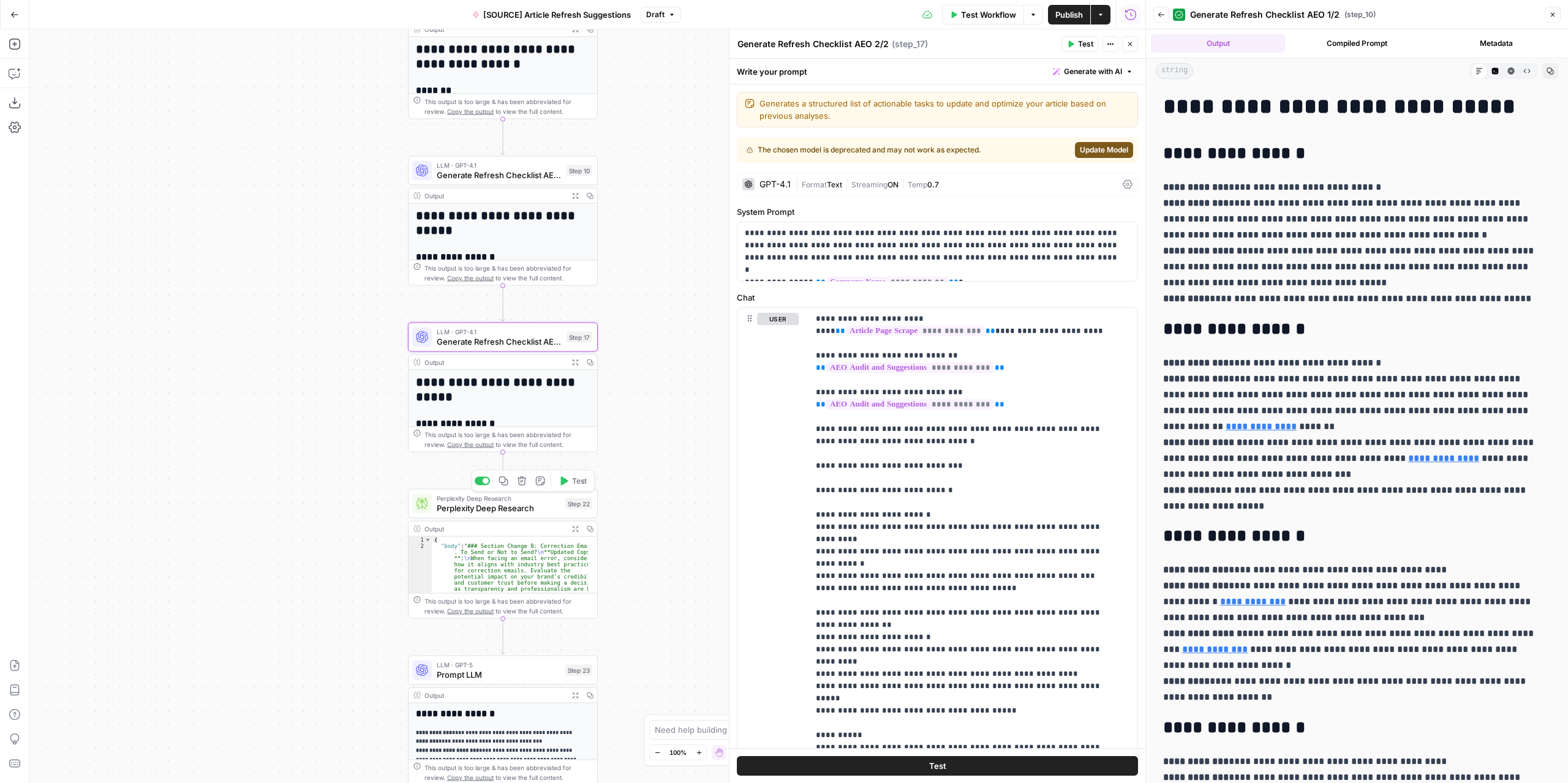
click at [518, 508] on span "Perplexity Deep Research" at bounding box center [498, 508] width 124 height 12
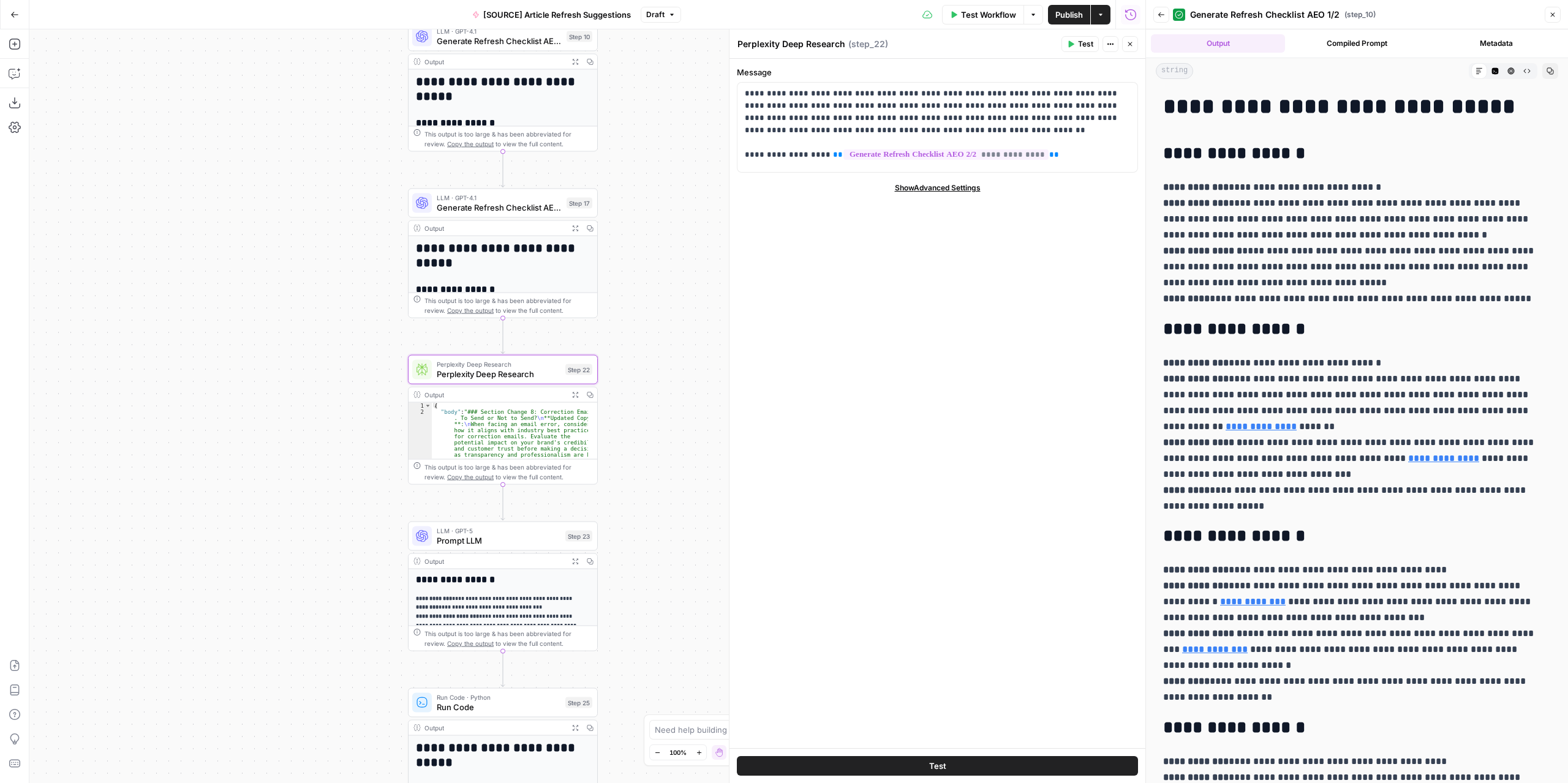
drag, startPoint x: 663, startPoint y: 378, endPoint x: 663, endPoint y: 275, distance: 103.0
click at [663, 275] on div "**********" at bounding box center [587, 406] width 1115 height 754
click at [530, 202] on span "Generate Refresh Checklist AEO 2/2" at bounding box center [499, 207] width 125 height 12
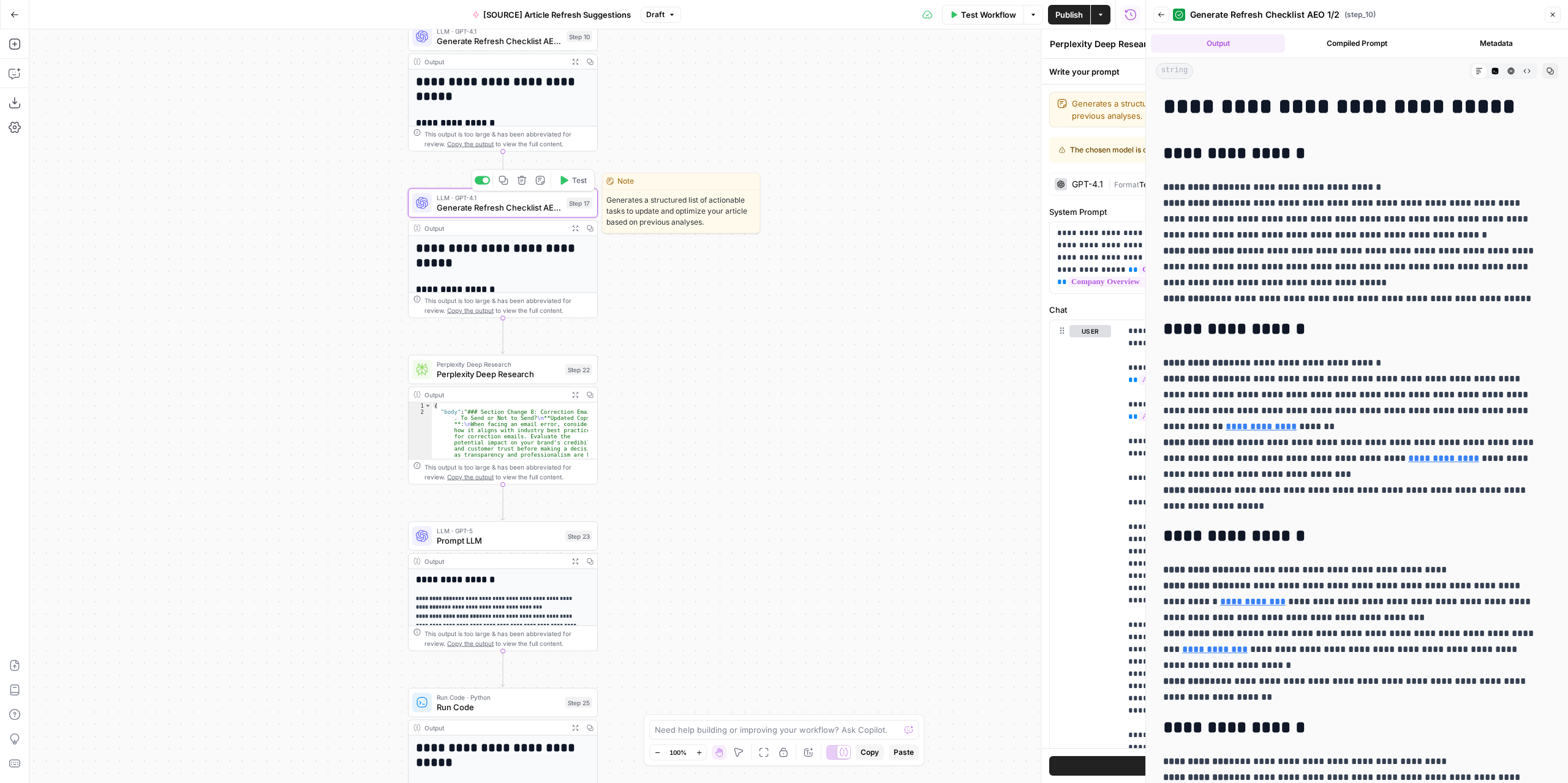
type textarea "Generate Refresh Checklist AEO 2/2"
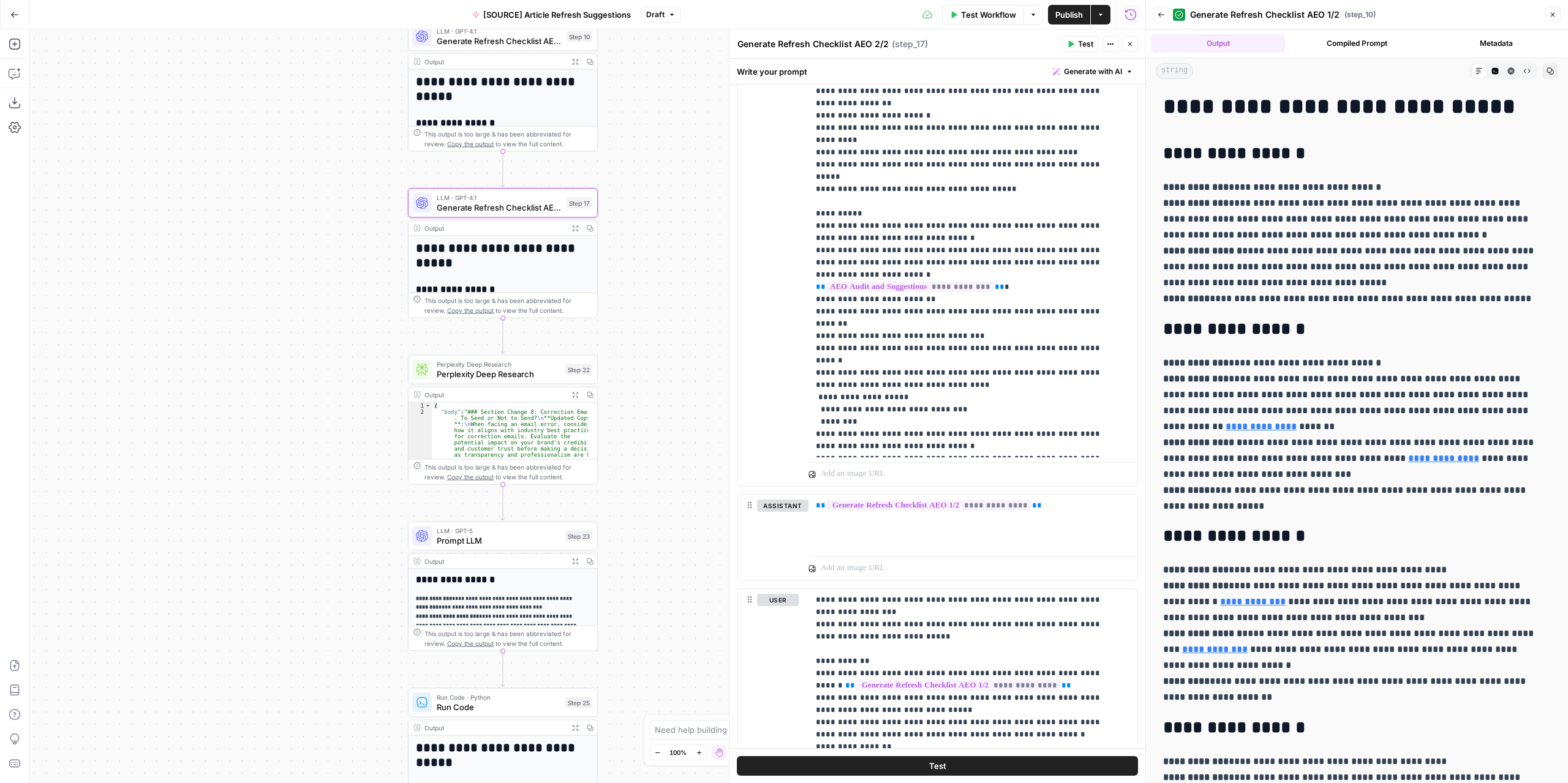
scroll to position [421, 0]
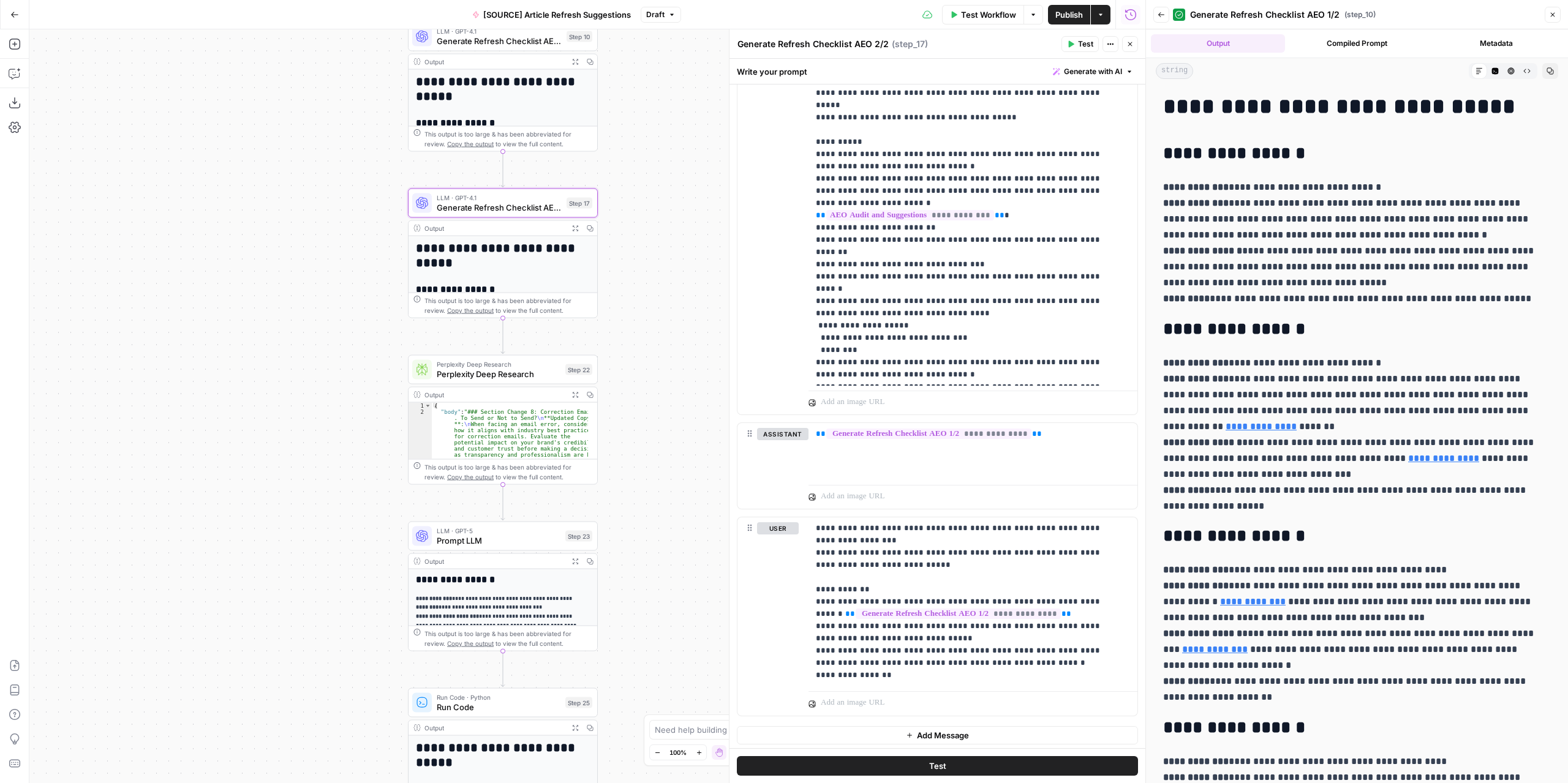
click at [528, 547] on div "LLM · GPT-5 Prompt LLM Step 23 Copy step Delete step Add Note Test" at bounding box center [502, 536] width 190 height 29
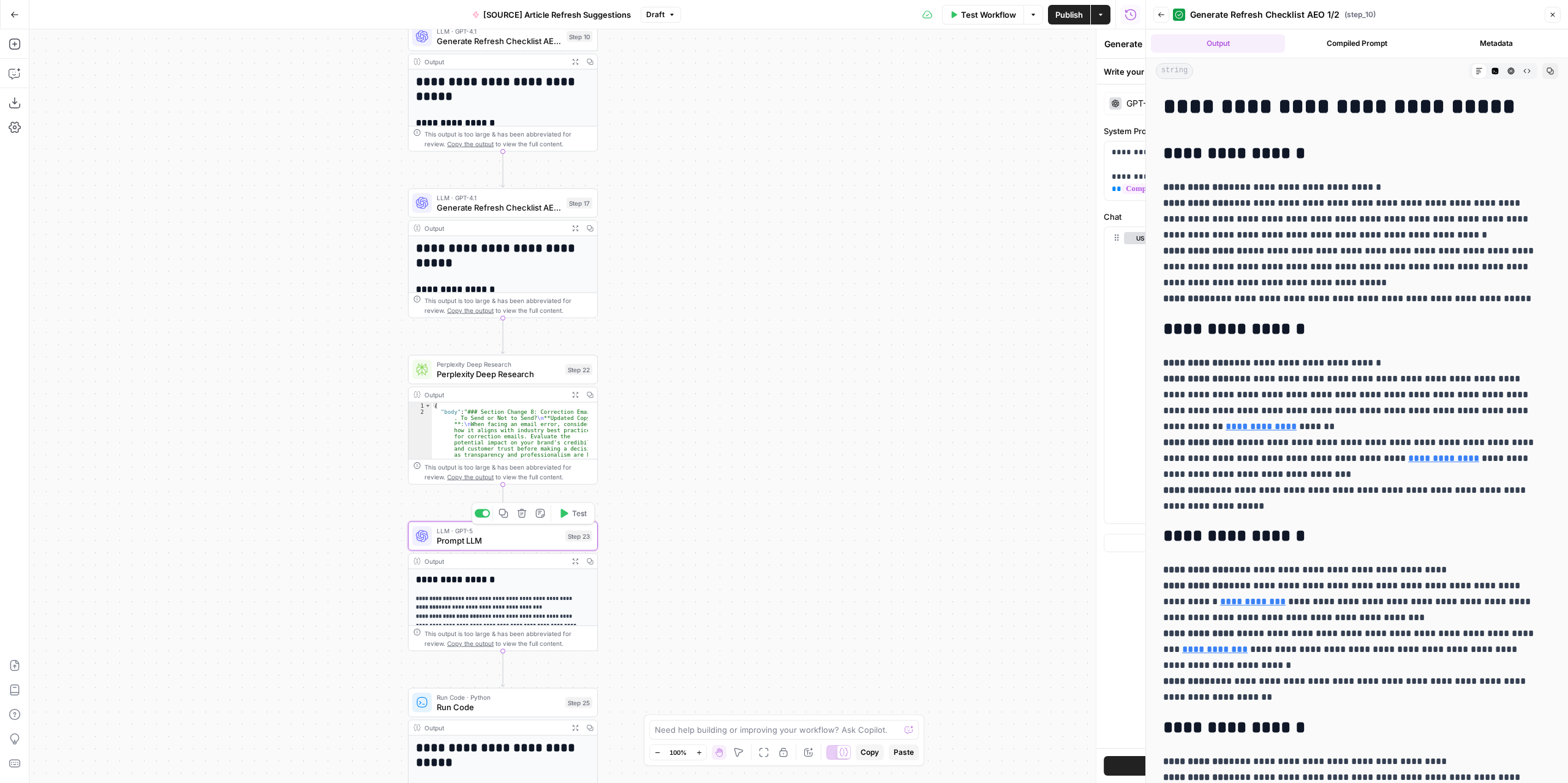
type textarea "Prompt LLM"
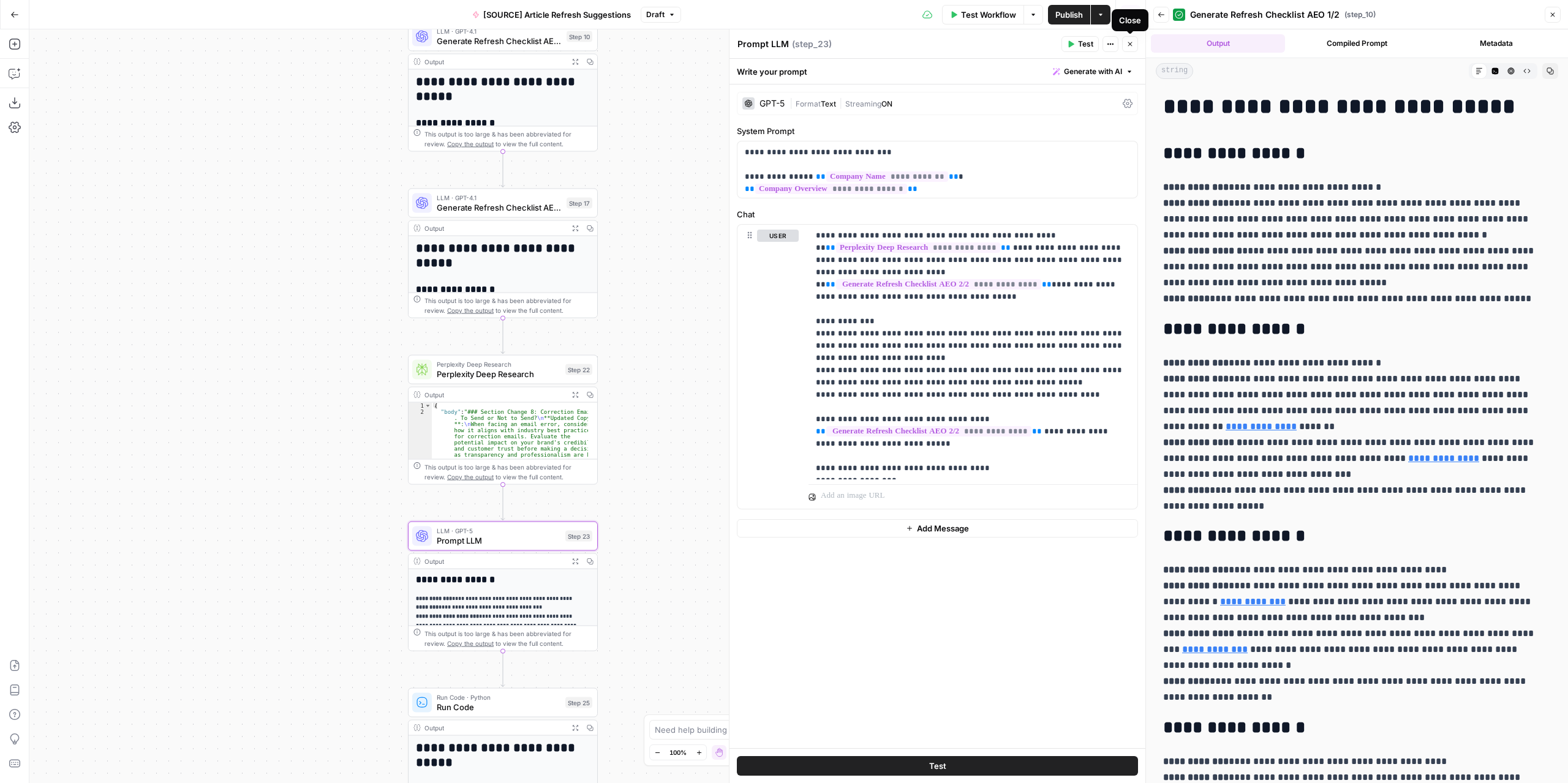
click at [1133, 41] on icon "button" at bounding box center [1129, 44] width 7 height 7
